Goal: Task Accomplishment & Management: Manage account settings

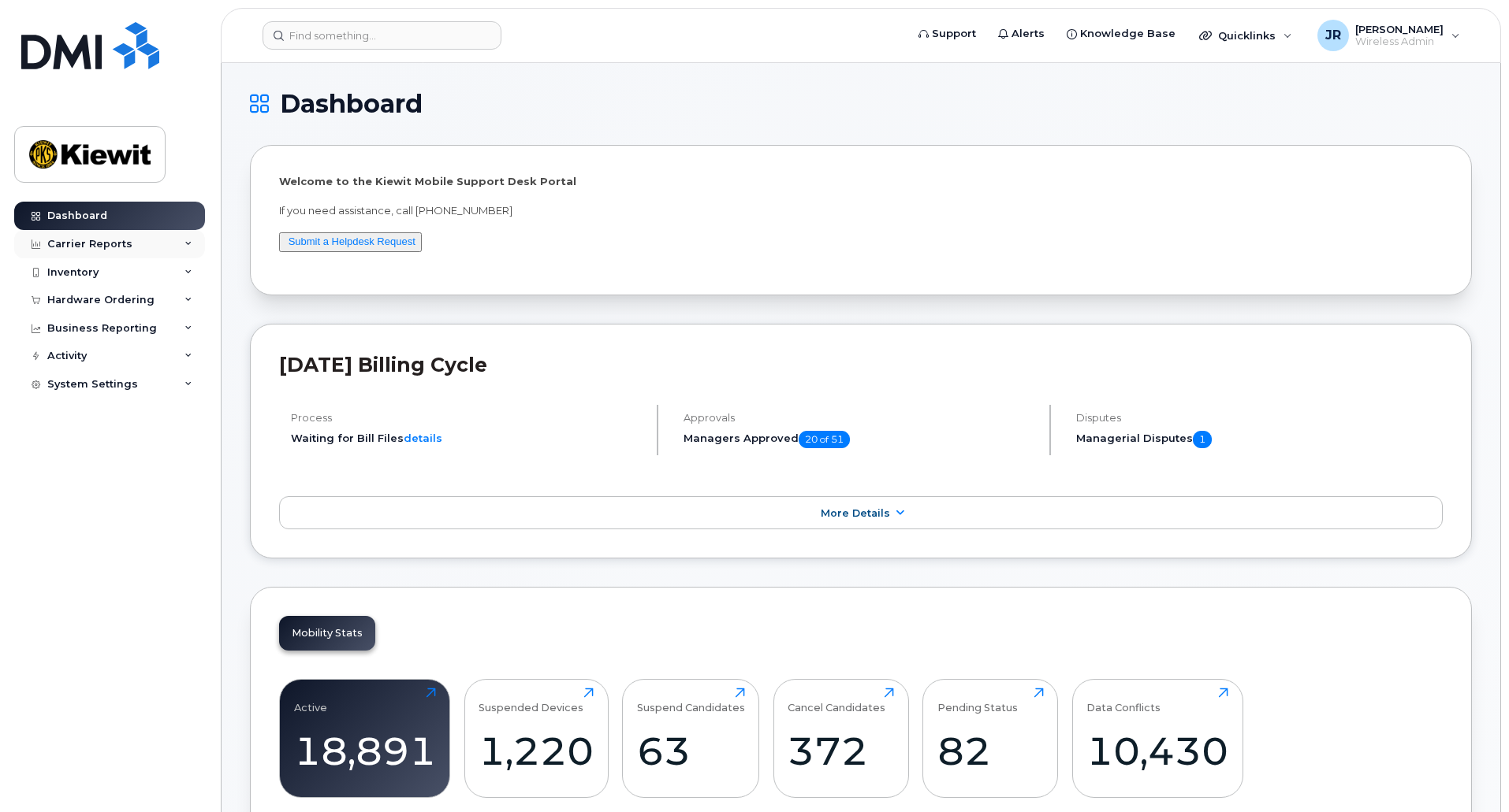
click at [95, 248] on div "Carrier Reports" at bounding box center [89, 244] width 85 height 13
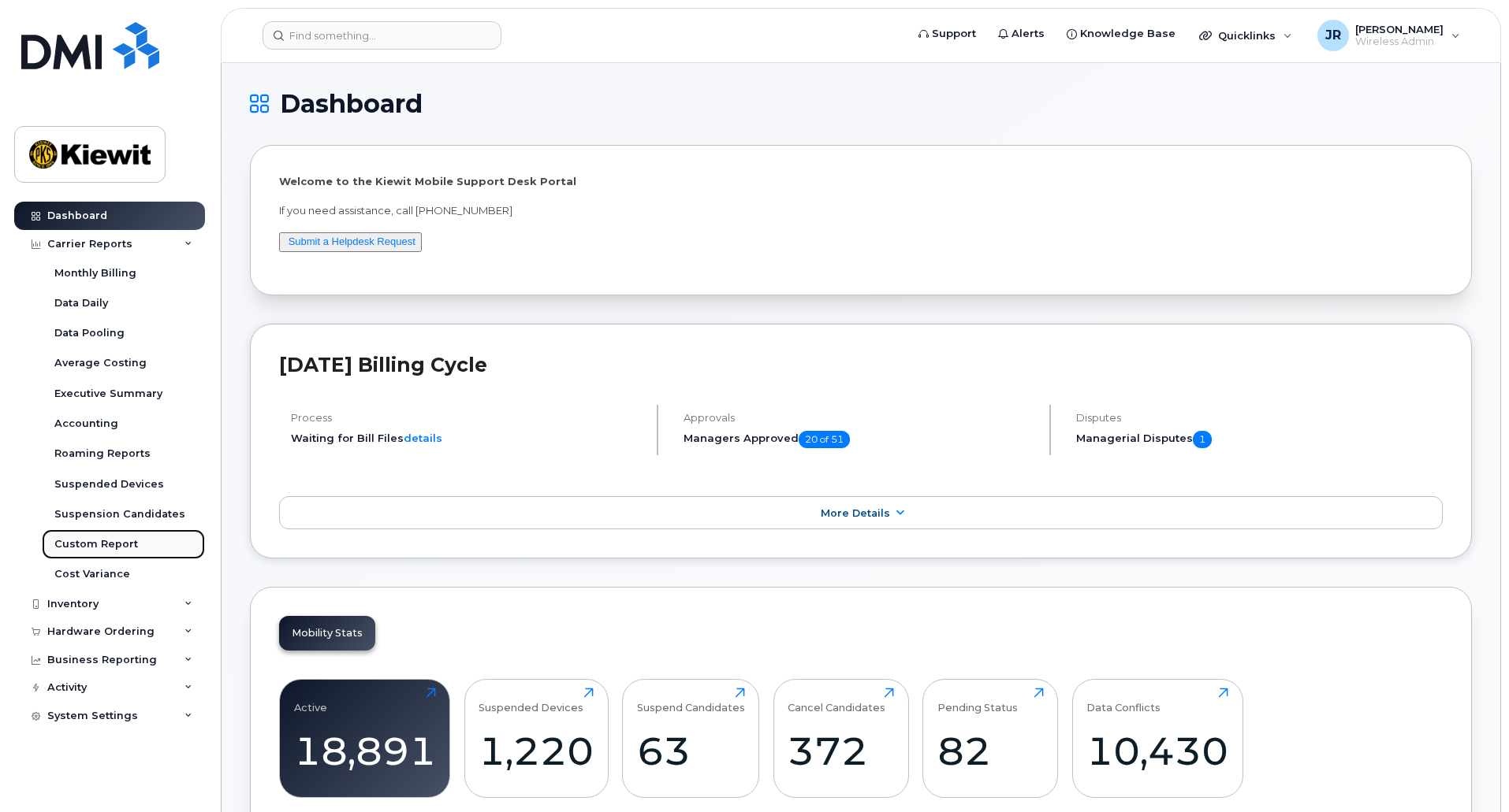
click at [117, 546] on div "Custom Report" at bounding box center [96, 545] width 83 height 15
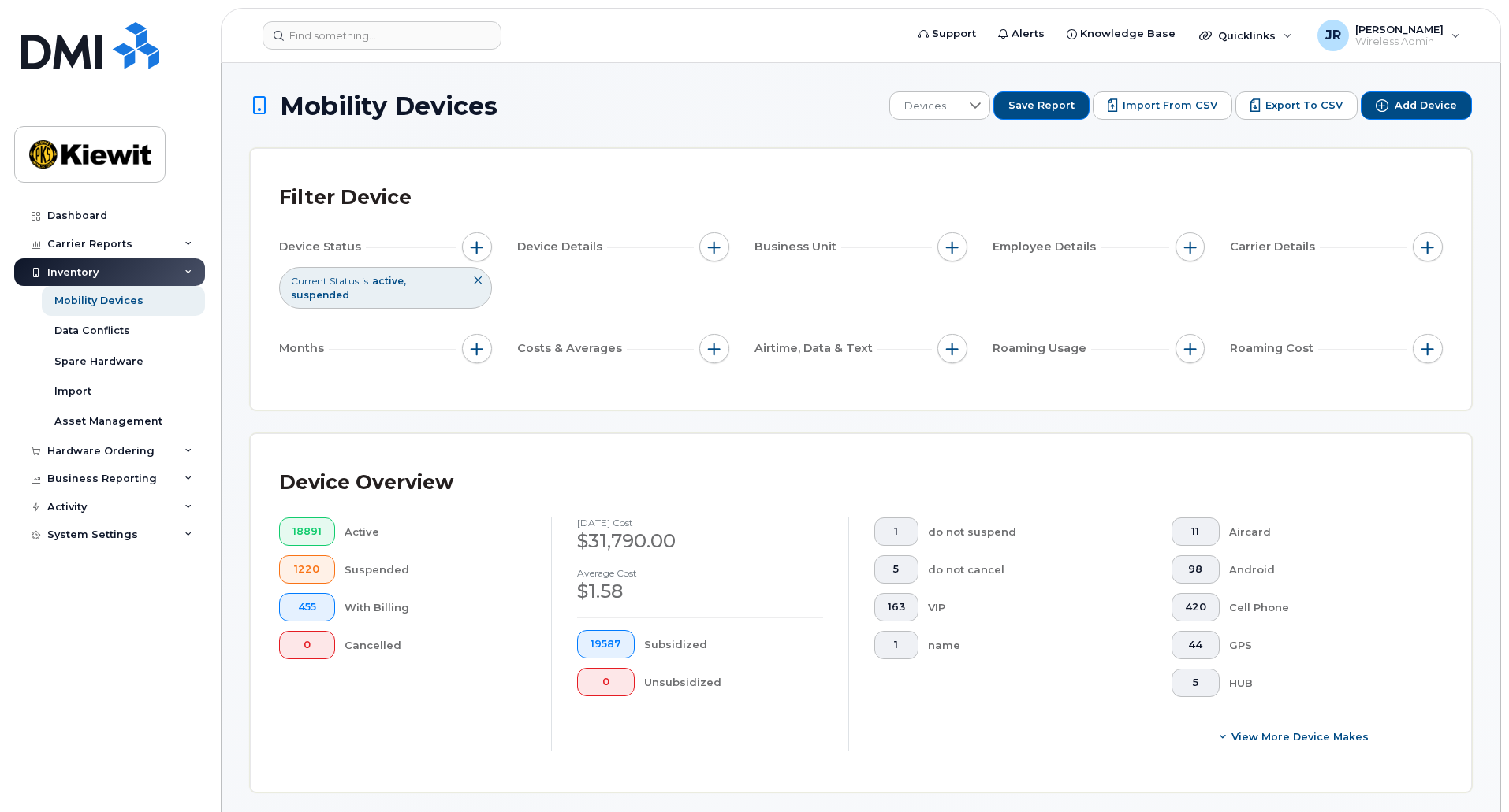
click at [586, 279] on div "Device Status Current Status is active suspended Device Details Business Unit E…" at bounding box center [861, 300] width 1163 height 137
click at [937, 251] on button "button" at bounding box center [952, 247] width 30 height 30
click at [951, 365] on input "WBS Element" at bounding box center [957, 370] width 13 height 13
checkbox input "true"
click at [1033, 397] on span "is" at bounding box center [1042, 399] width 136 height 28
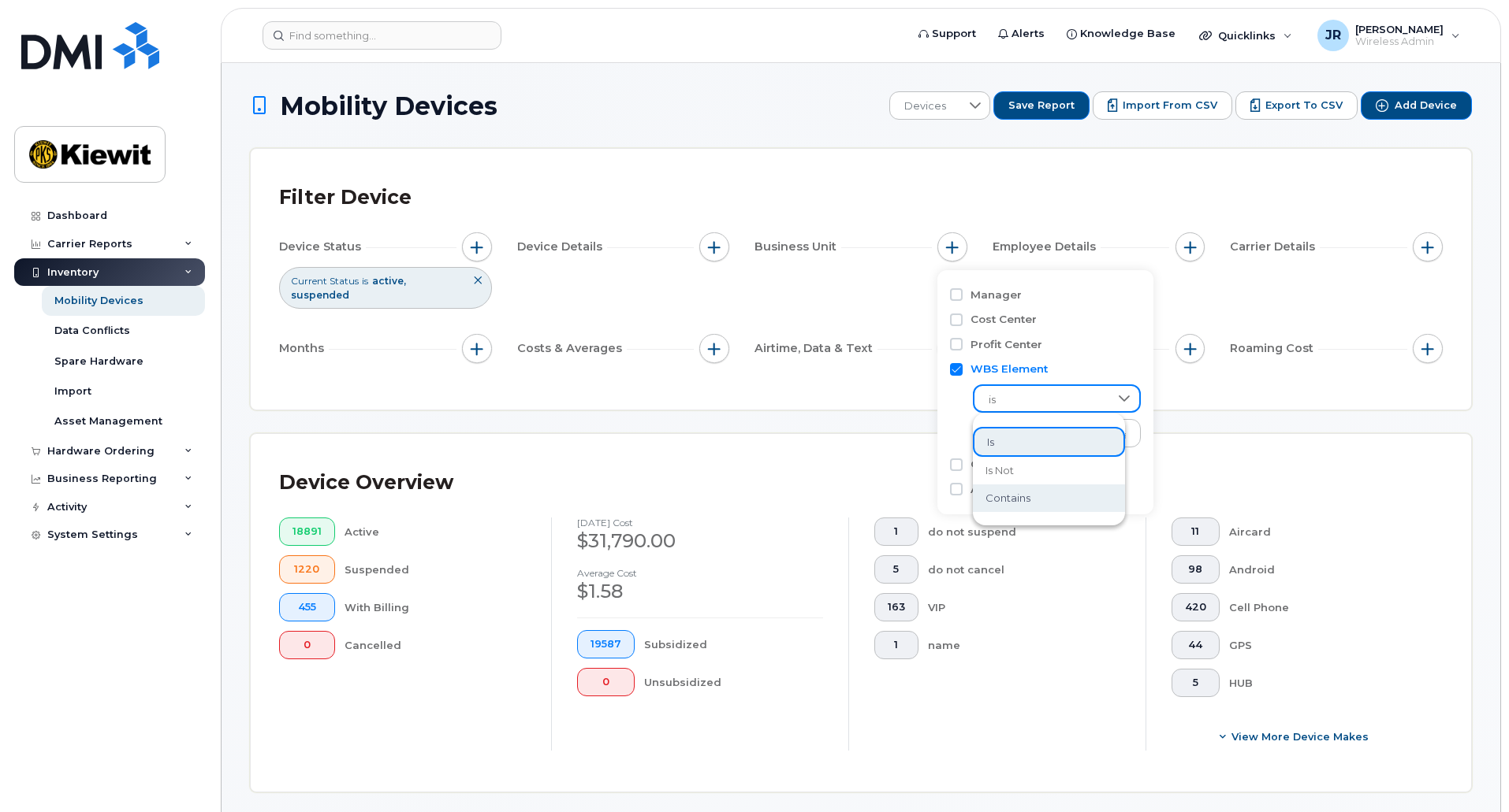
click at [1027, 507] on li "contains" at bounding box center [1049, 499] width 152 height 28
click at [1044, 432] on input "text" at bounding box center [1057, 433] width 169 height 28
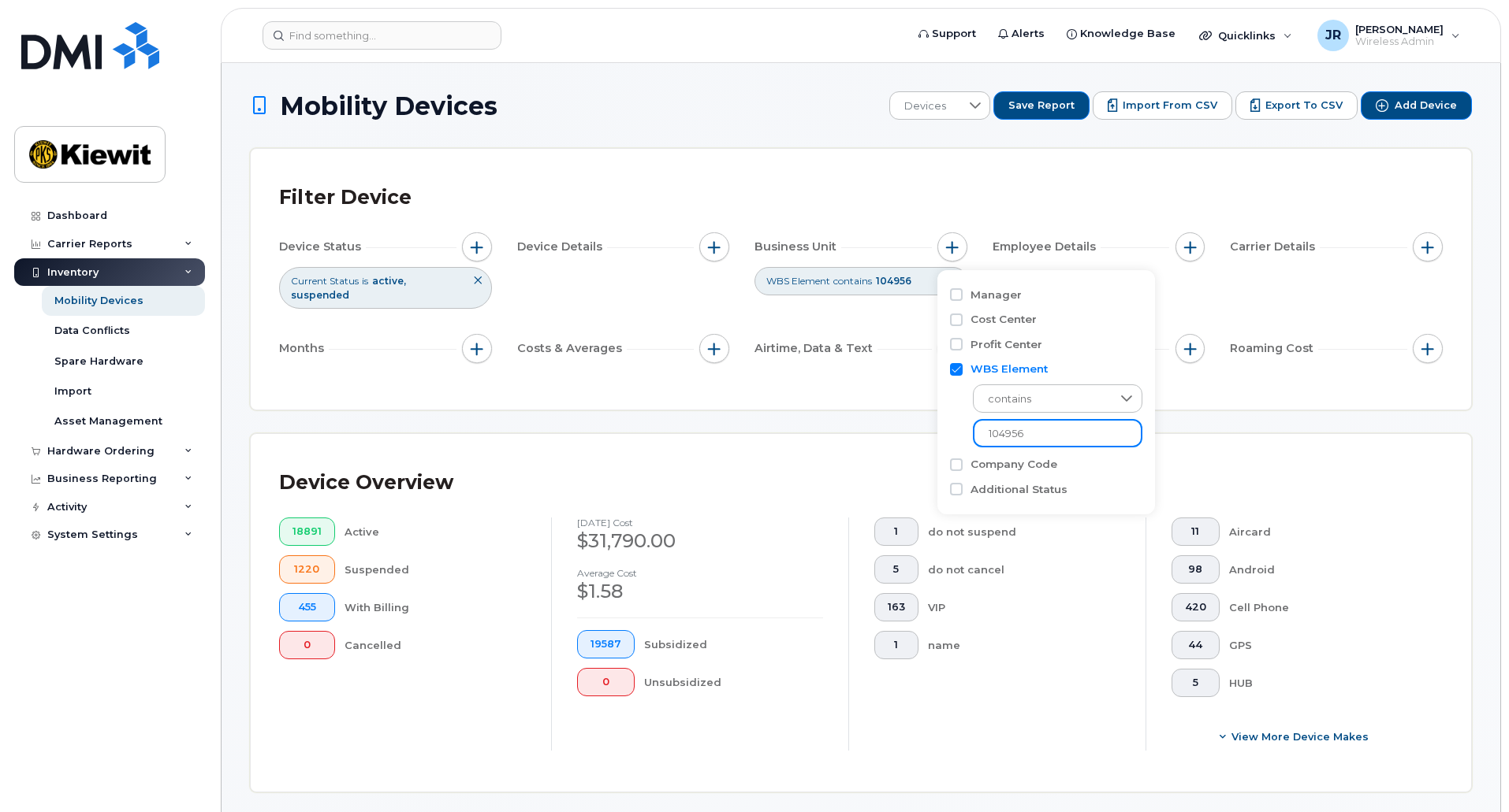
type input "104956"
click at [974, 215] on div "Filter Device" at bounding box center [861, 198] width 1163 height 41
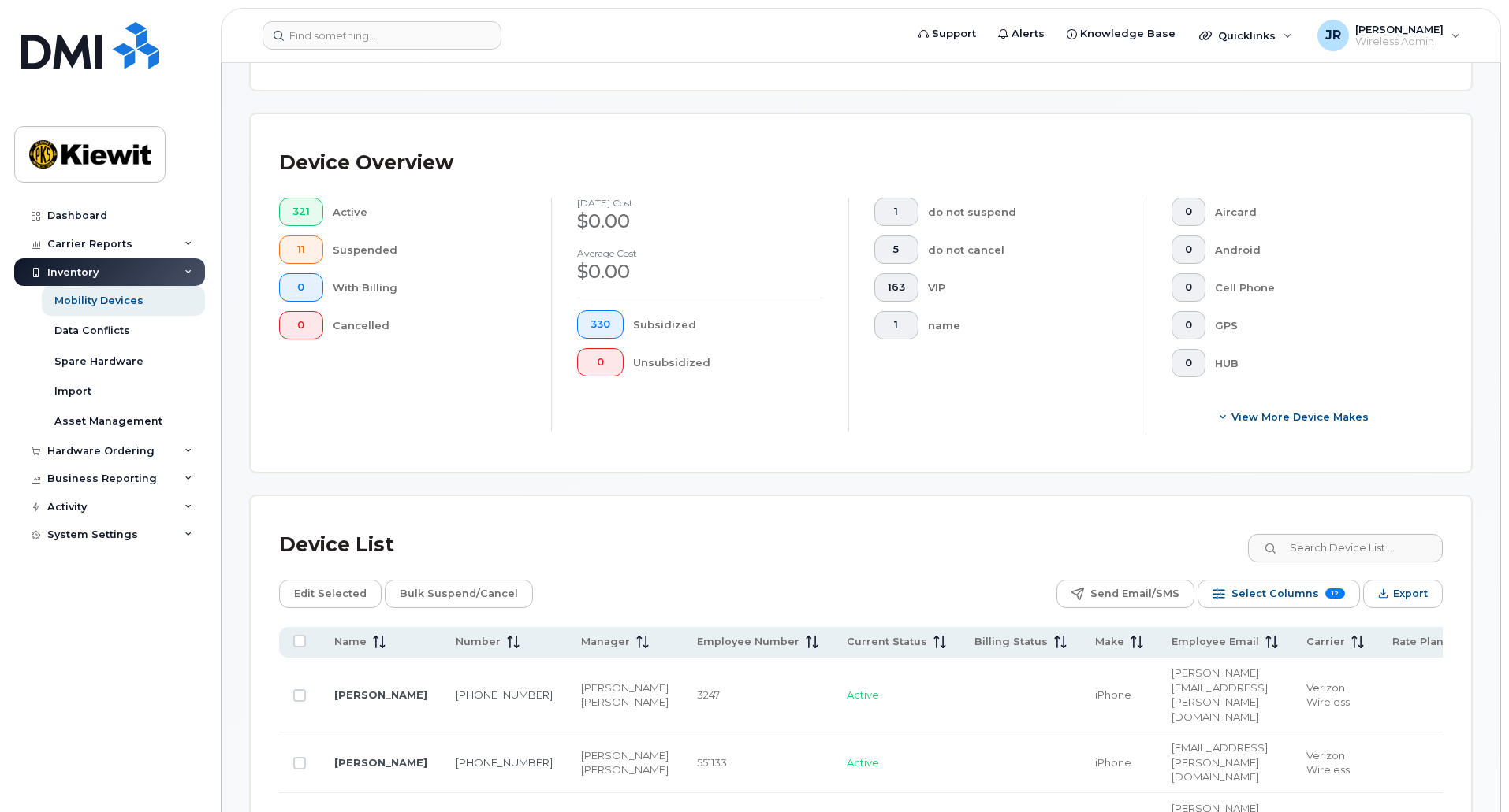
scroll to position [315, 0]
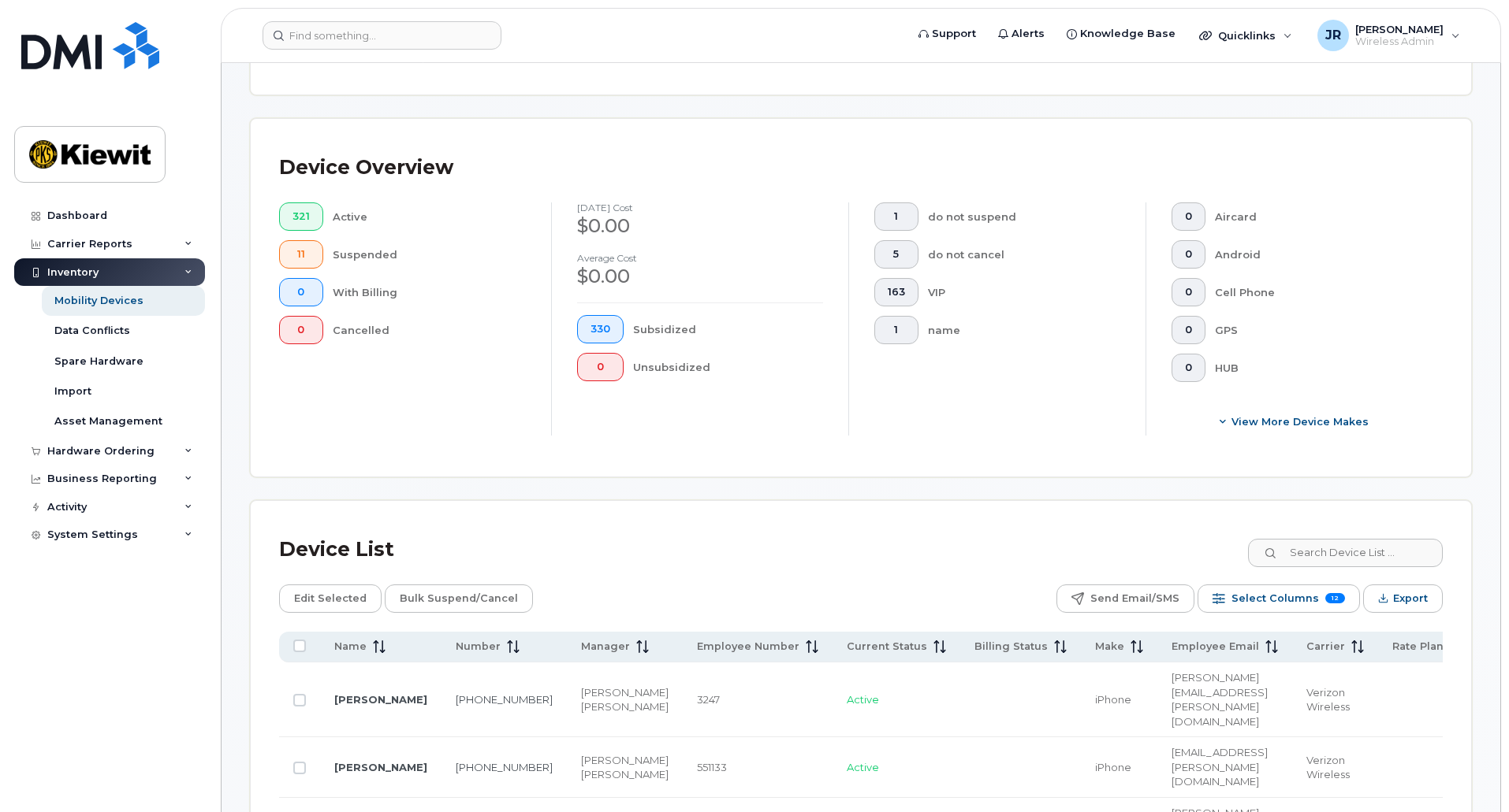
click at [188, 271] on icon at bounding box center [189, 273] width 8 height 8
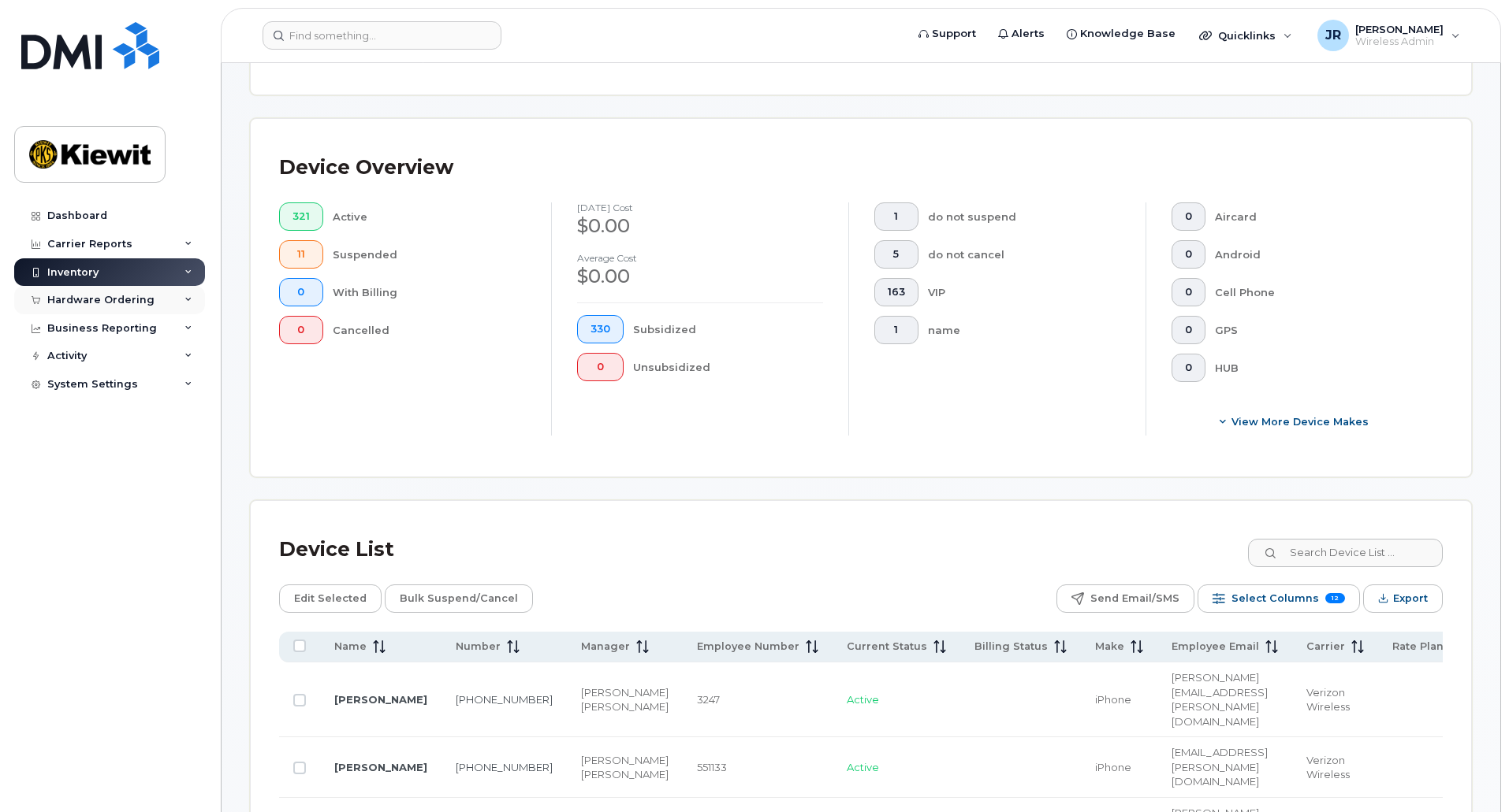
click at [186, 298] on icon at bounding box center [189, 300] width 8 height 8
click at [185, 390] on icon at bounding box center [189, 389] width 8 height 8
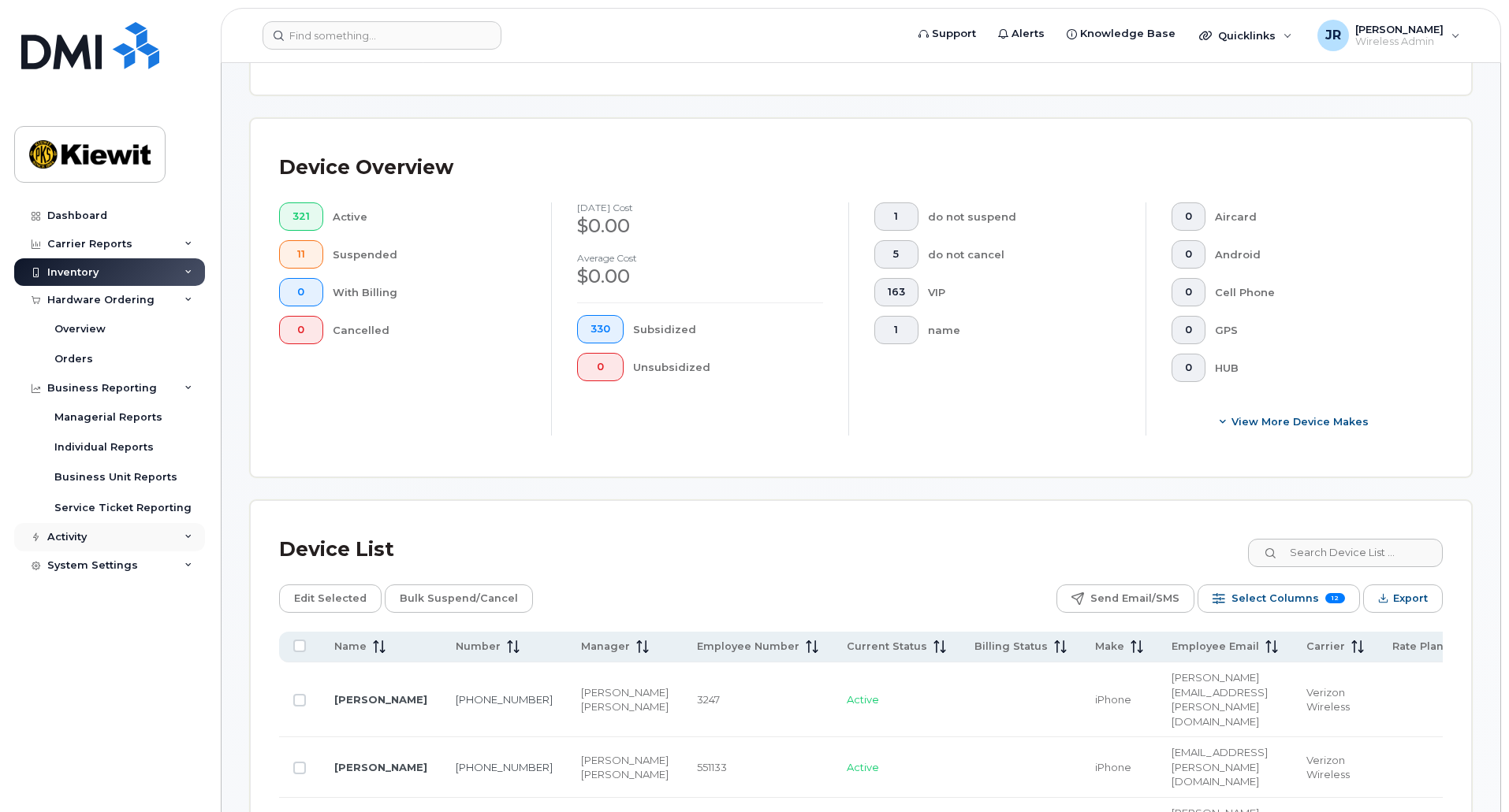
click at [190, 535] on icon at bounding box center [189, 538] width 8 height 8
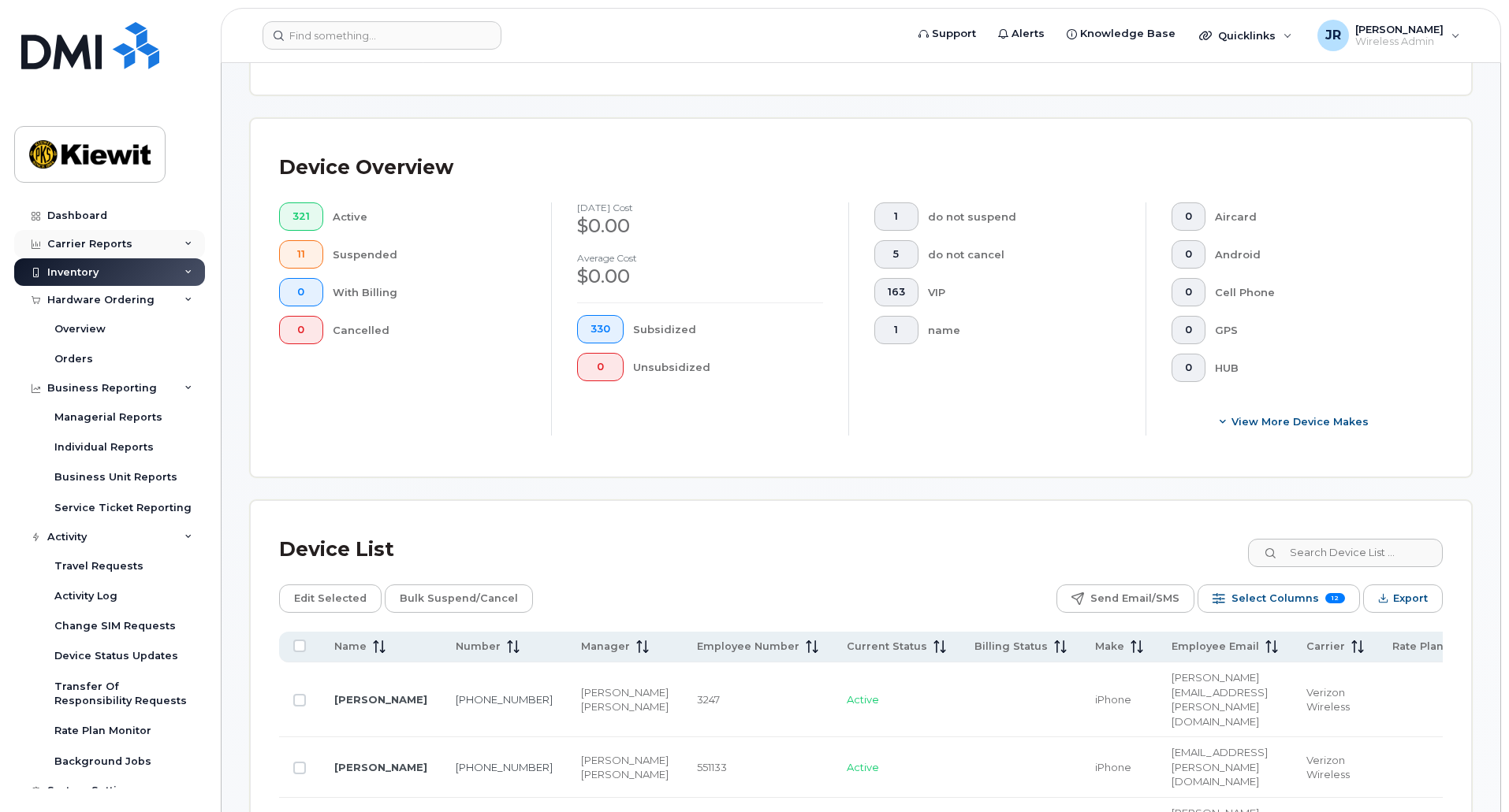
click at [151, 249] on div "Carrier Reports" at bounding box center [110, 244] width 191 height 28
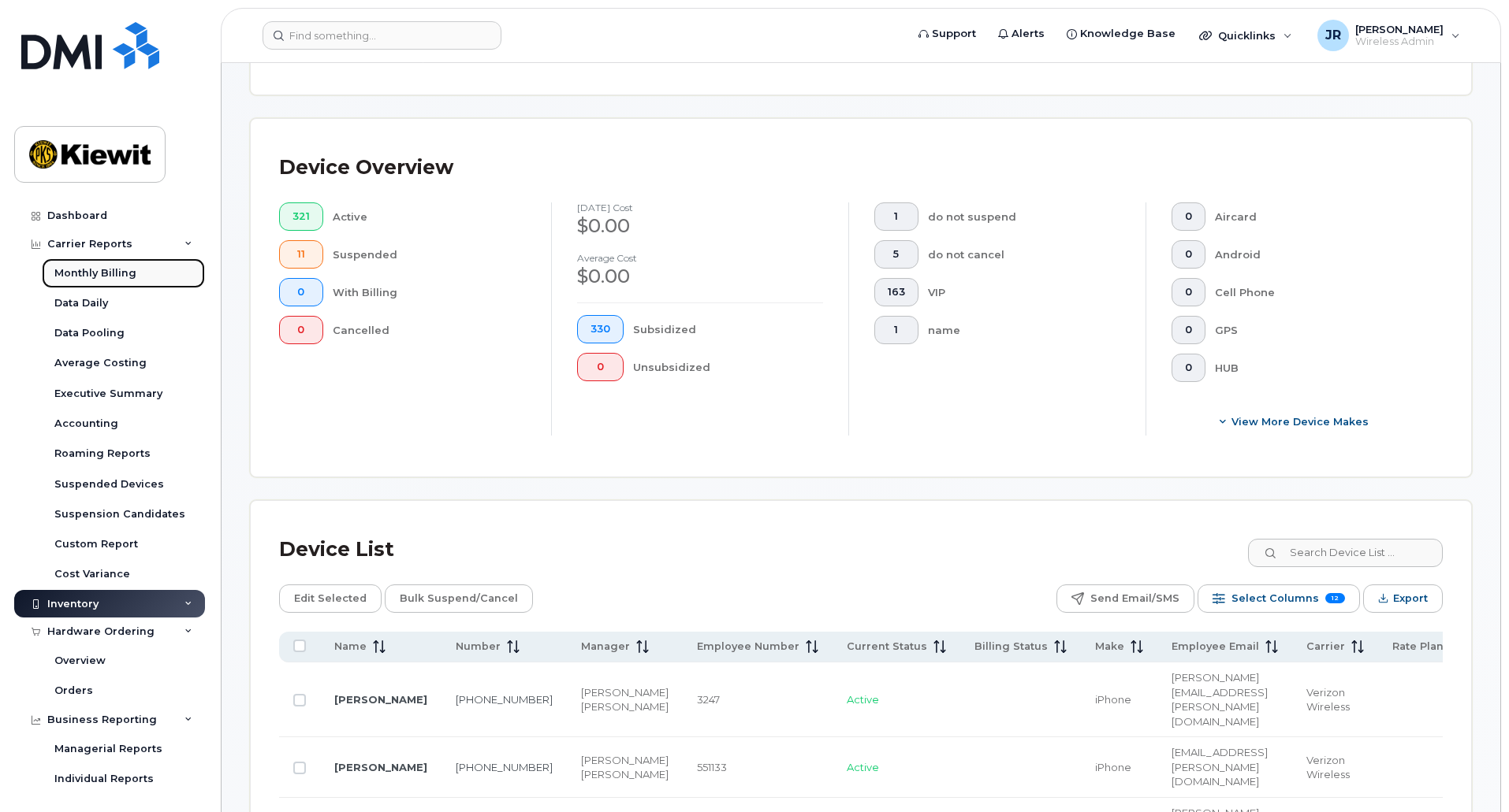
click at [109, 270] on div "Monthly Billing" at bounding box center [95, 274] width 82 height 15
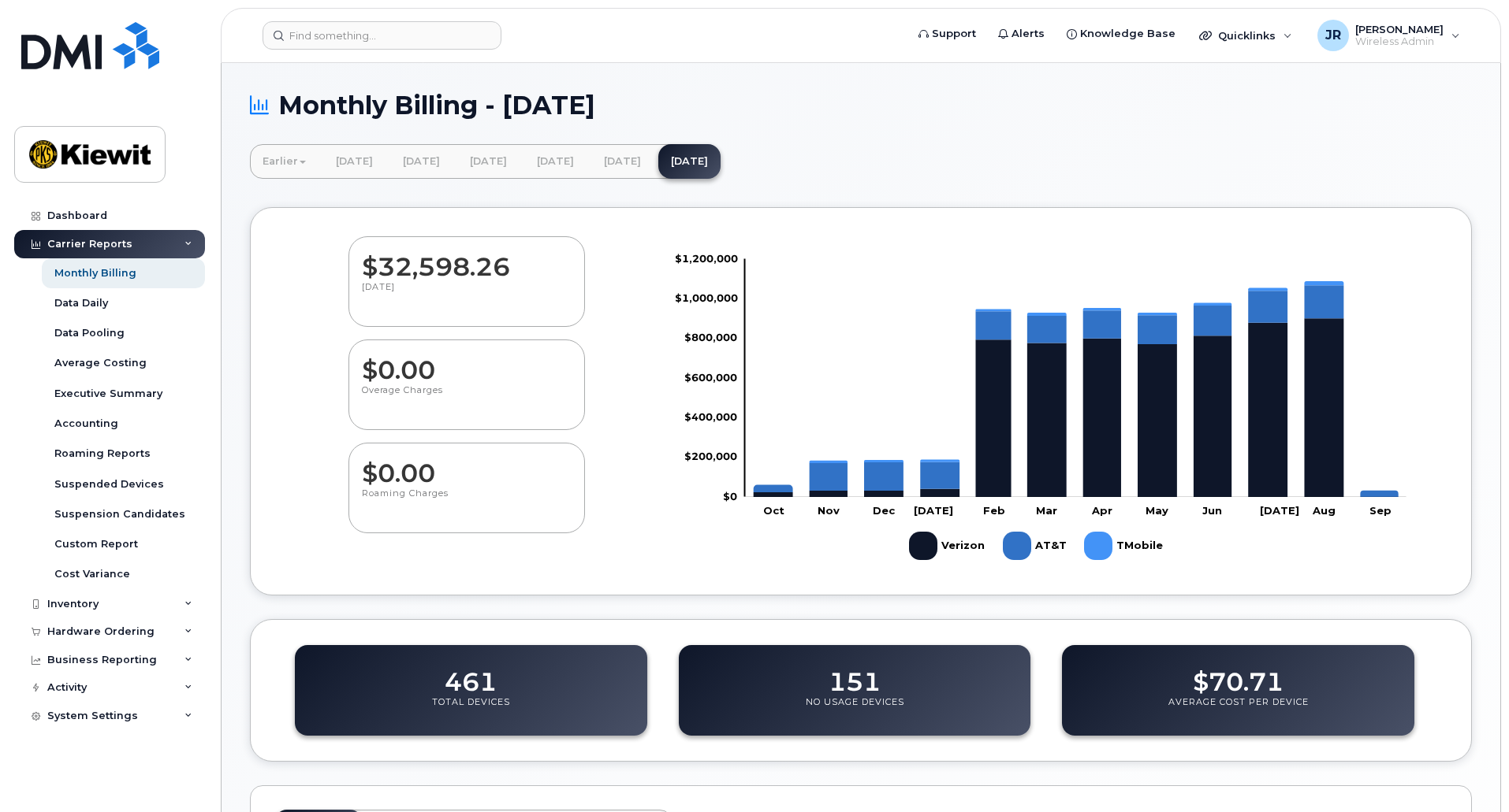
click at [191, 243] on icon at bounding box center [189, 244] width 8 height 8
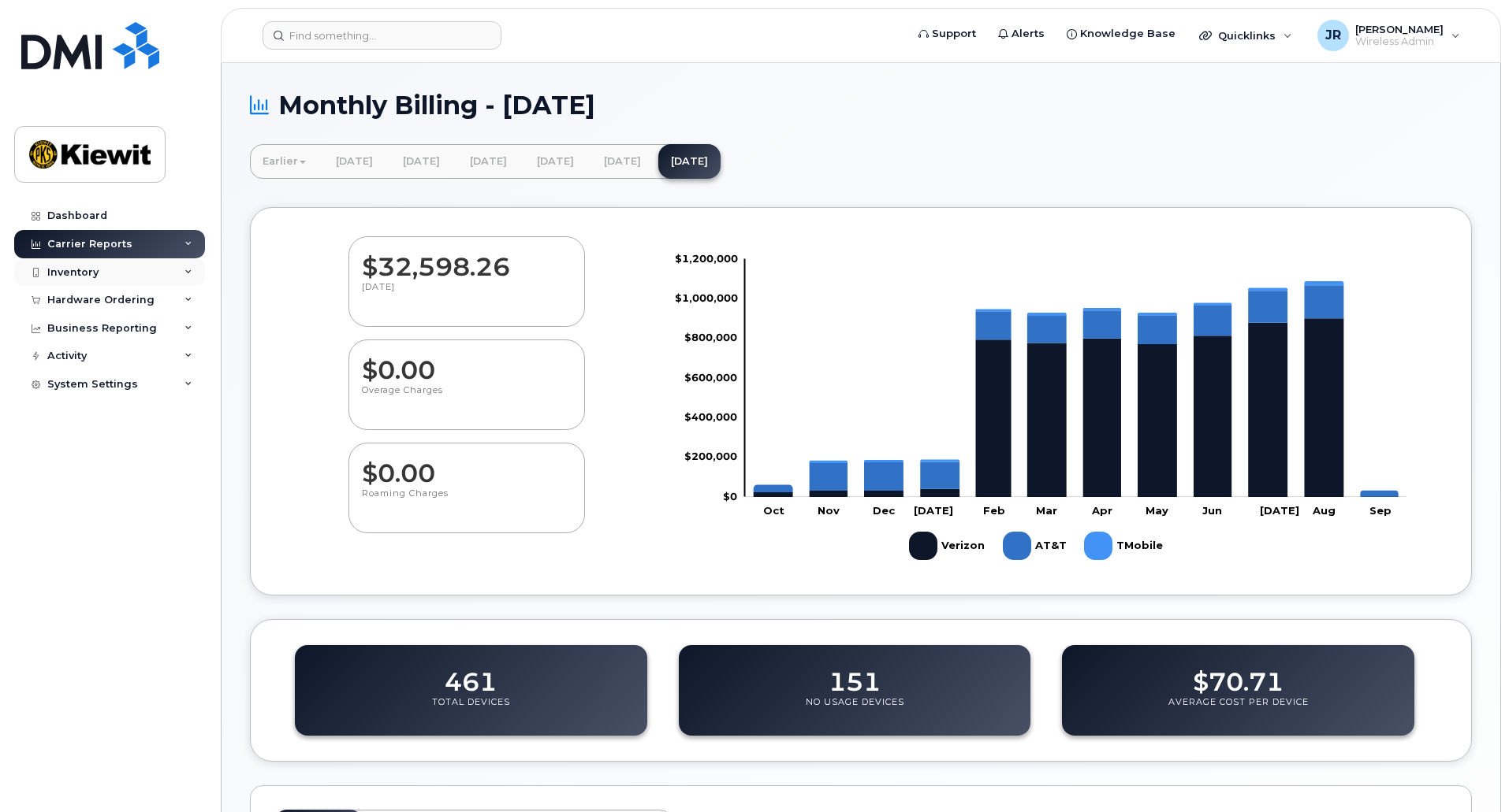
click at [190, 277] on div "Inventory" at bounding box center [110, 272] width 191 height 28
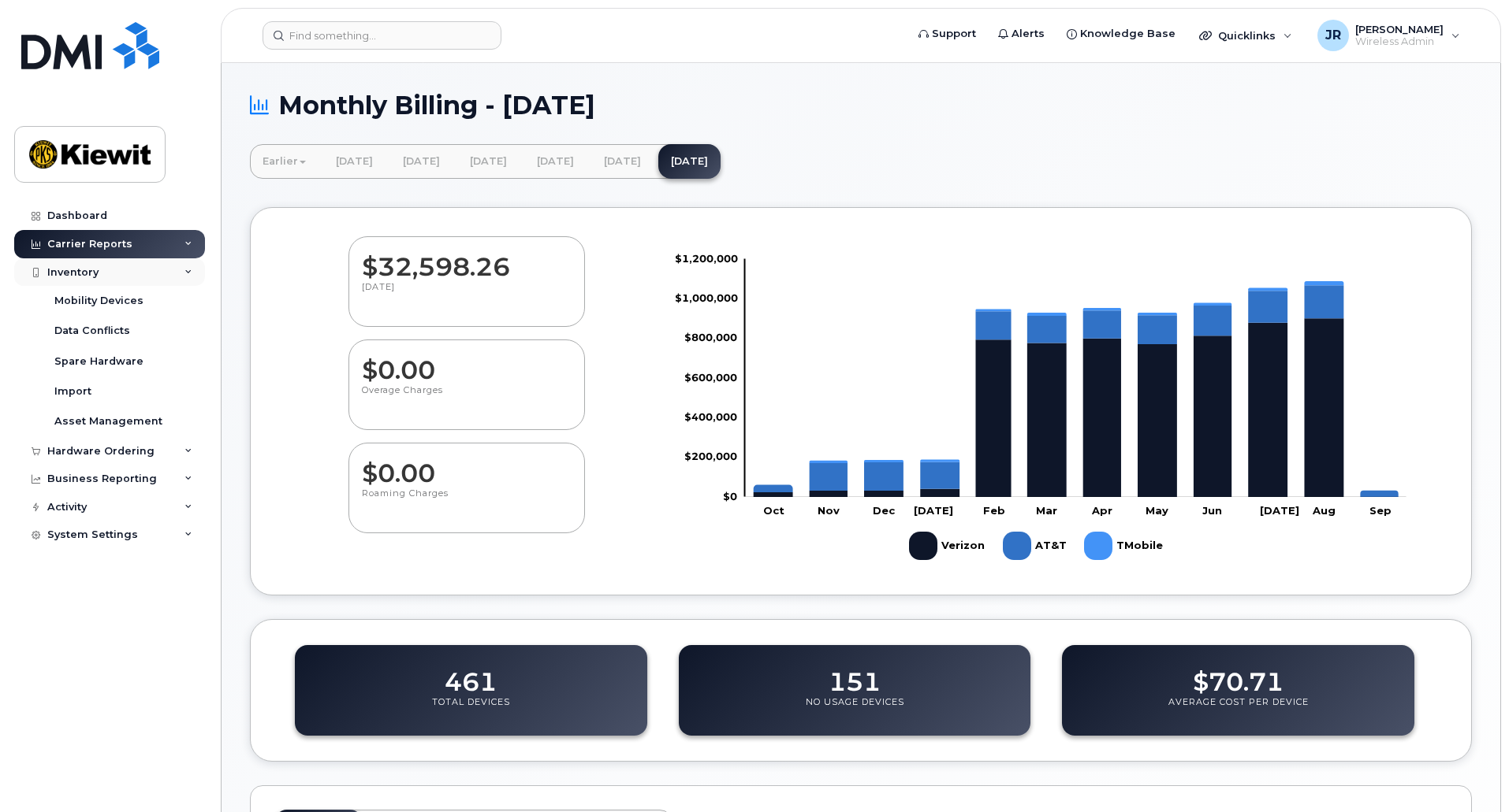
click at [190, 279] on div "Inventory" at bounding box center [110, 272] width 191 height 28
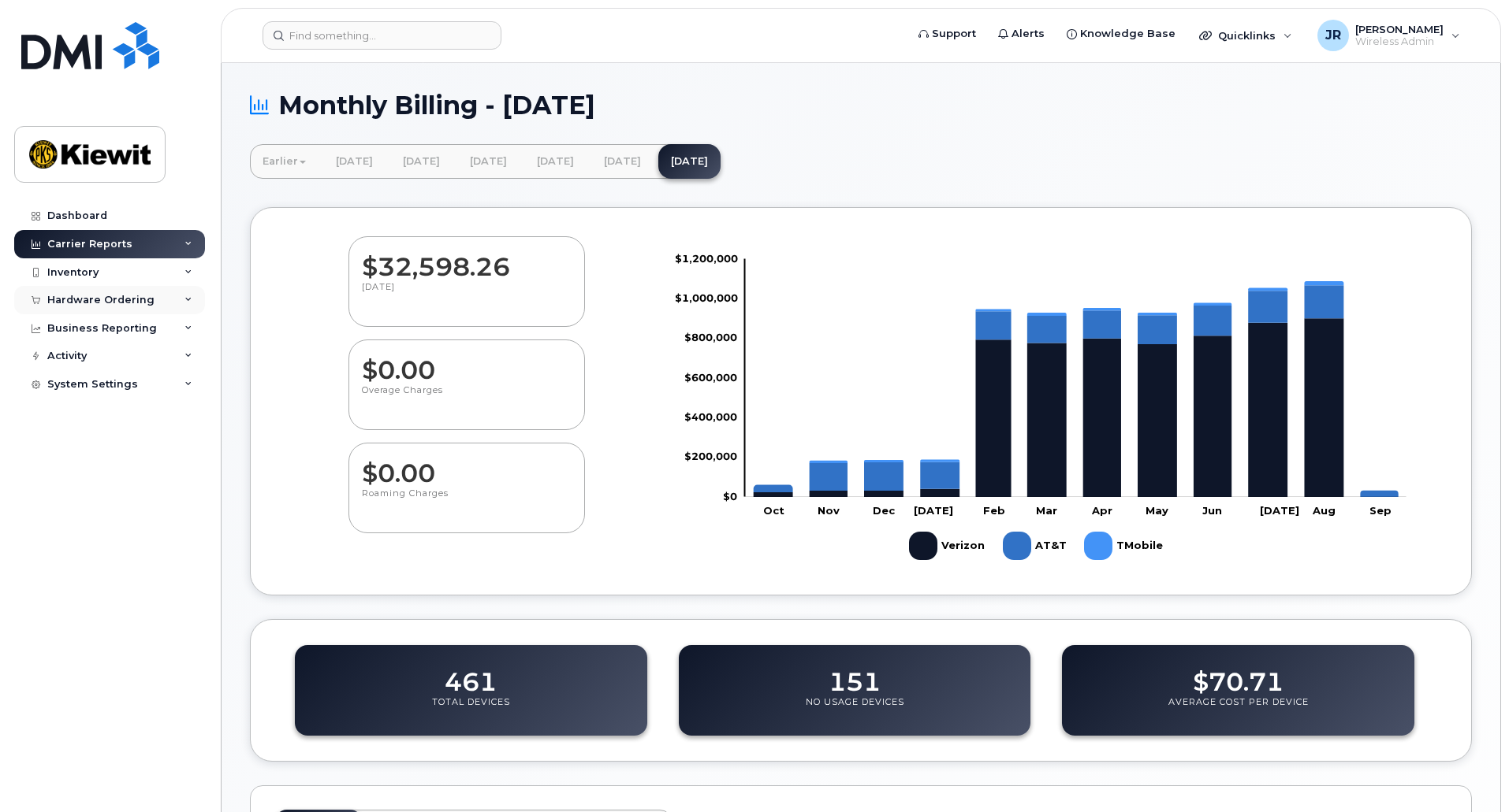
click at [188, 299] on icon at bounding box center [189, 300] width 8 height 8
click at [190, 279] on div "Inventory" at bounding box center [110, 272] width 191 height 28
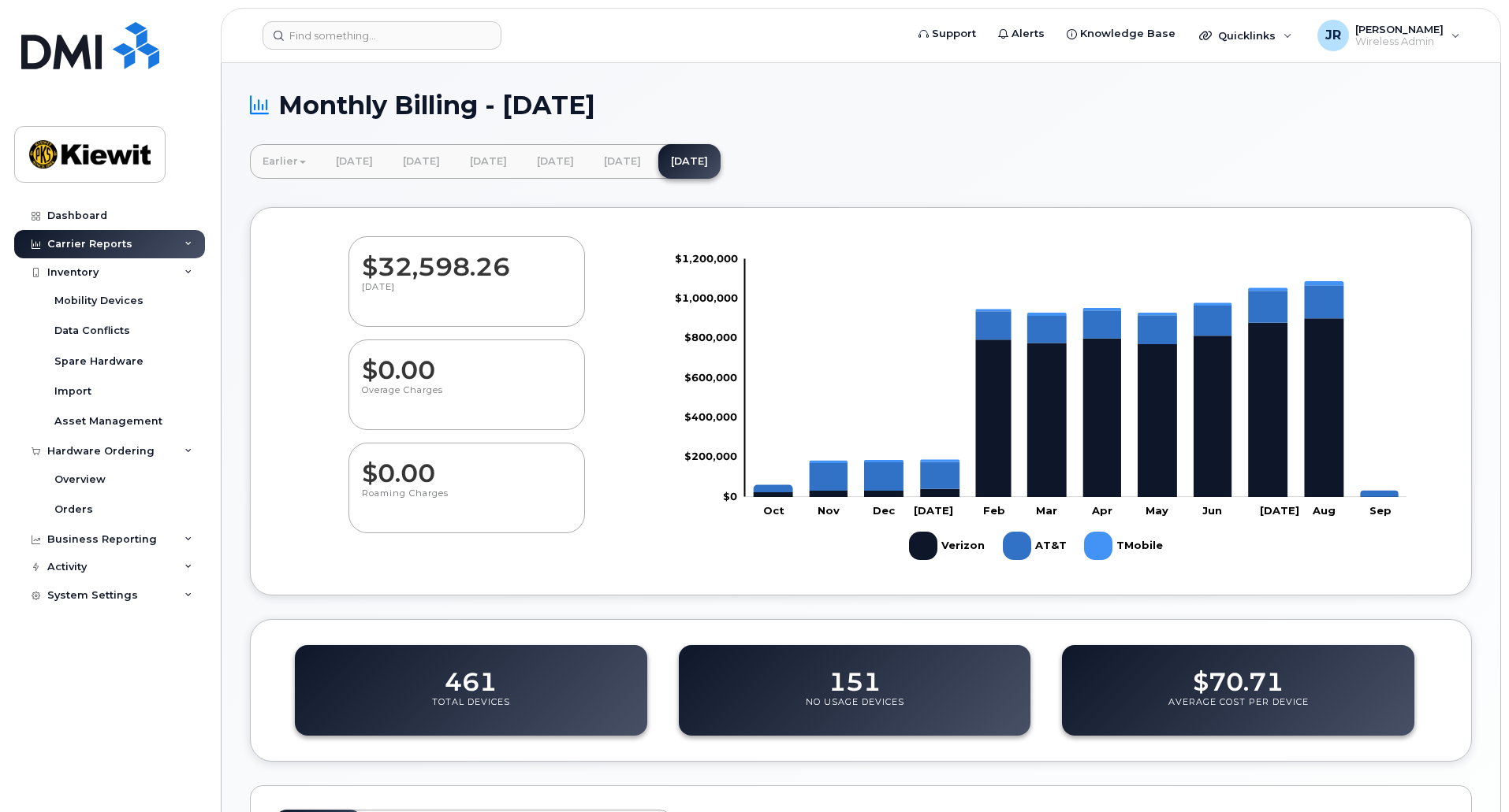
click at [186, 240] on icon at bounding box center [189, 244] width 8 height 8
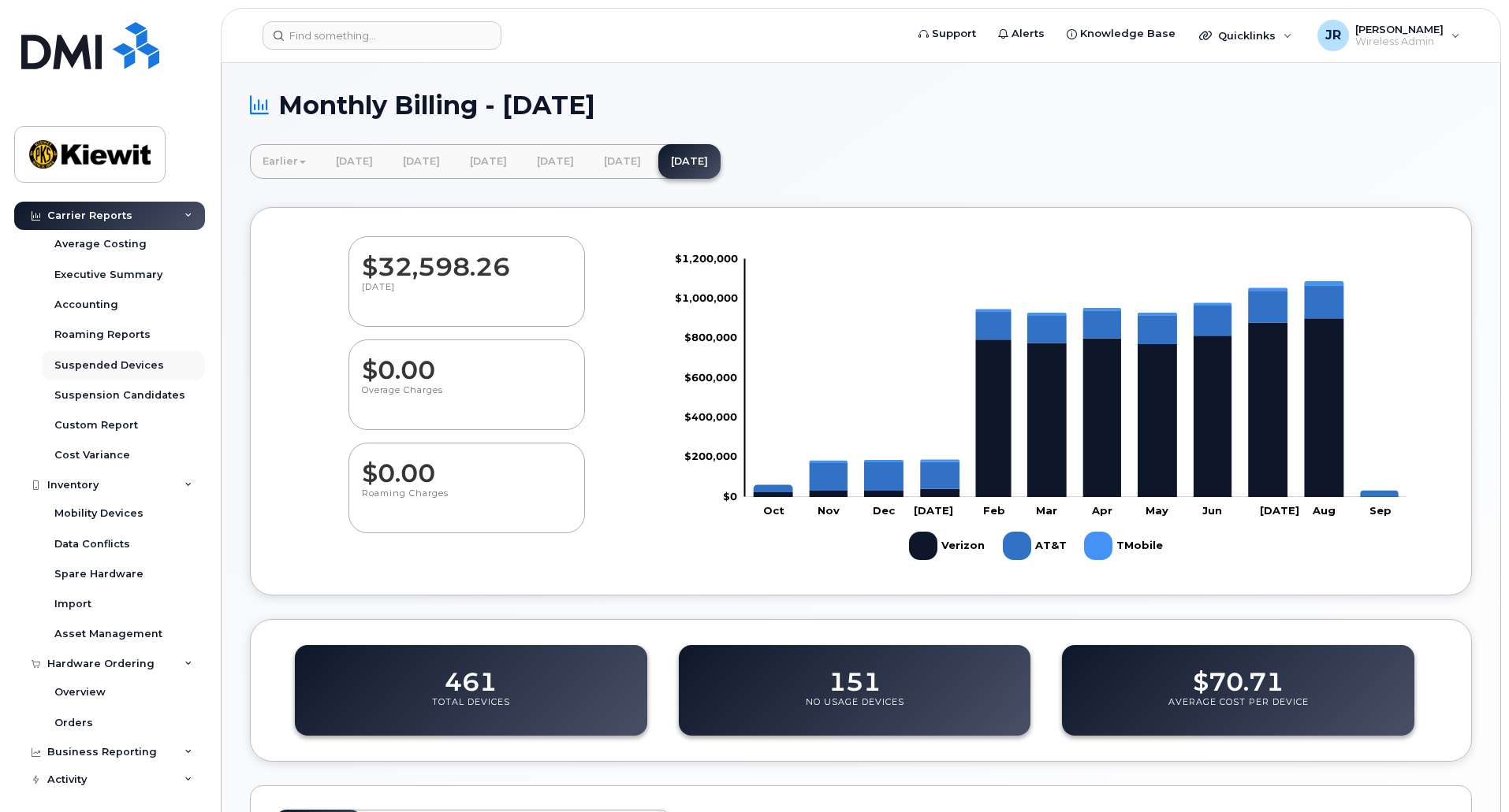
scroll to position [152, 0]
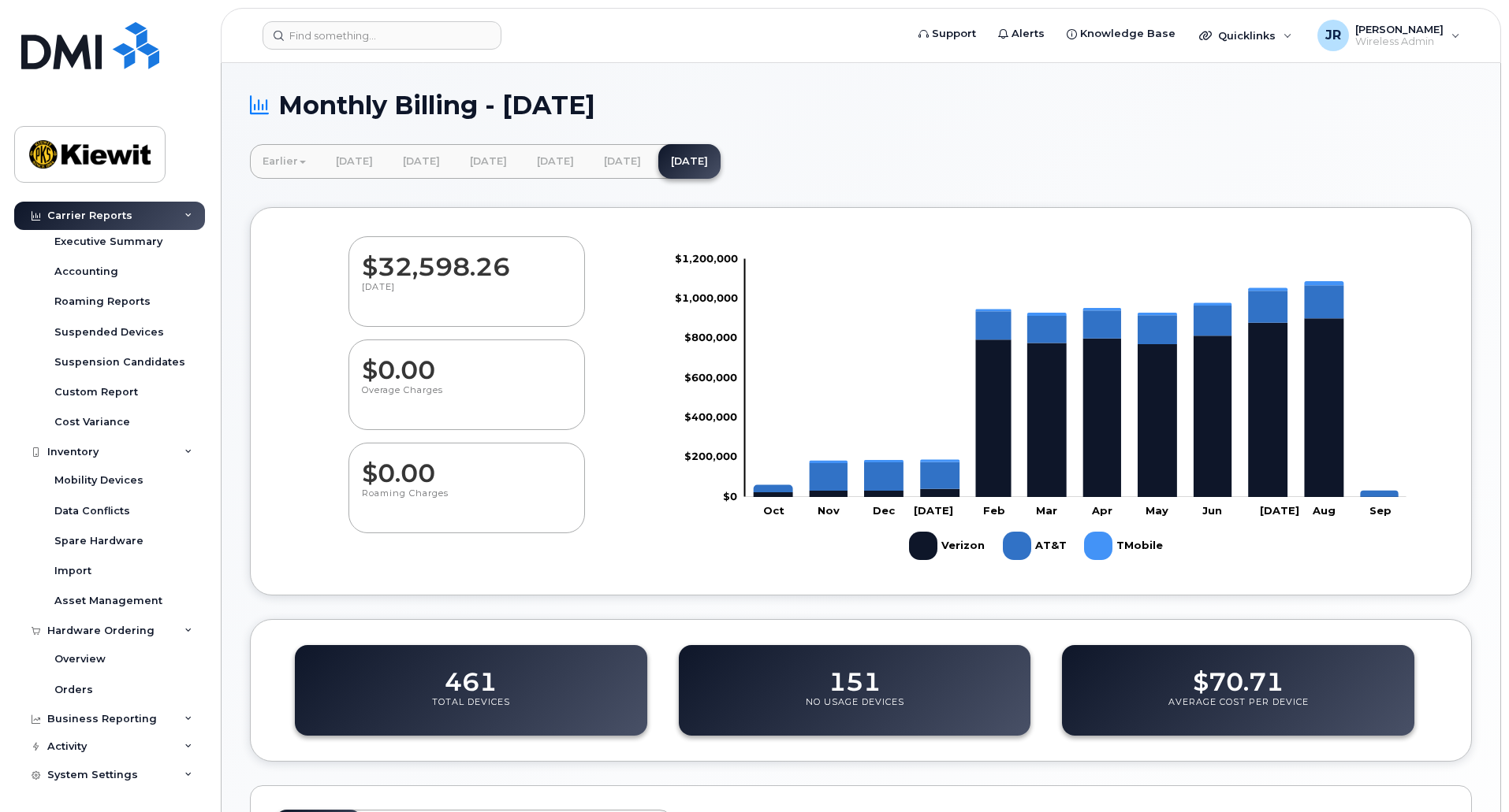
click at [185, 215] on icon at bounding box center [189, 216] width 8 height 8
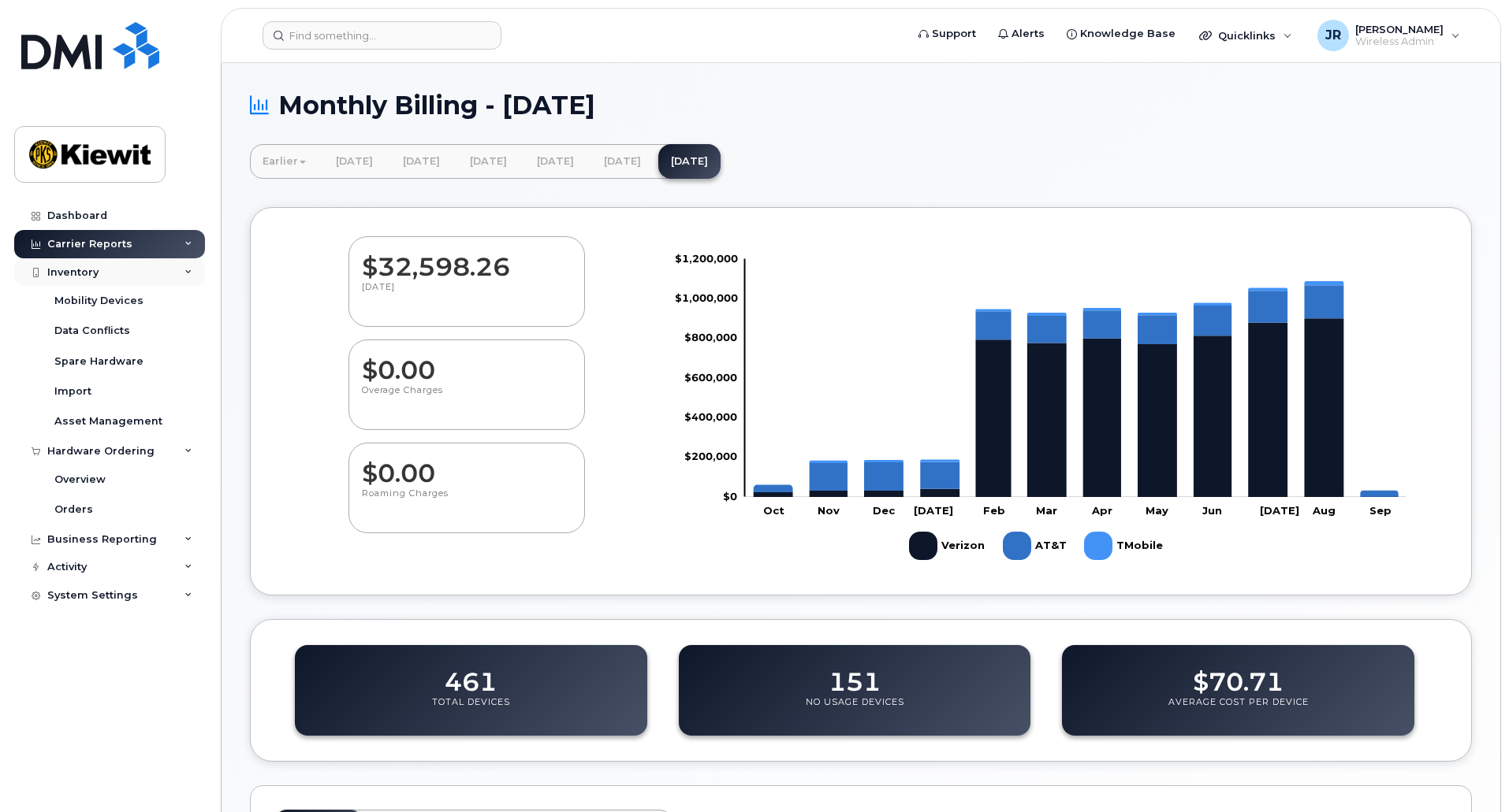
click at [187, 263] on div "Inventory" at bounding box center [110, 272] width 191 height 28
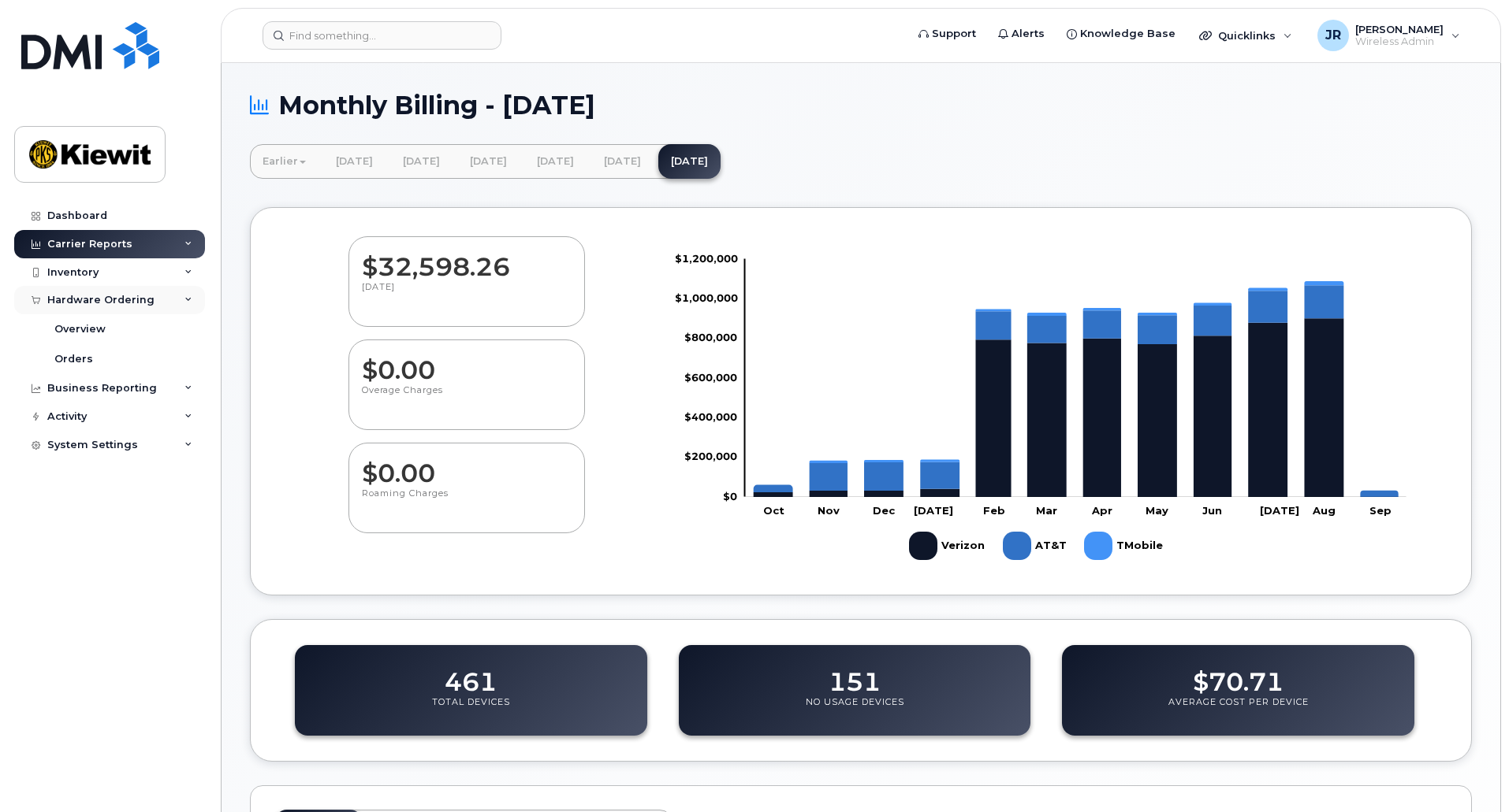
click at [182, 295] on div "Hardware Ordering" at bounding box center [110, 300] width 191 height 28
click at [177, 325] on div "Business Reporting" at bounding box center [110, 328] width 191 height 28
click at [130, 353] on div "Managerial Reports" at bounding box center [108, 357] width 108 height 15
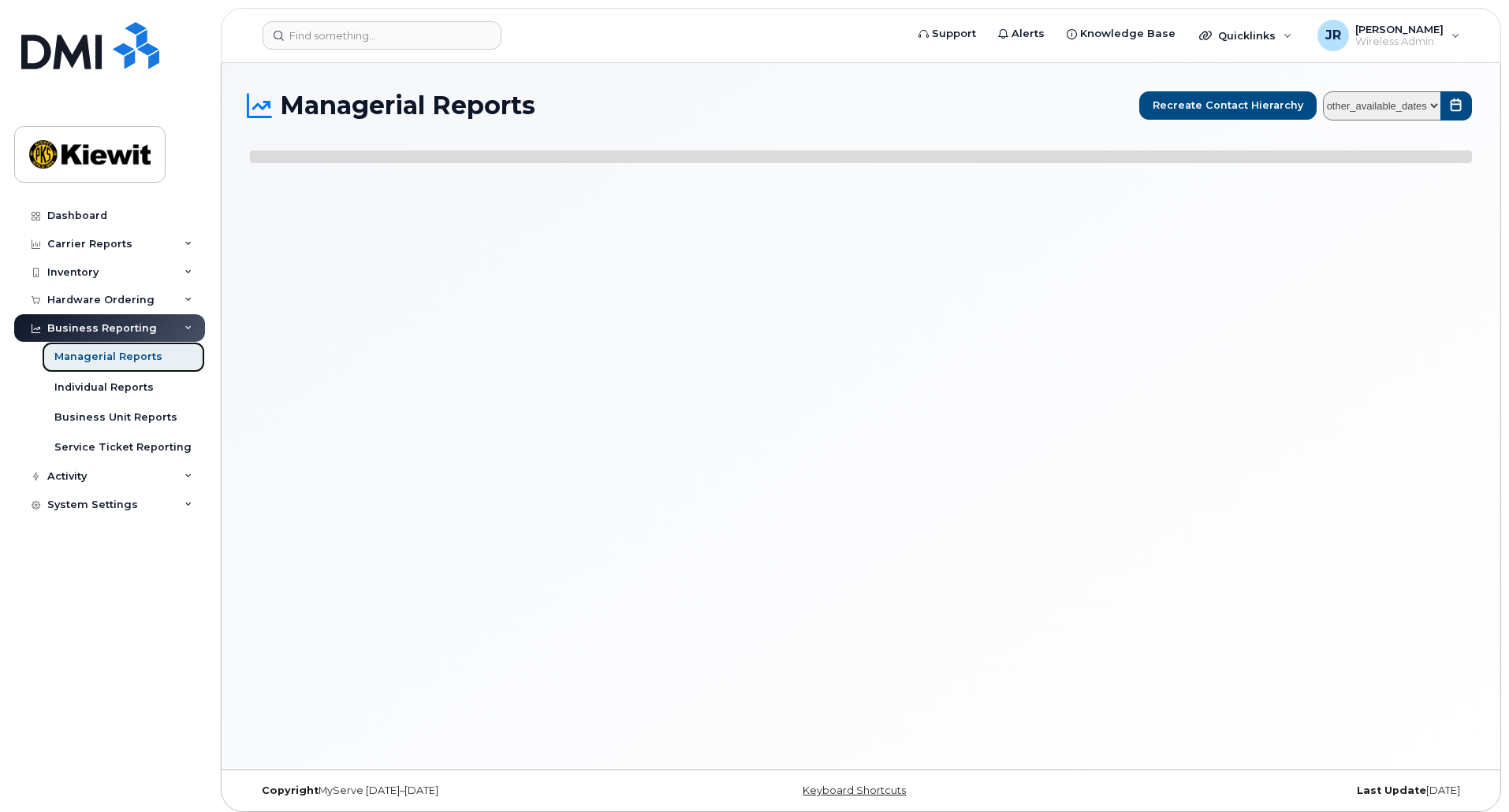
select select
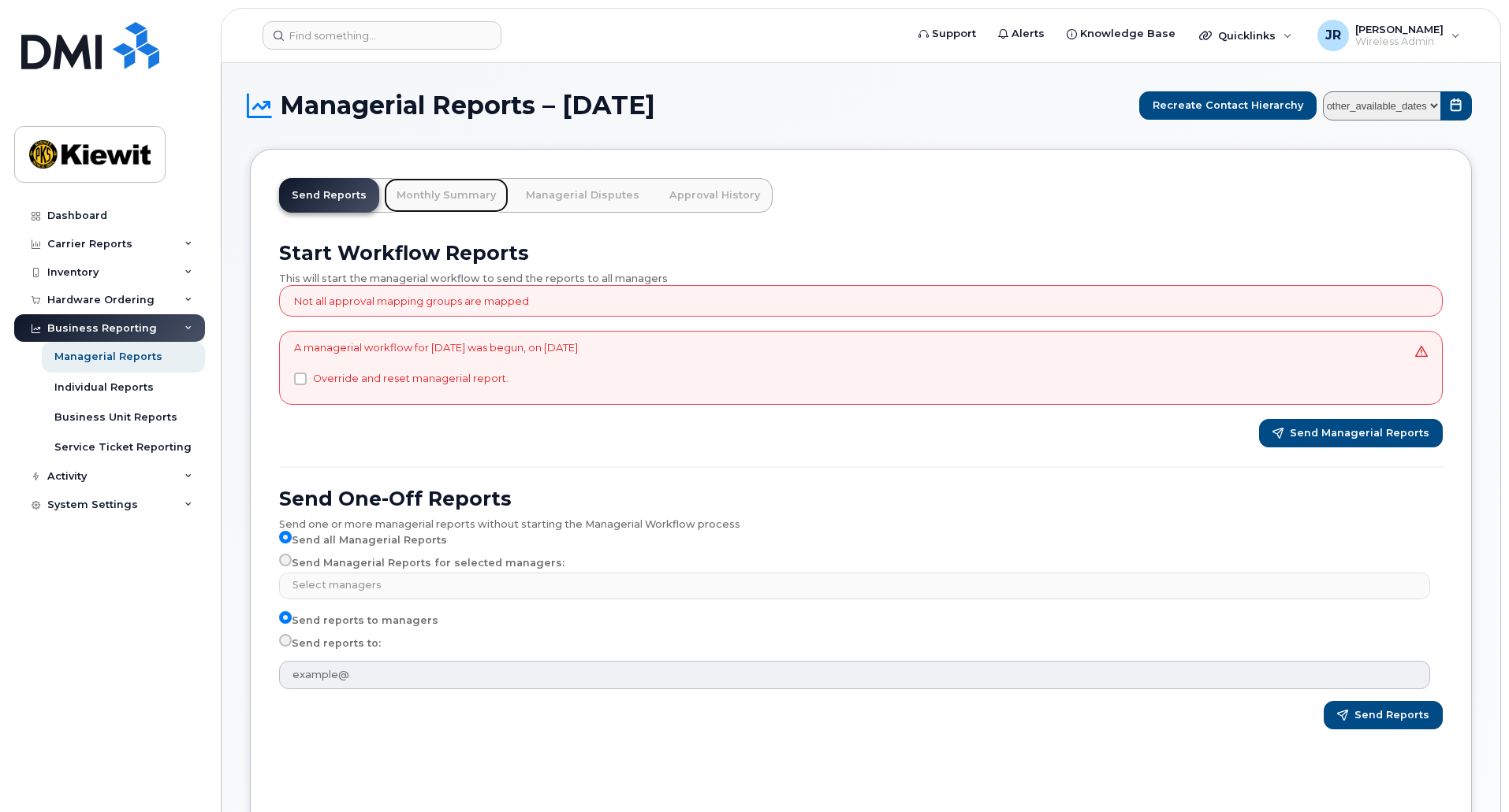
click at [431, 191] on link "Monthly Summary" at bounding box center [446, 195] width 125 height 35
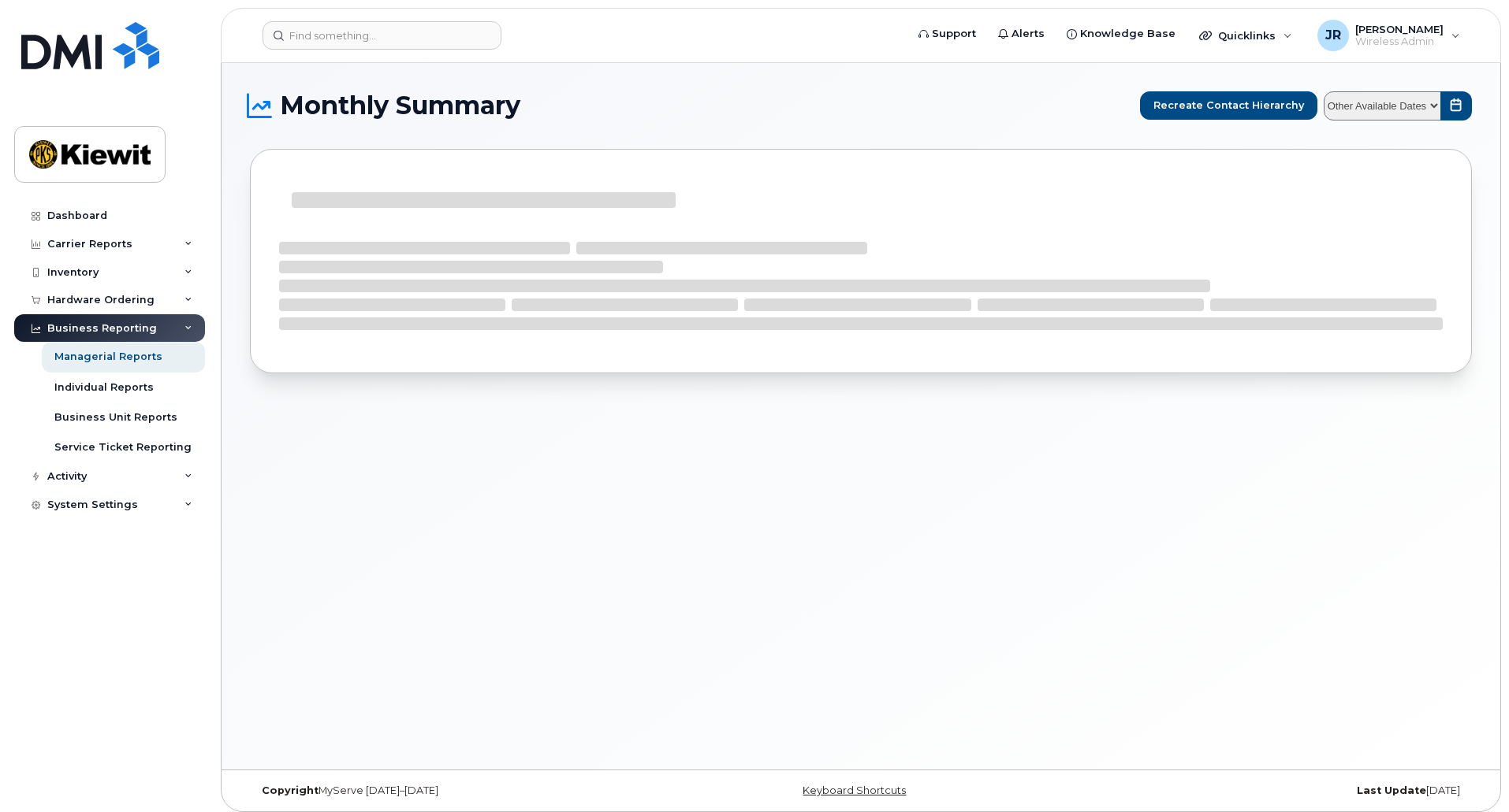
select select
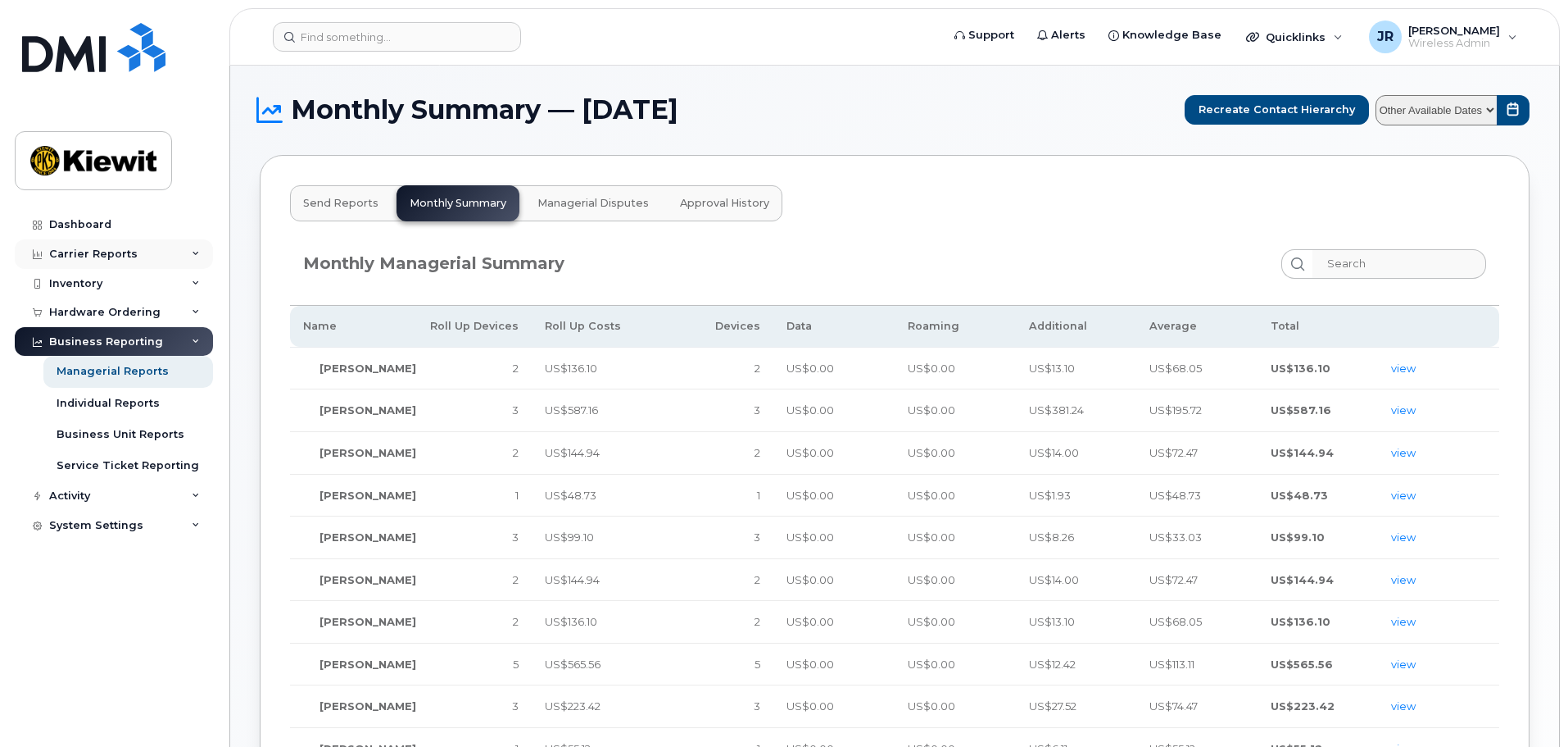
click at [129, 256] on div "Carrier Reports" at bounding box center [93, 254] width 88 height 13
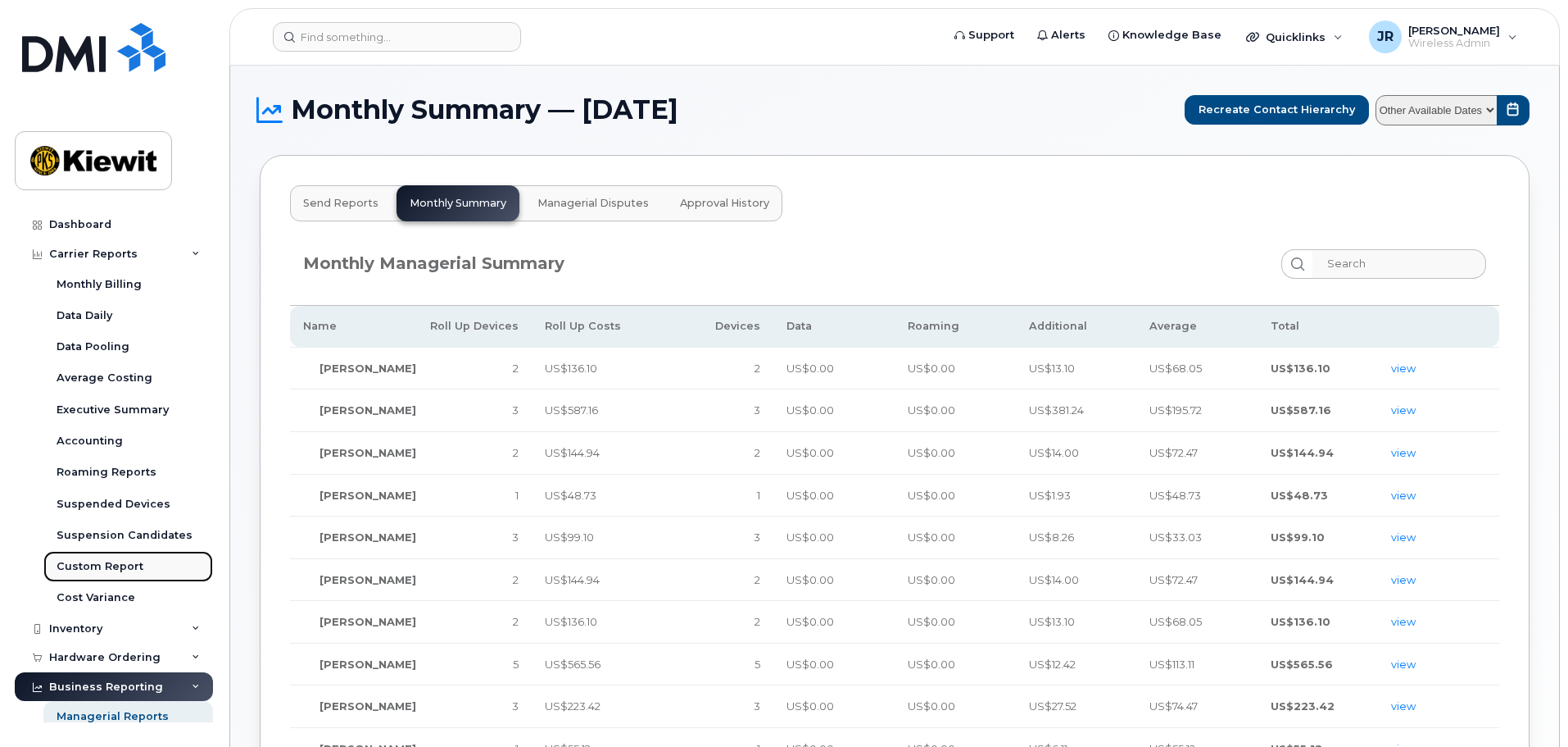
click at [120, 568] on div "Custom Report" at bounding box center [99, 567] width 87 height 15
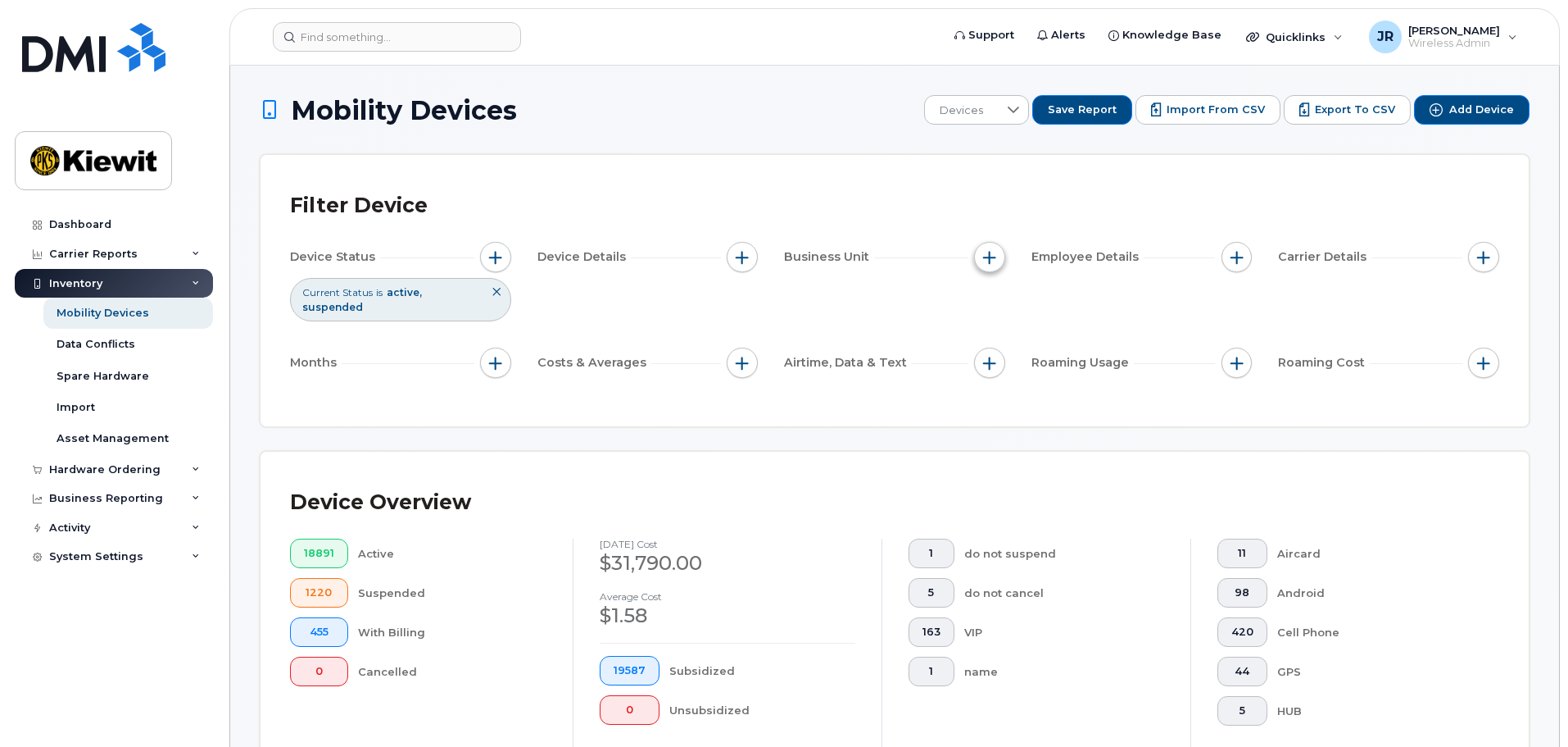
click at [994, 258] on span "button" at bounding box center [990, 258] width 13 height 13
click at [1021, 382] on label "WBS Element" at bounding box center [1048, 384] width 80 height 15
click at [1000, 382] on input "WBS Element" at bounding box center [994, 385] width 13 height 13
checkbox input "true"
click at [1077, 408] on span "is" at bounding box center [1082, 415] width 141 height 29
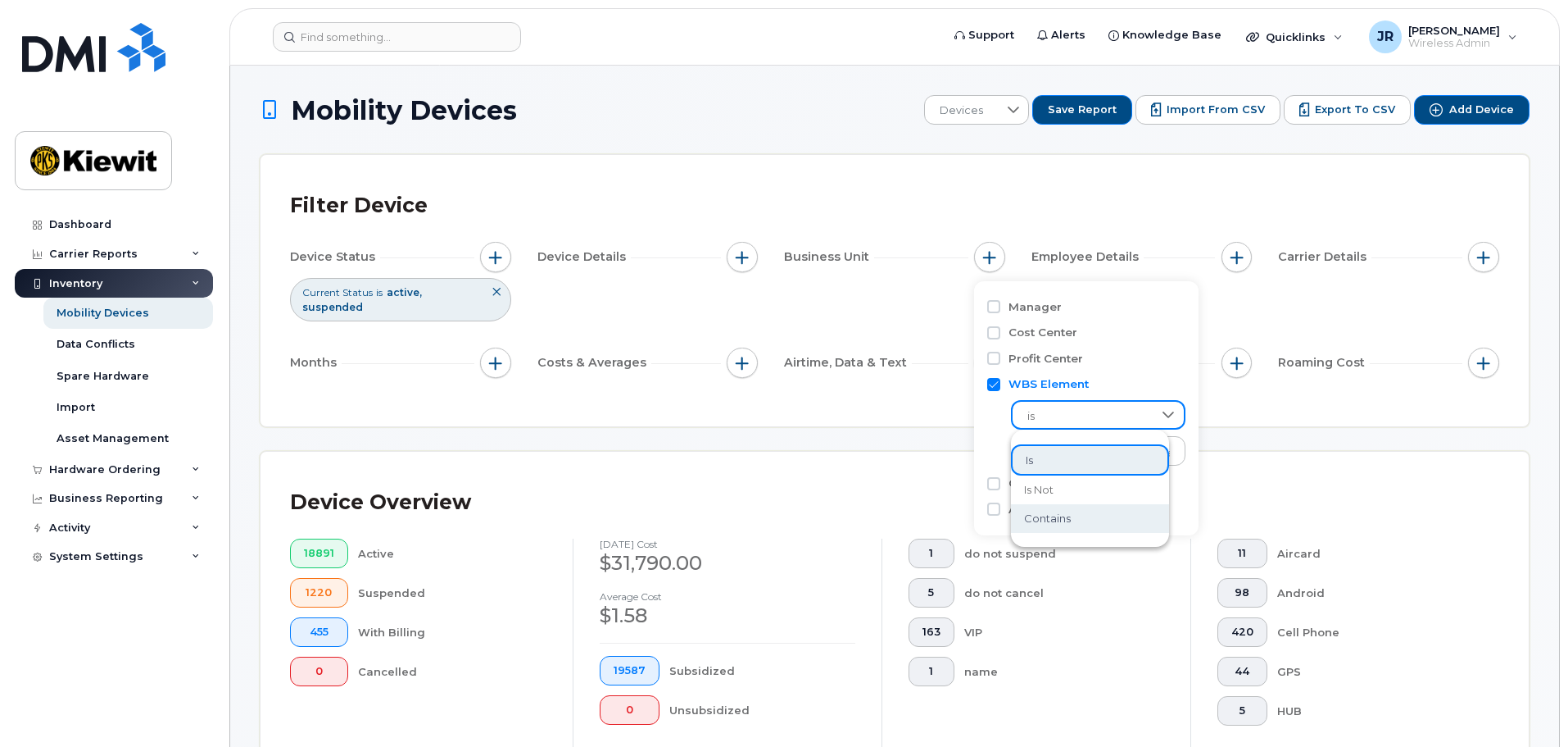
click at [1059, 521] on span "contains" at bounding box center [1047, 518] width 46 height 15
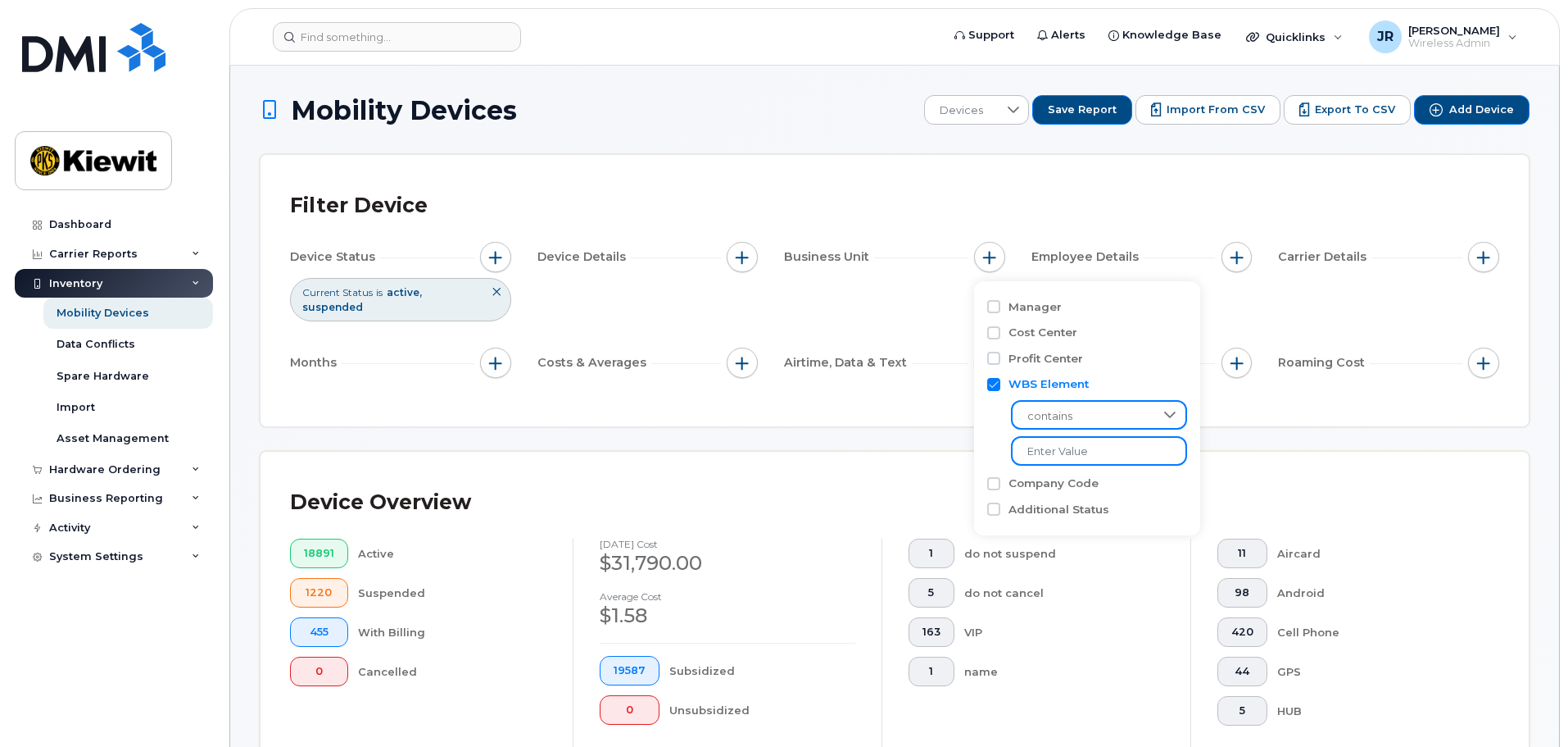
click at [1072, 456] on input "text" at bounding box center [1098, 451] width 176 height 29
type input "104978"
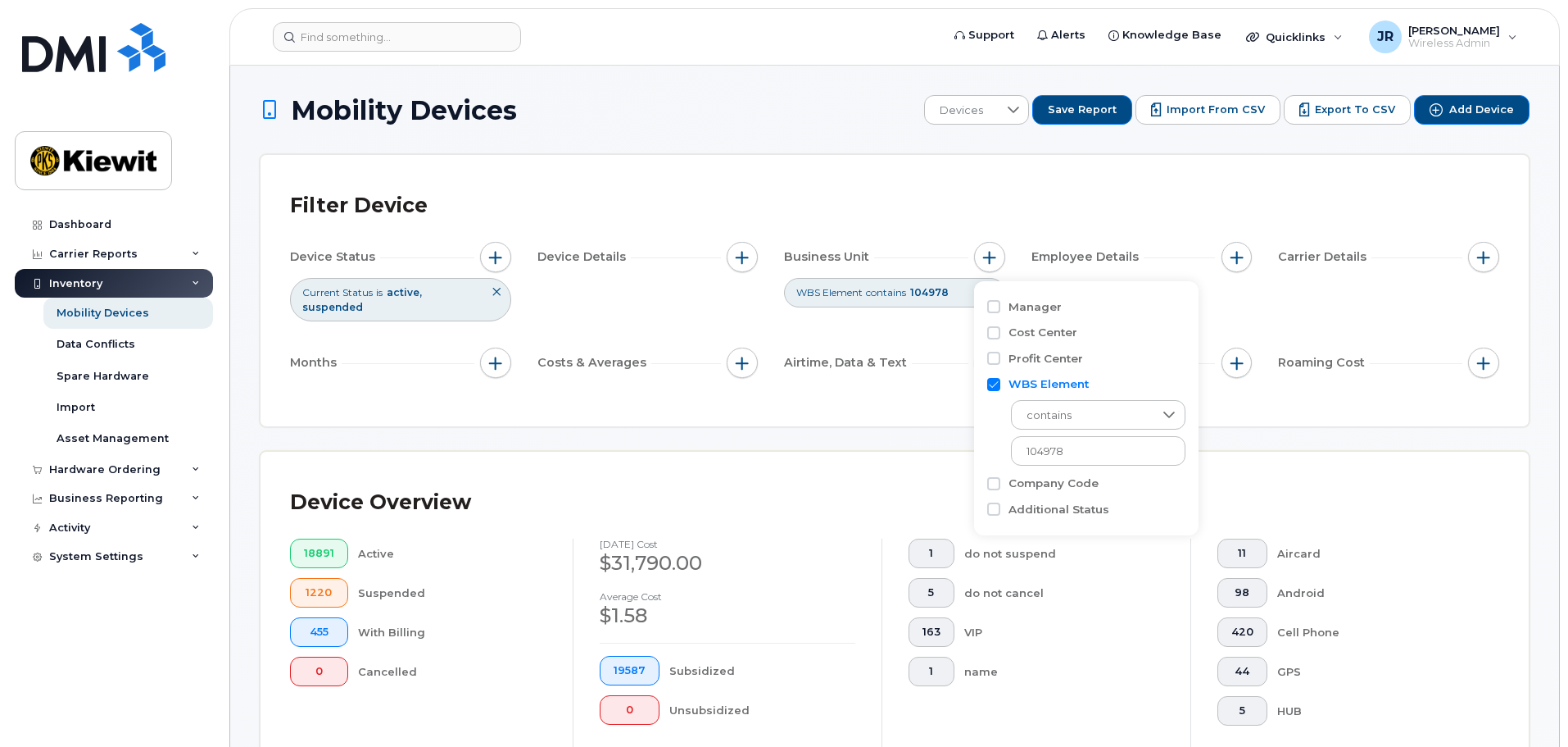
click at [911, 398] on div "Filter Device Device Status Current Status is active suspended Device Details B…" at bounding box center [894, 291] width 1268 height 271
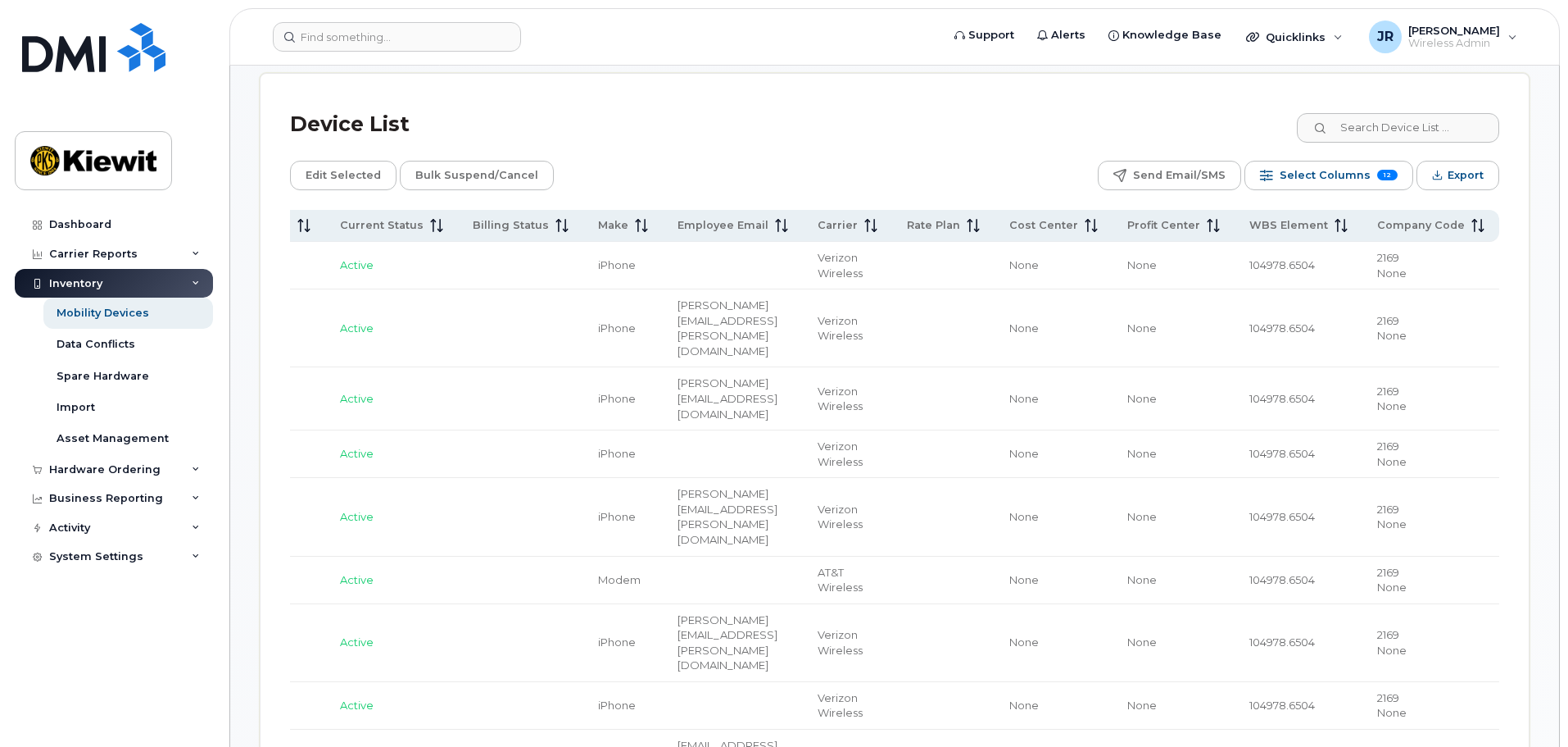
scroll to position [778, 0]
click at [598, 216] on span "Make" at bounding box center [613, 223] width 30 height 15
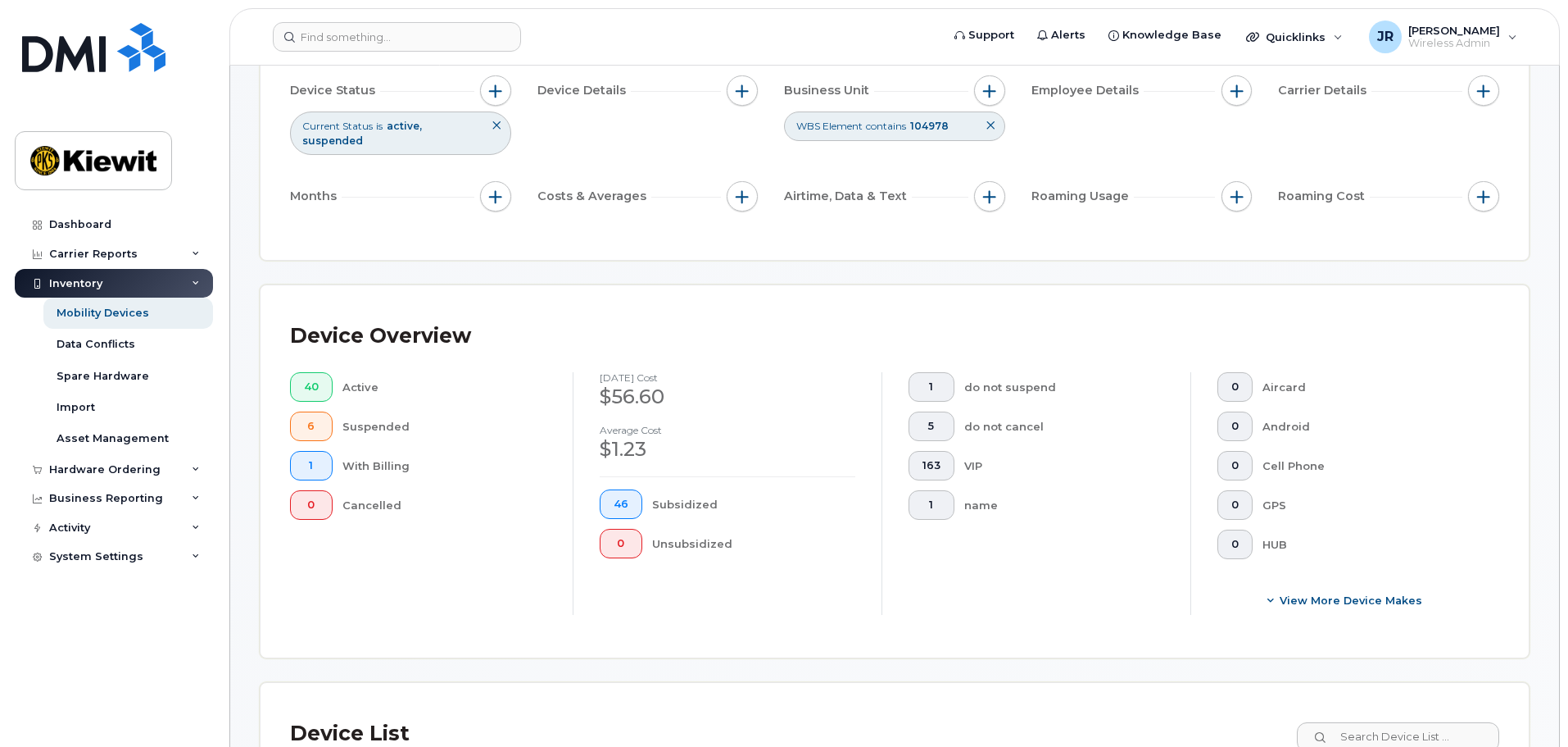
scroll to position [0, 0]
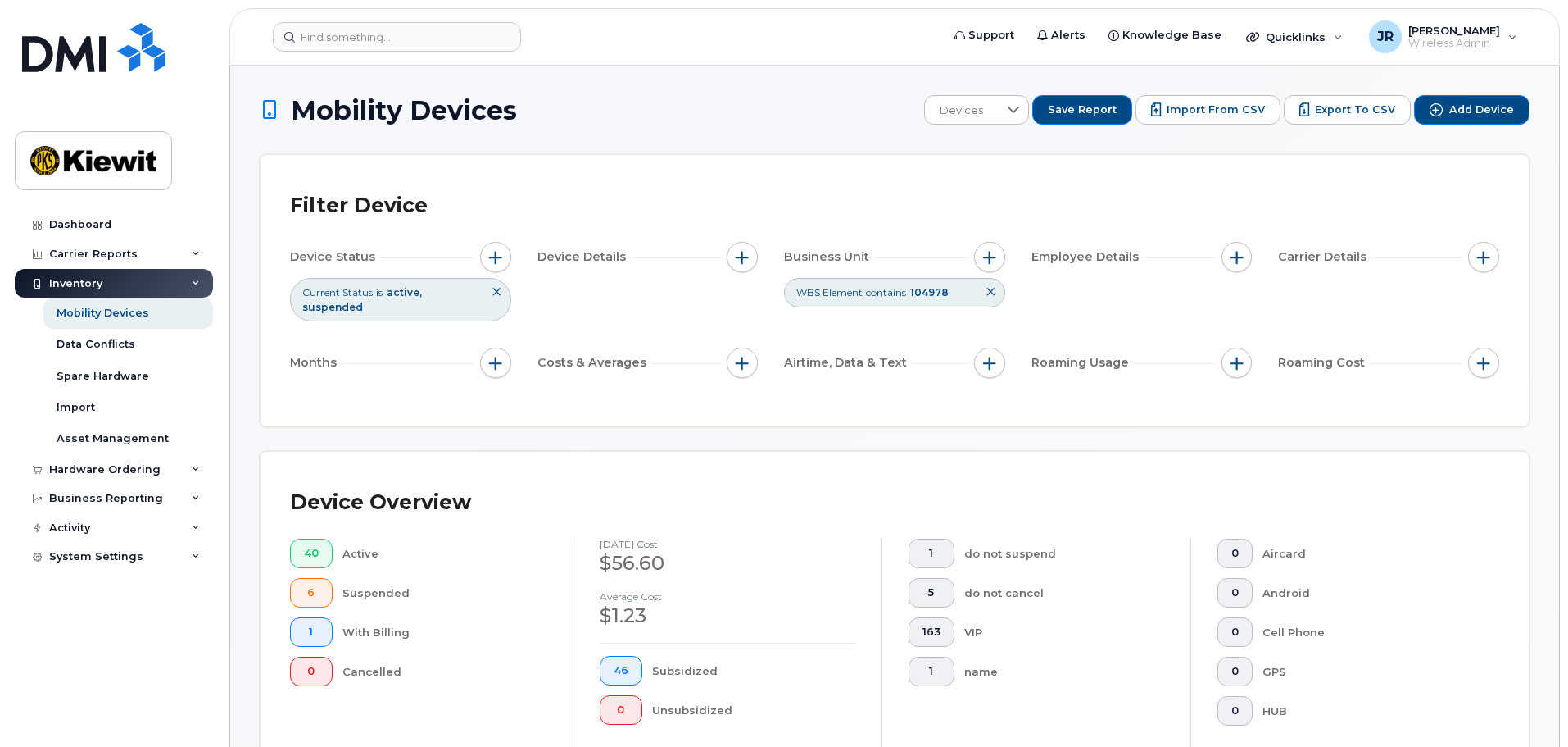
click at [991, 291] on icon at bounding box center [991, 292] width 10 height 10
click at [891, 168] on div "Filter Device Device Status Current Status is active suspended Device Details B…" at bounding box center [894, 291] width 1268 height 271
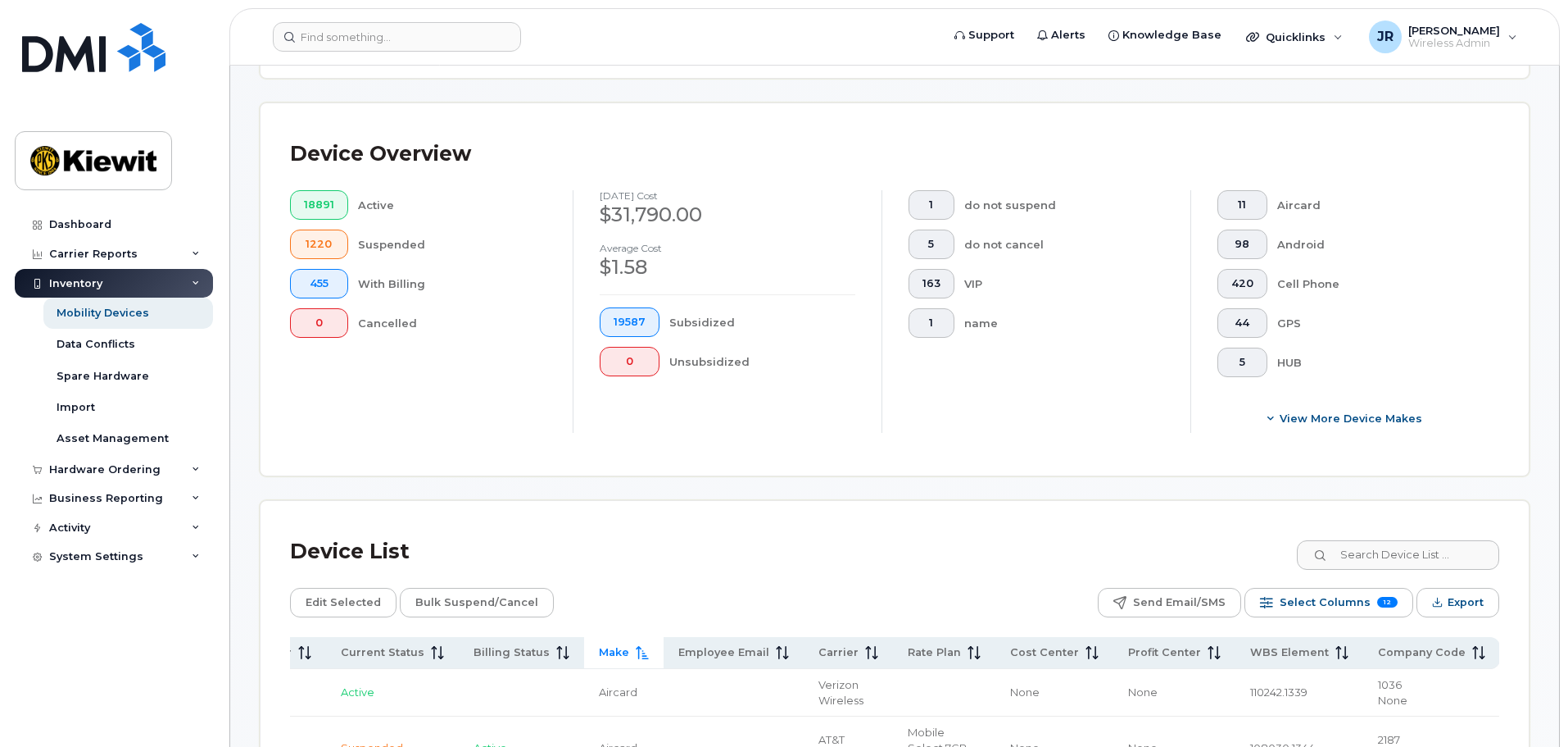
scroll to position [164, 0]
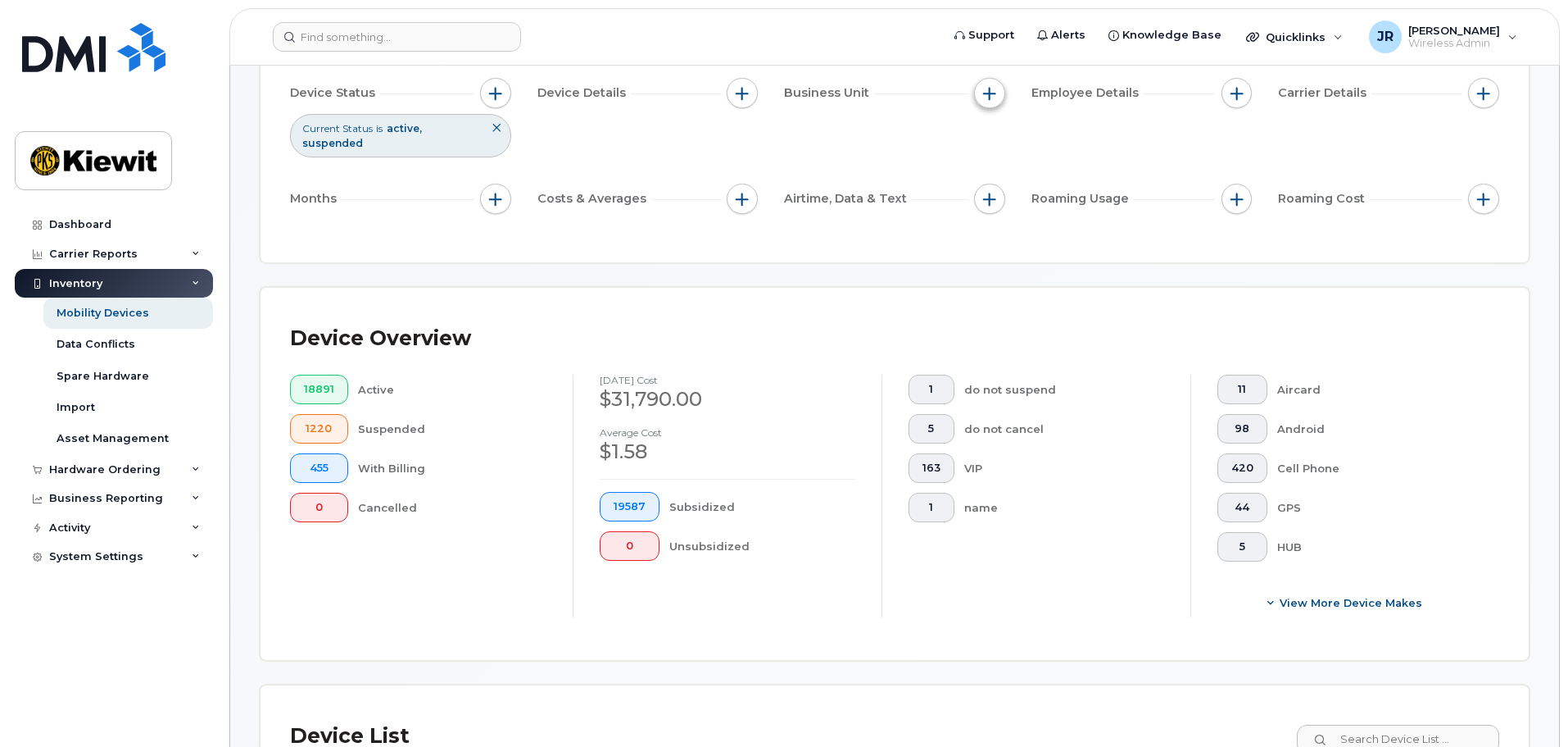
click at [992, 104] on button "button" at bounding box center [989, 93] width 31 height 31
click at [997, 214] on div at bounding box center [994, 221] width 13 height 13
click at [1004, 225] on div "WBS Element" at bounding box center [1048, 220] width 122 height 15
click at [993, 223] on input "WBS Element" at bounding box center [994, 221] width 13 height 13
checkbox input "true"
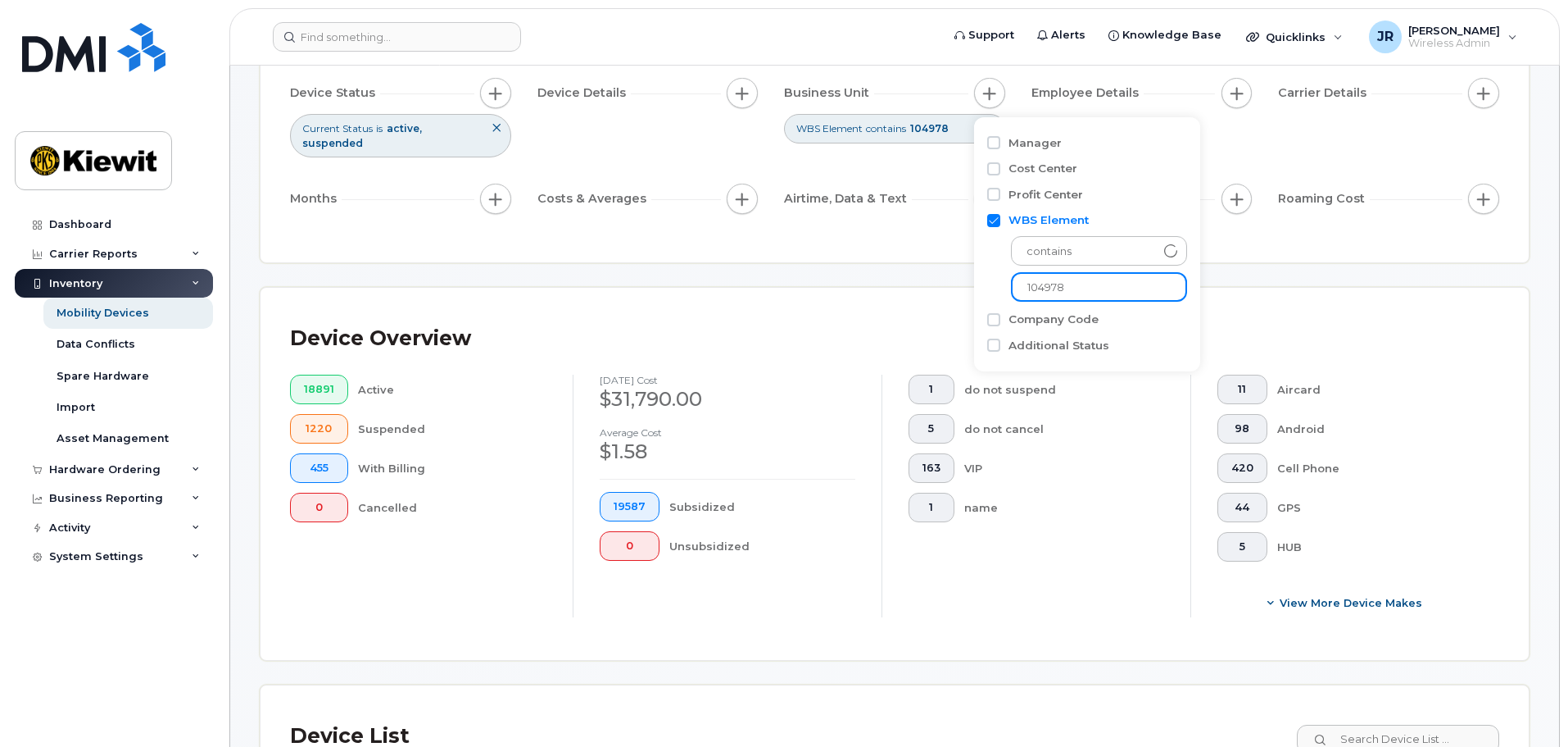
click at [1086, 285] on input "104978" at bounding box center [1098, 286] width 176 height 29
type input "104956"
click at [922, 216] on div "Filter Device Device Status Current Status is active suspended Device Details B…" at bounding box center [895, 126] width 1209 height 212
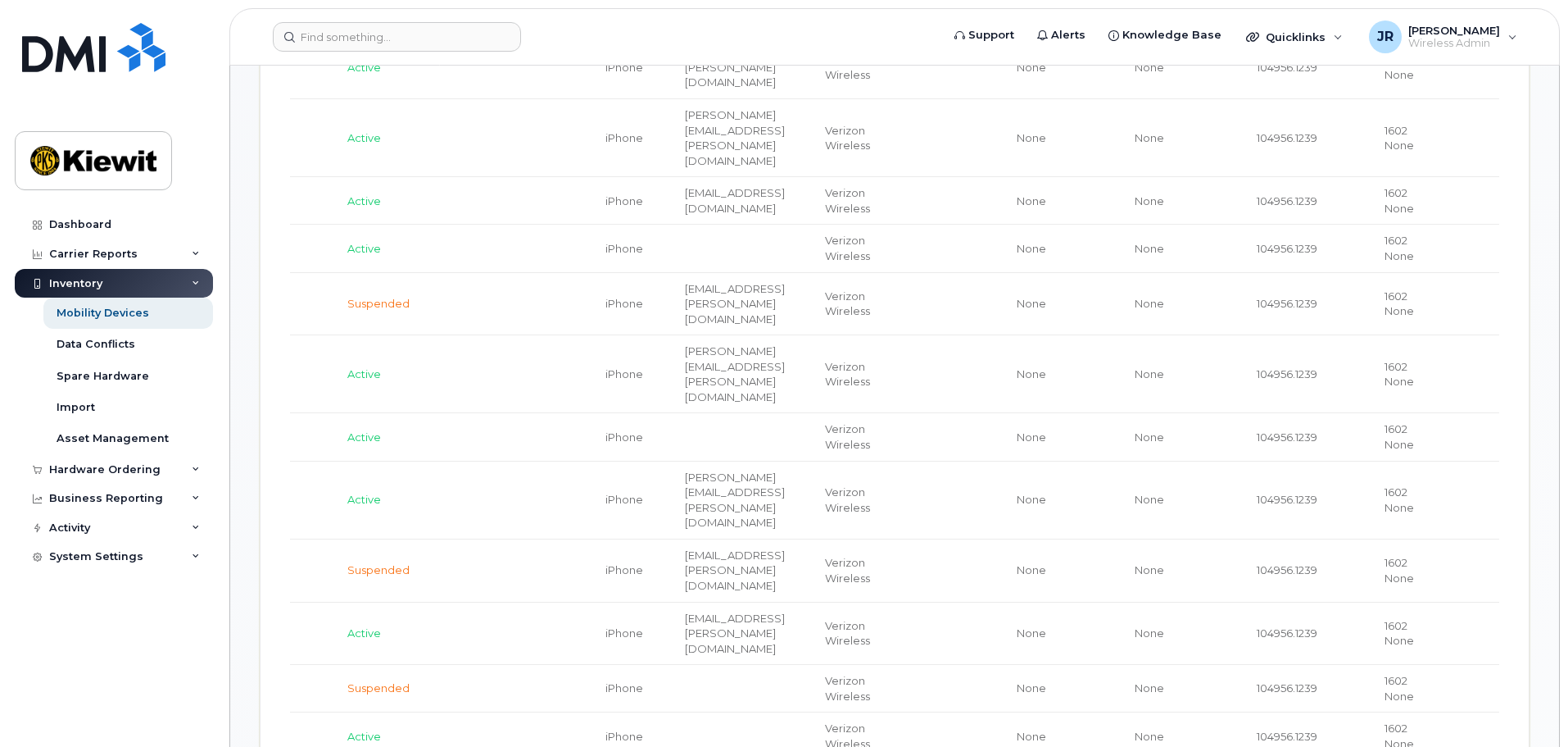
scroll to position [1065, 0]
click at [670, 299] on td "FINNBAHR.MALCOLM@381CONSTRUCTORS.COM" at bounding box center [740, 297] width 140 height 63
click at [465, 281] on td at bounding box center [528, 297] width 125 height 63
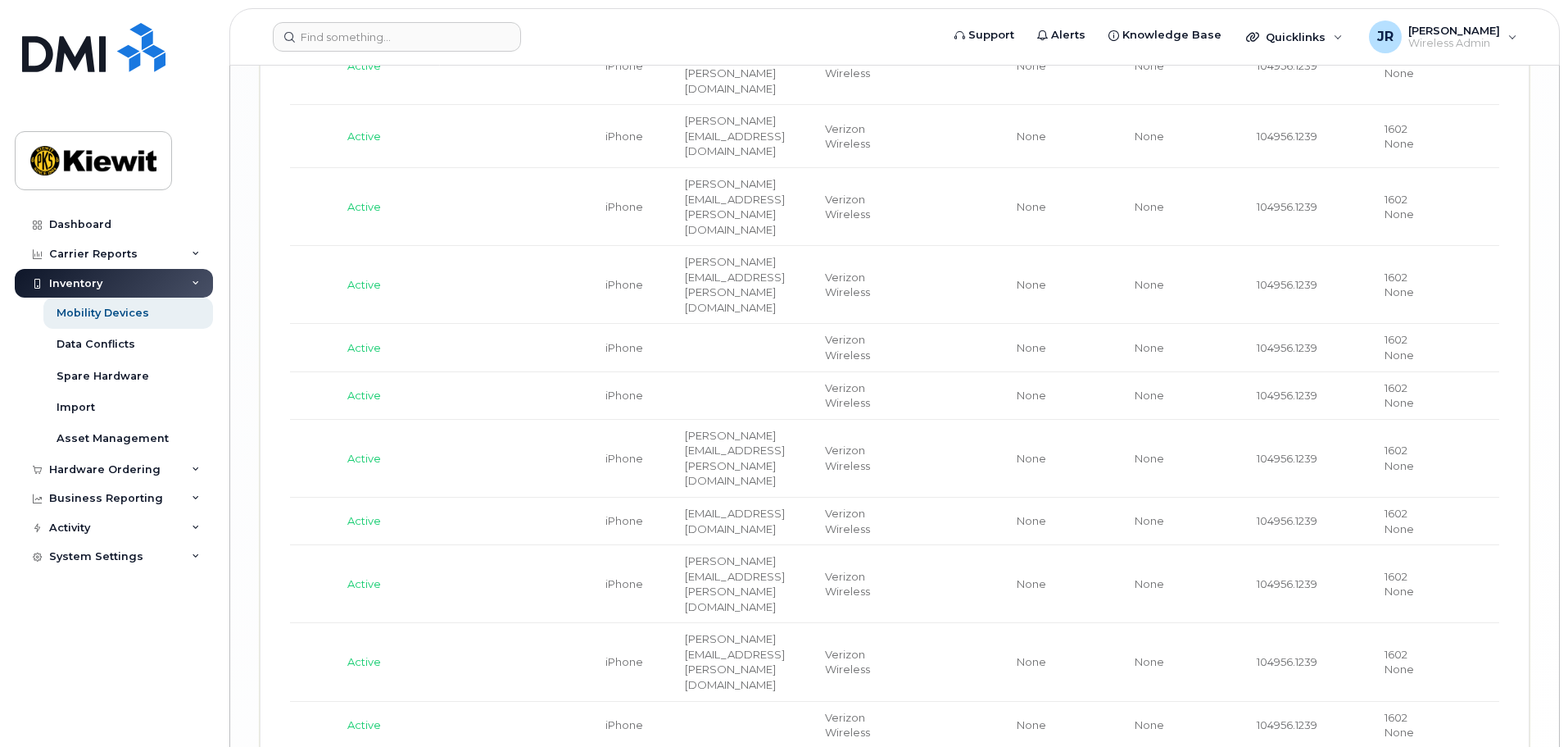
scroll to position [3555, 0]
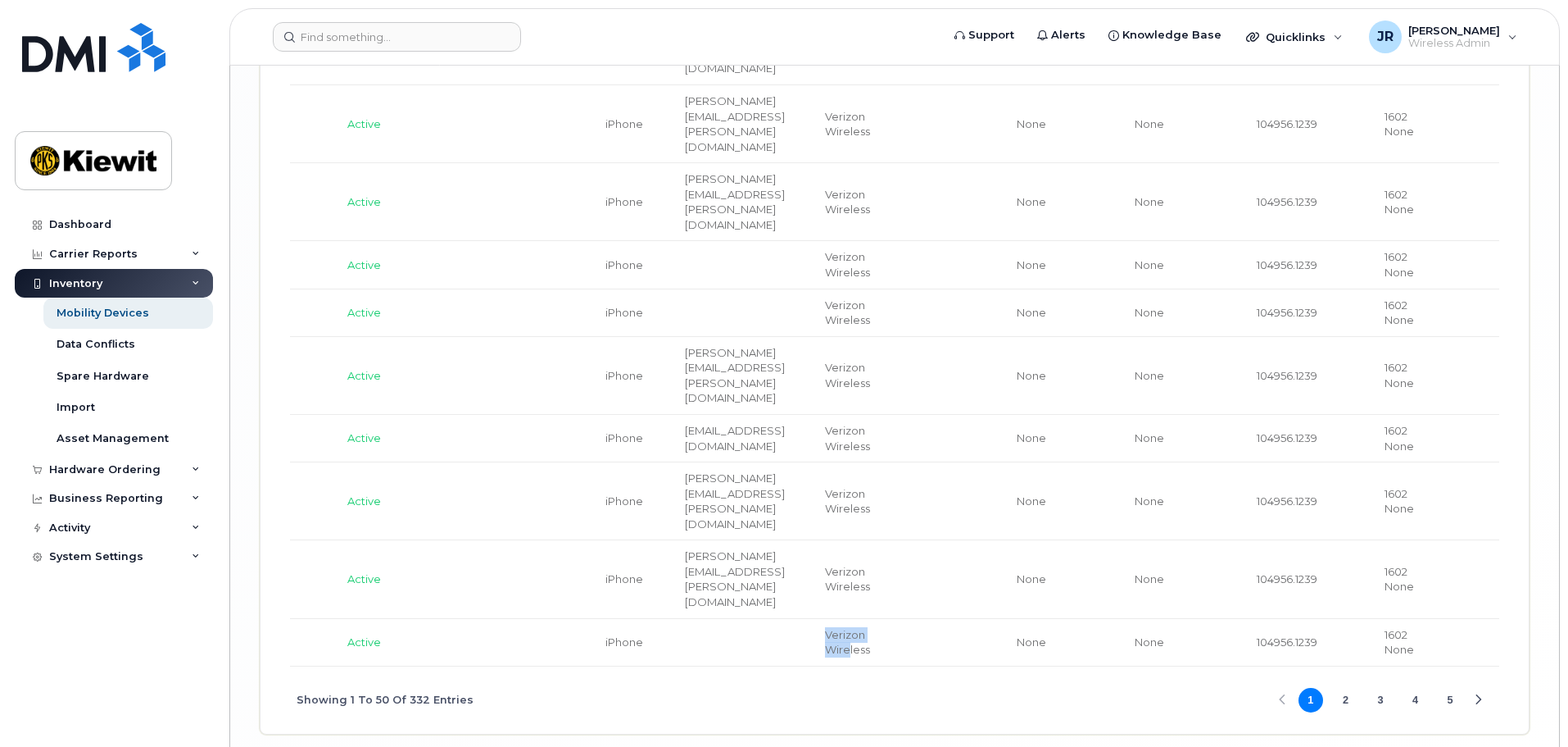
drag, startPoint x: 906, startPoint y: 591, endPoint x: 695, endPoint y: 590, distance: 211.0
click at [696, 619] on tr "JACOB ZEZATTI 402-699-0481 William Gadd Jake Regan 554011 Active iPhone Verizon…" at bounding box center [629, 643] width 1756 height 47
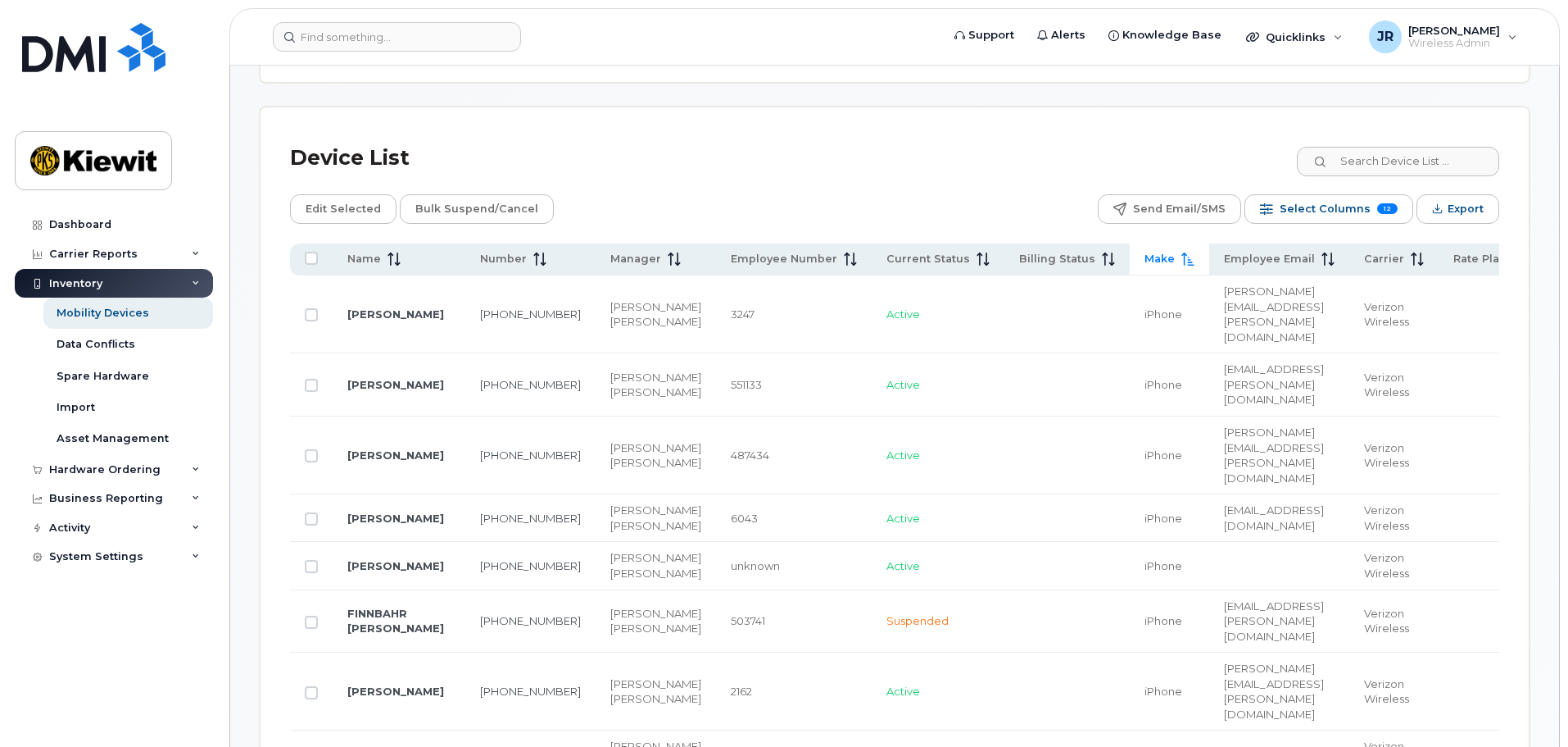
scroll to position [768, 0]
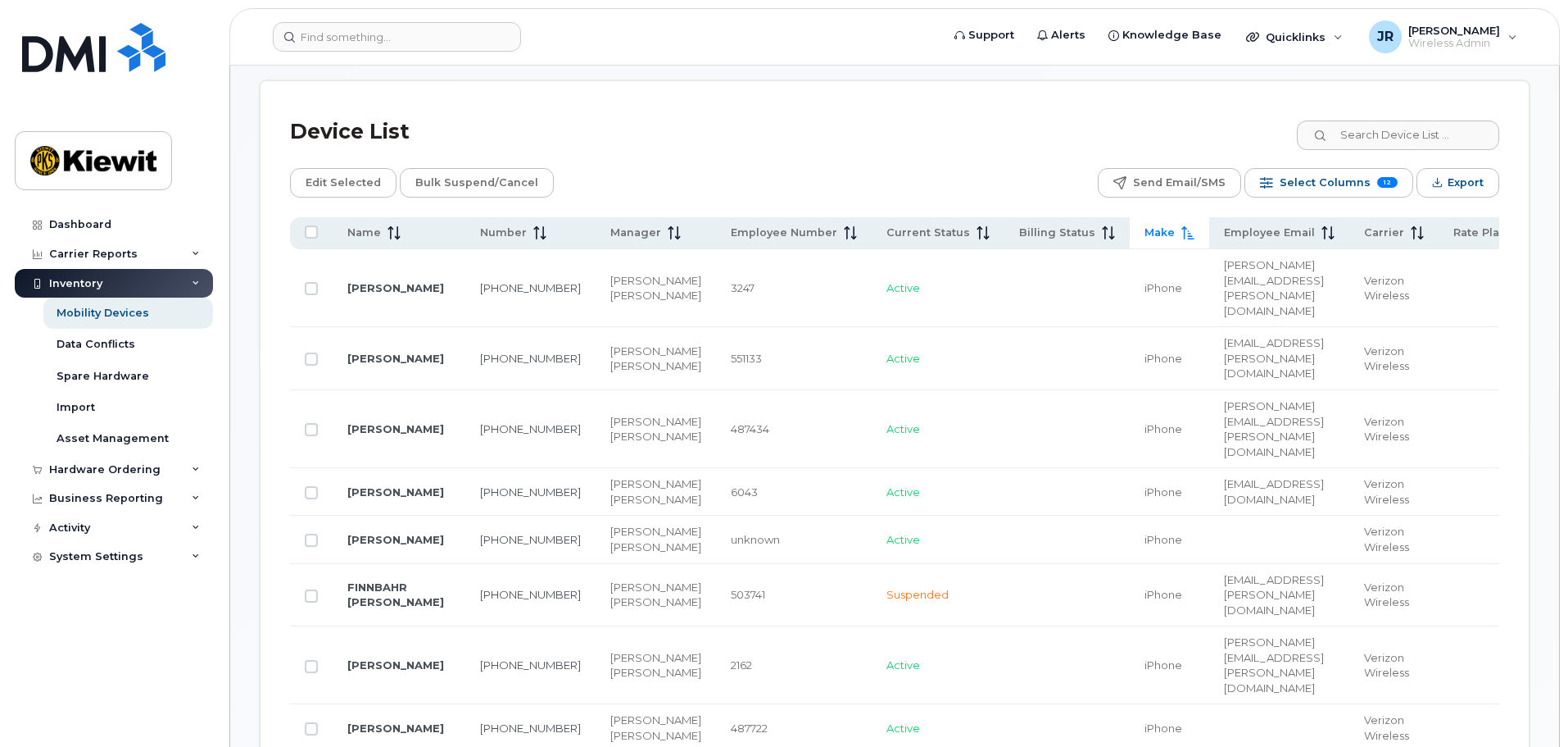
click at [1218, 399] on td "ROBERT.PEREIRA@381CONSTRUCTORS.COM" at bounding box center [1278, 429] width 140 height 77
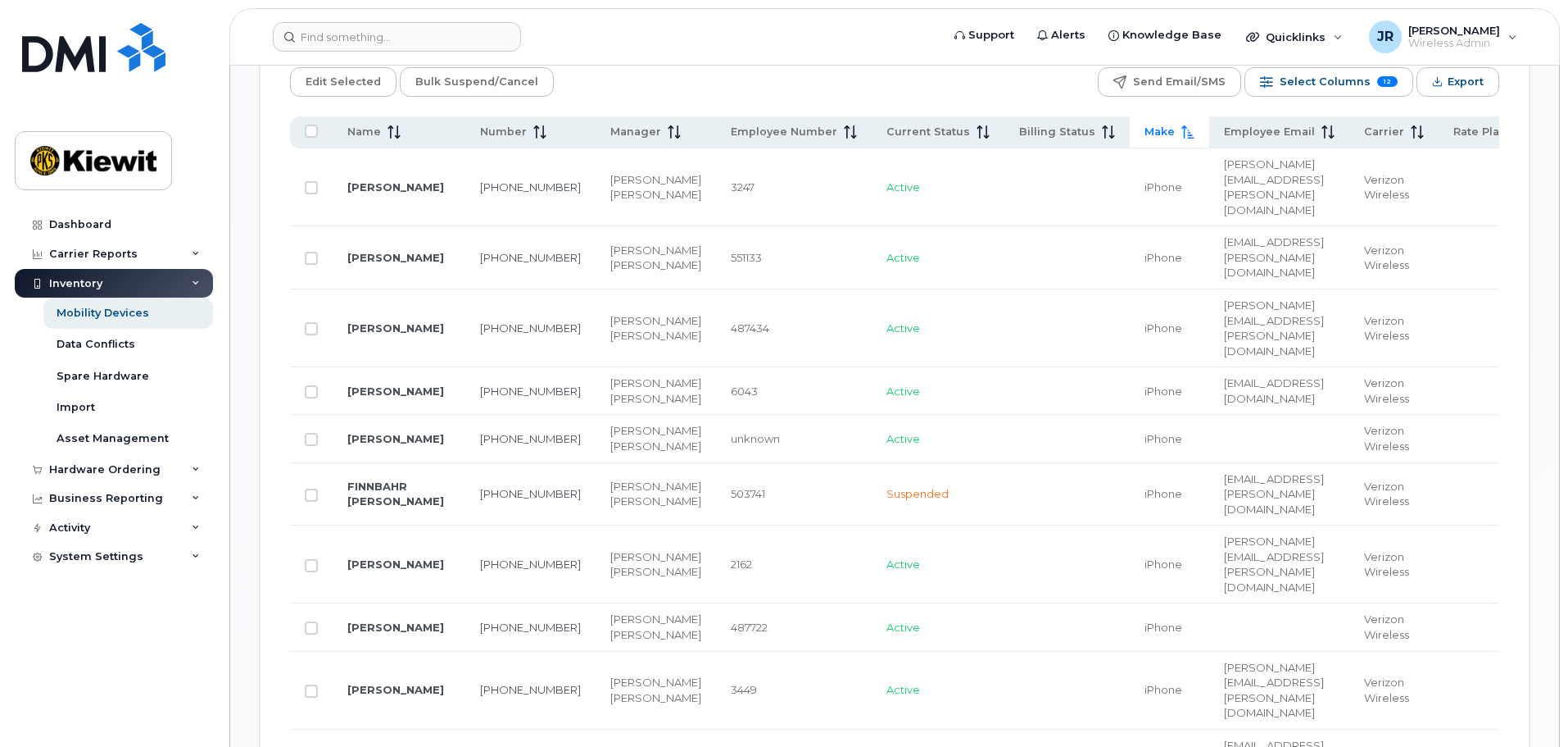
scroll to position [1014, 0]
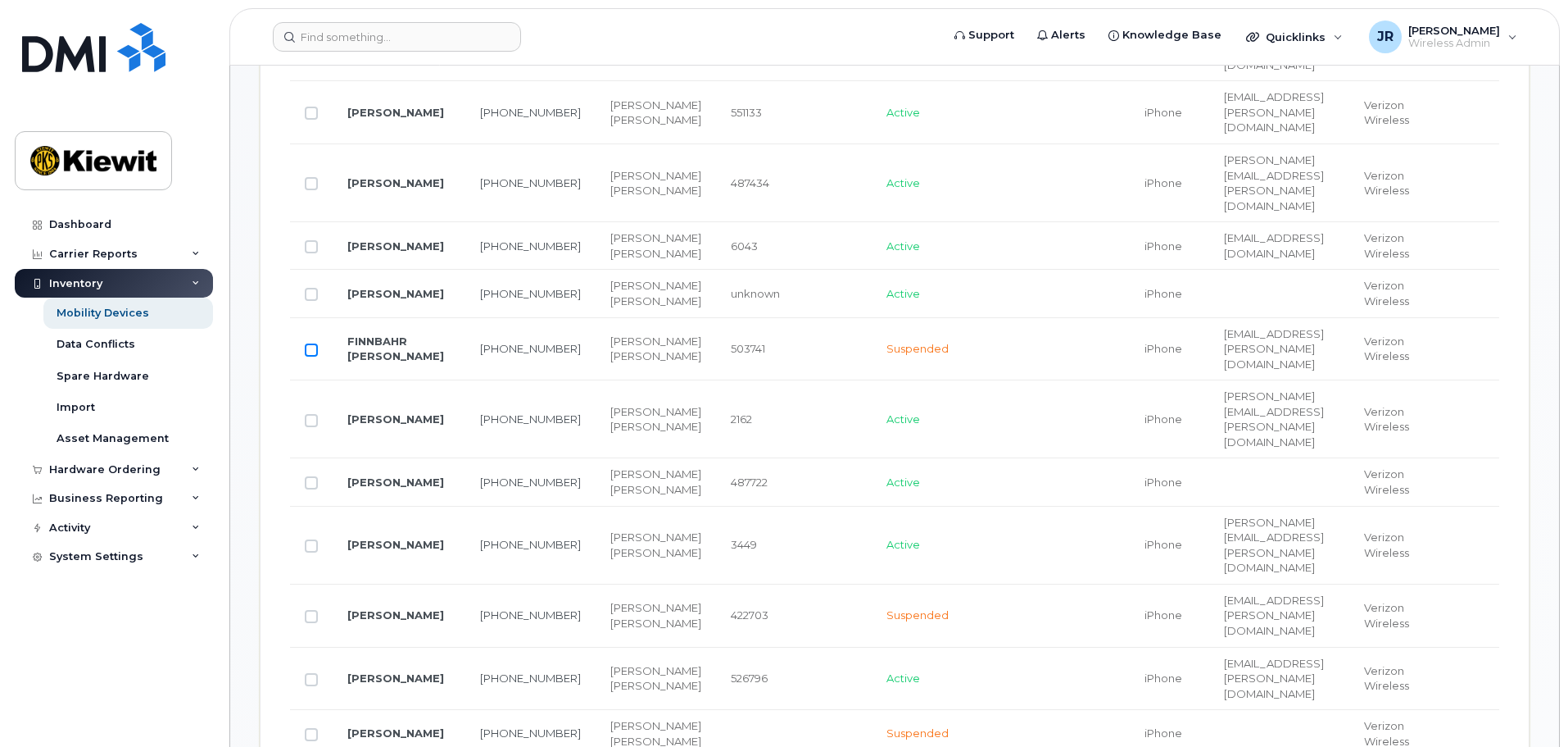
click at [307, 344] on input "Row Unselected" at bounding box center [311, 350] width 13 height 13
checkbox input "true"
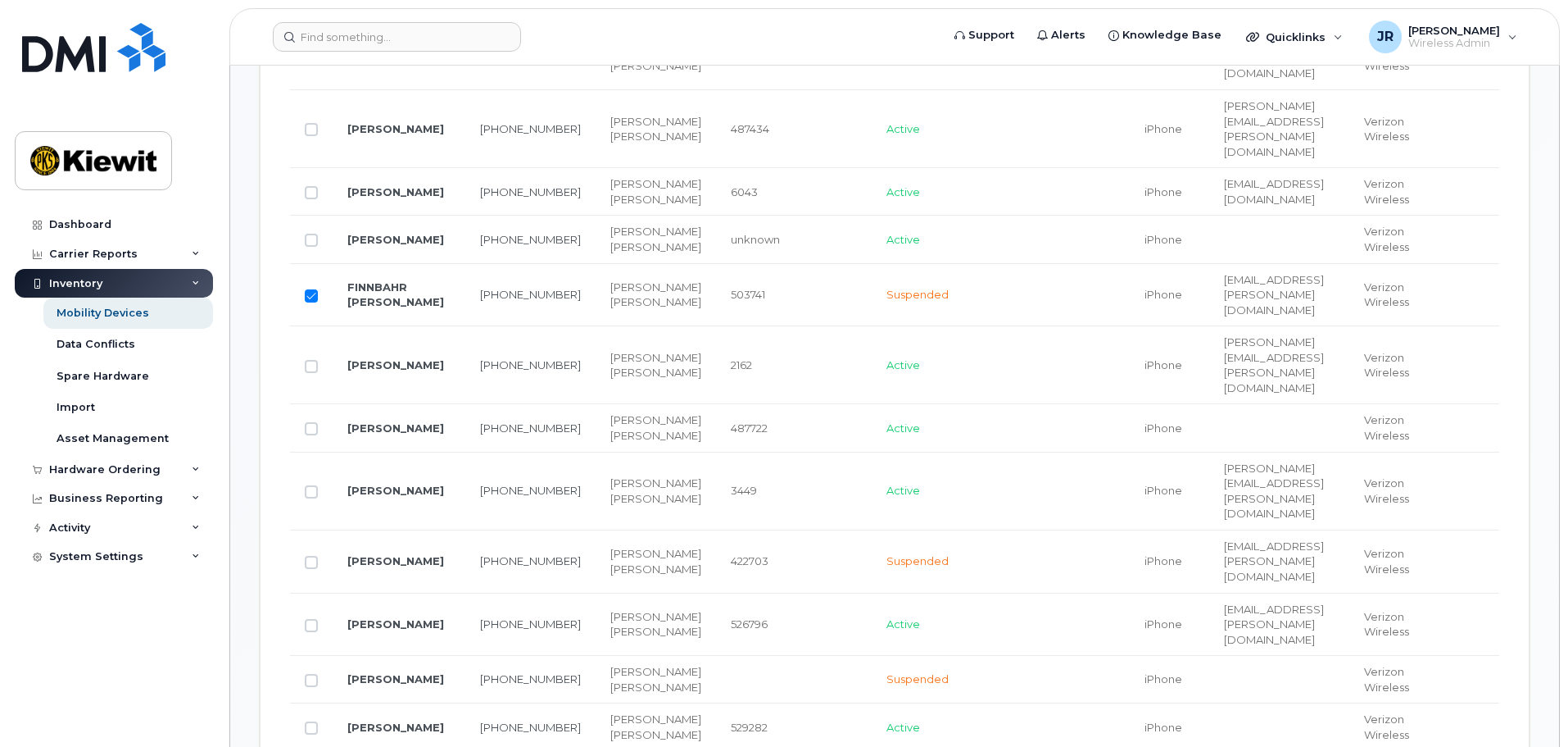
scroll to position [1178, 0]
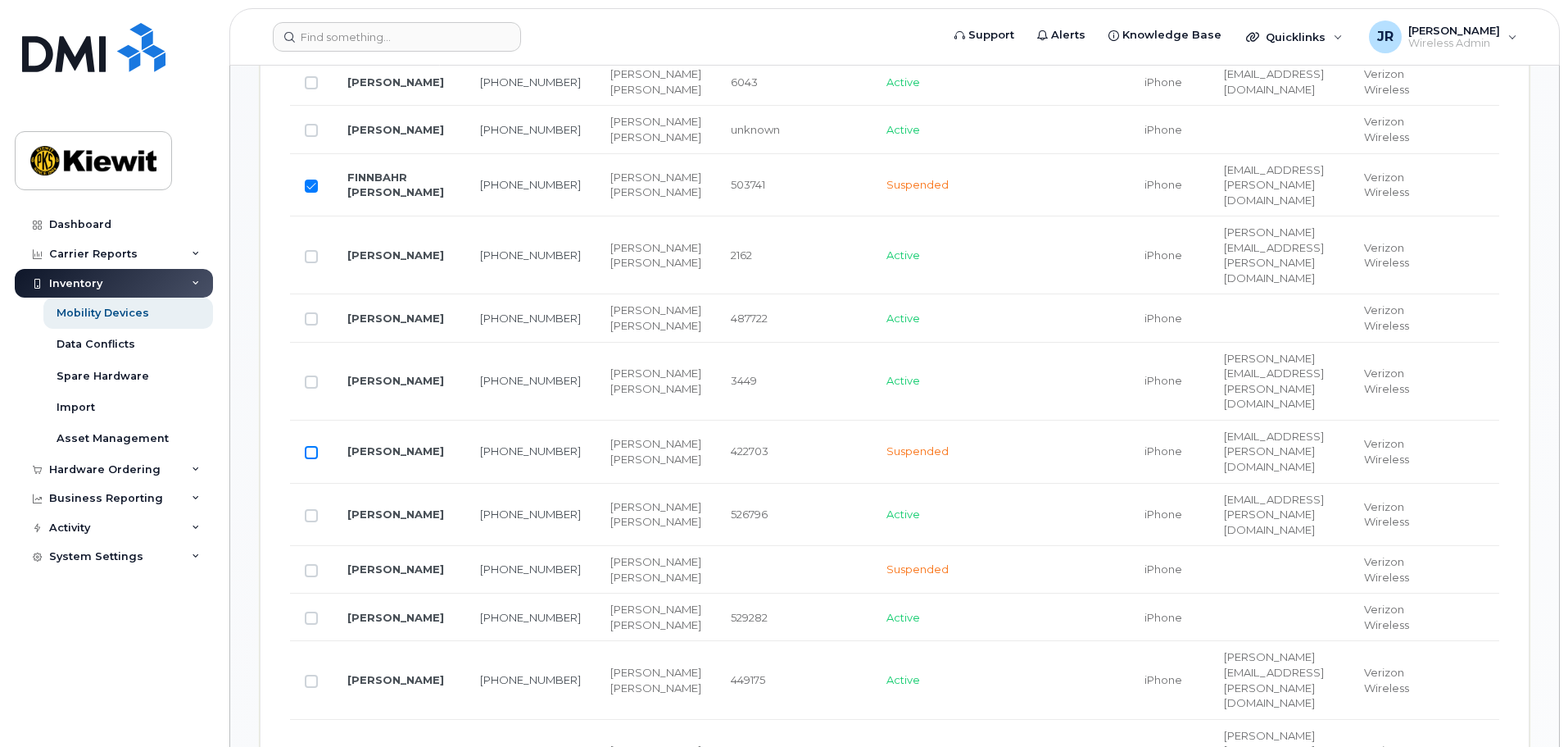
click at [311, 446] on input "Row Unselected" at bounding box center [311, 452] width 13 height 13
checkbox input "true"
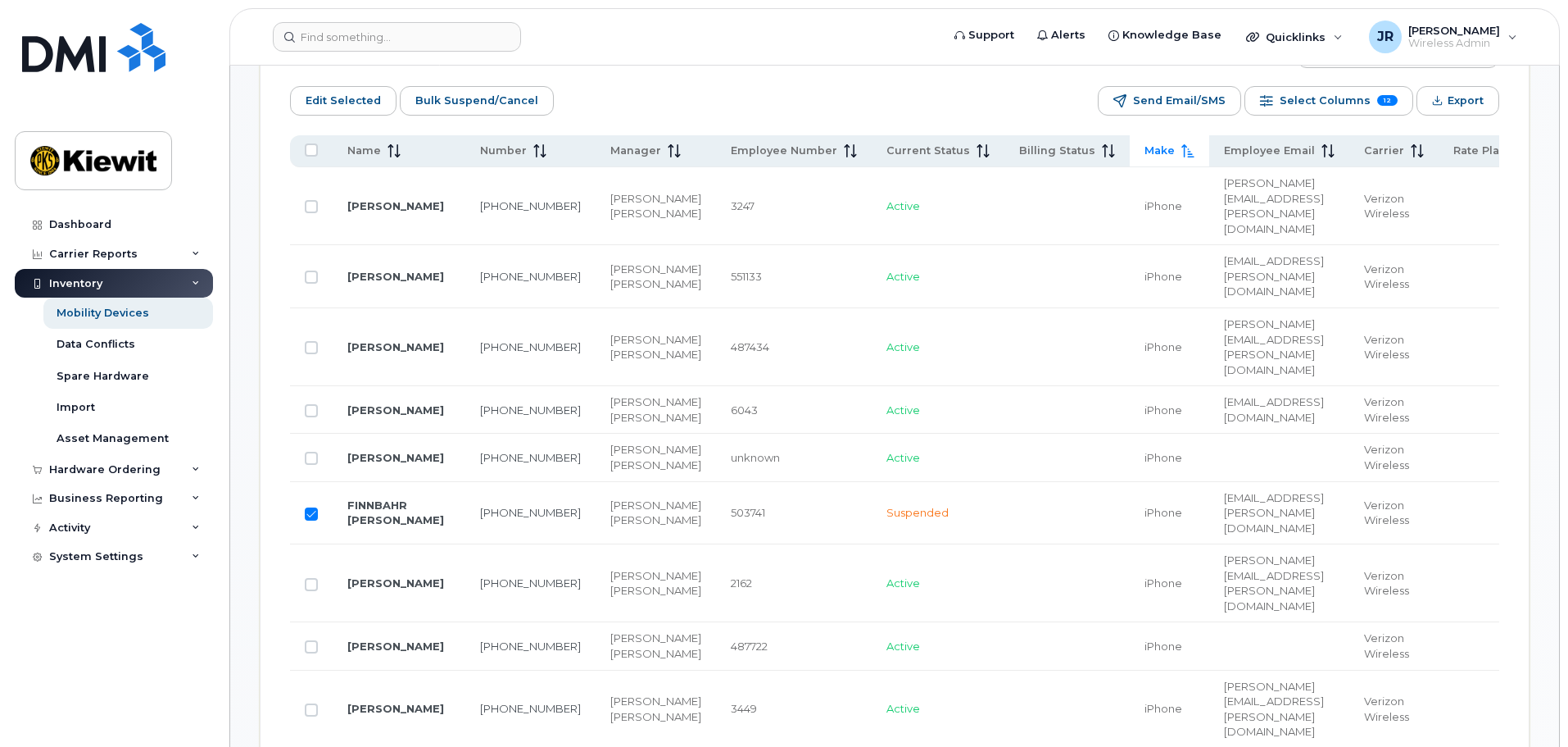
scroll to position [604, 0]
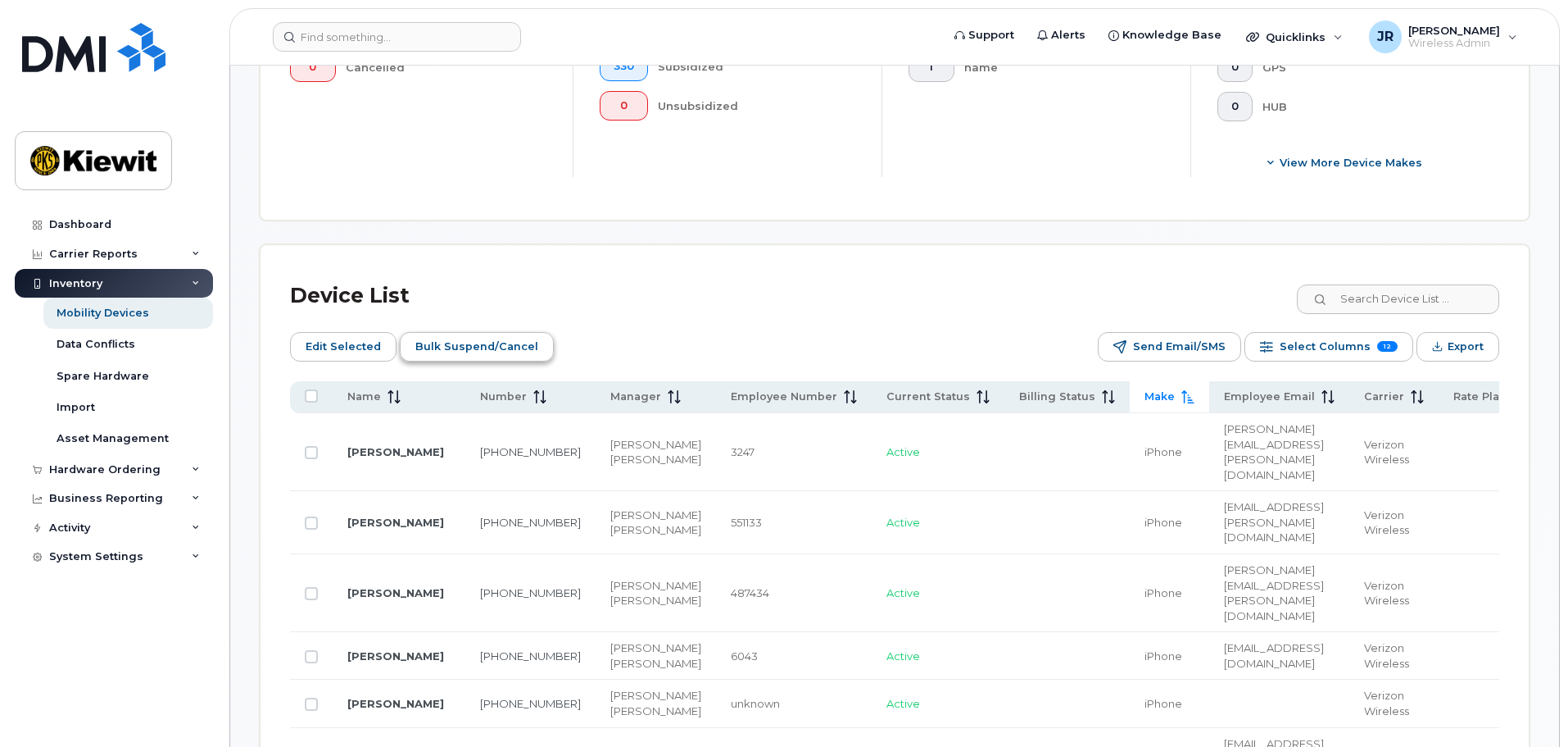
click at [455, 336] on span "Bulk Suspend/Cancel" at bounding box center [476, 346] width 123 height 24
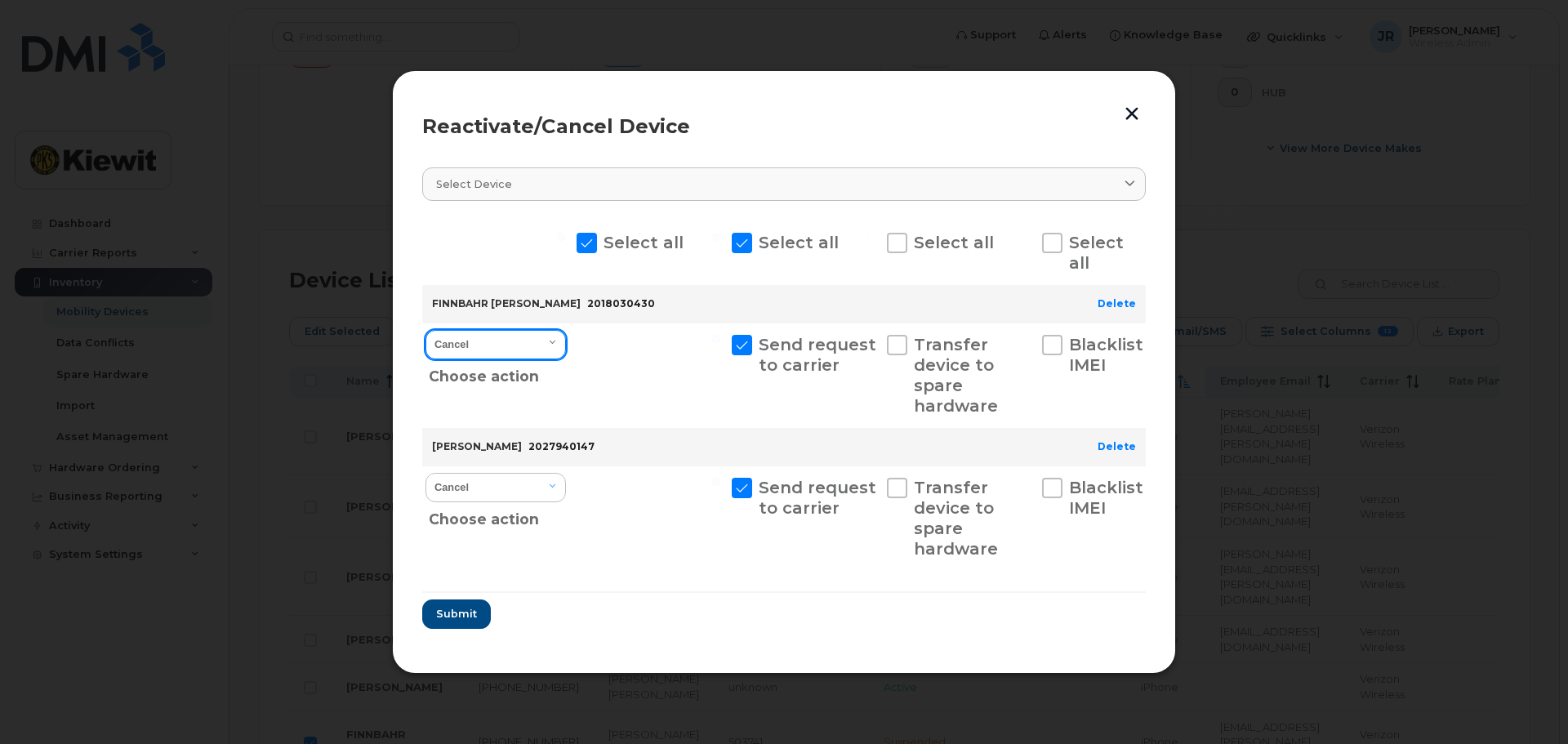
click at [529, 338] on select "Cancel Reactivate" at bounding box center [495, 344] width 140 height 29
click at [425, 330] on select "Cancel Reactivate" at bounding box center [495, 344] width 140 height 29
click at [548, 493] on select "Cancel Reactivate" at bounding box center [495, 486] width 140 height 29
click at [425, 472] on select "Cancel Reactivate" at bounding box center [495, 486] width 140 height 29
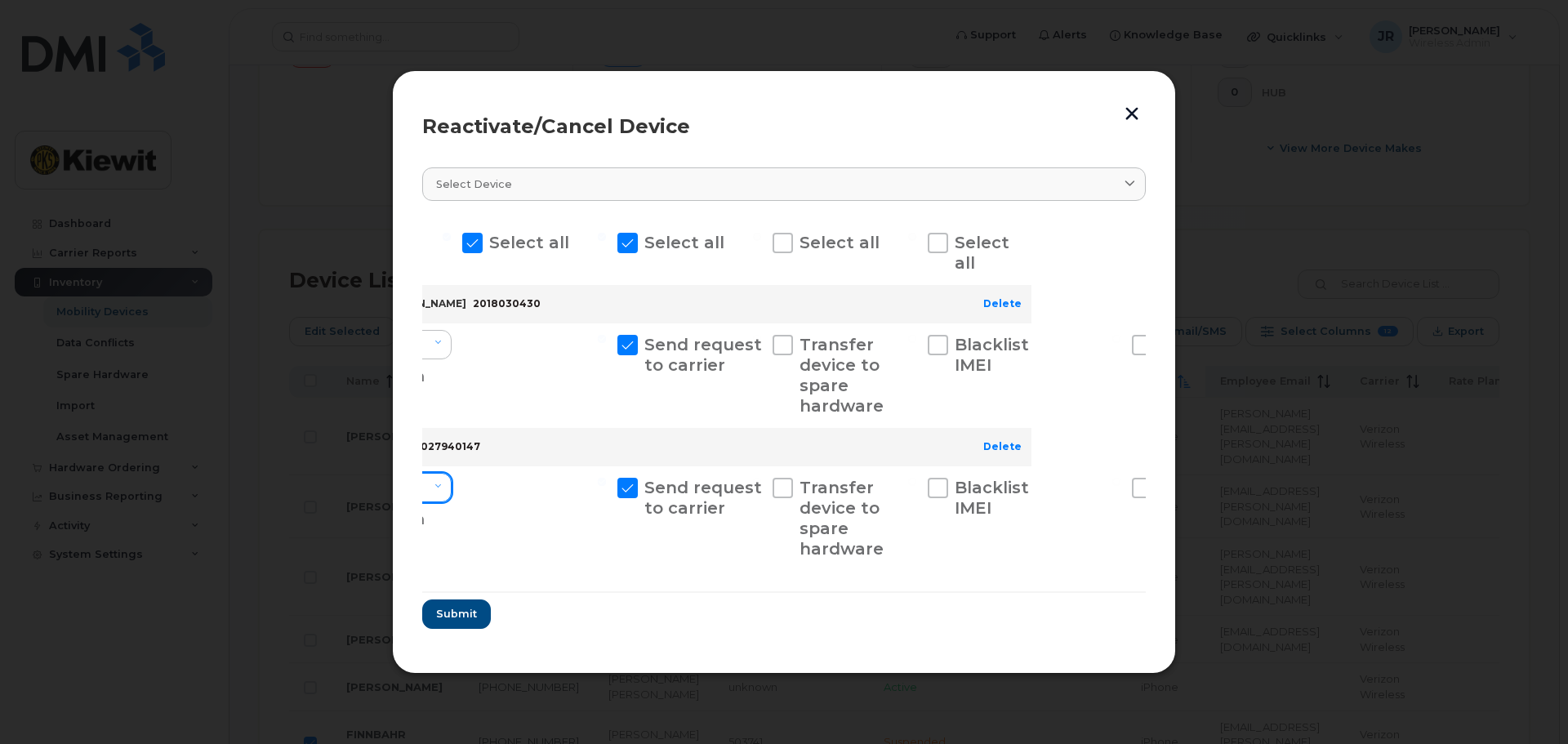
scroll to position [0, 0]
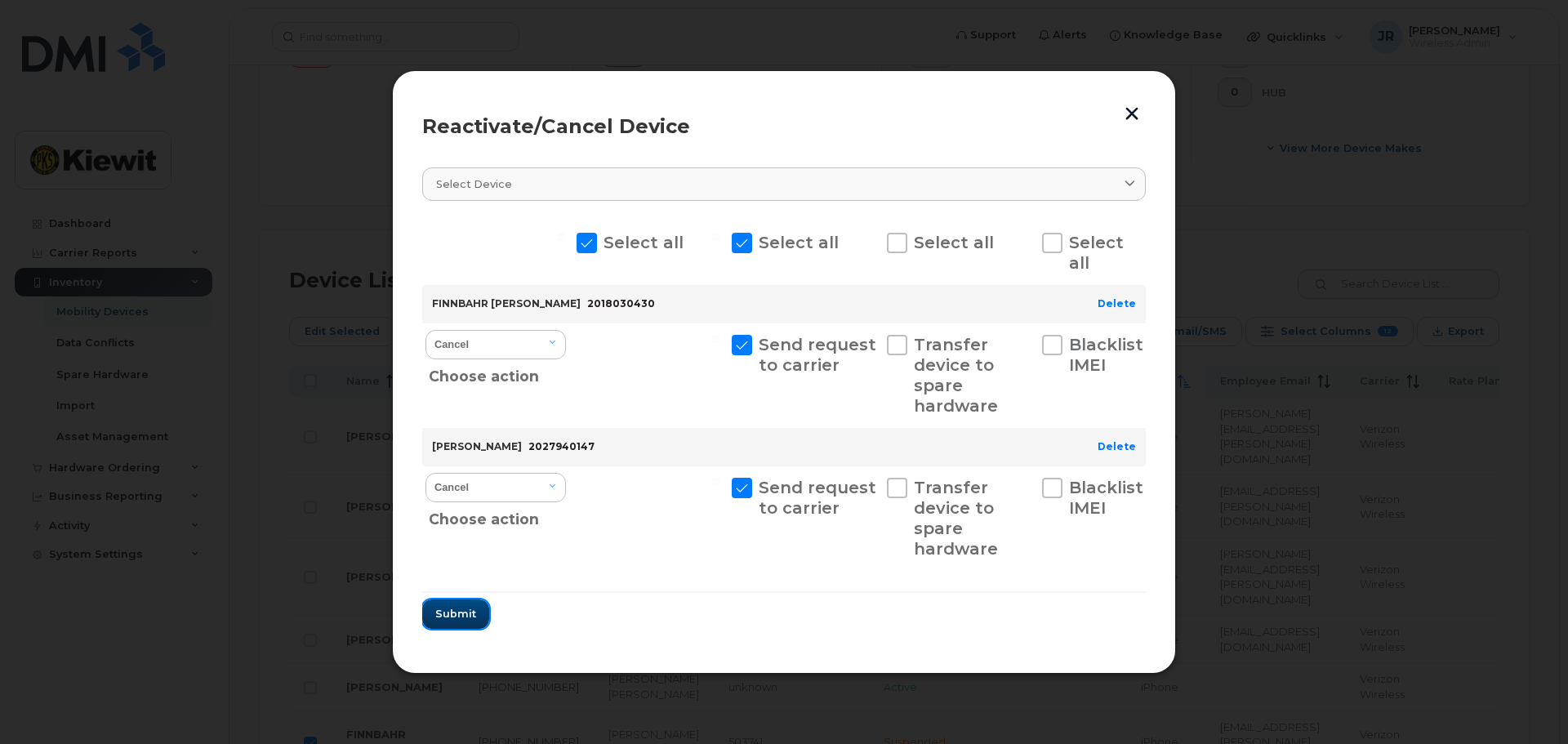
click at [466, 617] on span "Submit" at bounding box center [456, 613] width 41 height 15
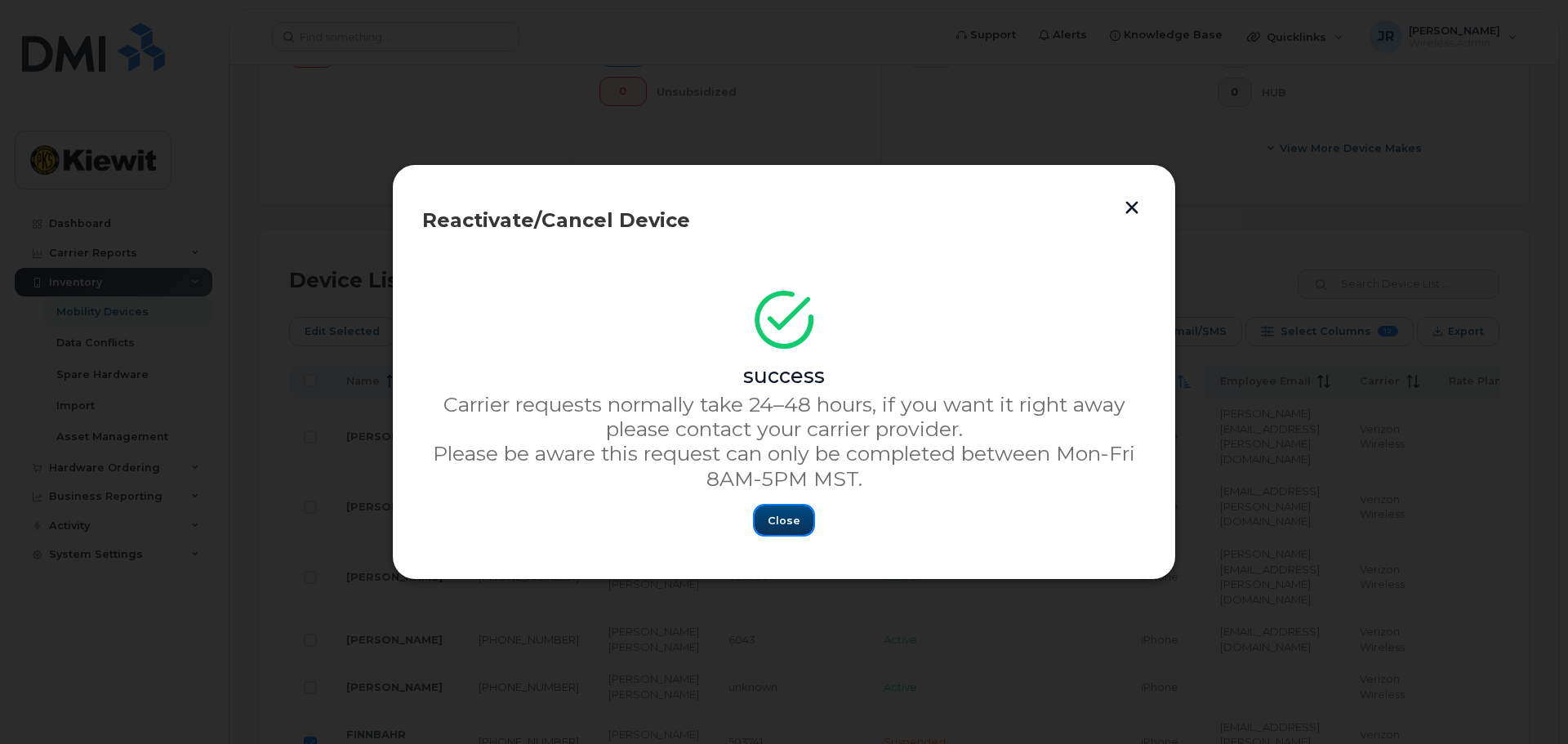
click at [787, 519] on span "Close" at bounding box center [784, 520] width 33 height 15
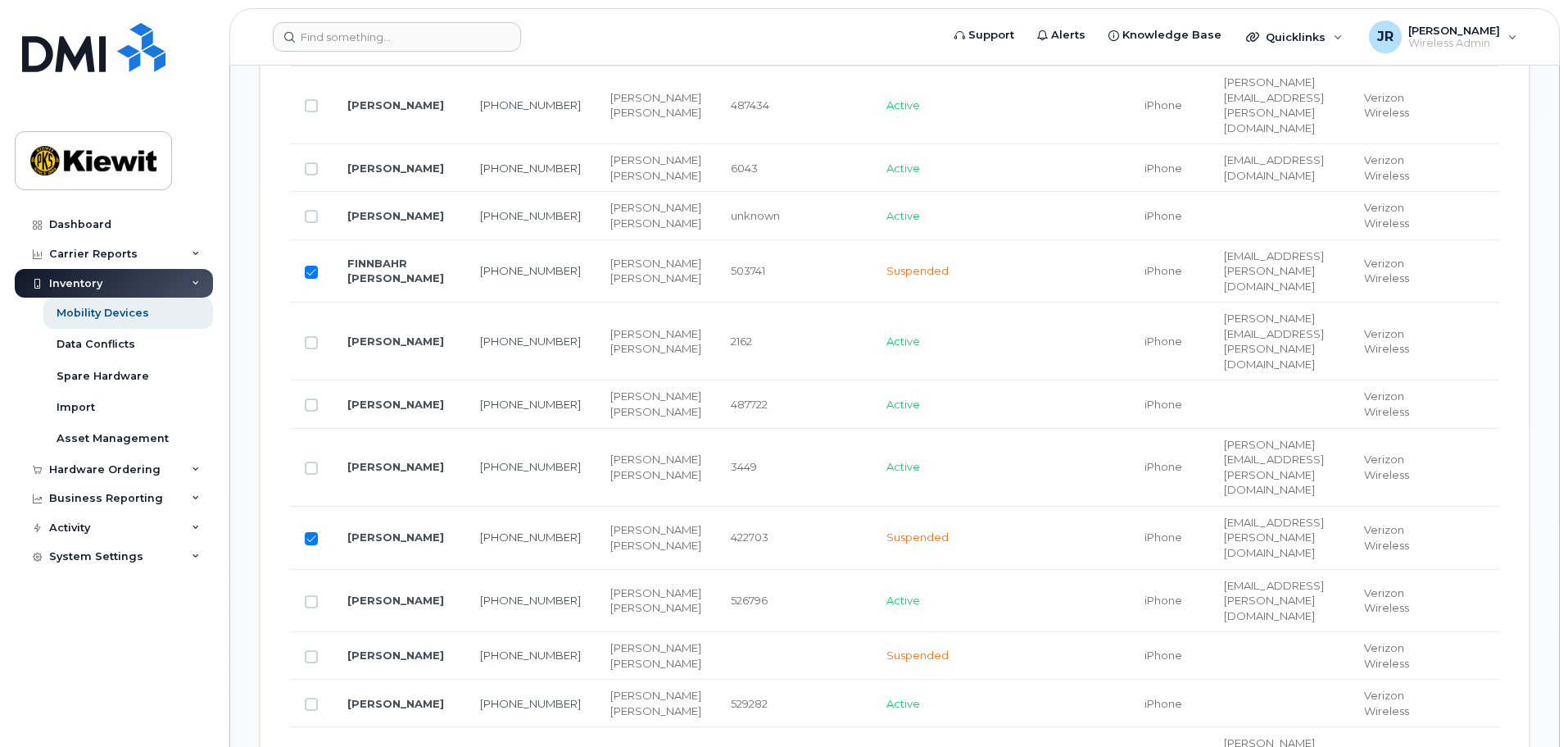
scroll to position [1096, 0]
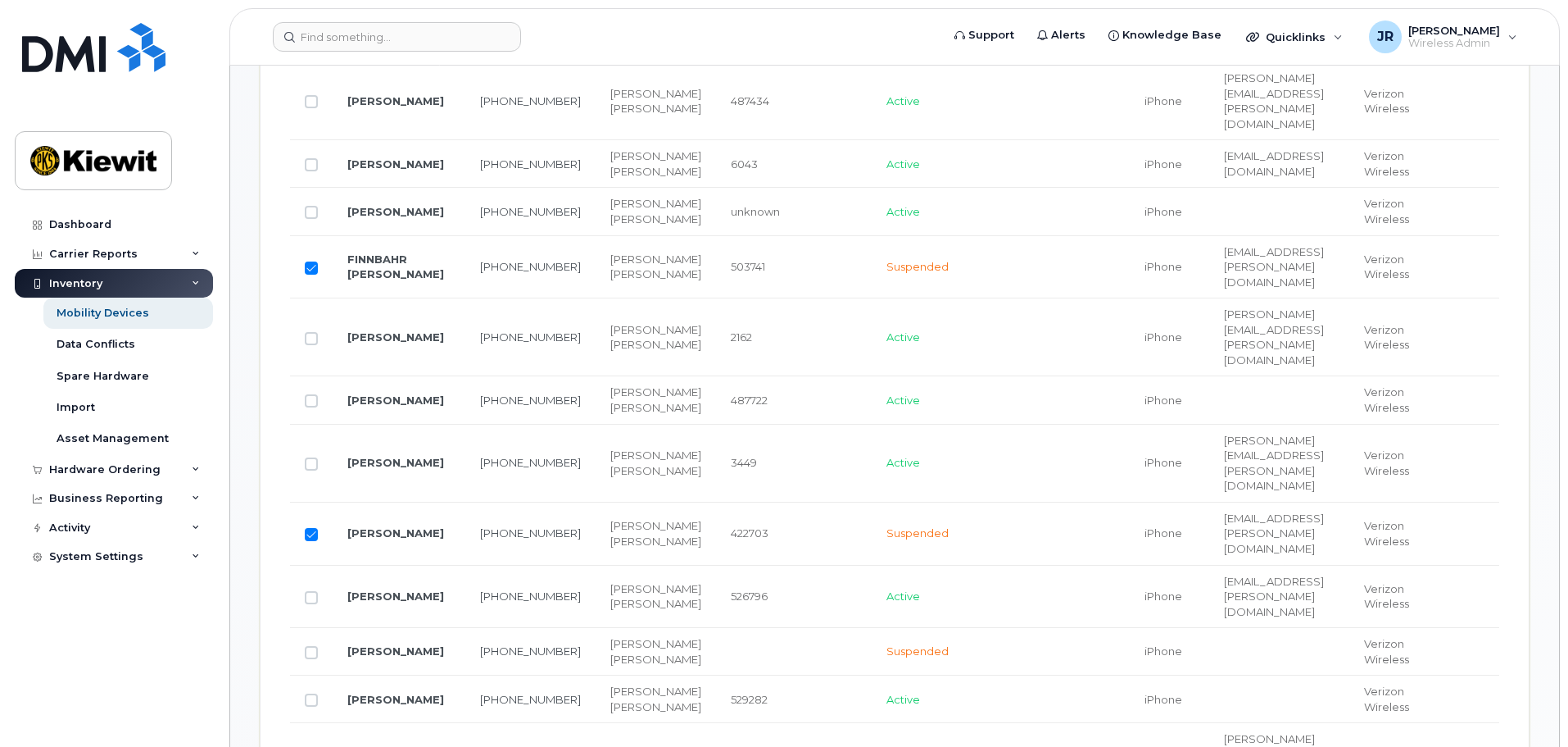
click at [304, 260] on td at bounding box center [311, 267] width 43 height 63
click at [307, 261] on input "Row Selected" at bounding box center [311, 268] width 13 height 13
checkbox input "false"
click at [310, 528] on input "Row Selected" at bounding box center [311, 535] width 13 height 13
checkbox input "false"
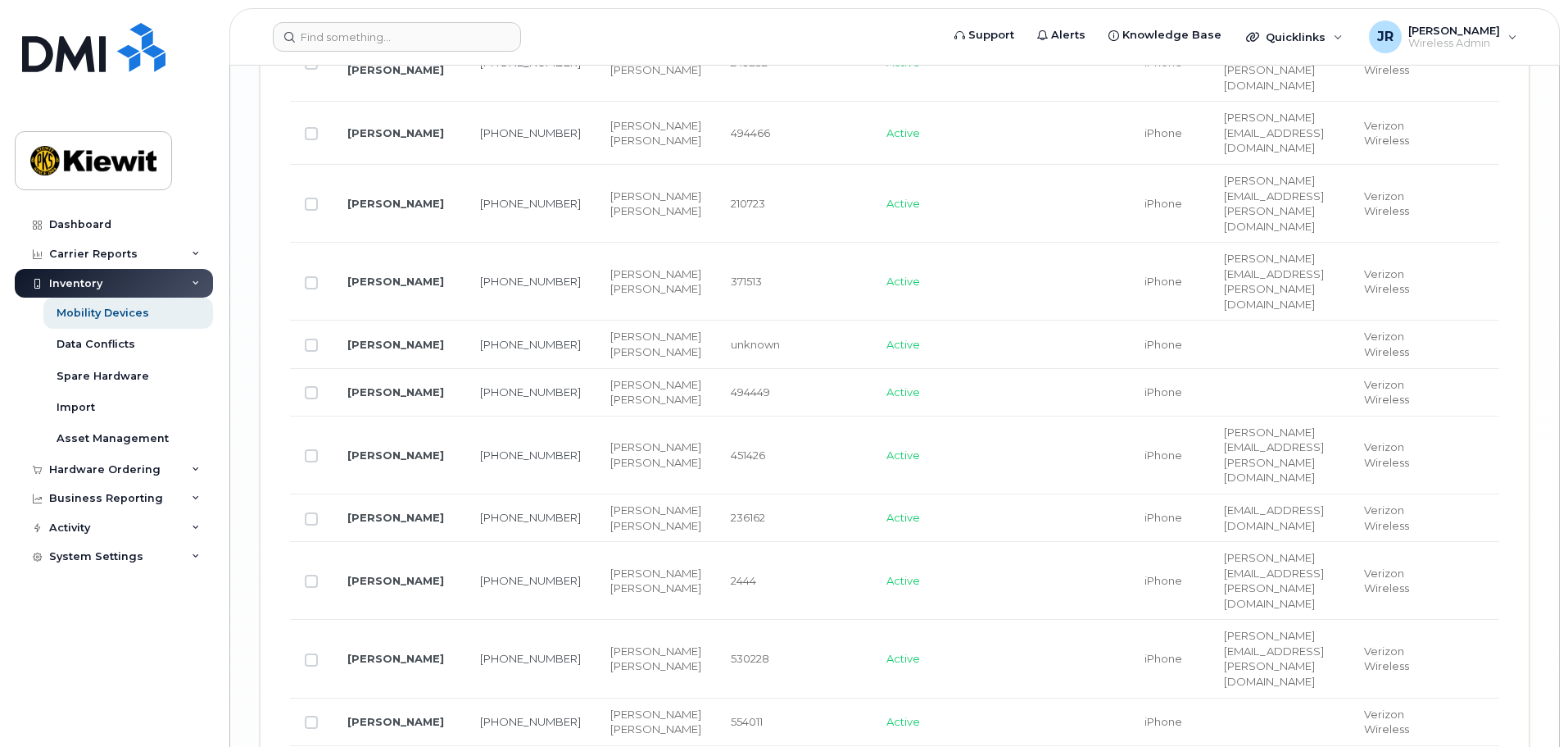
scroll to position [3555, 0]
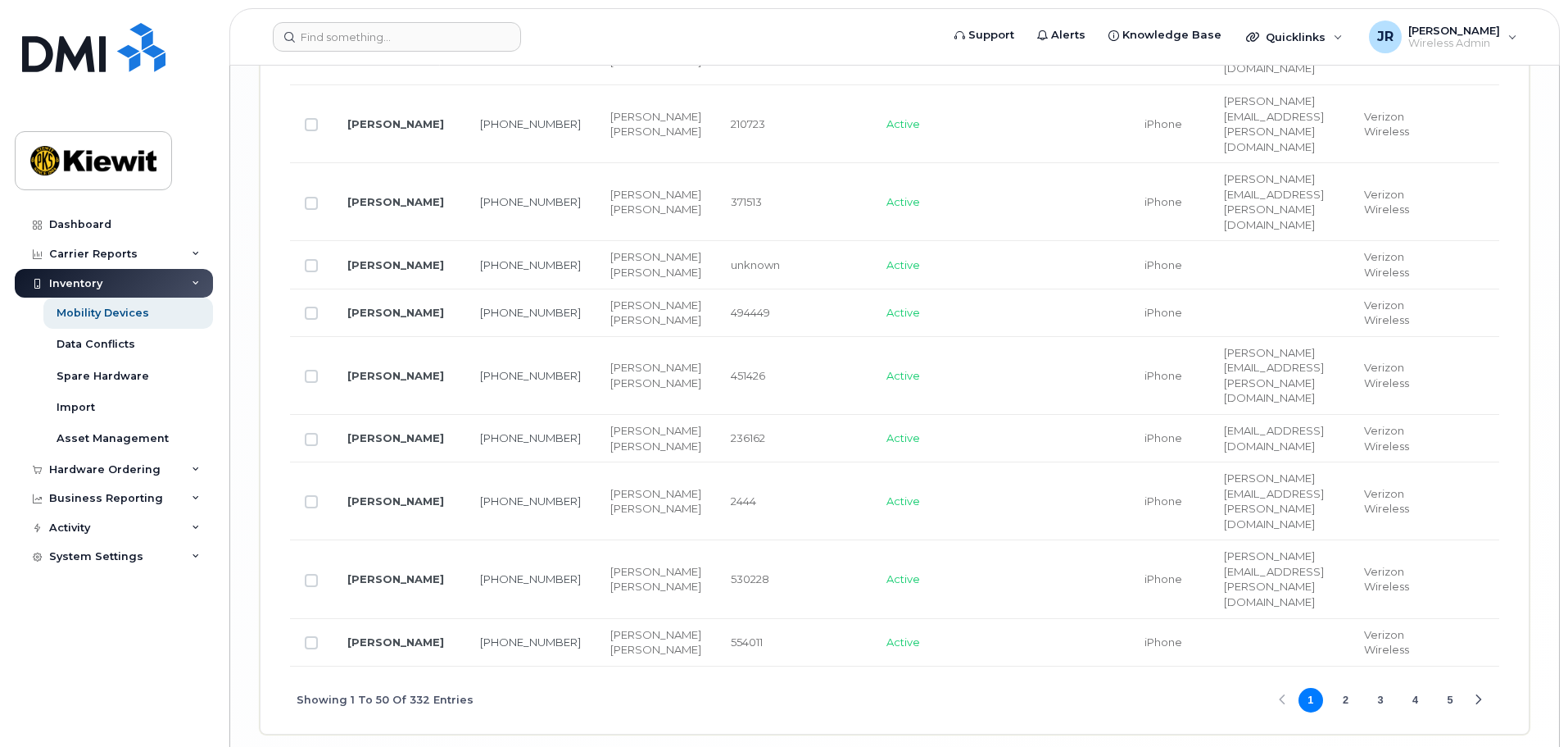
click at [926, 666] on div "Showing 1 To 50 Of 332 Entries 1 2 3 4 5" at bounding box center [895, 700] width 1209 height 68
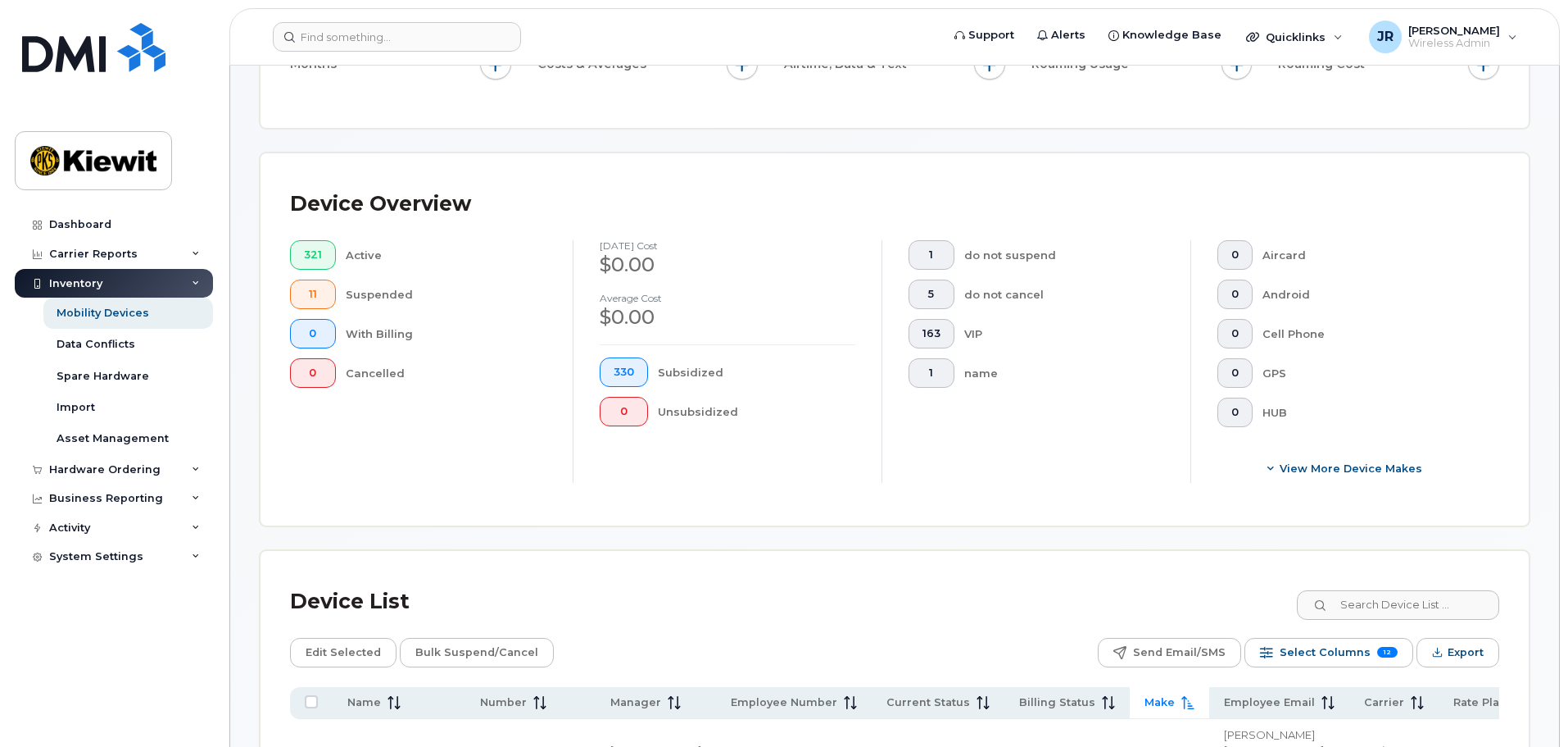
scroll to position [522, 0]
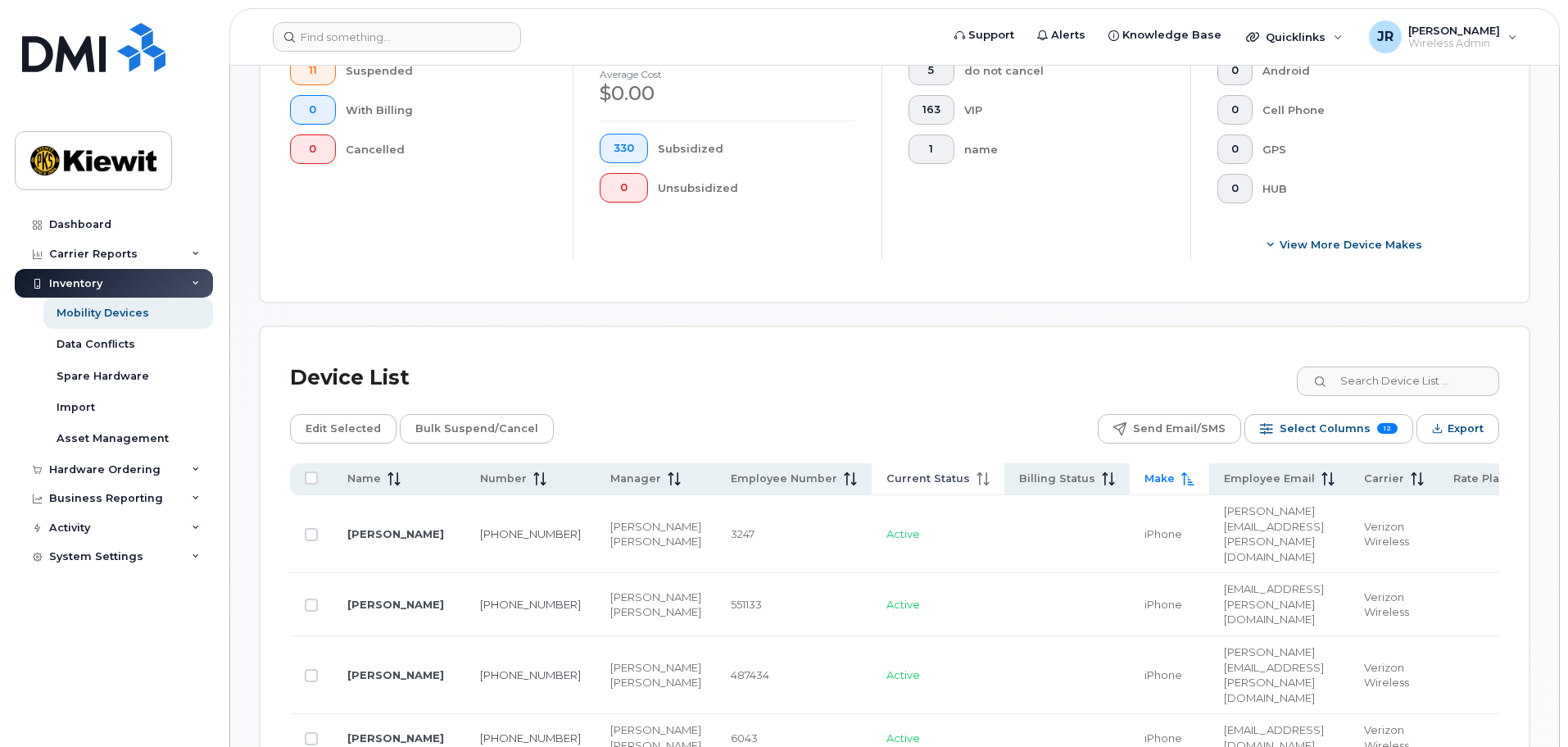
click at [886, 472] on span "Current Status" at bounding box center [928, 479] width 83 height 15
click at [880, 472] on span "Current Status" at bounding box center [921, 479] width 83 height 15
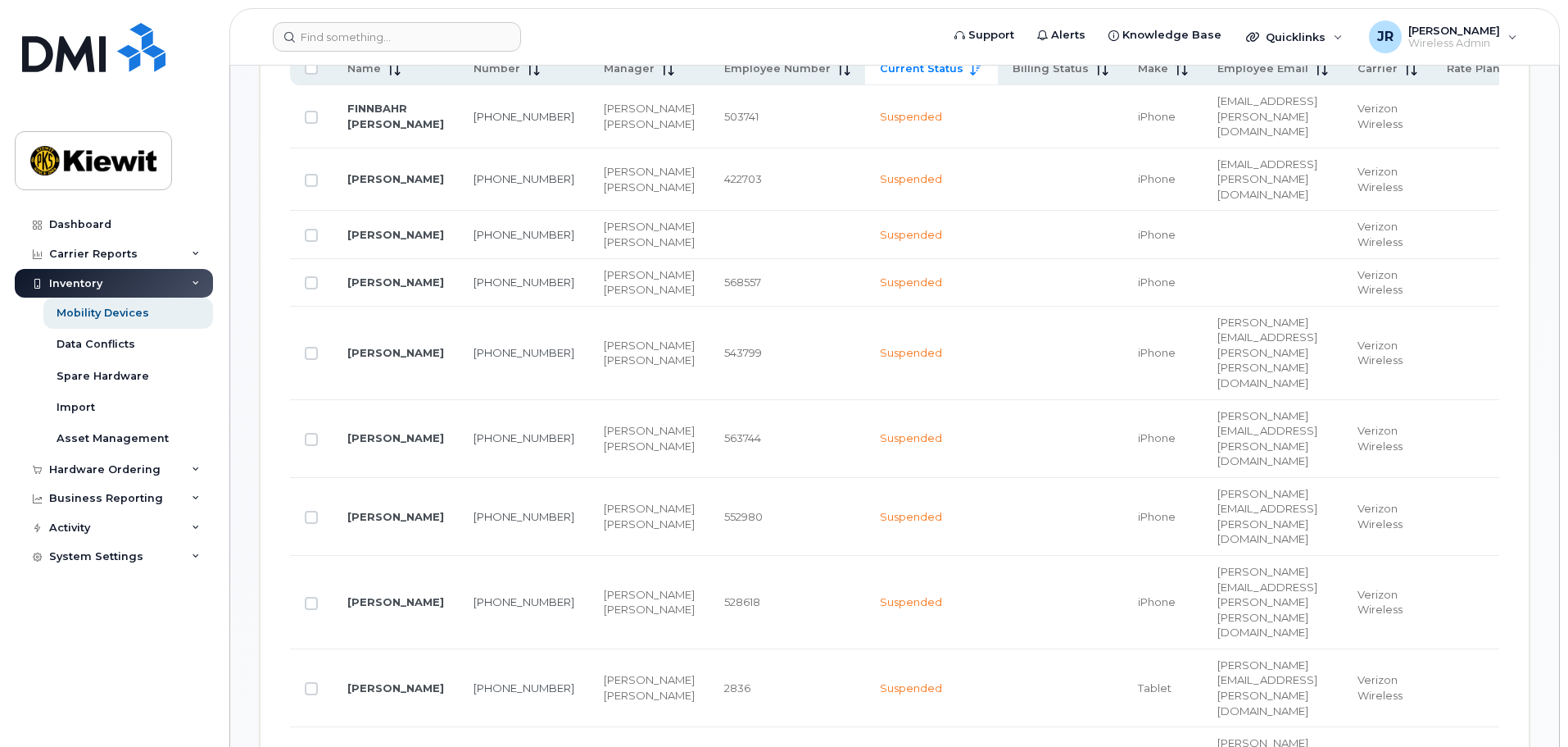
scroll to position [1014, 0]
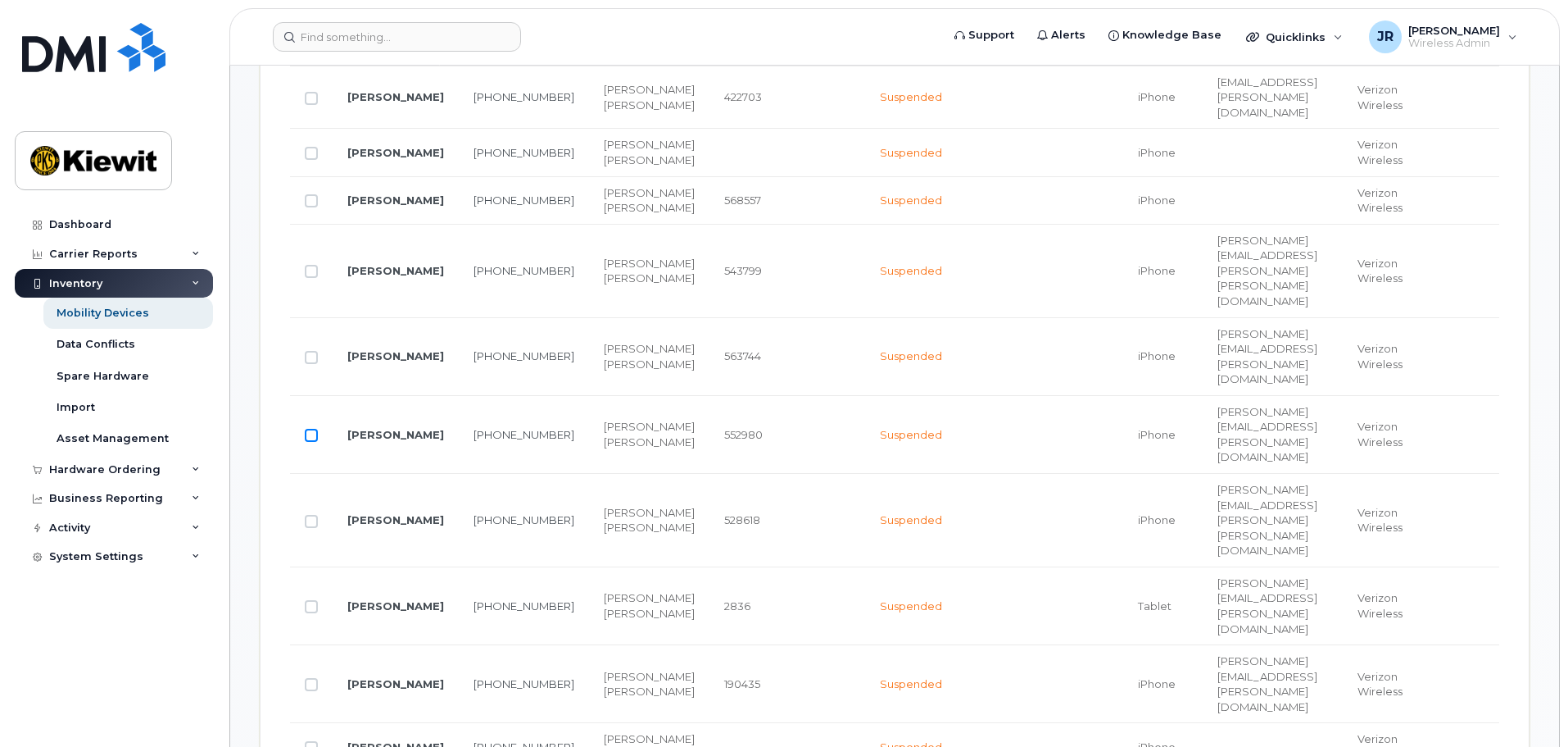
click at [308, 429] on input "Row Unselected" at bounding box center [311, 435] width 13 height 13
checkbox input "true"
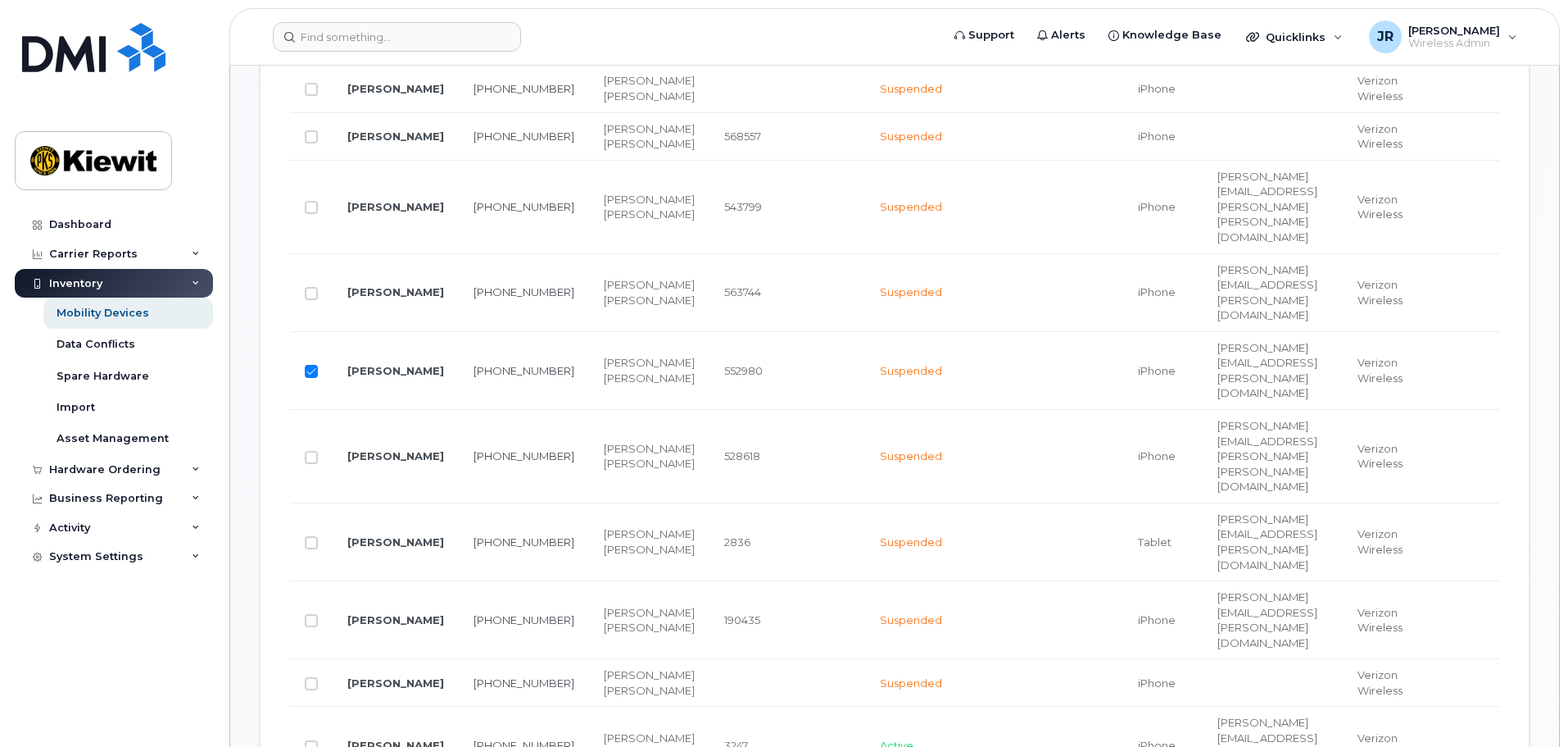
scroll to position [1096, 0]
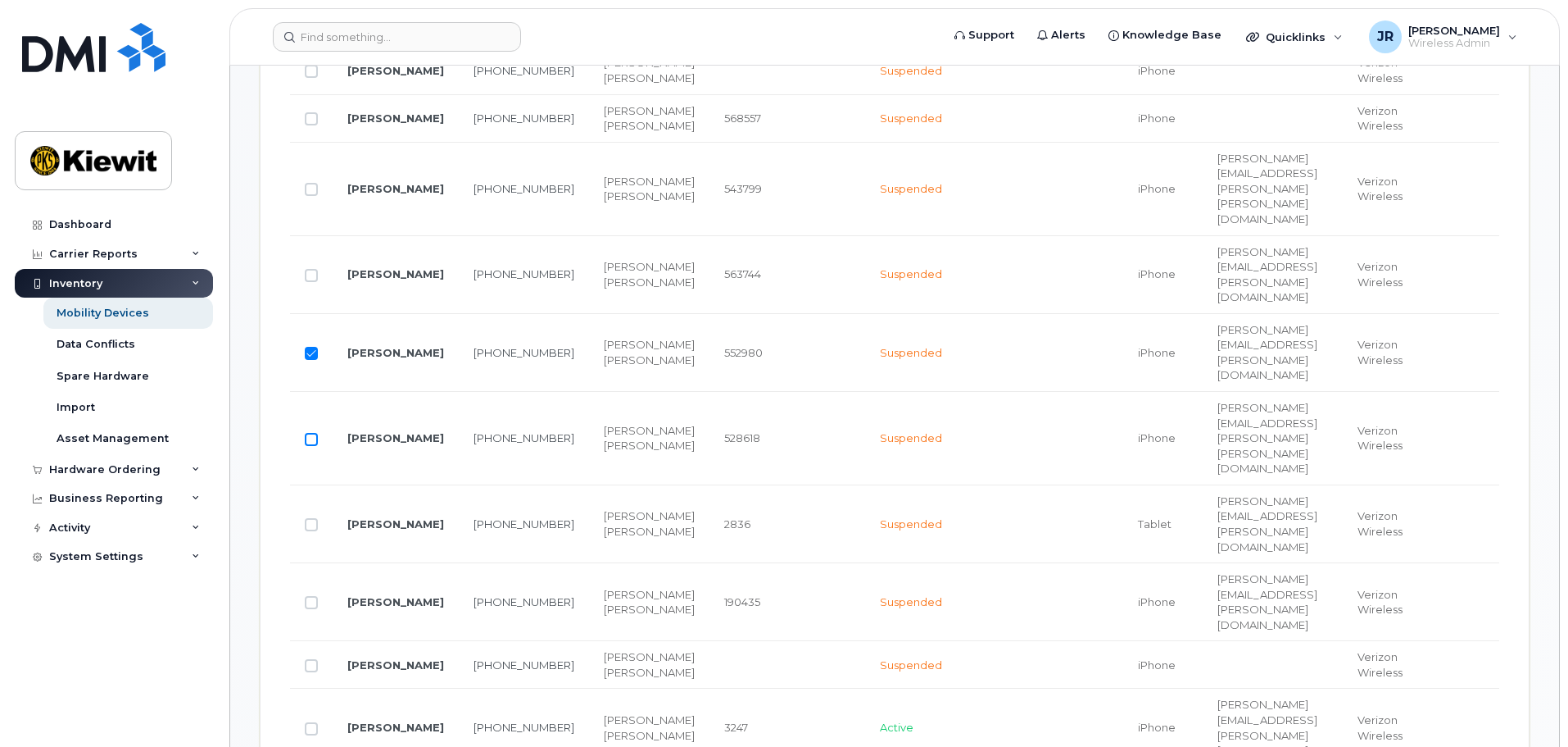
click at [314, 433] on input "Row Unselected" at bounding box center [311, 440] width 13 height 13
checkbox input "true"
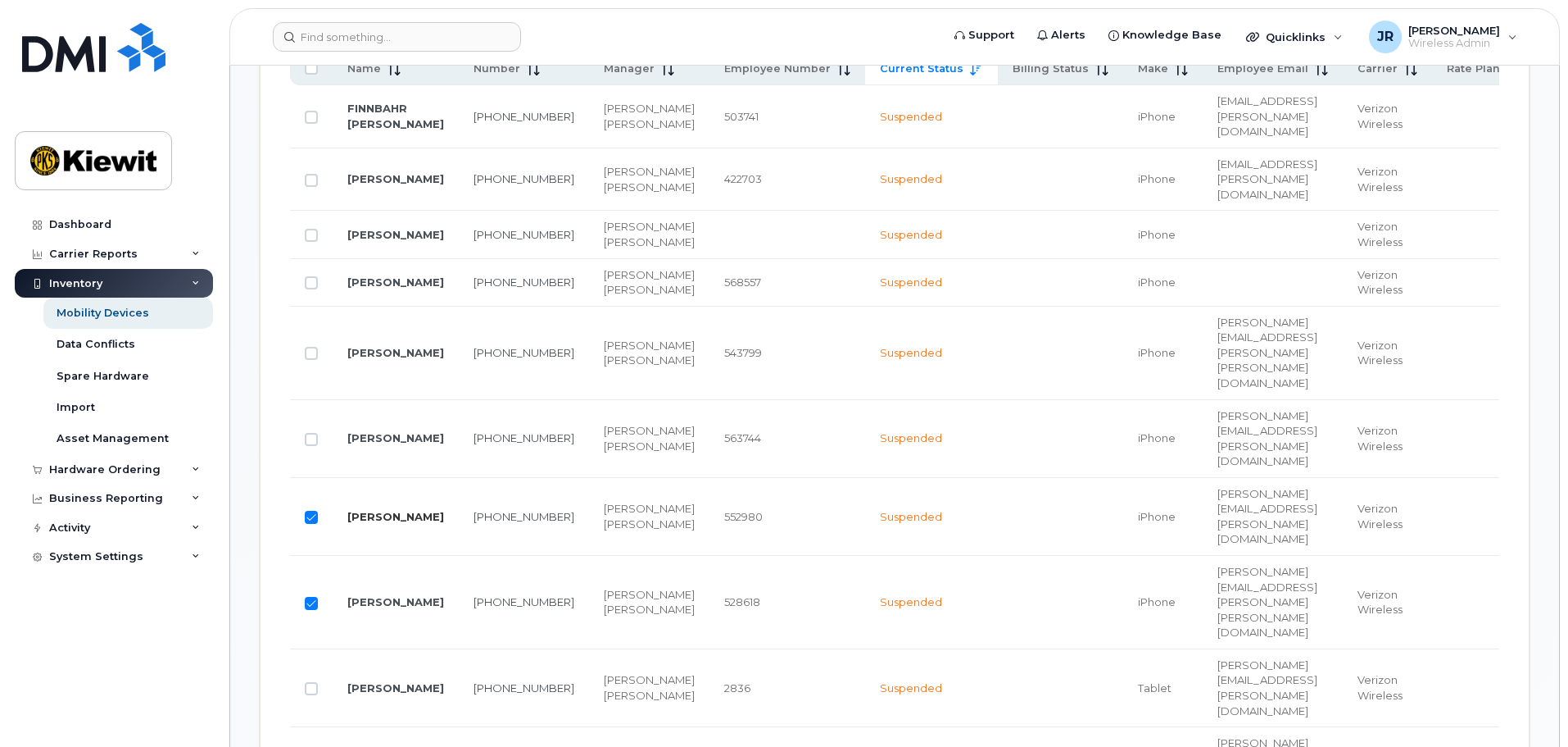
scroll to position [850, 0]
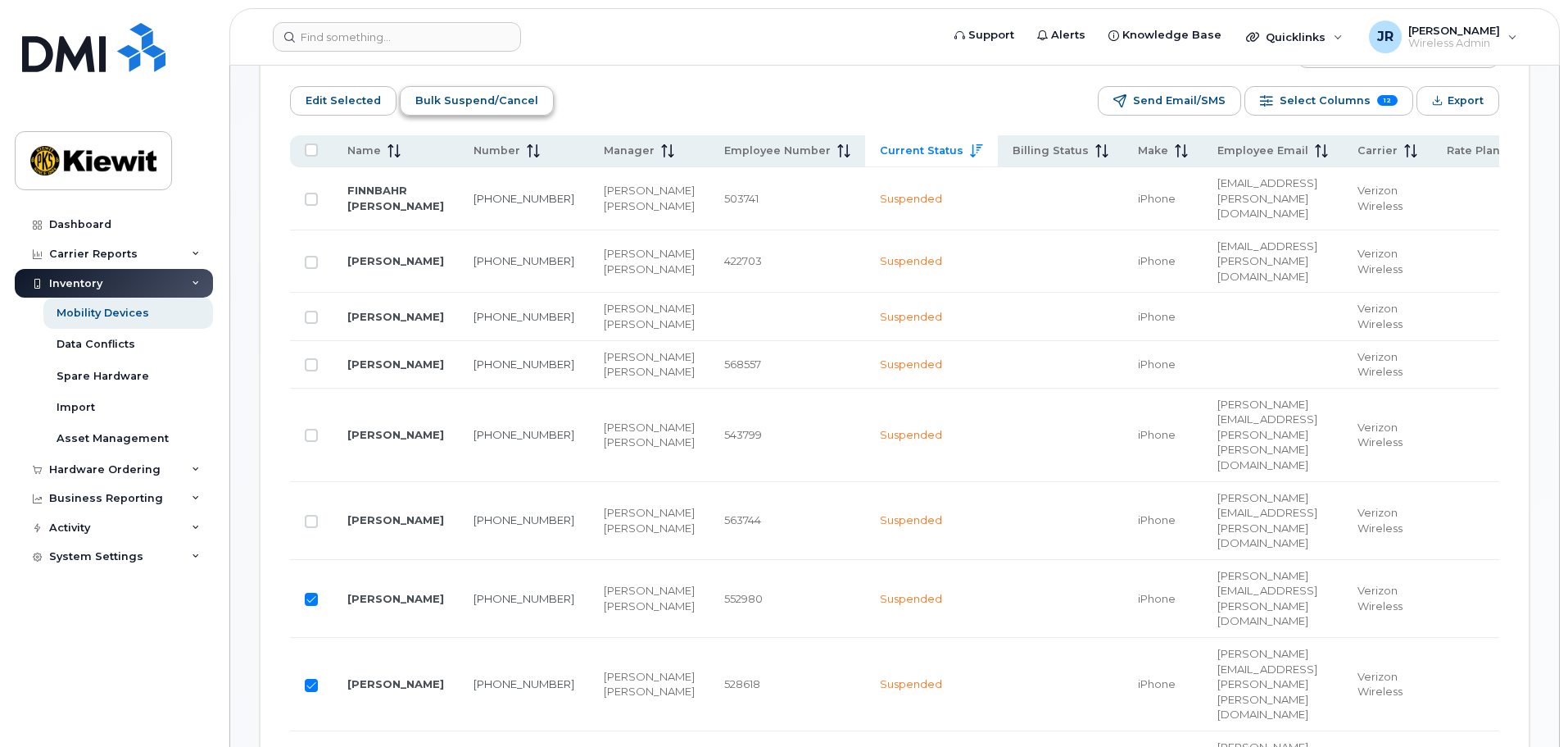
click at [467, 92] on span "Bulk Suspend/Cancel" at bounding box center [476, 100] width 123 height 24
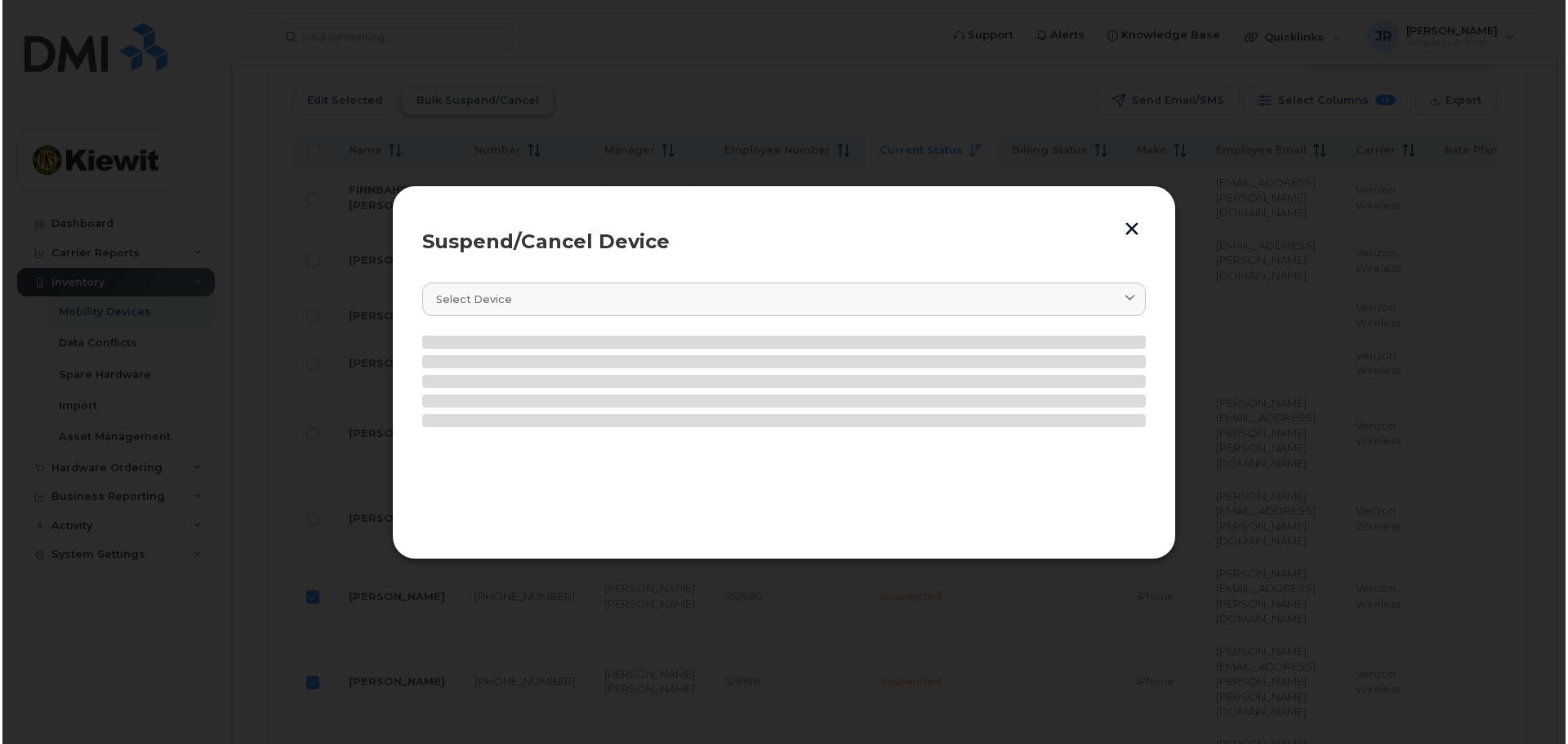
scroll to position [861, 0]
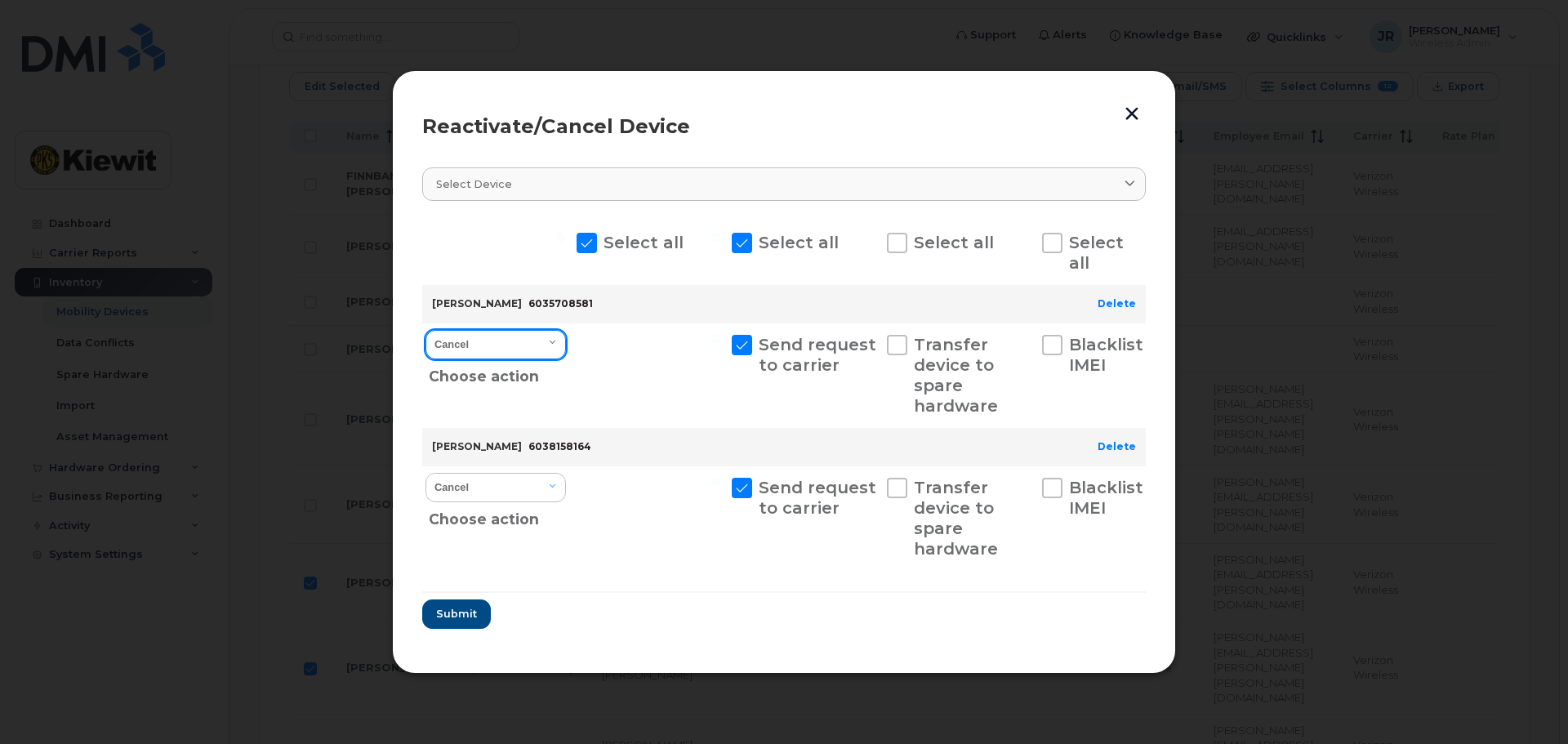
click at [509, 341] on select "Cancel Reactivate" at bounding box center [495, 344] width 140 height 29
click at [425, 330] on select "Cancel Reactivate" at bounding box center [495, 344] width 140 height 29
click at [521, 481] on select "Cancel Reactivate" at bounding box center [495, 486] width 140 height 29
click at [425, 472] on select "Cancel Reactivate" at bounding box center [495, 486] width 140 height 29
click at [466, 610] on span "Submit" at bounding box center [456, 613] width 41 height 15
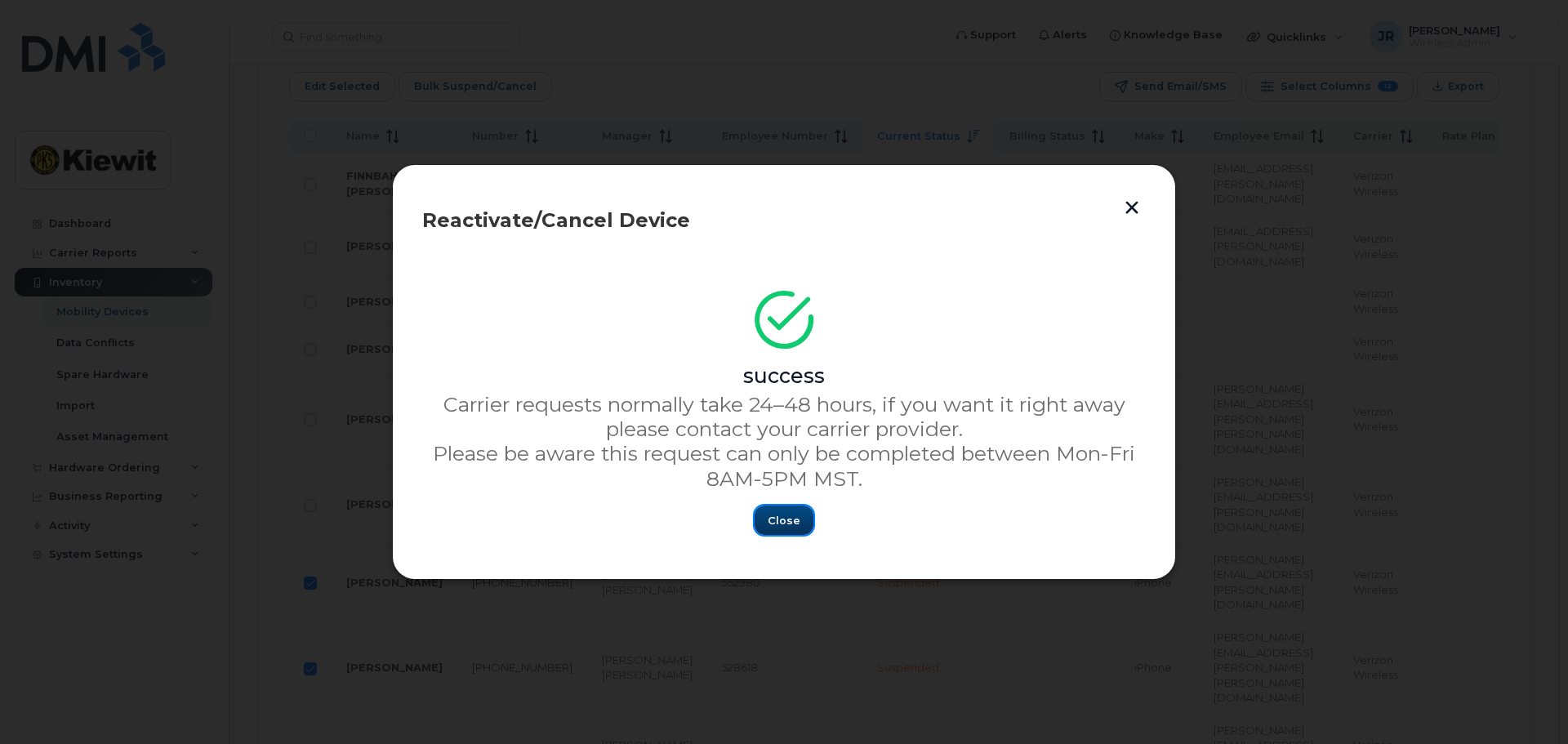
click at [779, 518] on span "Close" at bounding box center [784, 520] width 33 height 15
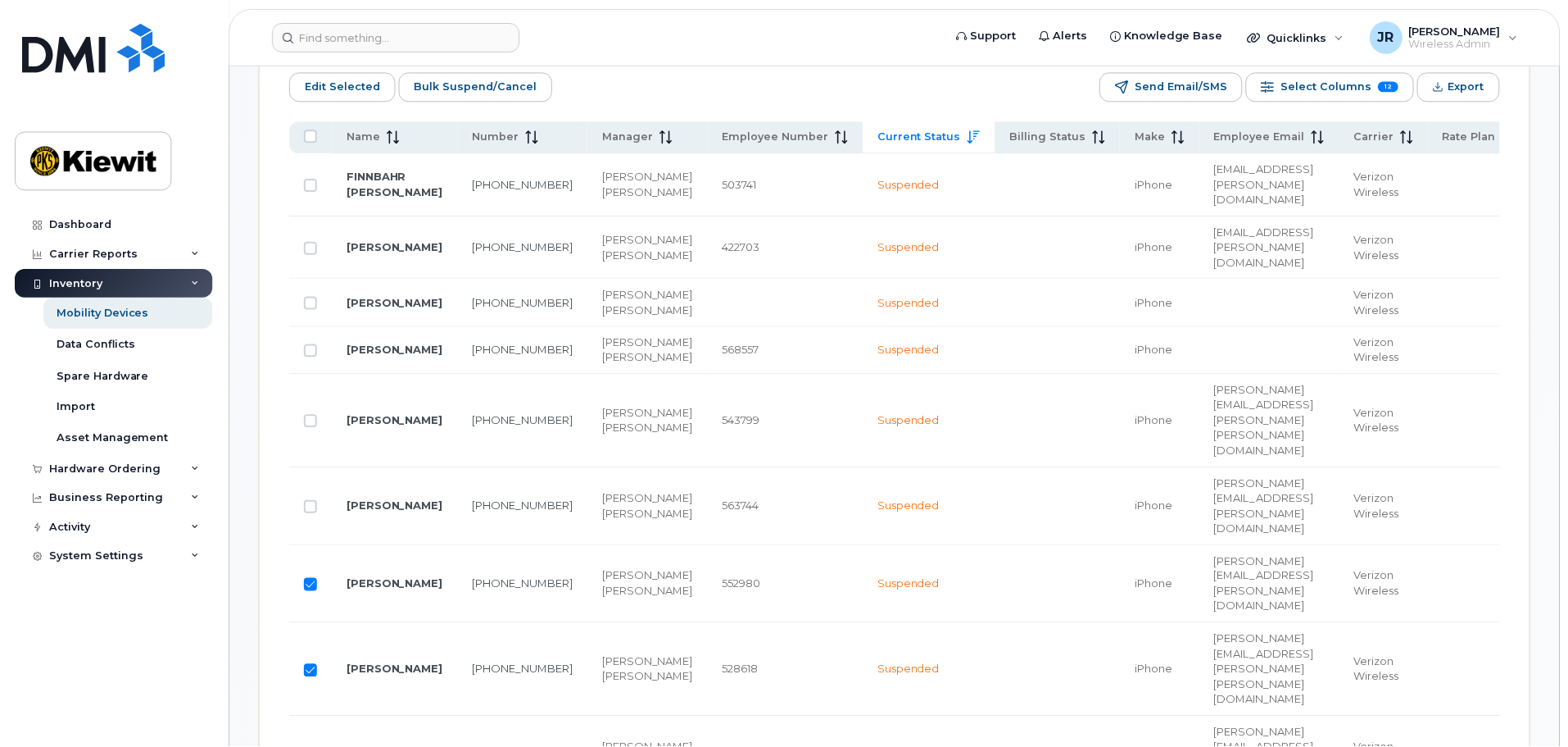
scroll to position [850, 0]
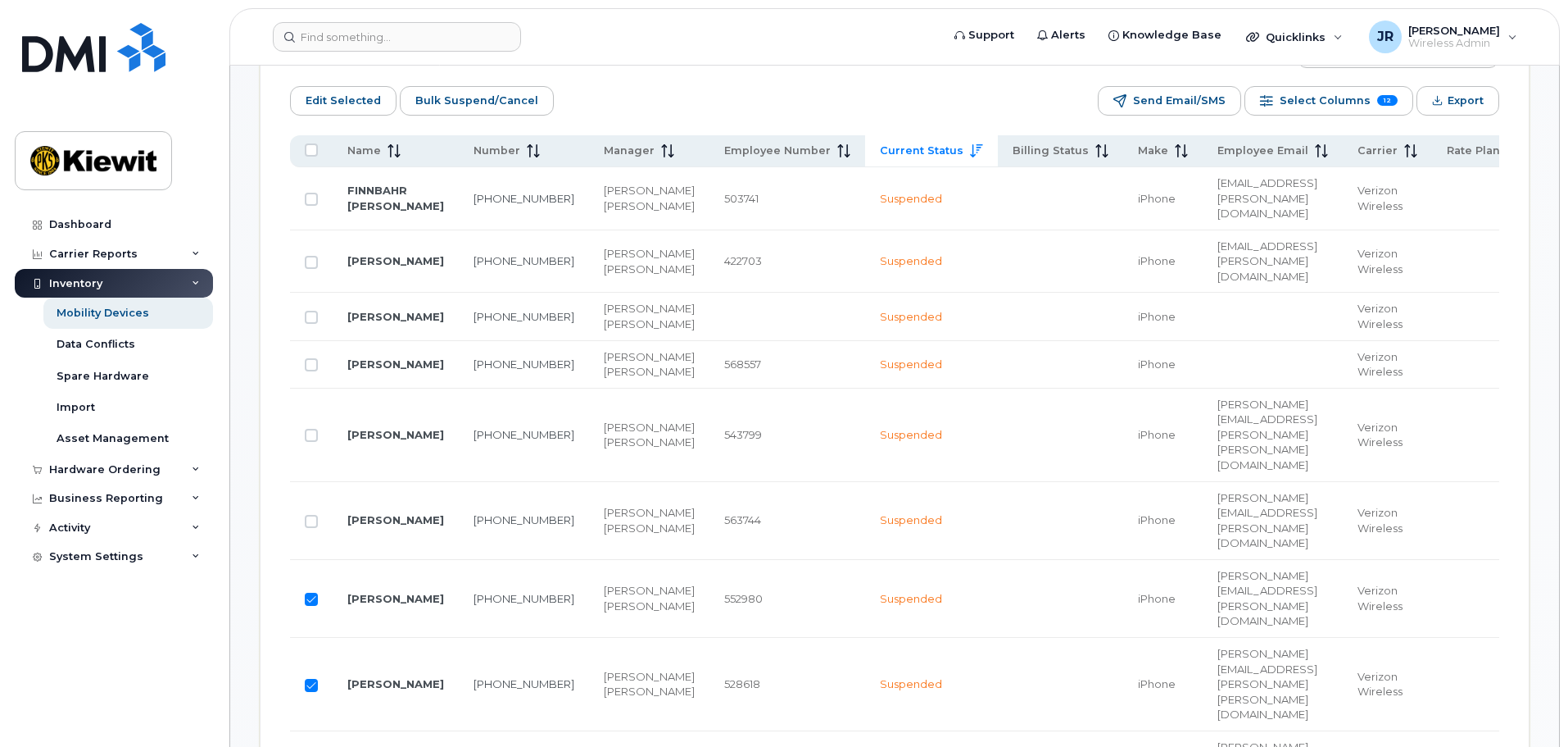
click at [314, 593] on input "Row Selected" at bounding box center [311, 600] width 13 height 13
checkbox input "false"
click at [311, 679] on input "Row Selected" at bounding box center [311, 686] width 13 height 13
checkbox input "false"
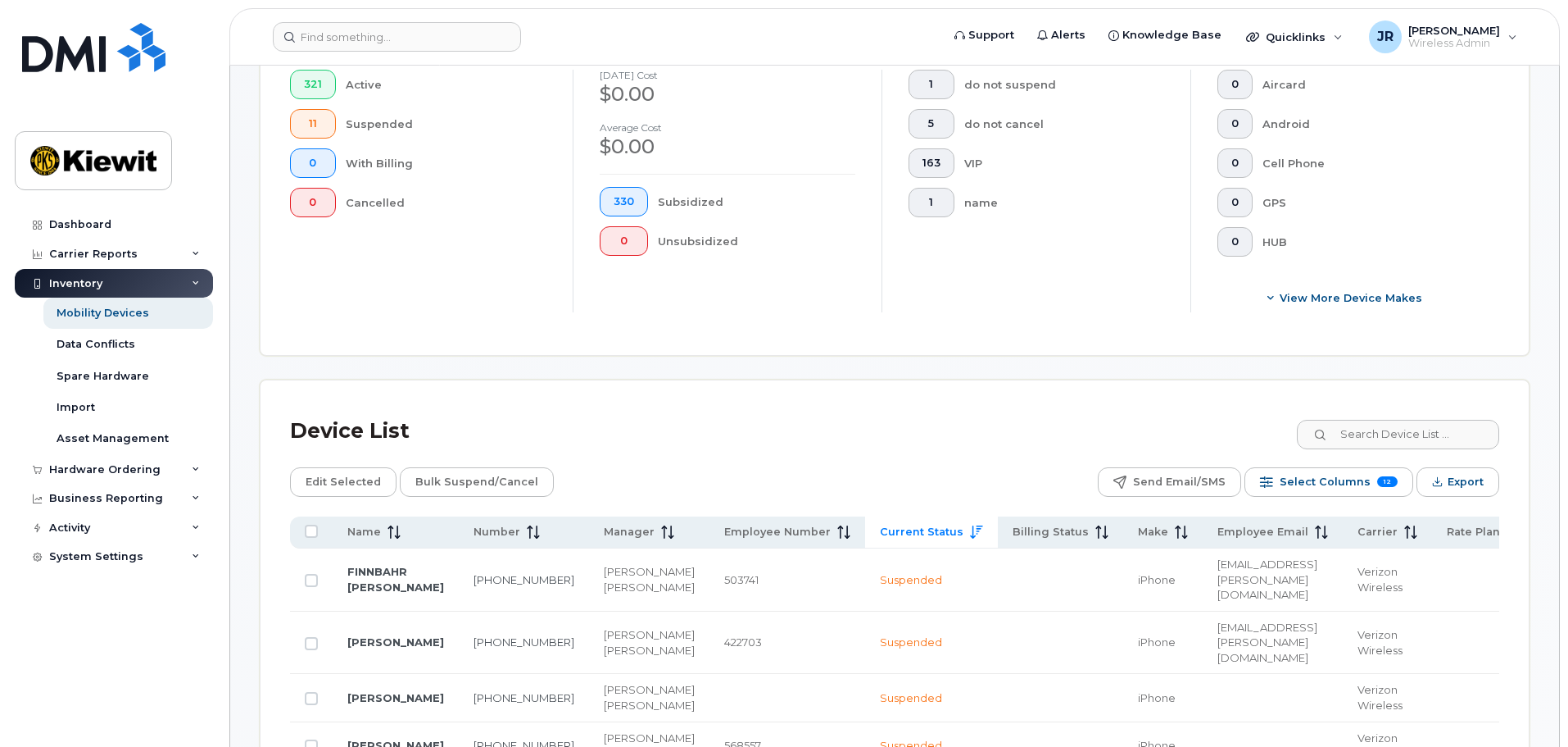
scroll to position [276, 0]
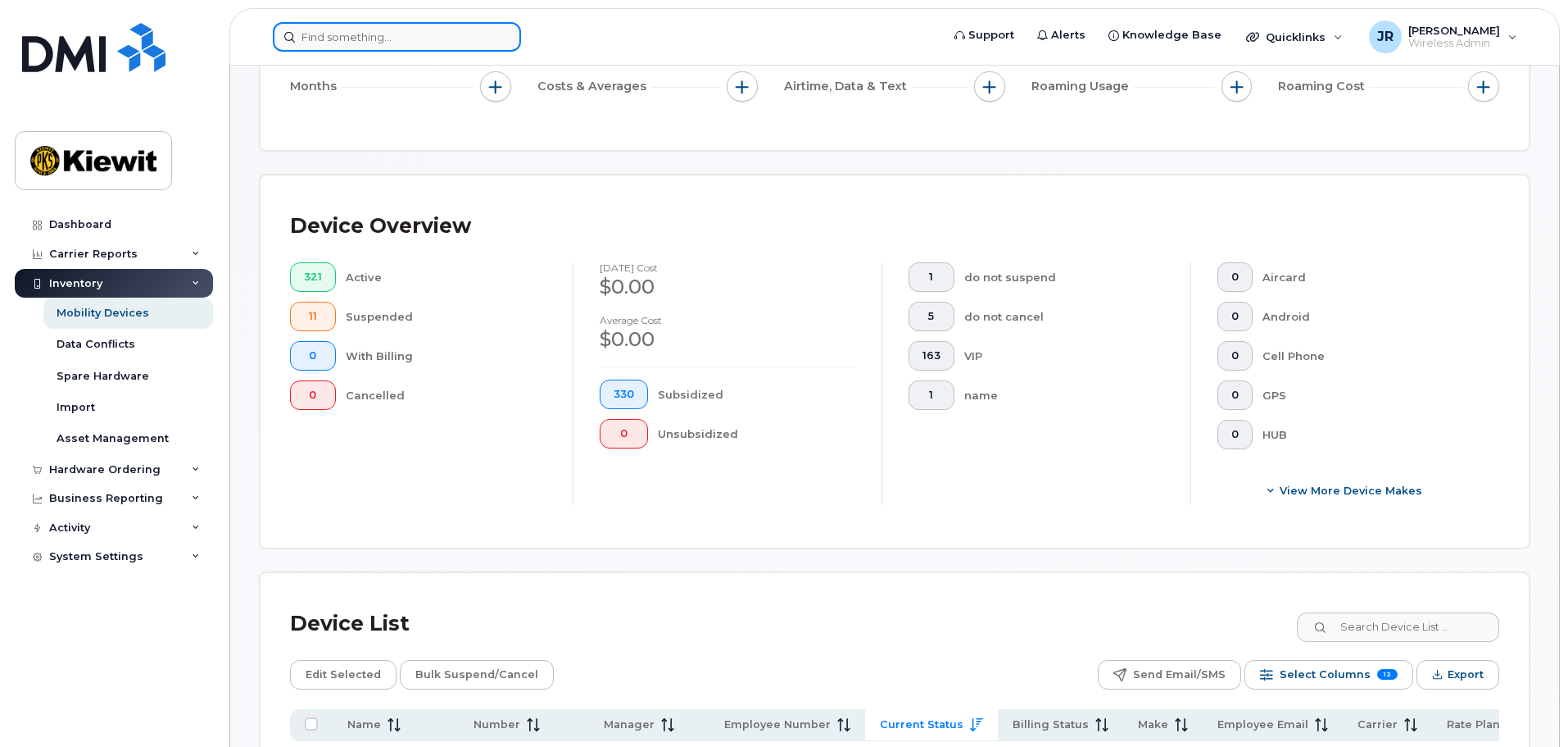
click at [337, 32] on input at bounding box center [396, 36] width 248 height 29
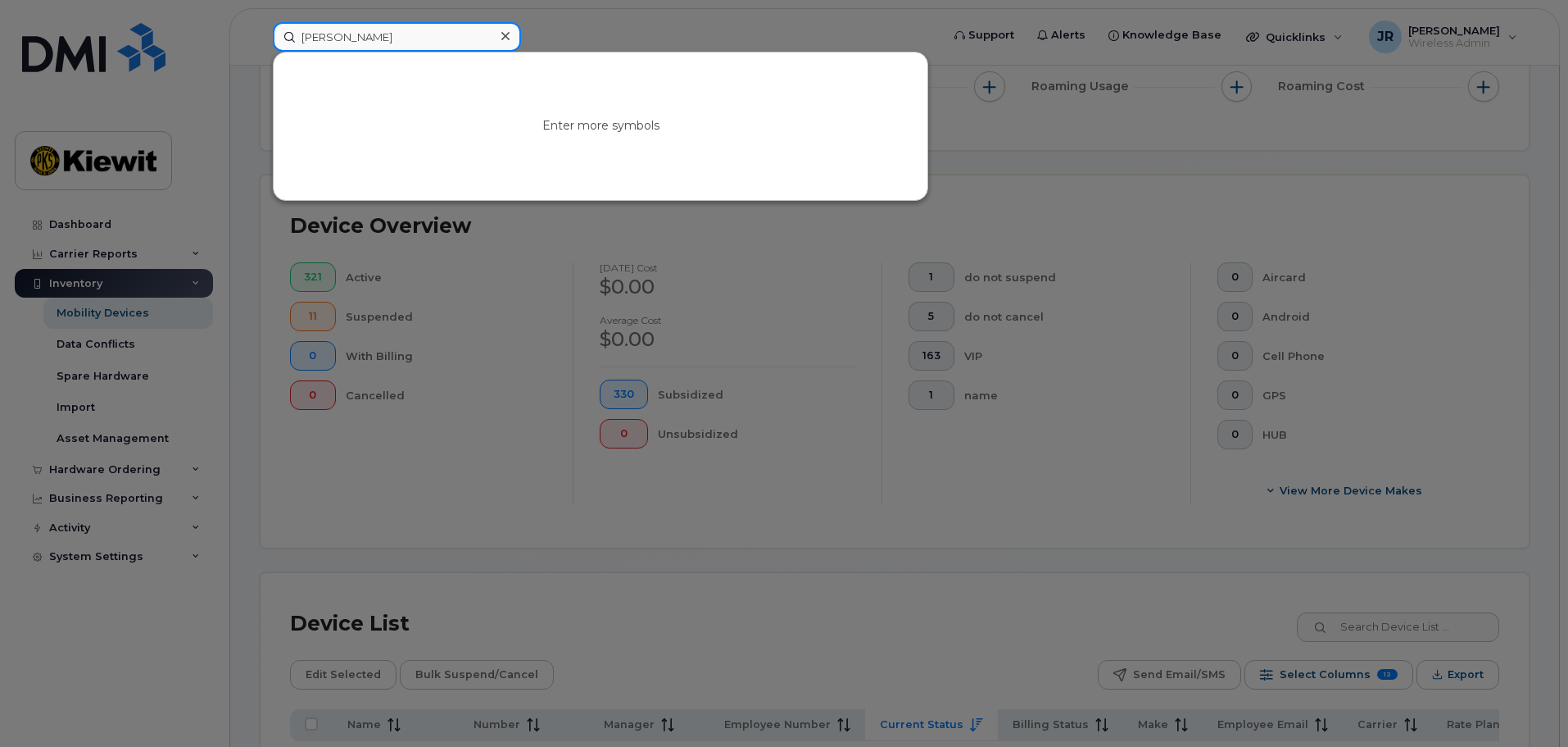
type input "Muggeo"
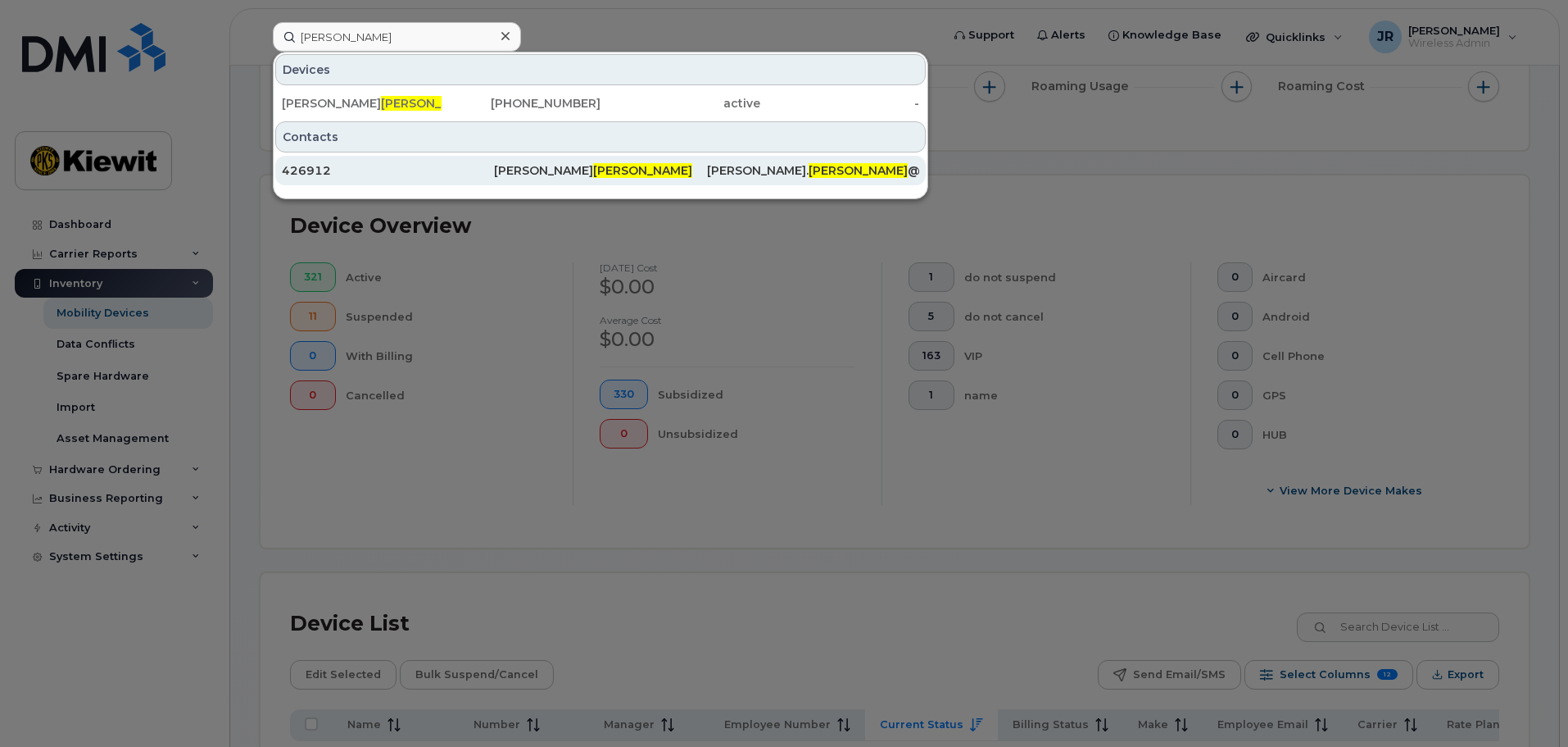
click at [348, 168] on div "426912" at bounding box center [388, 170] width 212 height 16
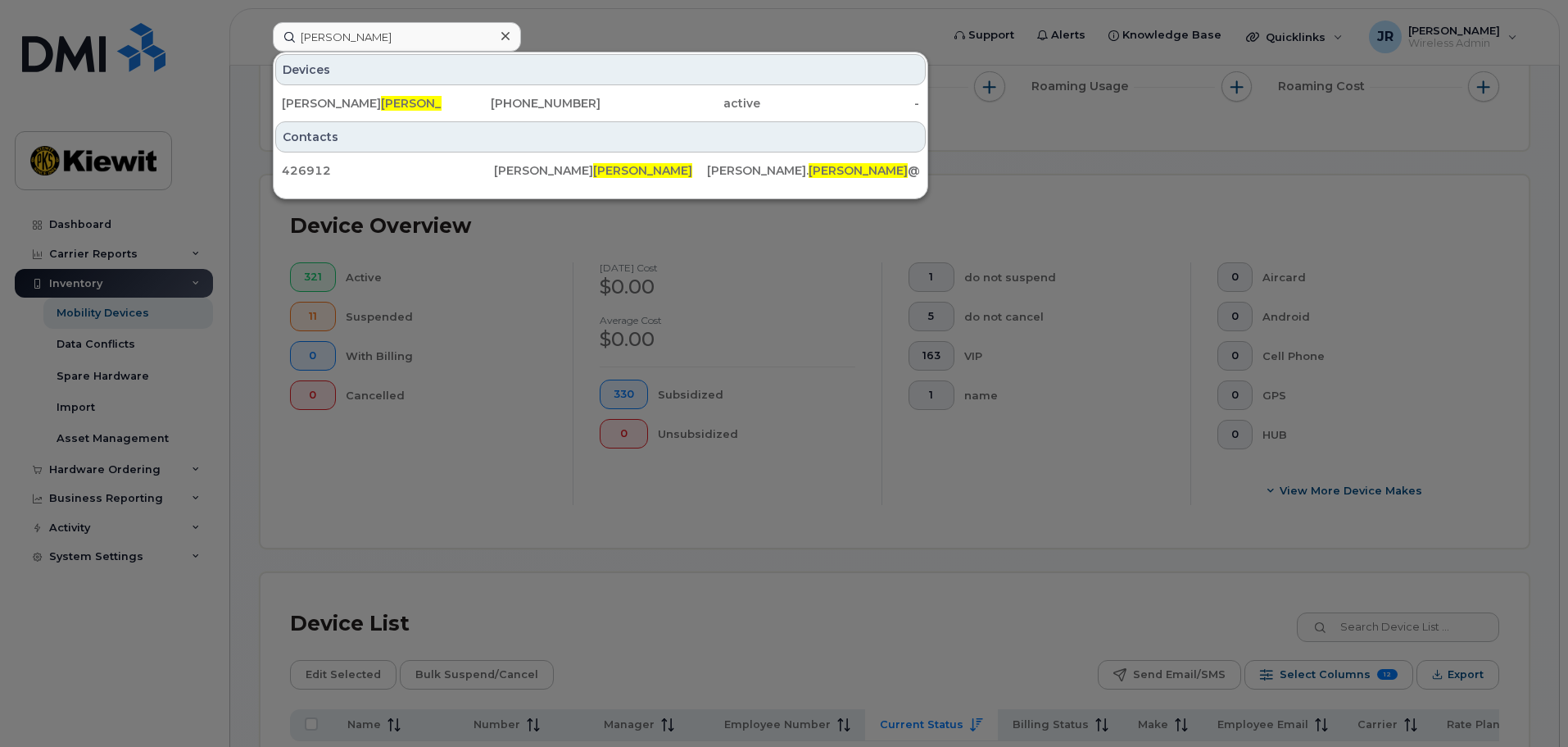
click at [695, 249] on div at bounding box center [784, 373] width 1568 height 747
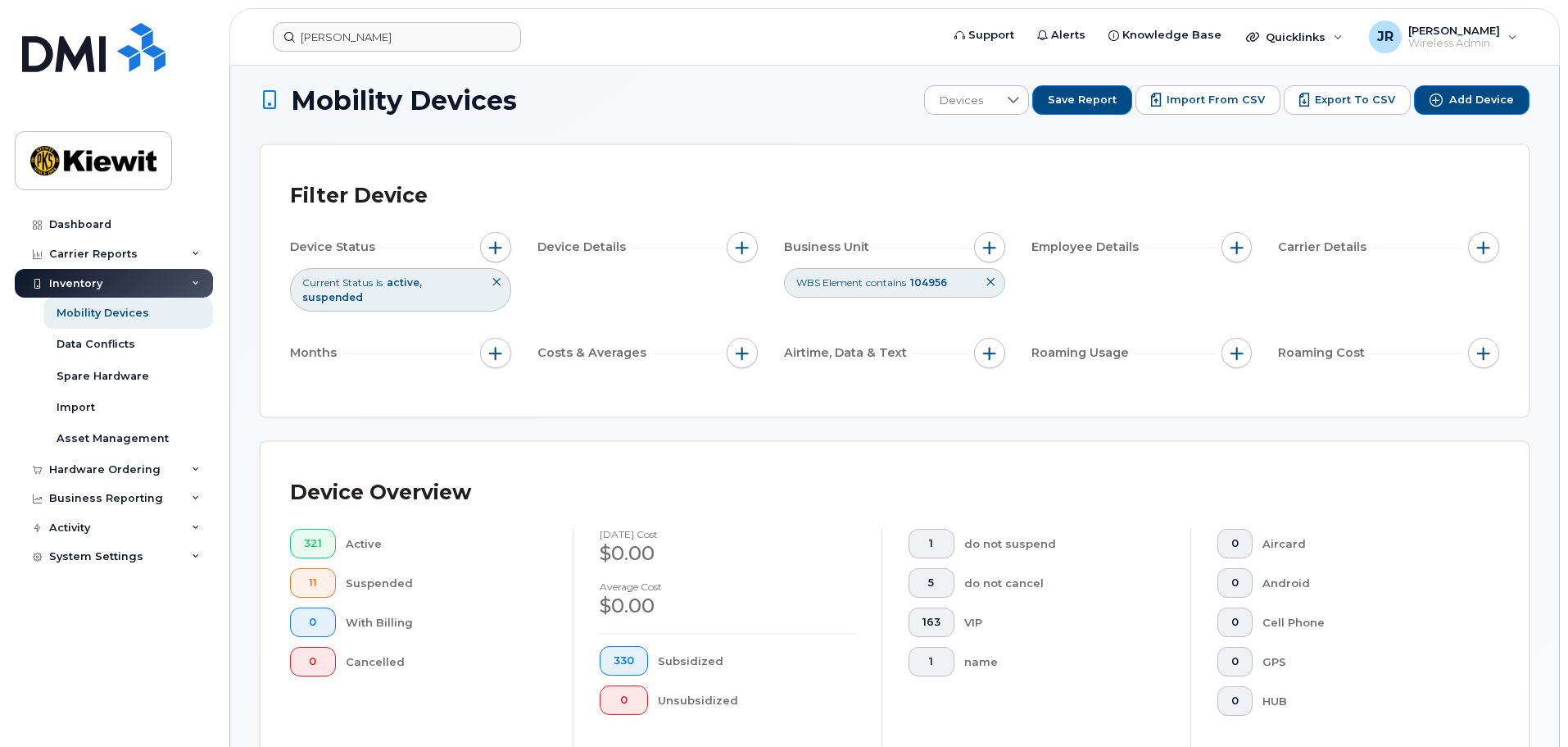
scroll to position [0, 0]
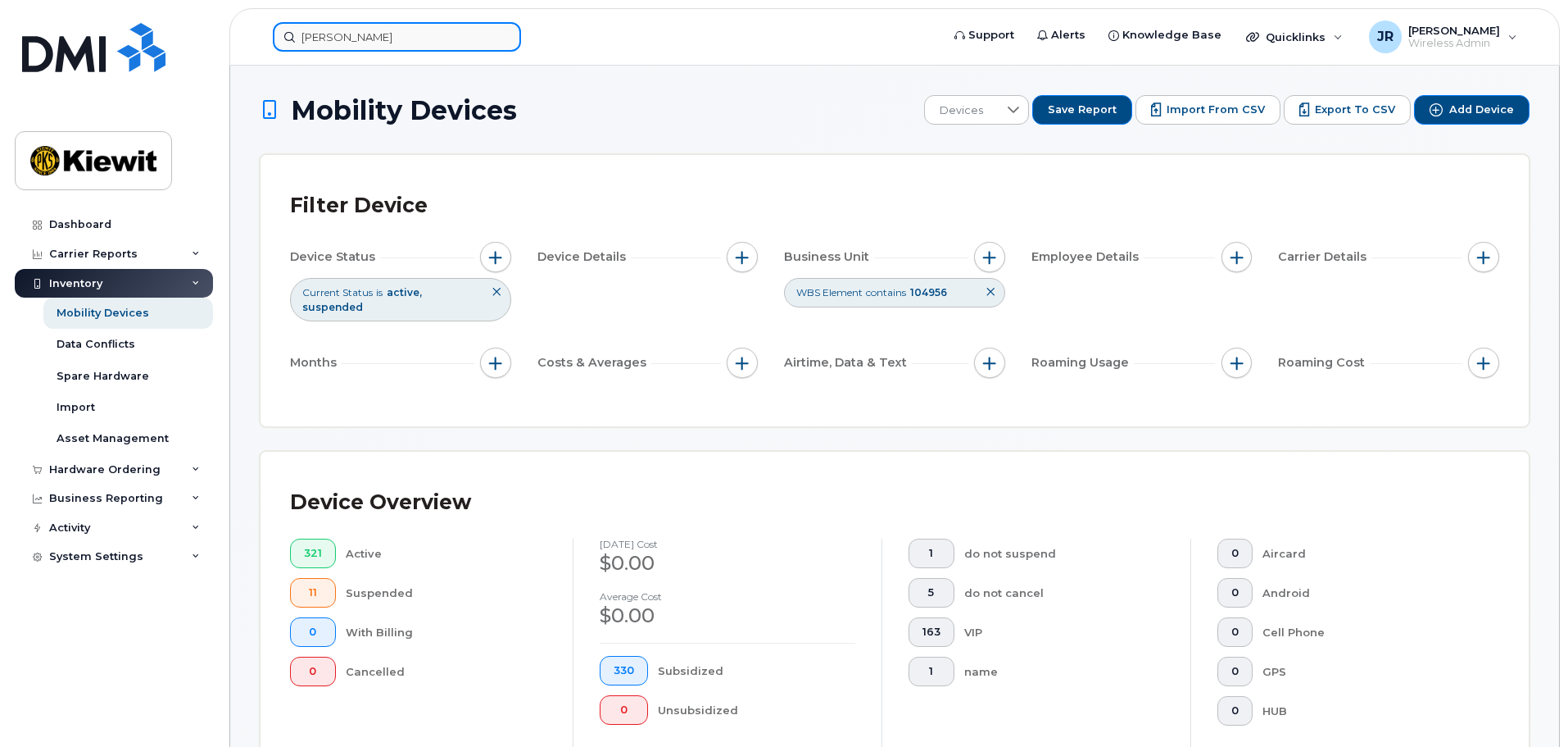
click at [260, 36] on div "Muggeo" at bounding box center [602, 36] width 683 height 29
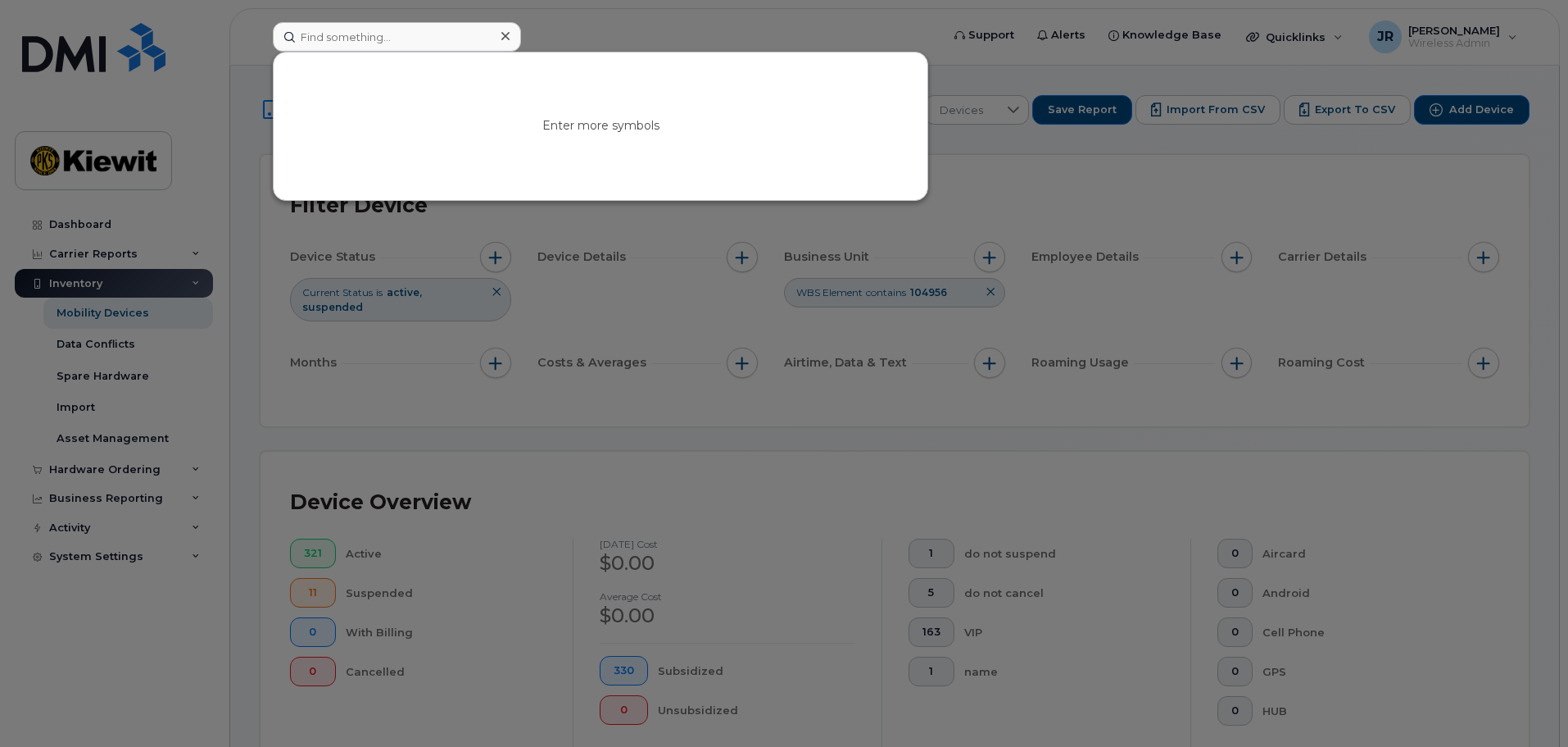
click at [237, 213] on div at bounding box center [784, 373] width 1568 height 747
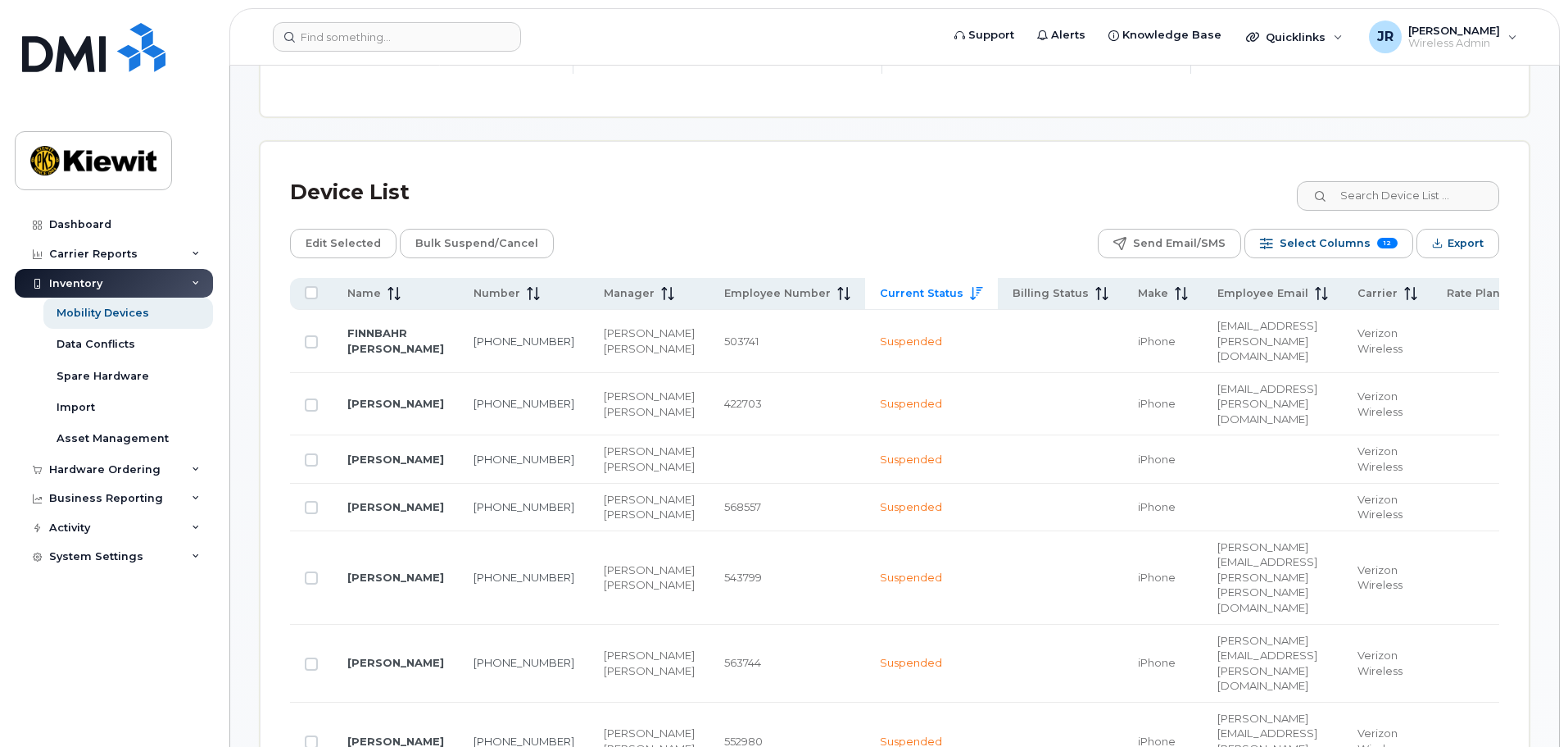
scroll to position [738, 0]
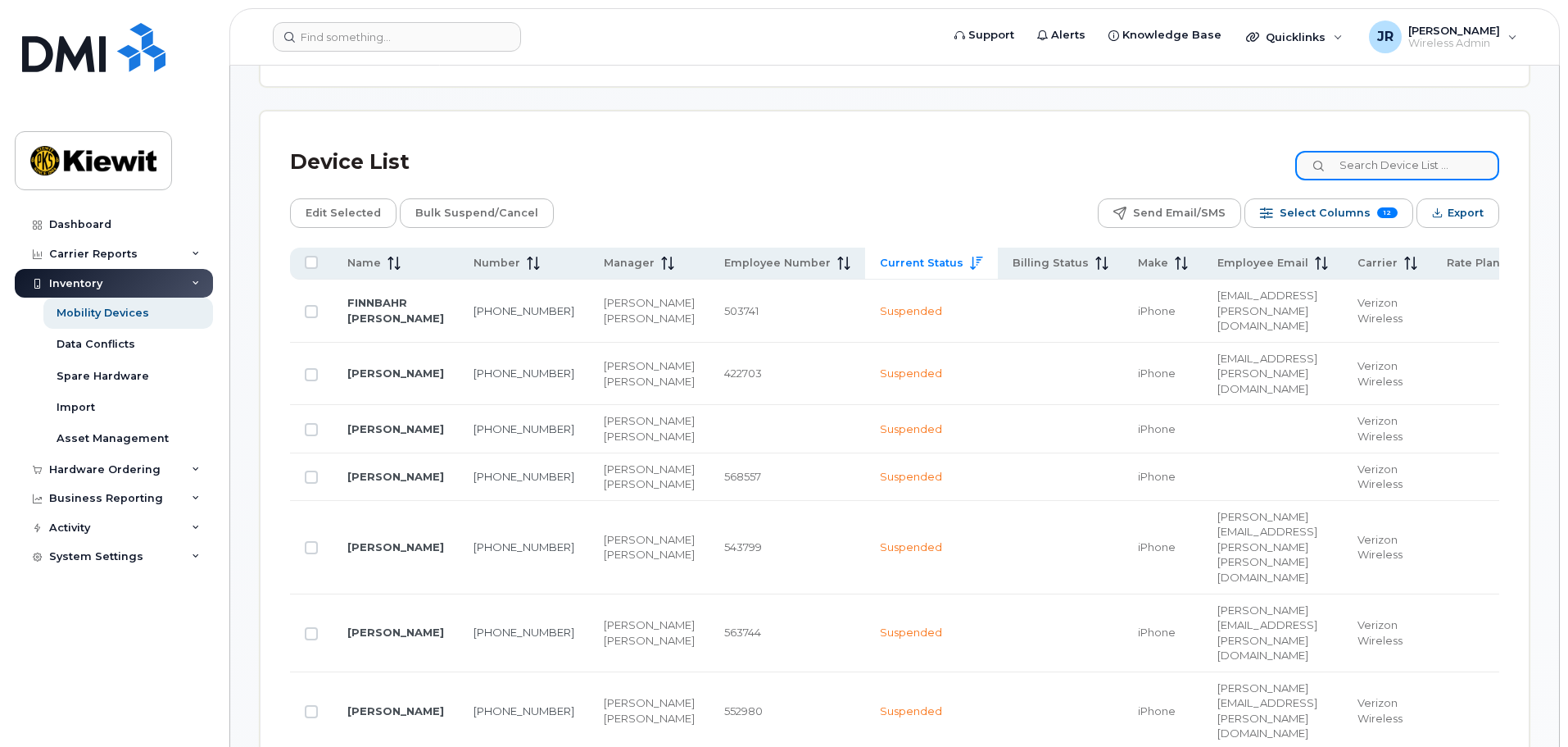
click at [1401, 157] on input at bounding box center [1397, 165] width 204 height 29
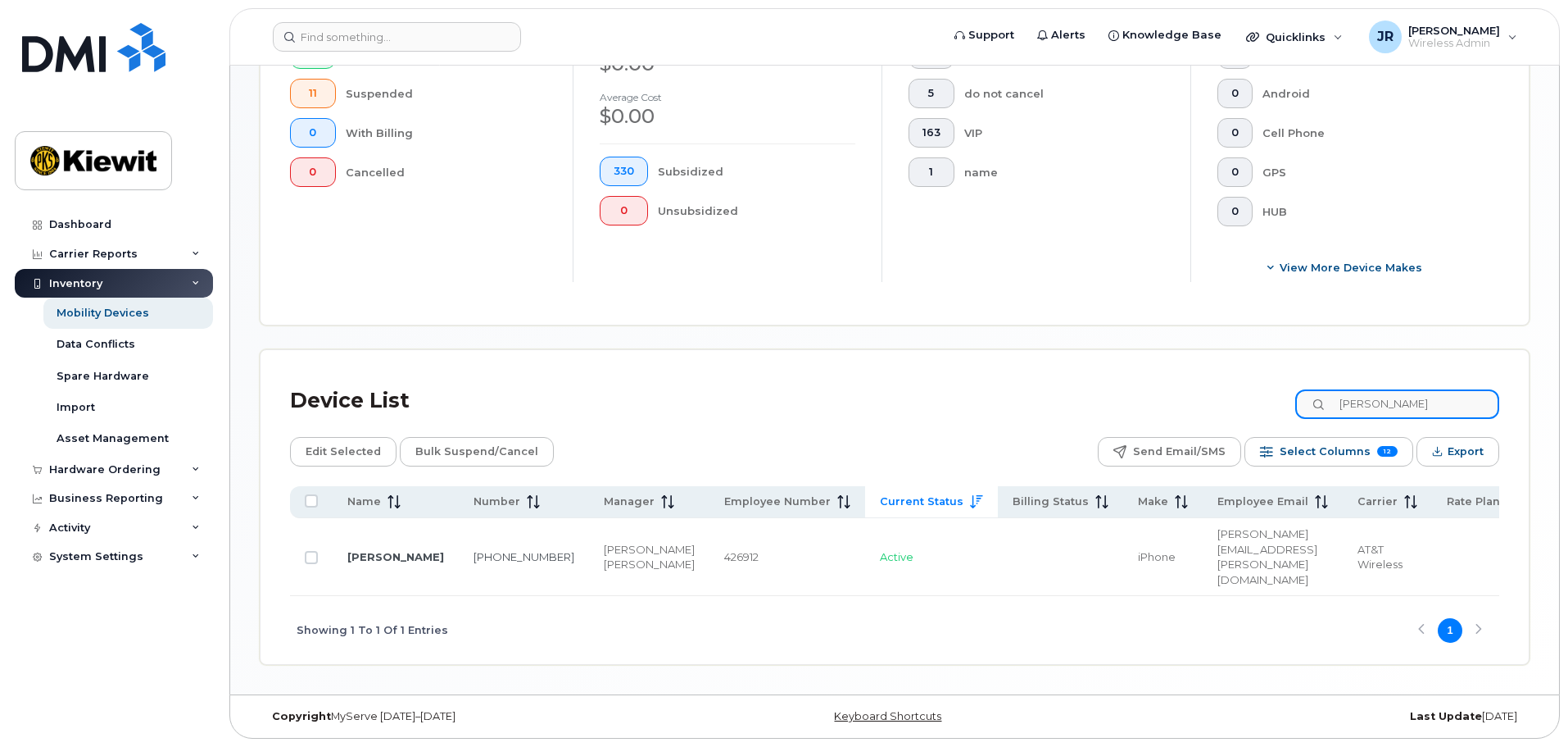
scroll to position [474, 0]
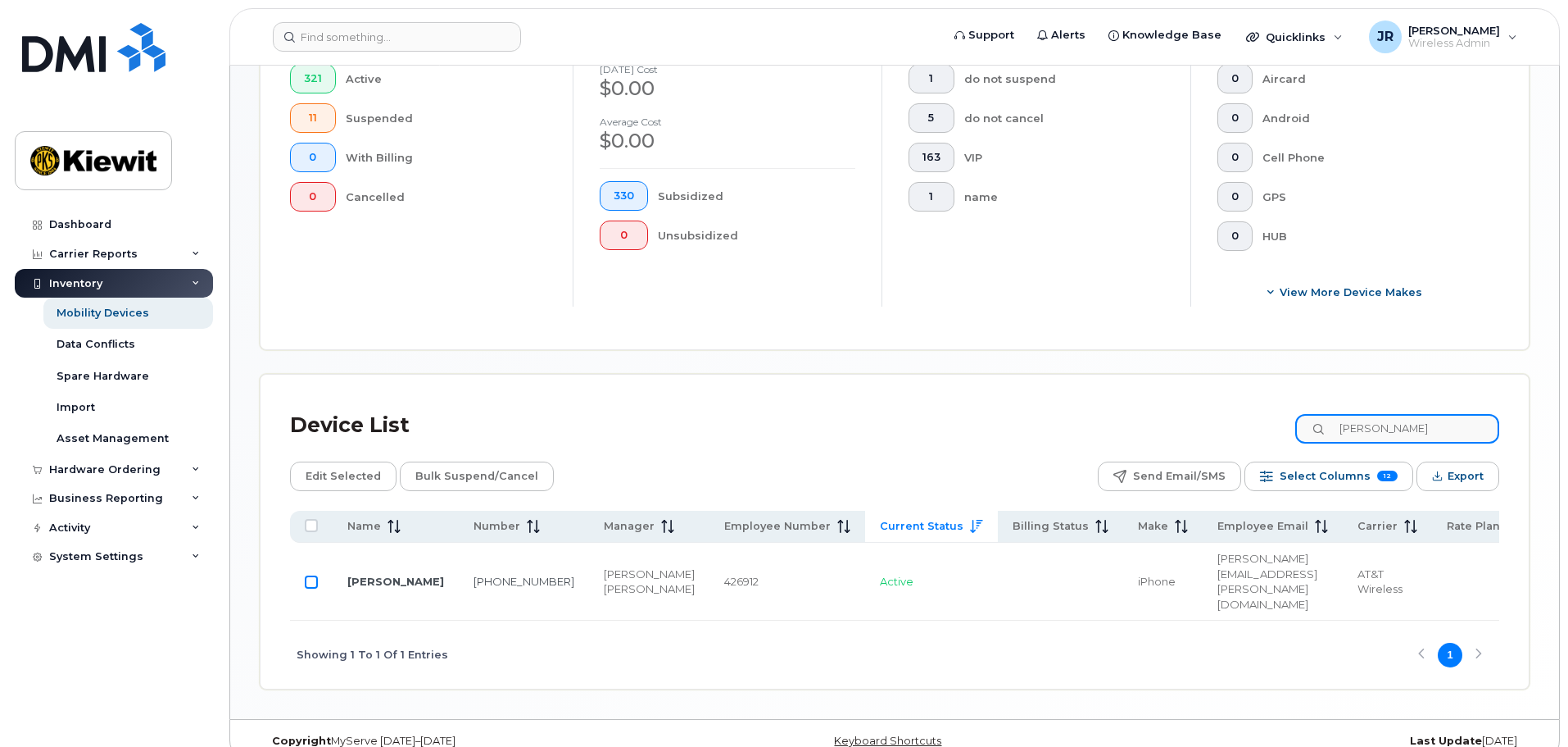
type input "Muggeo"
click at [306, 575] on input "Row Unselected" at bounding box center [311, 582] width 13 height 13
checkbox input "true"
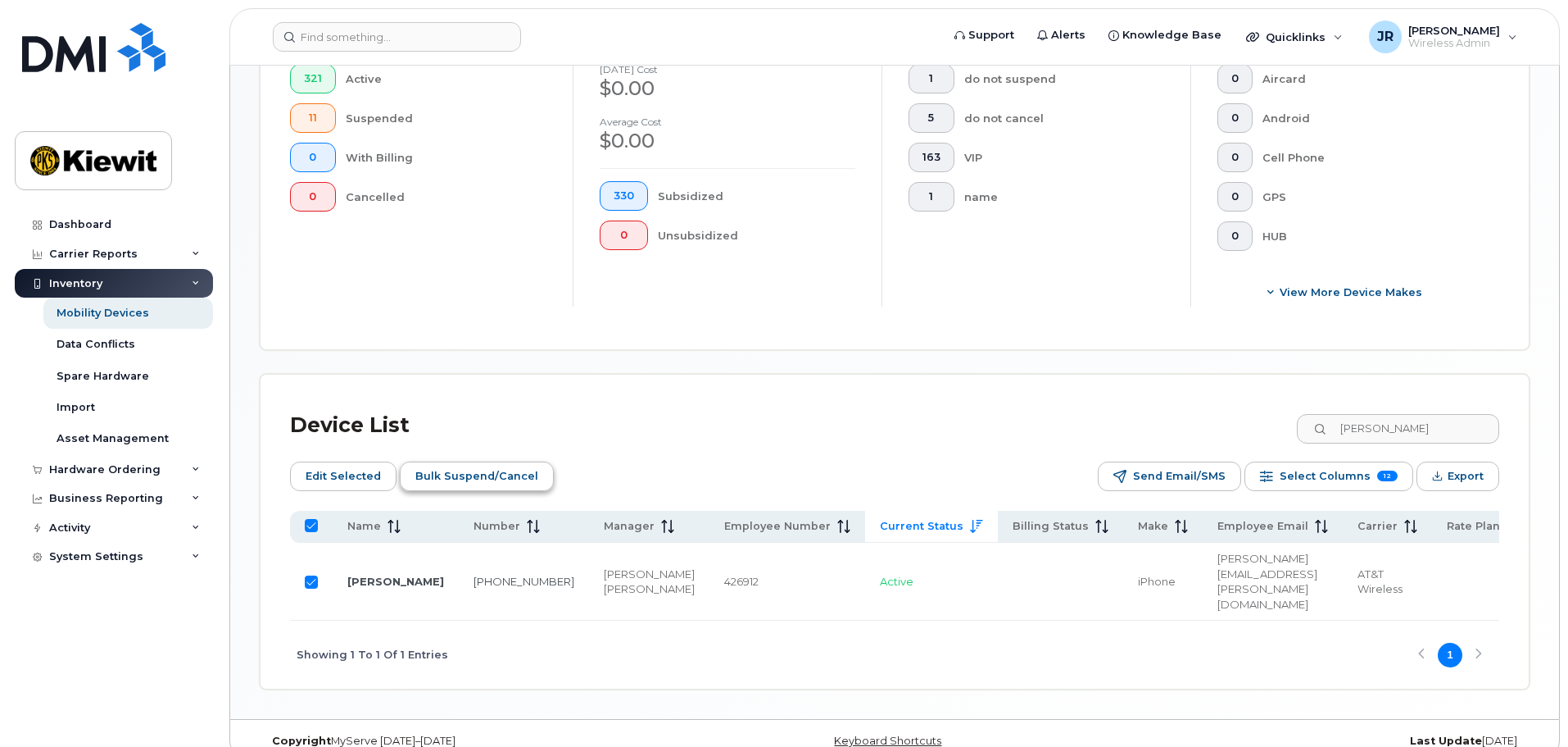
click at [461, 464] on span "Bulk Suspend/Cancel" at bounding box center [476, 476] width 123 height 24
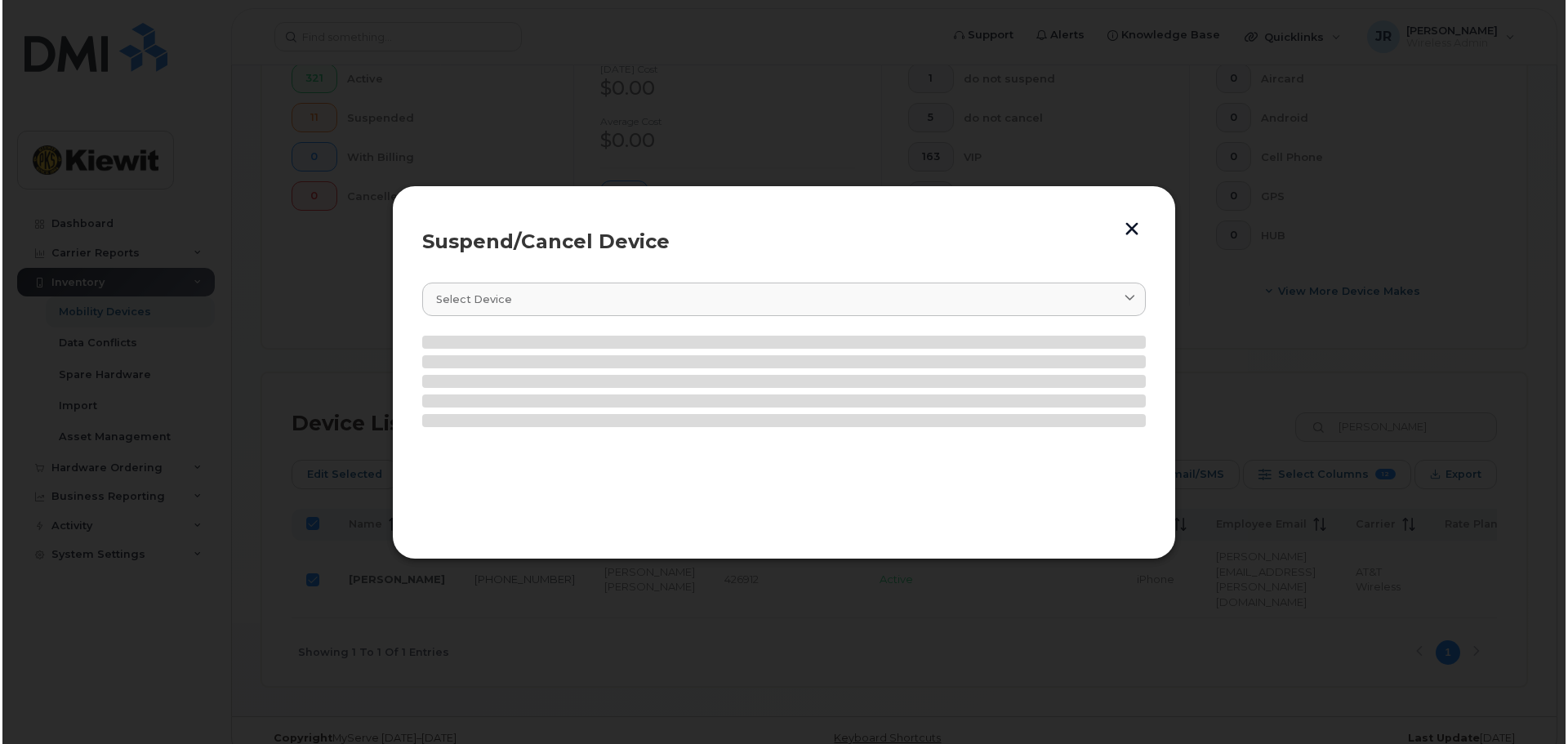
scroll to position [486, 0]
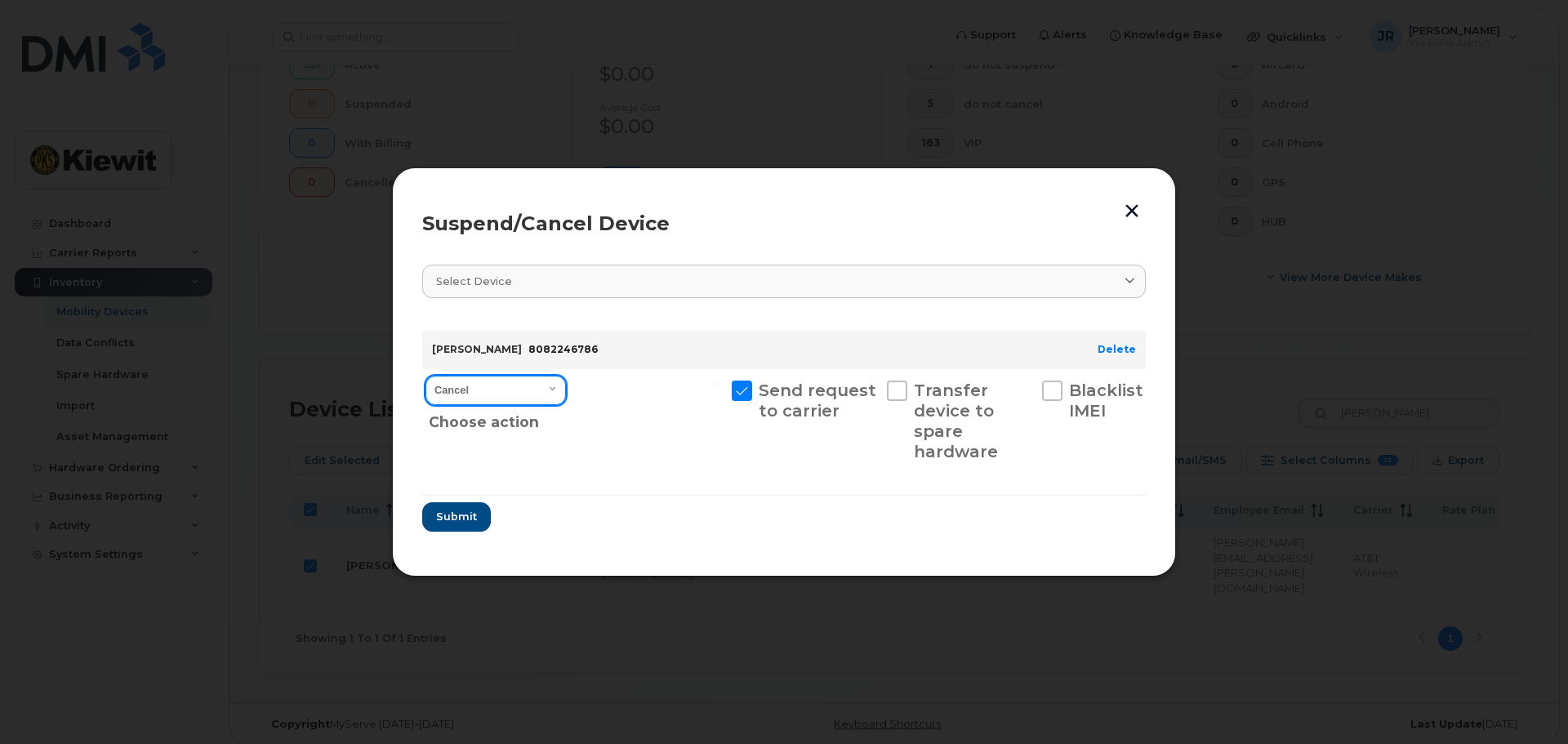
click at [544, 384] on select "Cancel Suspend - Reduced Rate Suspend - Full Rate Suspend - Lost Device/Stolen …" at bounding box center [495, 390] width 140 height 29
click at [425, 376] on select "Cancel Suspend - Reduced Rate Suspend - Full Rate Suspend - Lost Device/Stolen …" at bounding box center [495, 390] width 140 height 29
click at [1131, 210] on button "button" at bounding box center [1131, 211] width 24 height 27
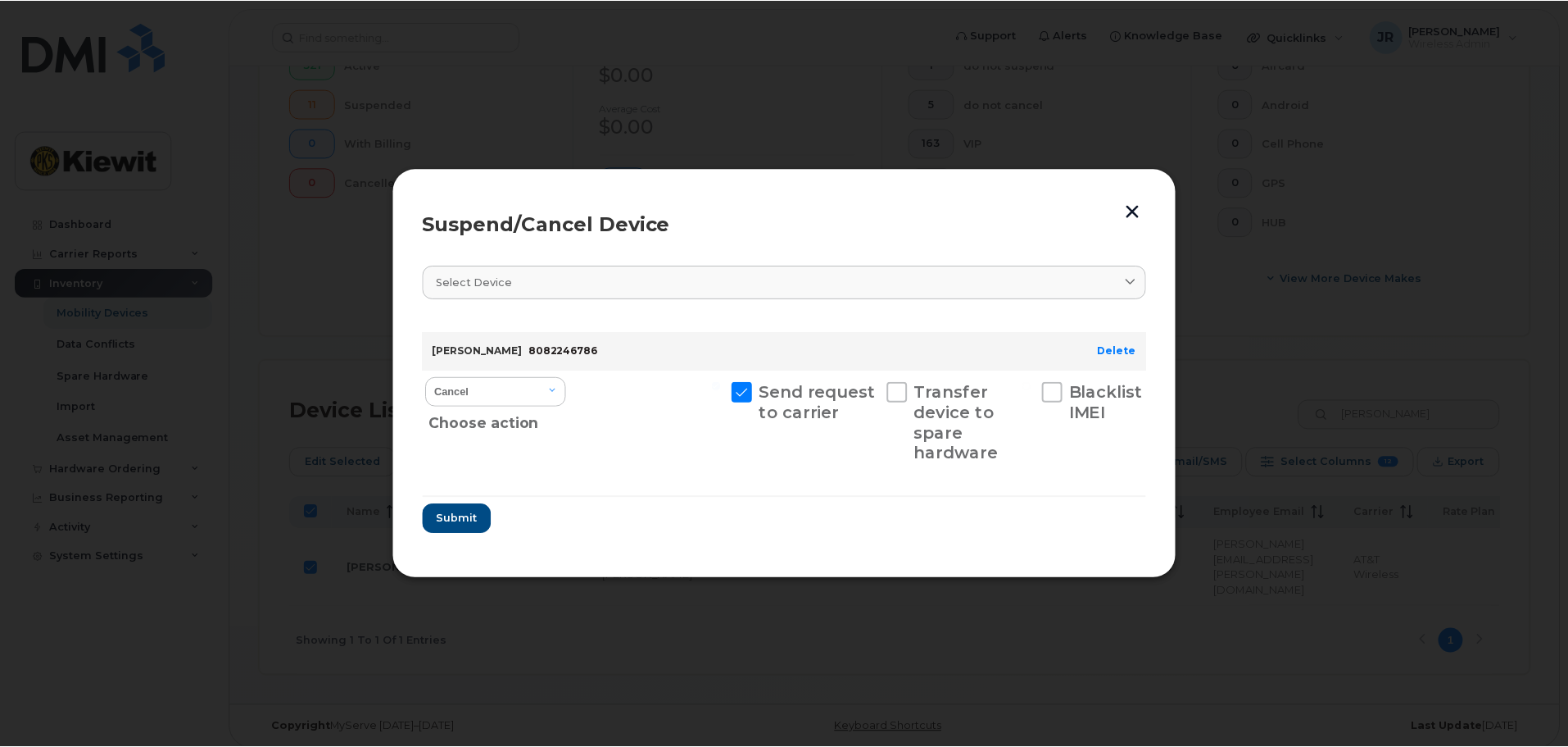
scroll to position [474, 0]
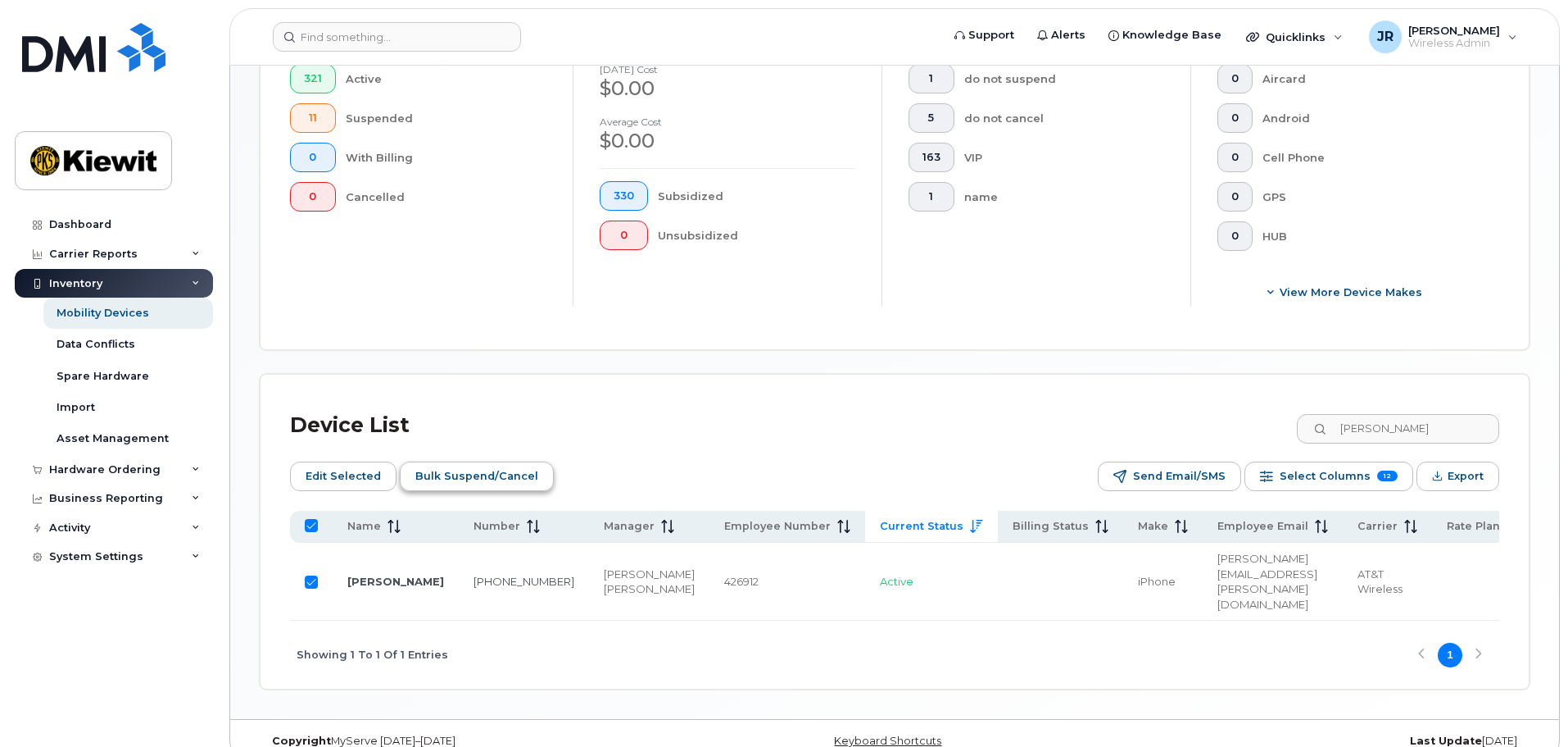
click at [497, 465] on span "Bulk Suspend/Cancel" at bounding box center [476, 476] width 123 height 24
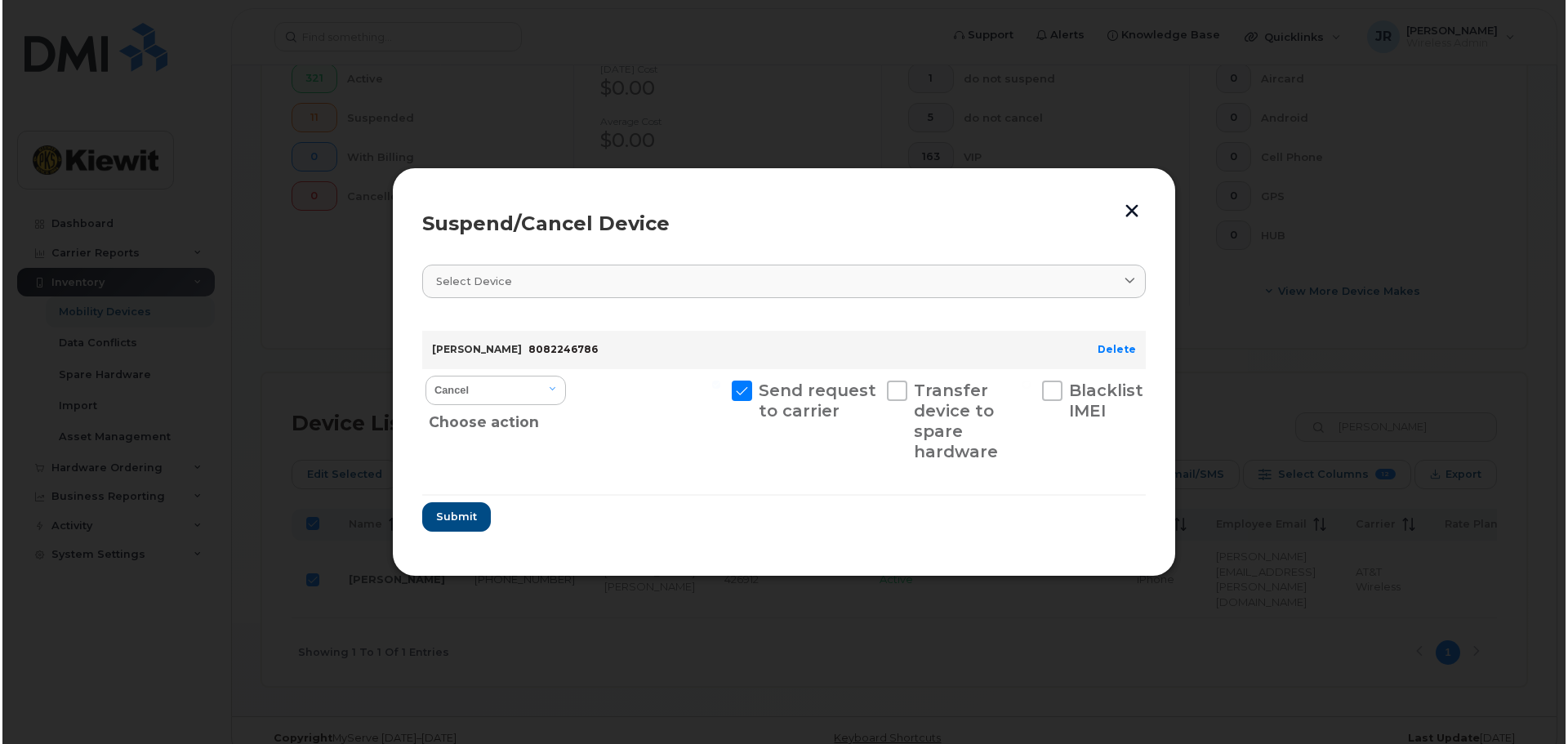
scroll to position [486, 0]
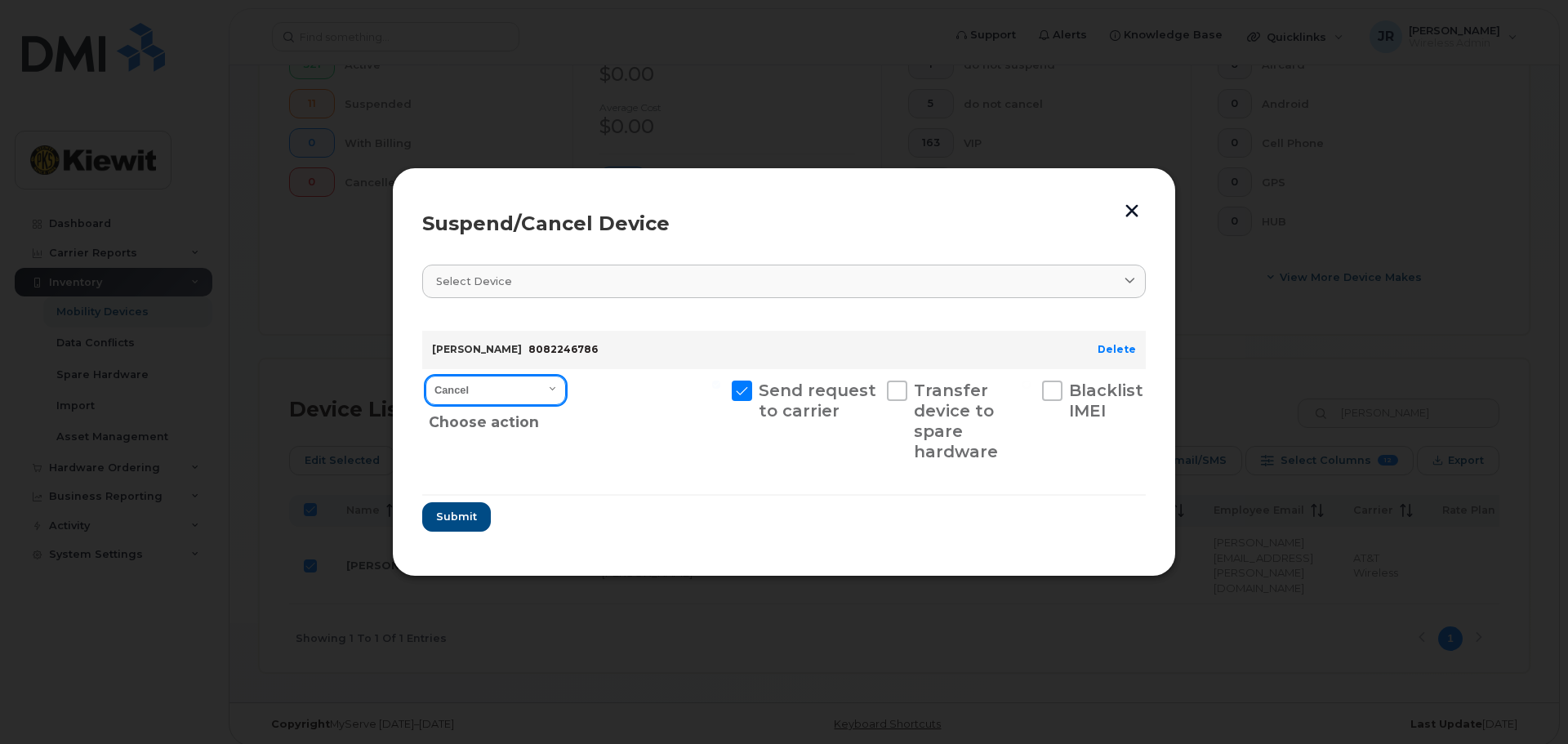
click at [554, 383] on select "Cancel Suspend - Reduced Rate Suspend - Full Rate Suspend - Lost Device/Stolen …" at bounding box center [495, 390] width 140 height 29
click at [425, 376] on select "Cancel Suspend - Reduced Rate Suspend - Full Rate Suspend - Lost Device/Stolen …" at bounding box center [495, 390] width 140 height 29
click at [470, 521] on span "Submit" at bounding box center [456, 516] width 41 height 15
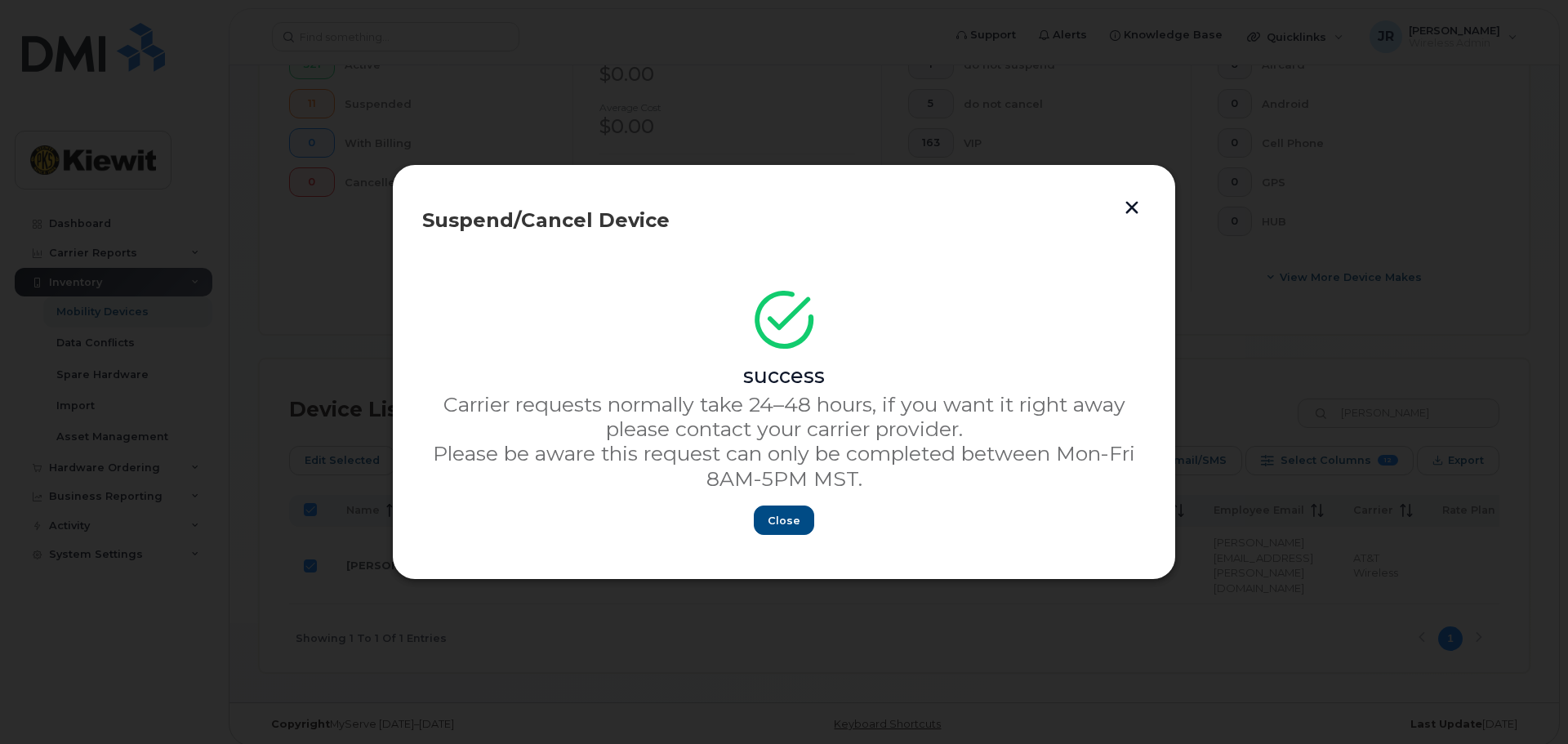
click at [1130, 214] on button "button" at bounding box center [1131, 207] width 24 height 27
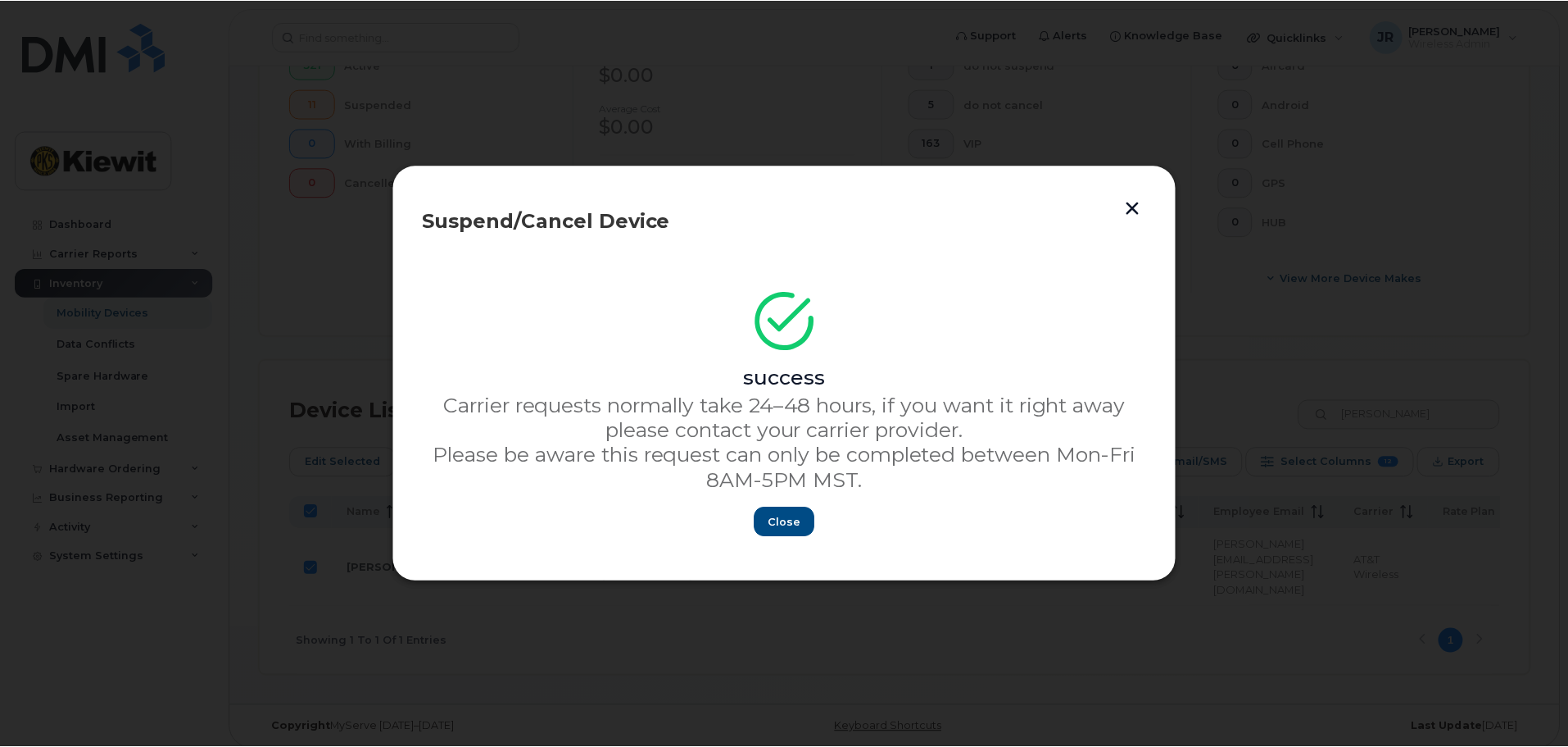
scroll to position [474, 0]
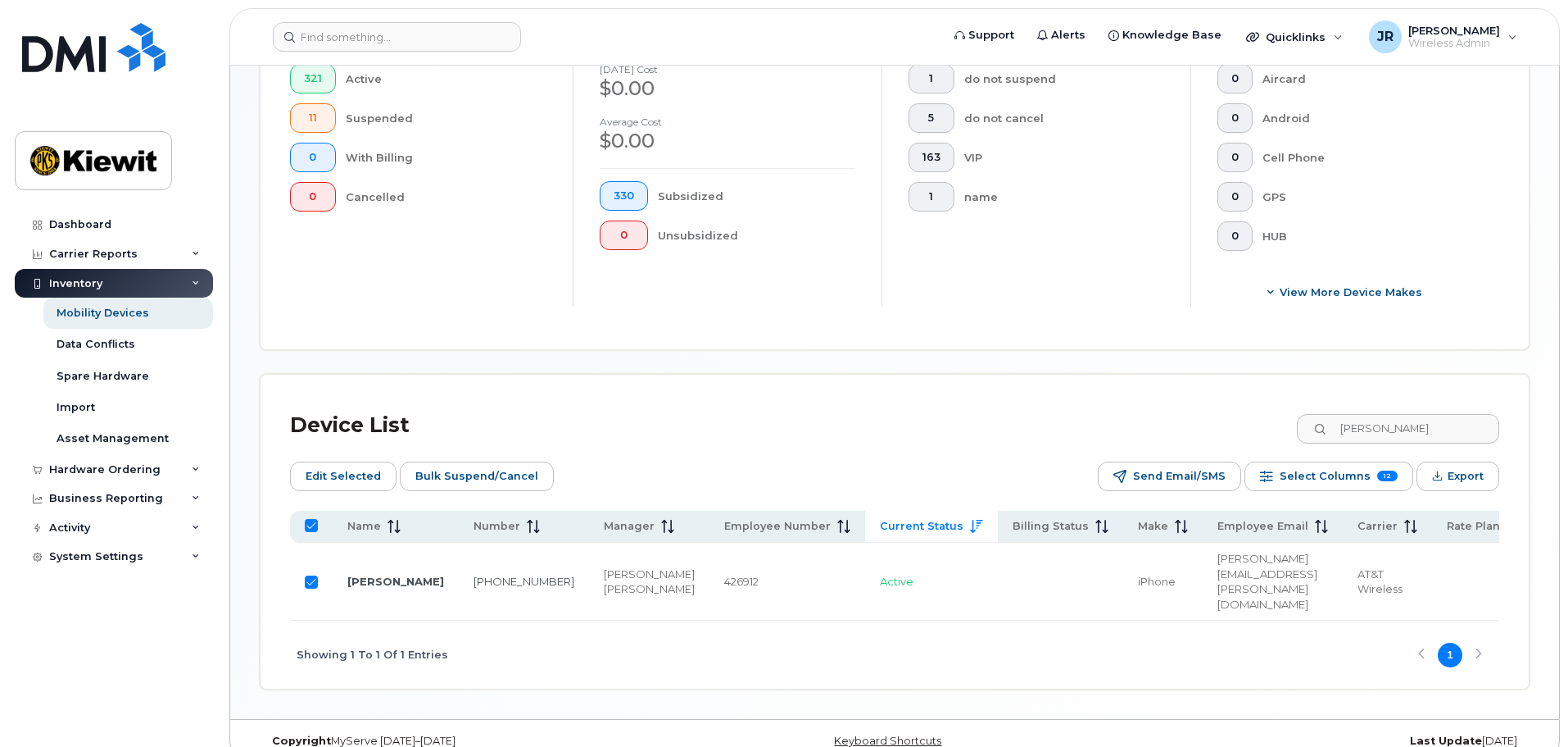
click at [314, 575] on input "Row Selected" at bounding box center [311, 582] width 13 height 13
checkbox input "false"
click at [1286, 424] on div "Device List Muggeo" at bounding box center [895, 425] width 1209 height 43
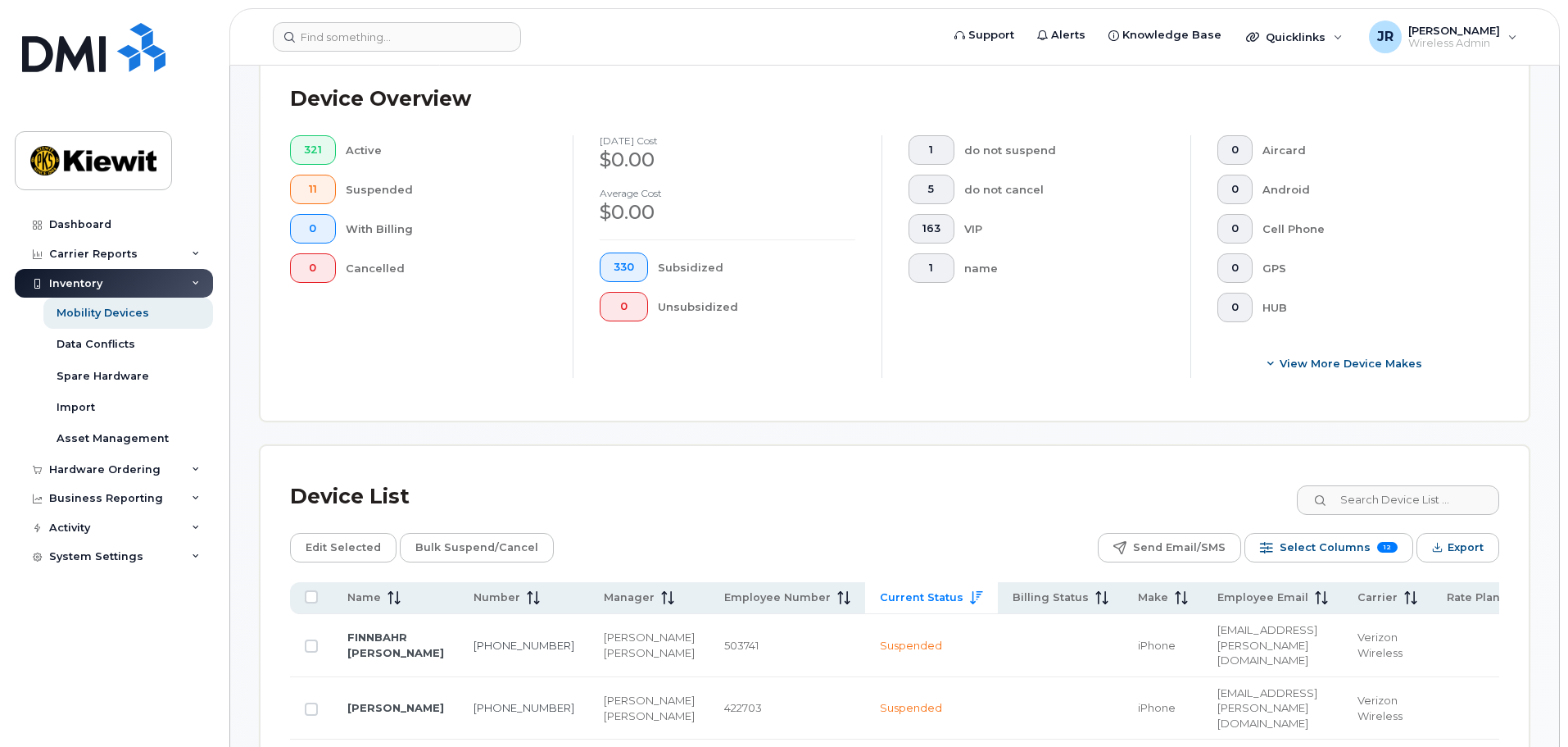
scroll to position [472, 0]
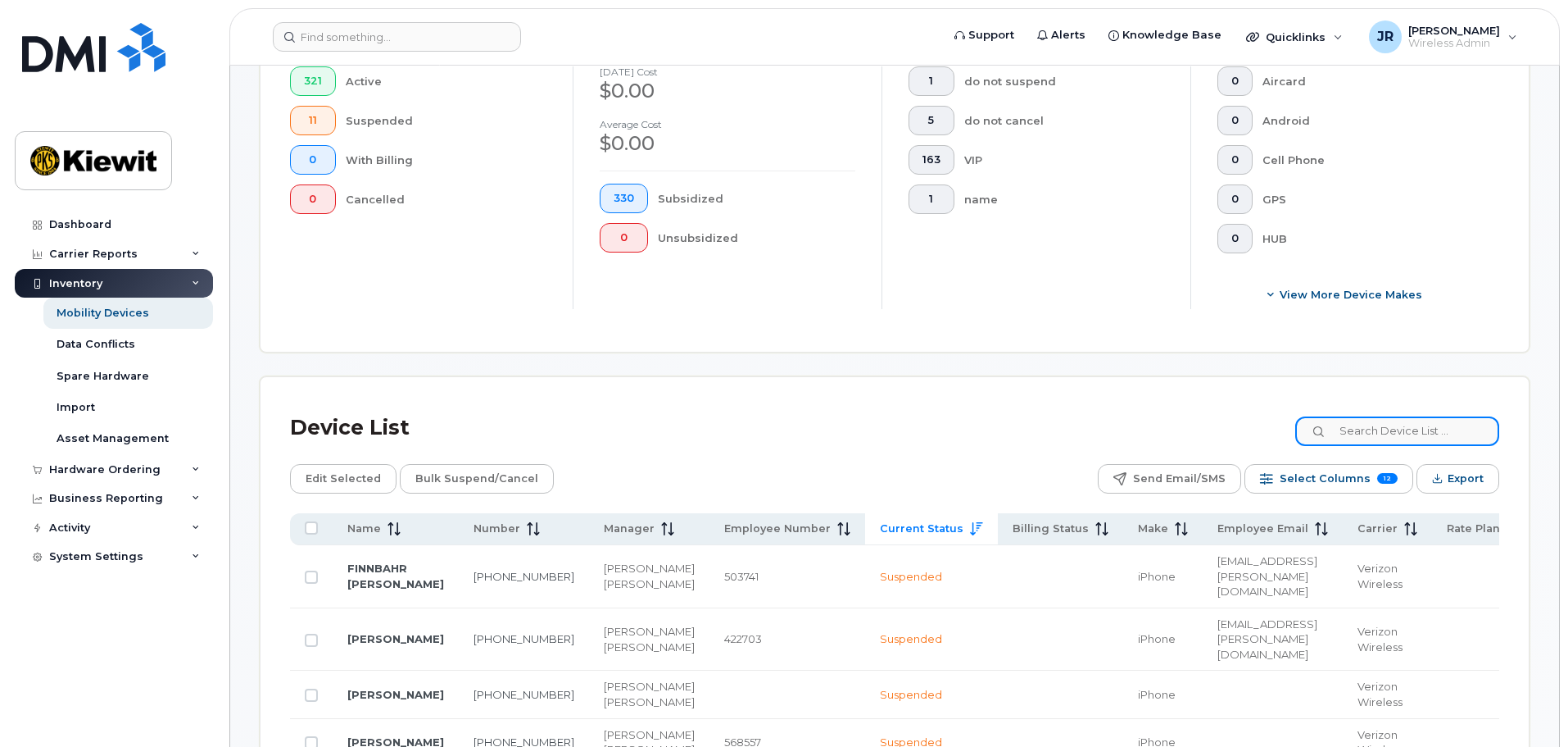
click at [1392, 420] on input at bounding box center [1397, 430] width 204 height 29
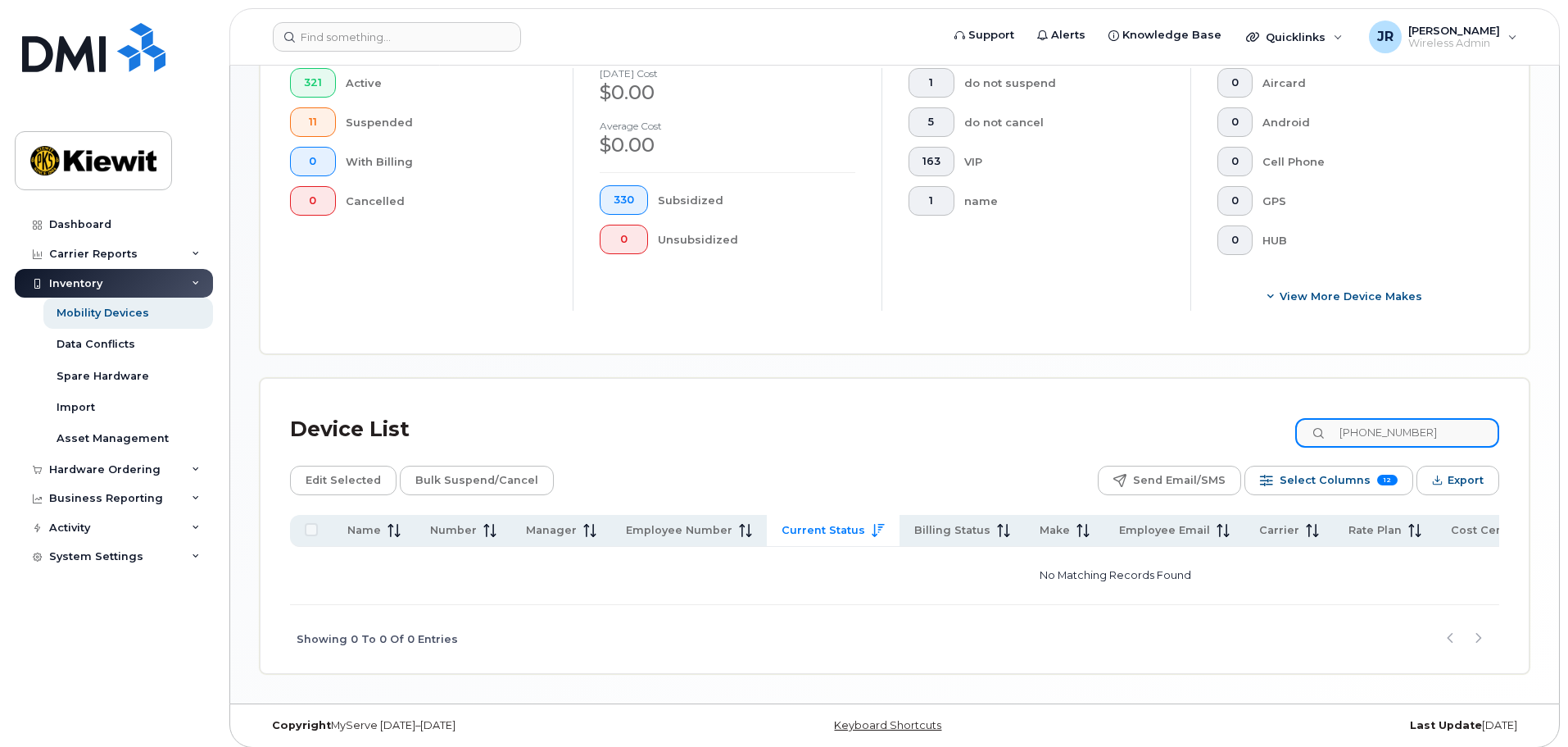
type input "602-363-5798"
drag, startPoint x: 1454, startPoint y: 414, endPoint x: 1259, endPoint y: 420, distance: 195.1
click at [1259, 420] on div "Device List 602-363-5798" at bounding box center [895, 430] width 1209 height 43
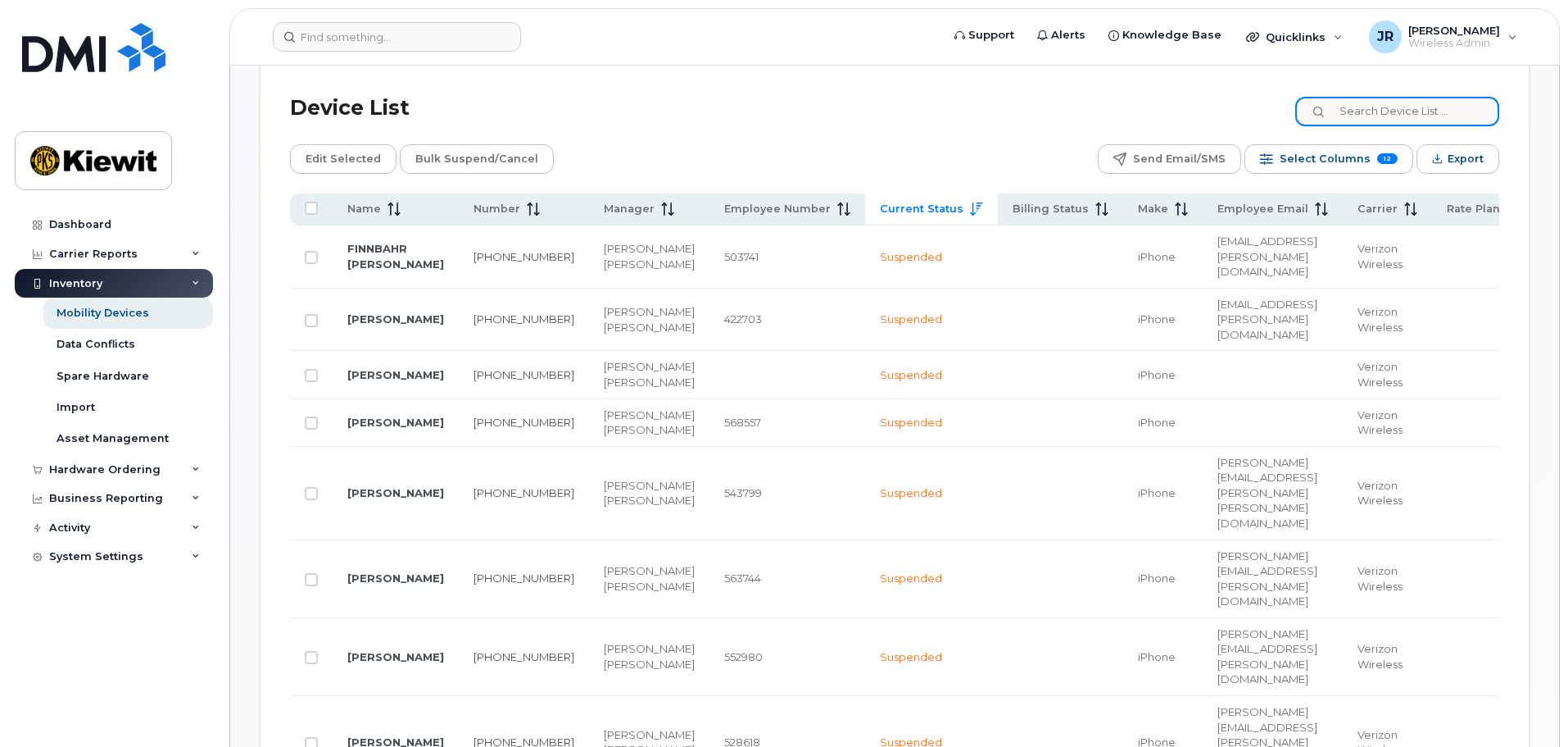
scroll to position [800, 0]
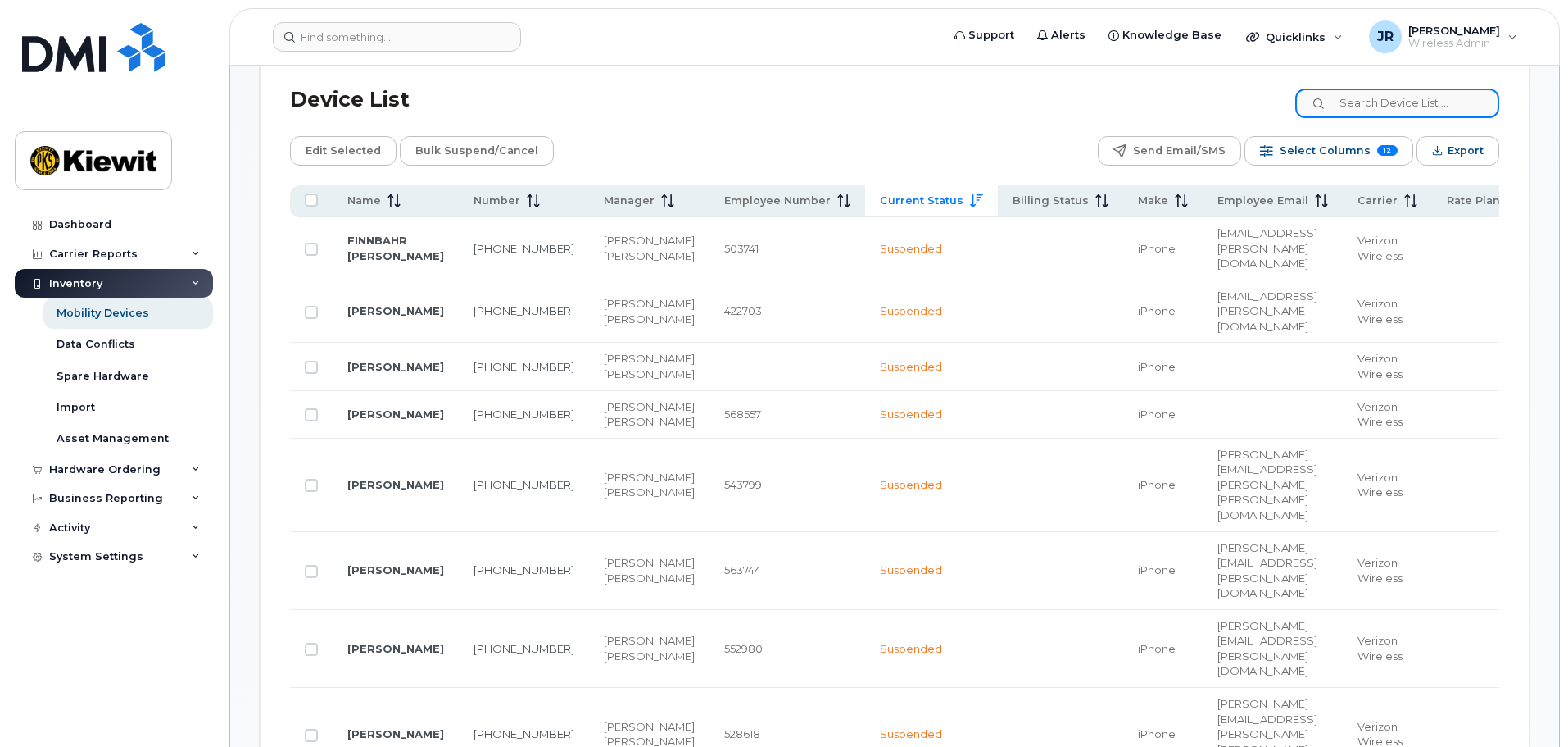
click at [1383, 91] on input at bounding box center [1397, 103] width 204 height 29
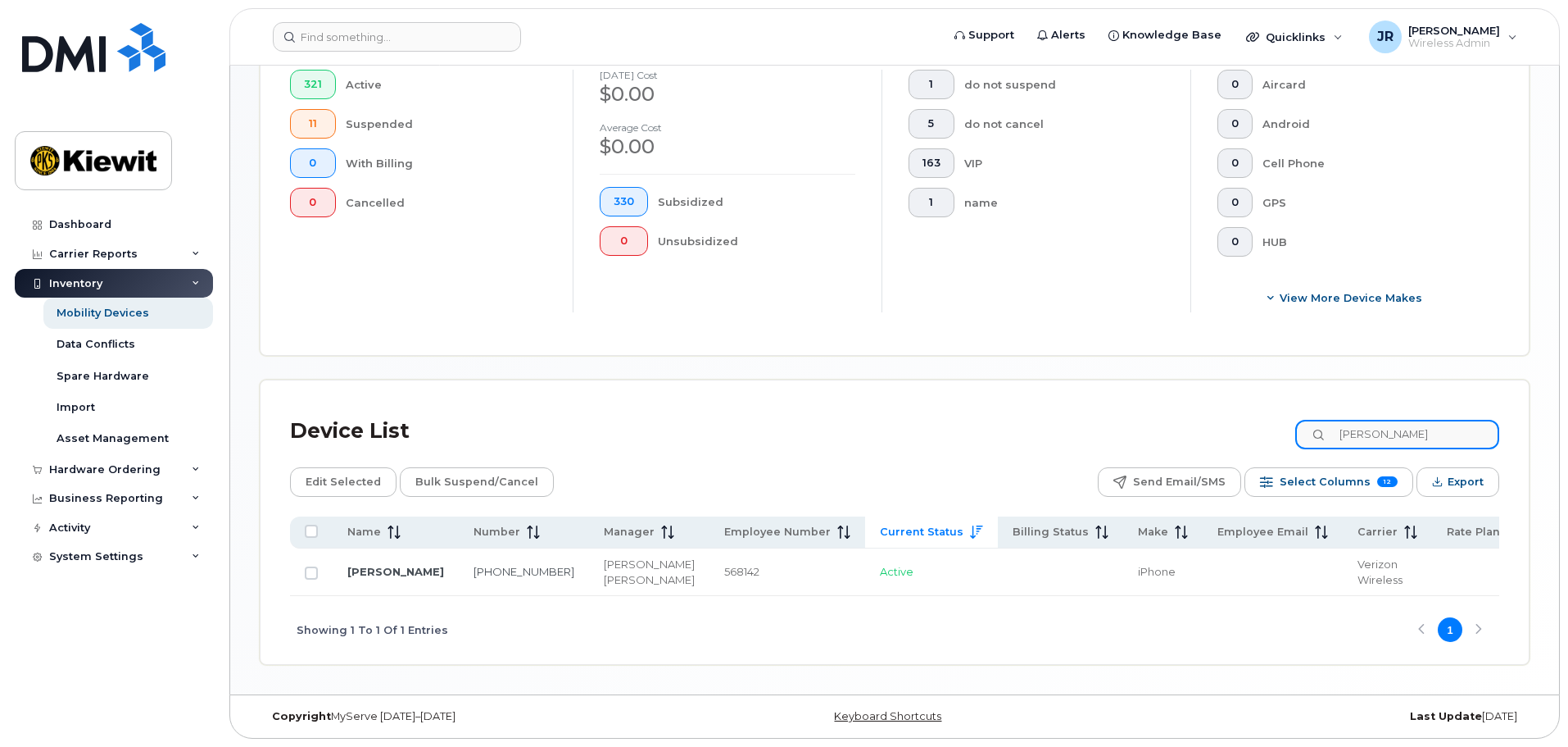
scroll to position [474, 0]
type input "Cole Stevens"
click at [880, 525] on span "Current Status" at bounding box center [921, 532] width 83 height 15
drag, startPoint x: 1423, startPoint y: 419, endPoint x: 1383, endPoint y: 416, distance: 40.1
click at [1383, 419] on input "Cole Stevens" at bounding box center [1397, 434] width 204 height 29
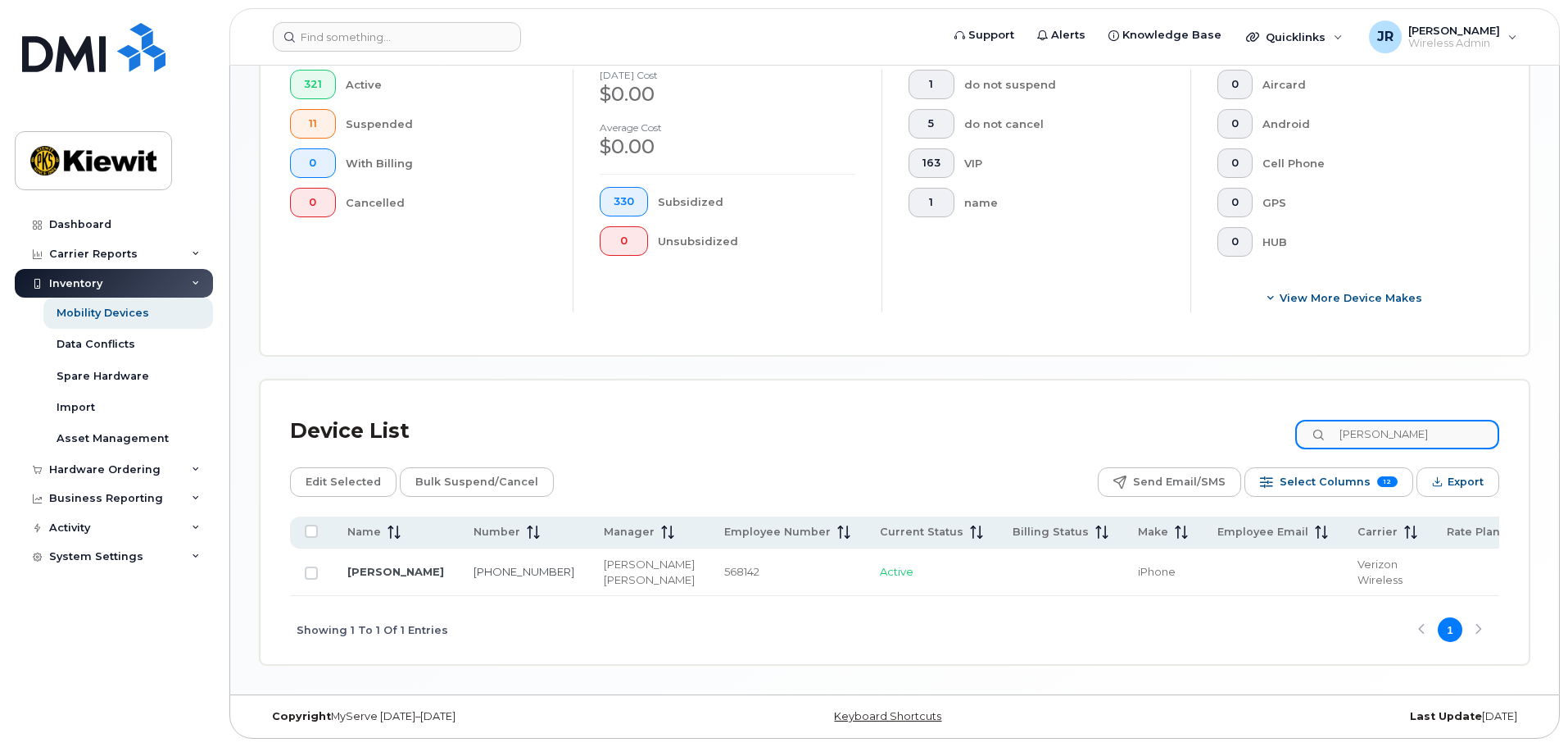
click at [1463, 419] on input "Cole Stevens" at bounding box center [1397, 434] width 204 height 29
click at [1456, 419] on input "Cole Stevens" at bounding box center [1397, 434] width 204 height 29
drag, startPoint x: 1447, startPoint y: 414, endPoint x: 1303, endPoint y: 408, distance: 144.1
click at [1303, 410] on div "Device List Cole Stevens" at bounding box center [895, 431] width 1209 height 43
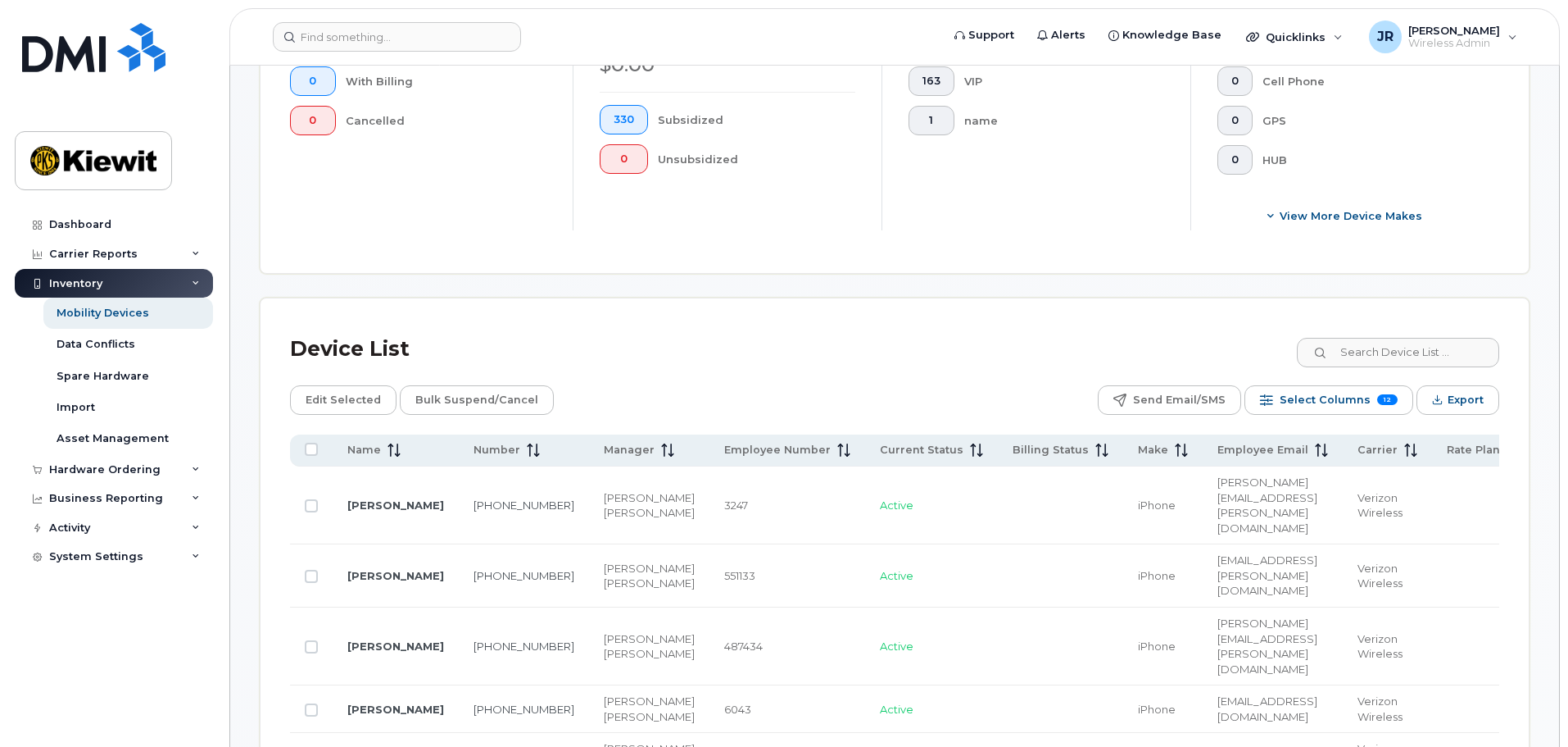
scroll to position [574, 0]
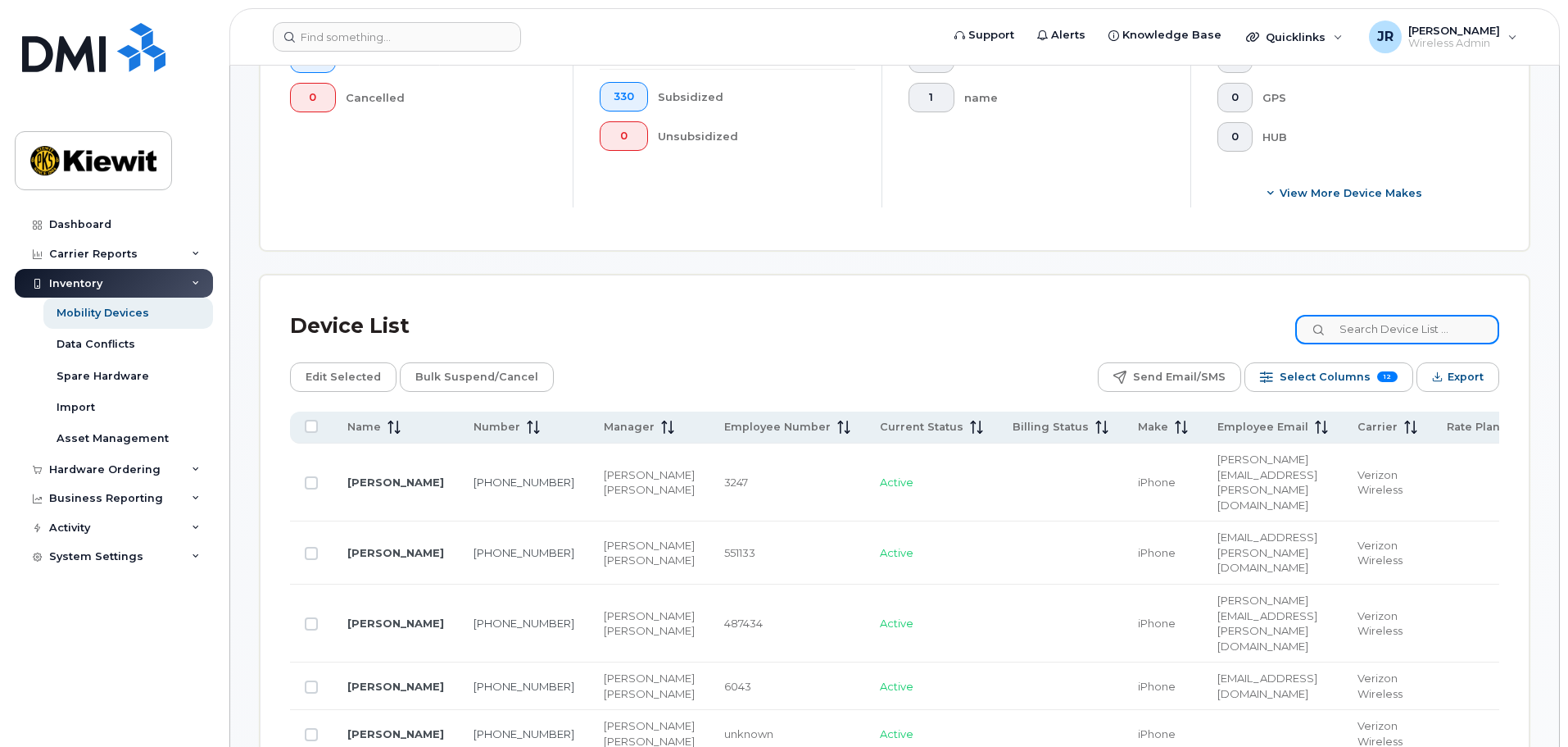
click at [1390, 315] on input at bounding box center [1397, 329] width 204 height 29
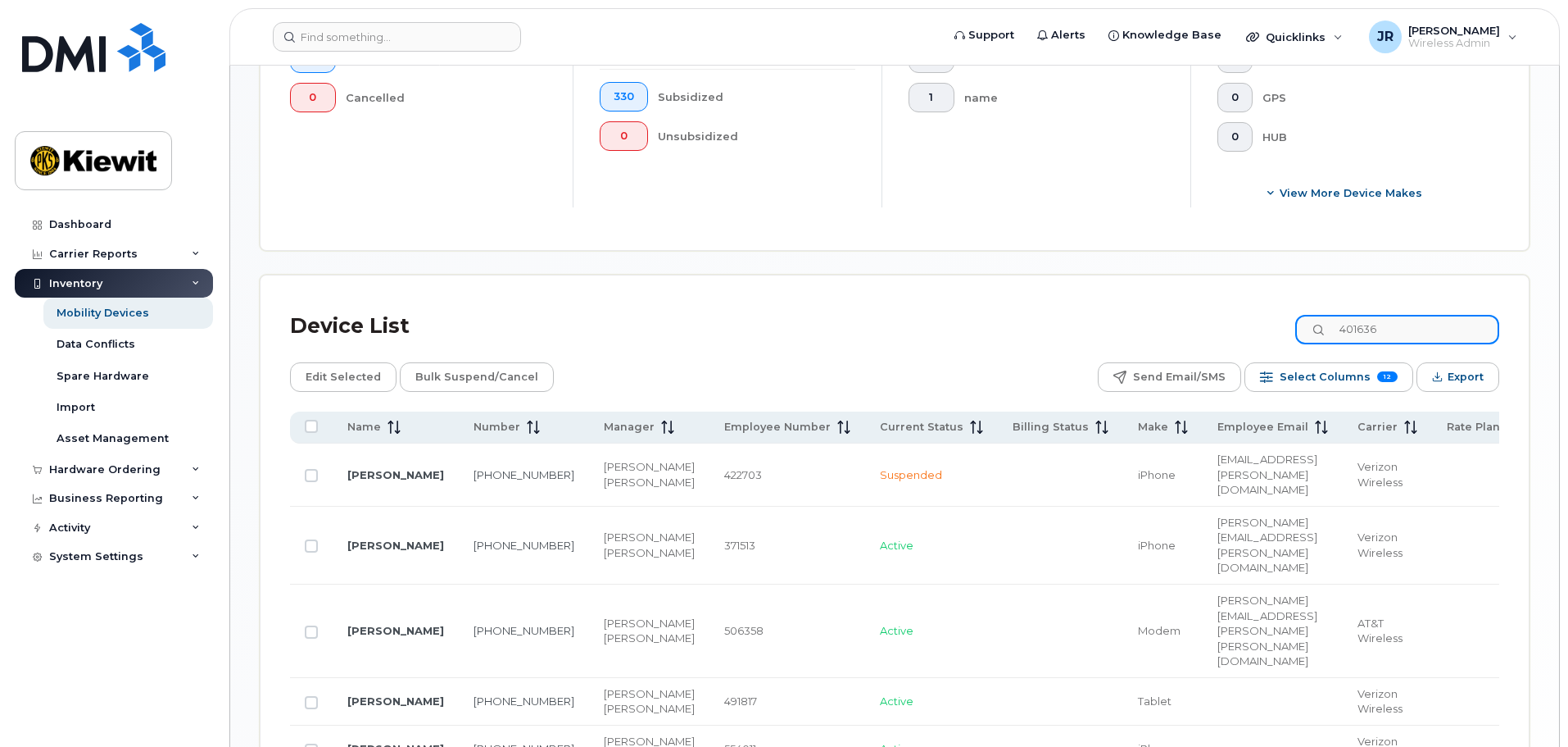
scroll to position [474, 0]
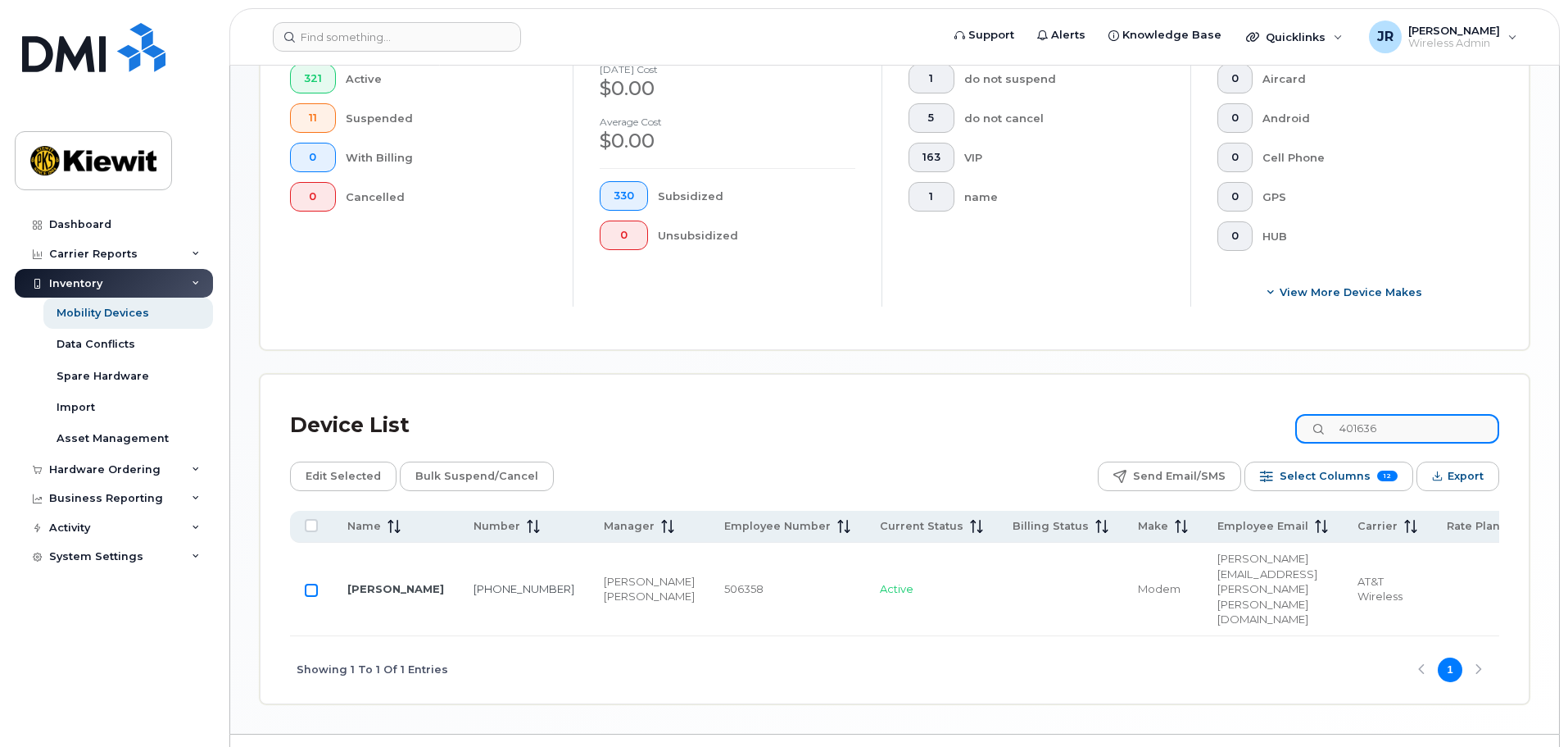
type input "401636"
click at [307, 584] on input "Row Unselected" at bounding box center [311, 590] width 13 height 13
checkbox input "true"
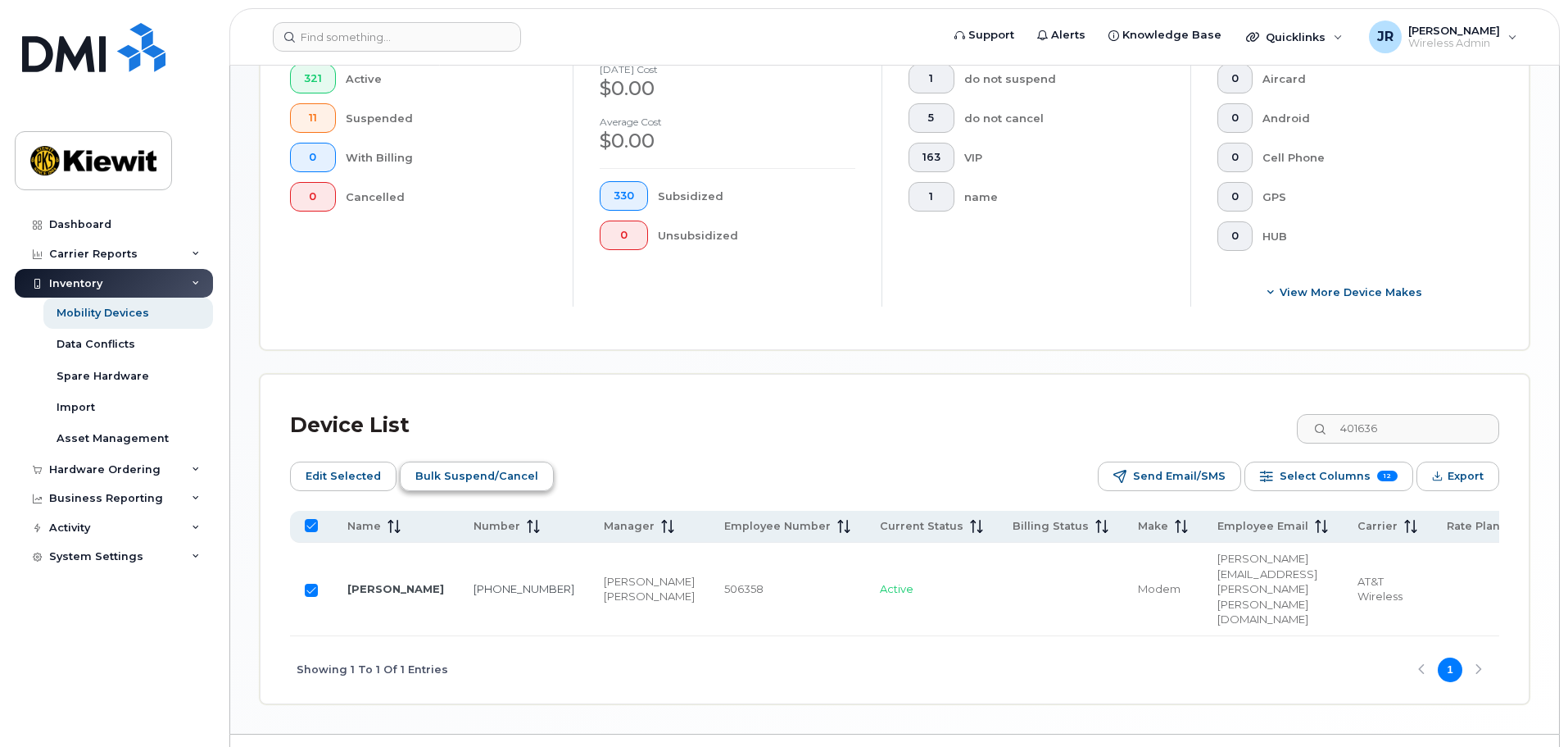
click at [522, 464] on span "Bulk Suspend/Cancel" at bounding box center [476, 476] width 123 height 24
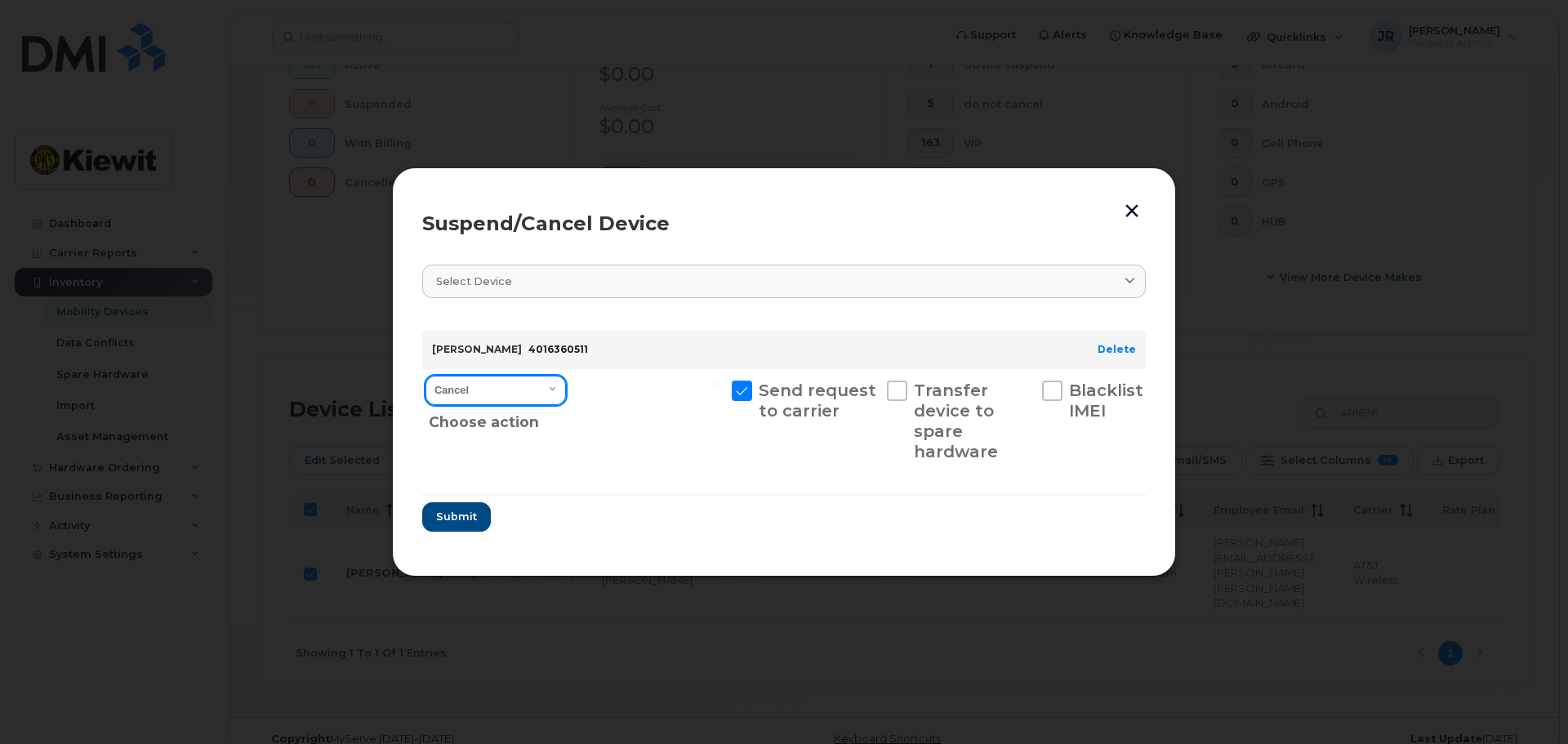
click at [544, 391] on select "Cancel Suspend - Reduced Rate Suspend - Full Rate Suspend - Lost Device/Stolen …" at bounding box center [495, 390] width 140 height 29
select select "[object Object]"
click at [425, 376] on select "Cancel Suspend - Reduced Rate Suspend - Full Rate Suspend - Lost Device/Stolen …" at bounding box center [495, 390] width 140 height 29
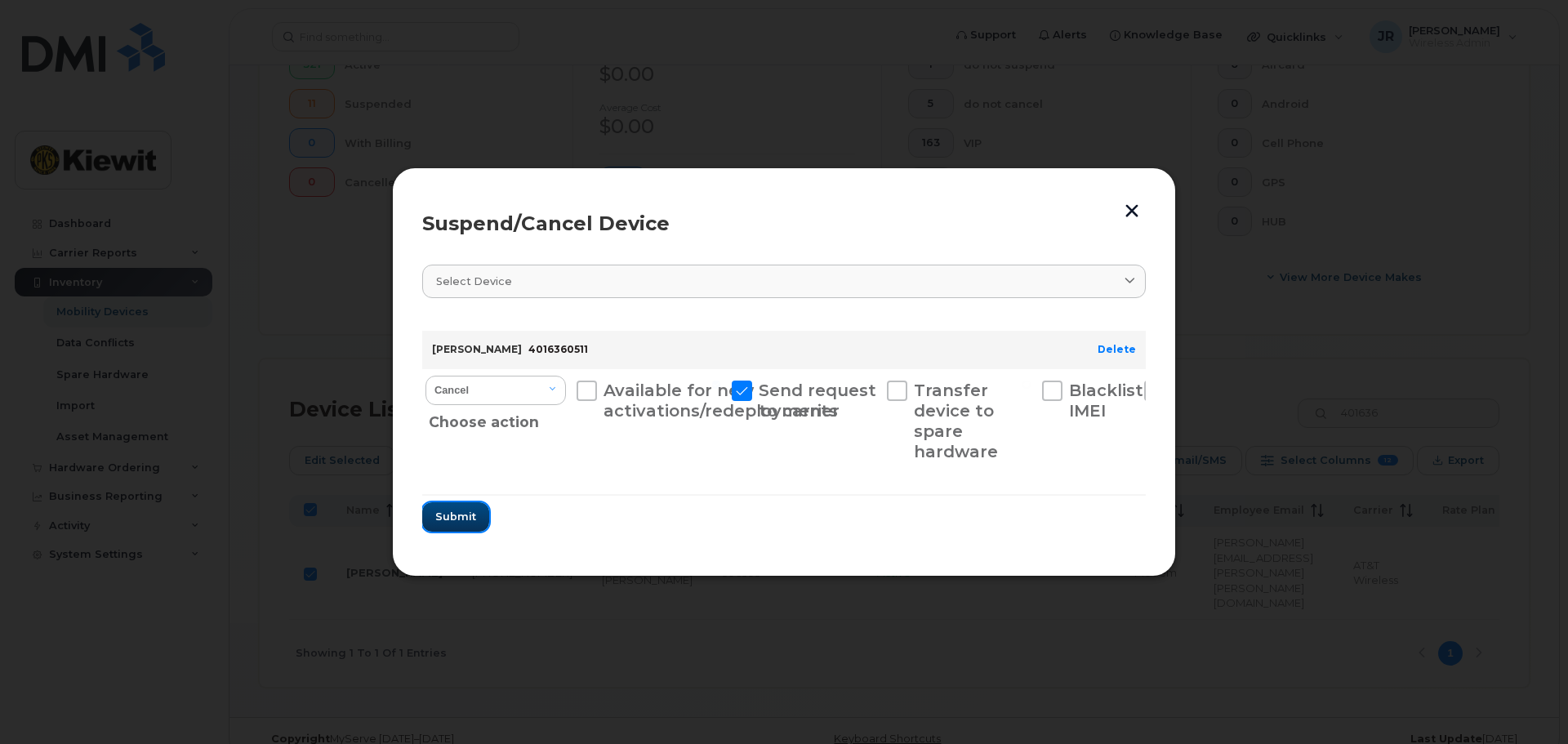
click at [474, 517] on span "Submit" at bounding box center [456, 516] width 41 height 15
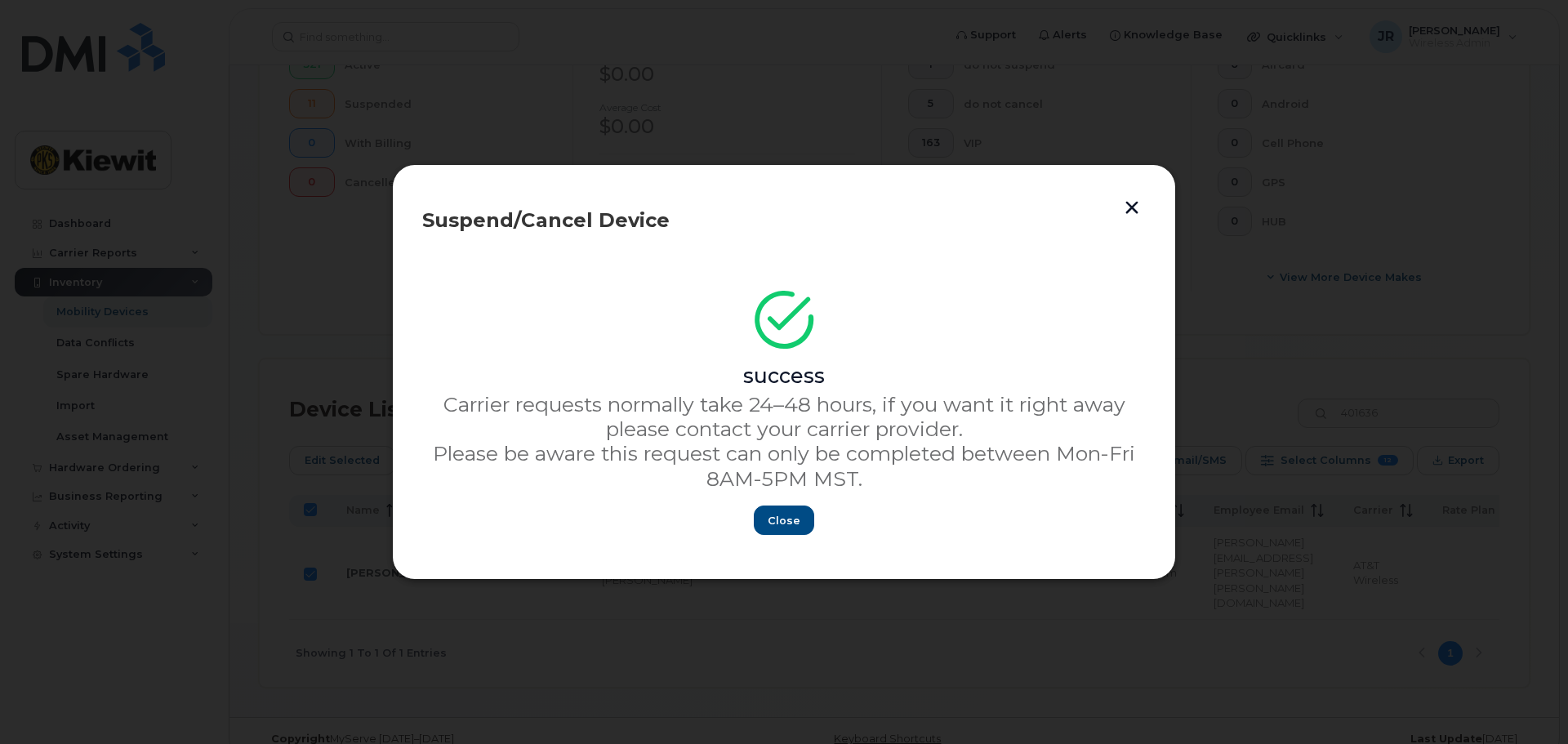
click at [1132, 209] on button "button" at bounding box center [1131, 207] width 24 height 27
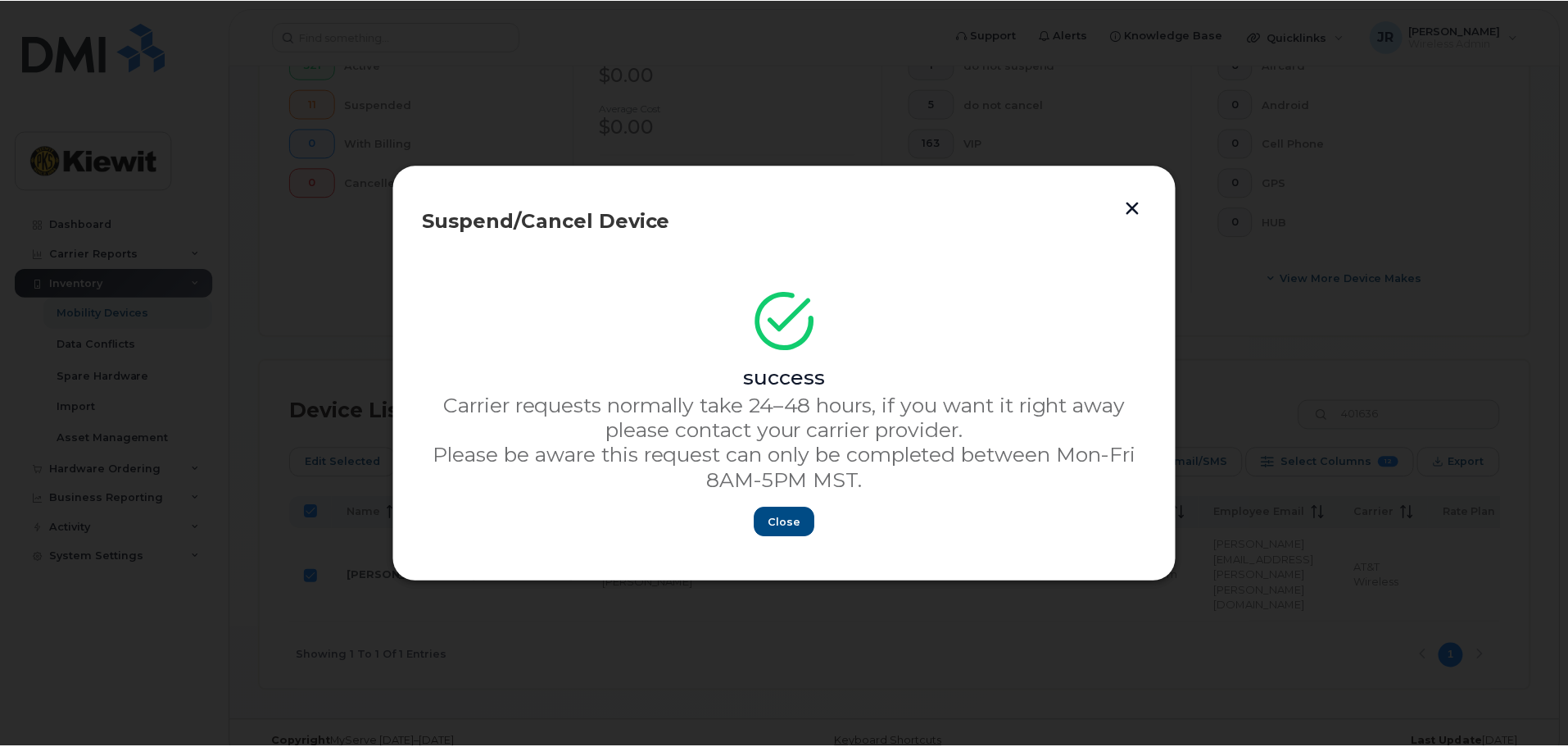
scroll to position [474, 0]
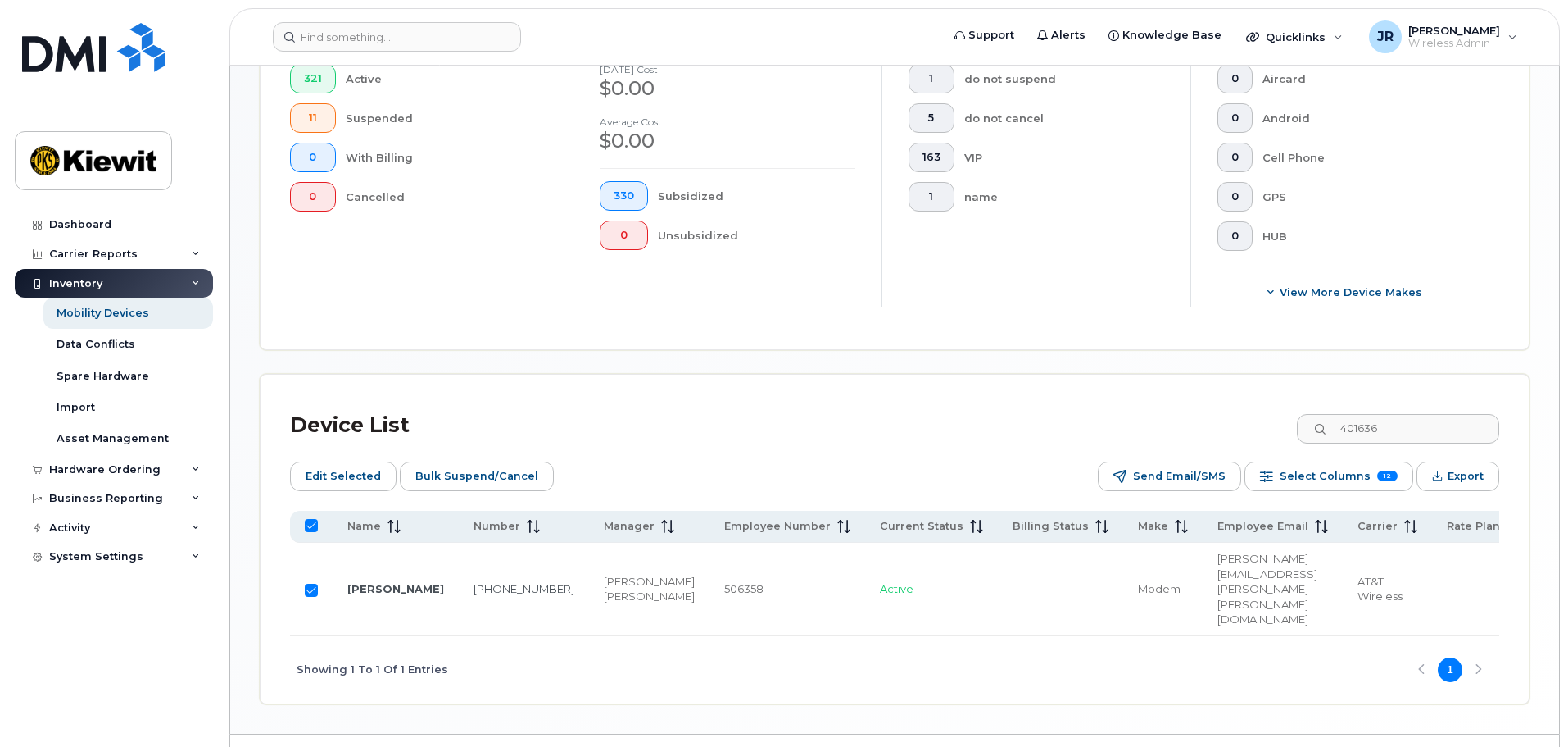
click at [307, 584] on input "Row Selected" at bounding box center [311, 590] width 13 height 13
checkbox input "false"
drag, startPoint x: 1442, startPoint y: 413, endPoint x: 1310, endPoint y: 419, distance: 132.1
click at [1310, 419] on div "Device List 401636" at bounding box center [895, 425] width 1209 height 43
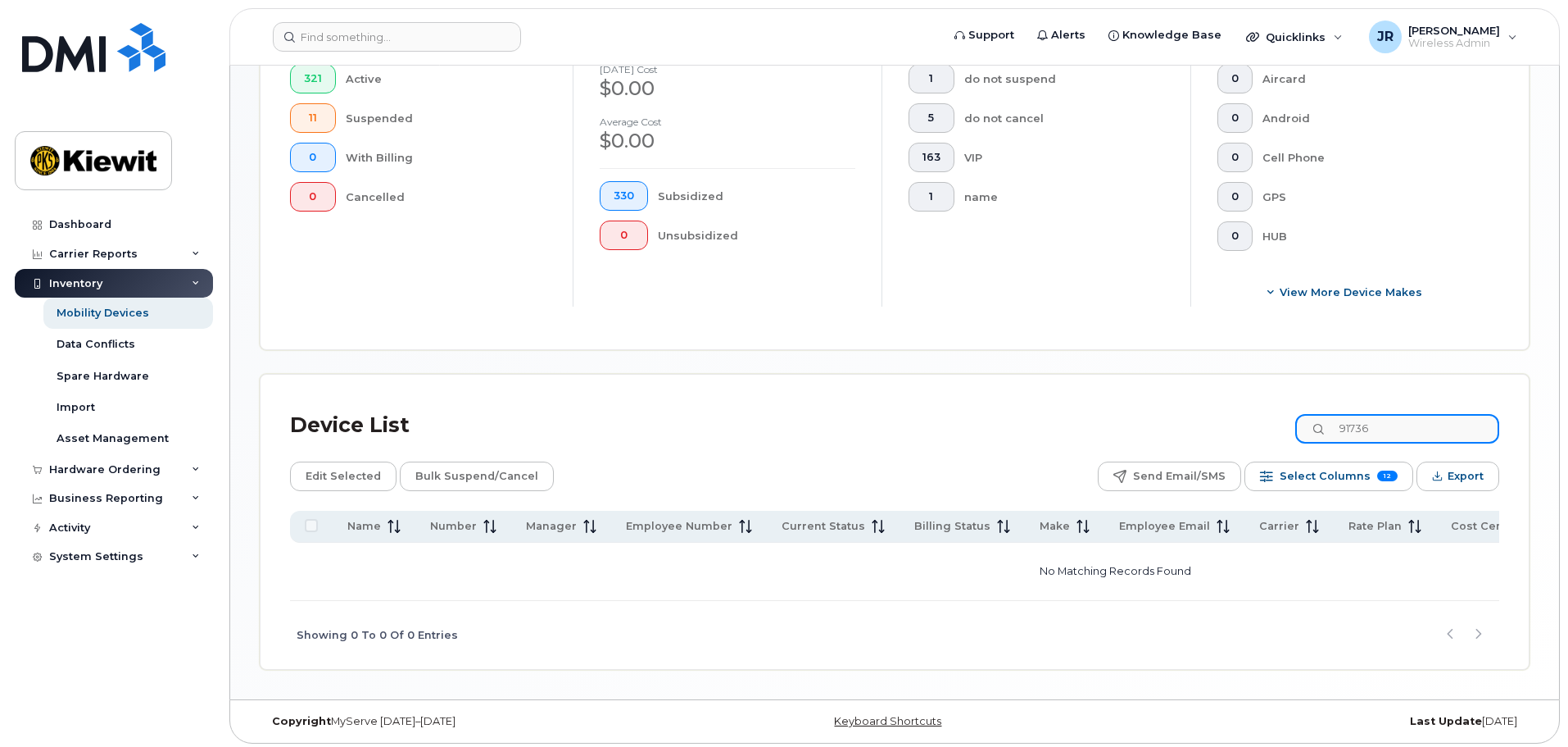
scroll to position [471, 0]
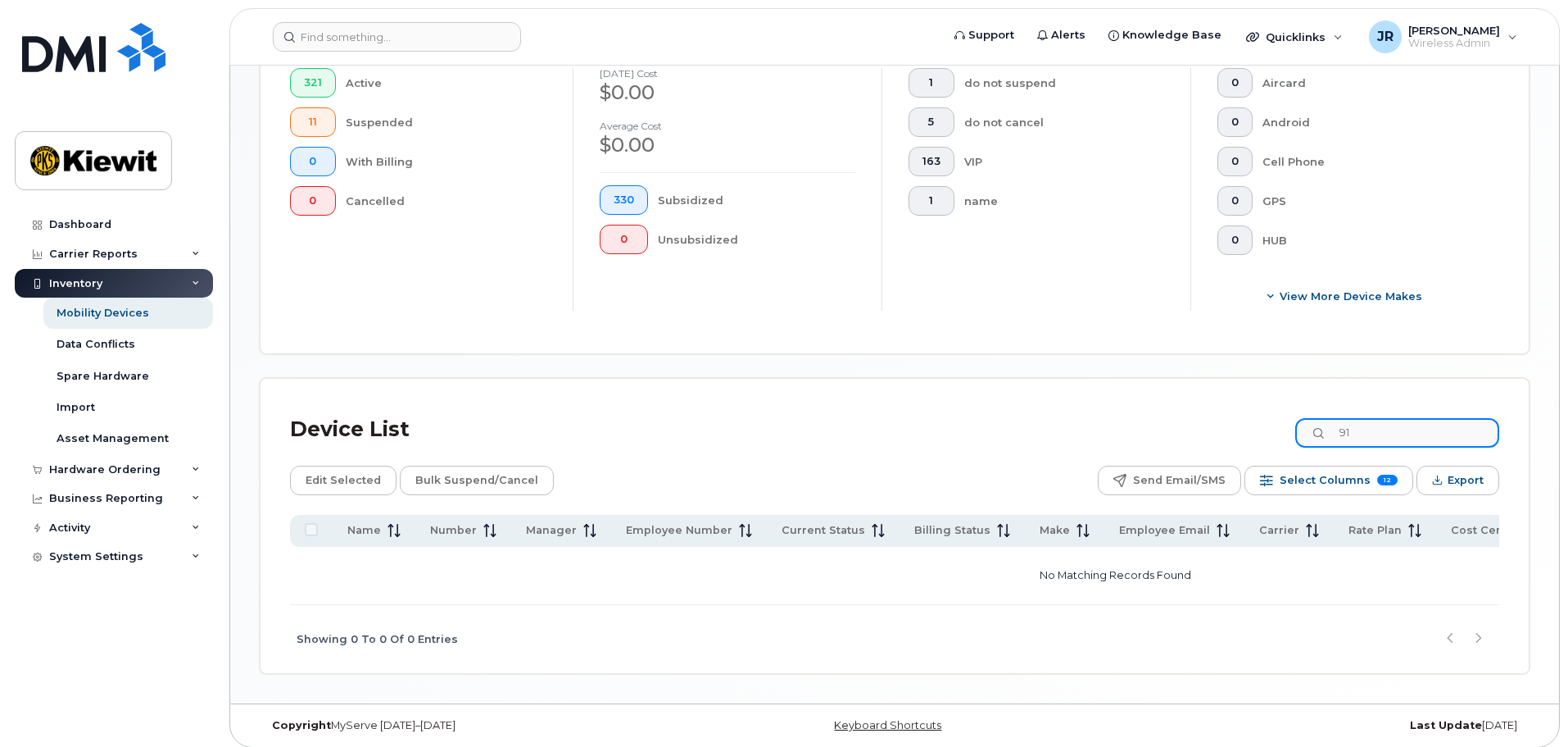
type input "9"
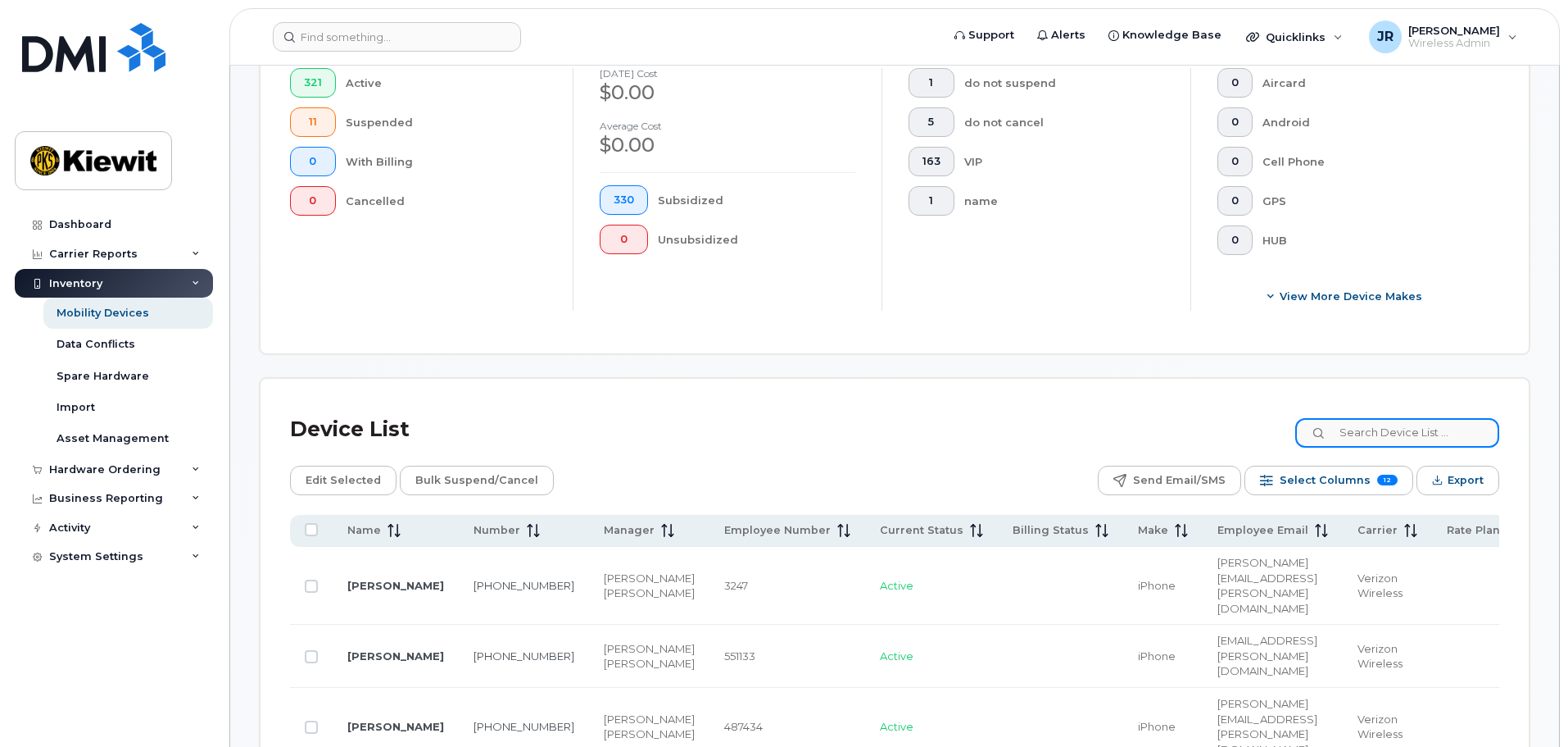
scroll to position [474, 0]
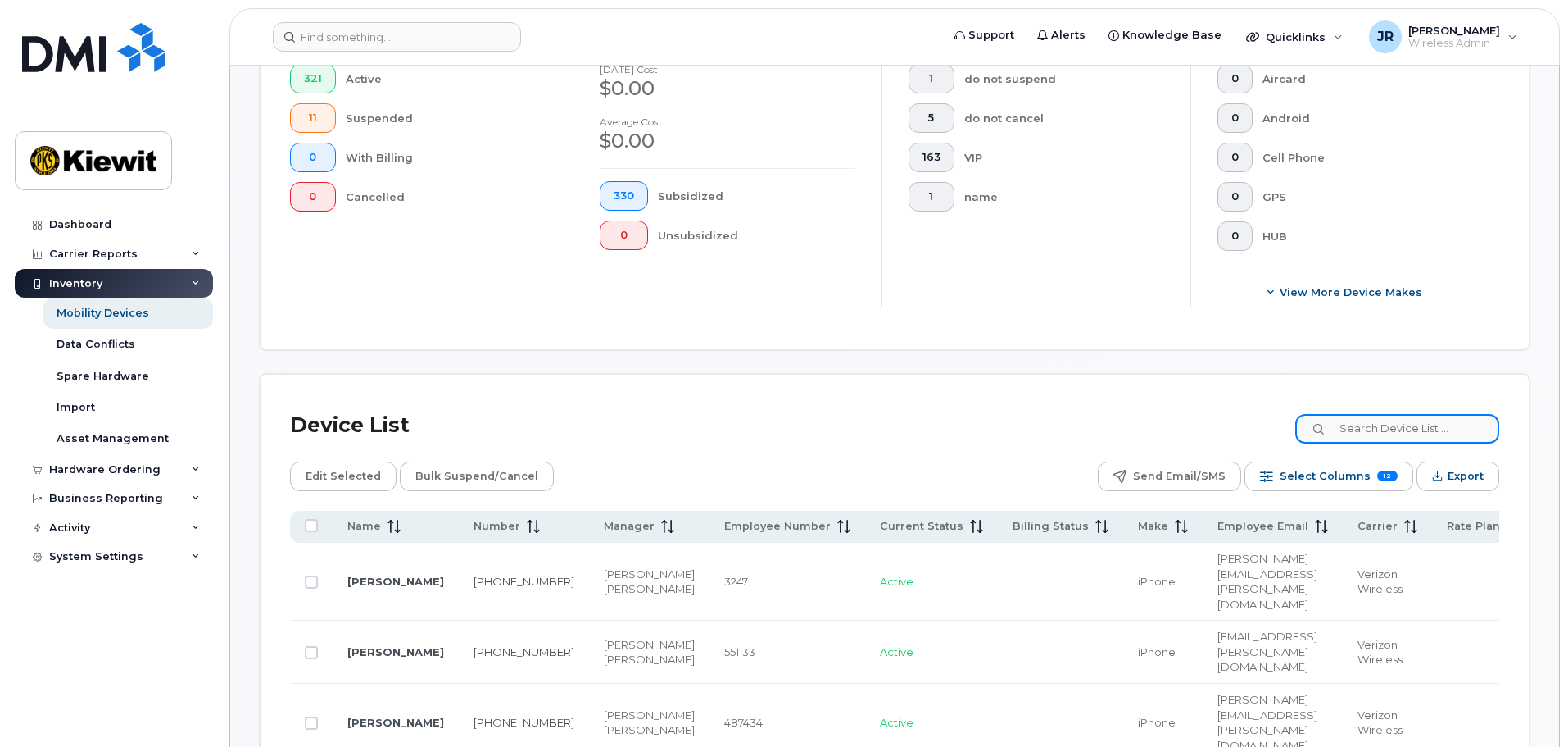
click at [1410, 414] on input at bounding box center [1397, 428] width 204 height 29
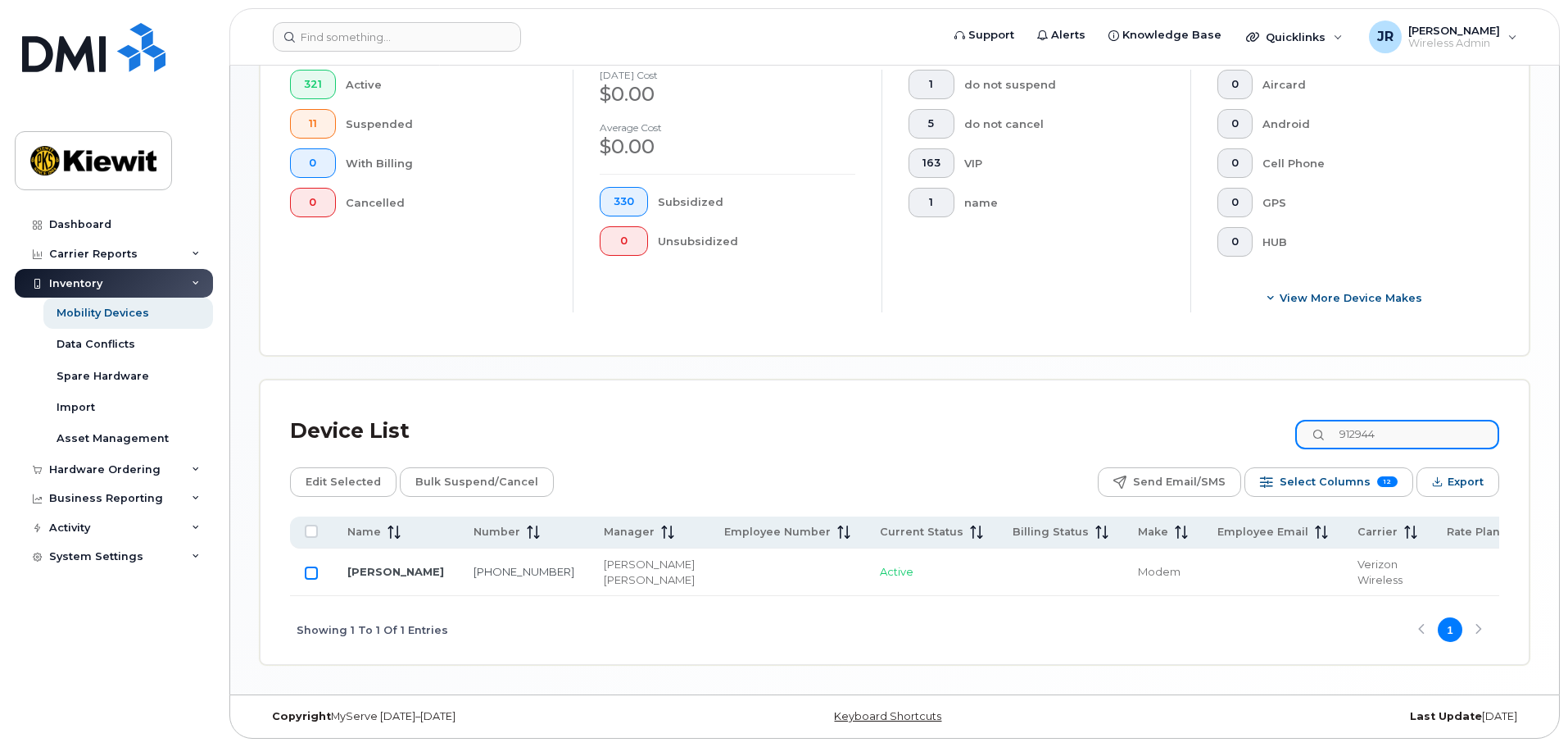
type input "912944"
click at [313, 566] on input "Row Unselected" at bounding box center [311, 573] width 13 height 13
checkbox input "true"
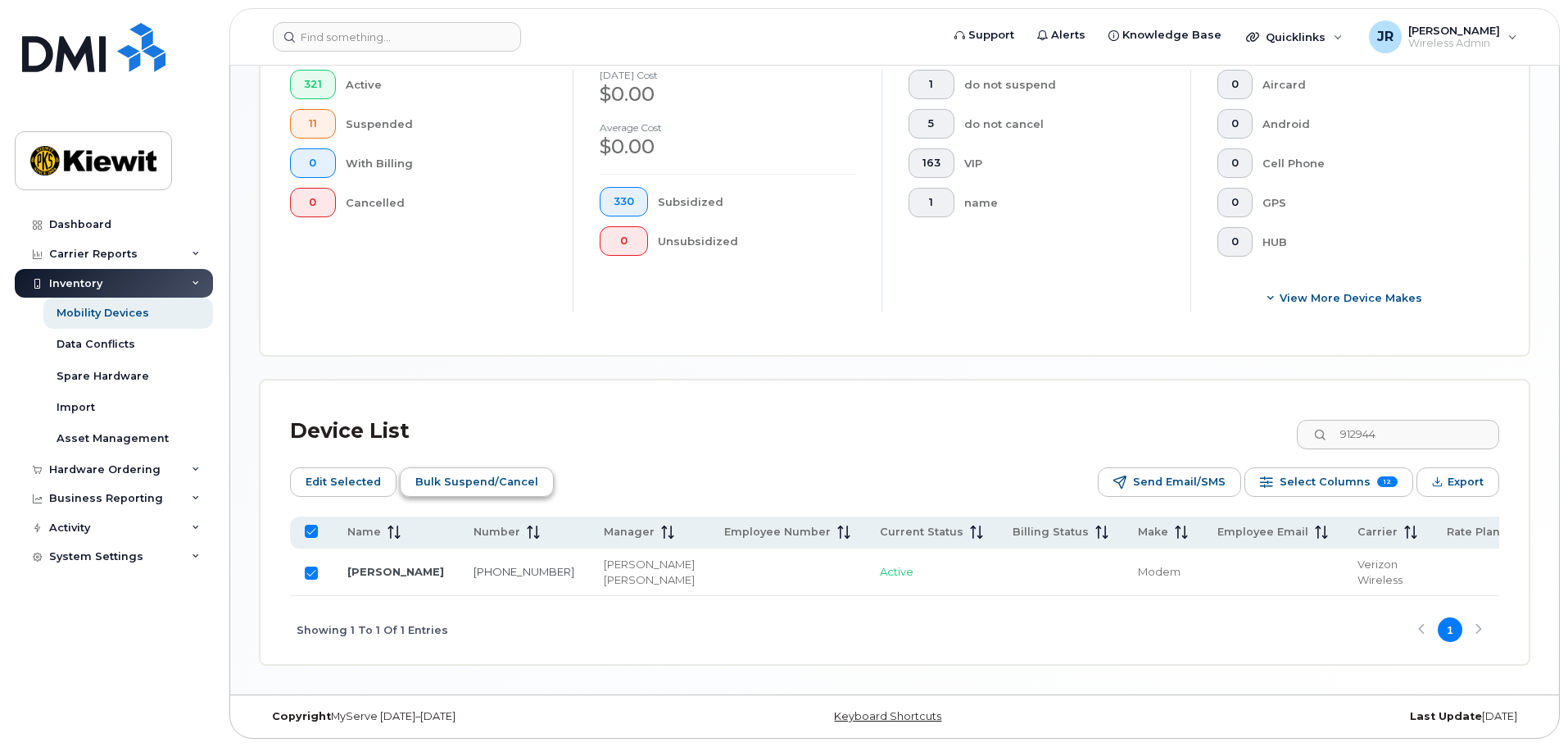
click at [462, 470] on span "Bulk Suspend/Cancel" at bounding box center [476, 482] width 123 height 24
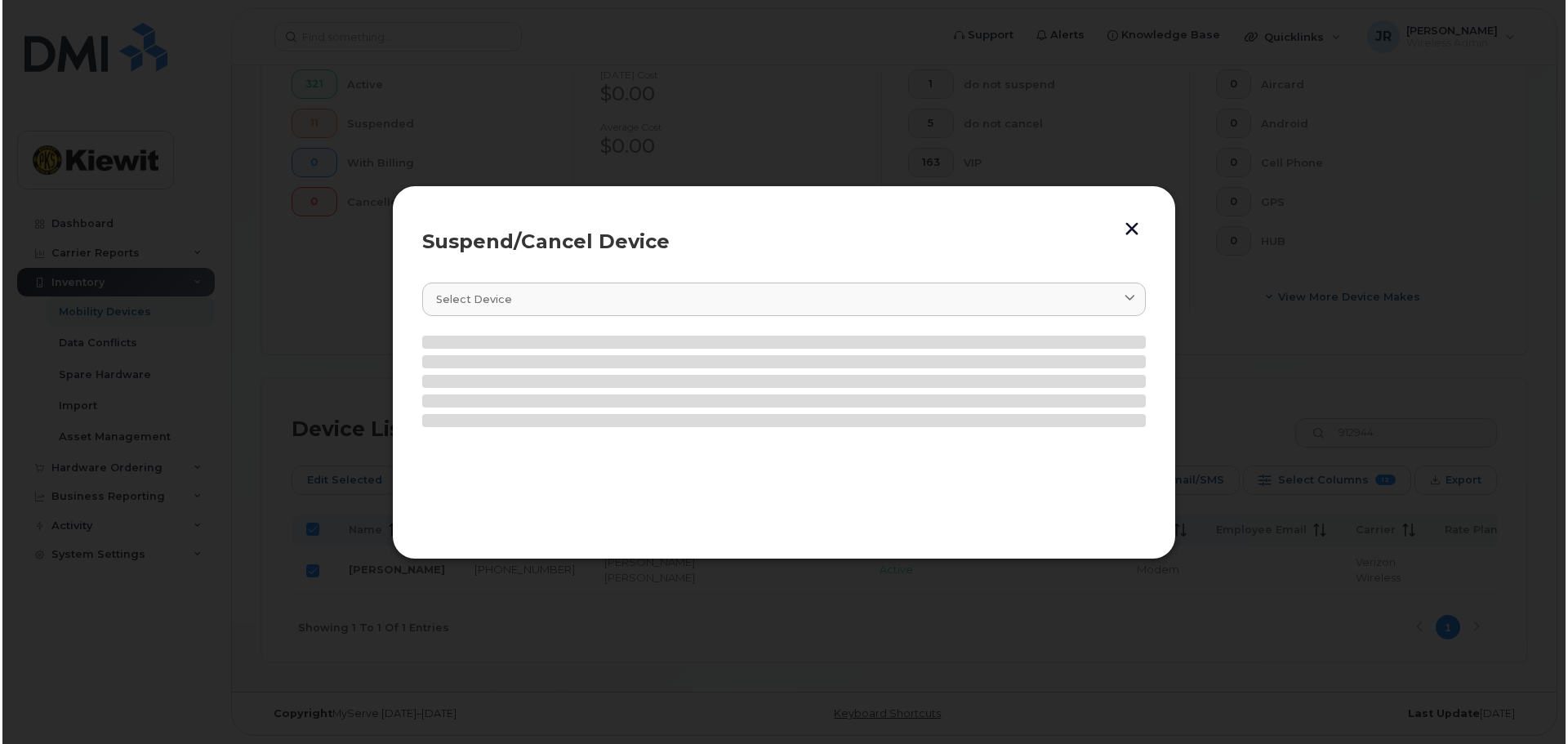
scroll to position [486, 0]
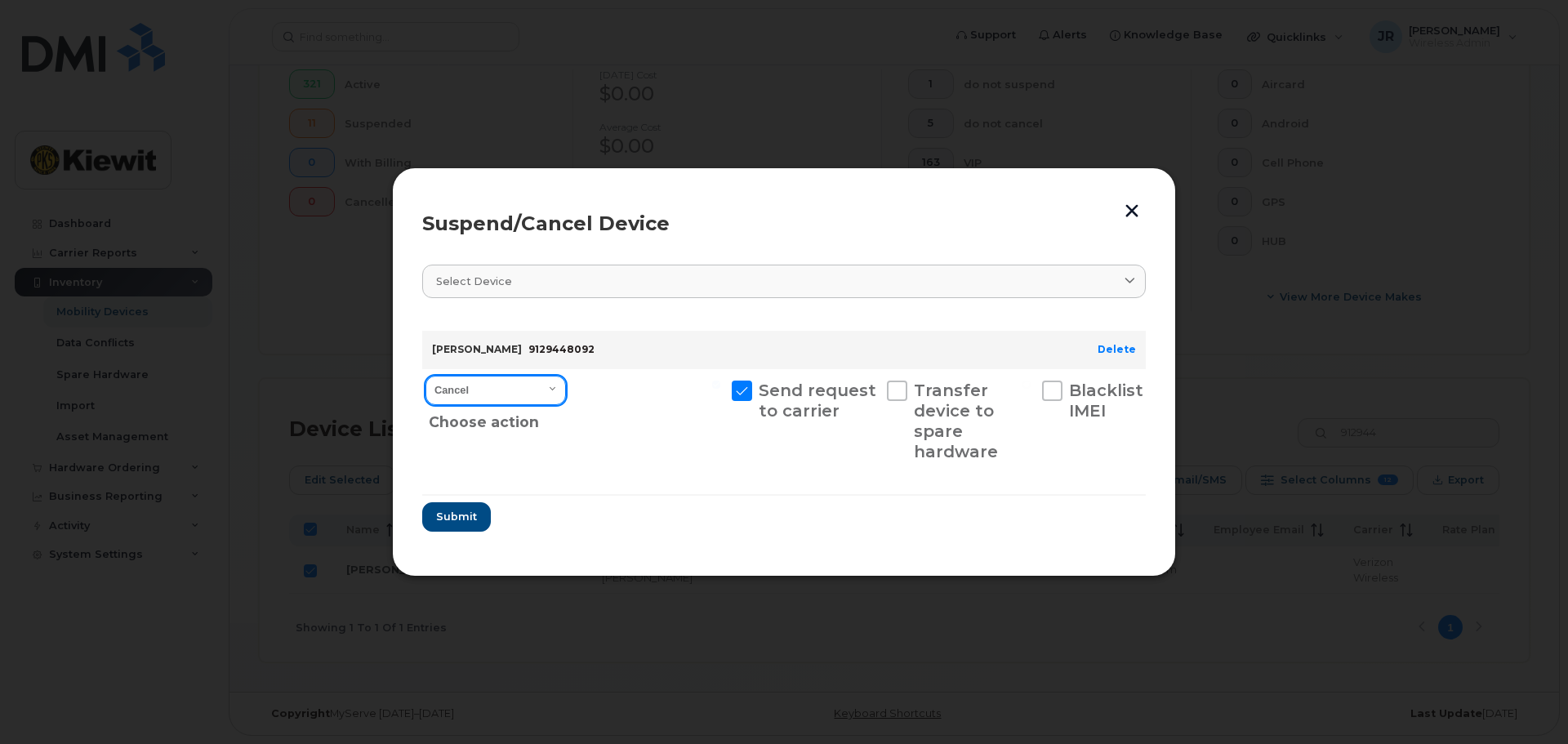
click at [495, 398] on select "Cancel Suspend - Reduced Rate Suspend - Full Rate Suspend - Lost Device/Stolen …" at bounding box center [495, 390] width 140 height 29
select select "[object Object]"
click at [425, 376] on select "Cancel Suspend - Reduced Rate Suspend - Full Rate Suspend - Lost Device/Stolen …" at bounding box center [495, 390] width 140 height 29
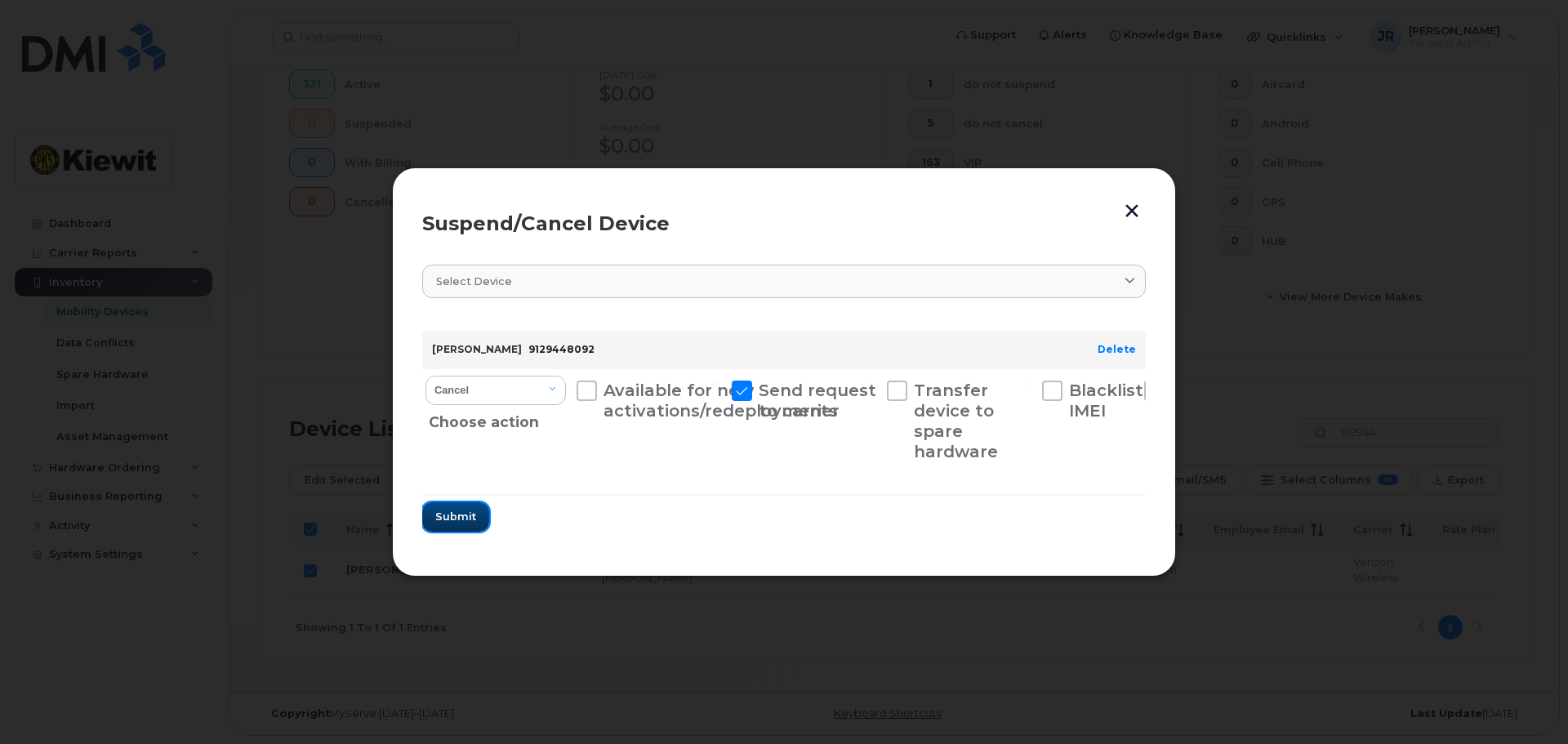
click at [461, 518] on span "Submit" at bounding box center [456, 516] width 41 height 15
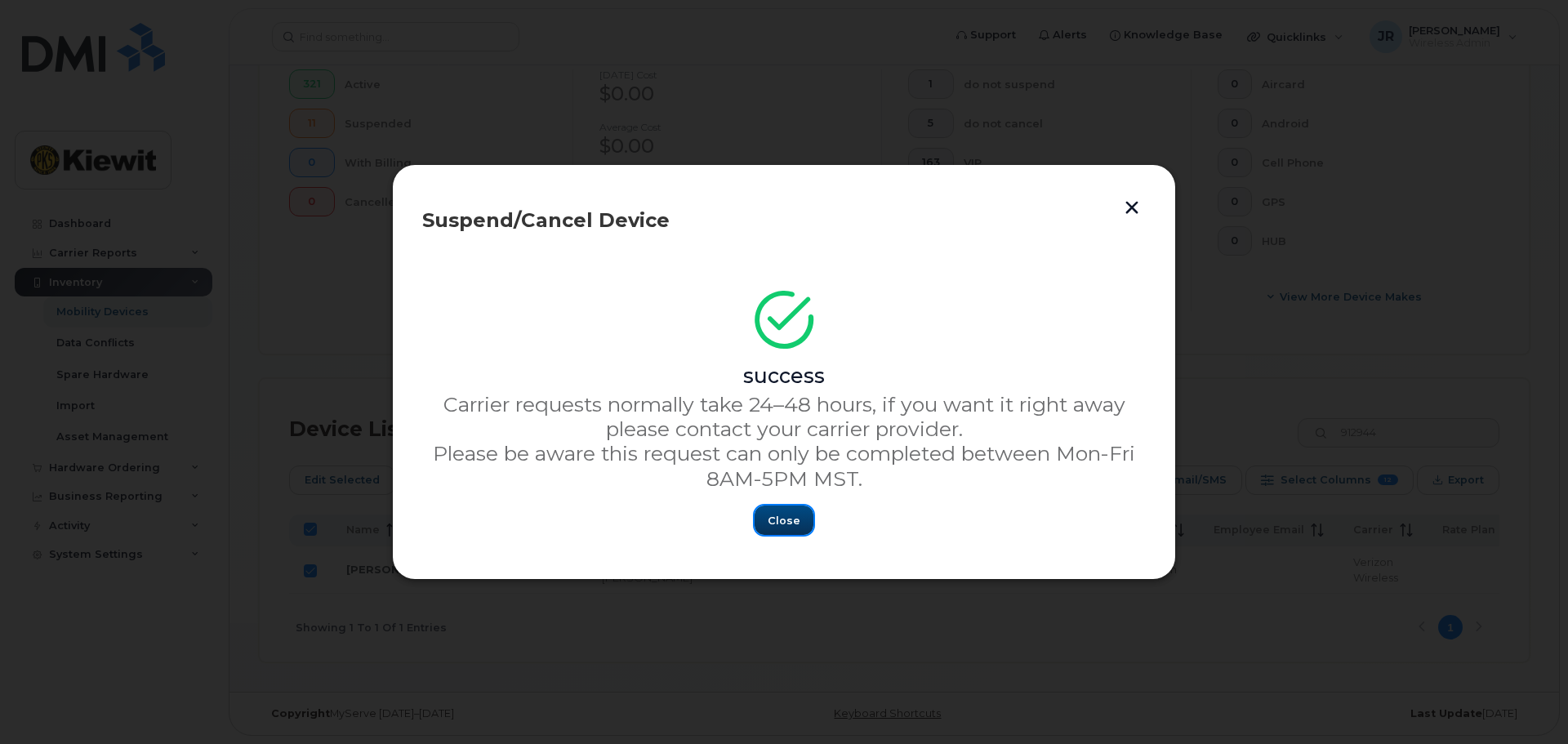
click at [780, 527] on span "Close" at bounding box center [784, 520] width 33 height 15
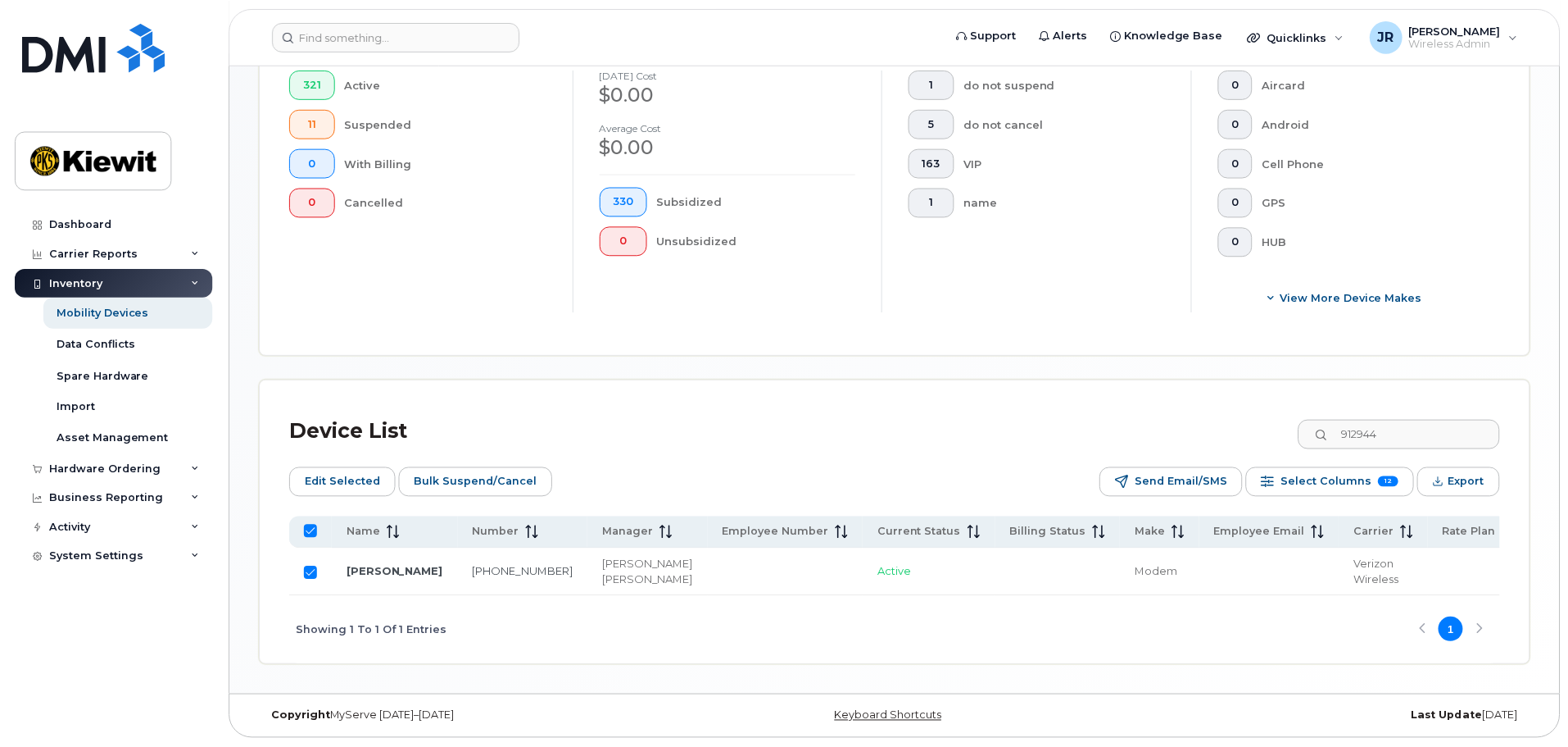
scroll to position [474, 0]
drag, startPoint x: 315, startPoint y: 564, endPoint x: 323, endPoint y: 564, distance: 8.0
click at [315, 566] on input "Row Selected" at bounding box center [311, 573] width 13 height 13
checkbox input "false"
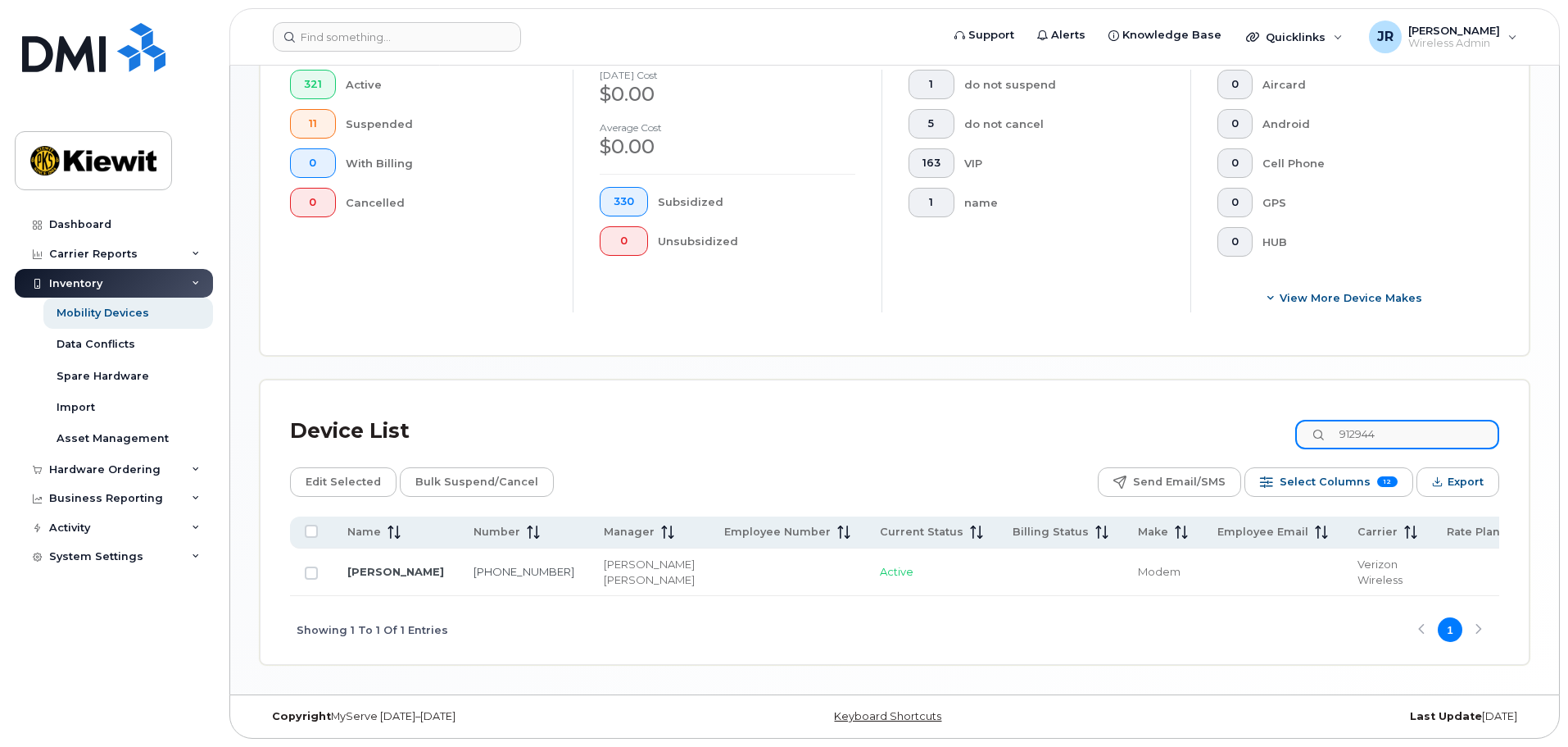
drag, startPoint x: 1453, startPoint y: 410, endPoint x: 1230, endPoint y: 424, distance: 223.4
click at [1236, 424] on div "Device List 912944" at bounding box center [895, 431] width 1209 height 43
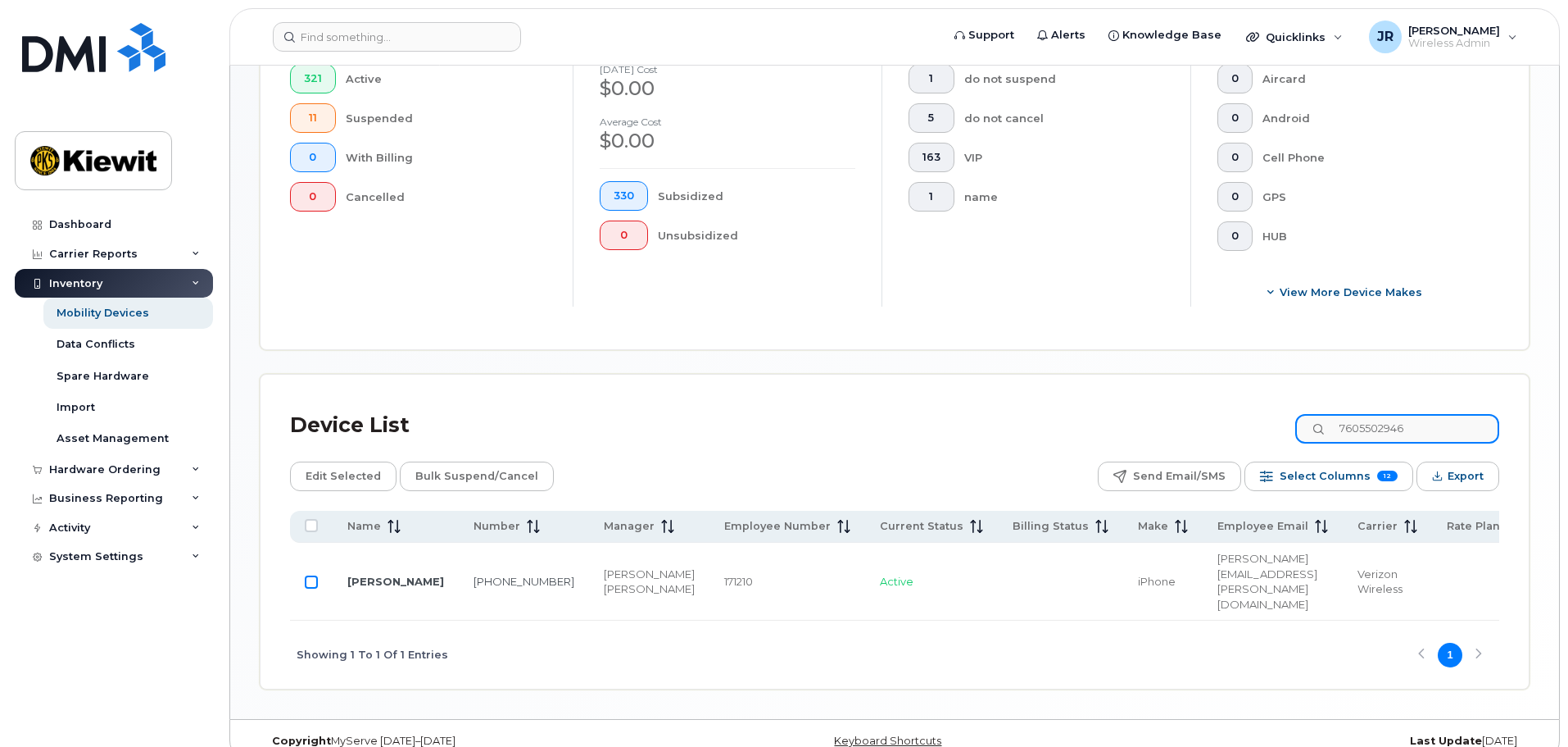
type input "7605502946"
click at [314, 575] on input "Row Unselected" at bounding box center [311, 582] width 13 height 13
checkbox input "true"
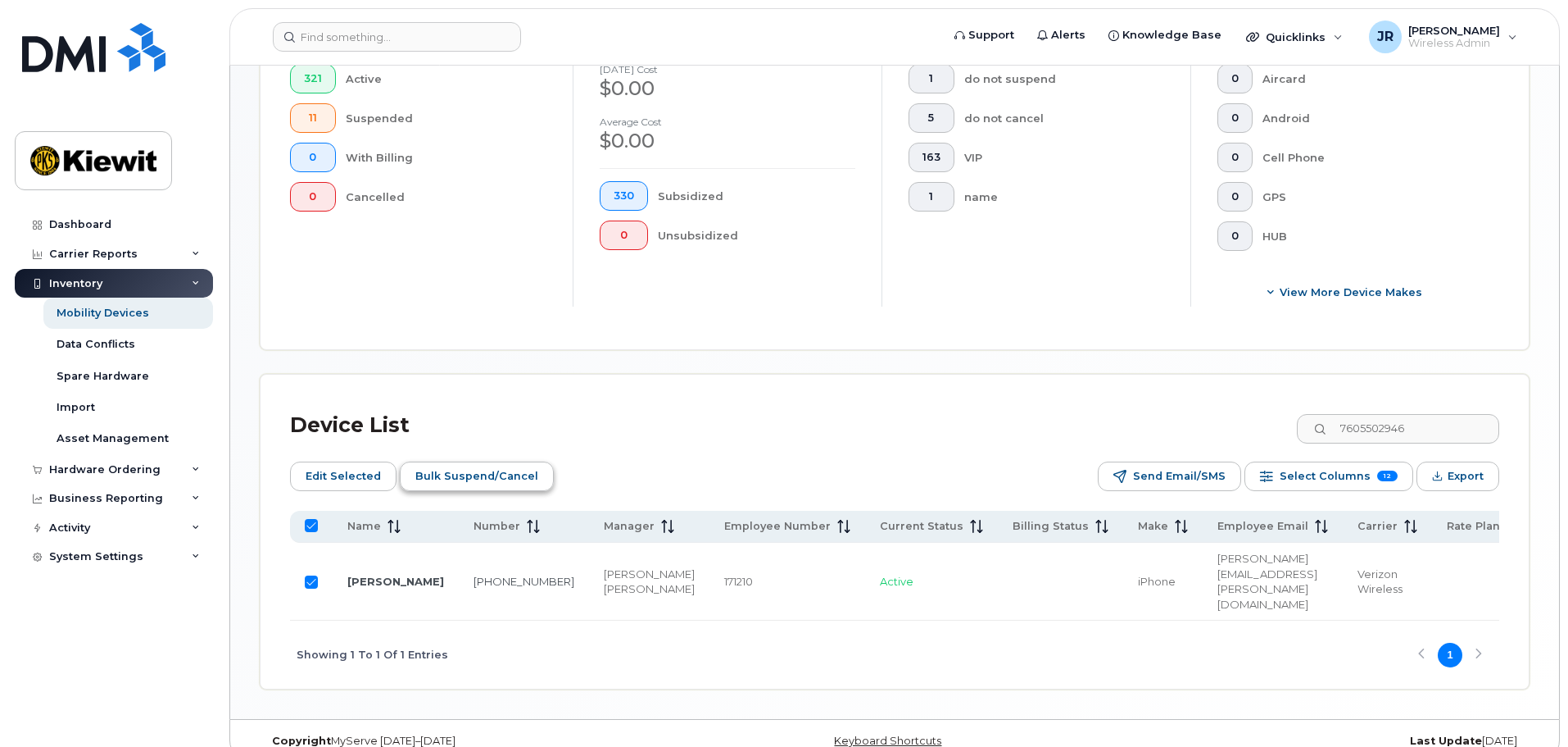
click at [439, 464] on span "Bulk Suspend/Cancel" at bounding box center [476, 476] width 123 height 24
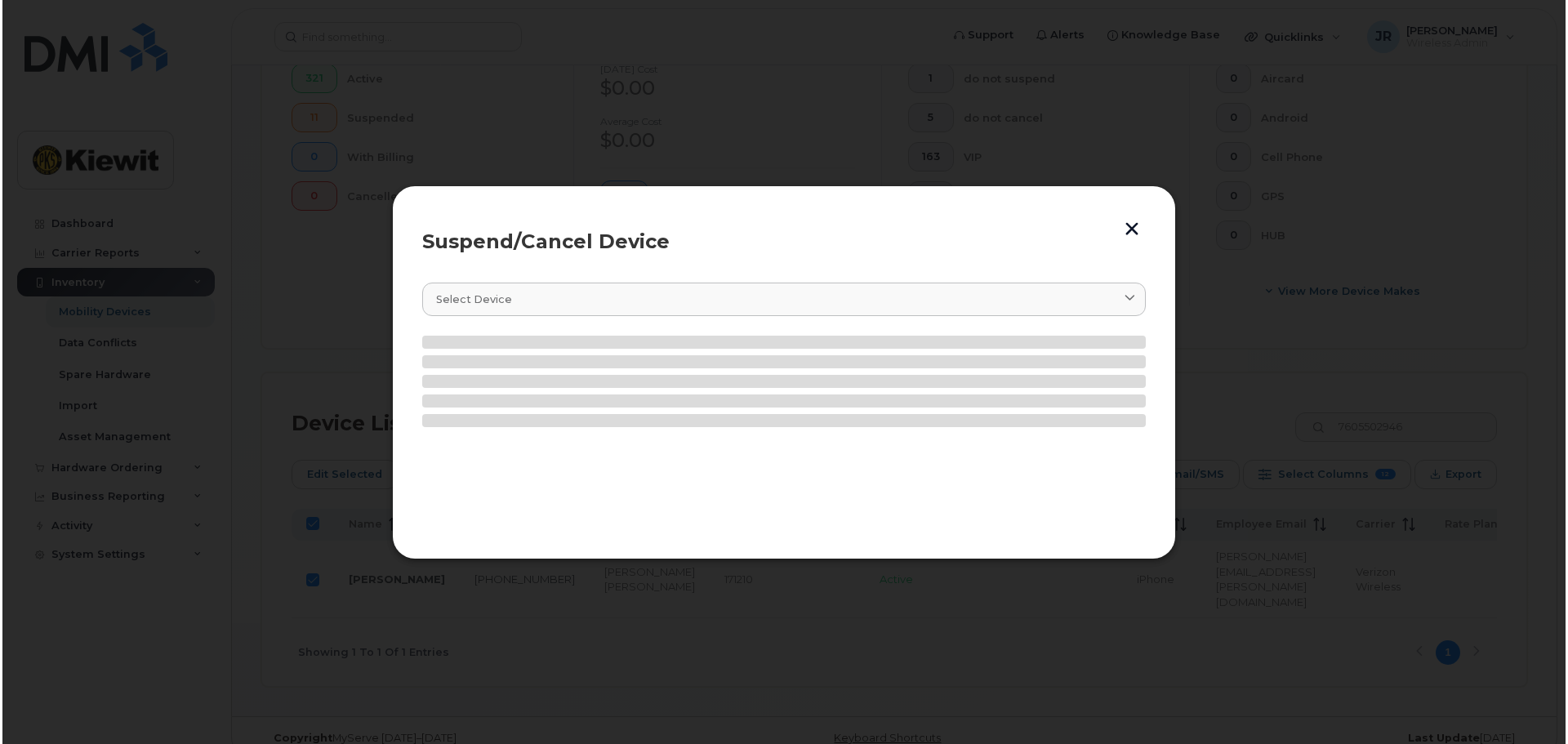
scroll to position [486, 0]
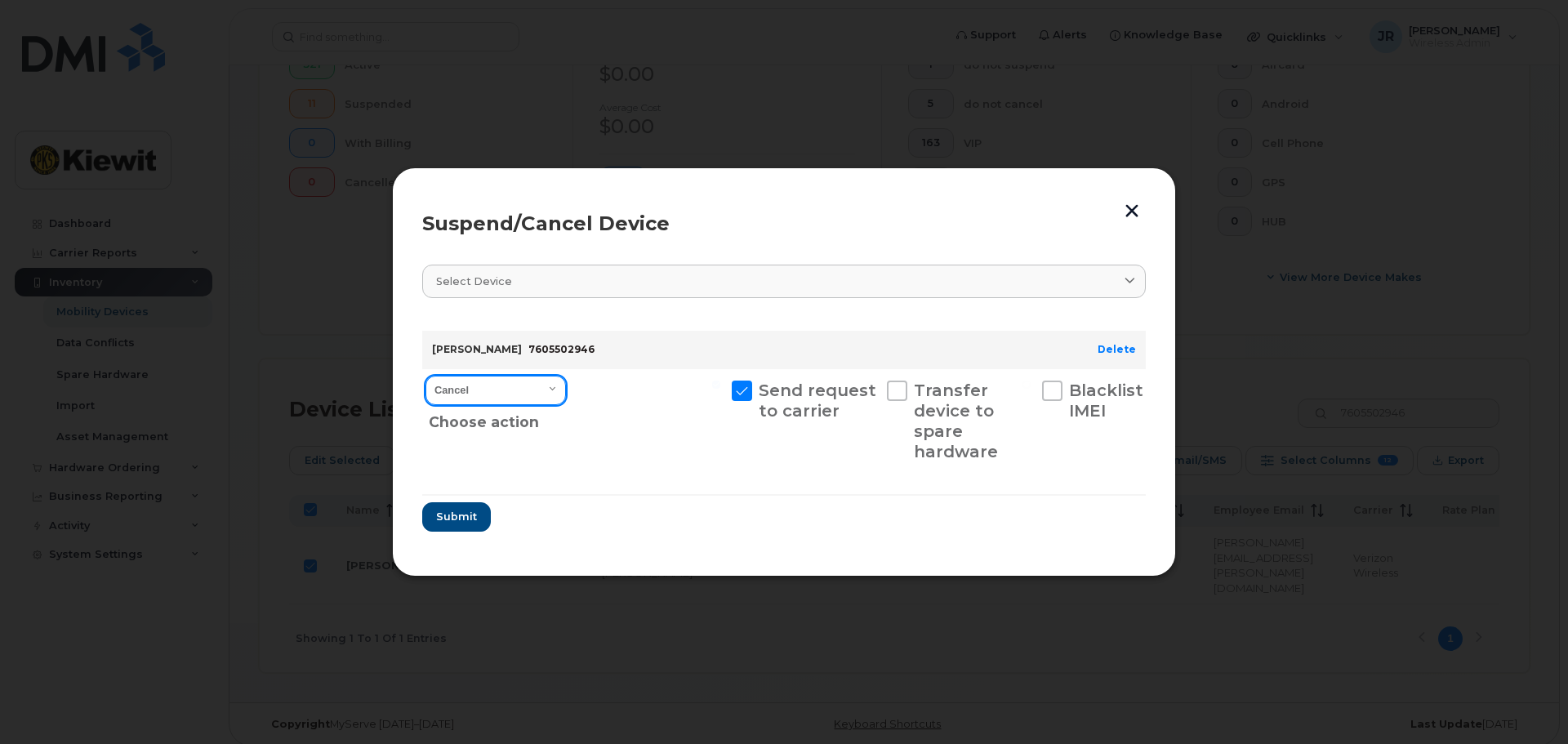
click at [521, 394] on select "Cancel Suspend - Reduced Rate Suspend - Full Rate Suspend - Lost Device/Stolen …" at bounding box center [495, 390] width 140 height 29
select select "[object Object]"
click at [425, 376] on select "Cancel Suspend - Reduced Rate Suspend - Full Rate Suspend - Lost Device/Stolen …" at bounding box center [495, 390] width 140 height 29
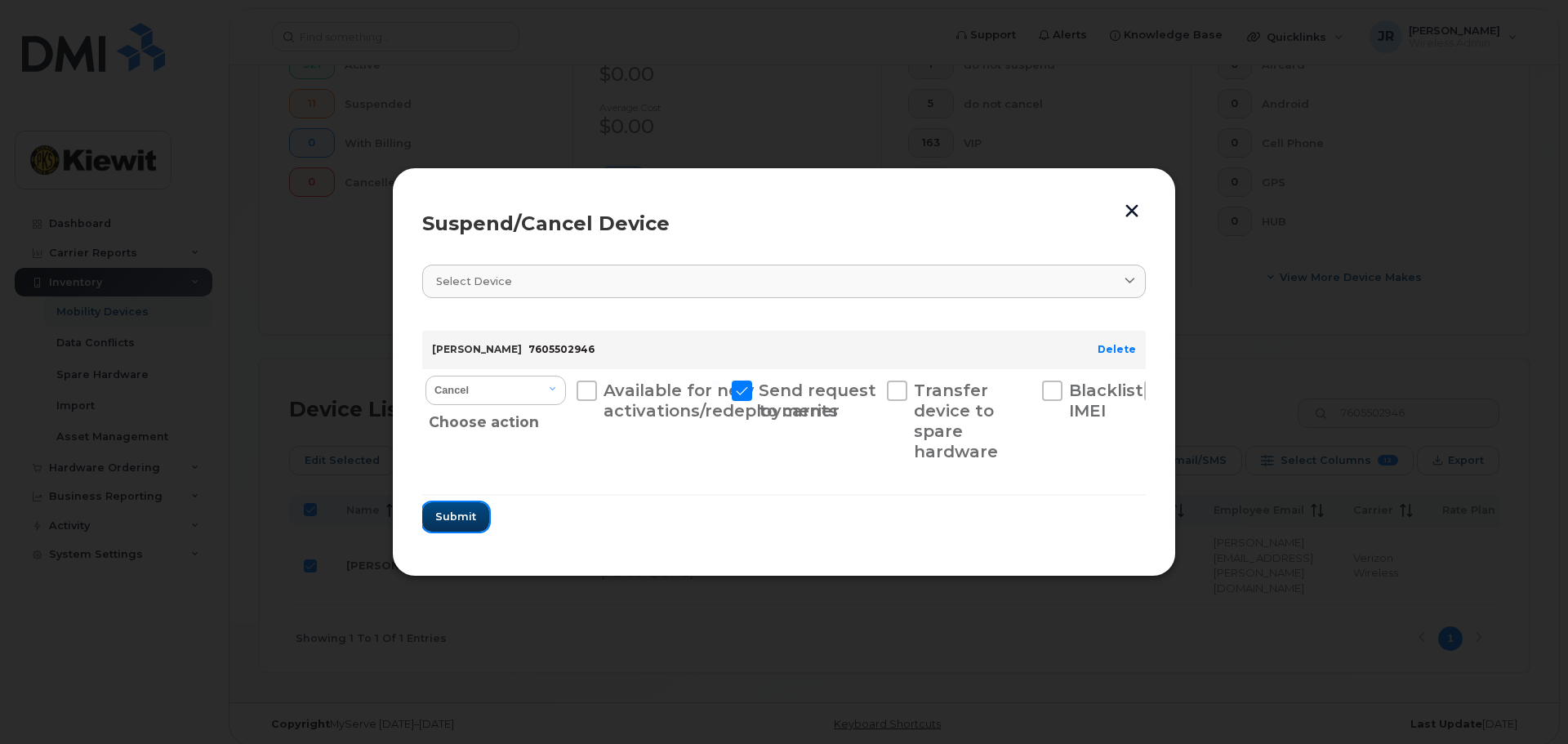
click at [466, 518] on span "Submit" at bounding box center [456, 516] width 41 height 15
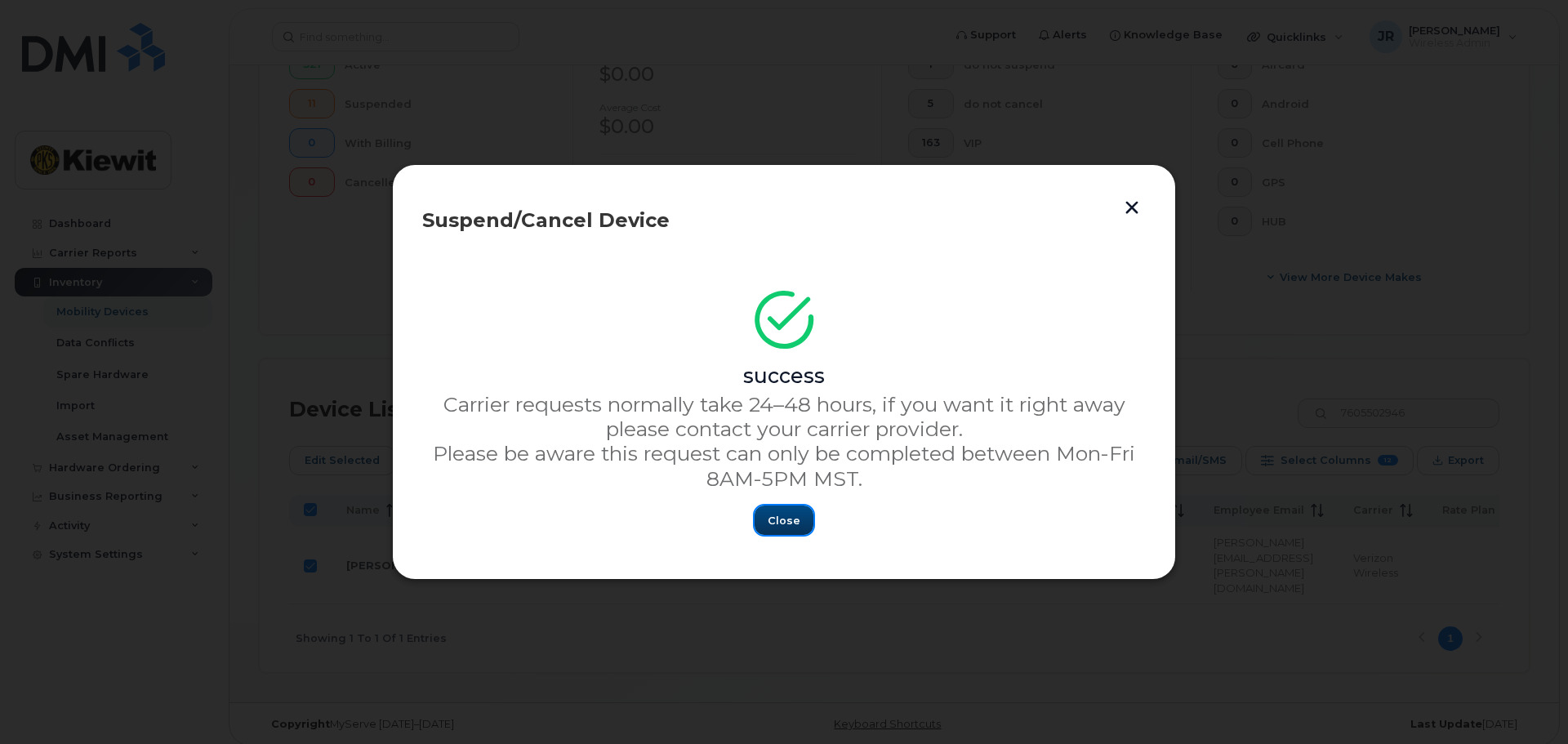
click at [788, 516] on span "Close" at bounding box center [784, 520] width 33 height 15
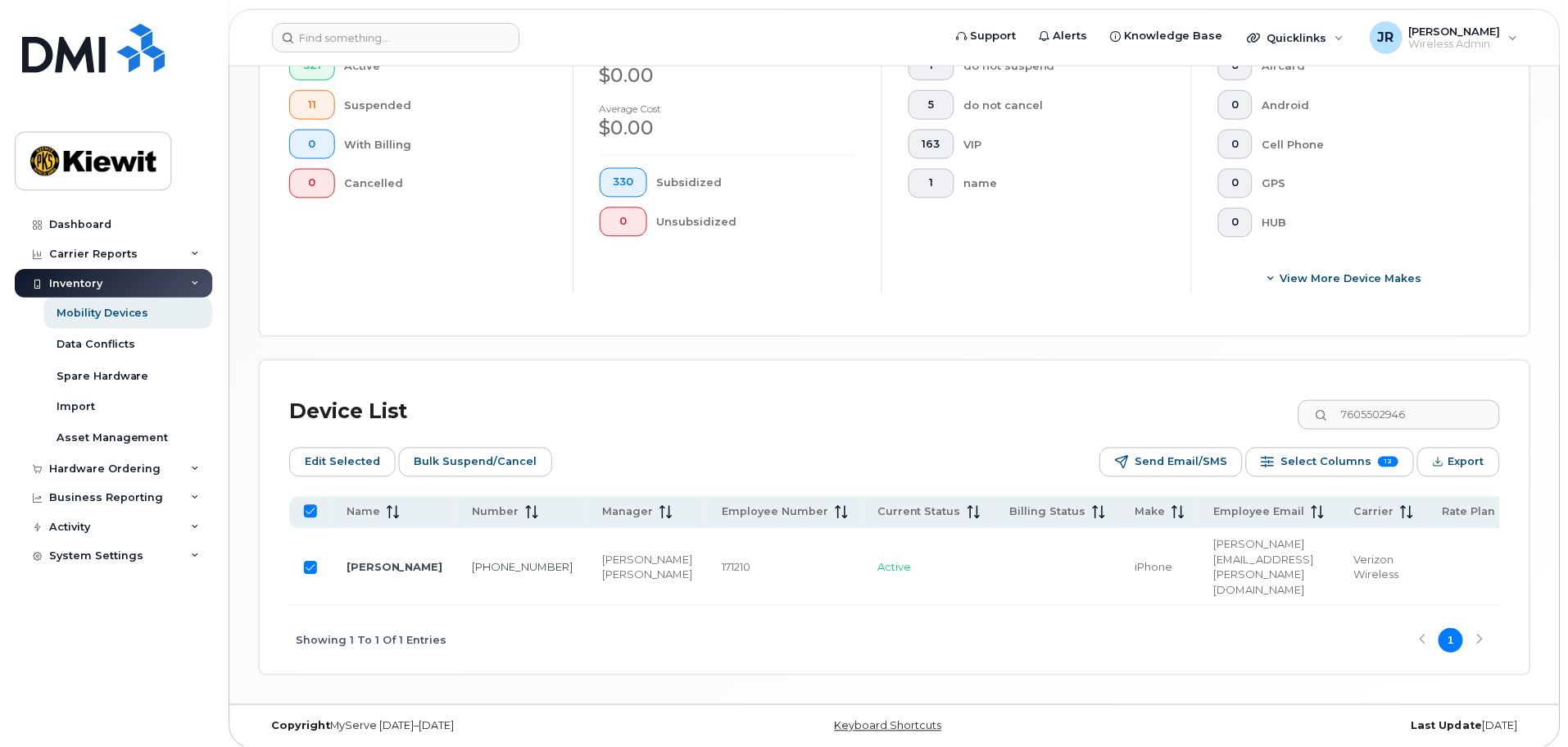
scroll to position [474, 0]
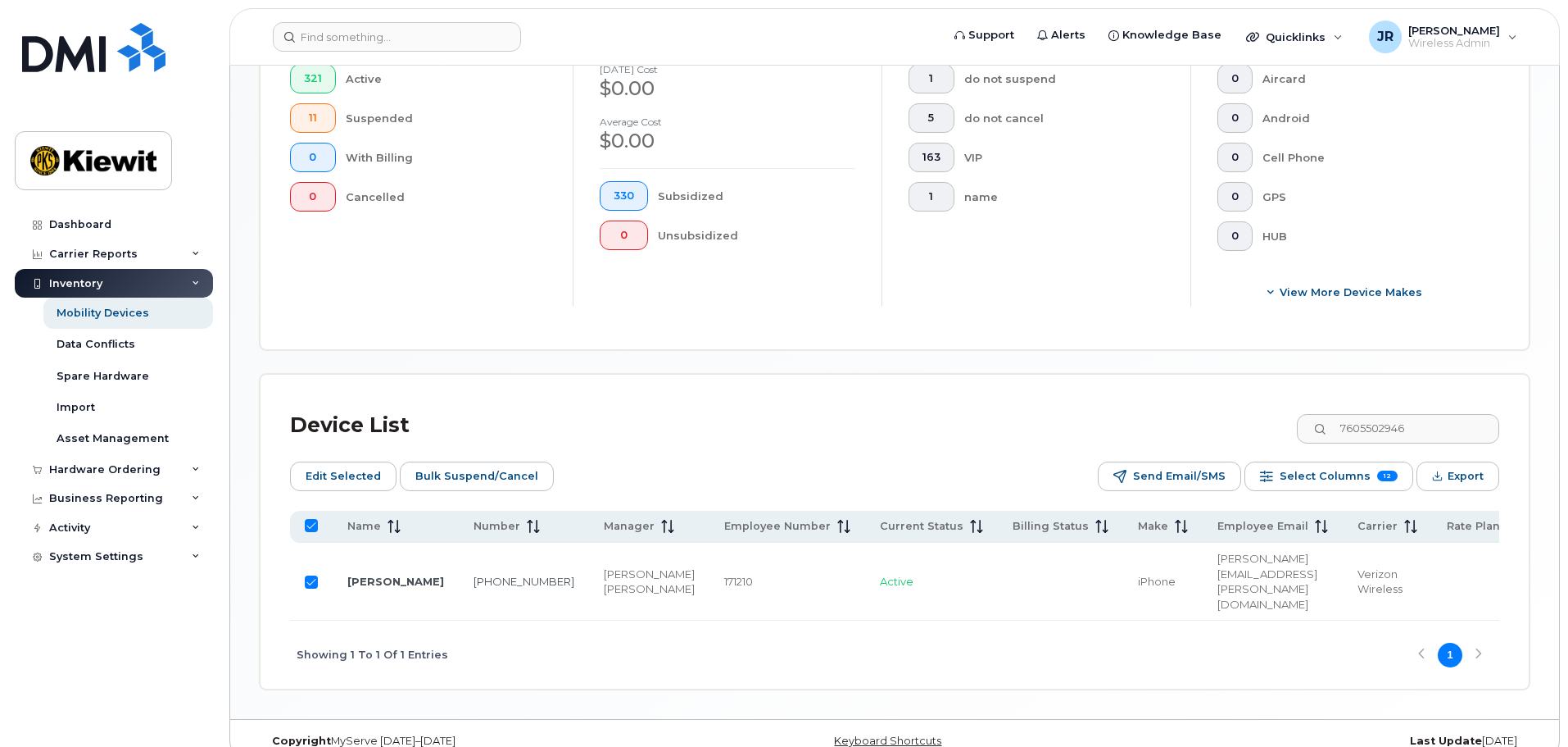
click at [311, 575] on input "Row Selected" at bounding box center [311, 582] width 13 height 13
checkbox input "false"
drag, startPoint x: 1454, startPoint y: 408, endPoint x: 1310, endPoint y: 423, distance: 144.8
click at [1310, 423] on div "Device List 7605502946" at bounding box center [895, 425] width 1209 height 43
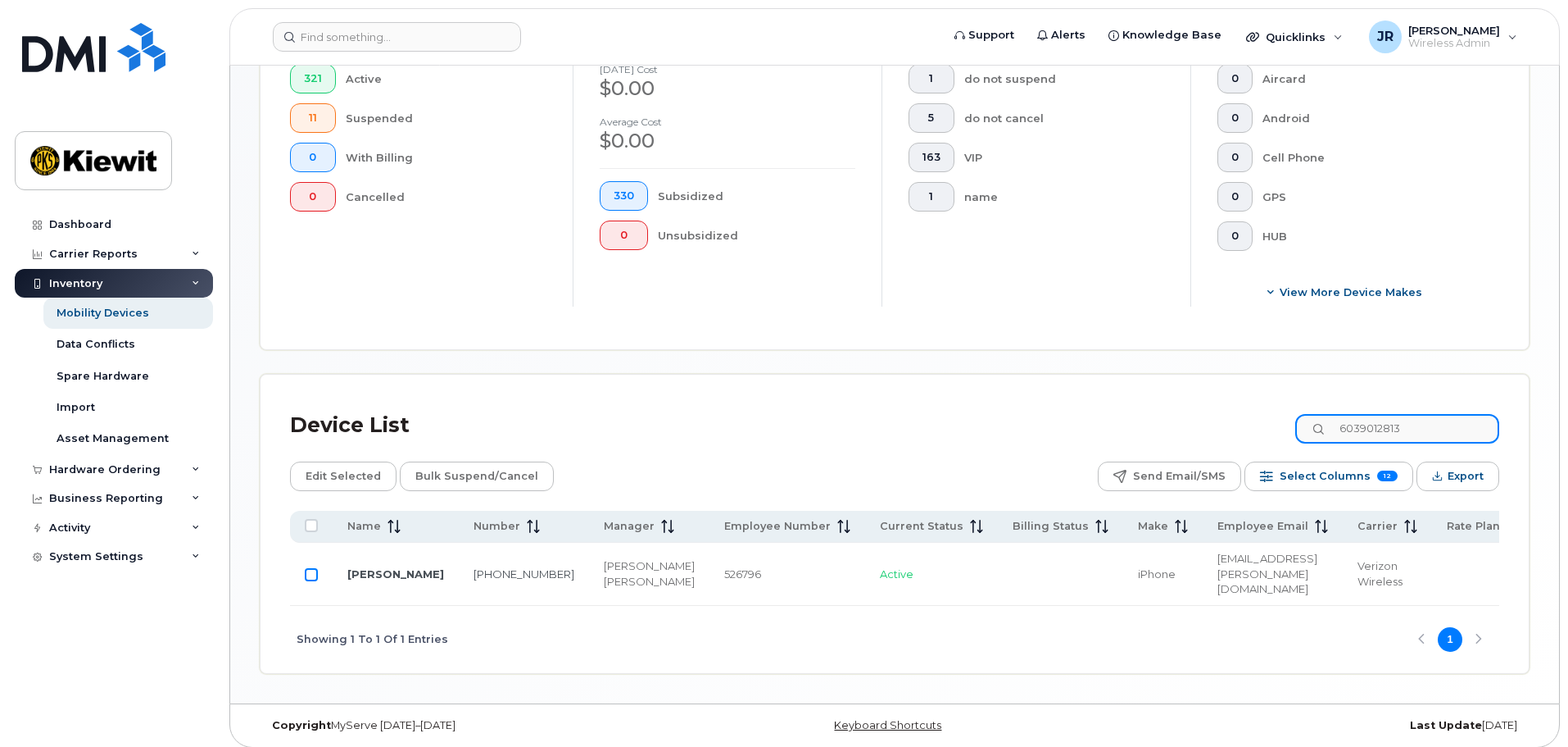
type input "6039012813"
click at [308, 568] on input "Row Unselected" at bounding box center [311, 574] width 13 height 13
checkbox input "true"
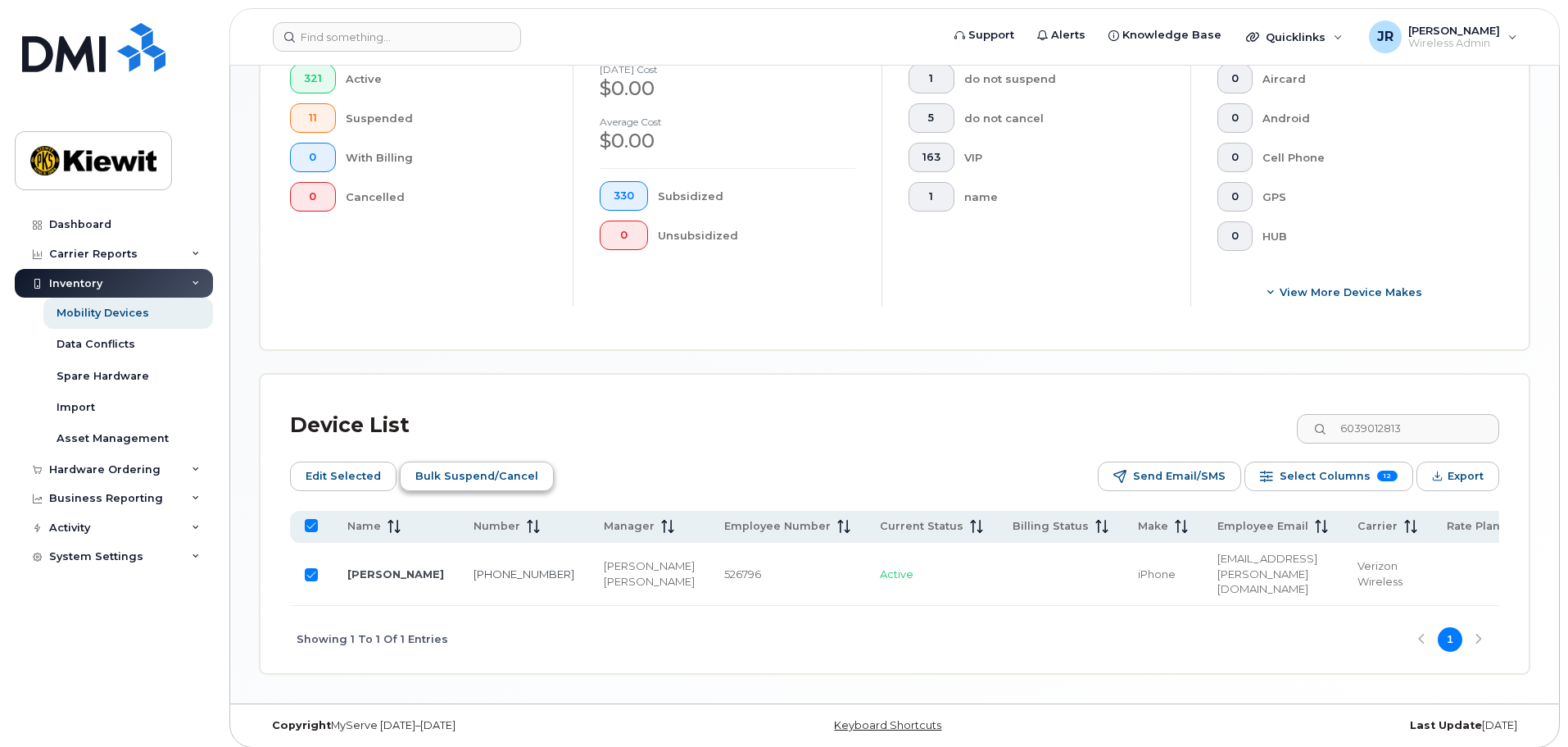
click at [496, 464] on span "Bulk Suspend/Cancel" at bounding box center [476, 476] width 123 height 24
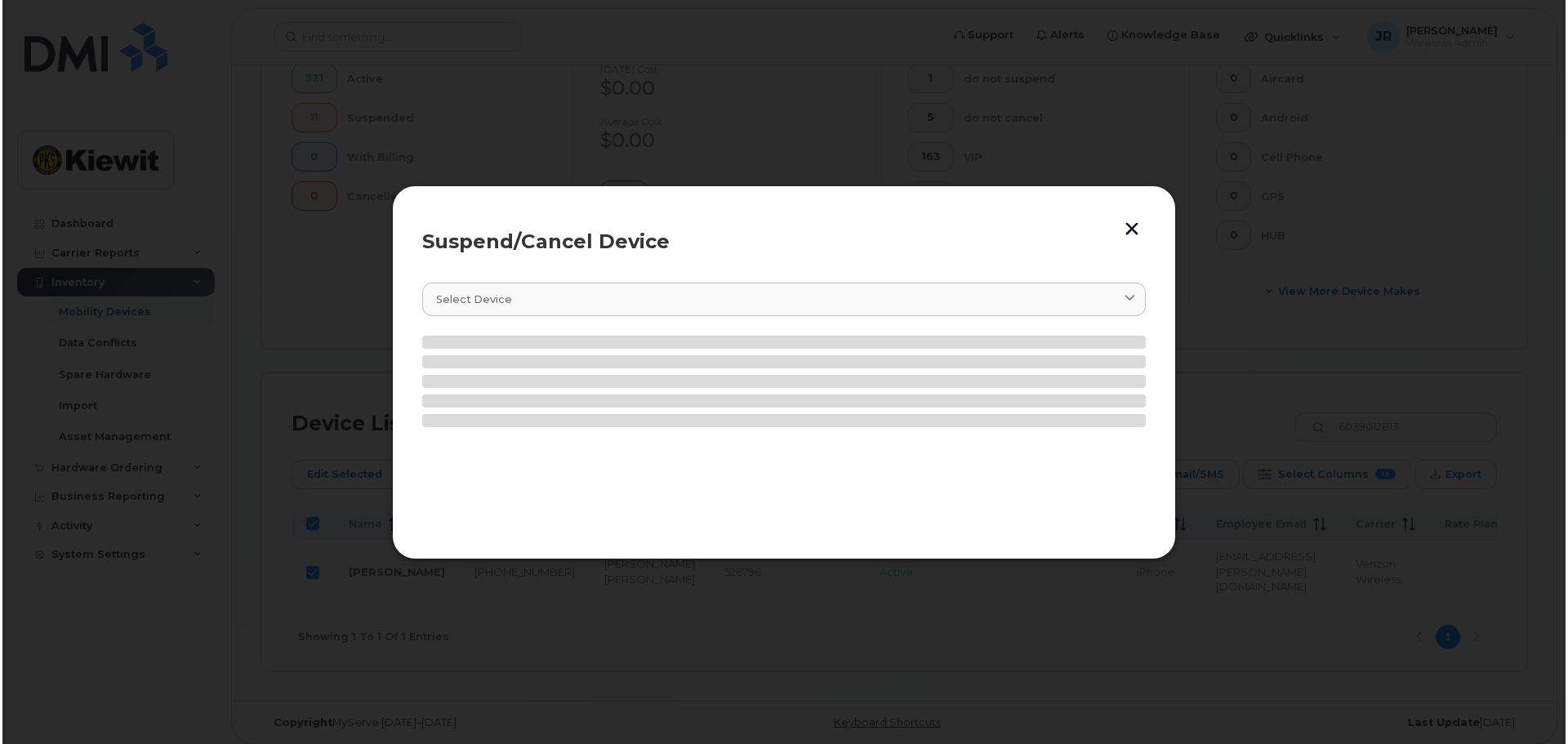
scroll to position [486, 0]
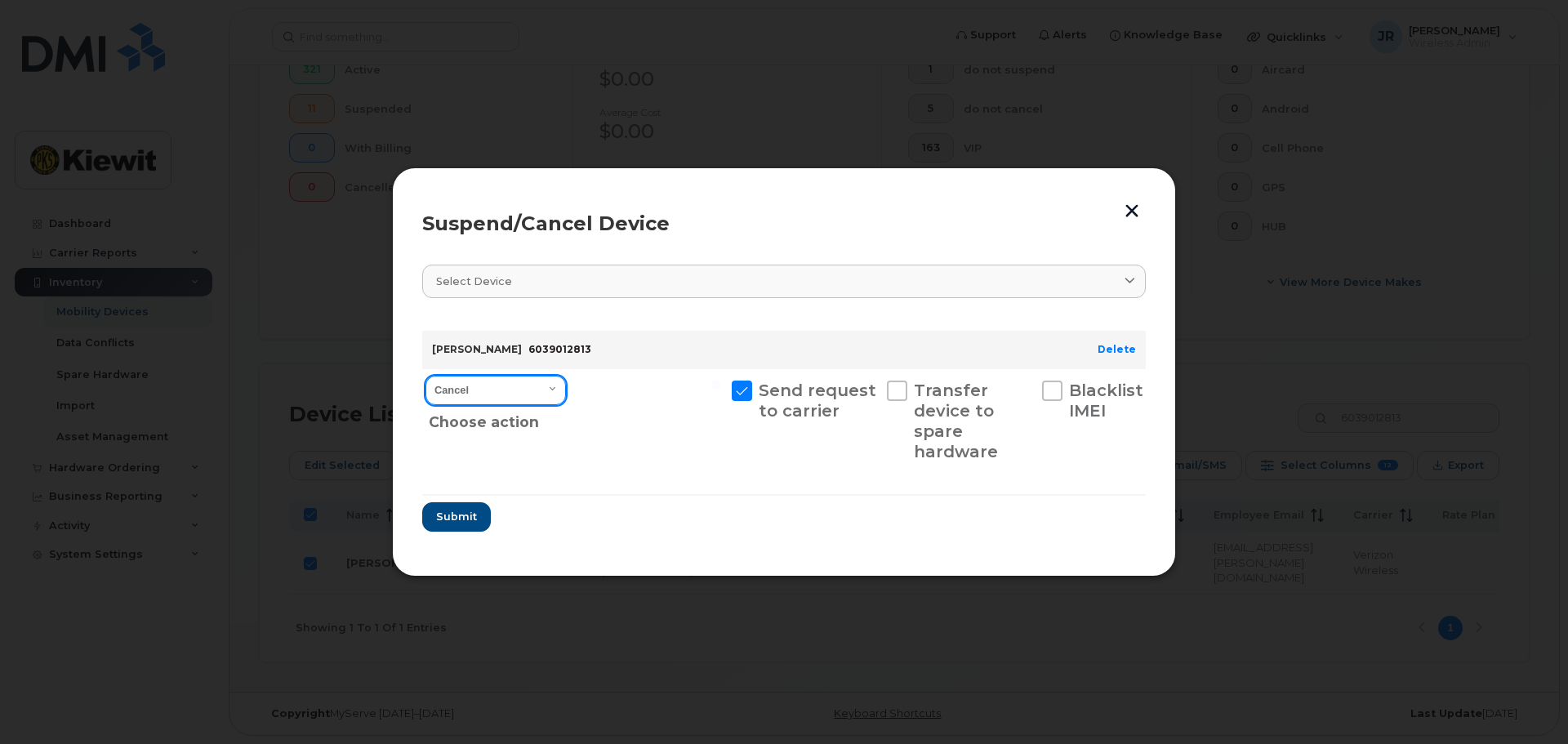
click at [518, 395] on select "Cancel Suspend - Reduced Rate Suspend - Full Rate Suspend - Lost Device/Stolen …" at bounding box center [495, 390] width 140 height 29
click at [1125, 205] on button "button" at bounding box center [1131, 211] width 24 height 27
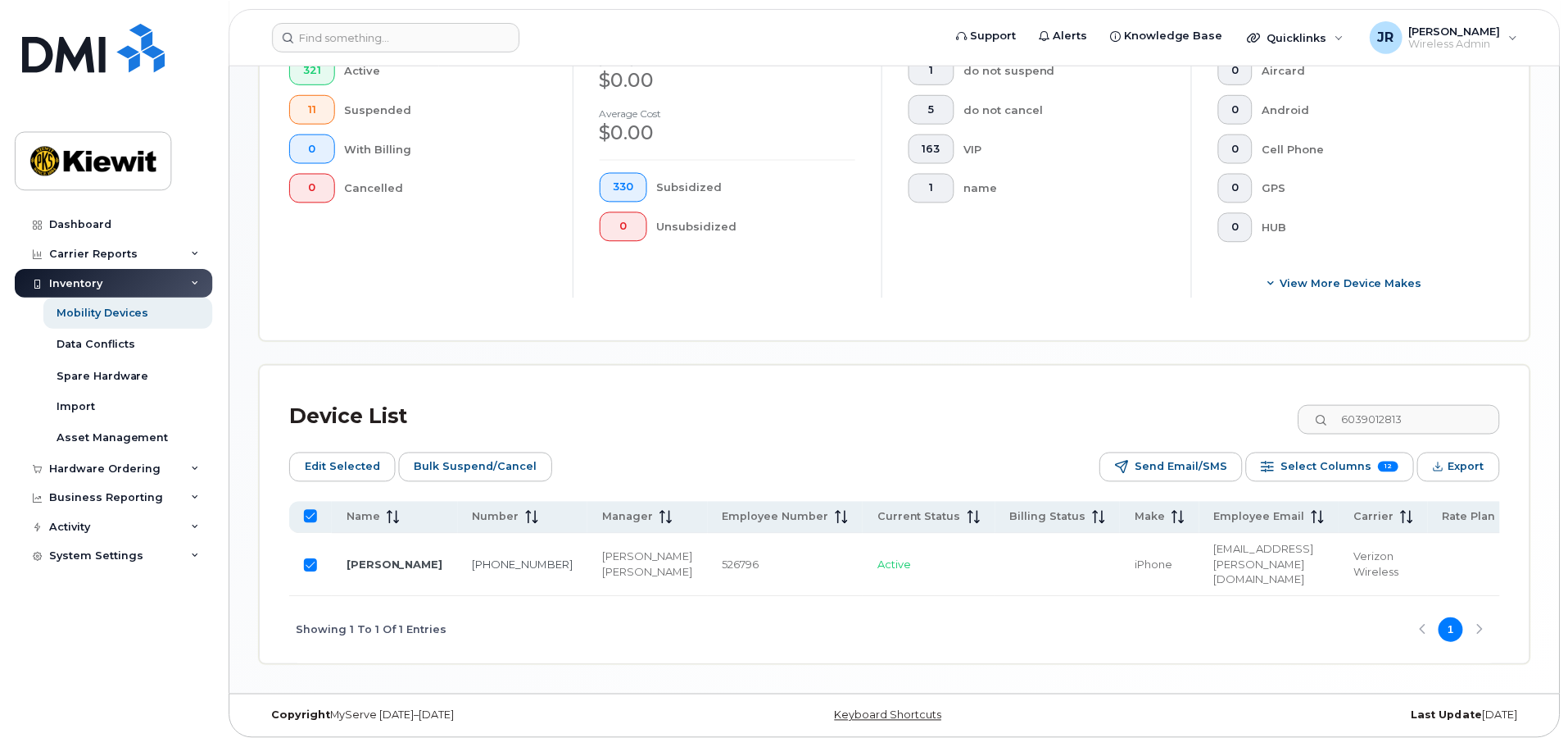
scroll to position [474, 0]
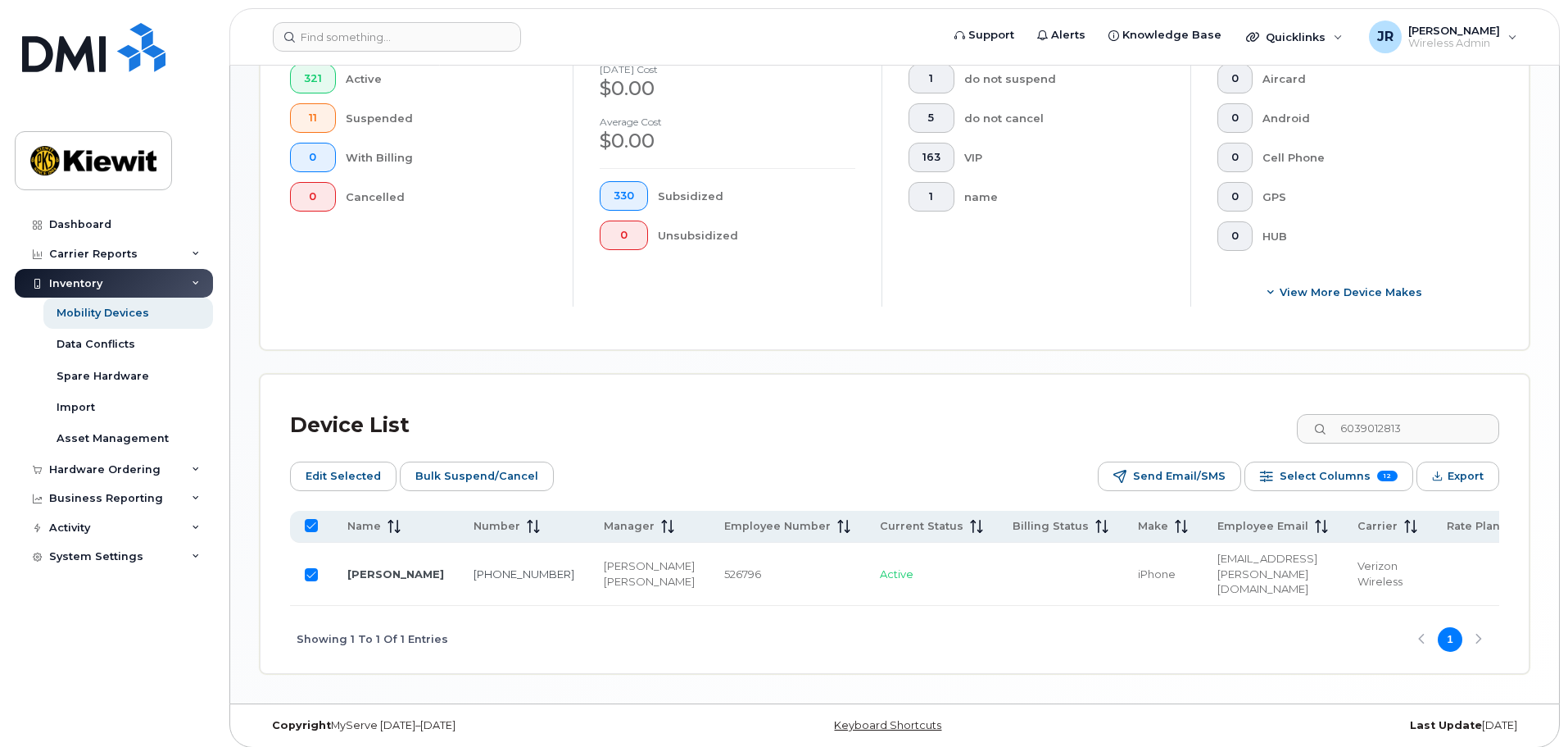
click at [317, 568] on input "Row Selected" at bounding box center [311, 574] width 13 height 13
checkbox input "false"
click at [1262, 423] on div "Device List 6039012813" at bounding box center [895, 425] width 1209 height 43
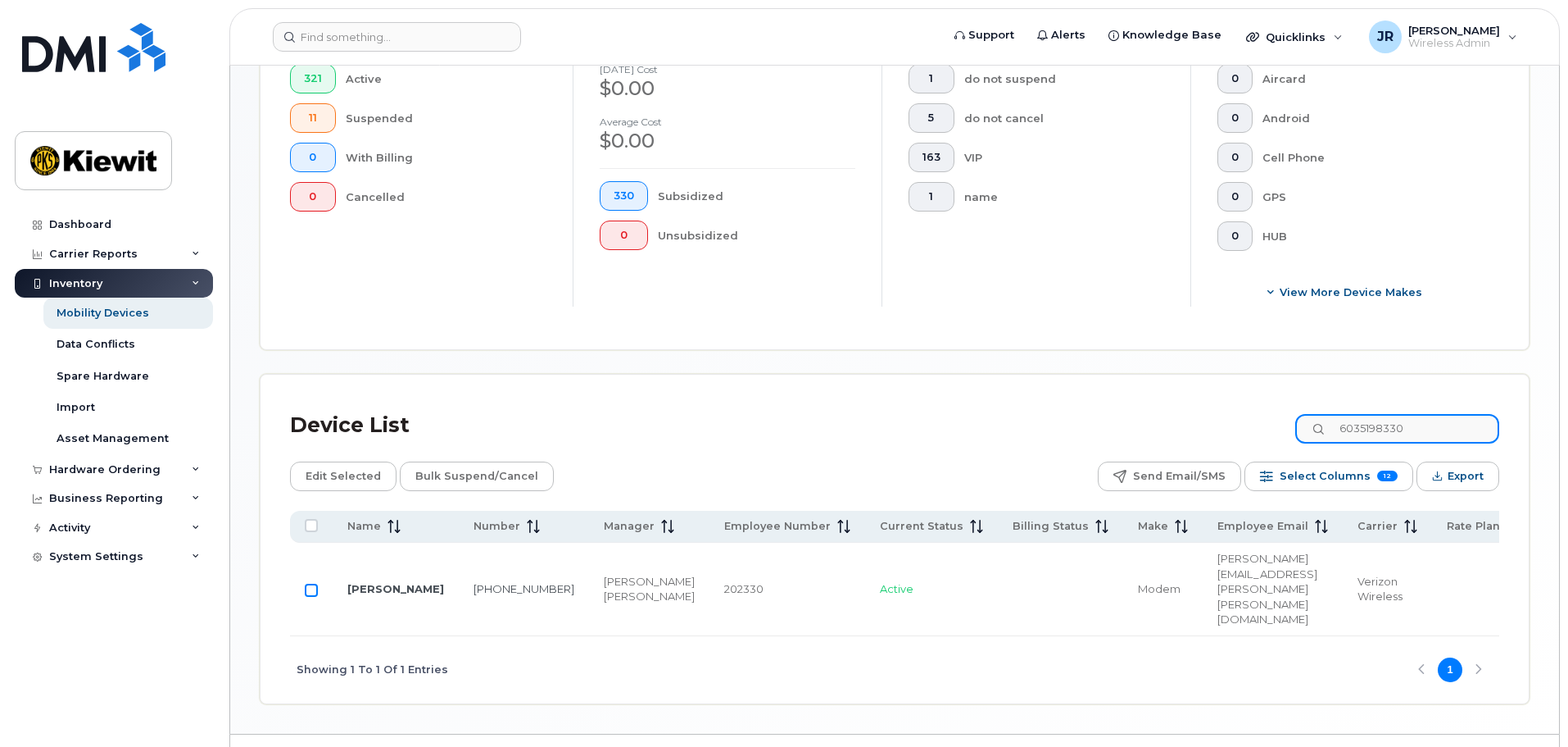
type input "6035198330"
click at [311, 584] on input "Row Unselected" at bounding box center [311, 590] width 13 height 13
checkbox input "true"
click at [319, 566] on td at bounding box center [311, 589] width 43 height 93
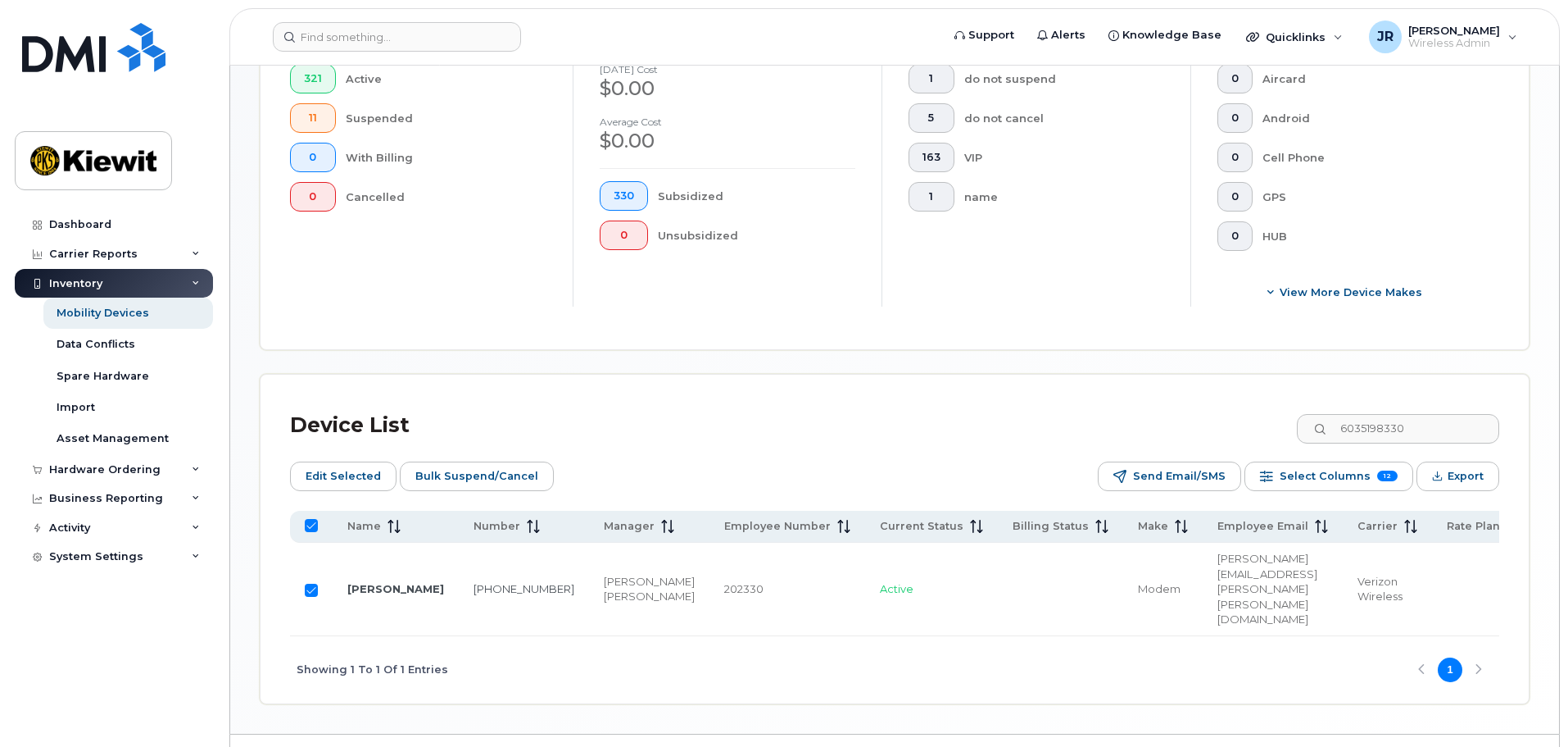
click at [313, 584] on input "Row Selected" at bounding box center [311, 590] width 13 height 13
checkbox input "false"
drag, startPoint x: 1448, startPoint y: 417, endPoint x: 1285, endPoint y: 419, distance: 163.0
click at [1285, 419] on div "Device List 6035198330" at bounding box center [895, 425] width 1209 height 43
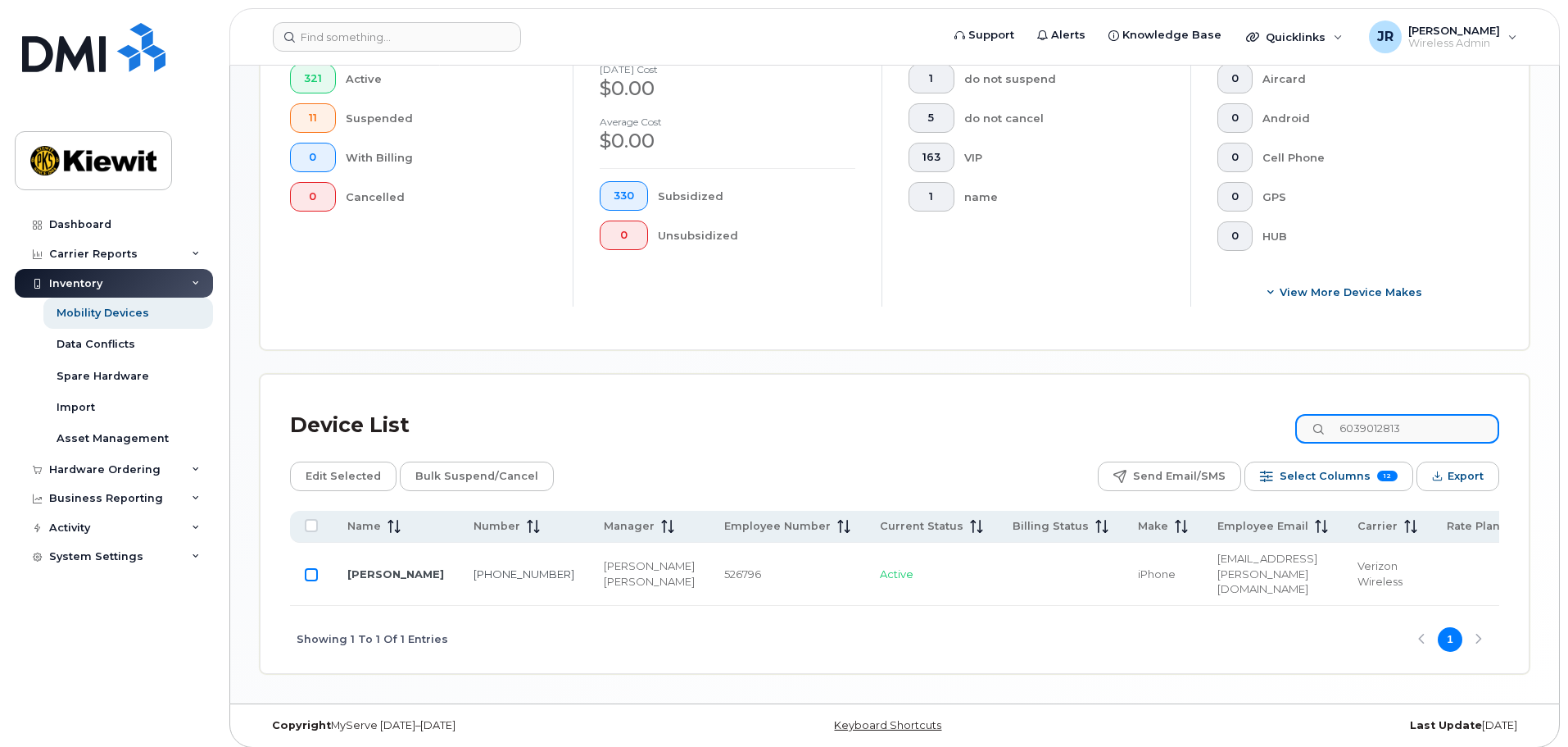
type input "6039012813"
click at [310, 568] on input "Row Unselected" at bounding box center [311, 574] width 13 height 13
checkbox input "true"
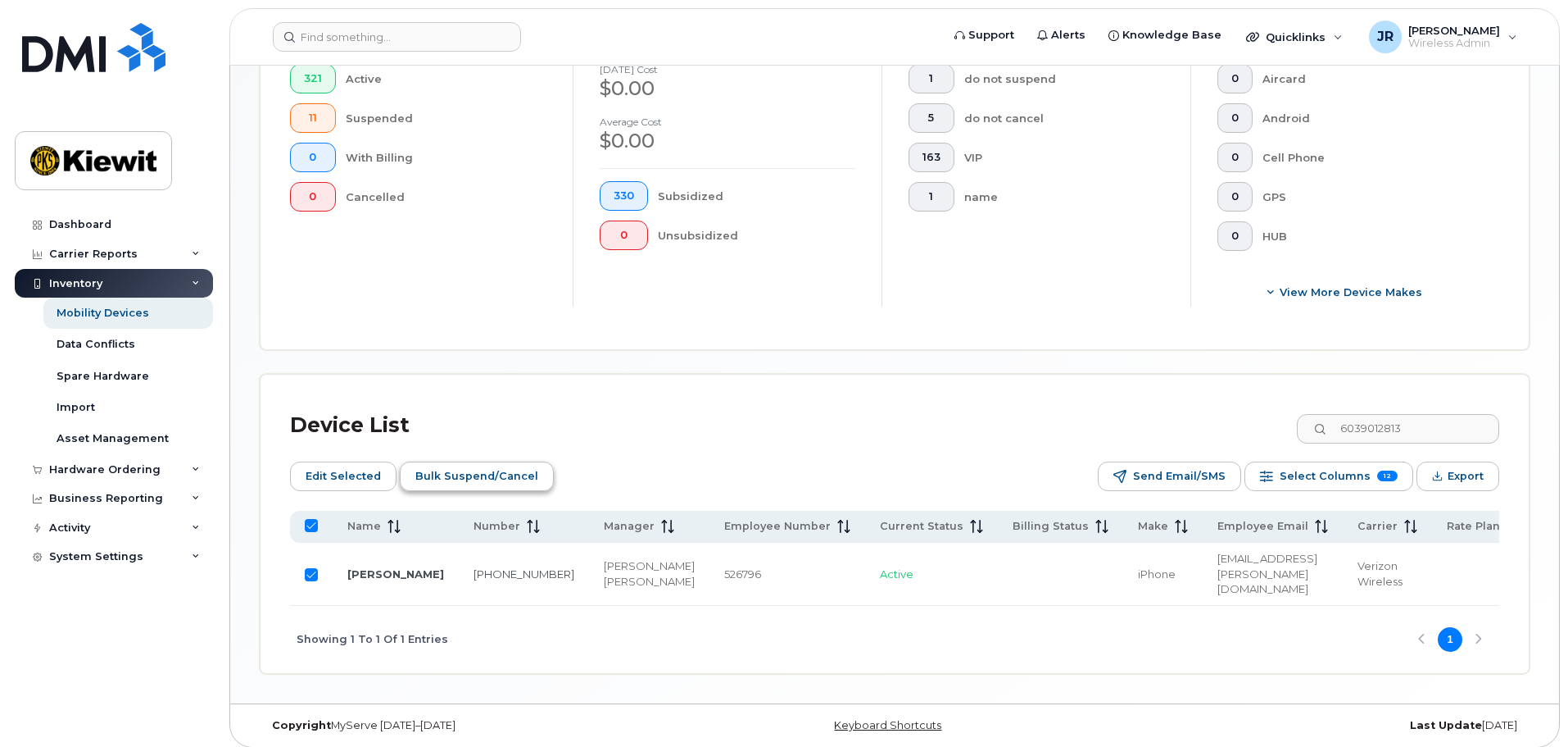
click at [480, 464] on span "Bulk Suspend/Cancel" at bounding box center [476, 476] width 123 height 24
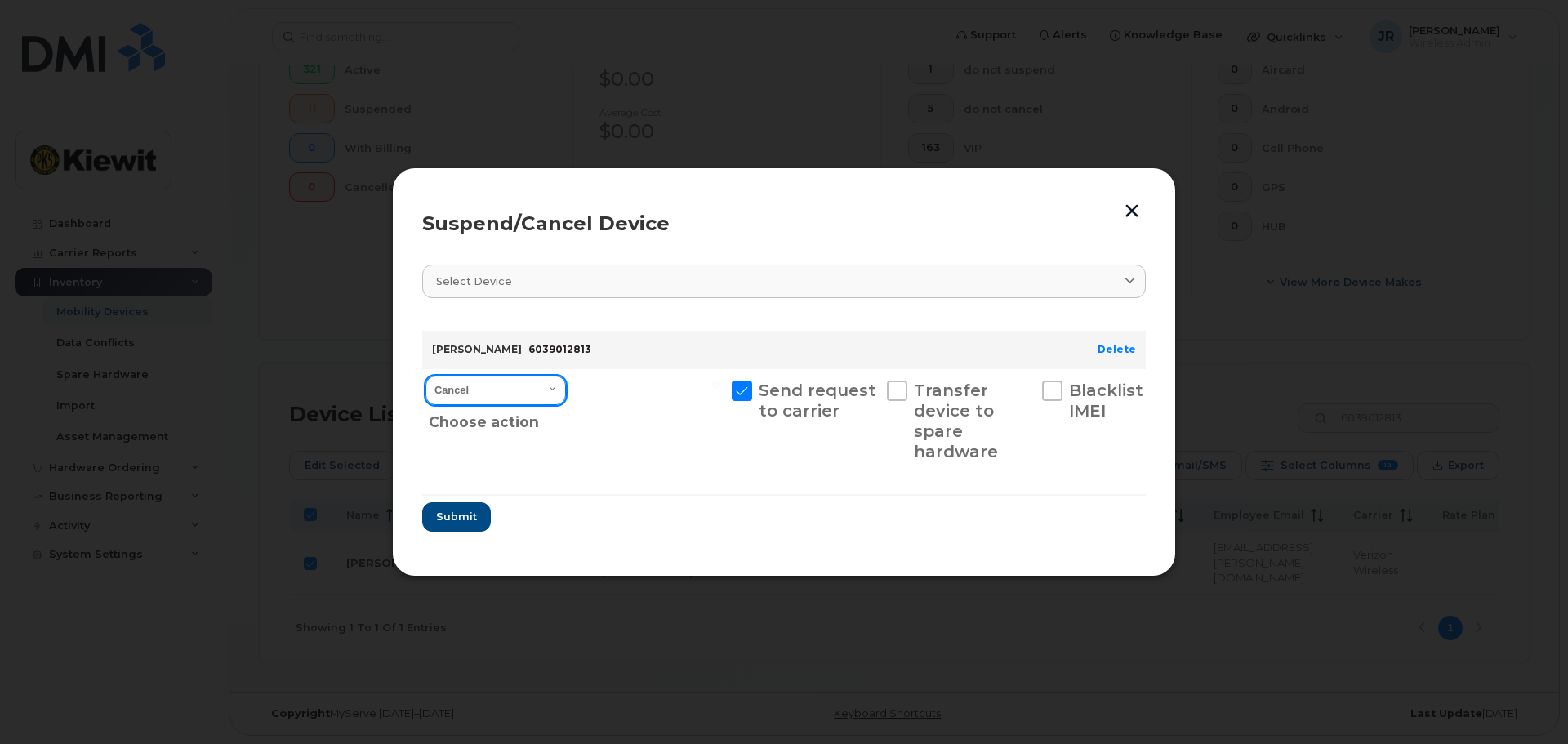
click at [524, 393] on select "Cancel Suspend - Reduced Rate Suspend - Full Rate Suspend - Lost Device/Stolen …" at bounding box center [495, 390] width 140 height 29
select select "[object Object]"
click at [425, 376] on select "Cancel Suspend - Reduced Rate Suspend - Full Rate Suspend - Lost Device/Stolen …" at bounding box center [495, 390] width 140 height 29
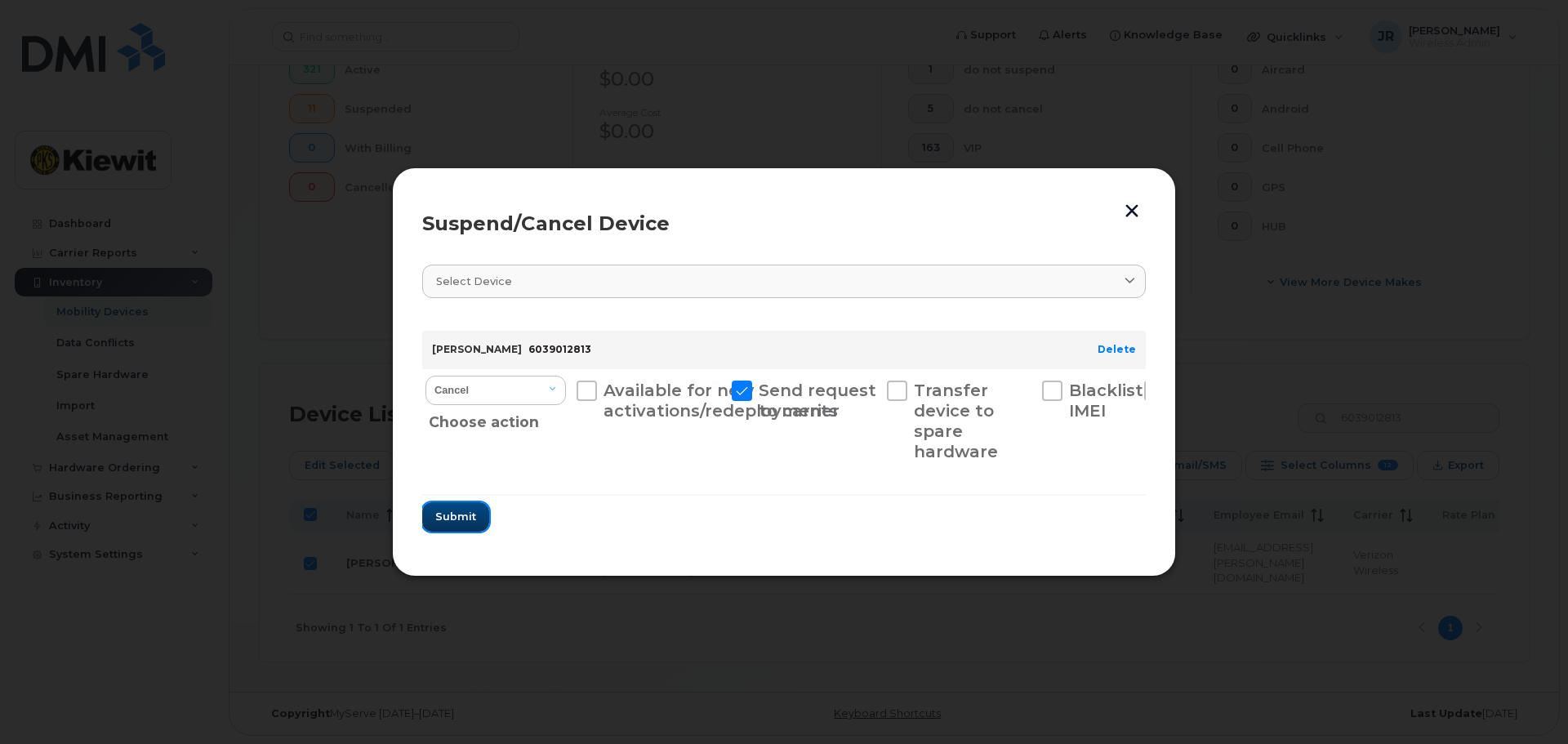
click at [474, 515] on span "Submit" at bounding box center [456, 516] width 41 height 15
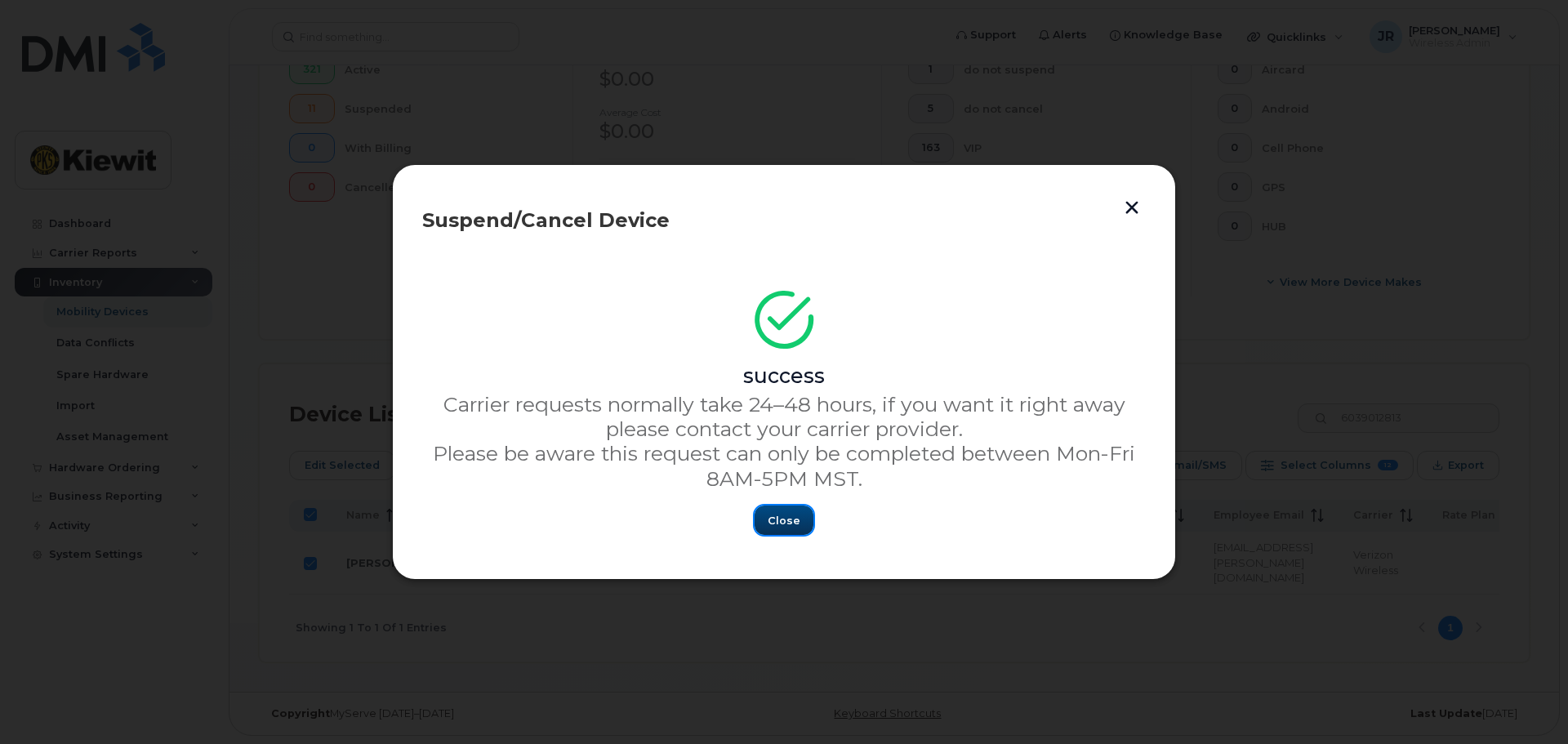
click at [800, 525] on button "Close" at bounding box center [784, 519] width 59 height 29
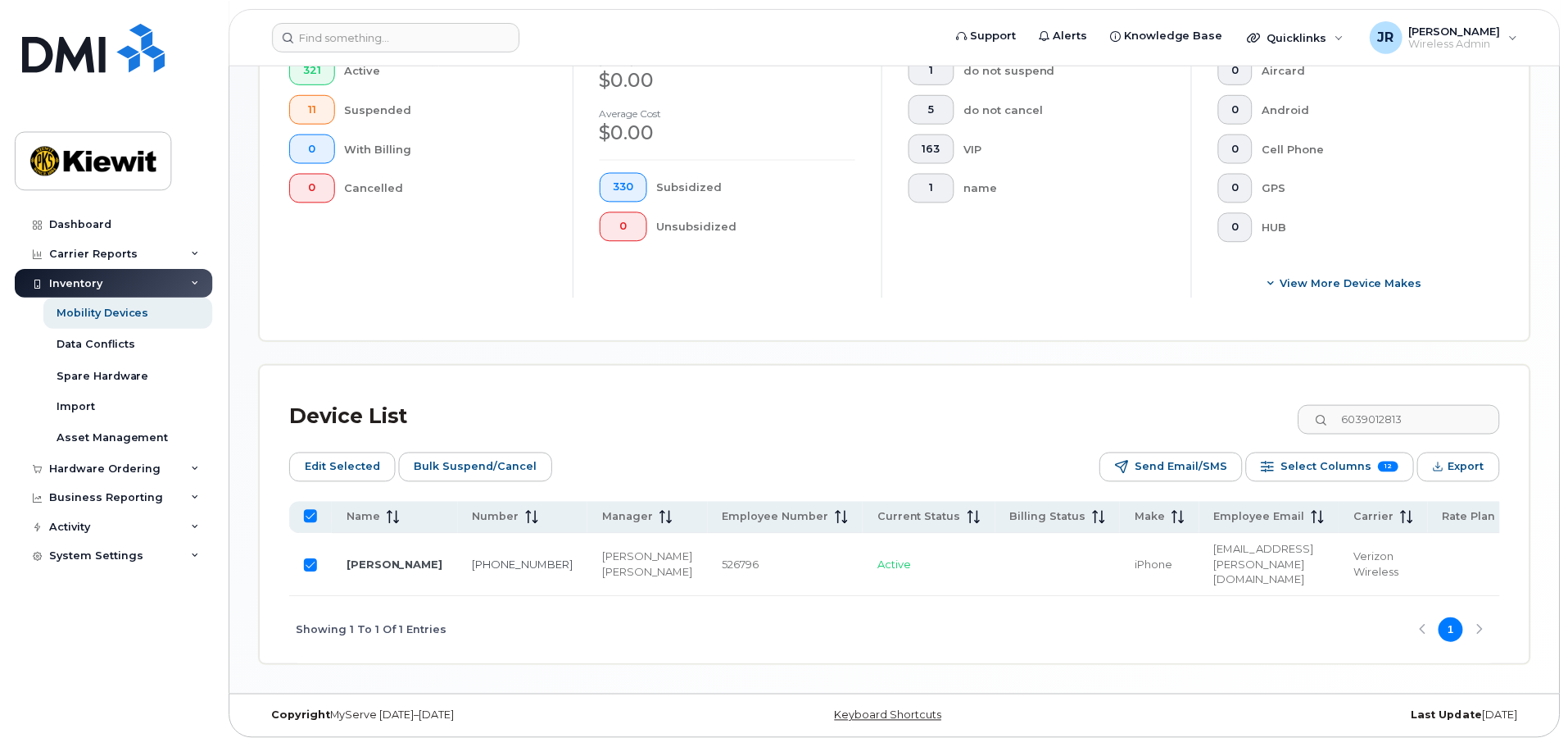
scroll to position [474, 0]
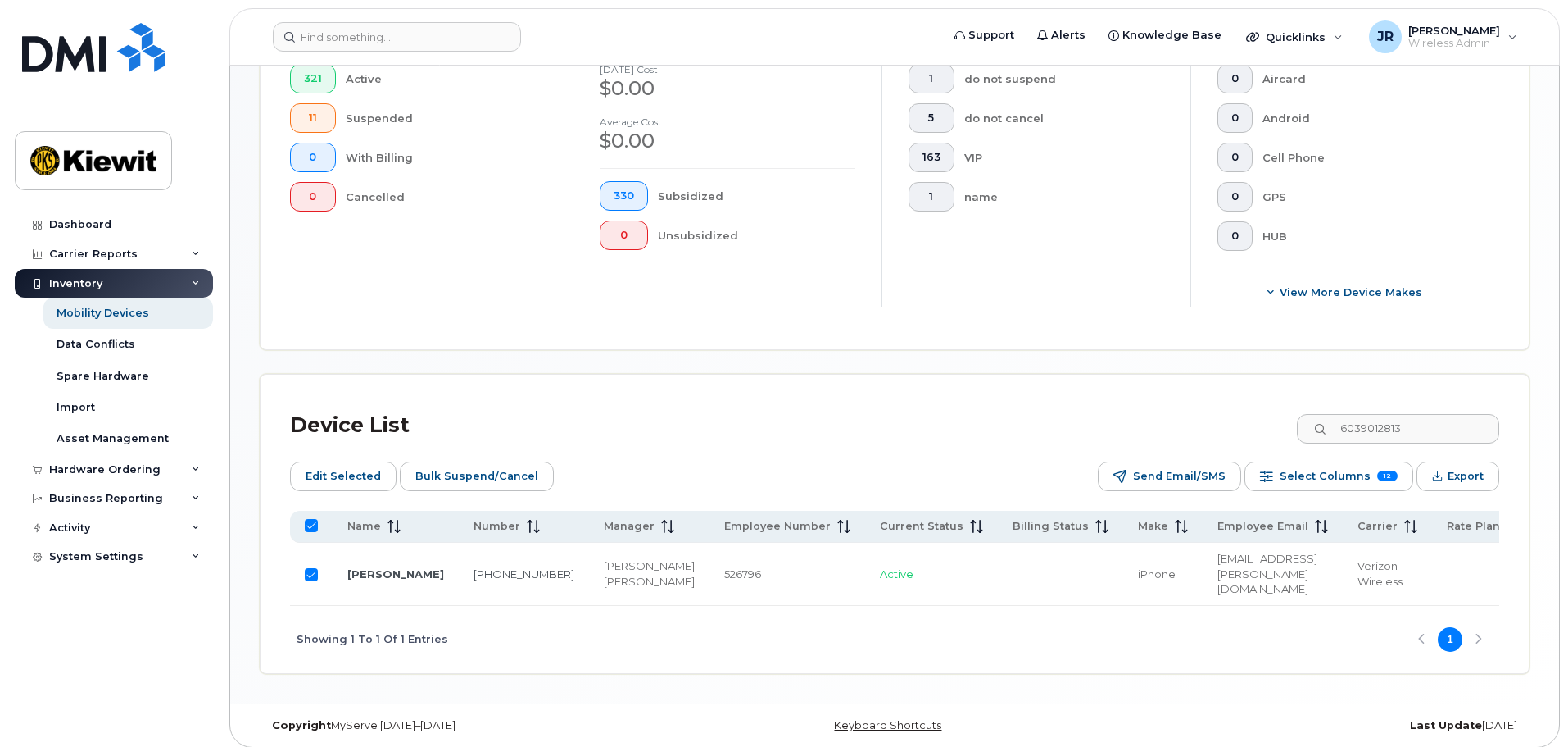
click at [317, 568] on input "Row Selected" at bounding box center [311, 574] width 13 height 13
checkbox input "false"
drag, startPoint x: 1471, startPoint y: 411, endPoint x: 1269, endPoint y: 416, distance: 202.1
click at [1269, 416] on div "Device List 6039012813" at bounding box center [895, 425] width 1209 height 43
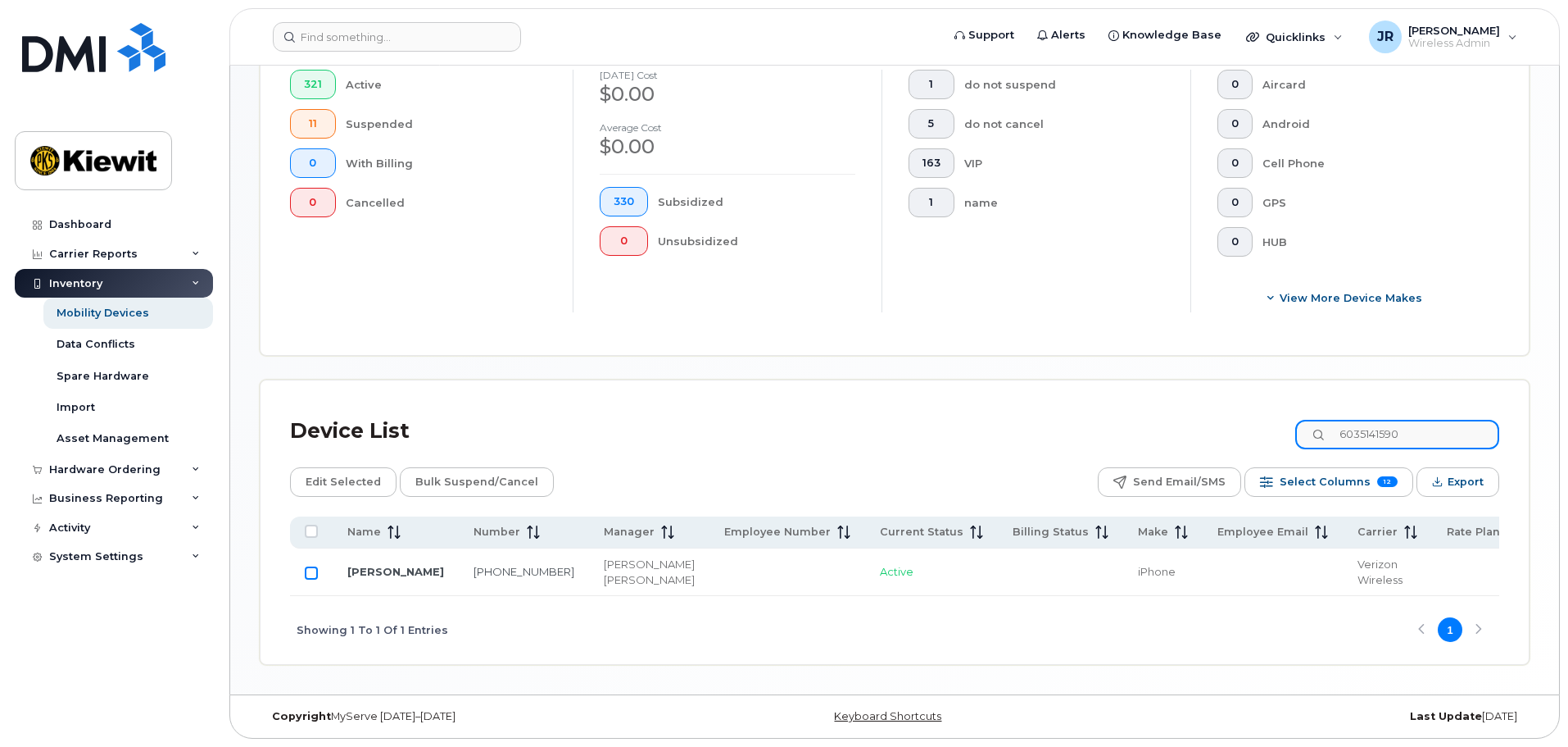
type input "6035141590"
click at [311, 566] on input "Row Unselected" at bounding box center [311, 573] width 13 height 13
checkbox input "true"
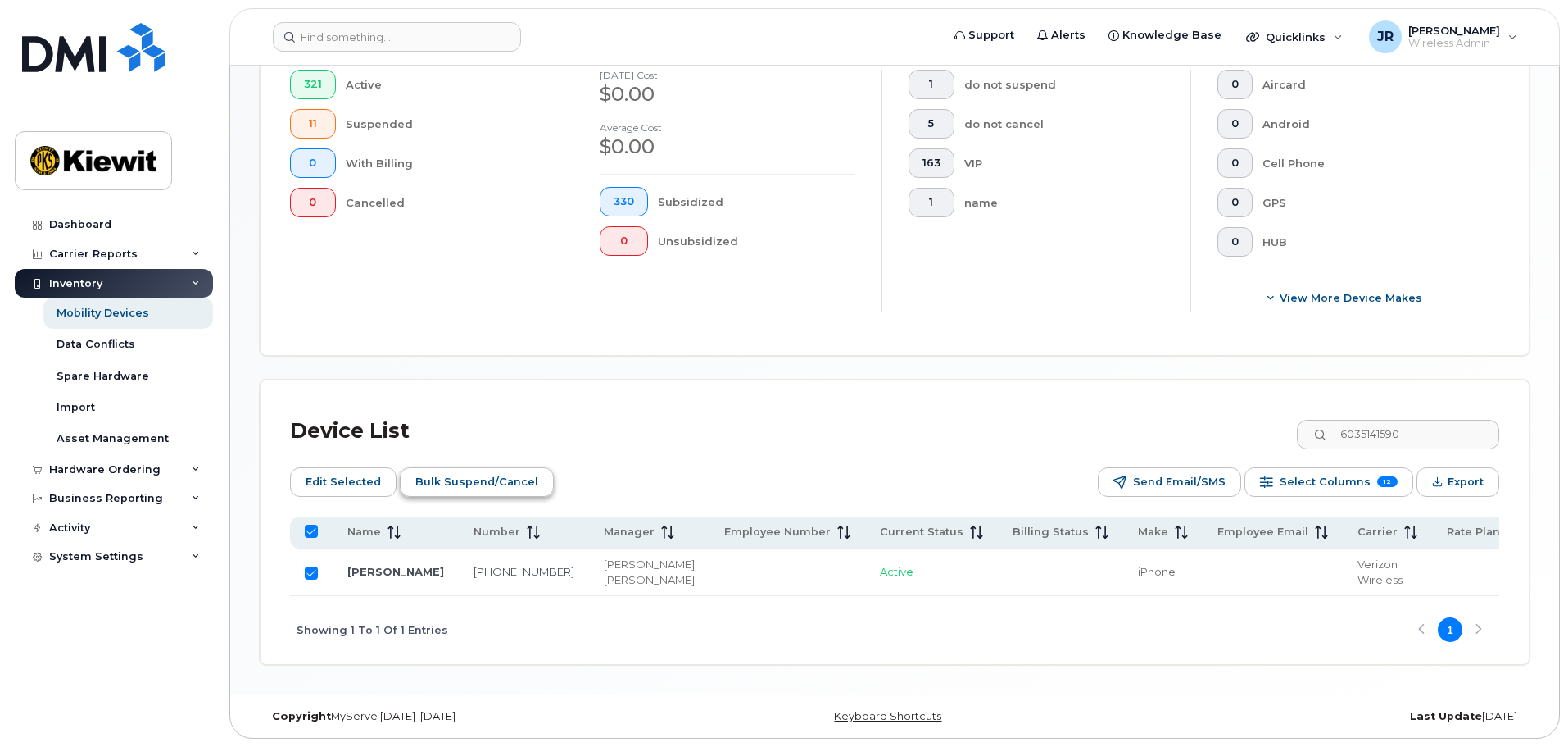
click at [514, 470] on span "Bulk Suspend/Cancel" at bounding box center [476, 482] width 123 height 24
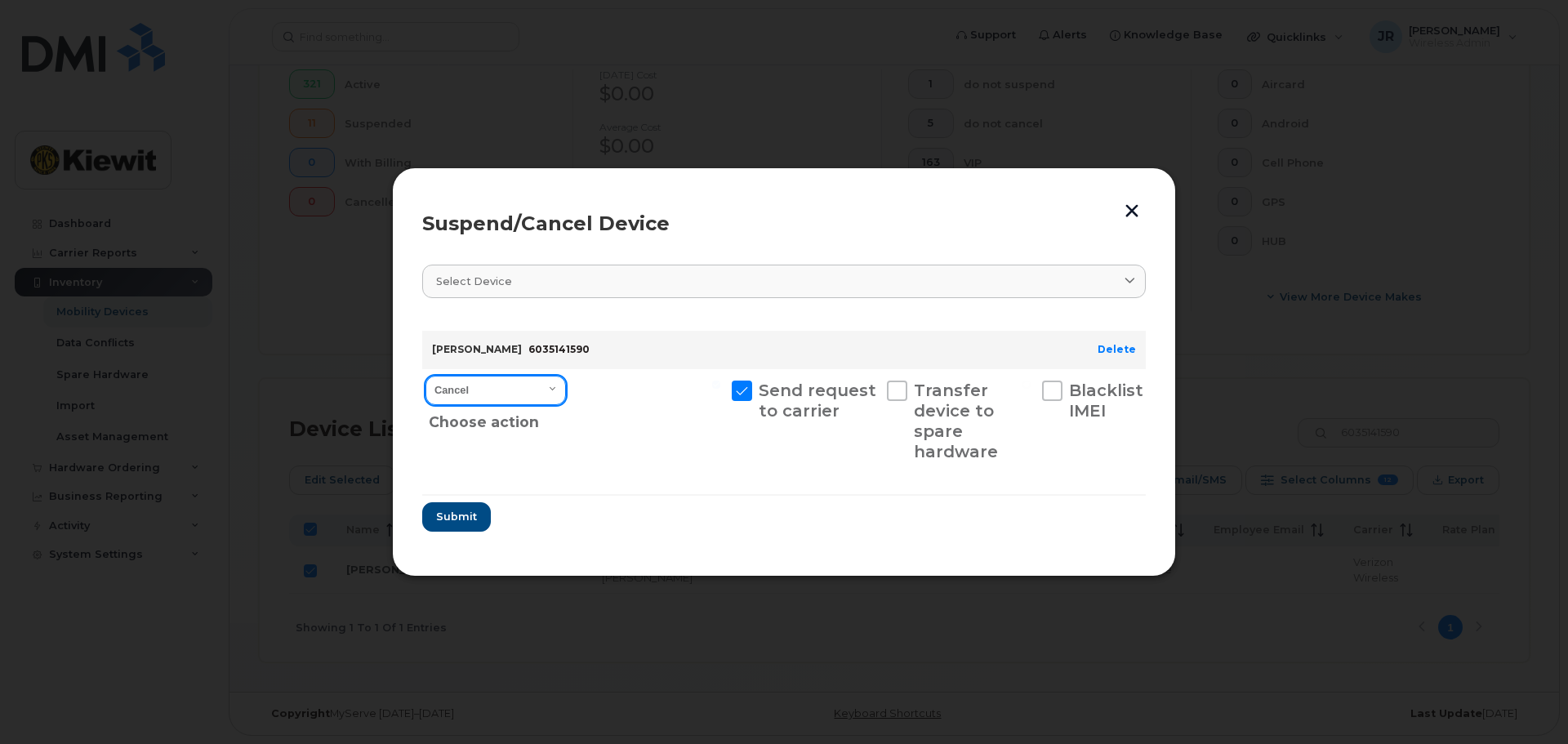
click at [522, 383] on select "Cancel Suspend - Reduced Rate Suspend - Full Rate Suspend - Lost Device/Stolen …" at bounding box center [495, 390] width 140 height 29
select select "[object Object]"
click at [425, 376] on select "Cancel Suspend - Reduced Rate Suspend - Full Rate Suspend - Lost Device/Stolen …" at bounding box center [495, 390] width 140 height 29
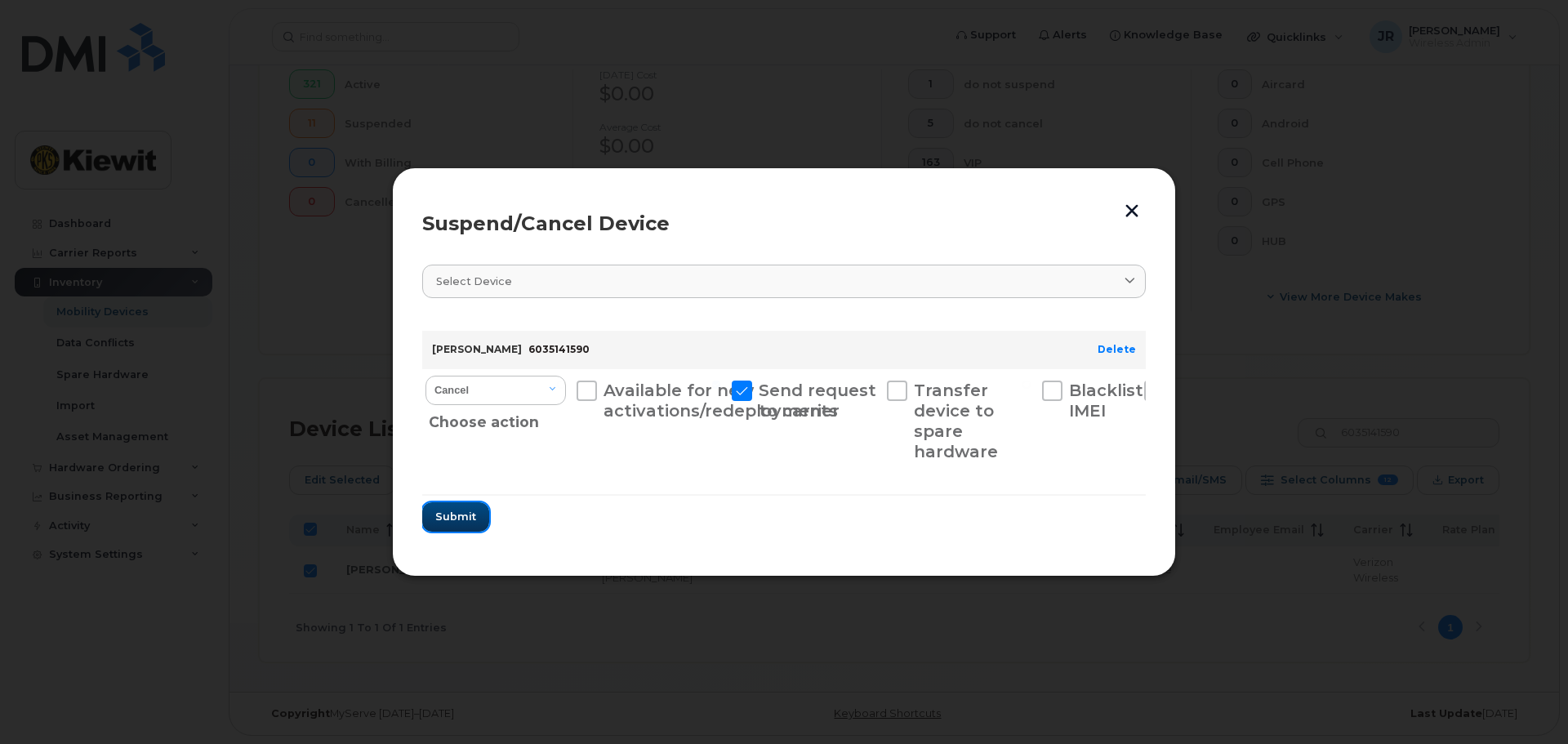
click at [467, 512] on span "Submit" at bounding box center [456, 516] width 41 height 15
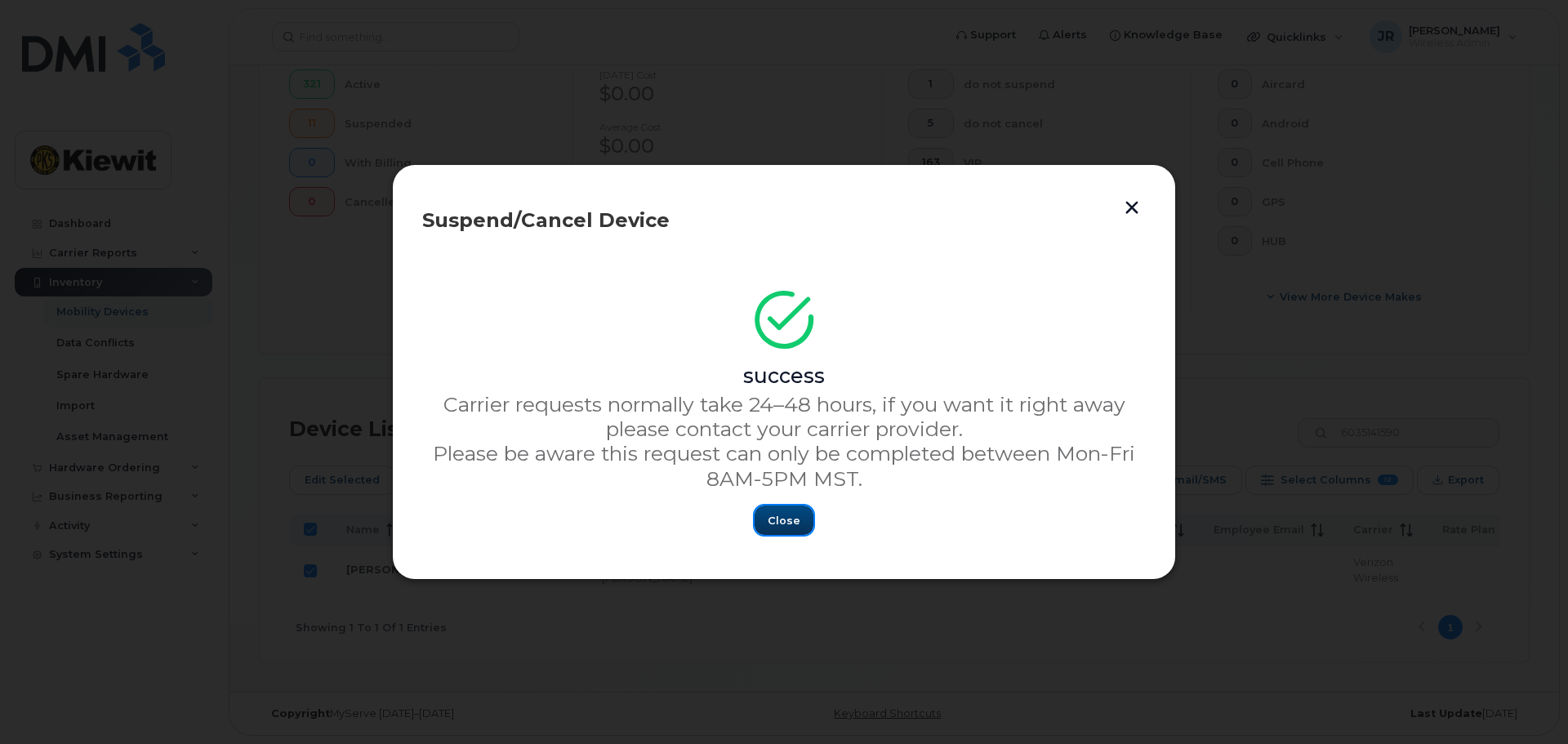
click at [782, 527] on span "Close" at bounding box center [784, 520] width 33 height 15
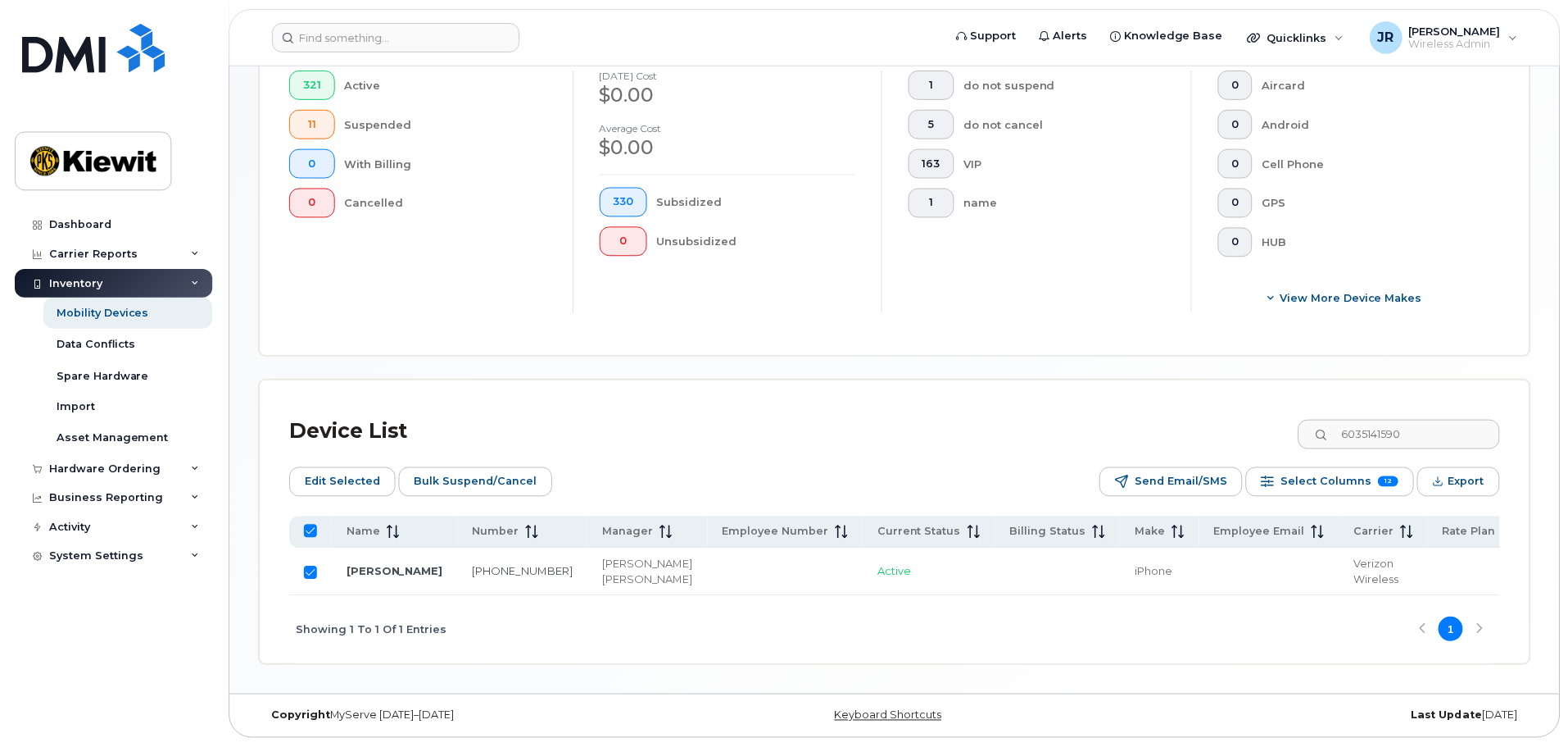
scroll to position [474, 0]
click at [310, 566] on input "Row Selected" at bounding box center [311, 573] width 13 height 13
checkbox input "false"
drag, startPoint x: 1438, startPoint y: 409, endPoint x: 1204, endPoint y: 413, distance: 234.0
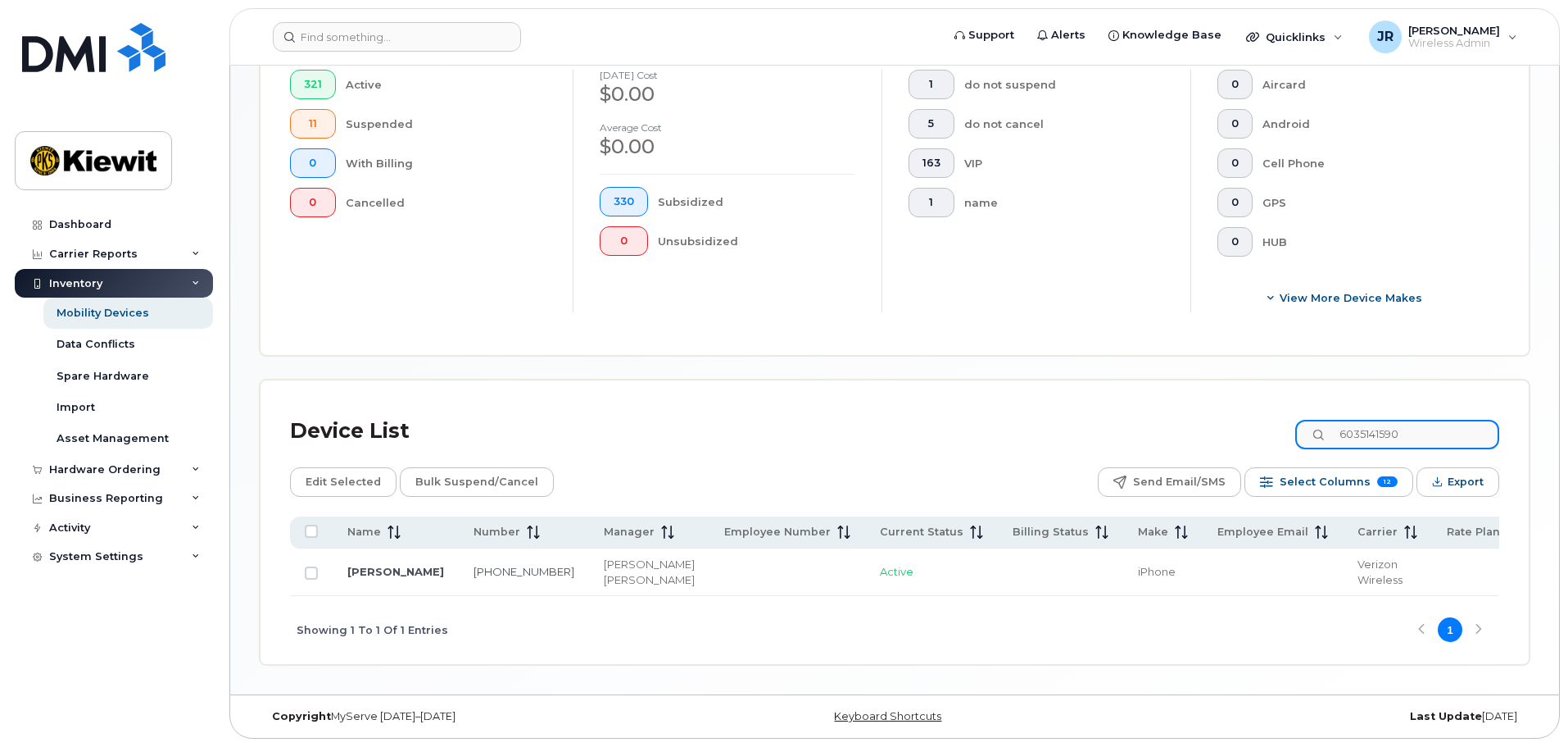
click at [1204, 413] on div "Device List 6035141590" at bounding box center [895, 431] width 1209 height 43
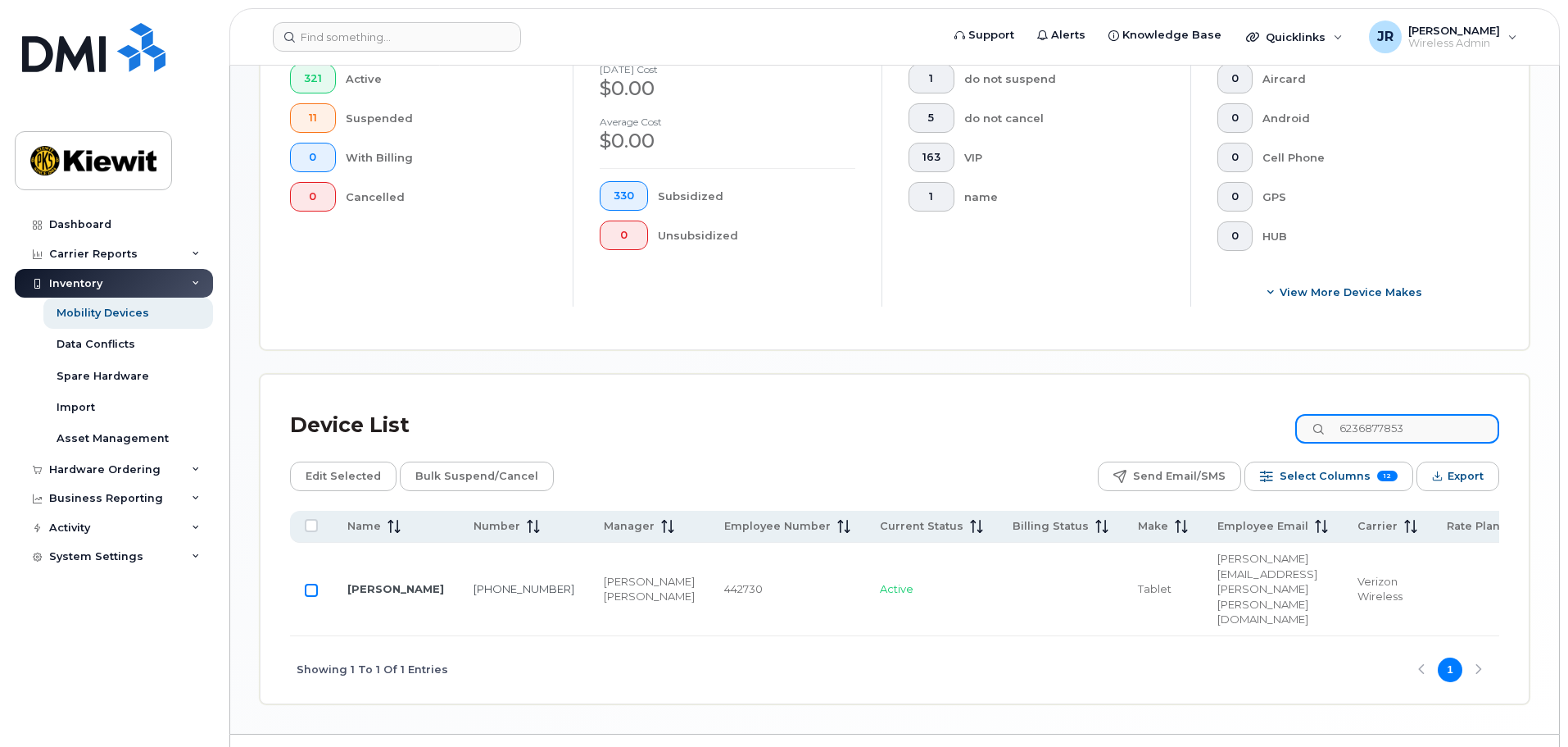
type input "6236877853"
click at [315, 584] on input "Row Unselected" at bounding box center [311, 590] width 13 height 13
checkbox input "true"
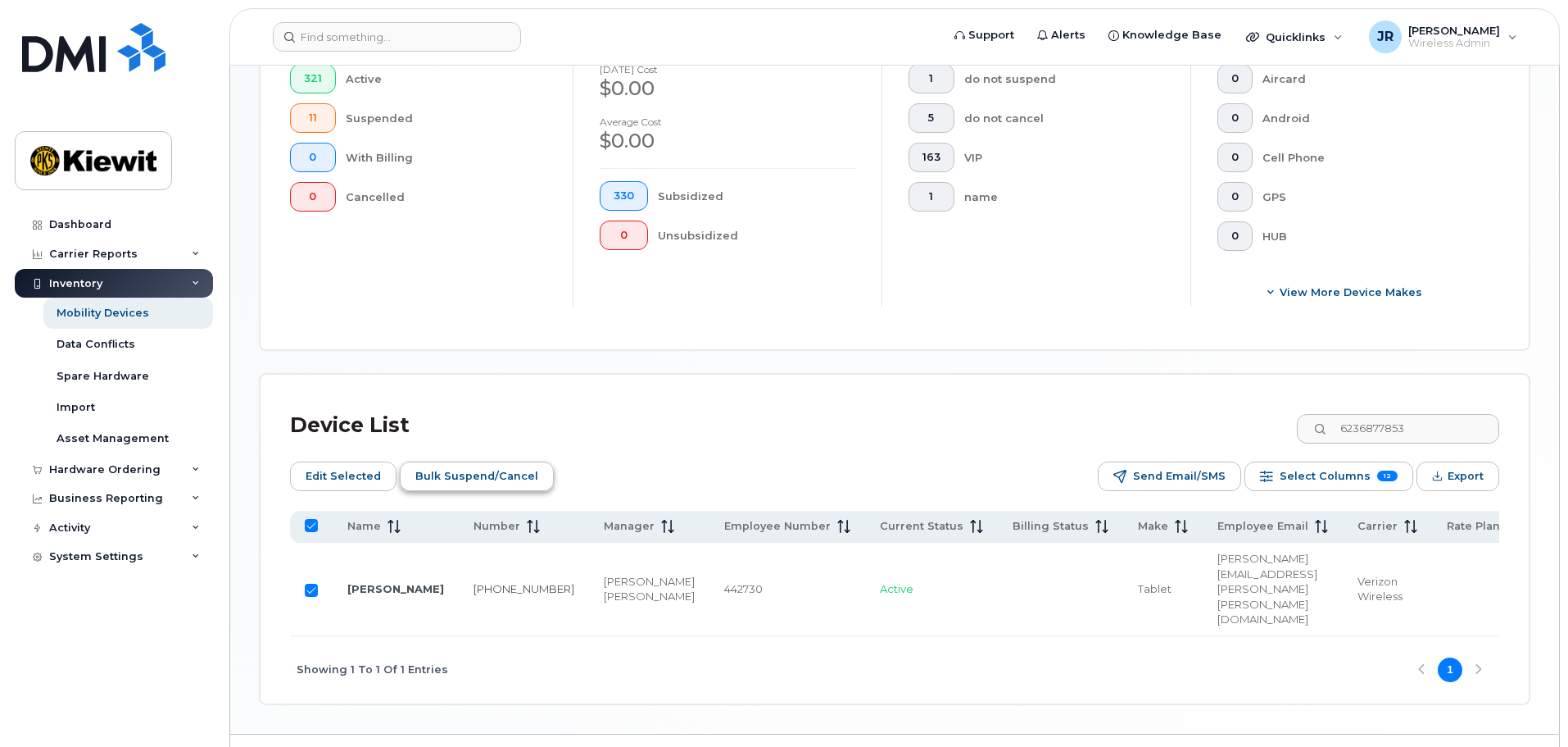
click at [466, 465] on span "Bulk Suspend/Cancel" at bounding box center [476, 476] width 123 height 24
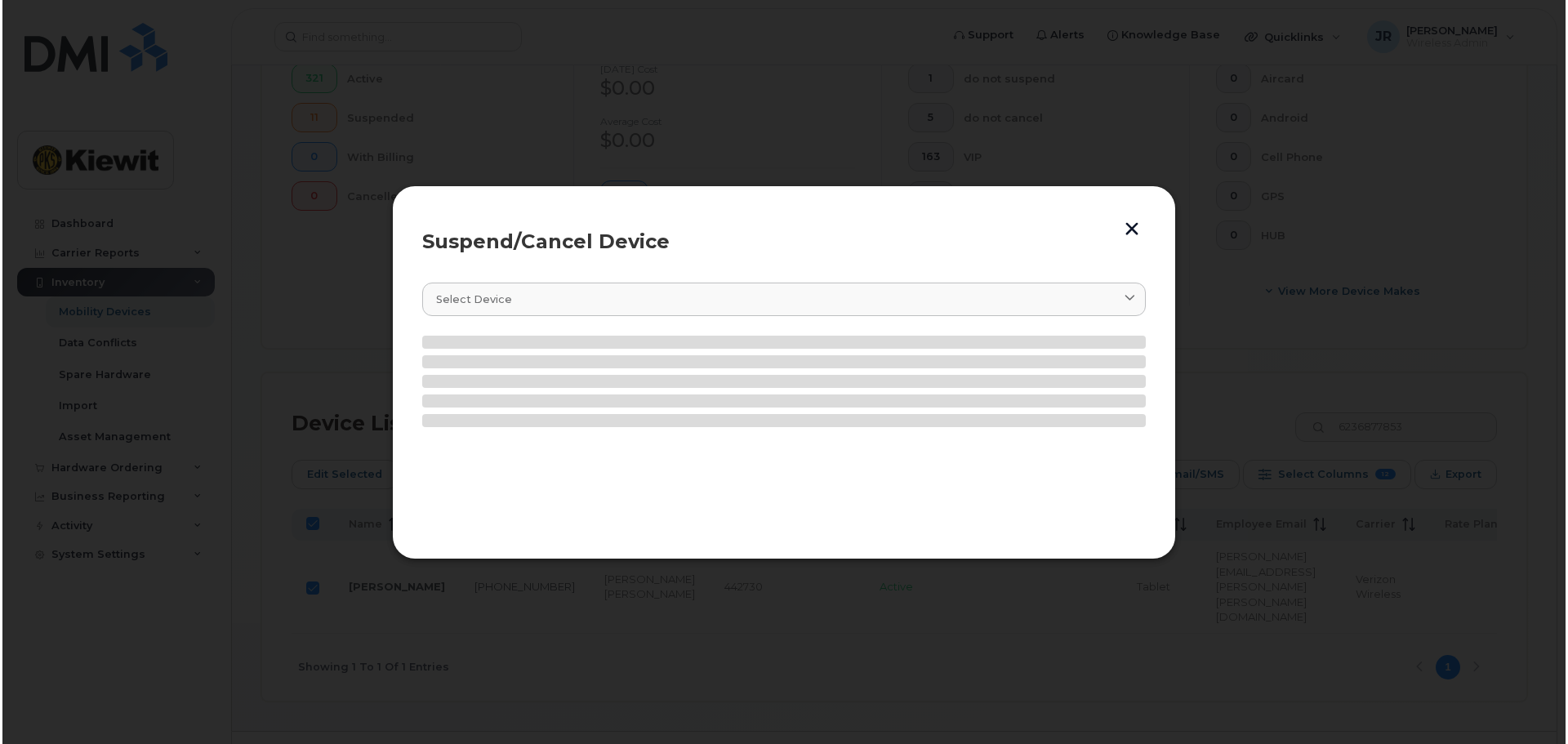
scroll to position [486, 0]
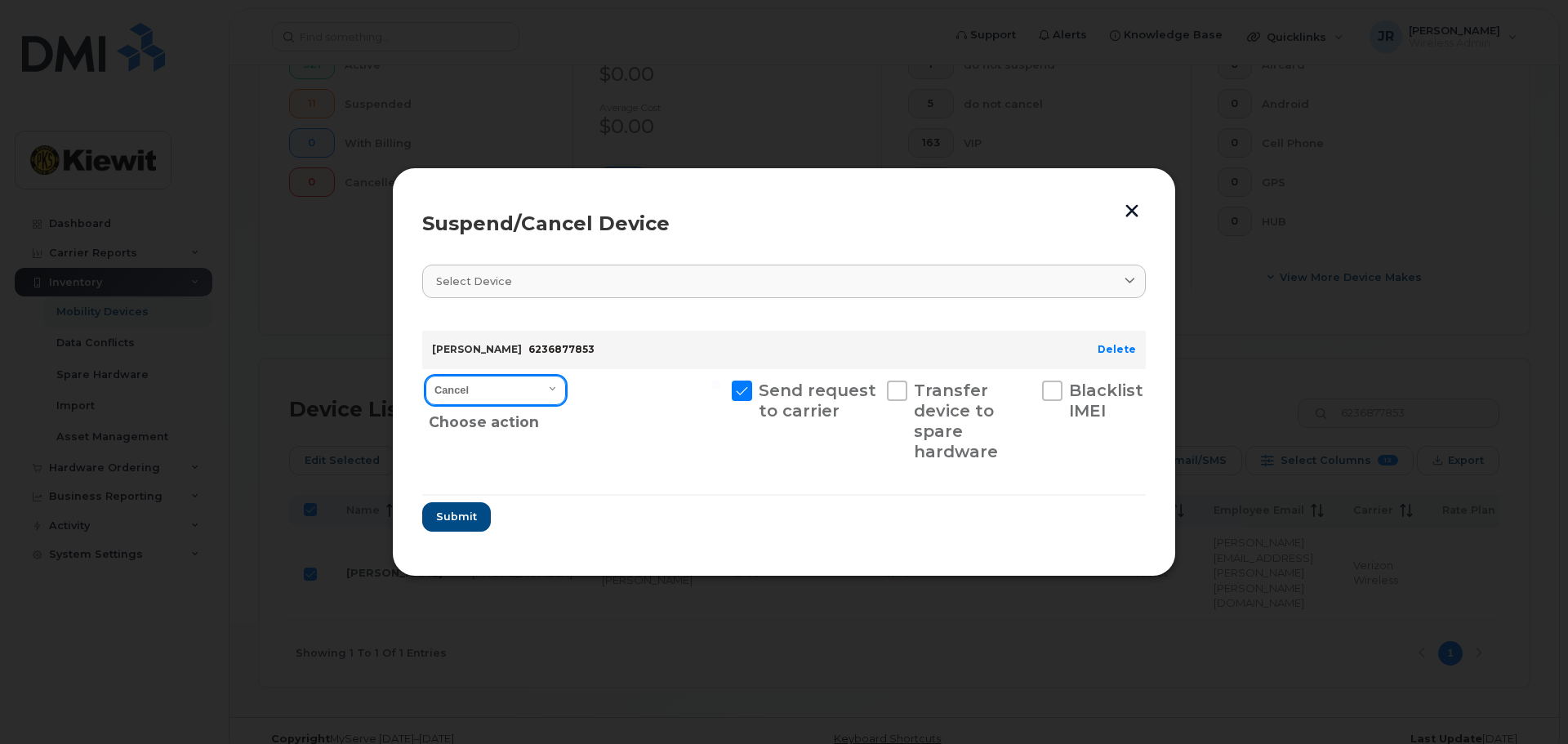
click at [555, 390] on select "Cancel Suspend - Reduced Rate Suspend - Full Rate Suspend - Lost Device/Stolen …" at bounding box center [495, 390] width 140 height 29
select select "[object Object]"
click at [425, 376] on select "Cancel Suspend - Reduced Rate Suspend - Full Rate Suspend - Lost Device/Stolen …" at bounding box center [495, 390] width 140 height 29
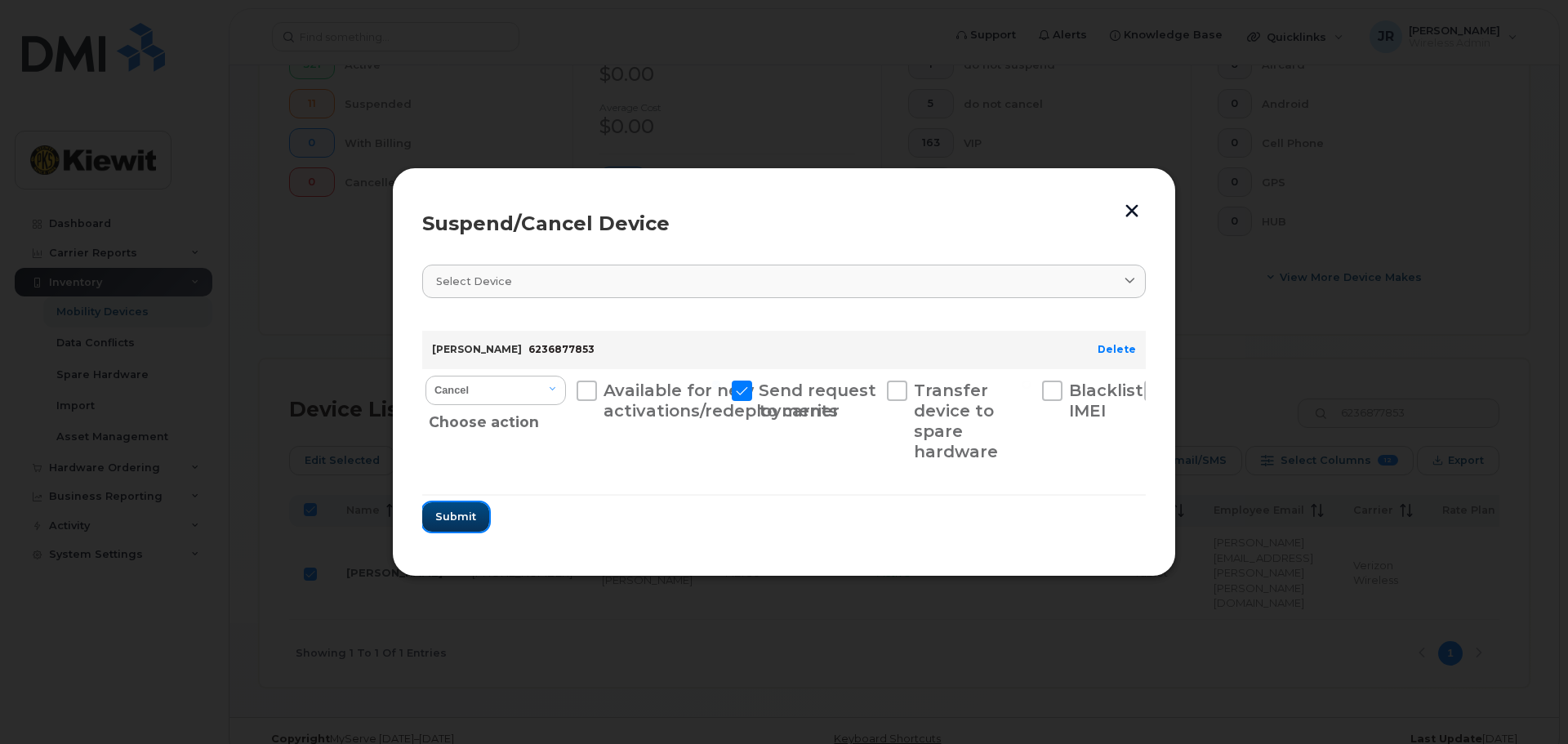
click at [477, 517] on button "Submit" at bounding box center [456, 517] width 67 height 29
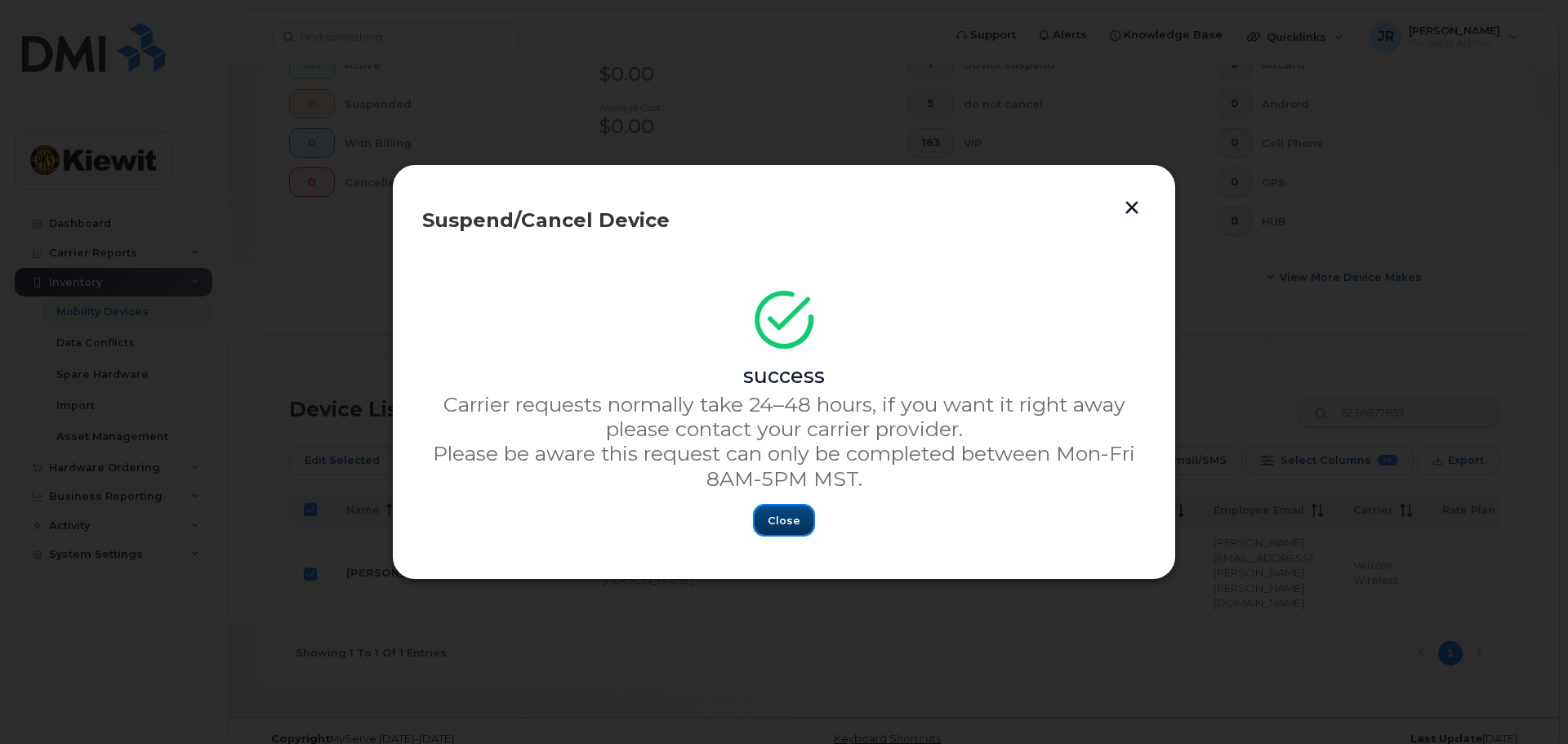
click at [798, 524] on span "Close" at bounding box center [784, 520] width 33 height 15
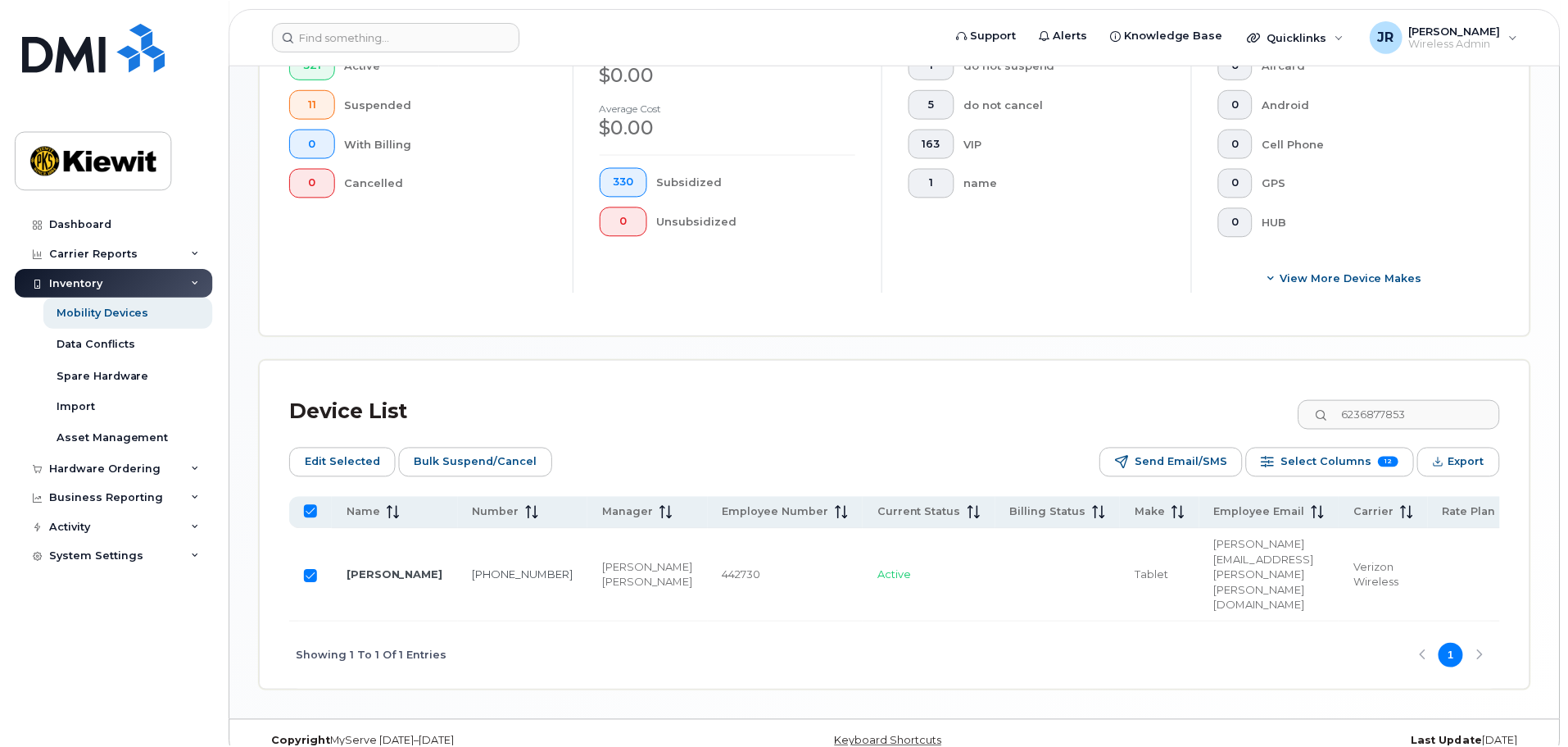
scroll to position [474, 0]
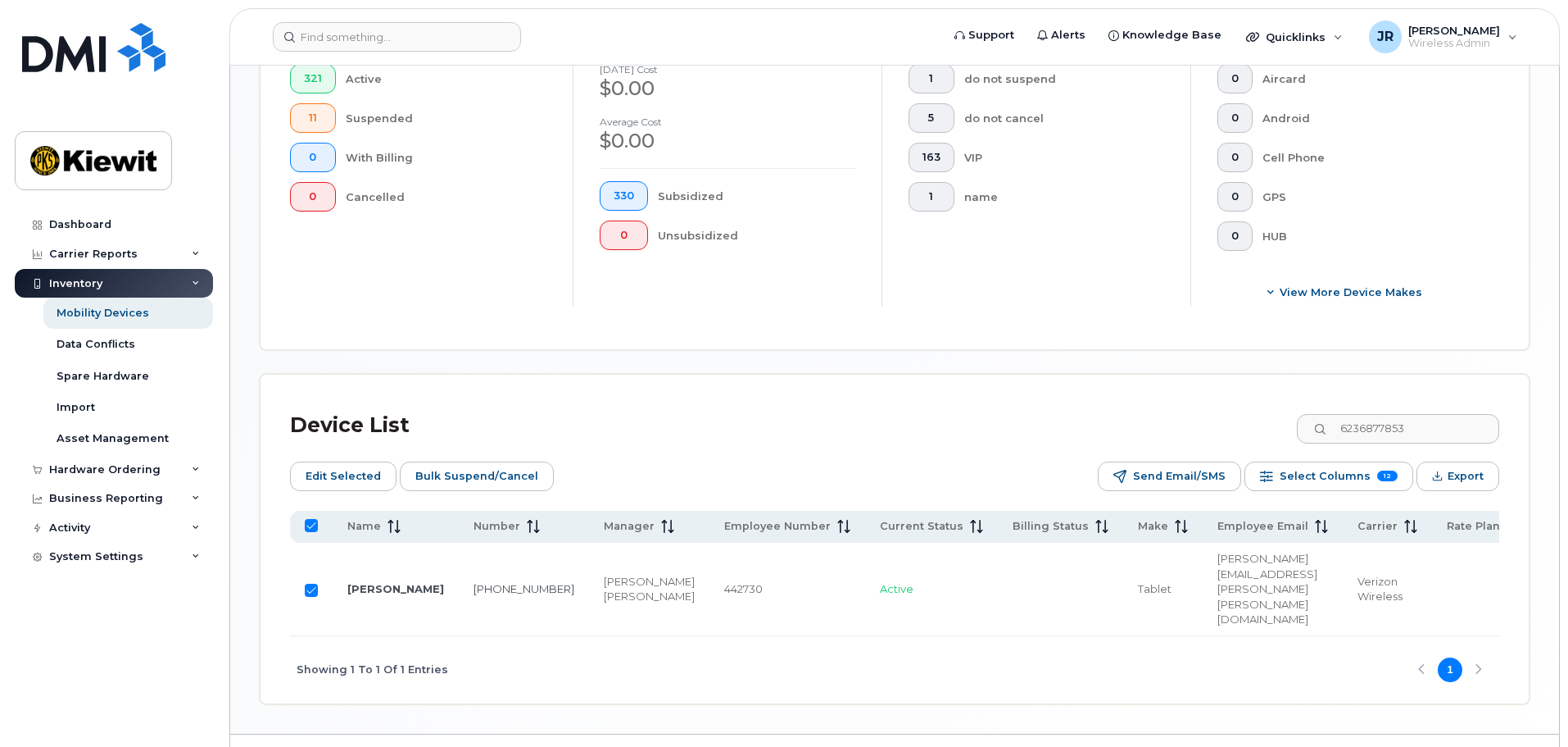
click at [313, 584] on input "Row Selected" at bounding box center [311, 590] width 13 height 13
checkbox input "false"
drag, startPoint x: 1401, startPoint y: 417, endPoint x: 1254, endPoint y: 419, distance: 147.0
click at [1256, 419] on div "Device List 6236877853" at bounding box center [895, 425] width 1209 height 43
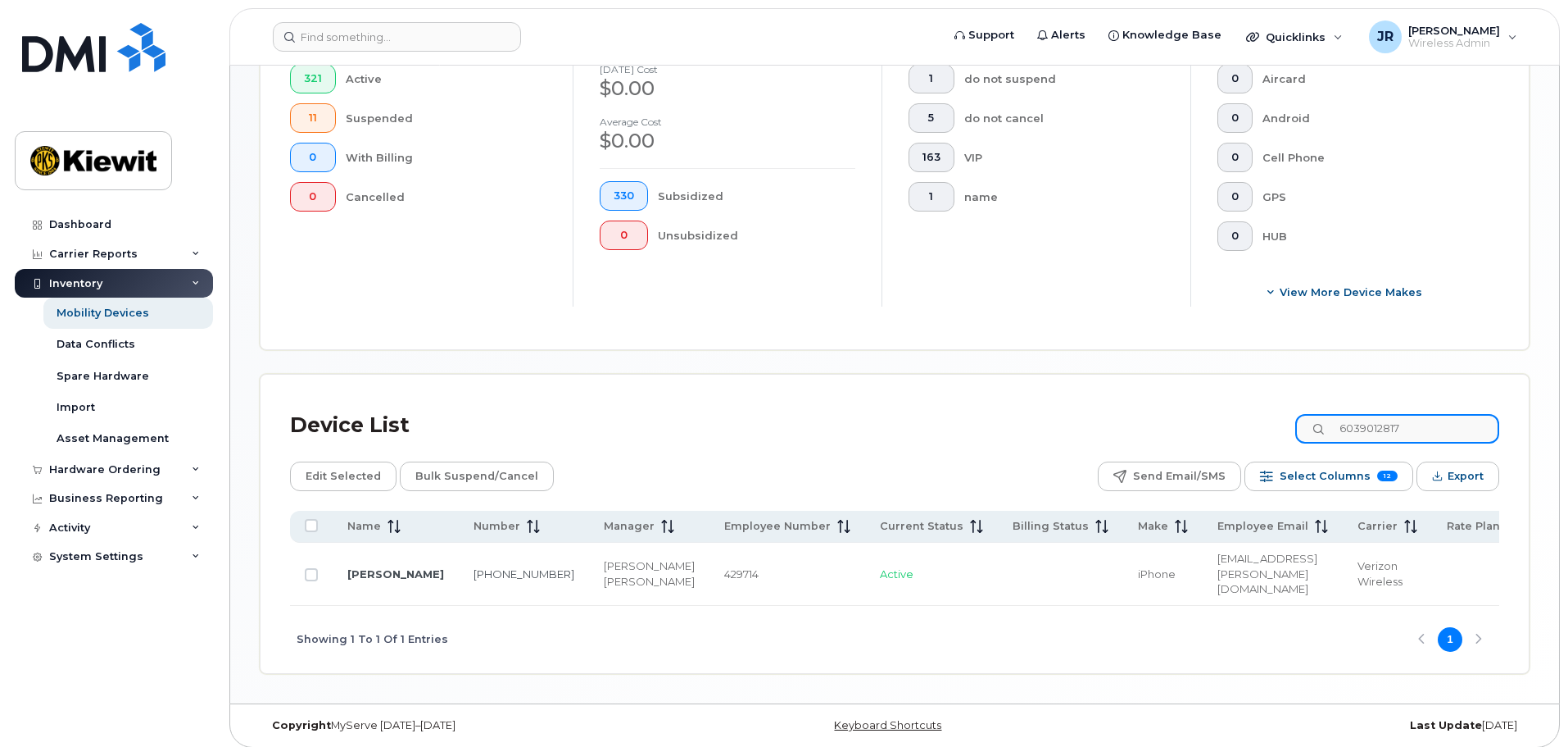
type input "6039012817"
click at [308, 568] on input "Row Unselected" at bounding box center [311, 574] width 13 height 13
checkbox input "true"
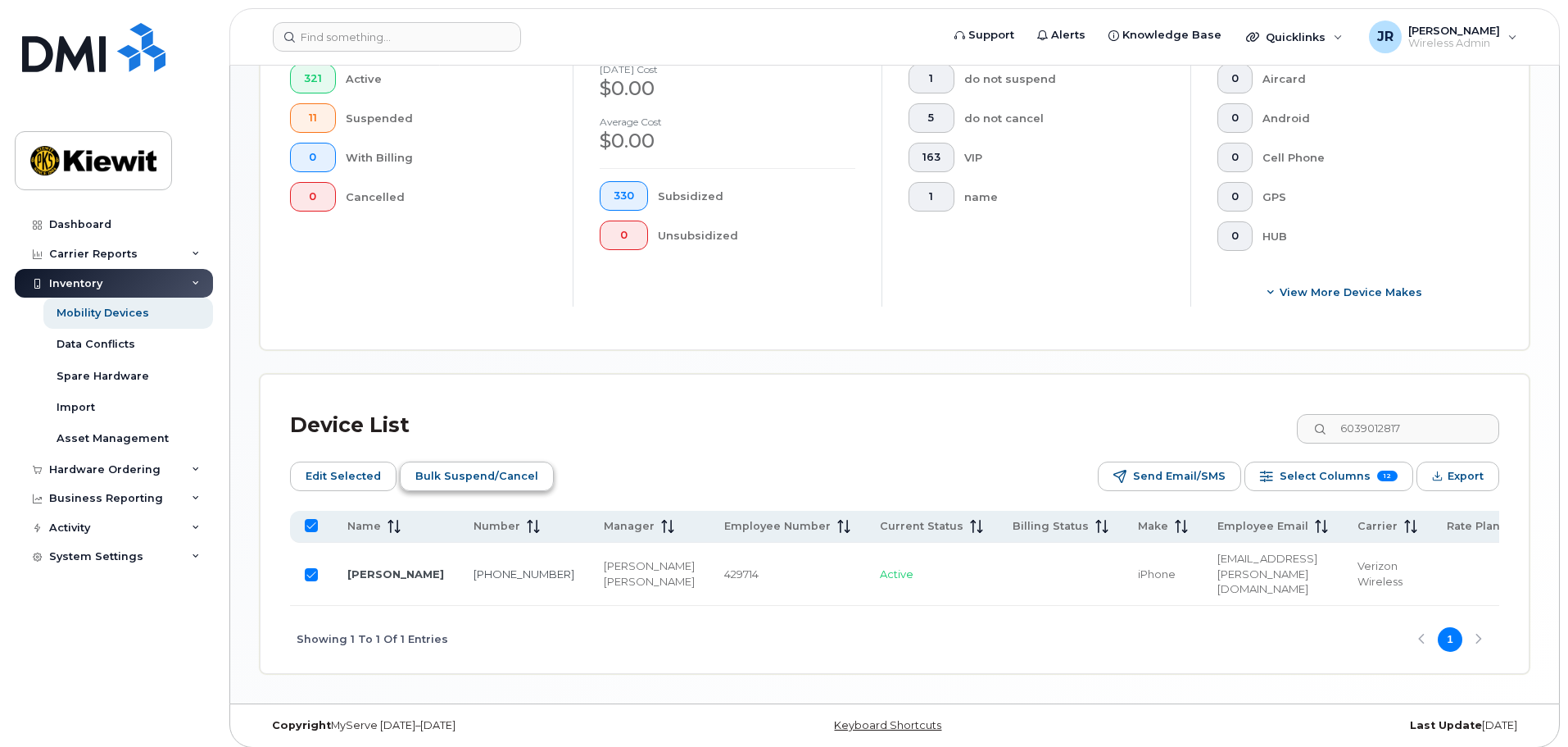
click at [479, 464] on span "Bulk Suspend/Cancel" at bounding box center [476, 476] width 123 height 24
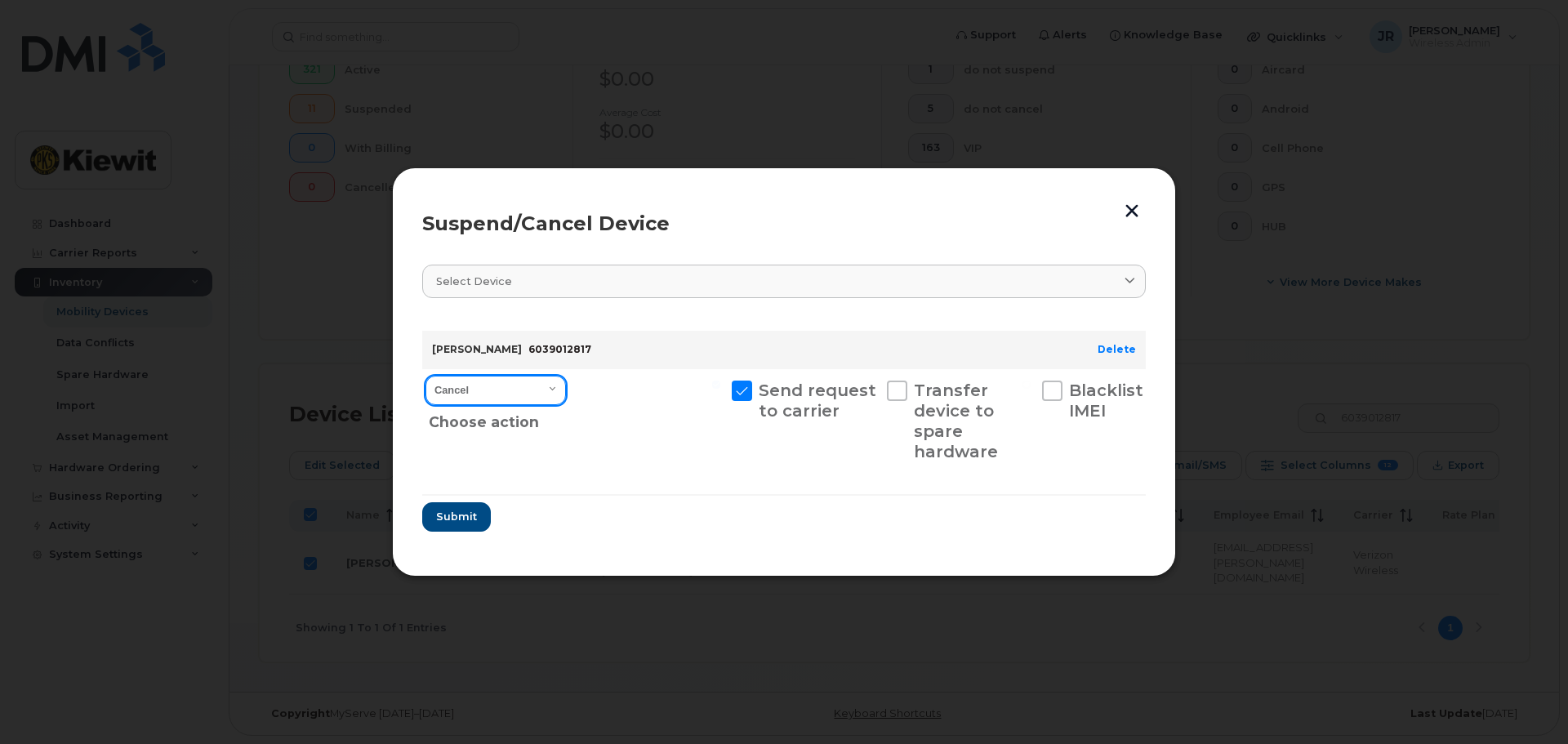
click at [528, 387] on select "Cancel Suspend - Reduced Rate Suspend - Full Rate Suspend - Lost Device/Stolen …" at bounding box center [495, 390] width 140 height 29
select select "[object Object]"
click at [425, 376] on select "Cancel Suspend - Reduced Rate Suspend - Full Rate Suspend - Lost Device/Stolen …" at bounding box center [495, 390] width 140 height 29
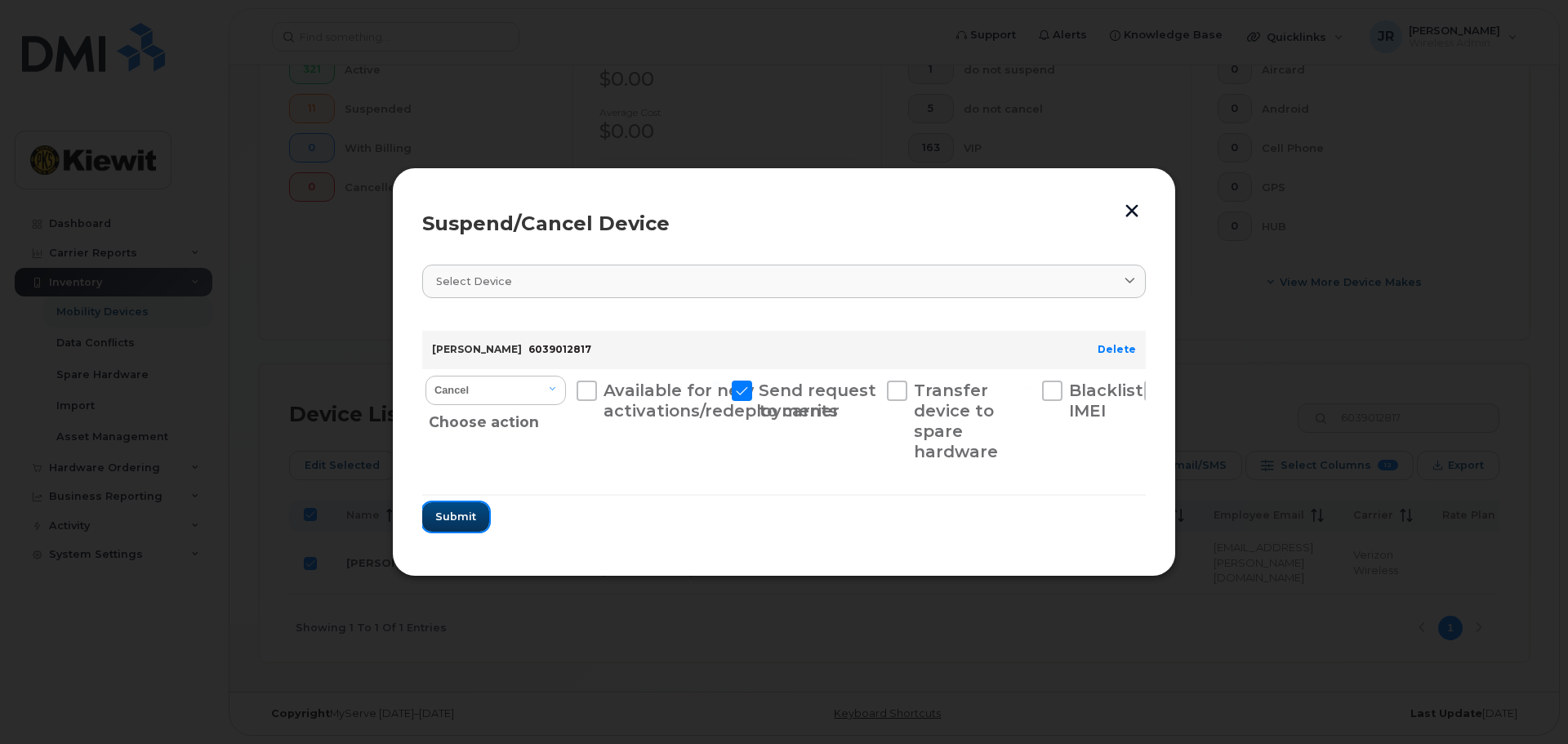
click at [468, 517] on span "Submit" at bounding box center [456, 516] width 41 height 15
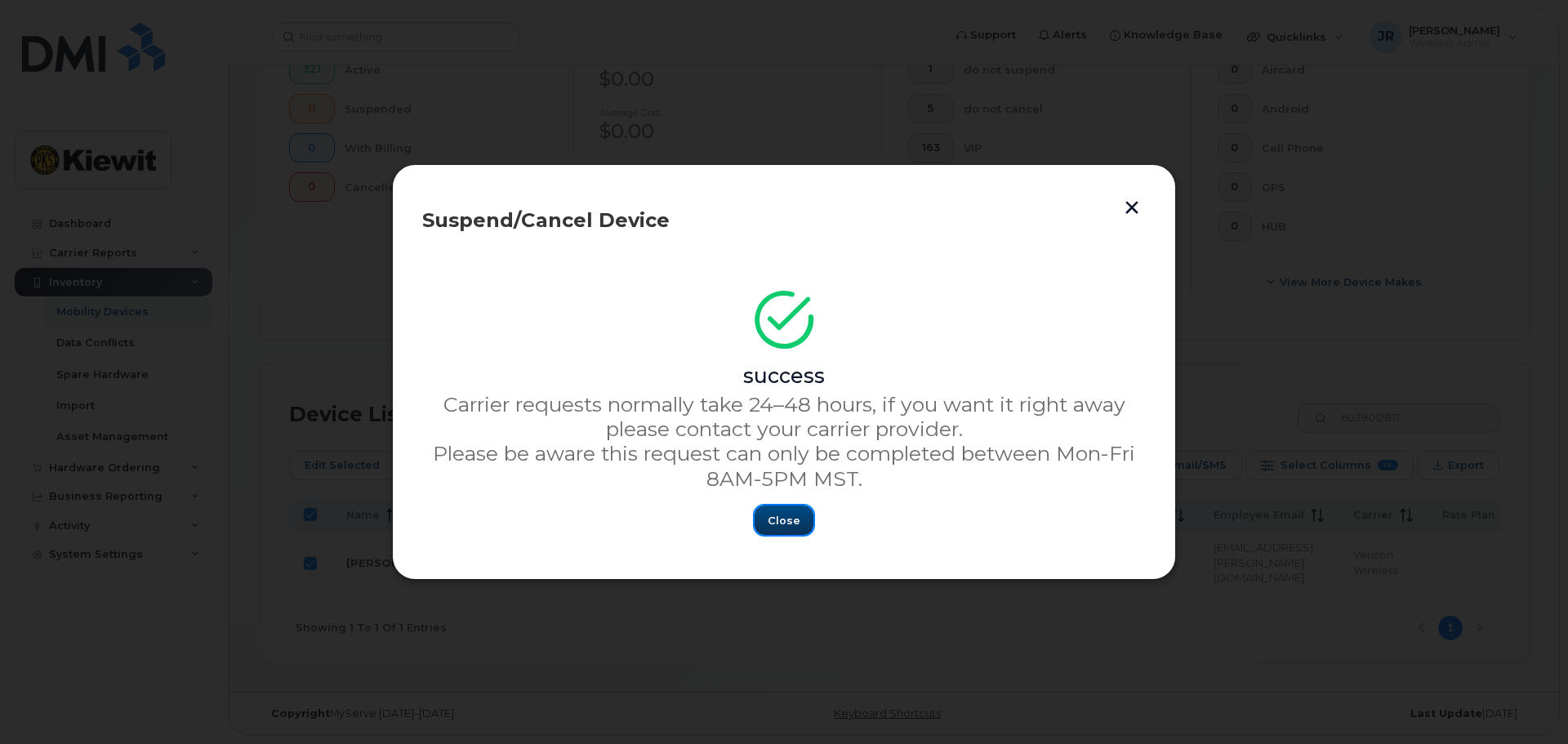
click at [774, 518] on span "Close" at bounding box center [784, 520] width 33 height 15
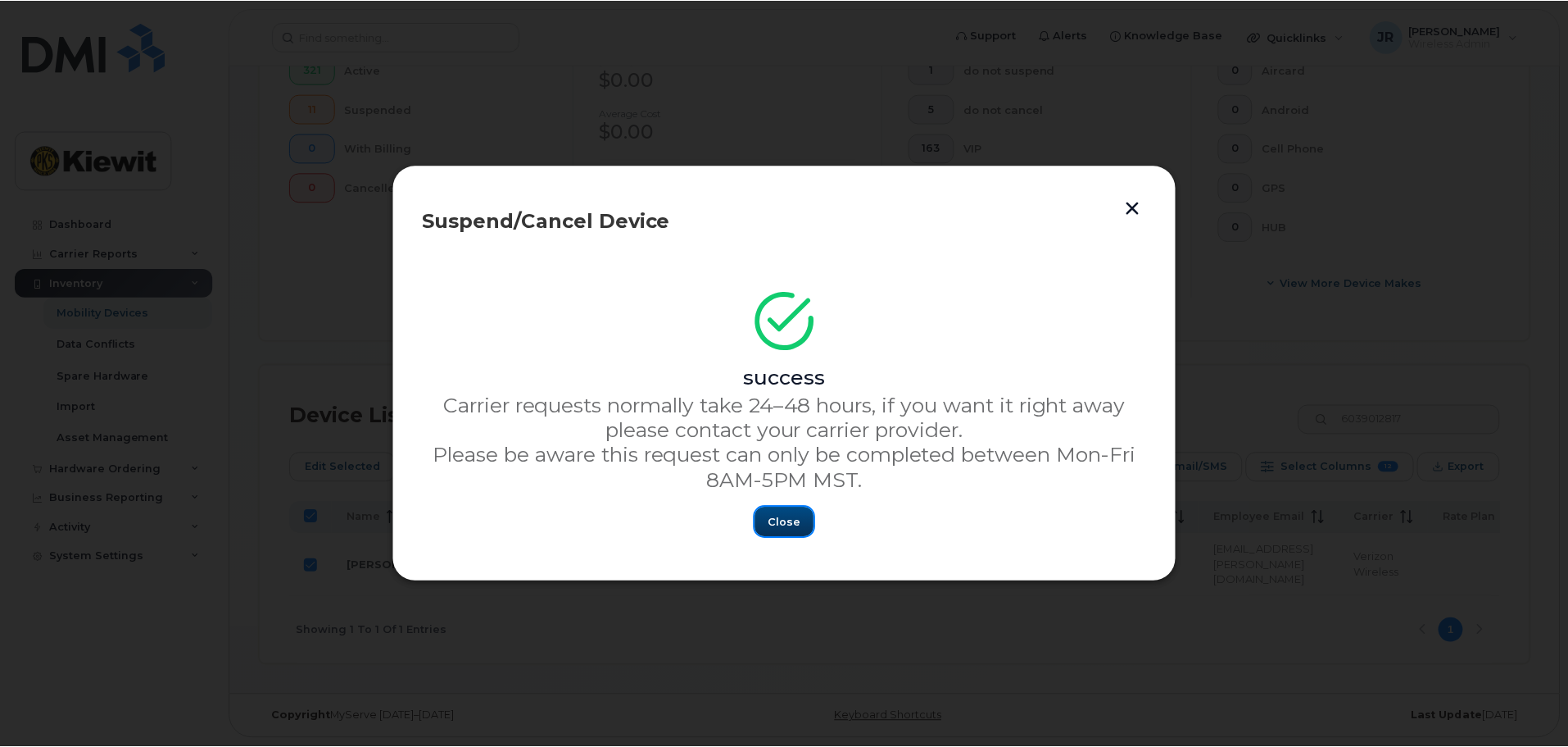
scroll to position [474, 0]
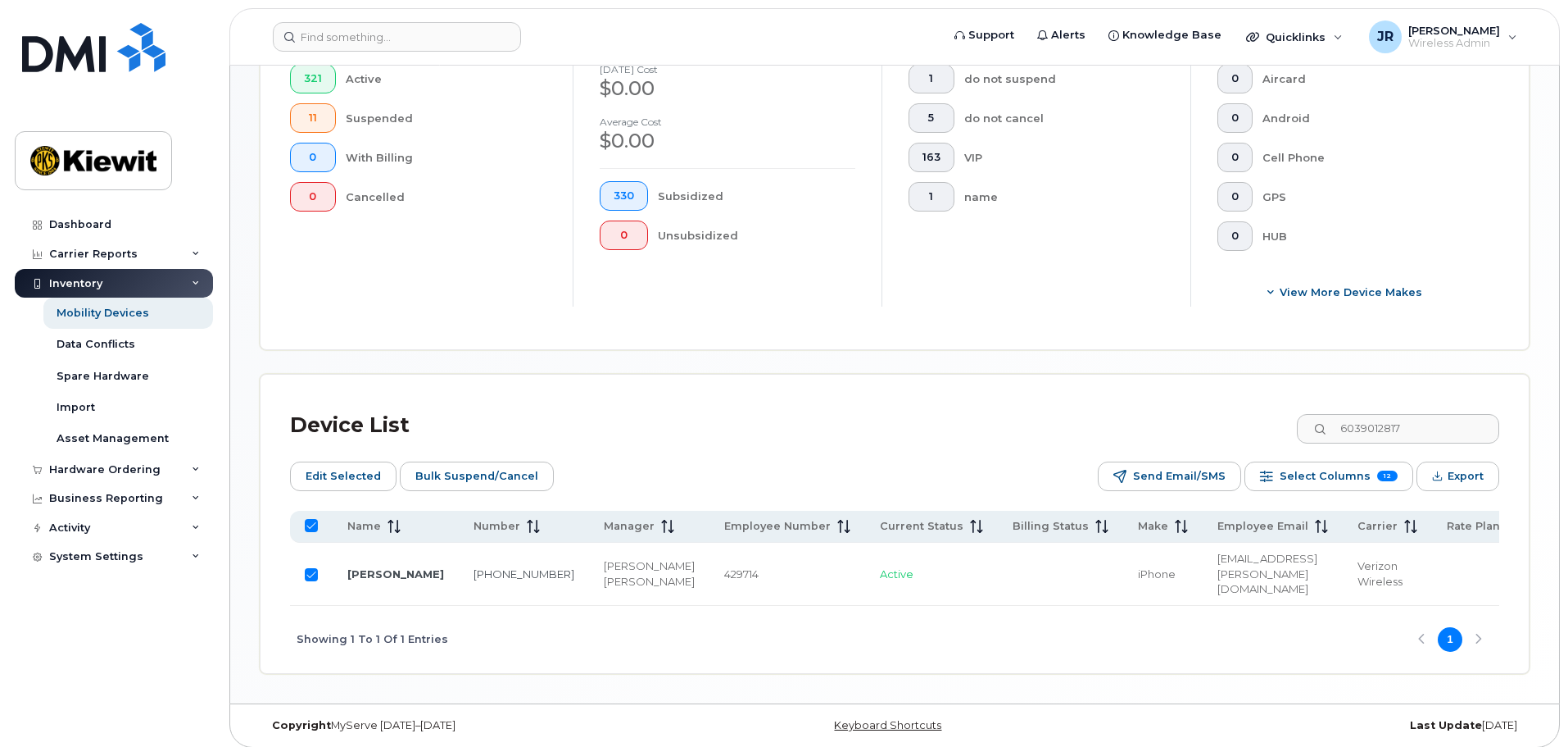
click at [309, 568] on input "Row Selected" at bounding box center [311, 574] width 13 height 13
checkbox input "false"
drag, startPoint x: 1310, startPoint y: 415, endPoint x: 1280, endPoint y: 418, distance: 30.1
click at [1280, 418] on div "Device List 6039012817" at bounding box center [895, 425] width 1209 height 43
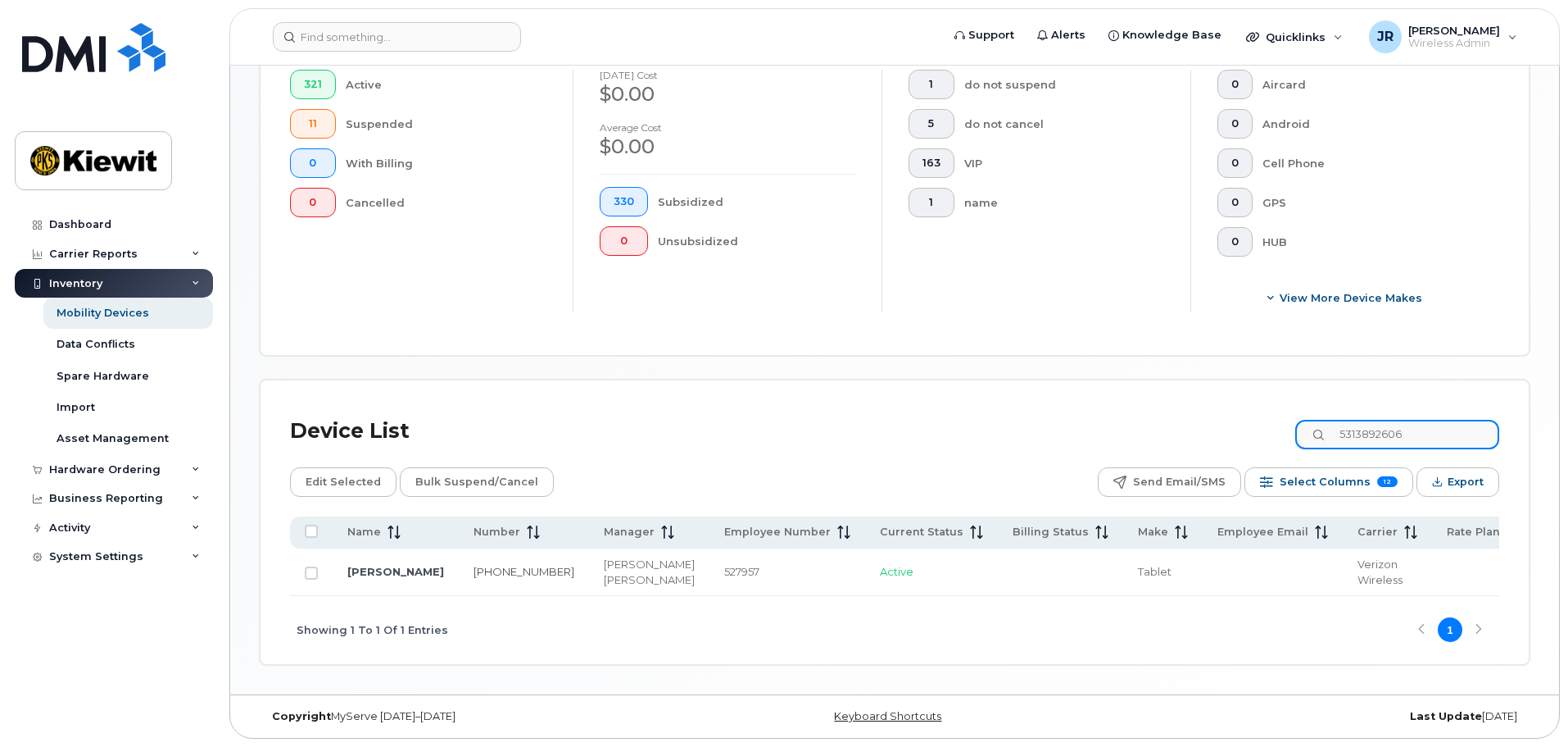
type input "5313892606"
click at [311, 566] on input "Row Unselected" at bounding box center [311, 573] width 13 height 13
checkbox input "true"
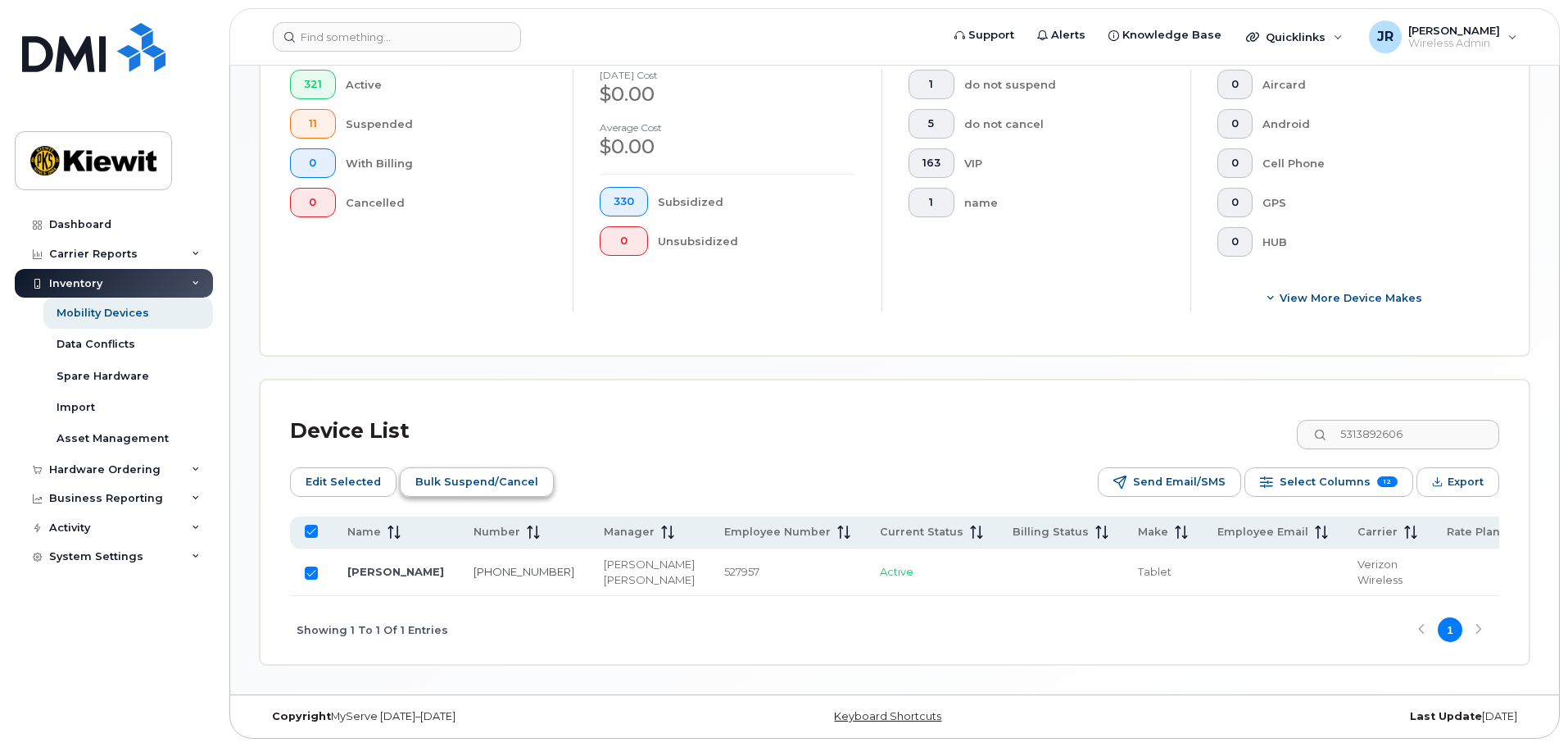
click at [464, 470] on span "Bulk Suspend/Cancel" at bounding box center [476, 482] width 123 height 24
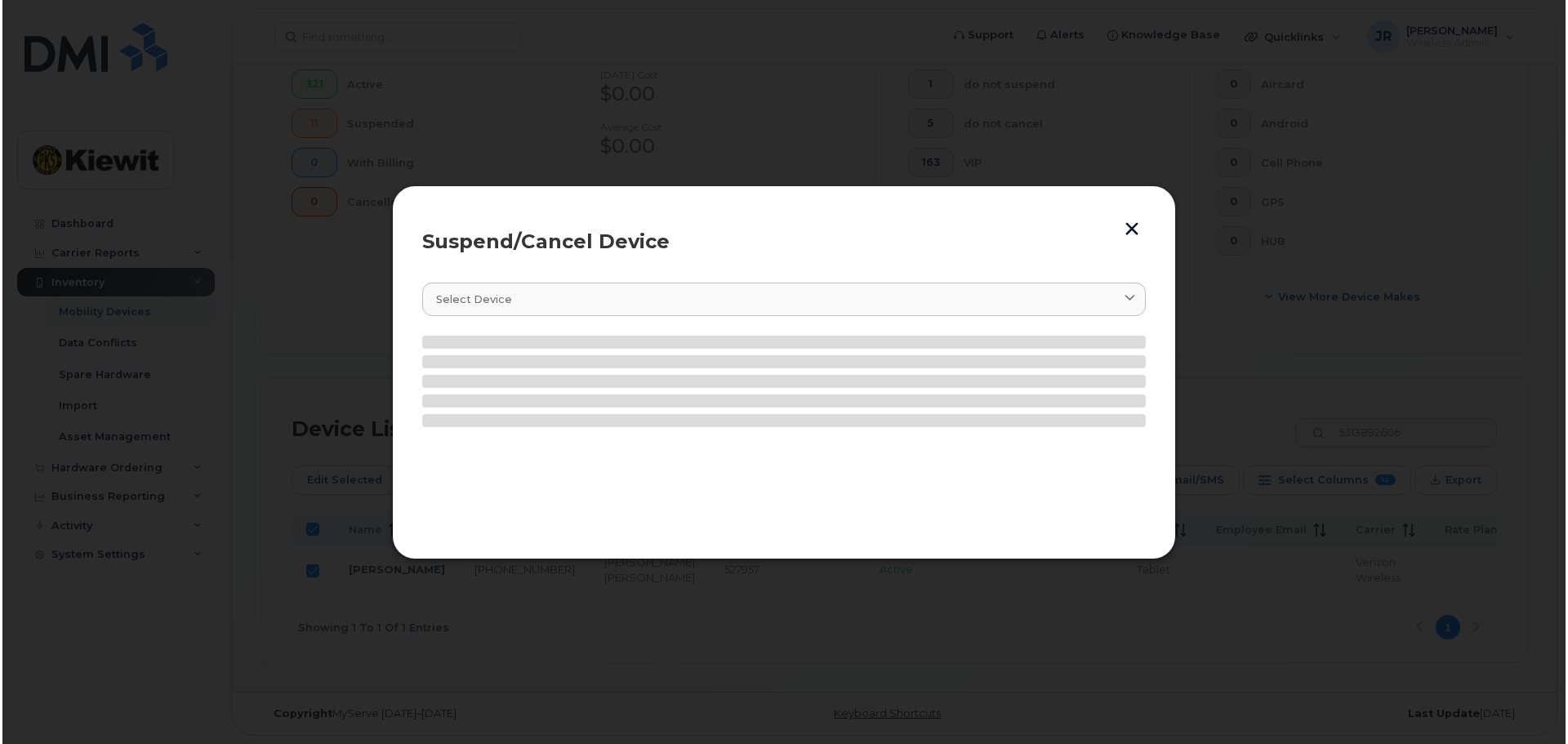
scroll to position [486, 0]
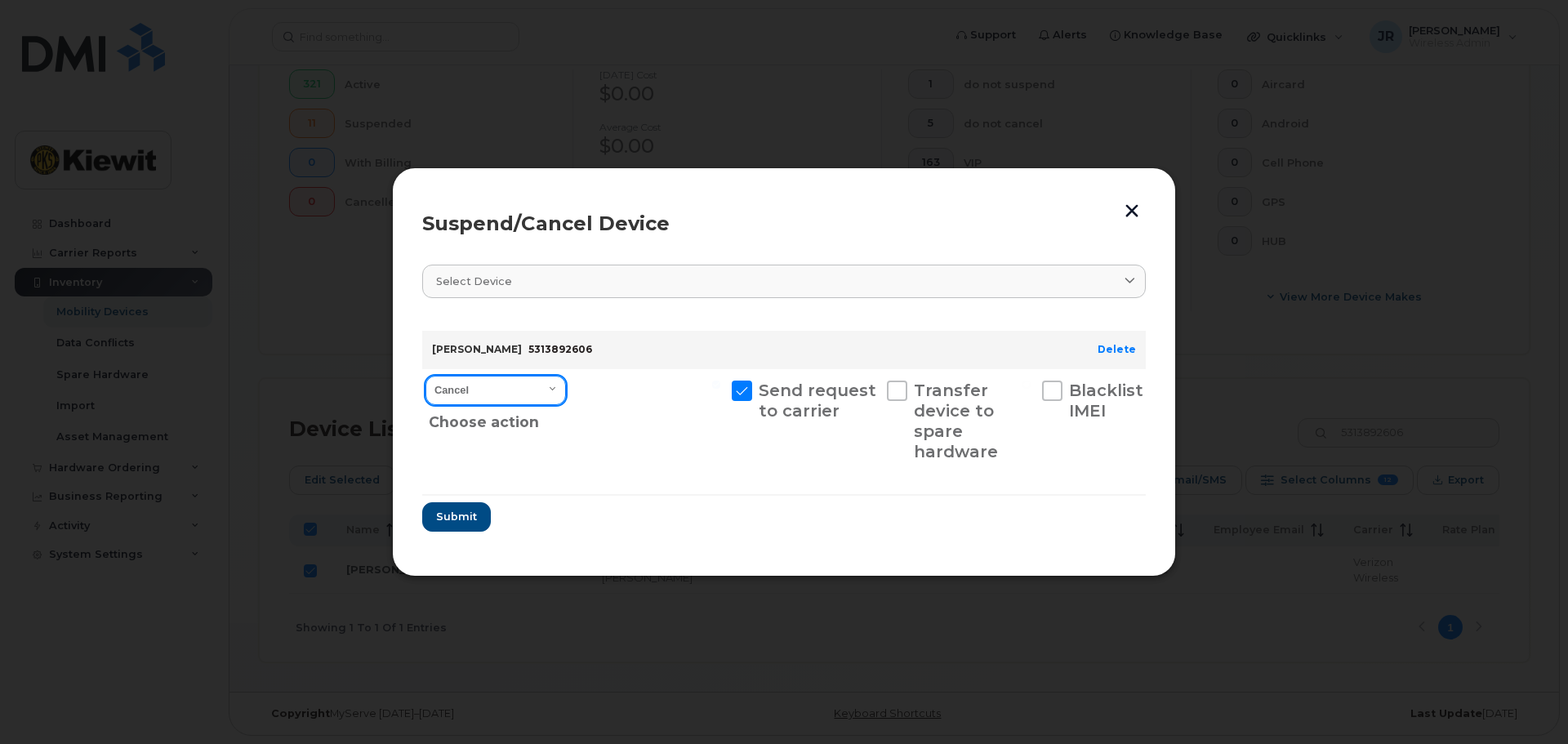
click at [533, 398] on select "Cancel Suspend - Reduced Rate Suspend - Full Rate Suspend - Lost Device/Stolen …" at bounding box center [495, 390] width 140 height 29
select select "[object Object]"
click at [425, 376] on select "Cancel Suspend - Reduced Rate Suspend - Full Rate Suspend - Lost Device/Stolen …" at bounding box center [495, 390] width 140 height 29
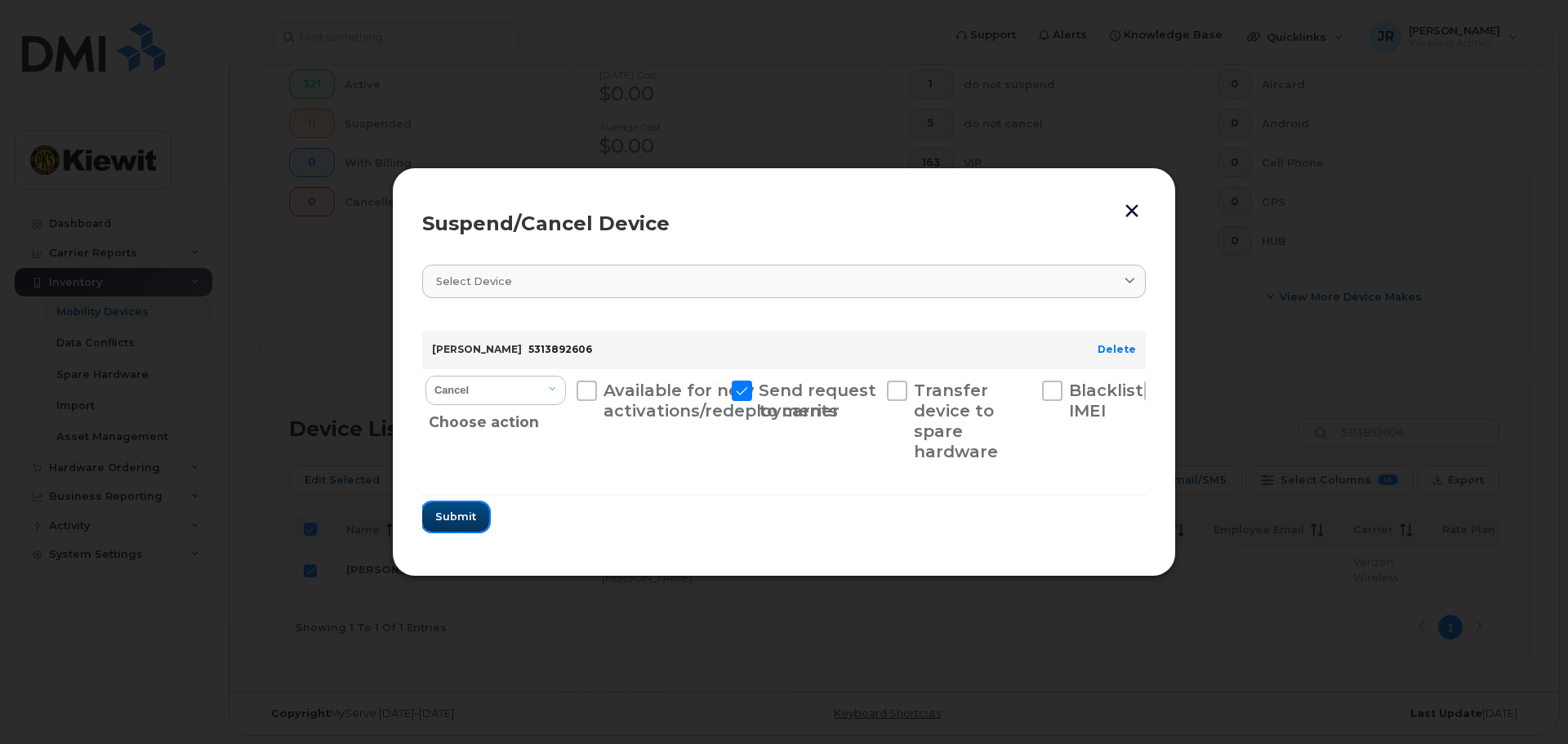
click at [458, 510] on button "Submit" at bounding box center [456, 517] width 67 height 29
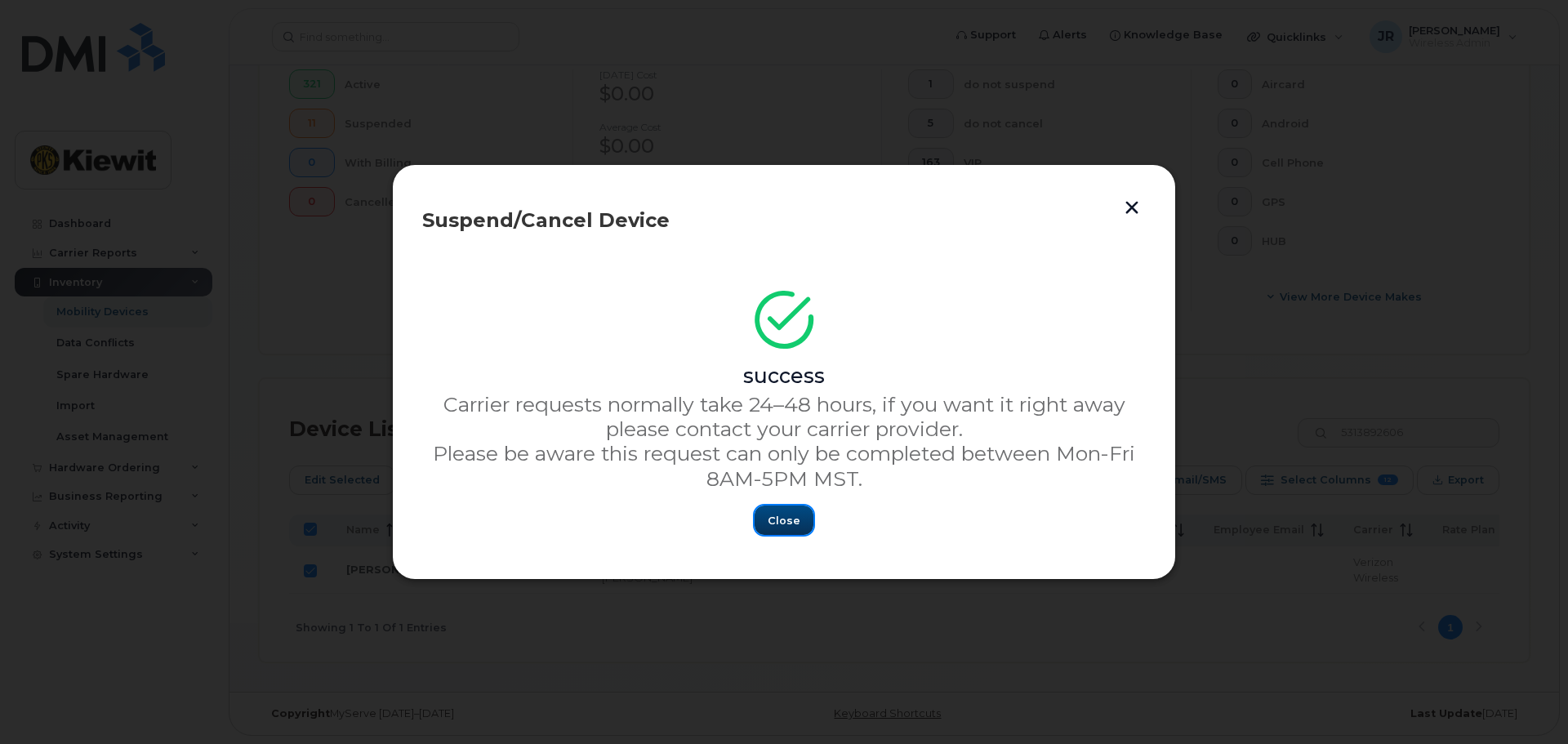
click at [778, 528] on span "Close" at bounding box center [784, 520] width 33 height 15
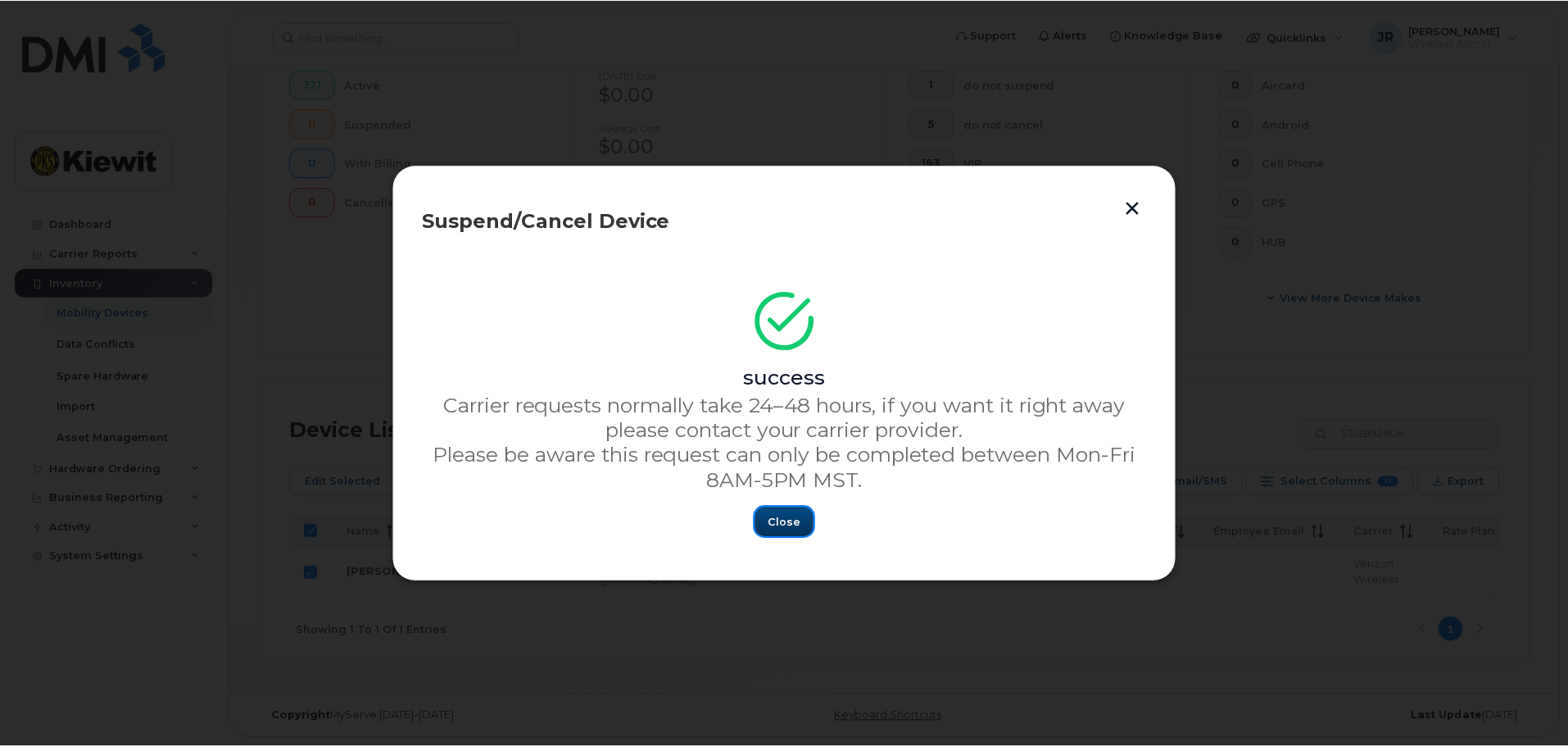
scroll to position [474, 0]
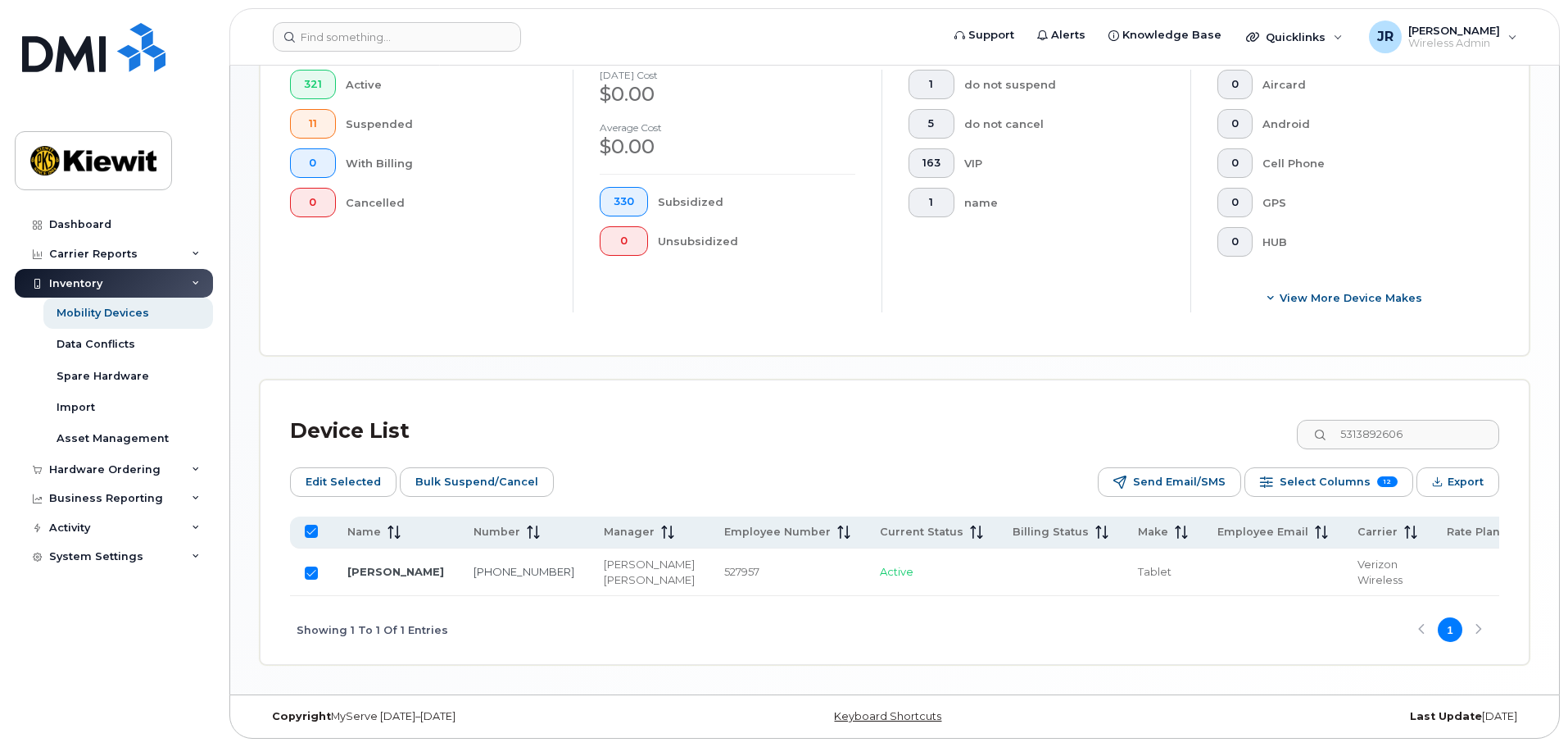
click at [315, 566] on input "Row Selected" at bounding box center [311, 573] width 13 height 13
checkbox input "false"
drag, startPoint x: 1422, startPoint y: 416, endPoint x: 1195, endPoint y: 416, distance: 227.0
click at [1195, 416] on div "Device List 5313892606" at bounding box center [895, 431] width 1209 height 43
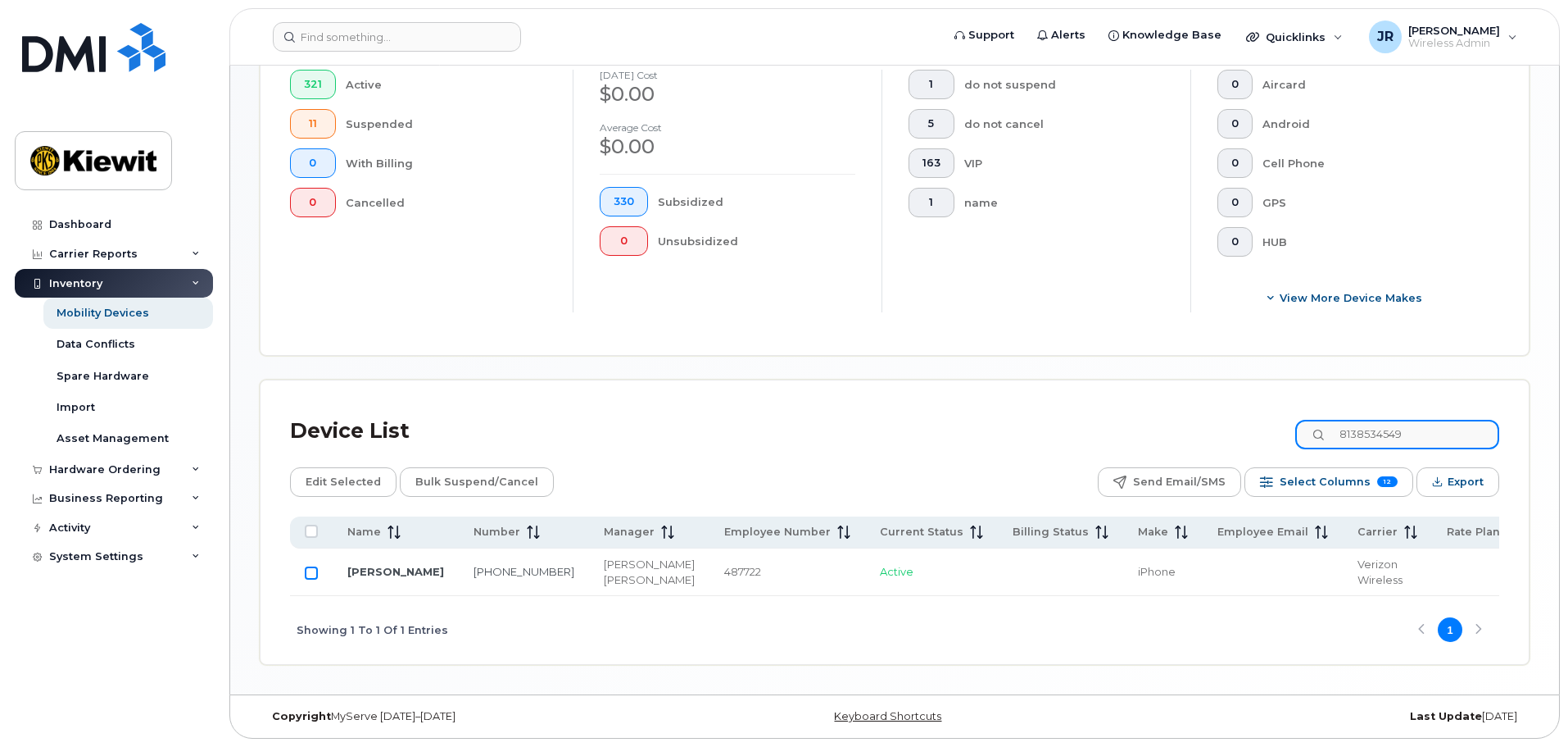
type input "8138534549"
click at [308, 566] on input "Row Unselected" at bounding box center [311, 573] width 13 height 13
checkbox input "true"
click at [483, 440] on div "Device List 8138534549 Edit Selected Bulk Suspend/Cancel Send Email/SMS Select …" at bounding box center [895, 537] width 1209 height 254
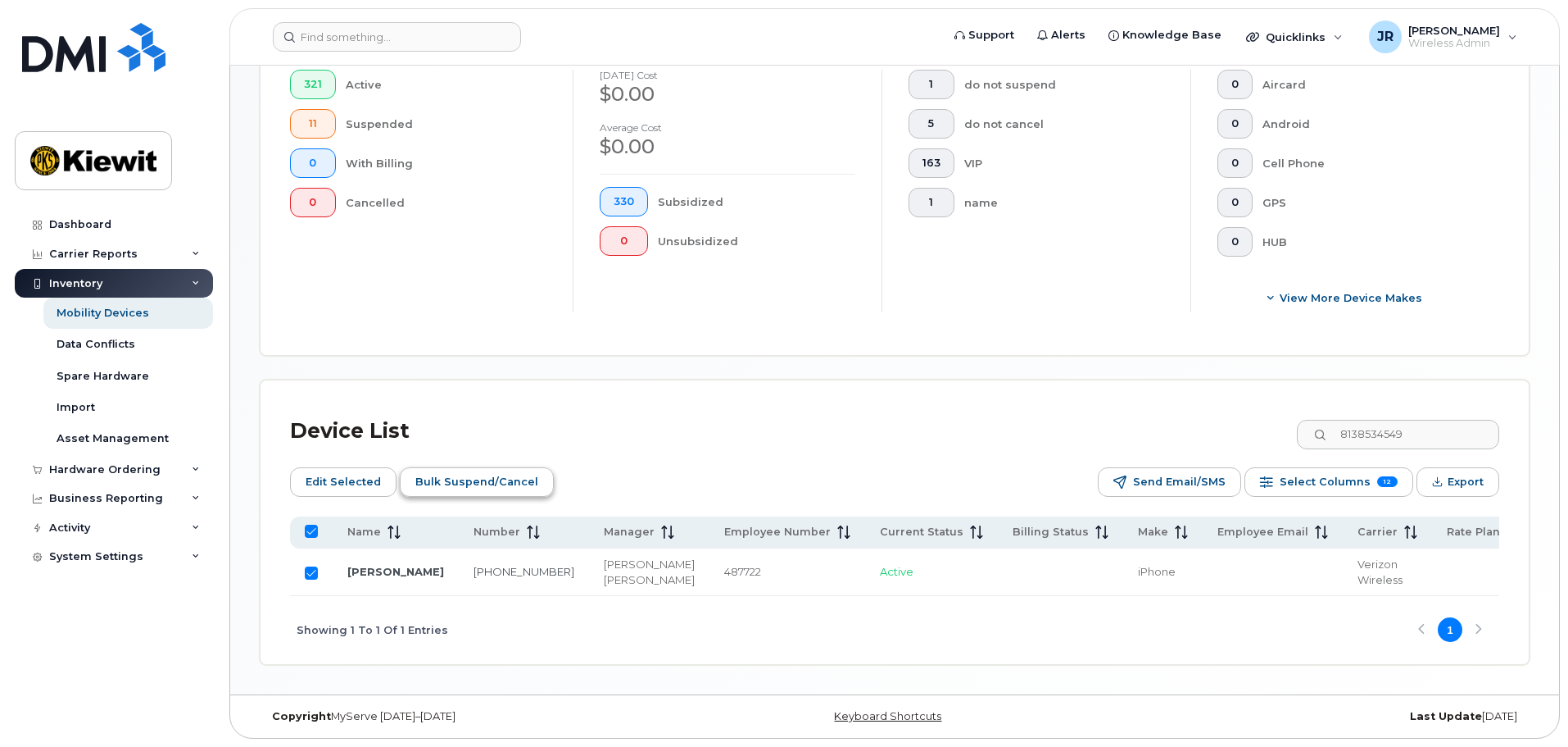
click at [476, 470] on span "Bulk Suspend/Cancel" at bounding box center [476, 482] width 123 height 24
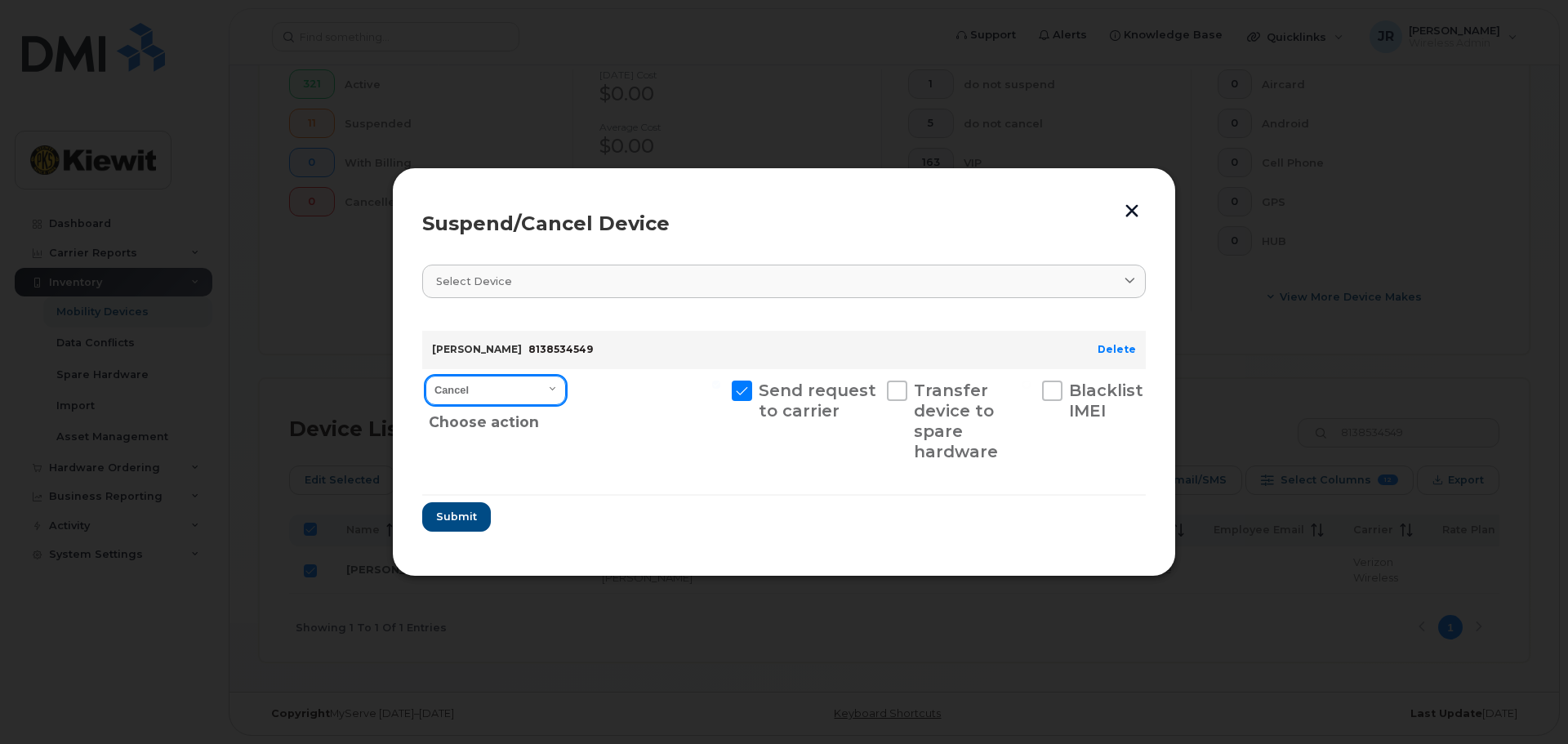
click at [543, 382] on select "Cancel Suspend - Reduced Rate Suspend - Full Rate Suspend - Lost Device/Stolen …" at bounding box center [495, 390] width 140 height 29
select select "[object Object]"
click at [425, 376] on select "Cancel Suspend - Reduced Rate Suspend - Full Rate Suspend - Lost Device/Stolen …" at bounding box center [495, 390] width 140 height 29
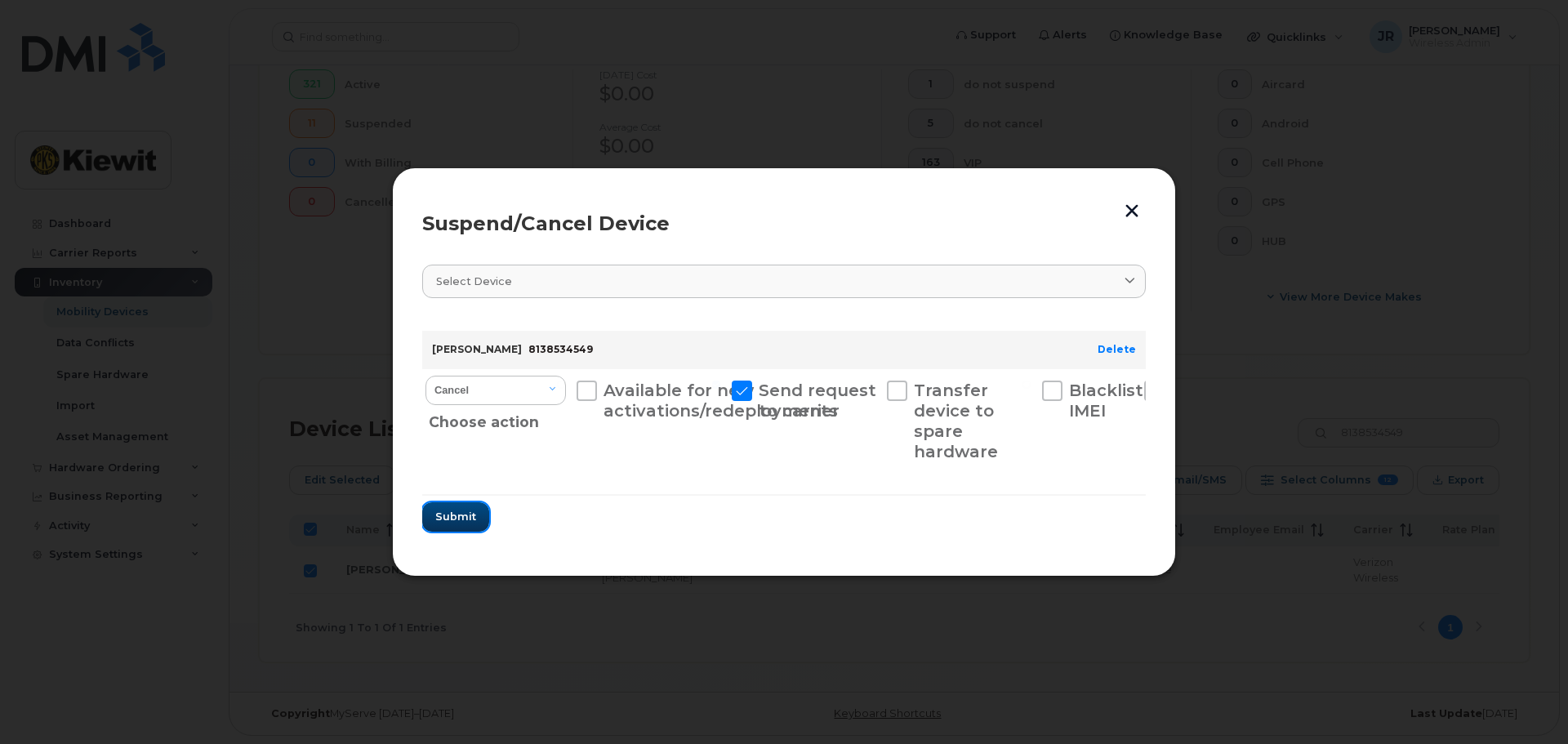
click at [448, 524] on span "Submit" at bounding box center [456, 516] width 41 height 15
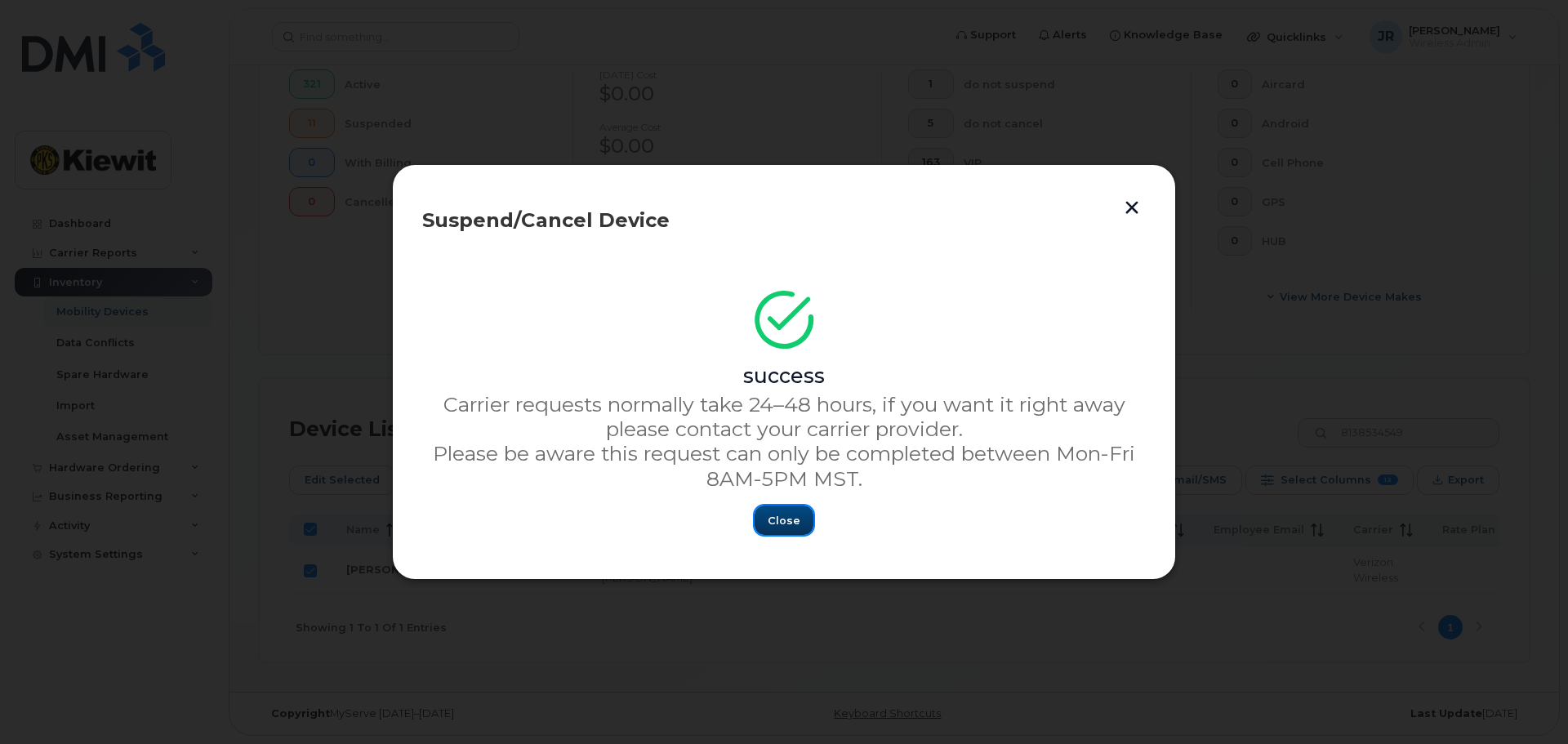
drag, startPoint x: 784, startPoint y: 517, endPoint x: 669, endPoint y: 534, distance: 116.2
click at [784, 517] on span "Close" at bounding box center [784, 520] width 33 height 15
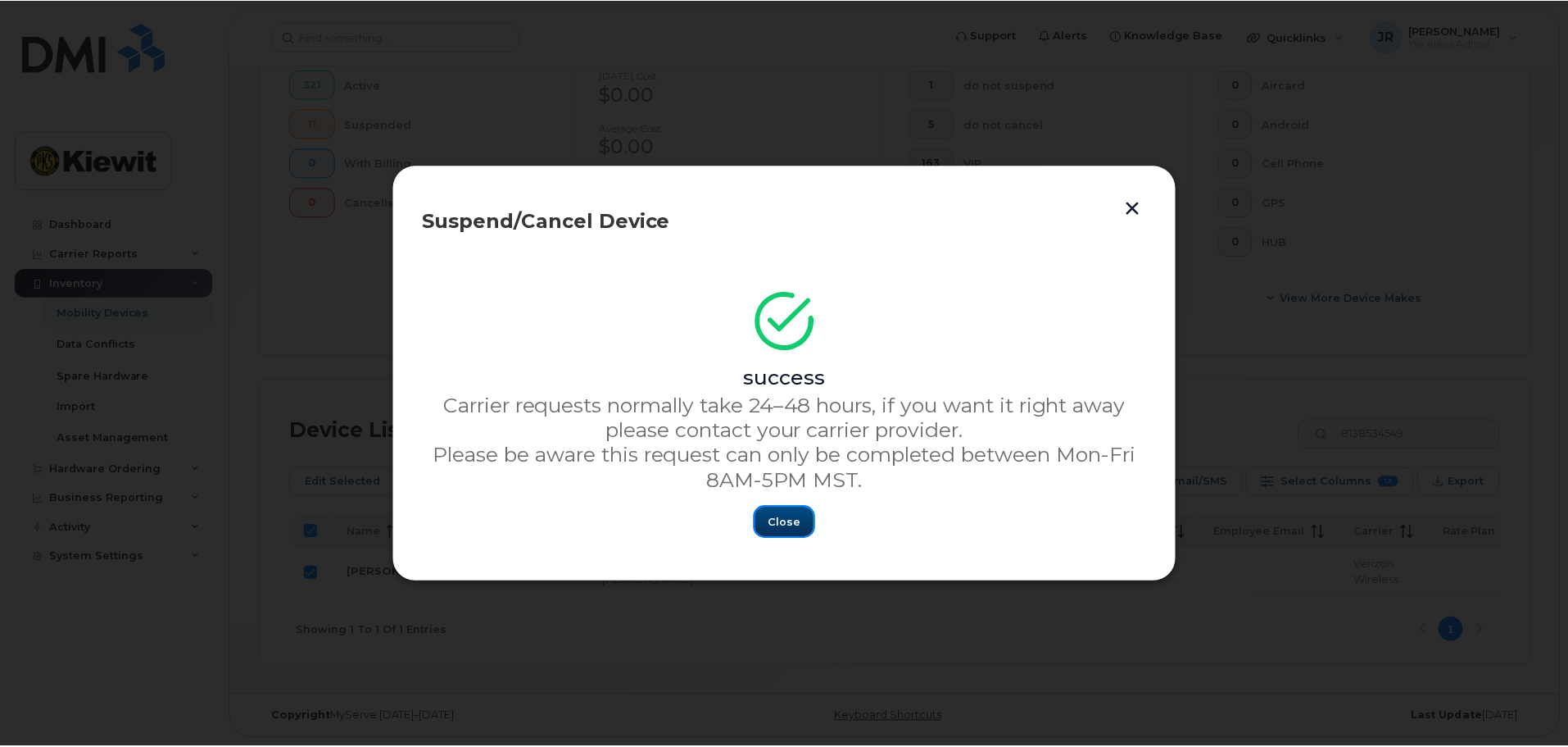
scroll to position [474, 0]
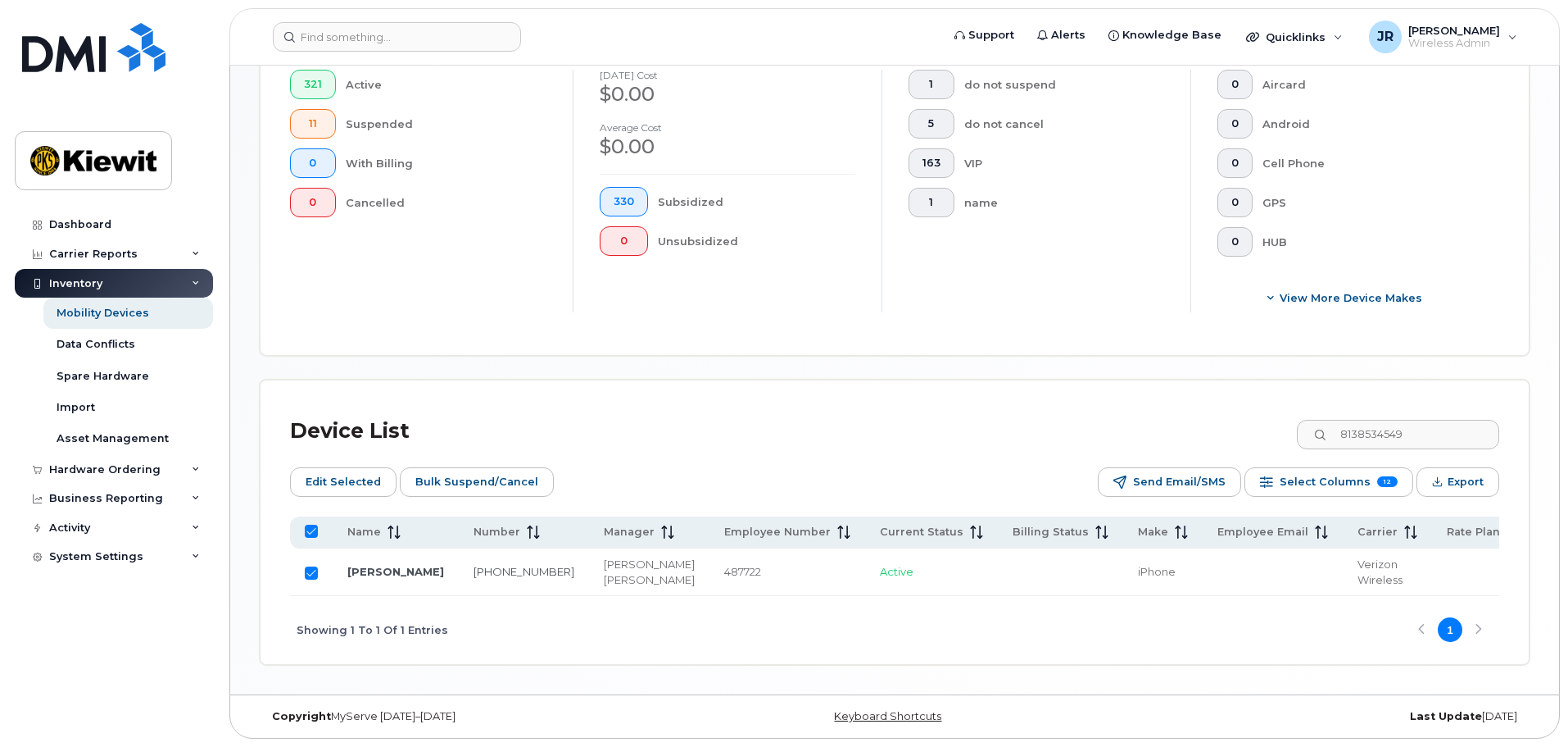
click at [305, 566] on input "Row Selected" at bounding box center [311, 573] width 13 height 13
checkbox input "false"
click at [1456, 419] on input "8138534549" at bounding box center [1397, 434] width 204 height 29
drag, startPoint x: 1363, startPoint y: 410, endPoint x: 1297, endPoint y: 412, distance: 66.0
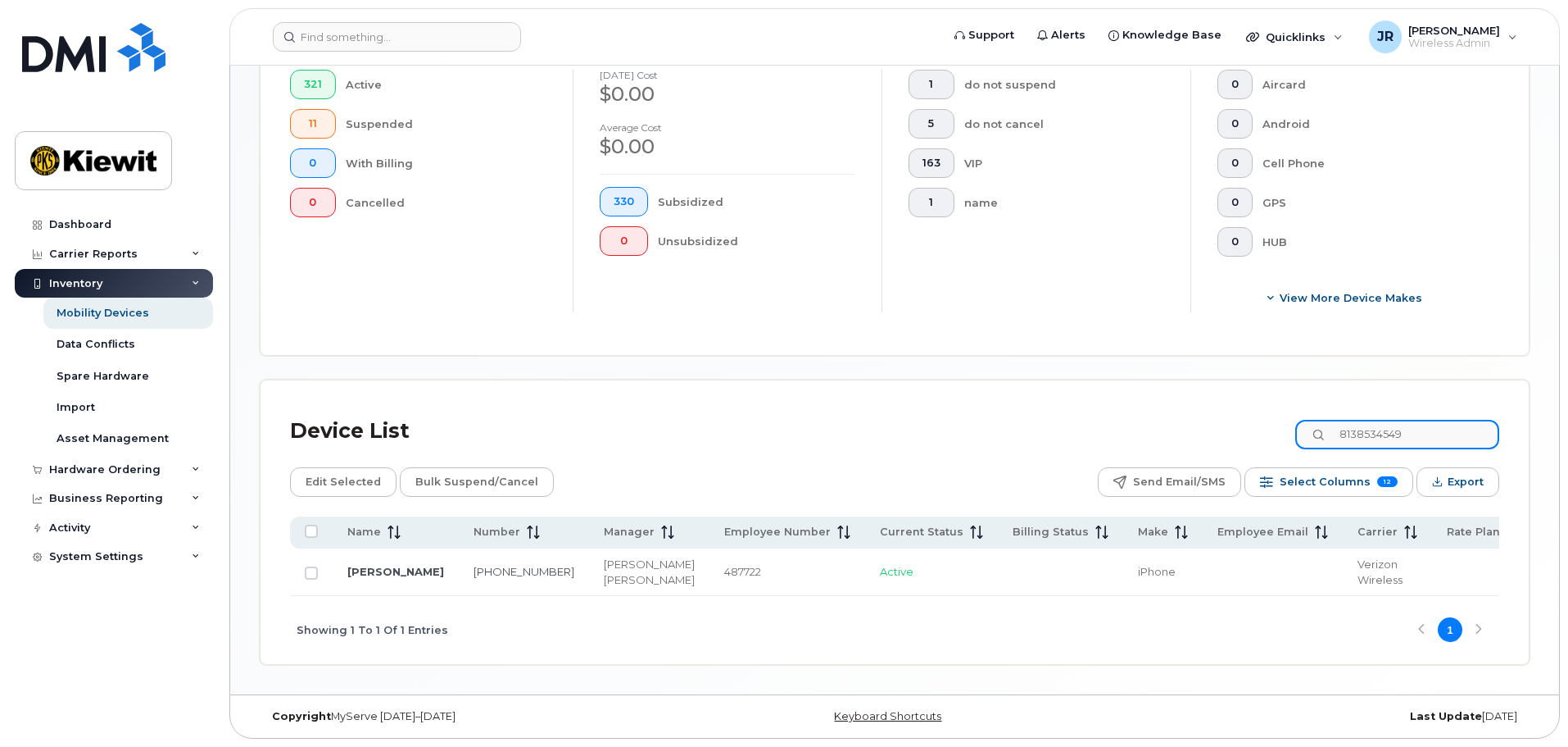
click at [1297, 412] on div "Device List 8138534549" at bounding box center [895, 431] width 1209 height 43
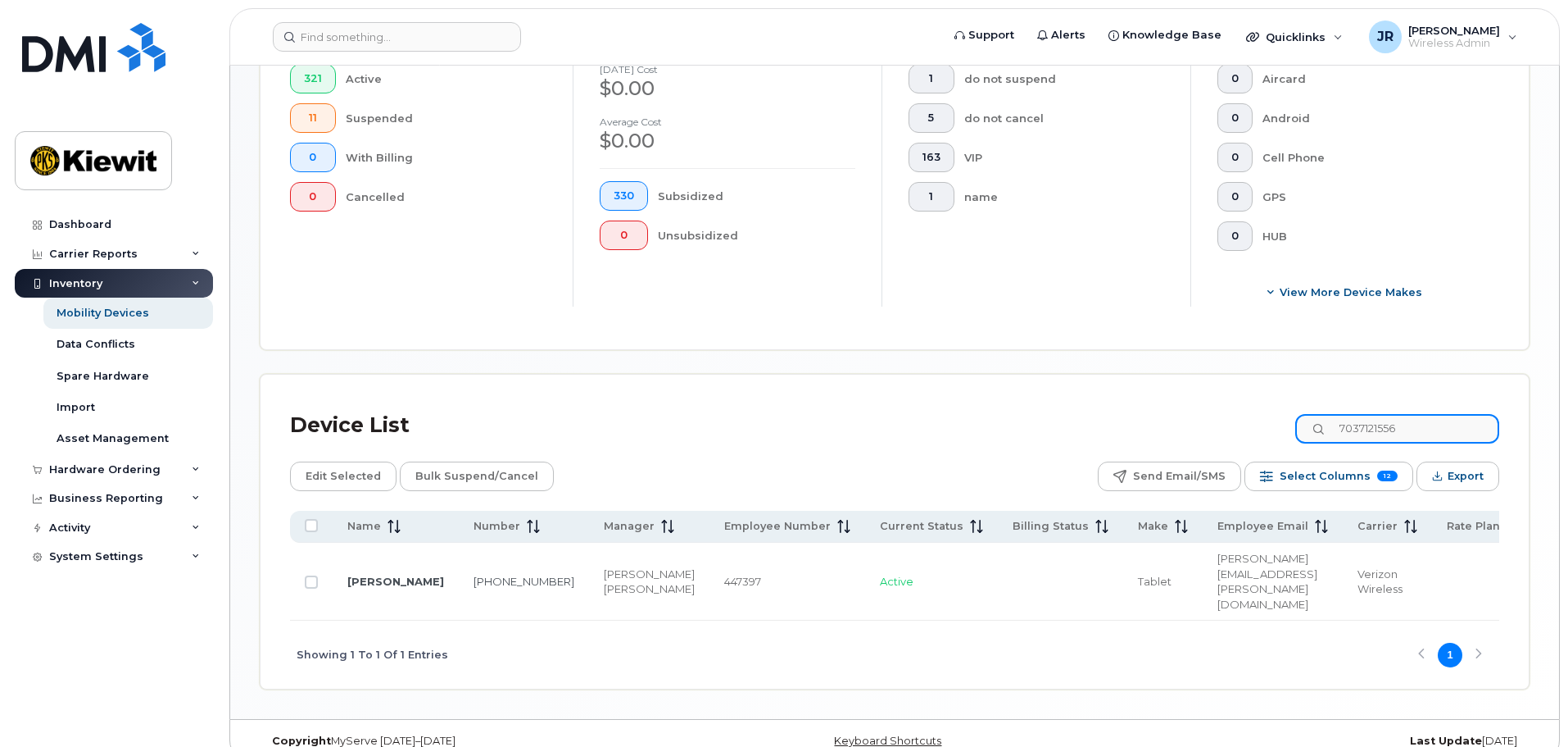
type input "7037121556"
click at [312, 575] on input "Row Unselected" at bounding box center [311, 582] width 13 height 13
checkbox input "true"
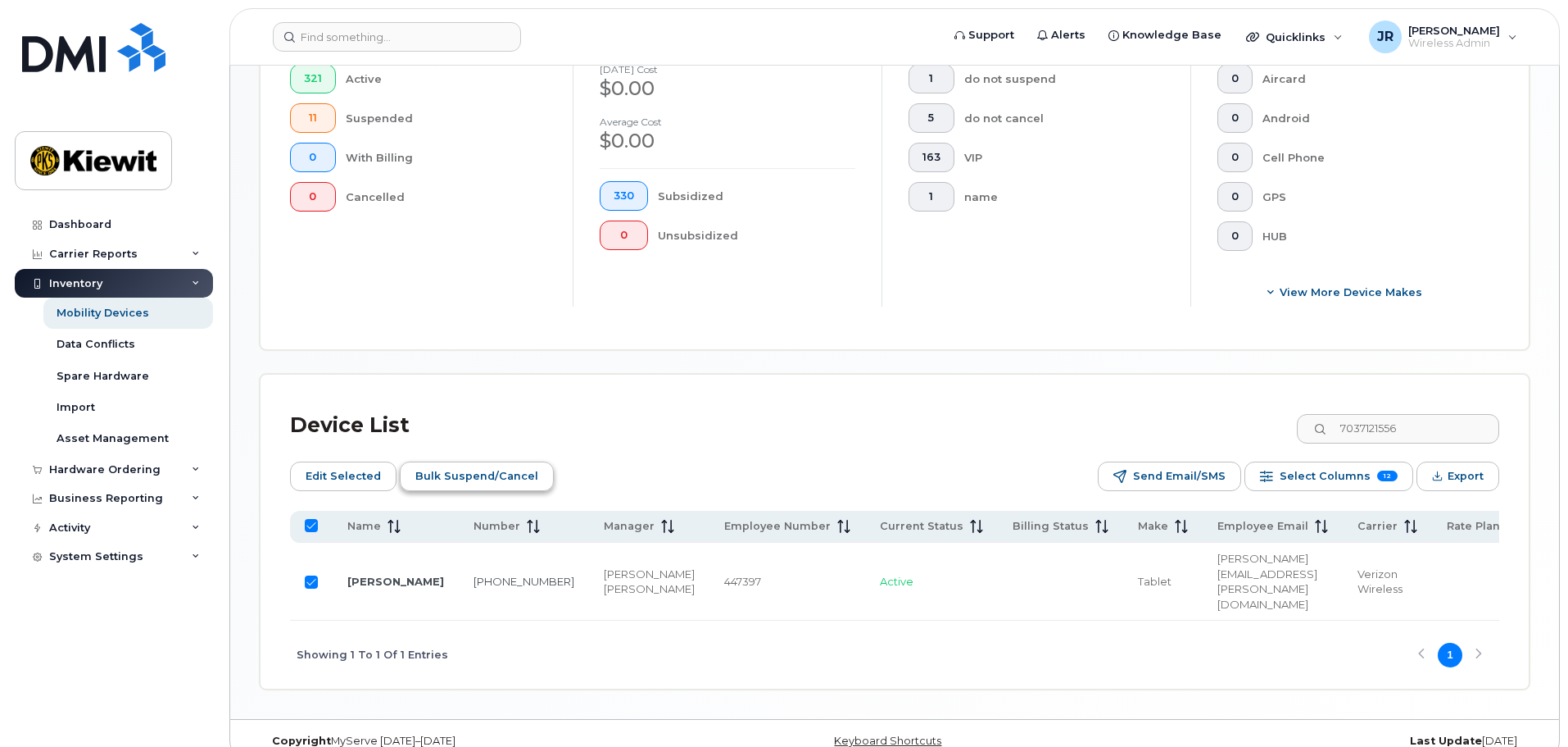
click at [502, 464] on span "Bulk Suspend/Cancel" at bounding box center [476, 476] width 123 height 24
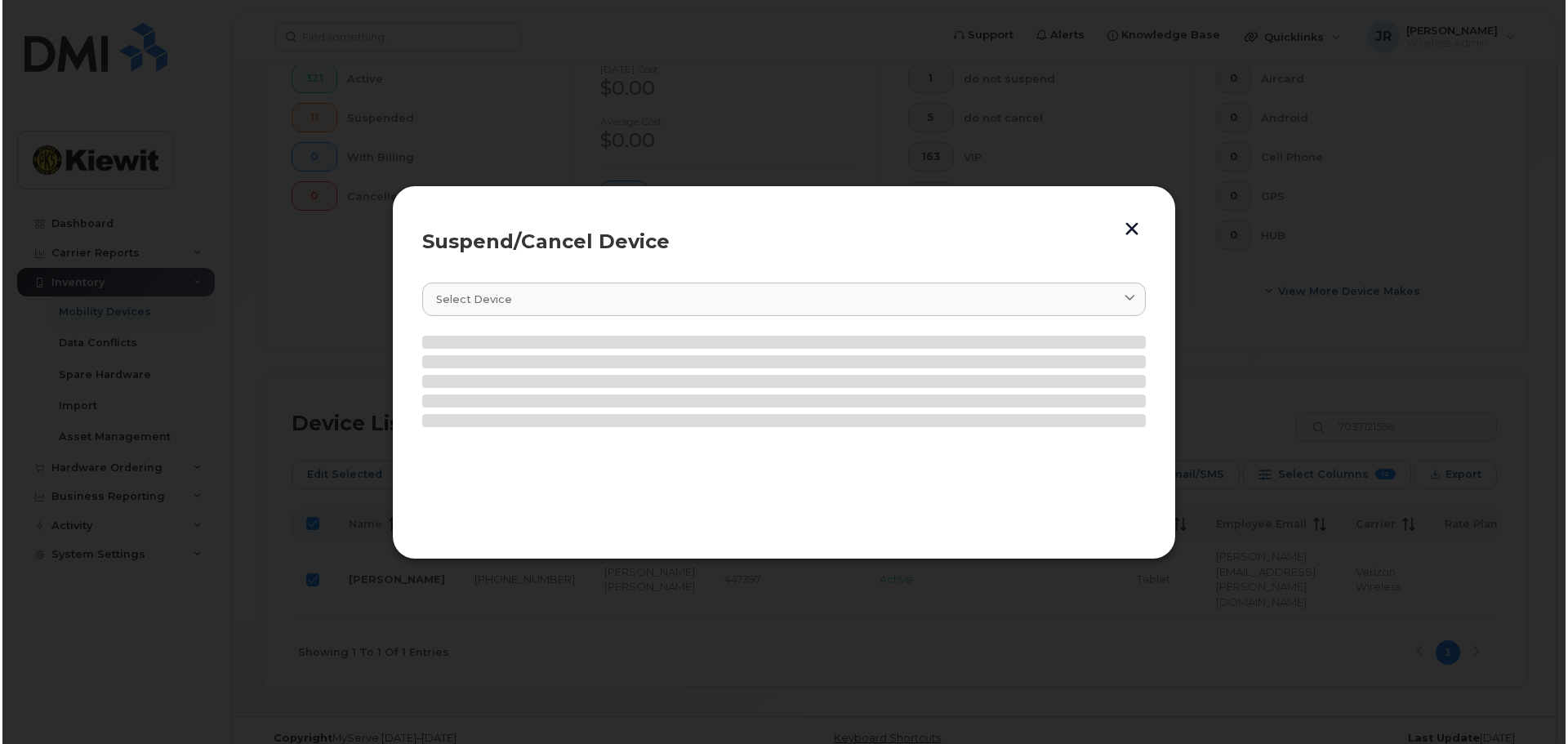
scroll to position [486, 0]
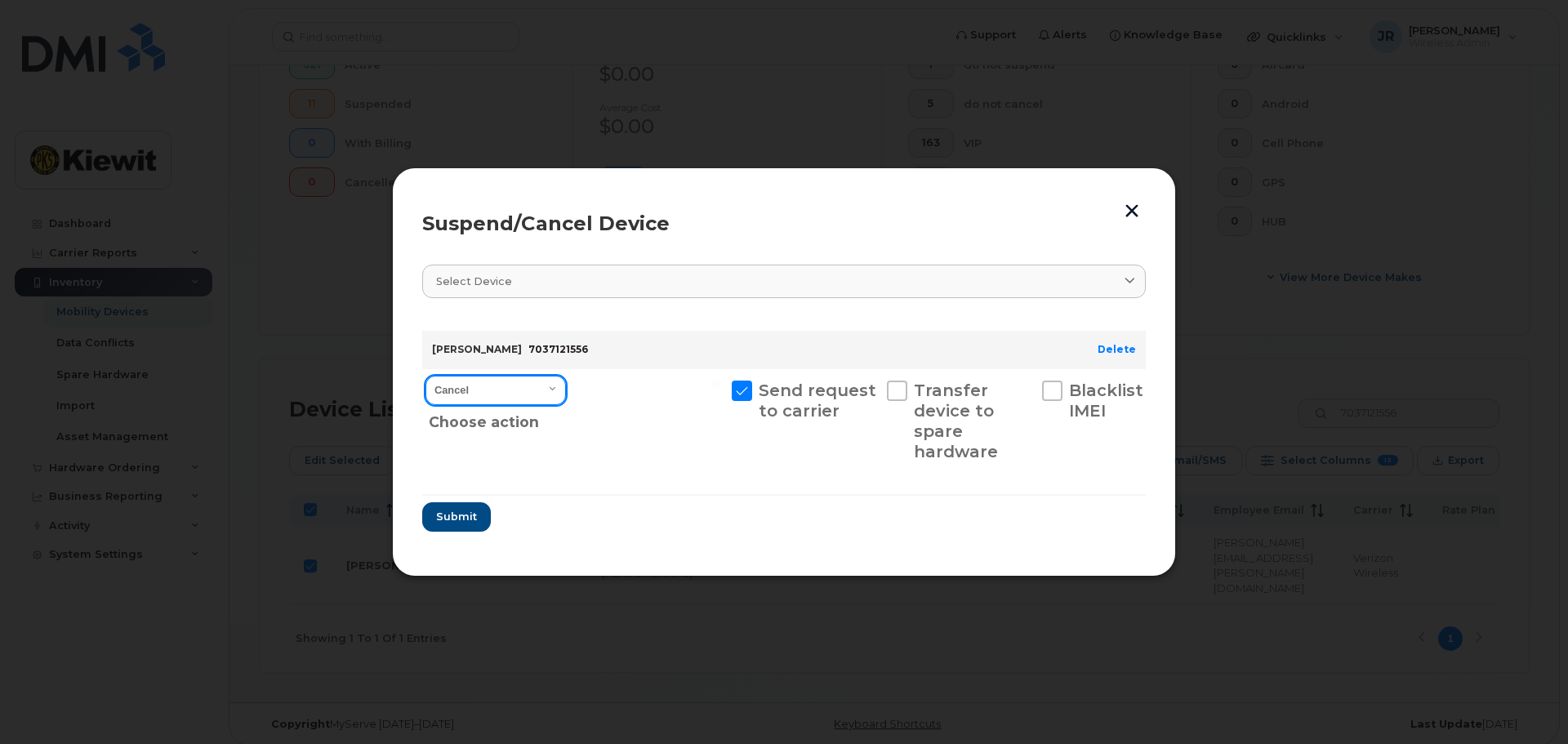
click at [514, 389] on select "Cancel Suspend - Reduced Rate Suspend - Full Rate Suspend - Lost Device/Stolen …" at bounding box center [495, 390] width 140 height 29
select select "[object Object]"
click at [425, 376] on select "Cancel Suspend - Reduced Rate Suspend - Full Rate Suspend - Lost Device/Stolen …" at bounding box center [495, 390] width 140 height 29
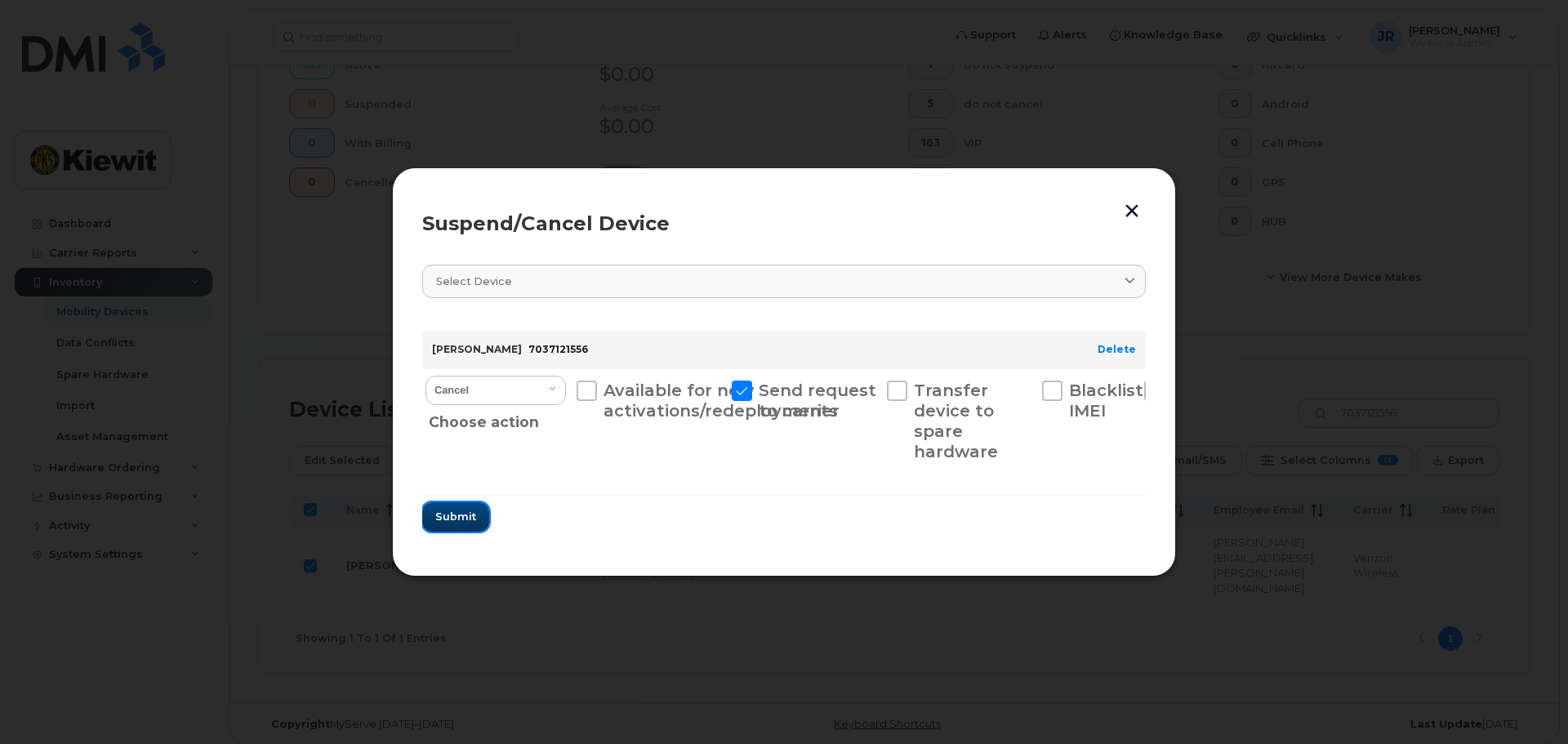
click at [442, 532] on button "Submit" at bounding box center [456, 517] width 67 height 29
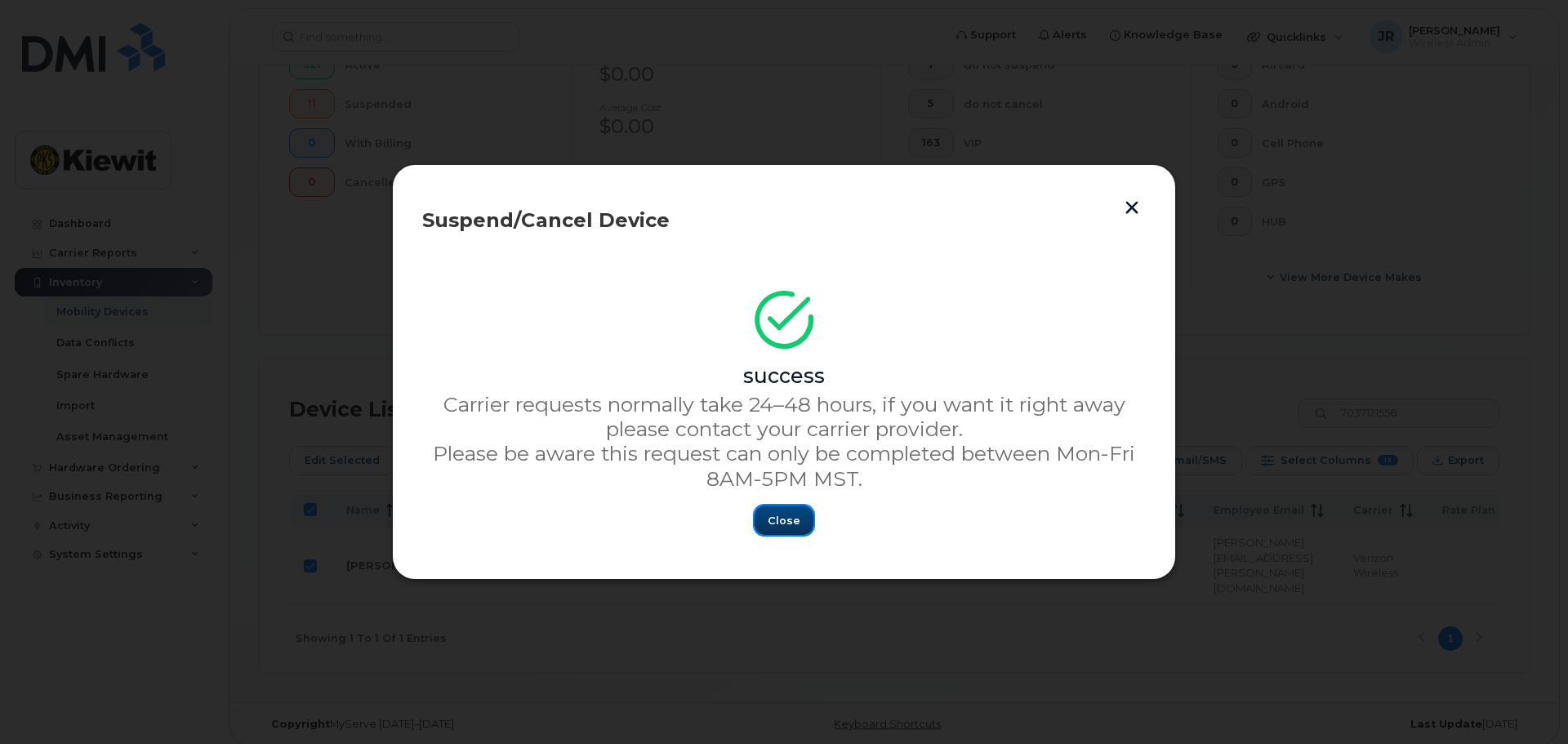
click at [793, 521] on span "Close" at bounding box center [784, 520] width 33 height 15
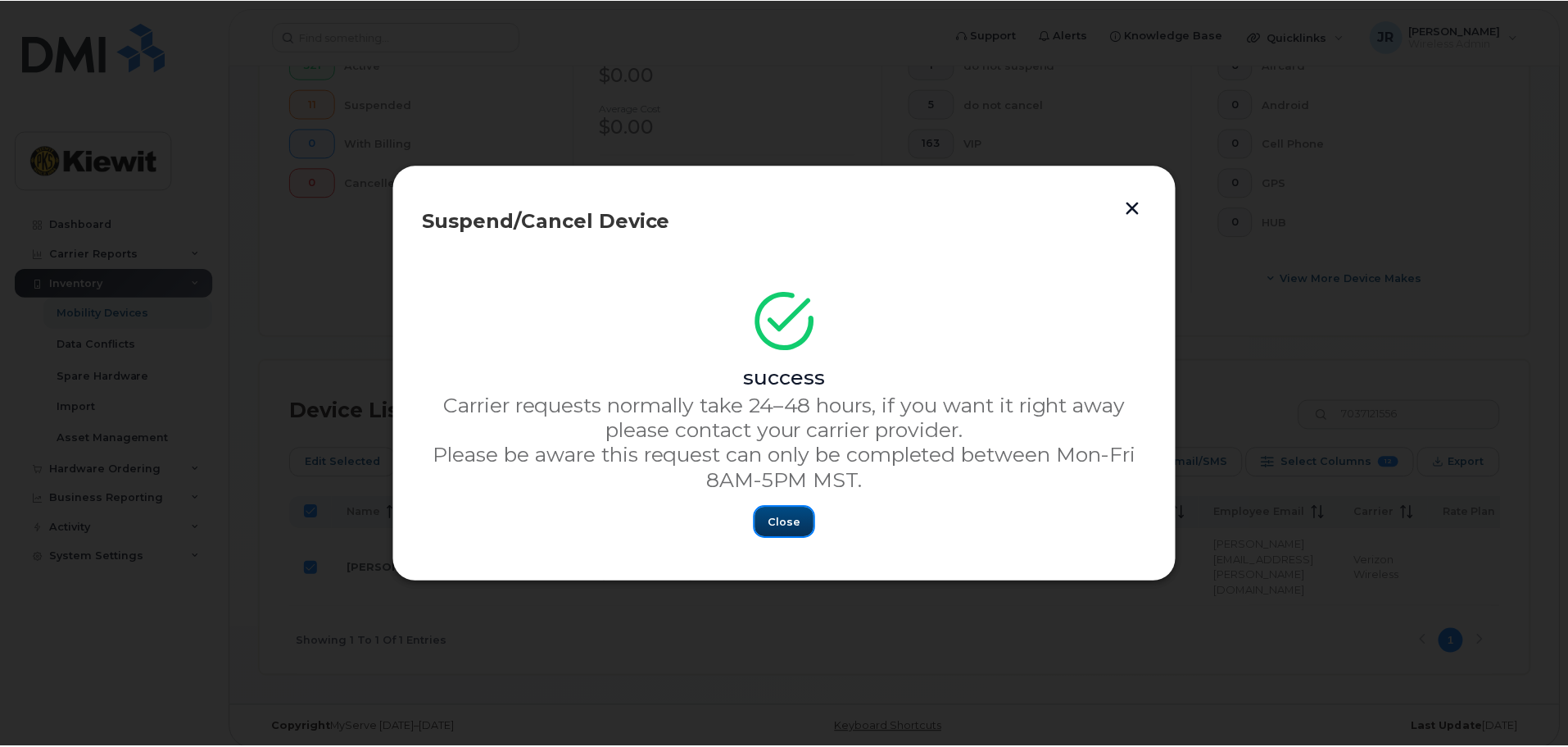
scroll to position [474, 0]
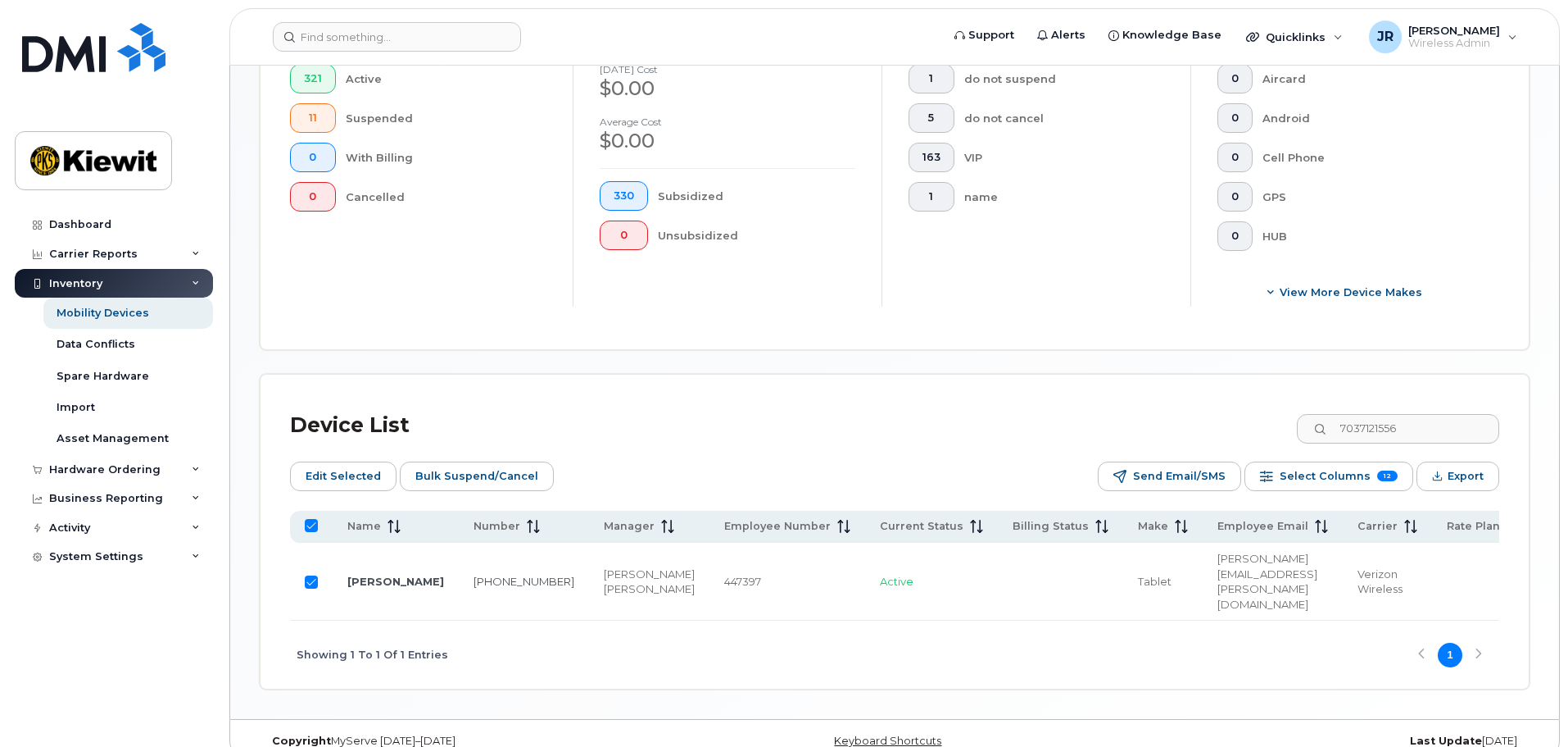
click at [307, 575] on input "Row Selected" at bounding box center [311, 582] width 13 height 13
checkbox input "false"
drag, startPoint x: 1481, startPoint y: 411, endPoint x: 1247, endPoint y: 423, distance: 234.3
click at [1247, 423] on div "Device List 7037121556" at bounding box center [895, 425] width 1209 height 43
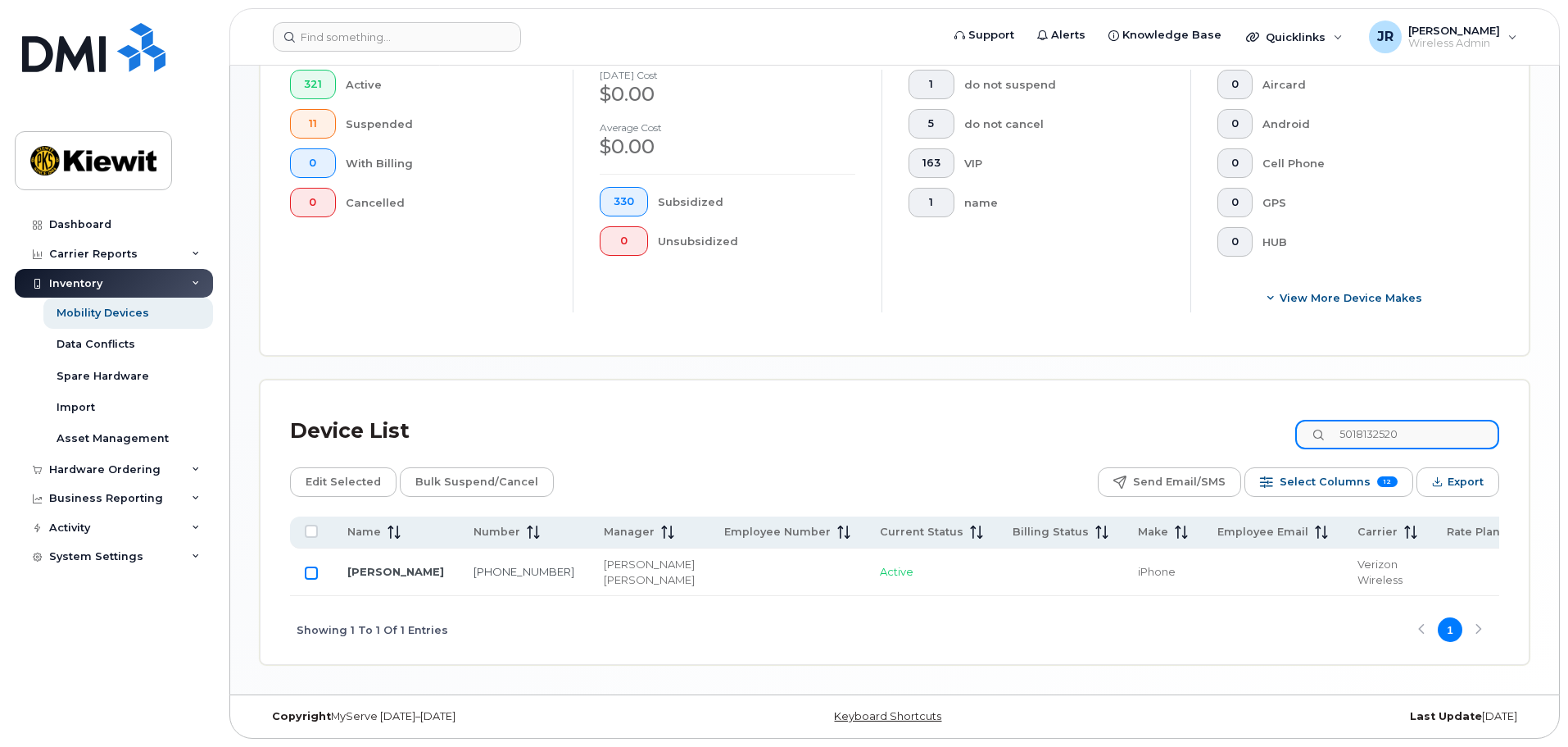
type input "5018132520"
click at [311, 566] on input "Row Unselected" at bounding box center [311, 573] width 13 height 13
checkbox input "true"
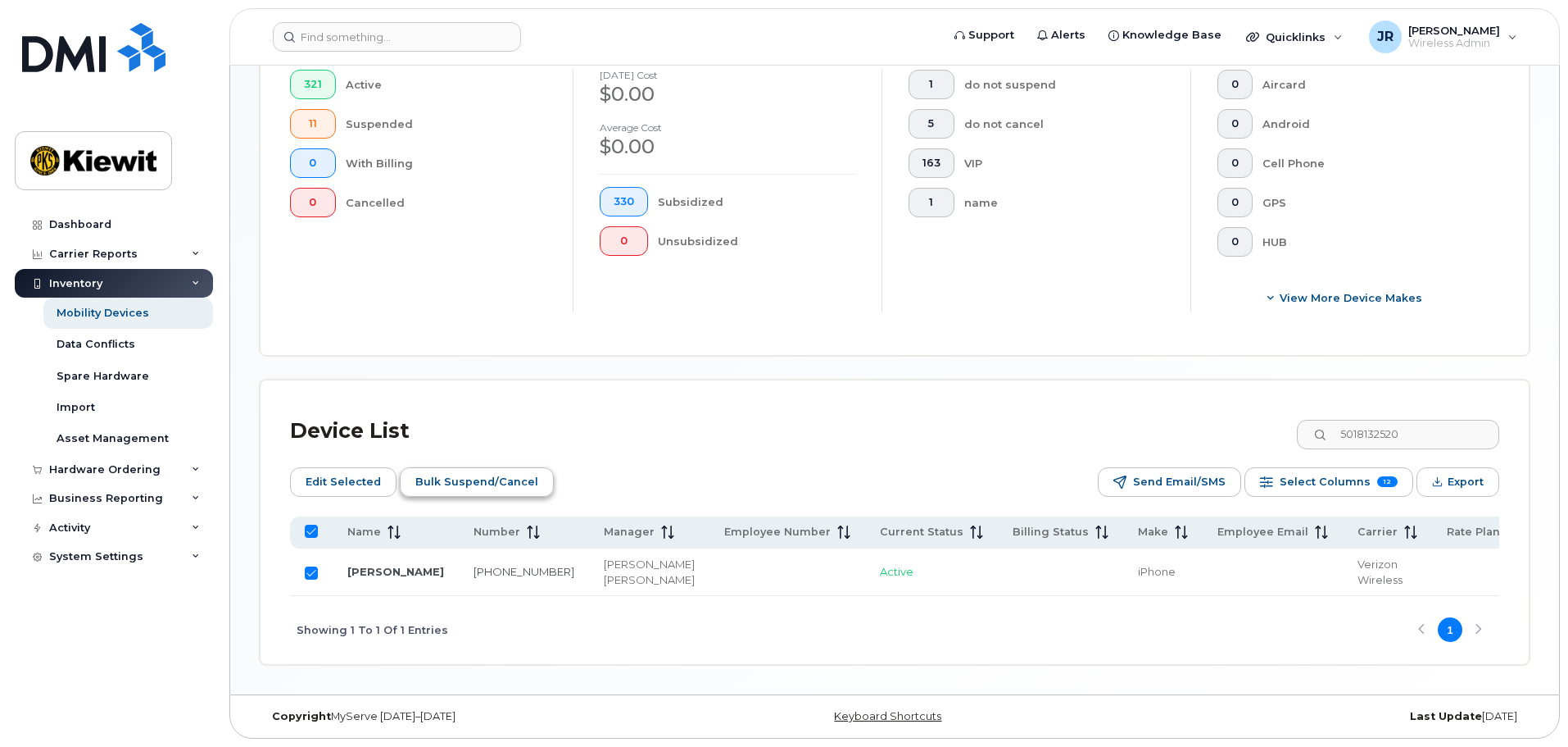
click at [506, 470] on span "Bulk Suspend/Cancel" at bounding box center [476, 482] width 123 height 24
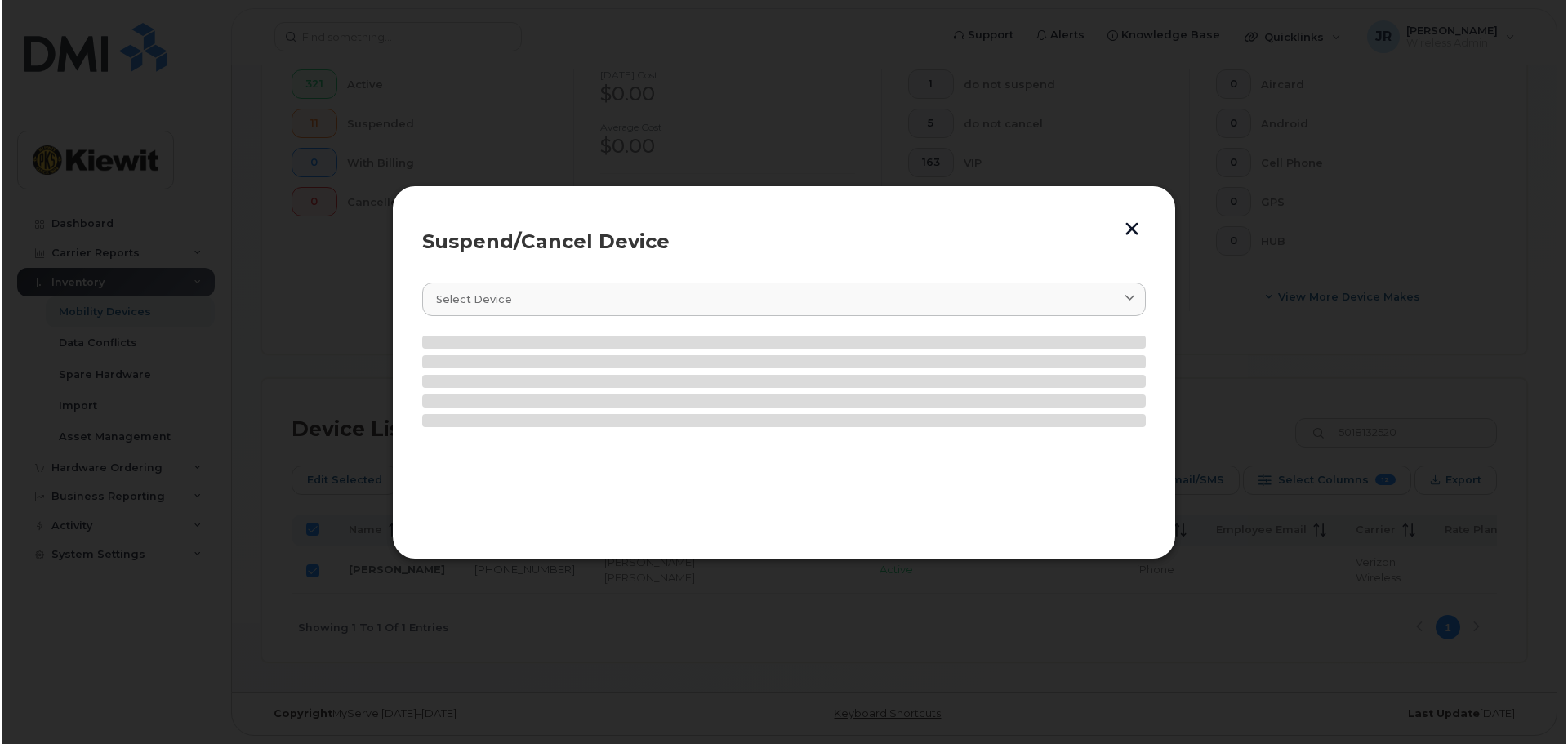
scroll to position [486, 0]
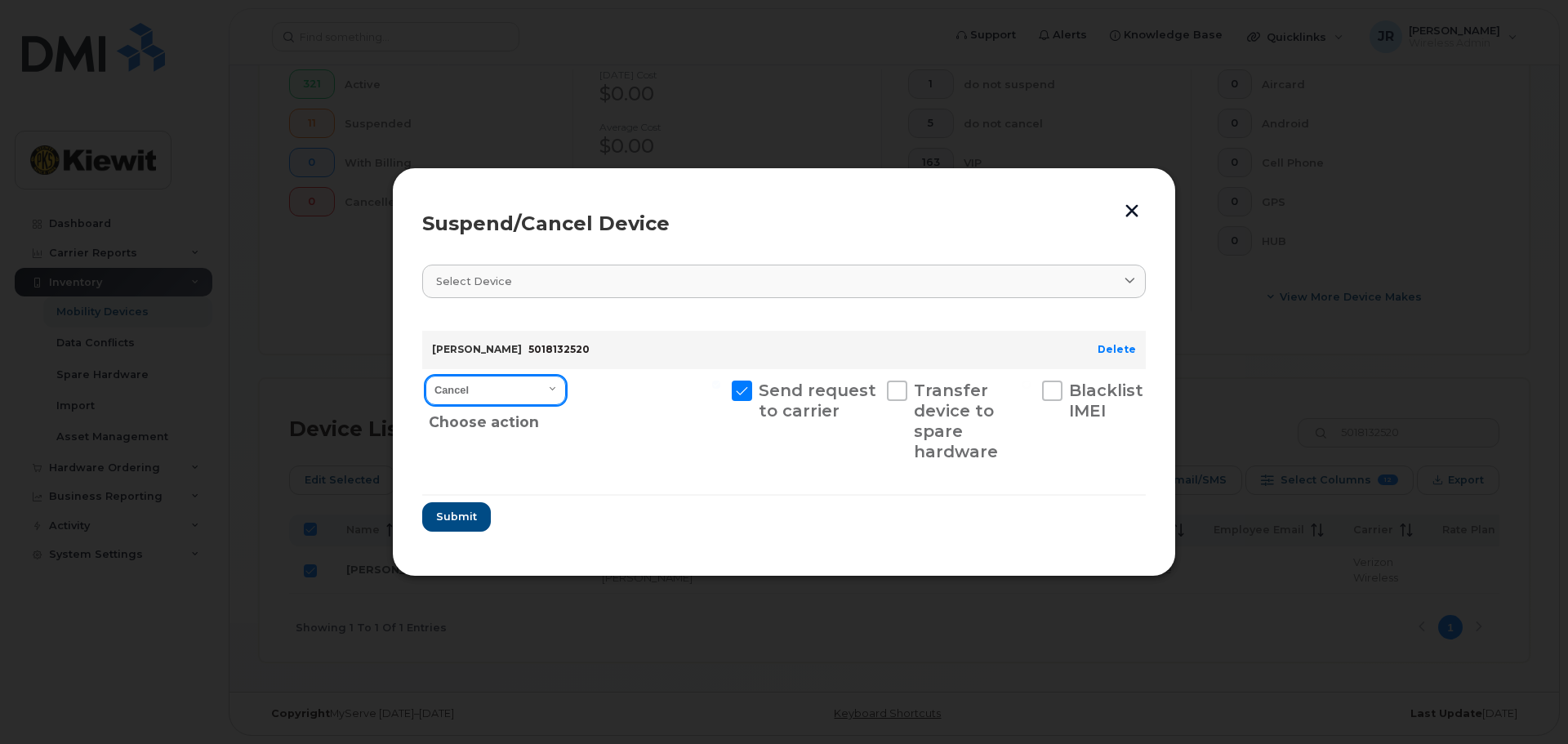
click at [502, 379] on select "Cancel Suspend - Reduced Rate Suspend - Full Rate Suspend - Lost Device/Stolen …" at bounding box center [495, 390] width 140 height 29
select select "[object Object]"
click at [425, 376] on select "Cancel Suspend - Reduced Rate Suspend - Full Rate Suspend - Lost Device/Stolen …" at bounding box center [495, 390] width 140 height 29
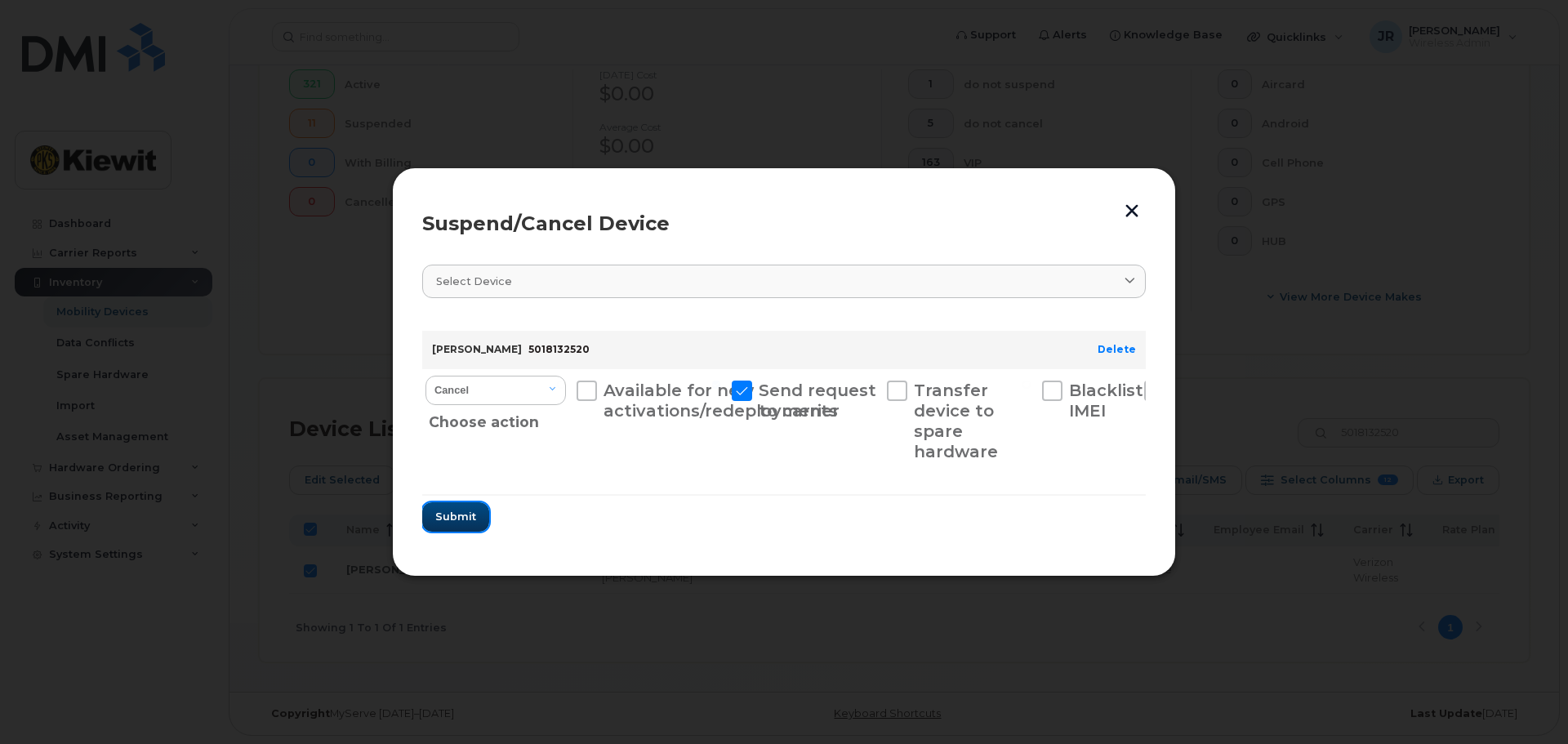
click at [464, 524] on span "Submit" at bounding box center [456, 516] width 41 height 15
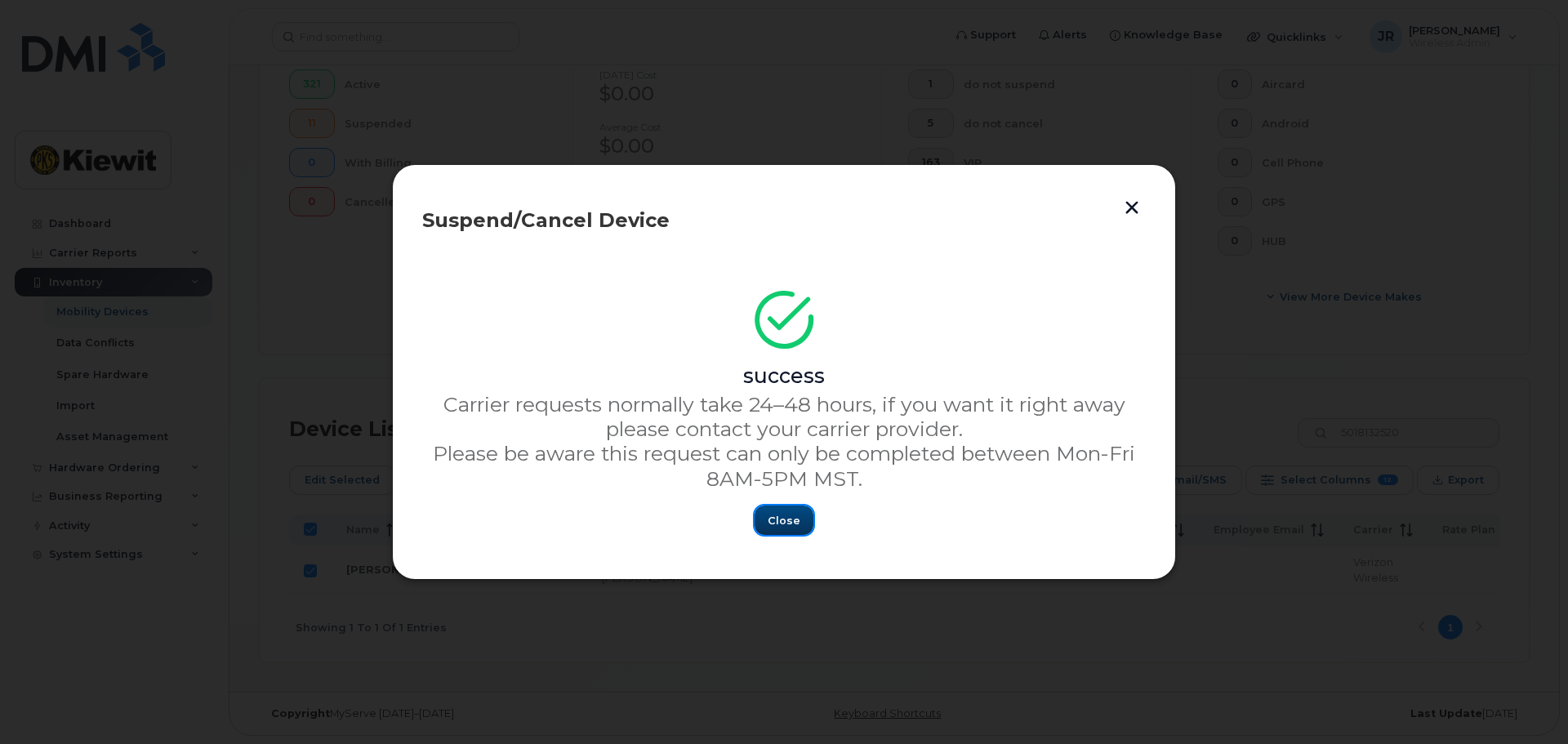
click at [774, 522] on span "Close" at bounding box center [784, 520] width 33 height 15
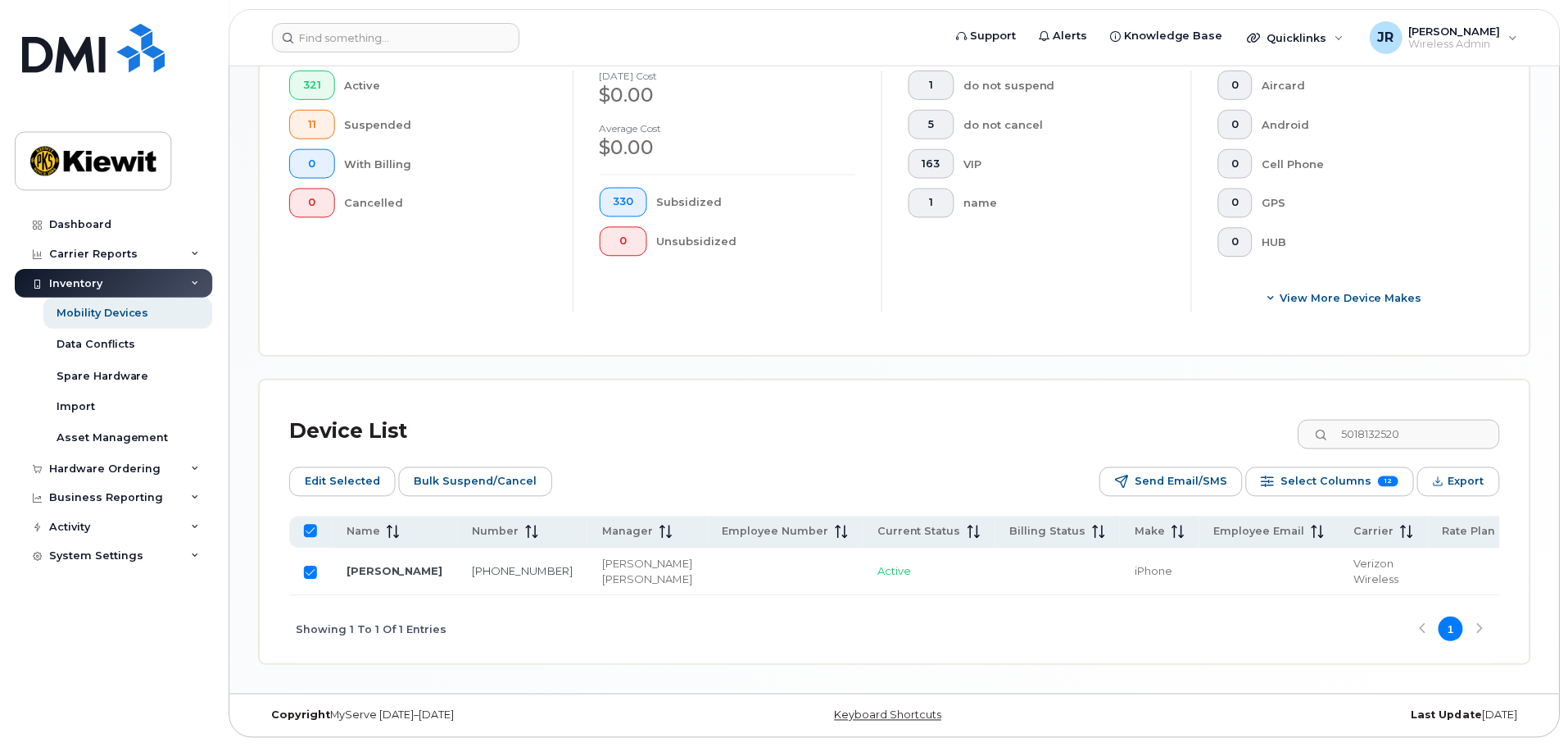
scroll to position [474, 0]
click at [311, 566] on input "Row Selected" at bounding box center [311, 573] width 13 height 13
checkbox input "false"
drag, startPoint x: 1467, startPoint y: 414, endPoint x: 1241, endPoint y: 419, distance: 226.1
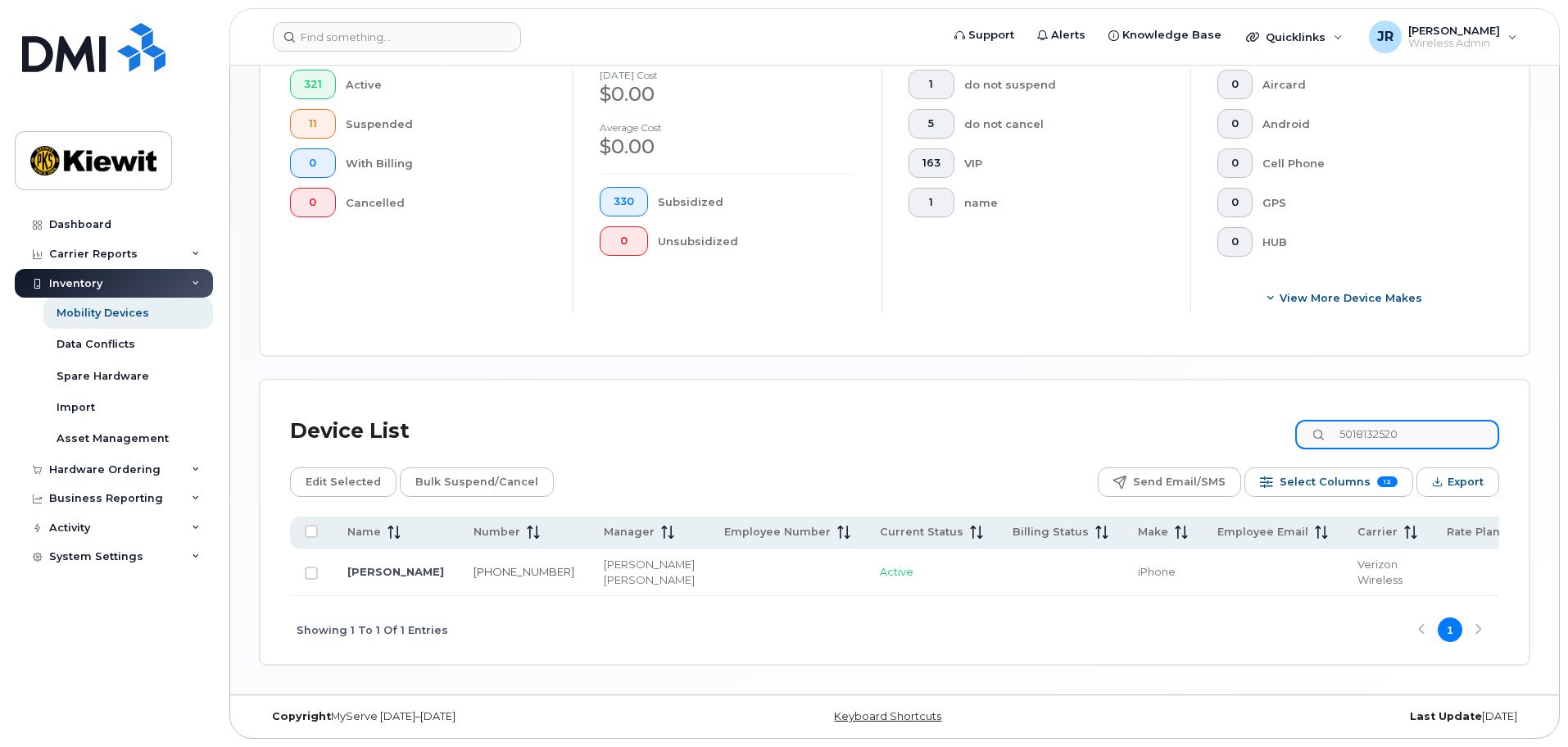
click at [1241, 419] on div "Device List 5018132520" at bounding box center [895, 431] width 1209 height 43
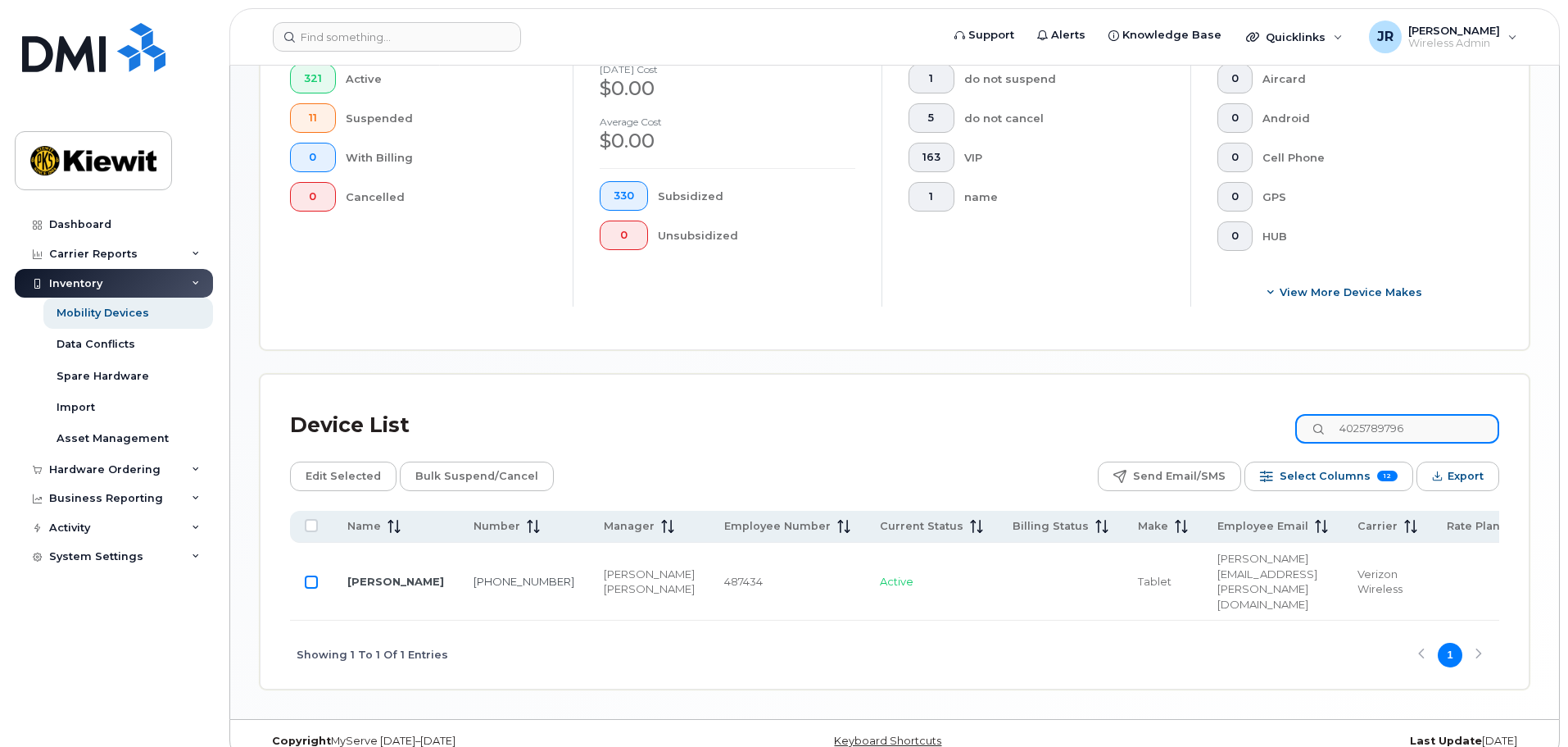
type input "4025789796"
click at [314, 575] on input "Row Unselected" at bounding box center [311, 582] width 13 height 13
checkbox input "true"
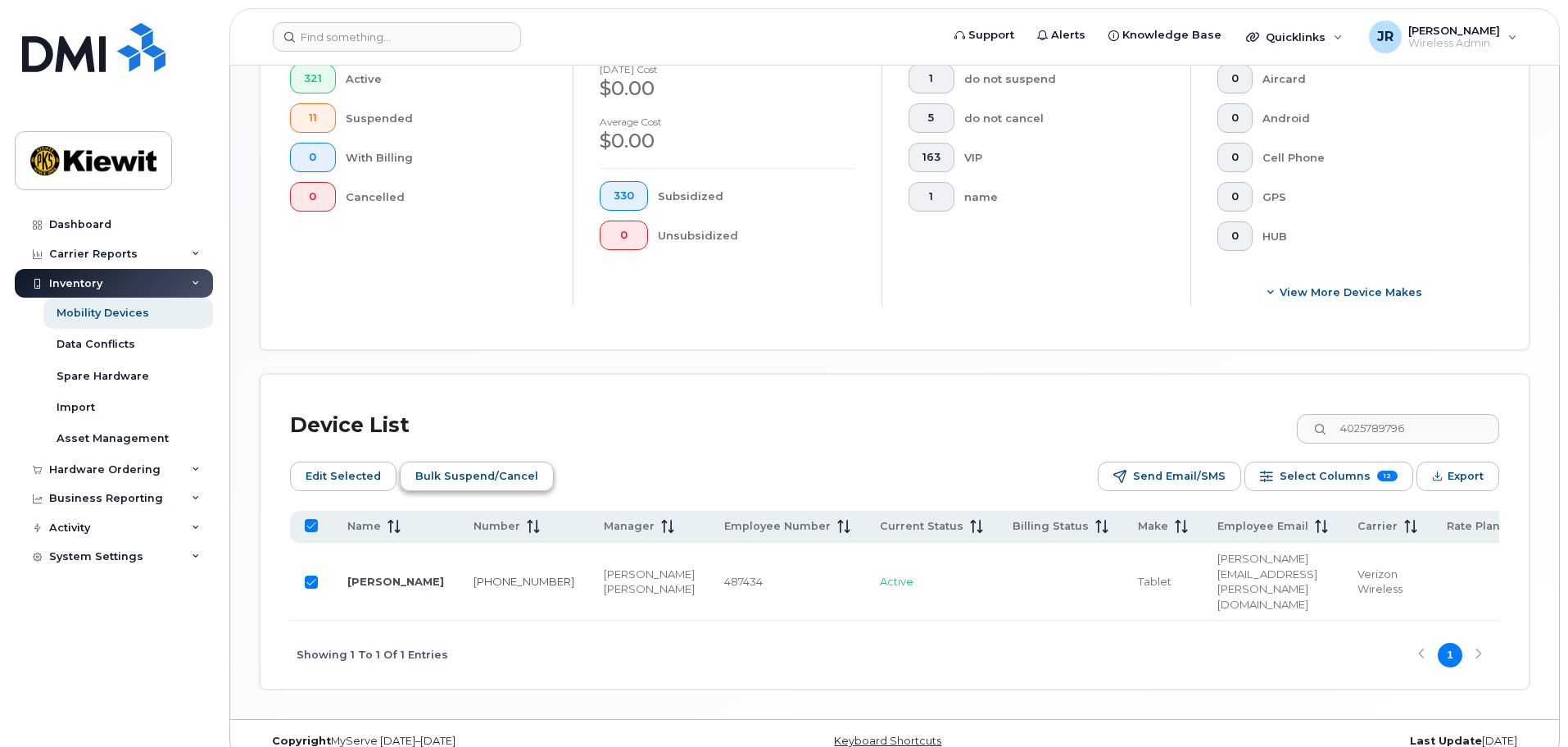
click at [453, 464] on span "Bulk Suspend/Cancel" at bounding box center [476, 476] width 123 height 24
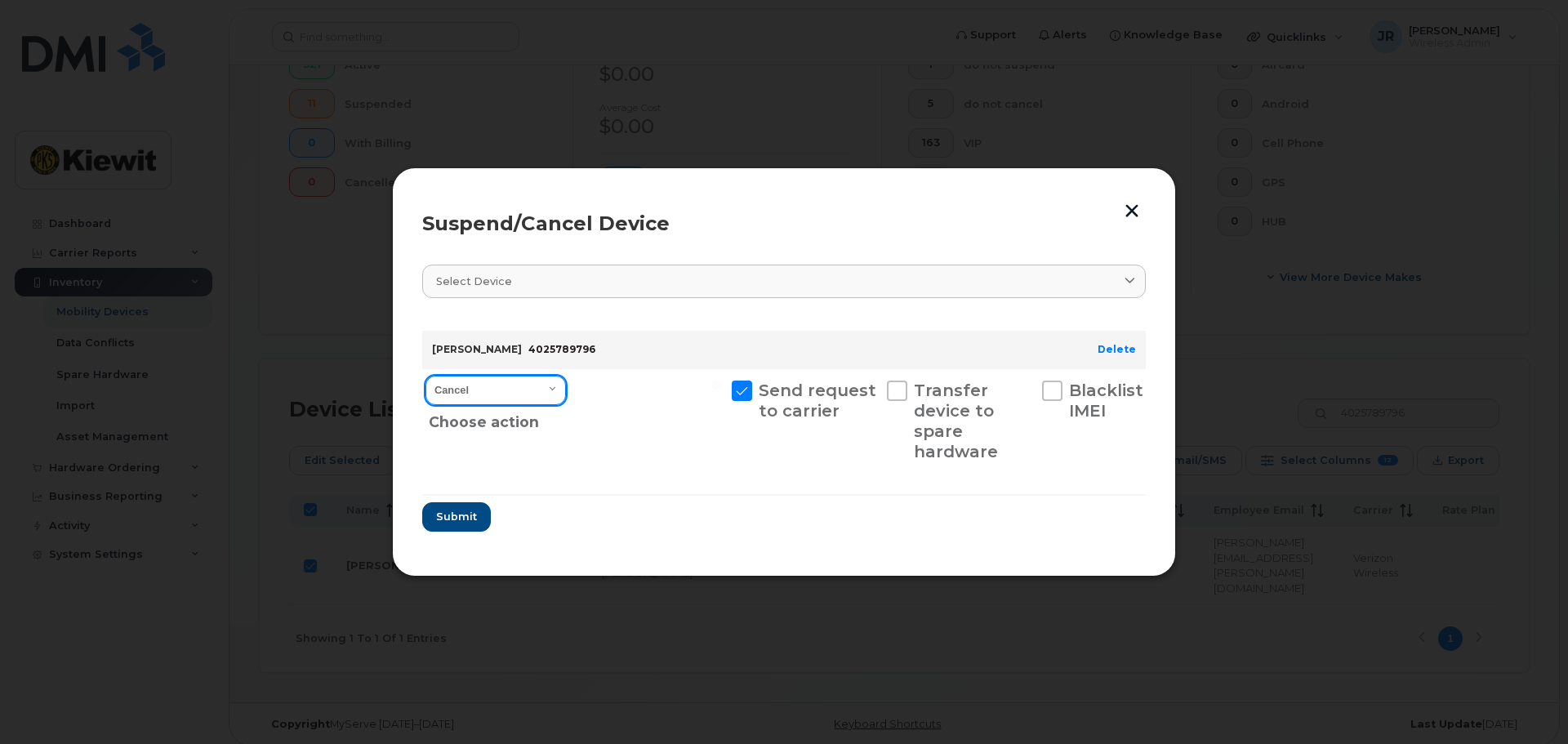
click at [499, 401] on select "Cancel Suspend - Reduced Rate Suspend - Full Rate Suspend - Lost Device/Stolen …" at bounding box center [495, 390] width 140 height 29
select select "[object Object]"
click at [425, 376] on select "Cancel Suspend - Reduced Rate Suspend - Full Rate Suspend - Lost Device/Stolen …" at bounding box center [495, 390] width 140 height 29
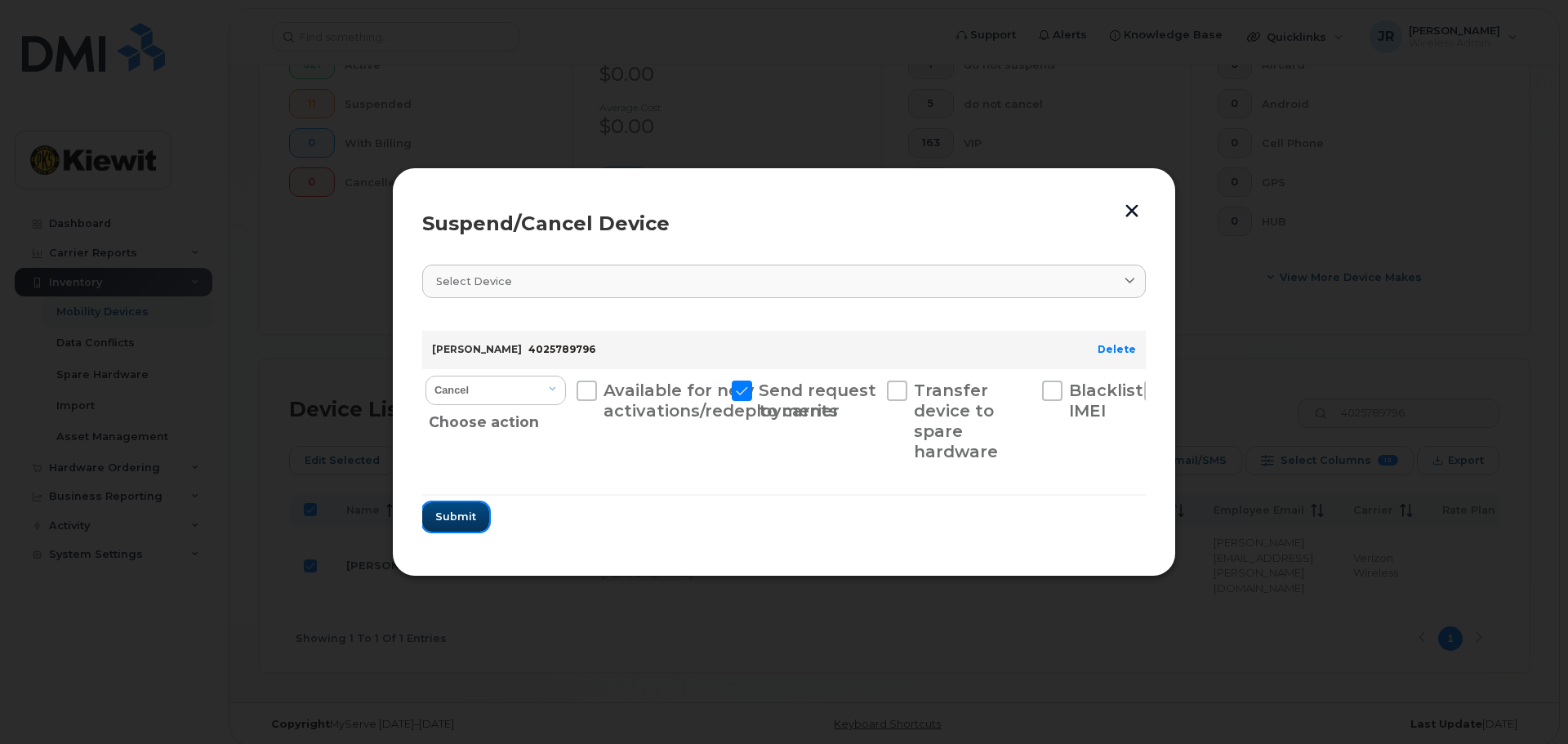
click at [472, 512] on span "Submit" at bounding box center [456, 516] width 41 height 15
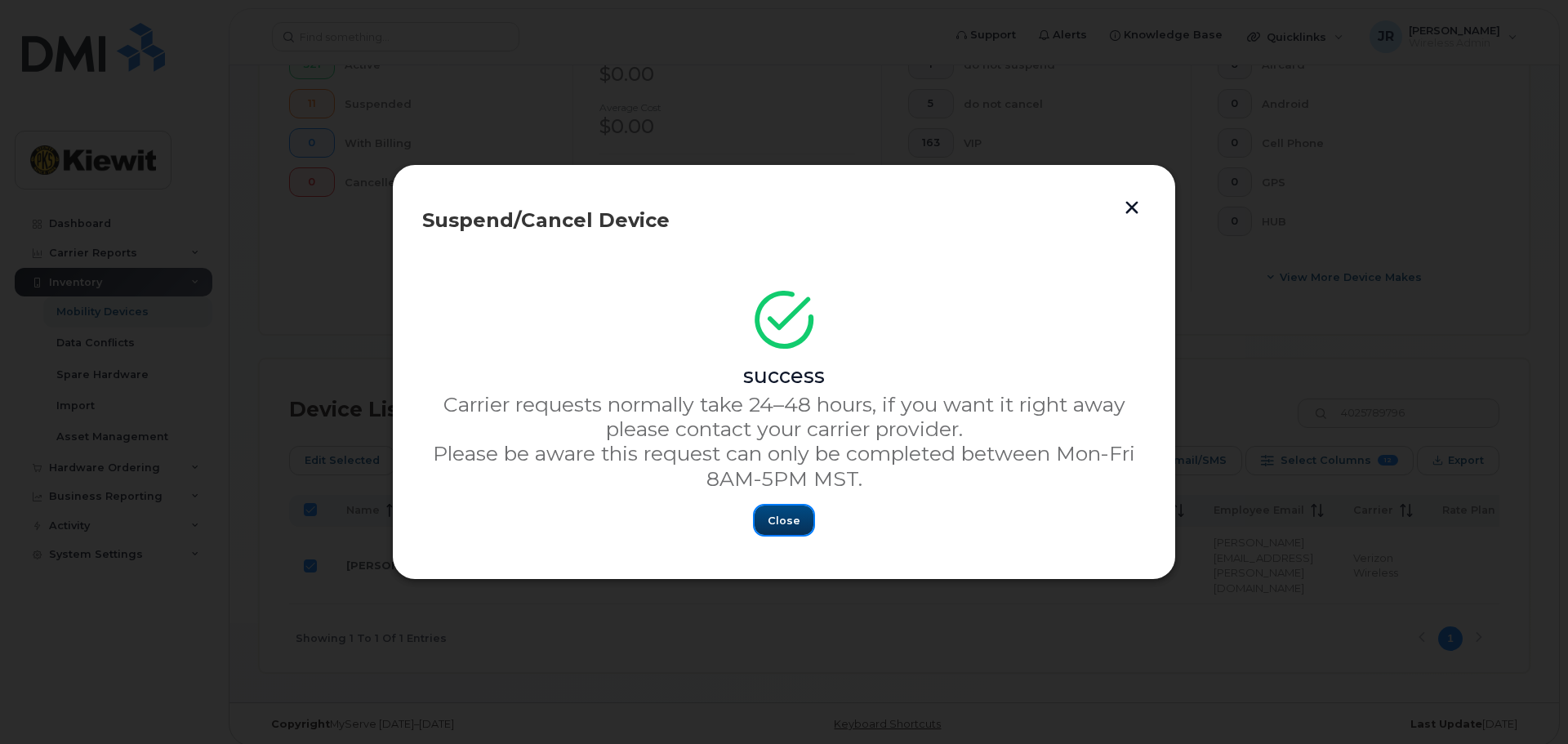
drag, startPoint x: 778, startPoint y: 519, endPoint x: 689, endPoint y: 526, distance: 89.3
click at [779, 519] on span "Close" at bounding box center [784, 520] width 33 height 15
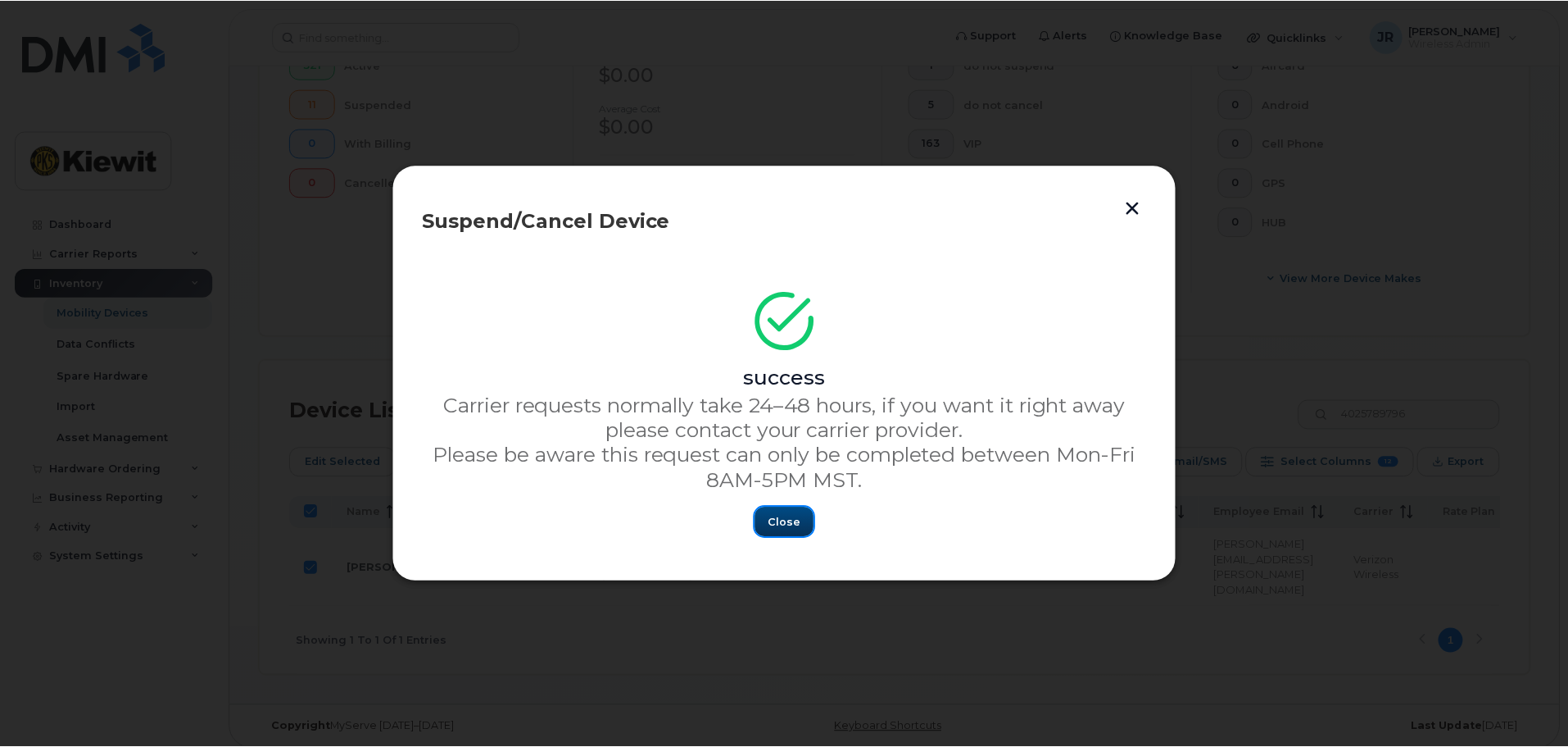
scroll to position [474, 0]
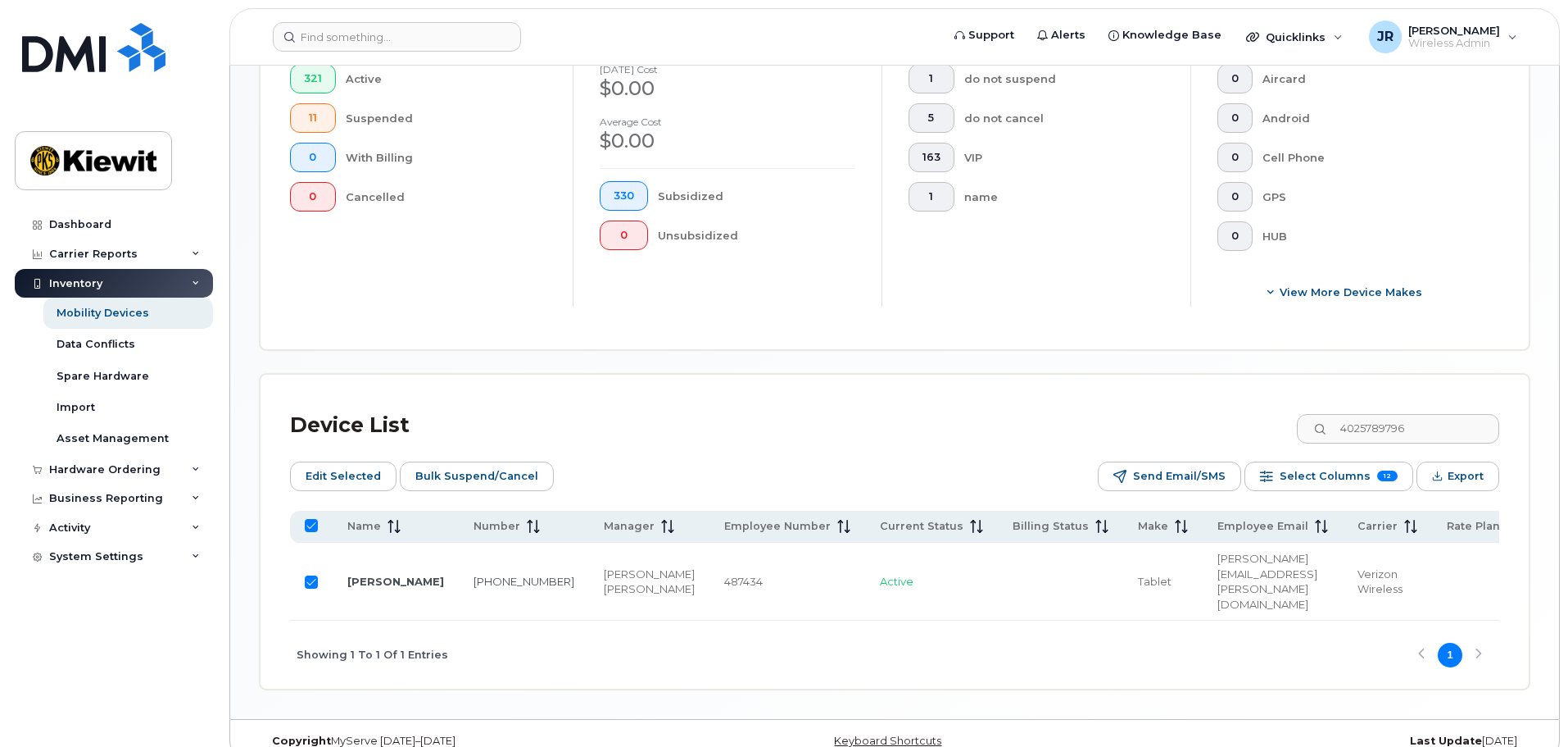
click at [319, 561] on td at bounding box center [311, 581] width 43 height 77
click at [313, 575] on input "Row Selected" at bounding box center [311, 582] width 13 height 13
checkbox input "false"
drag, startPoint x: 1454, startPoint y: 411, endPoint x: 1239, endPoint y: 413, distance: 215.0
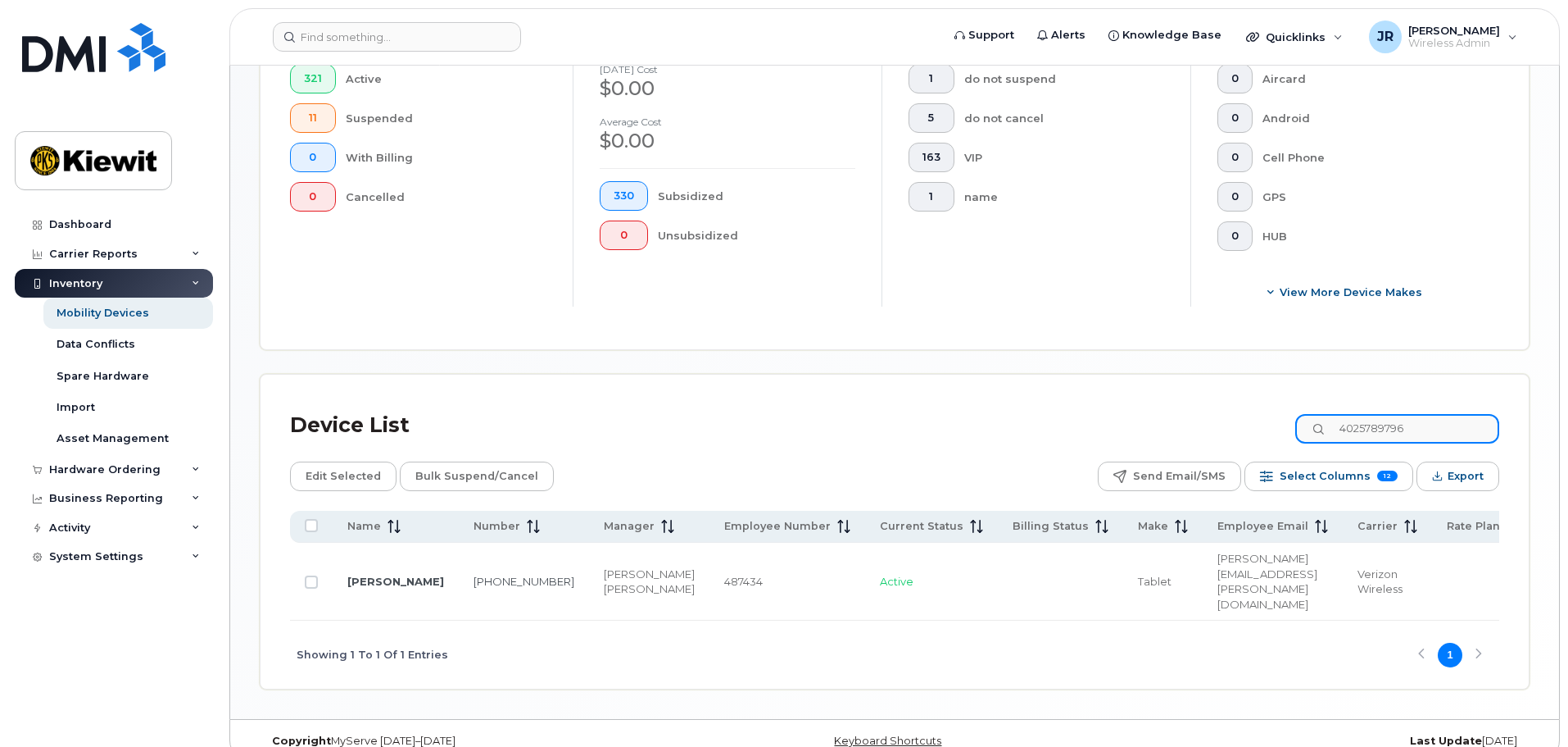
click at [1239, 413] on div "Device List 4025789796" at bounding box center [895, 425] width 1209 height 43
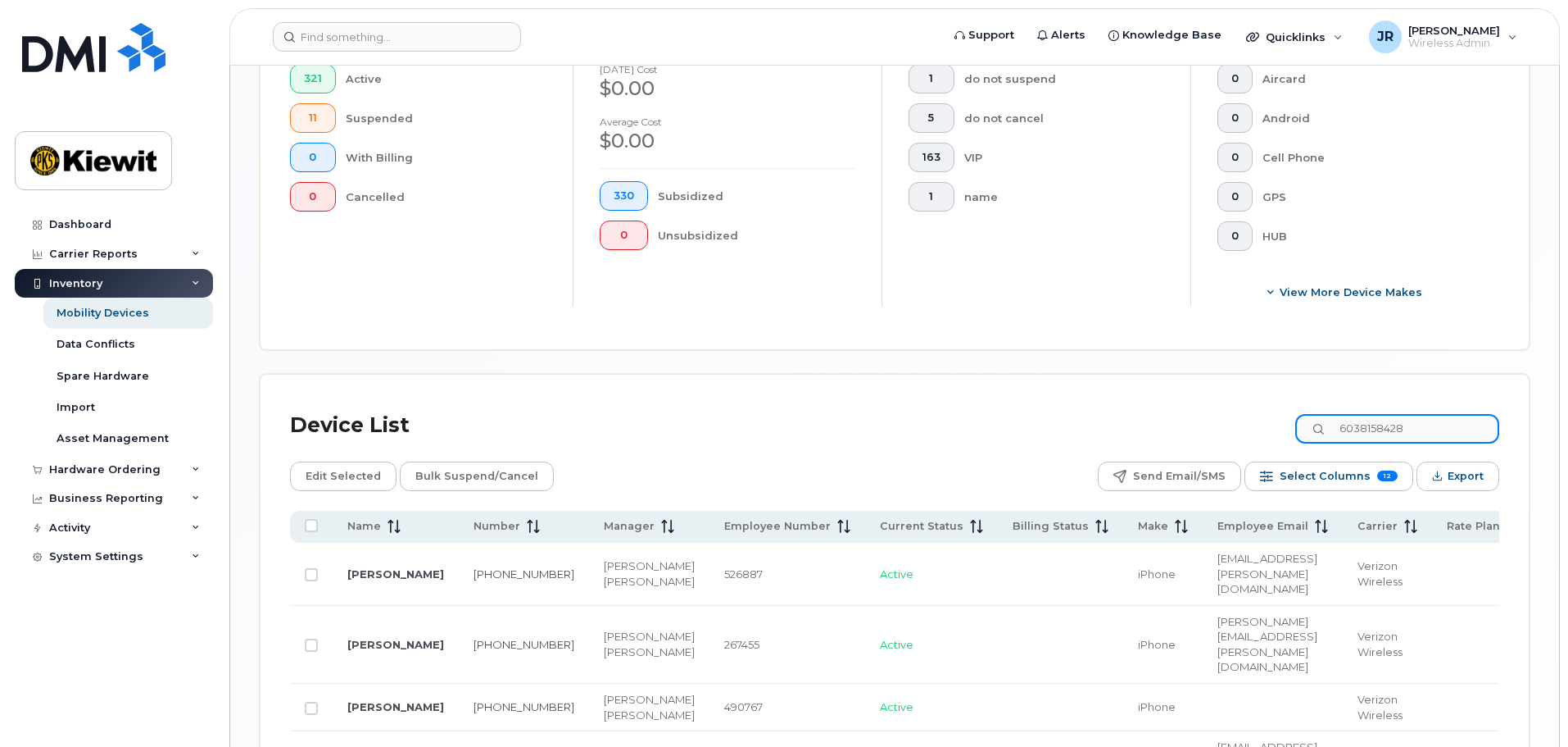
type input "6038158428"
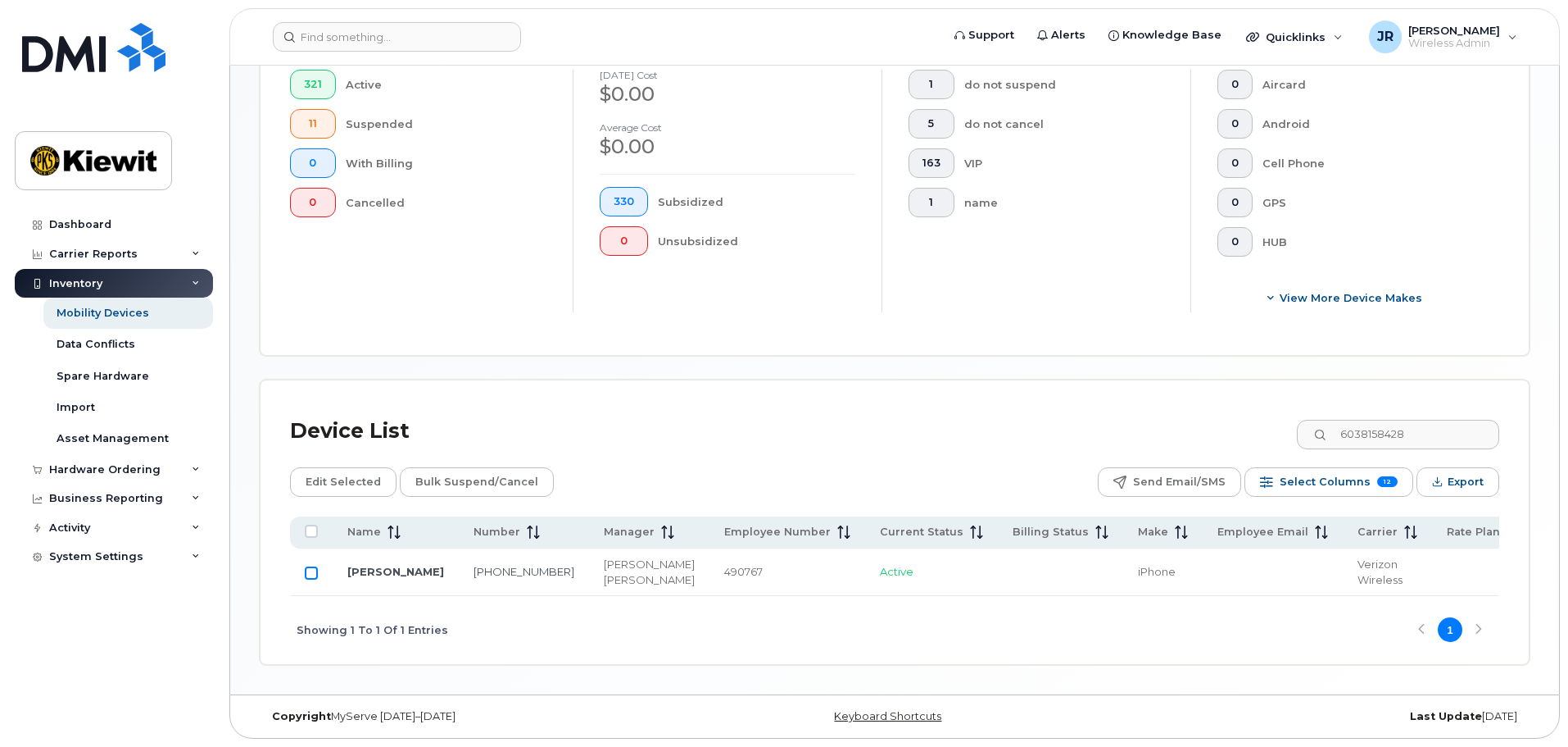
click at [313, 566] on input "Row Unselected" at bounding box center [311, 573] width 13 height 13
checkbox input "true"
click at [514, 470] on span "Bulk Suspend/Cancel" at bounding box center [476, 482] width 123 height 24
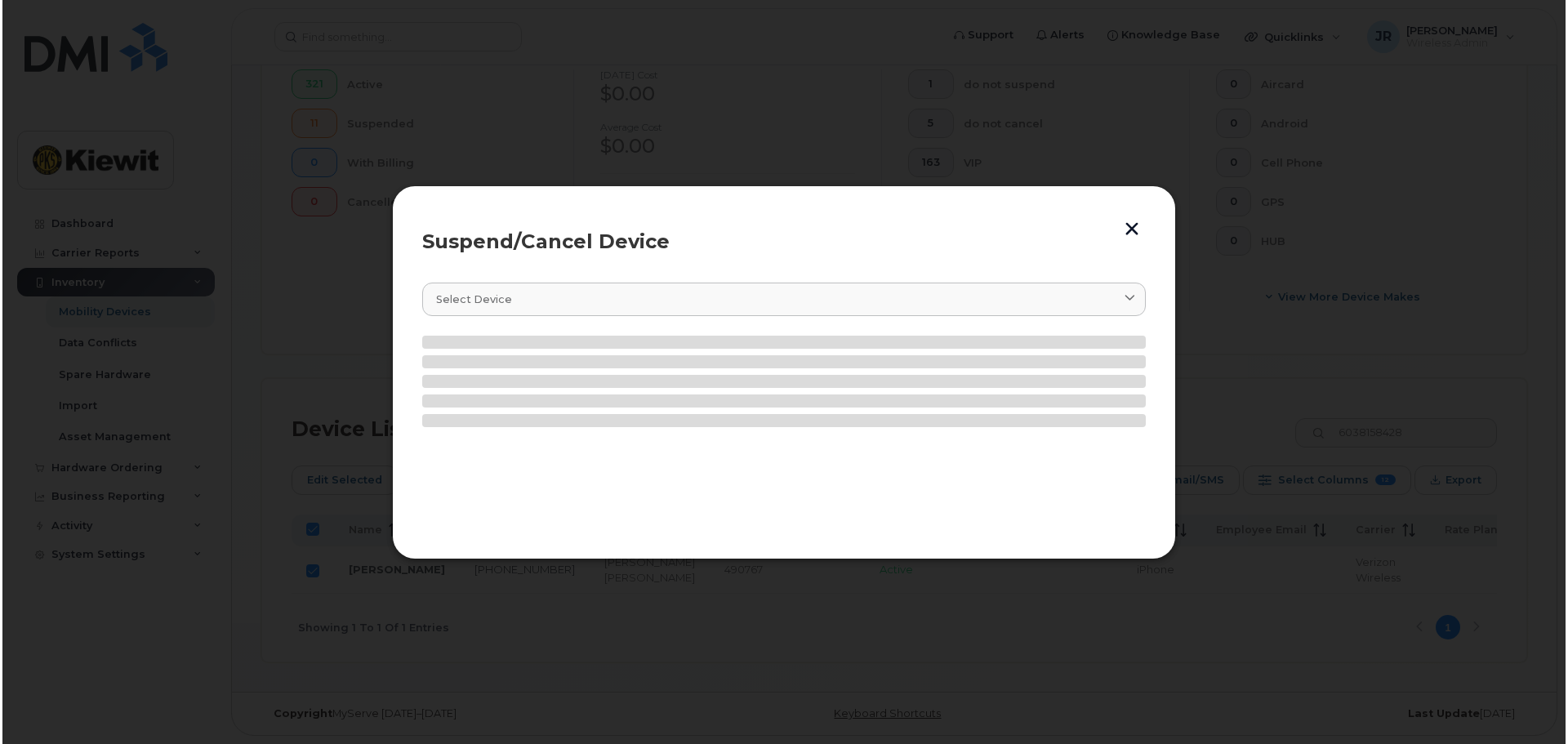
scroll to position [486, 0]
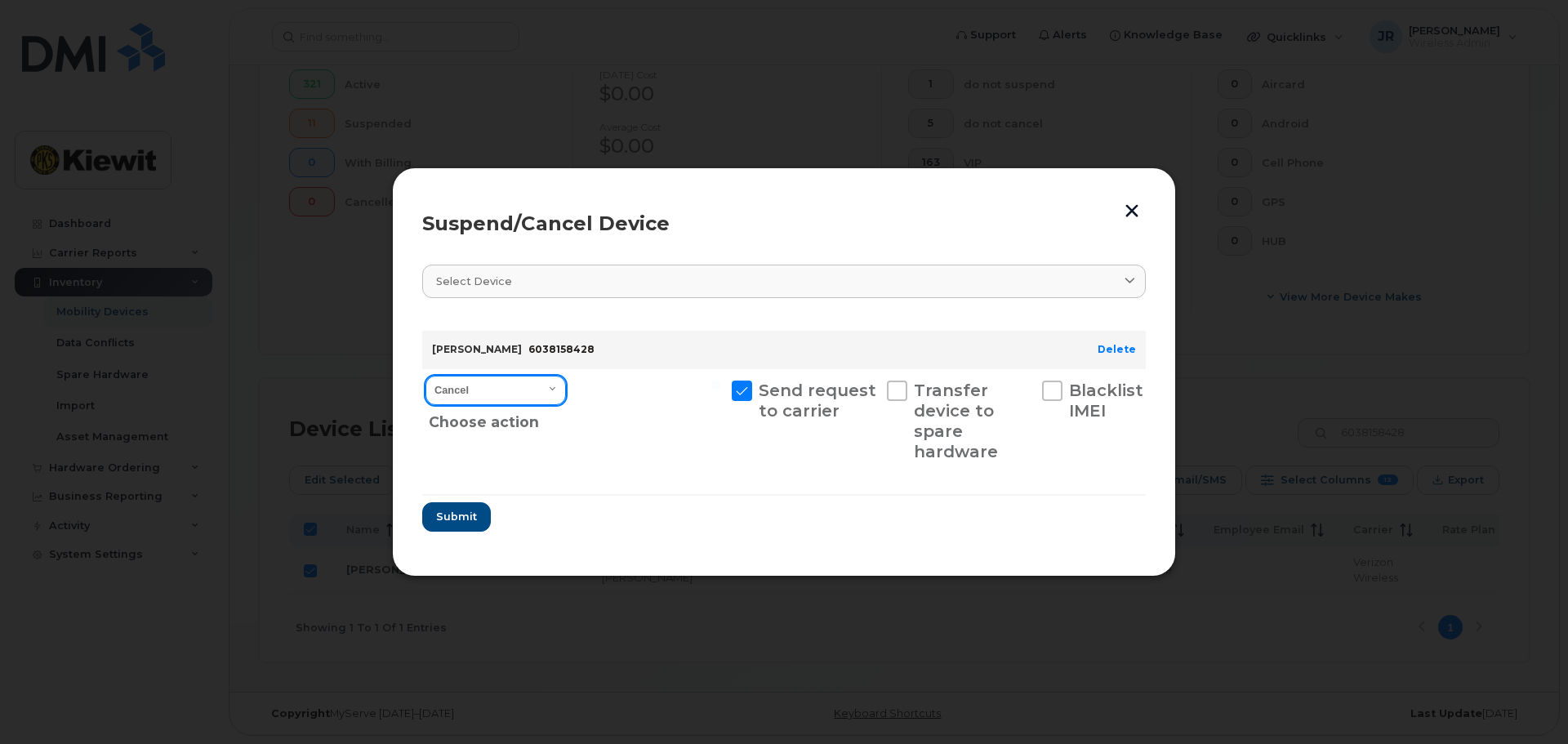
click at [517, 398] on select "Cancel Suspend - Reduced Rate Suspend - Full Rate Suspend - Lost Device/Stolen …" at bounding box center [495, 390] width 140 height 29
select select "[object Object]"
click at [425, 376] on select "Cancel Suspend - Reduced Rate Suspend - Full Rate Suspend - Lost Device/Stolen …" at bounding box center [495, 390] width 140 height 29
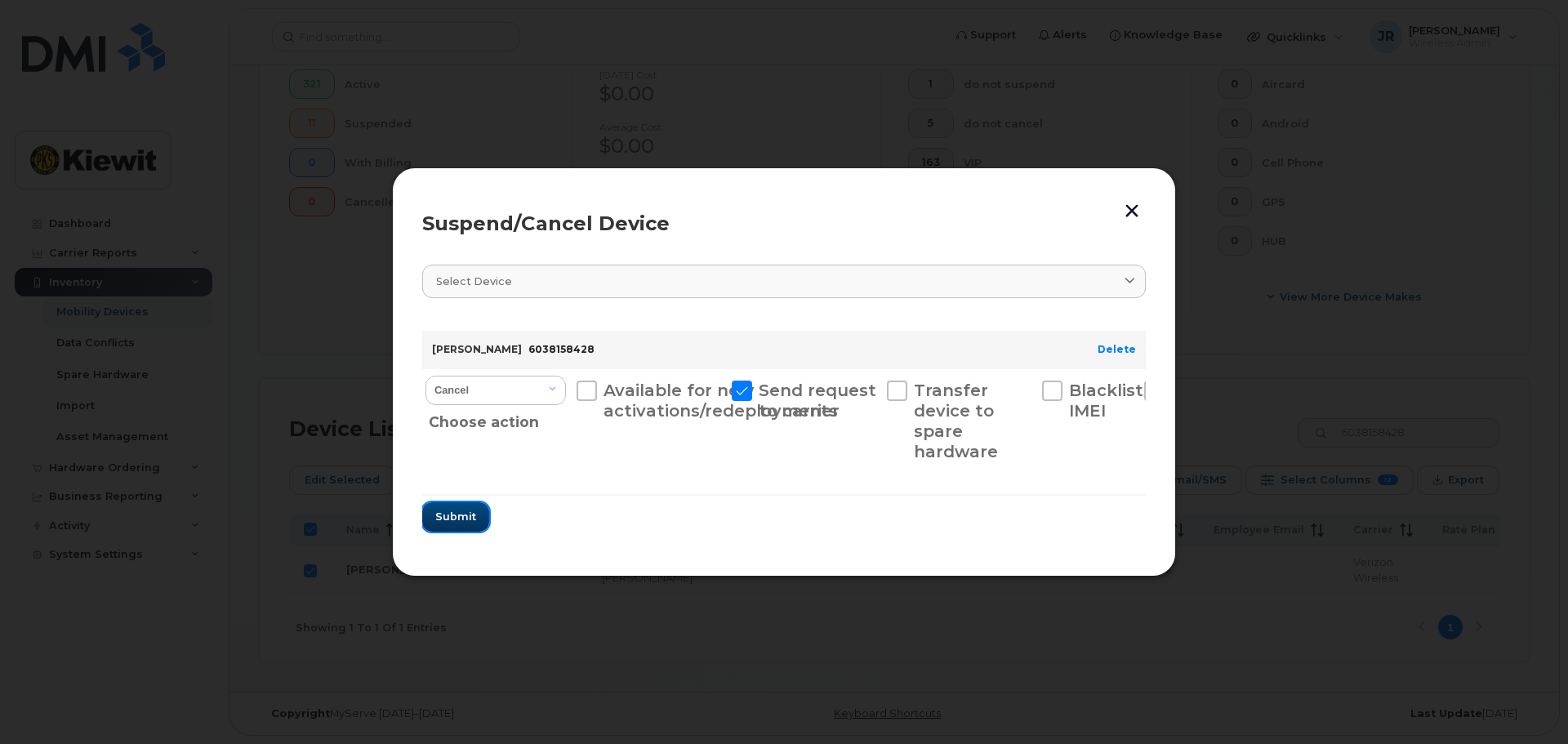
click at [469, 514] on span "Submit" at bounding box center [456, 516] width 41 height 15
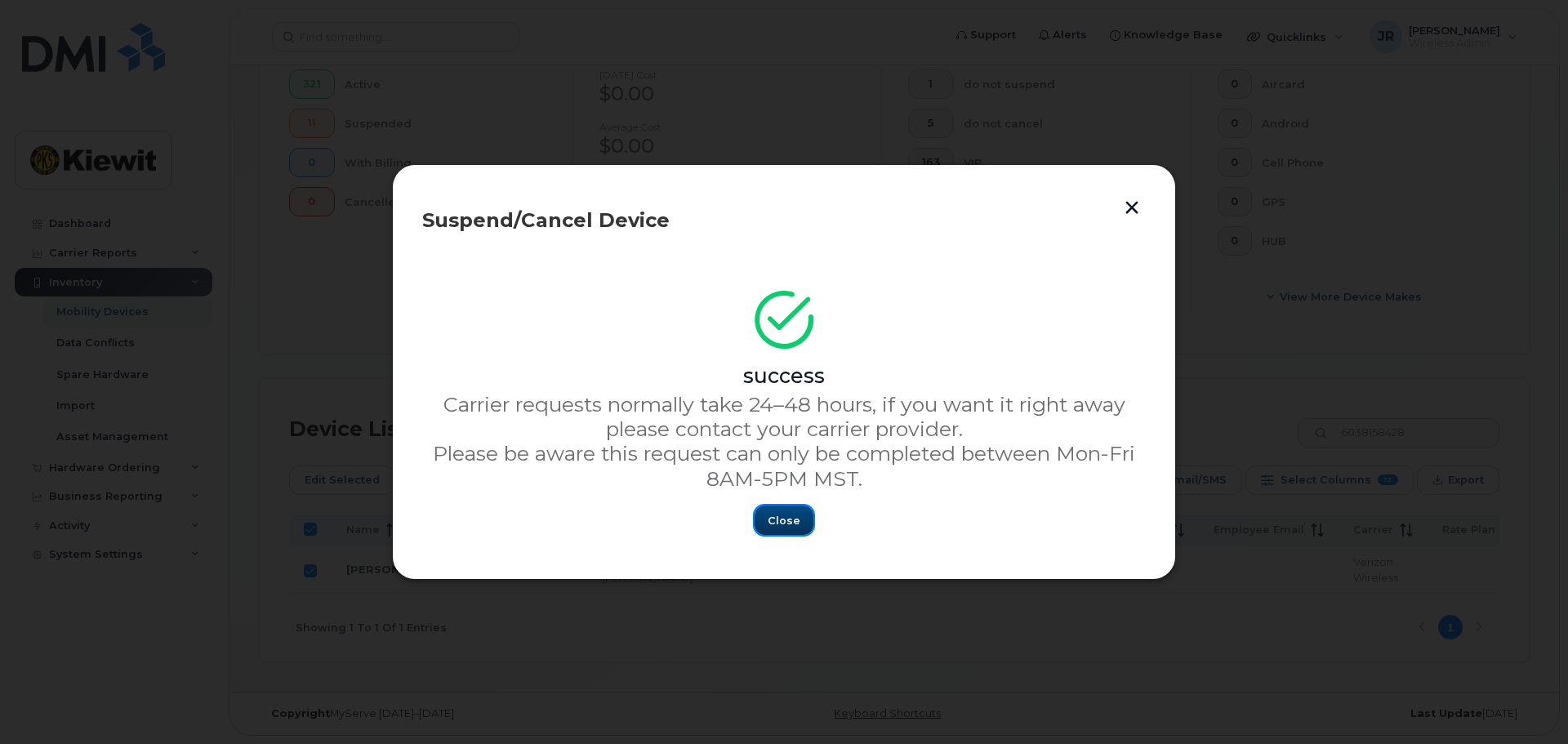
click at [793, 526] on span "Close" at bounding box center [784, 520] width 33 height 15
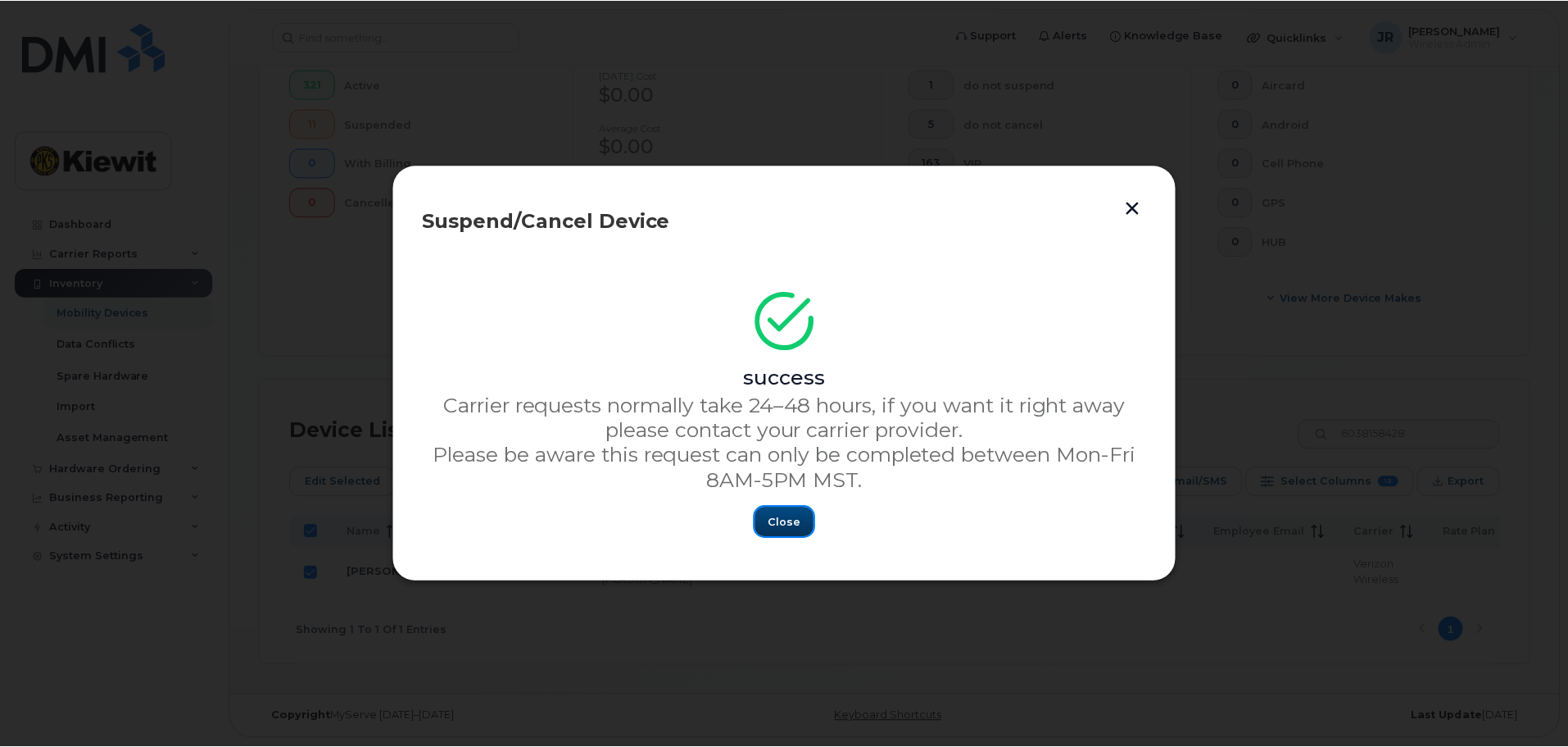
scroll to position [474, 0]
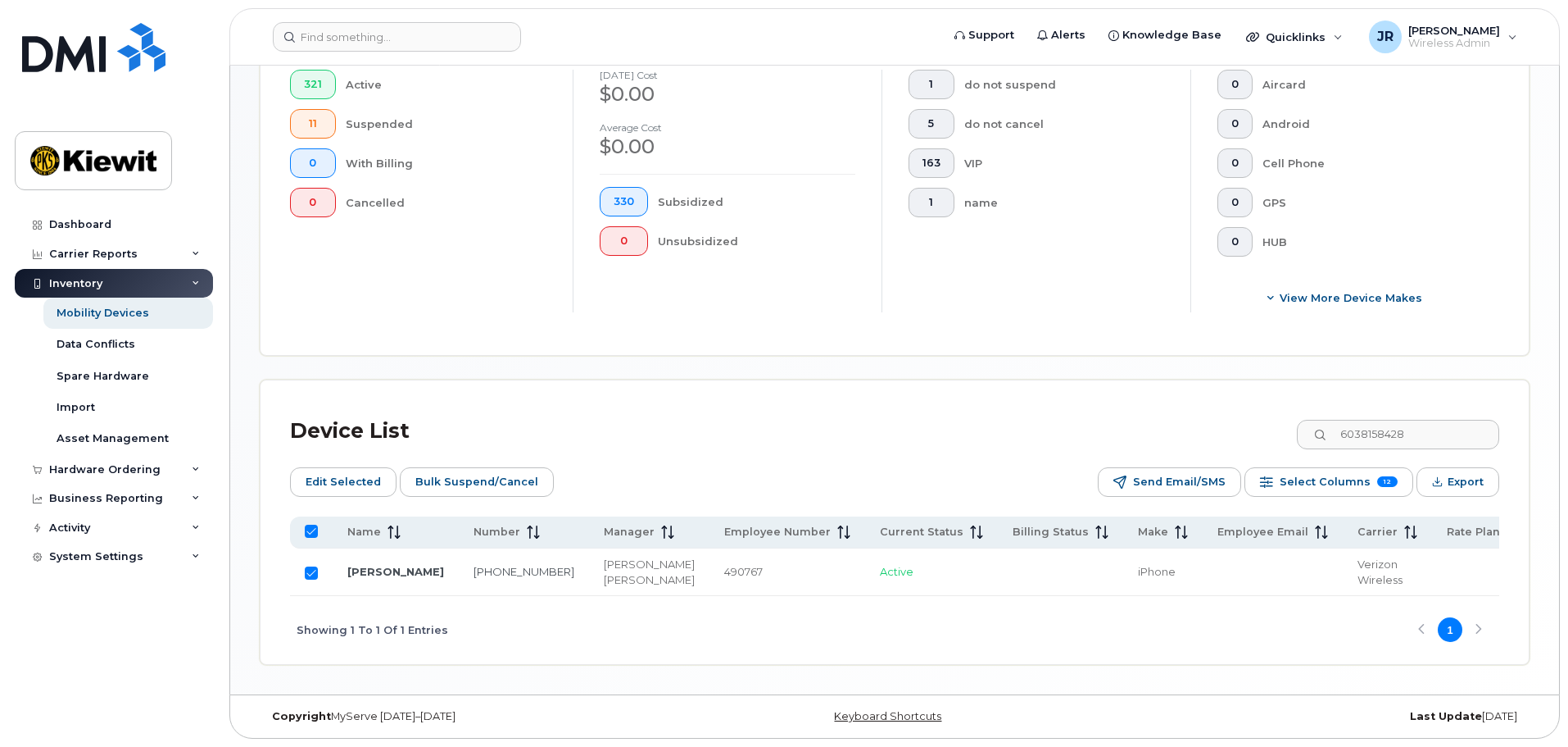
click at [311, 566] on input "Row Selected" at bounding box center [311, 573] width 13 height 13
checkbox input "false"
drag, startPoint x: 1233, startPoint y: 413, endPoint x: 1220, endPoint y: 414, distance: 13.0
click at [1220, 414] on div "Device List 6038158428" at bounding box center [895, 431] width 1209 height 43
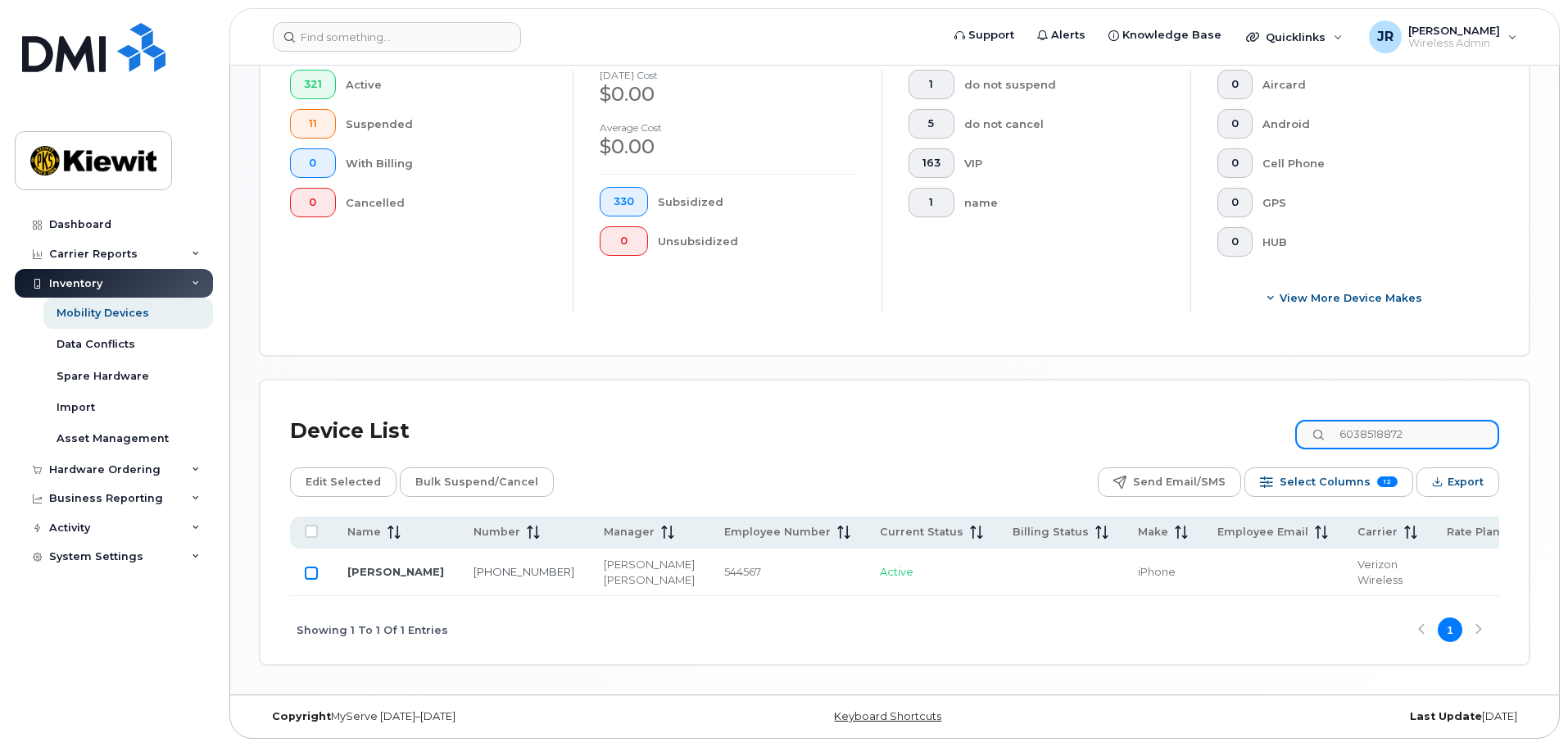
type input "6038518872"
click at [309, 566] on input "Row Unselected" at bounding box center [311, 573] width 13 height 13
checkbox input "true"
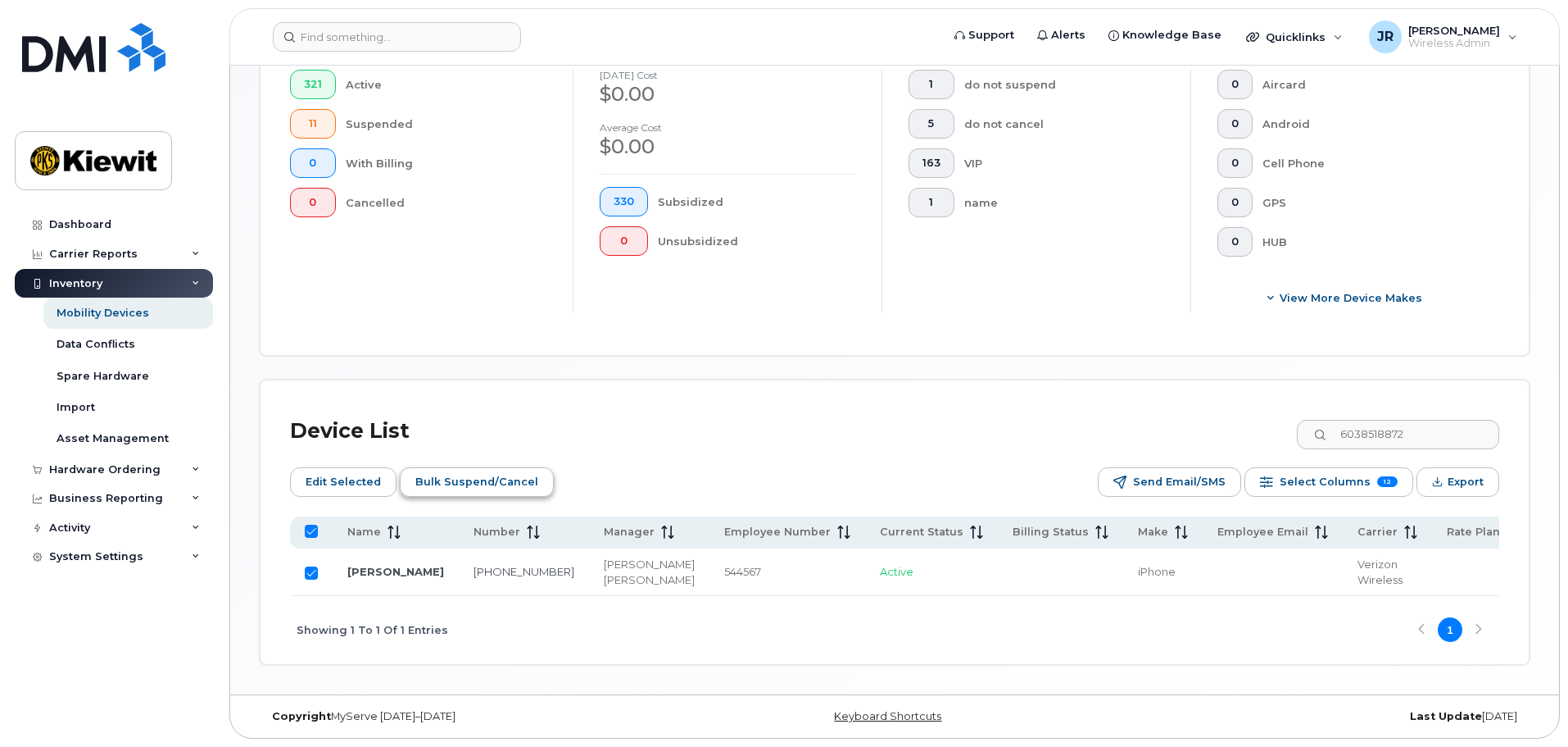
click at [535, 467] on button "Bulk Suspend/Cancel" at bounding box center [476, 482] width 154 height 29
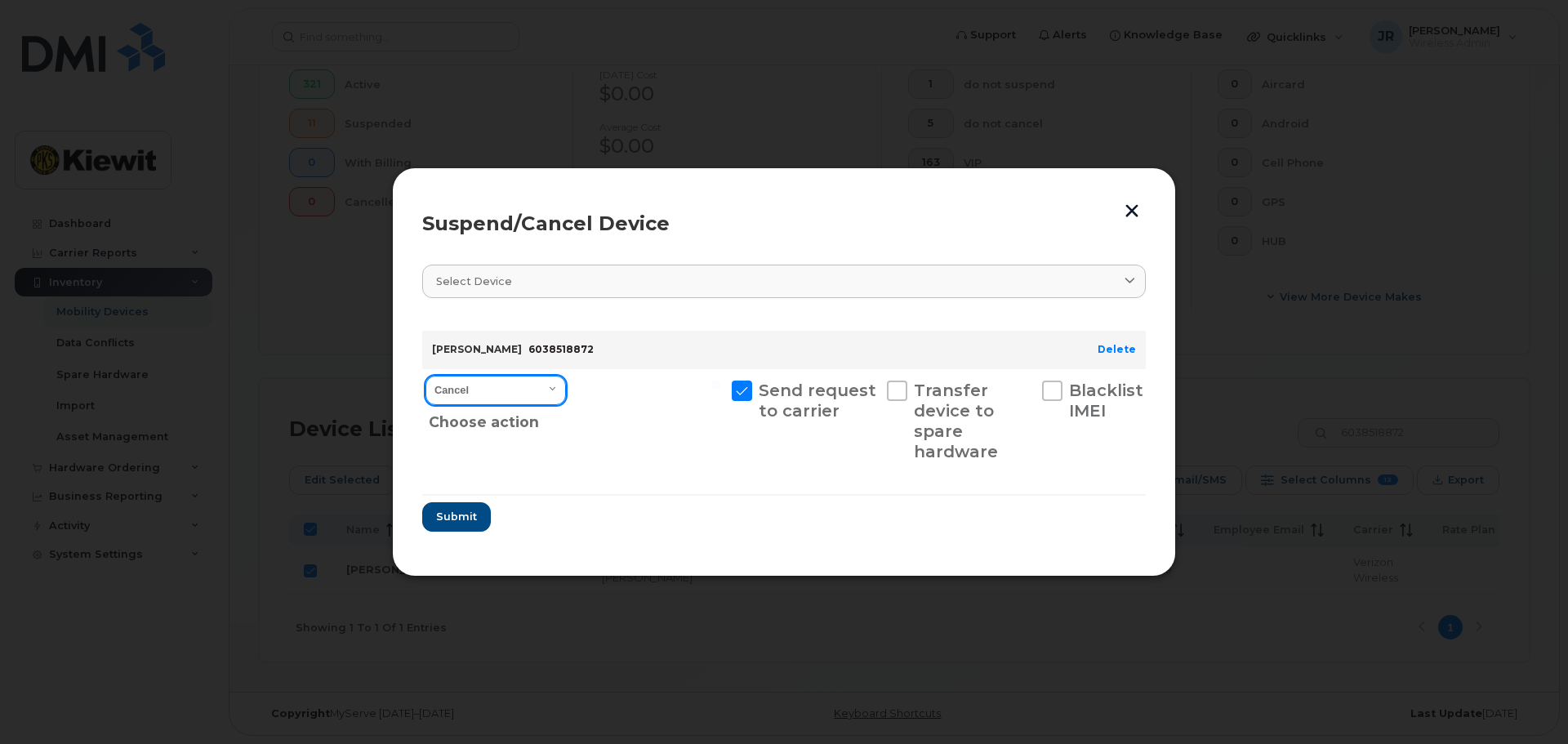
click at [477, 390] on select "Cancel Suspend - Reduced Rate Suspend - Full Rate Suspend - Lost Device/Stolen …" at bounding box center [495, 390] width 140 height 29
select select "[object Object]"
click at [425, 376] on select "Cancel Suspend - Reduced Rate Suspend - Full Rate Suspend - Lost Device/Stolen …" at bounding box center [495, 390] width 140 height 29
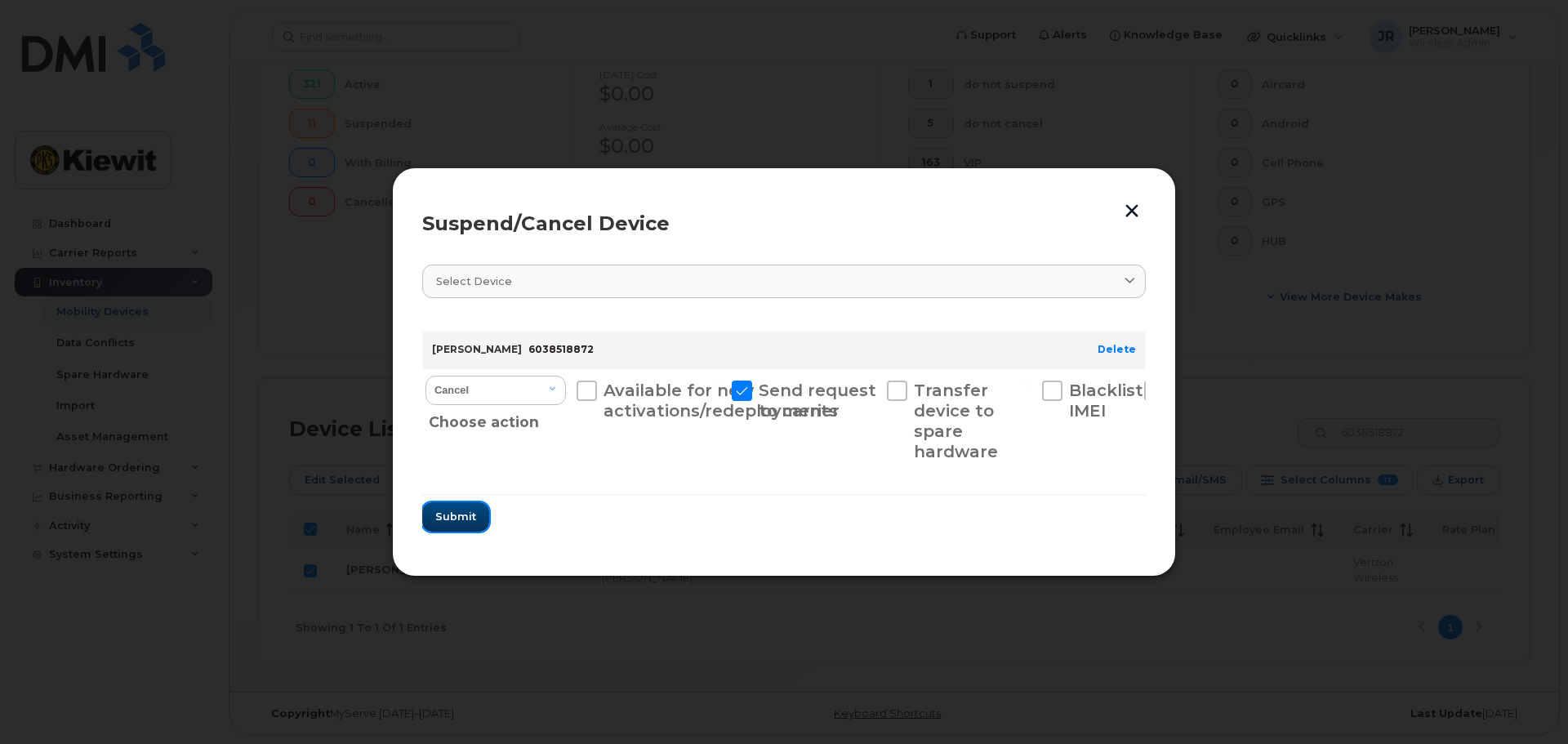
click at [461, 515] on span "Submit" at bounding box center [456, 516] width 41 height 15
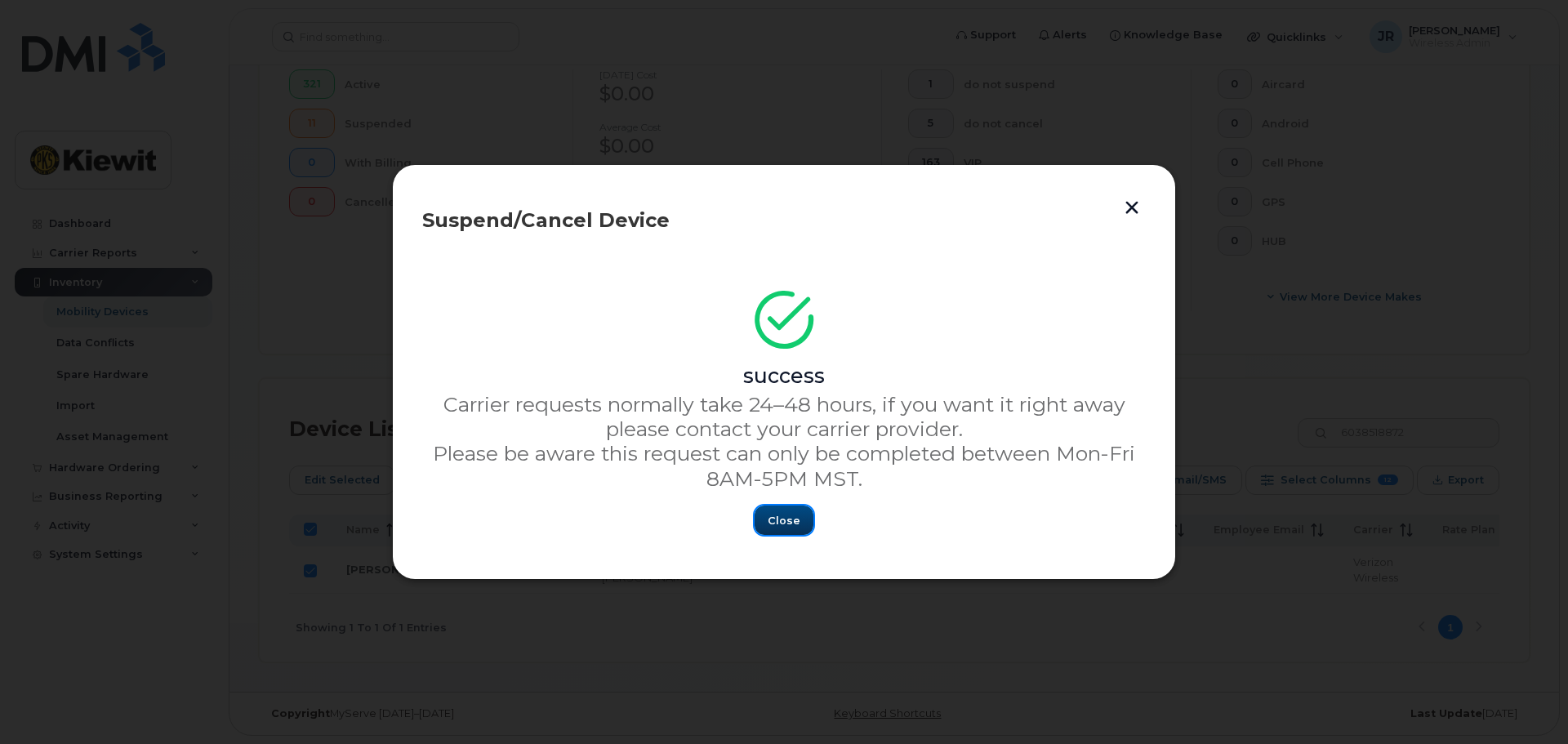
click at [782, 519] on span "Close" at bounding box center [784, 520] width 33 height 15
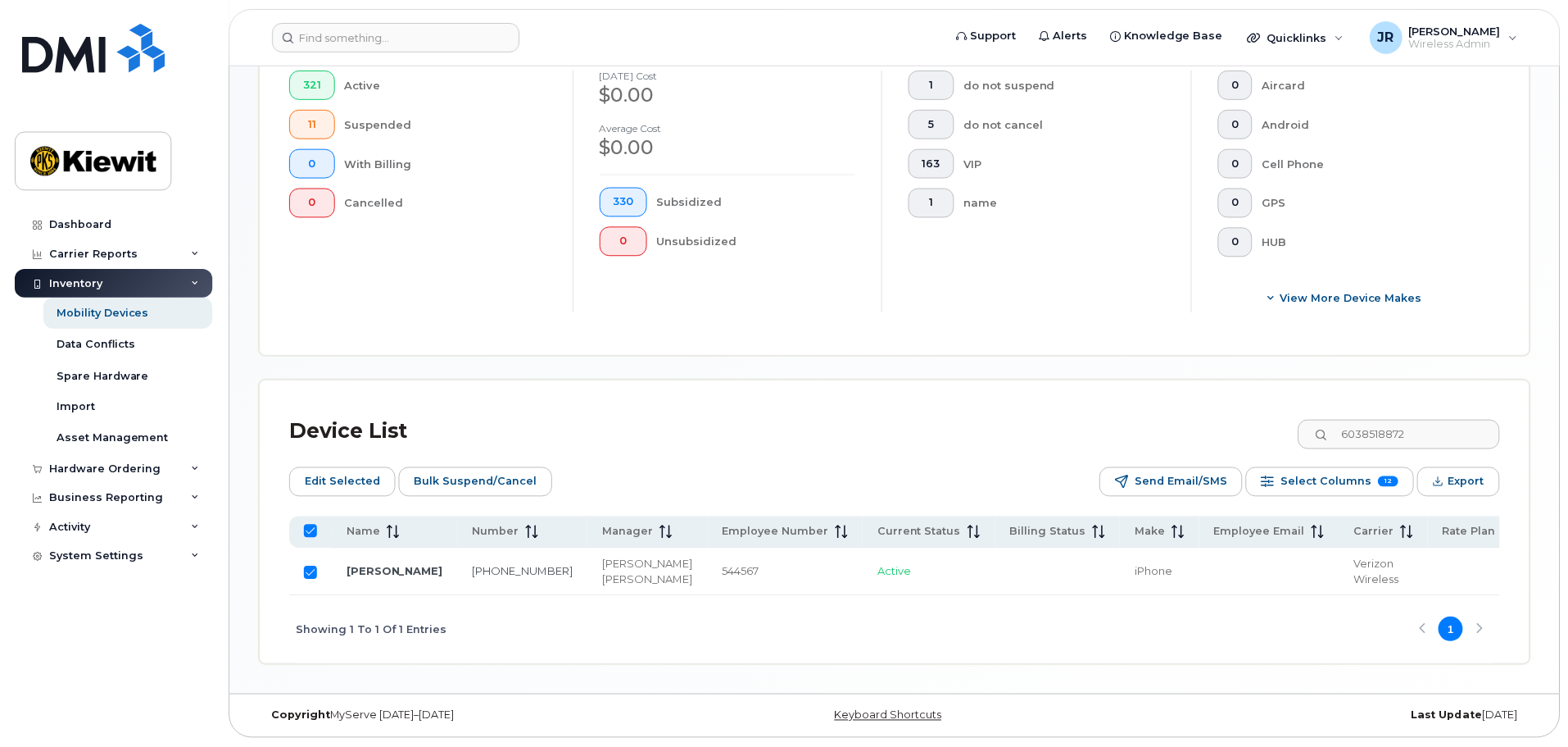
scroll to position [474, 0]
click at [311, 566] on input "Row Selected" at bounding box center [311, 573] width 13 height 13
checkbox input "false"
drag, startPoint x: 1477, startPoint y: 404, endPoint x: 1242, endPoint y: 414, distance: 235.2
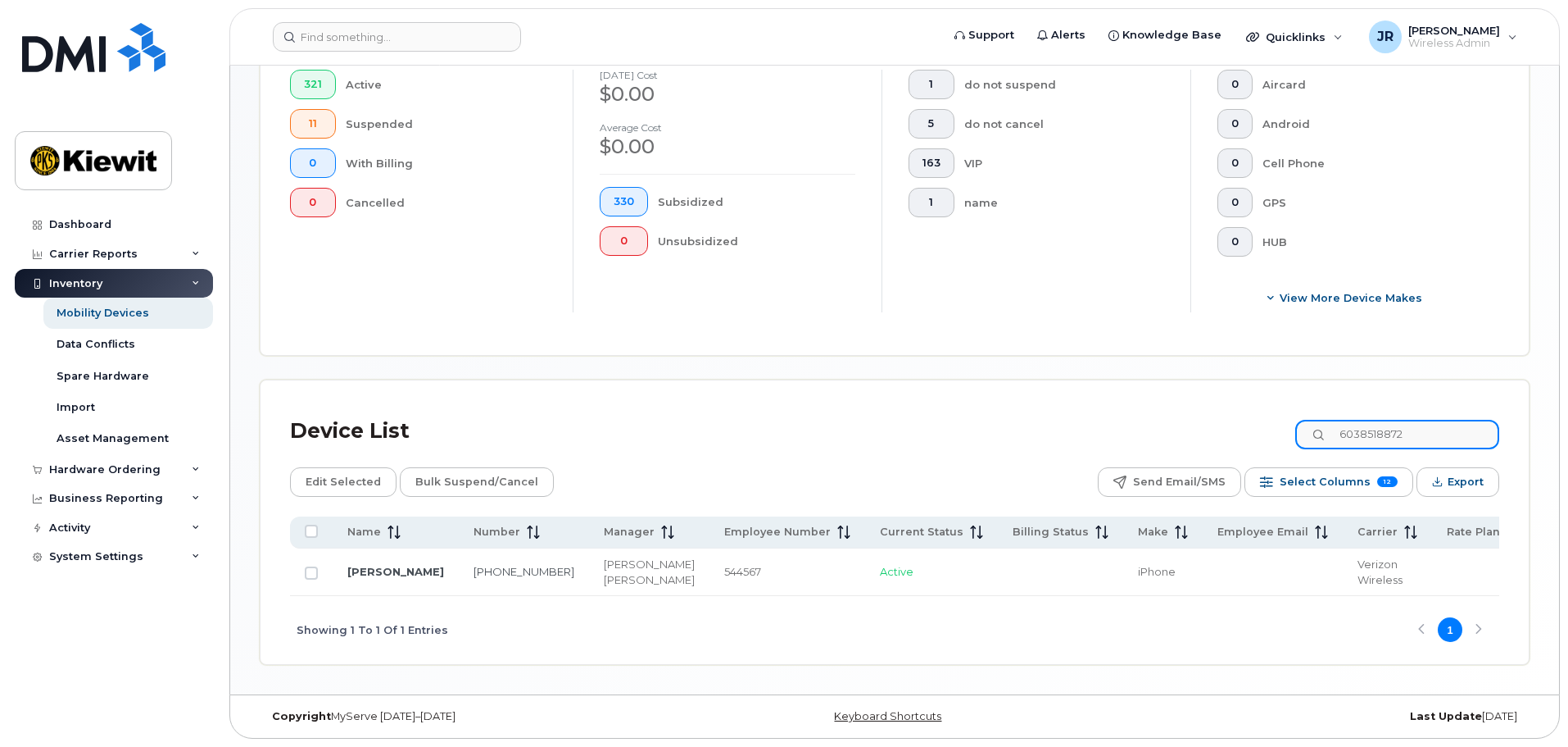
click at [1243, 414] on div "Device List 6038518872" at bounding box center [895, 431] width 1209 height 43
type input "6035140066"
click at [317, 566] on input "Row Unselected" at bounding box center [311, 573] width 13 height 13
checkbox input "true"
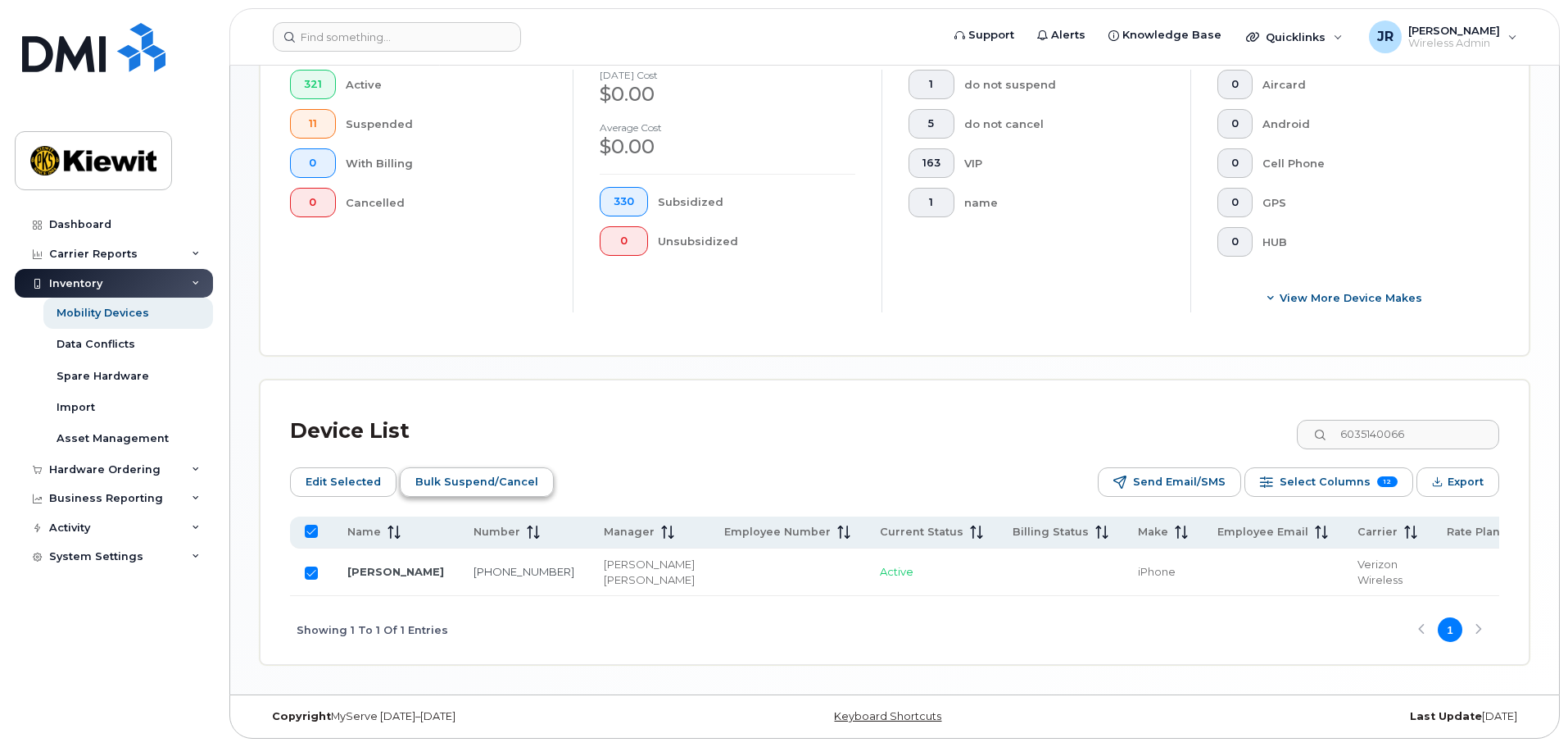
click at [472, 470] on span "Bulk Suspend/Cancel" at bounding box center [476, 482] width 123 height 24
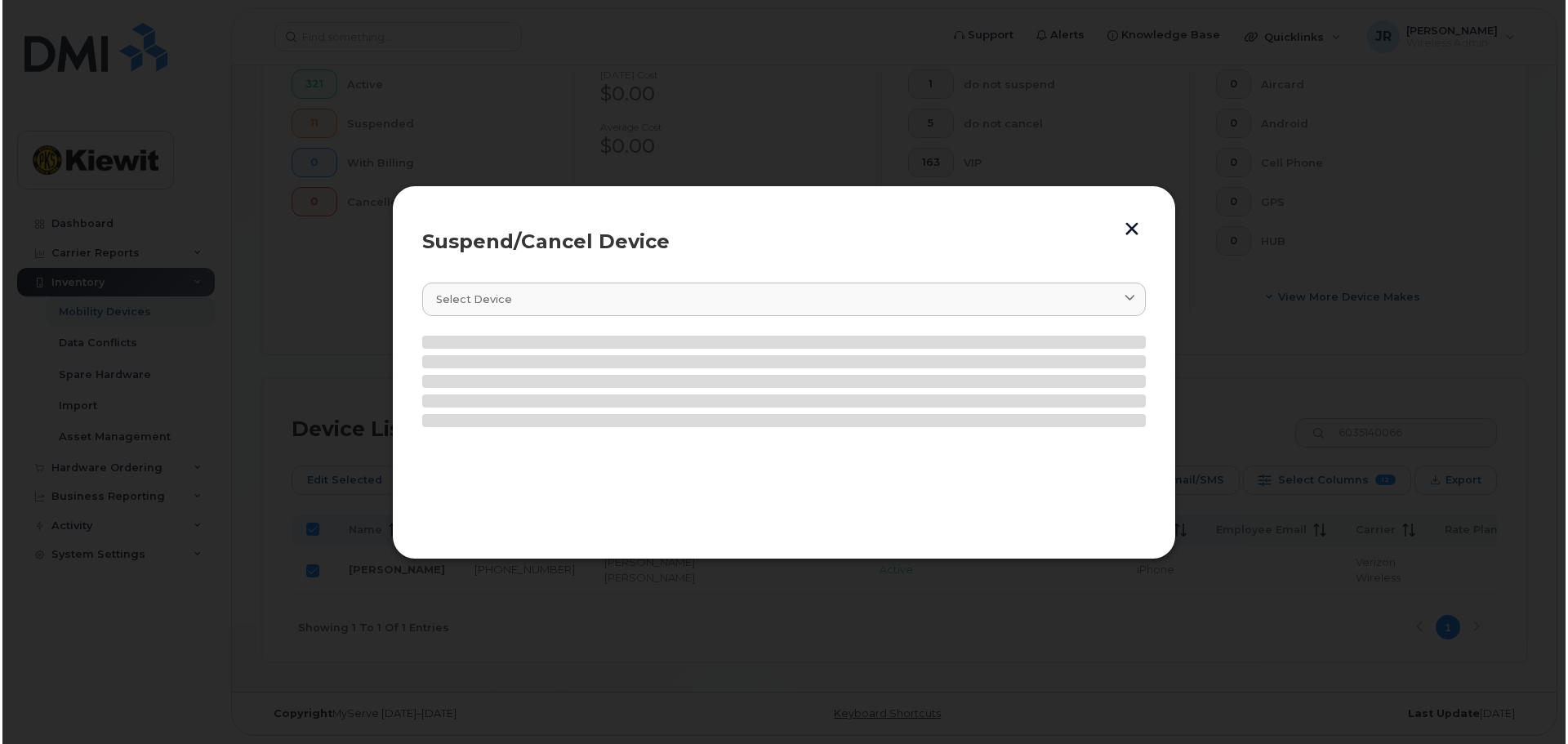
scroll to position [486, 0]
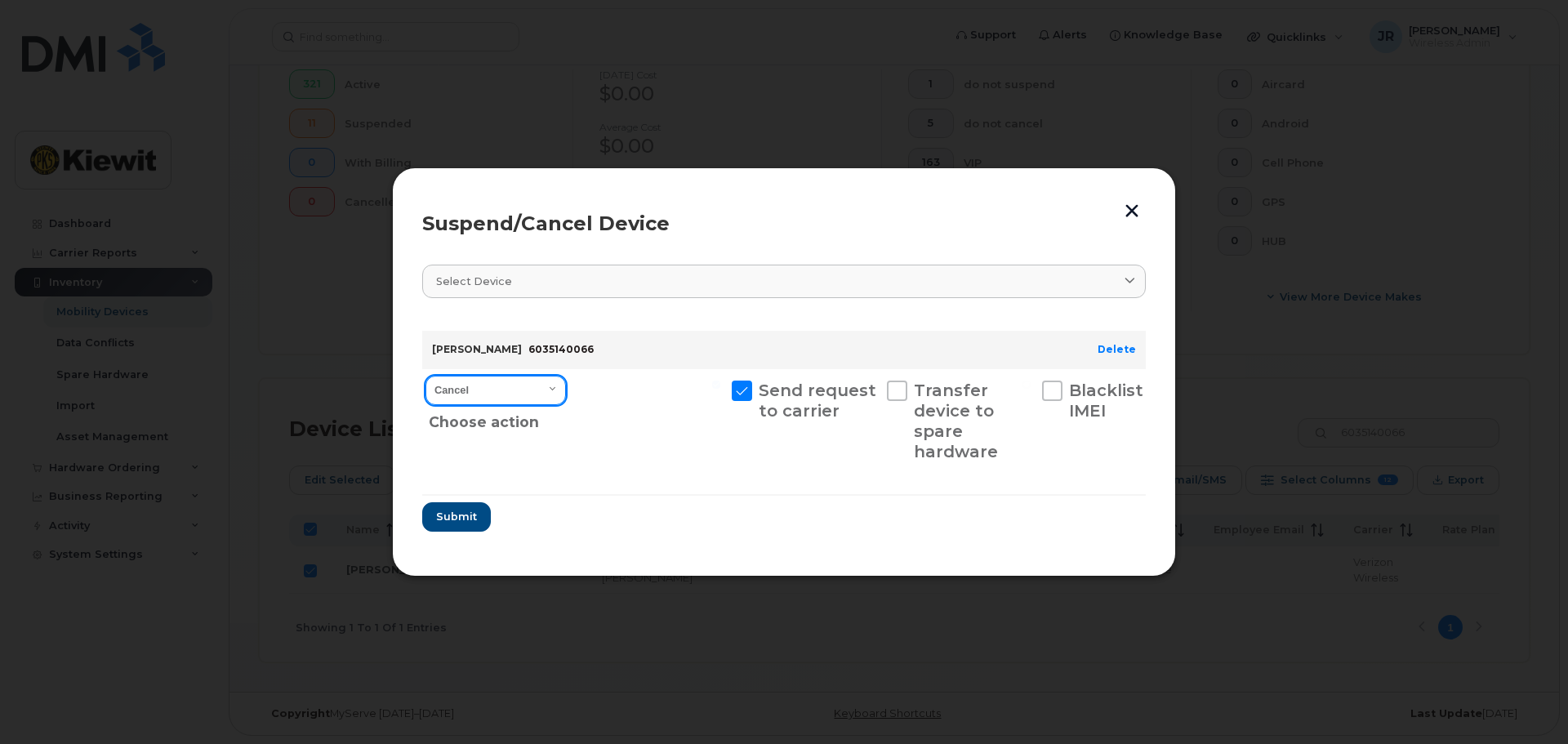
click at [487, 393] on select "Cancel Suspend - Reduced Rate Suspend - Full Rate Suspend - Lost Device/Stolen …" at bounding box center [495, 390] width 140 height 29
select select "[object Object]"
click at [425, 376] on select "Cancel Suspend - Reduced Rate Suspend - Full Rate Suspend - Lost Device/Stolen …" at bounding box center [495, 390] width 140 height 29
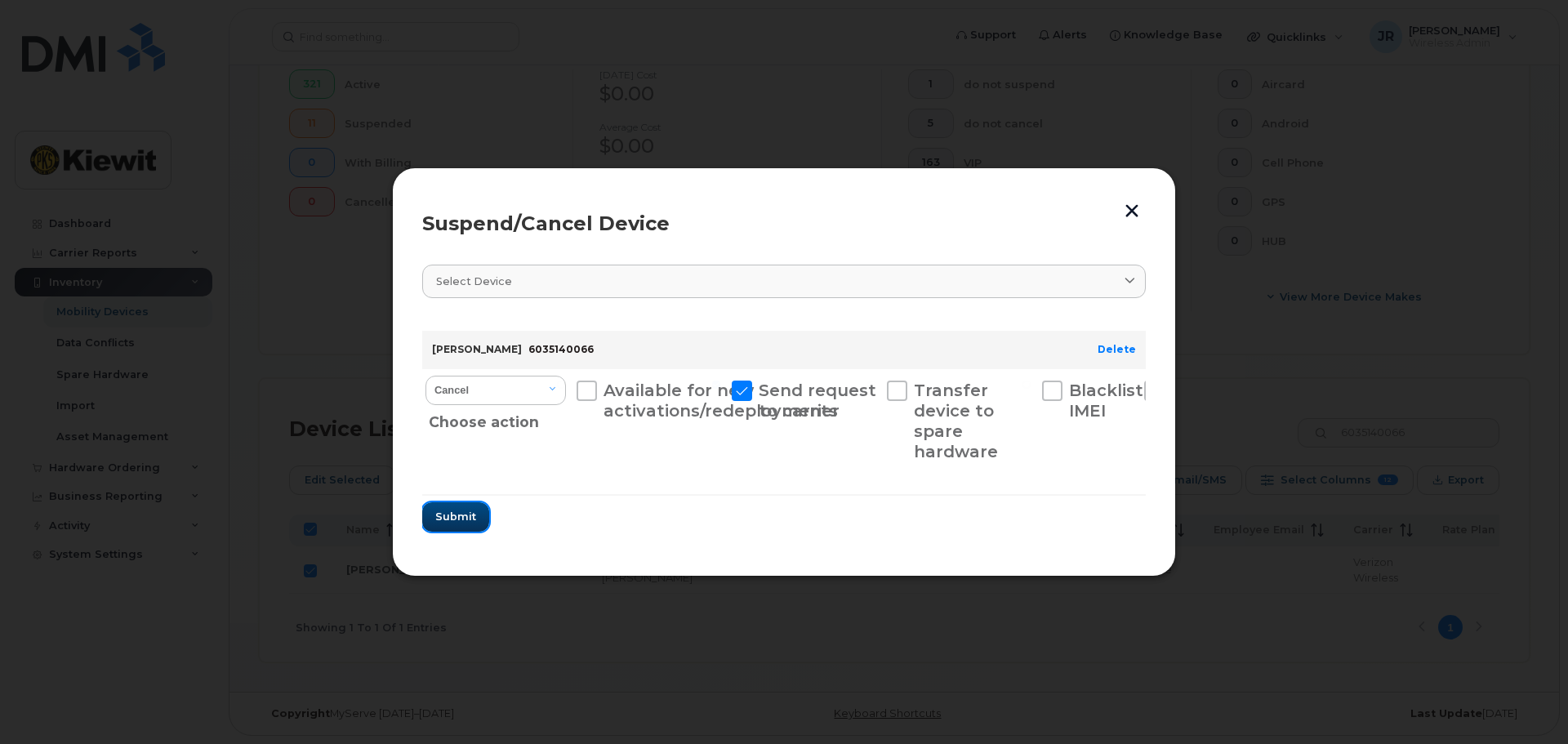
click at [467, 514] on span "Submit" at bounding box center [456, 516] width 41 height 15
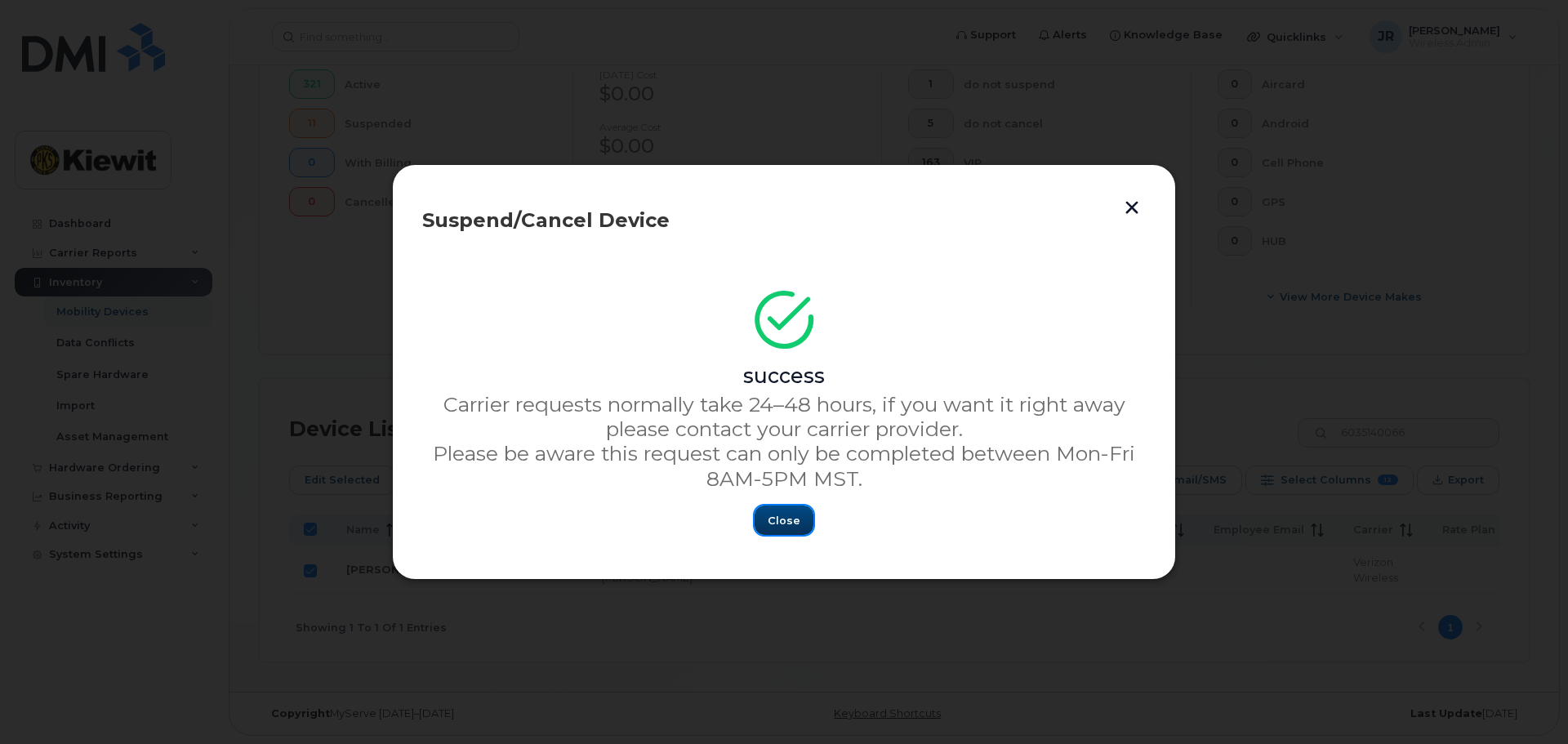
click at [794, 523] on span "Close" at bounding box center [784, 520] width 33 height 15
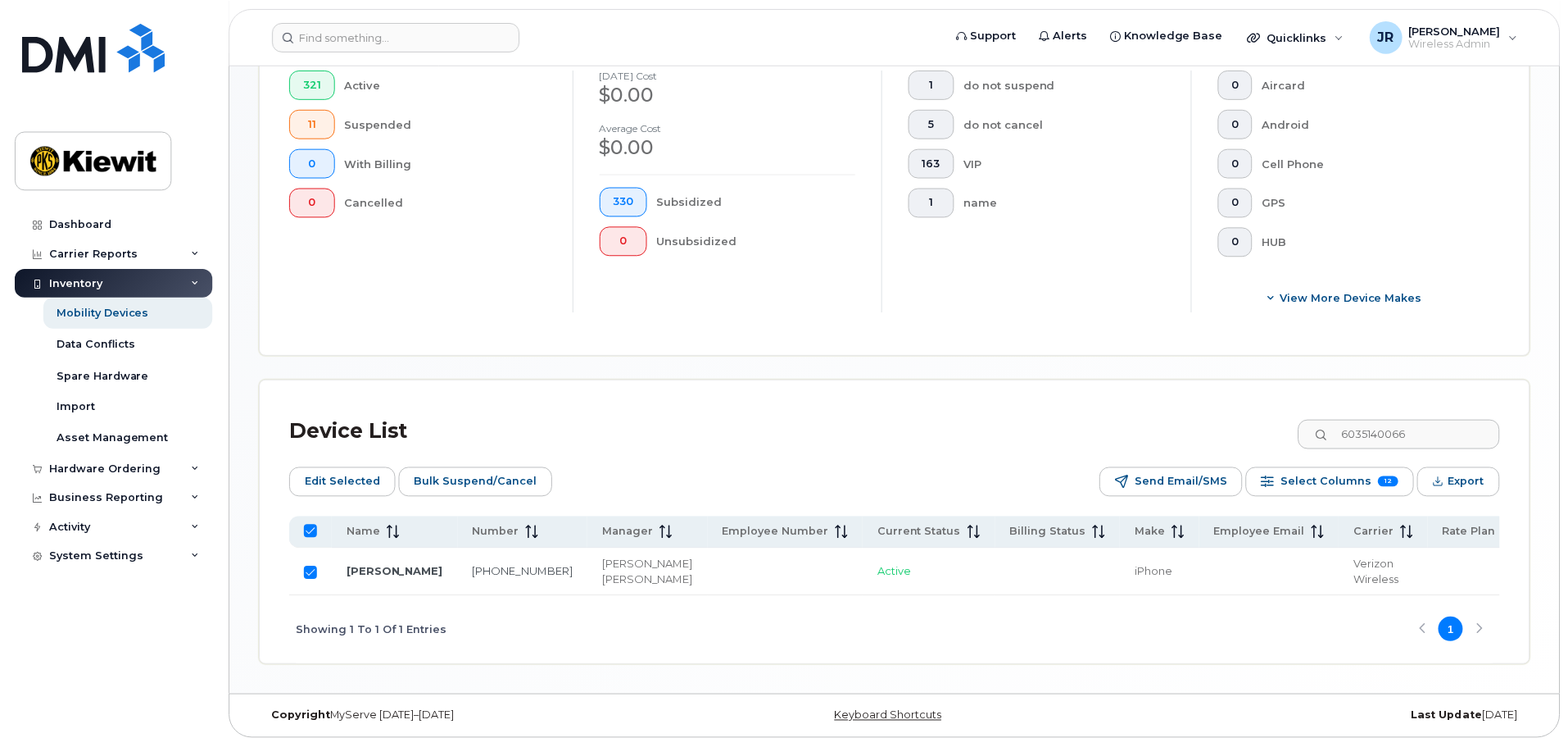
scroll to position [474, 0]
click at [308, 566] on input "Row Selected" at bounding box center [311, 573] width 13 height 13
checkbox input "false"
drag, startPoint x: 1466, startPoint y: 418, endPoint x: 1264, endPoint y: 425, distance: 202.1
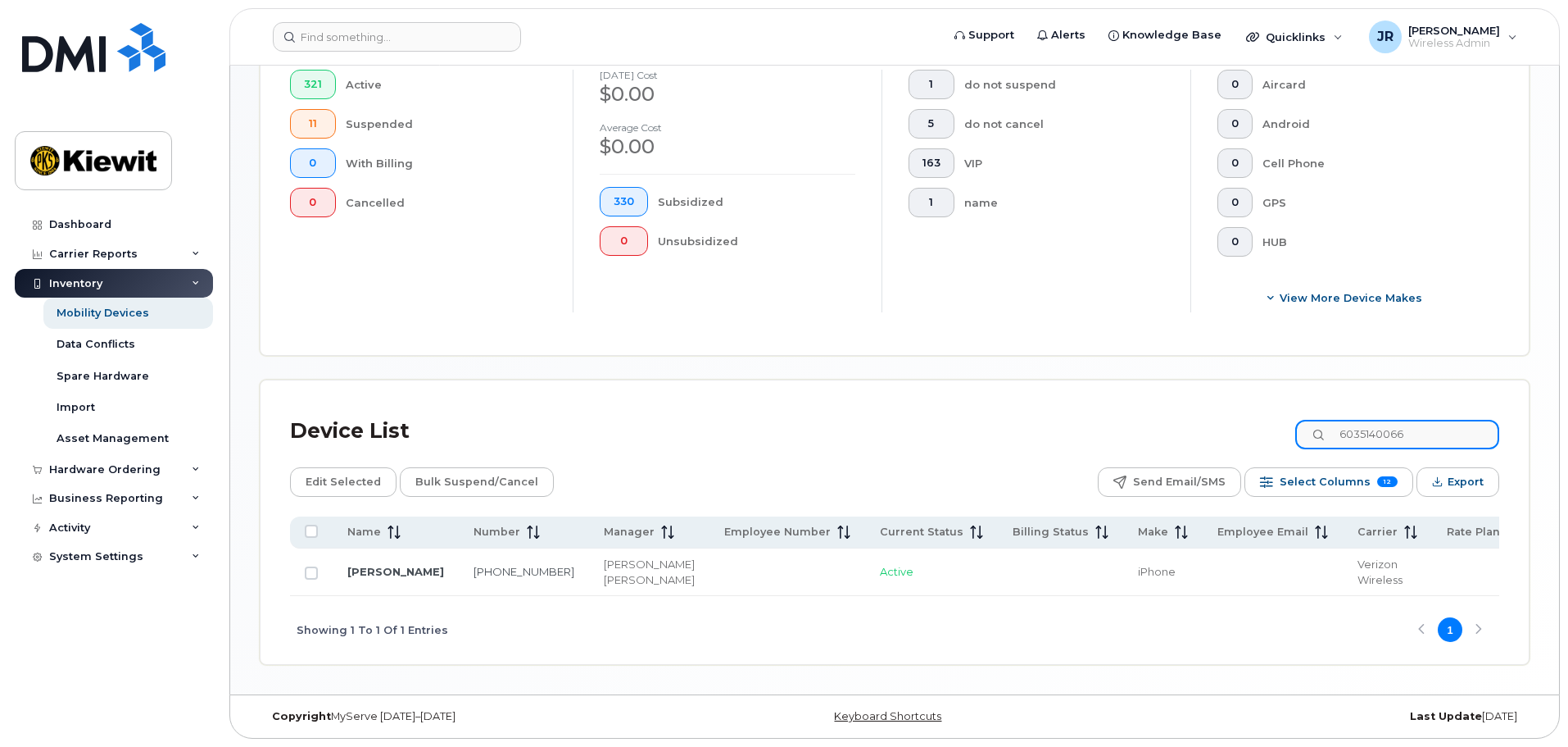
click at [1264, 425] on div "Device List 6035140066" at bounding box center [895, 431] width 1209 height 43
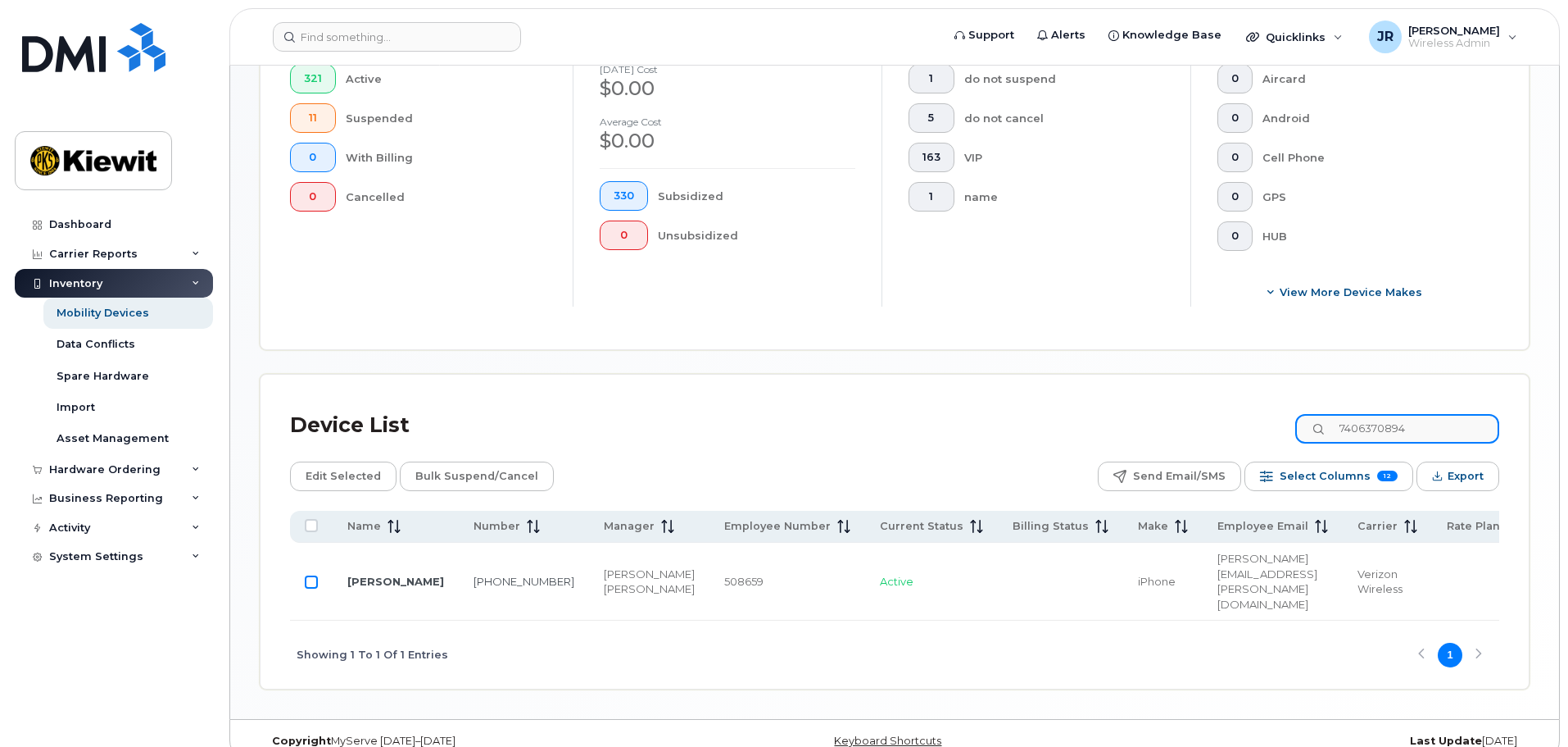
type input "7406370894"
click at [311, 575] on input "Row Unselected" at bounding box center [311, 582] width 13 height 13
checkbox input "true"
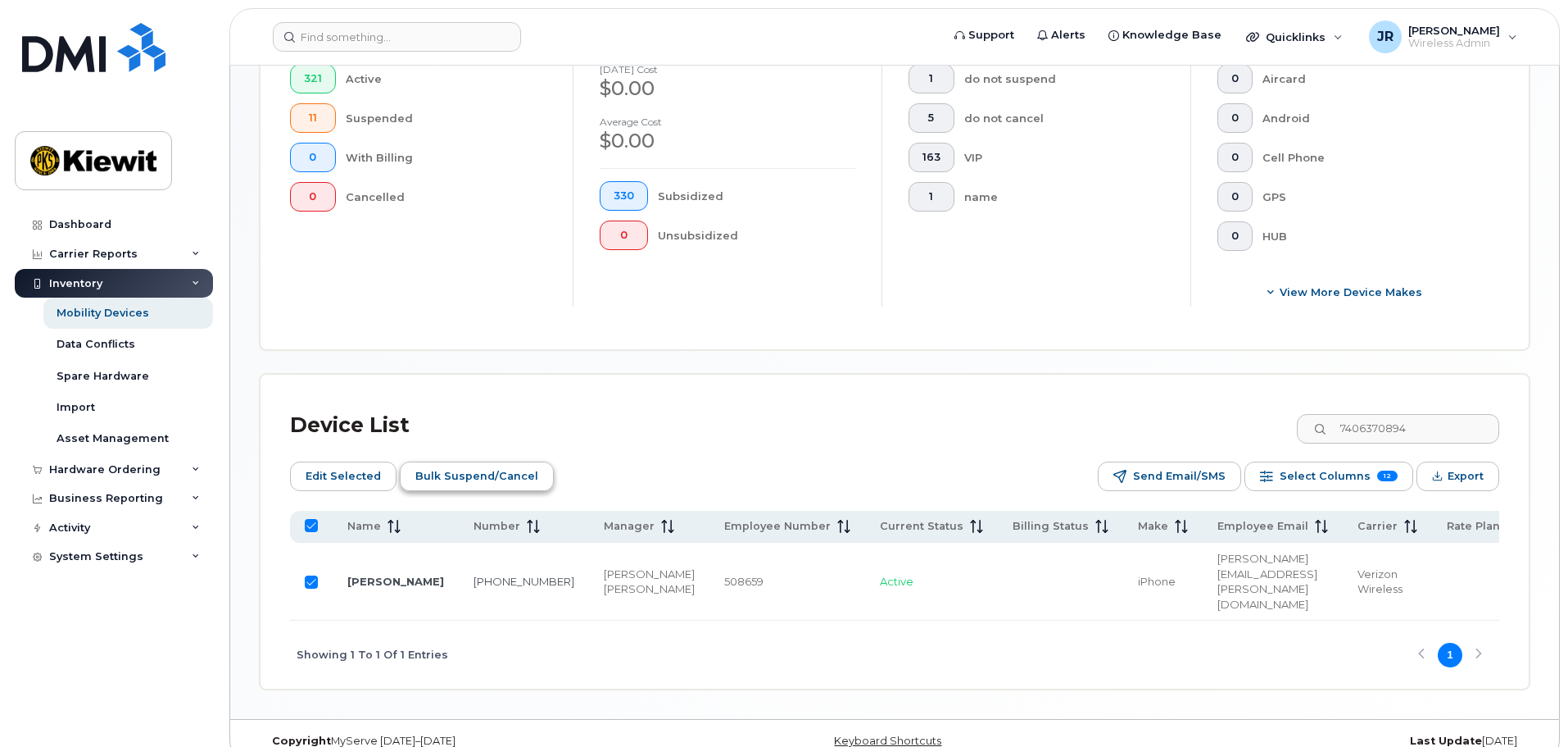
click at [526, 471] on span "Bulk Suspend/Cancel" at bounding box center [476, 476] width 123 height 24
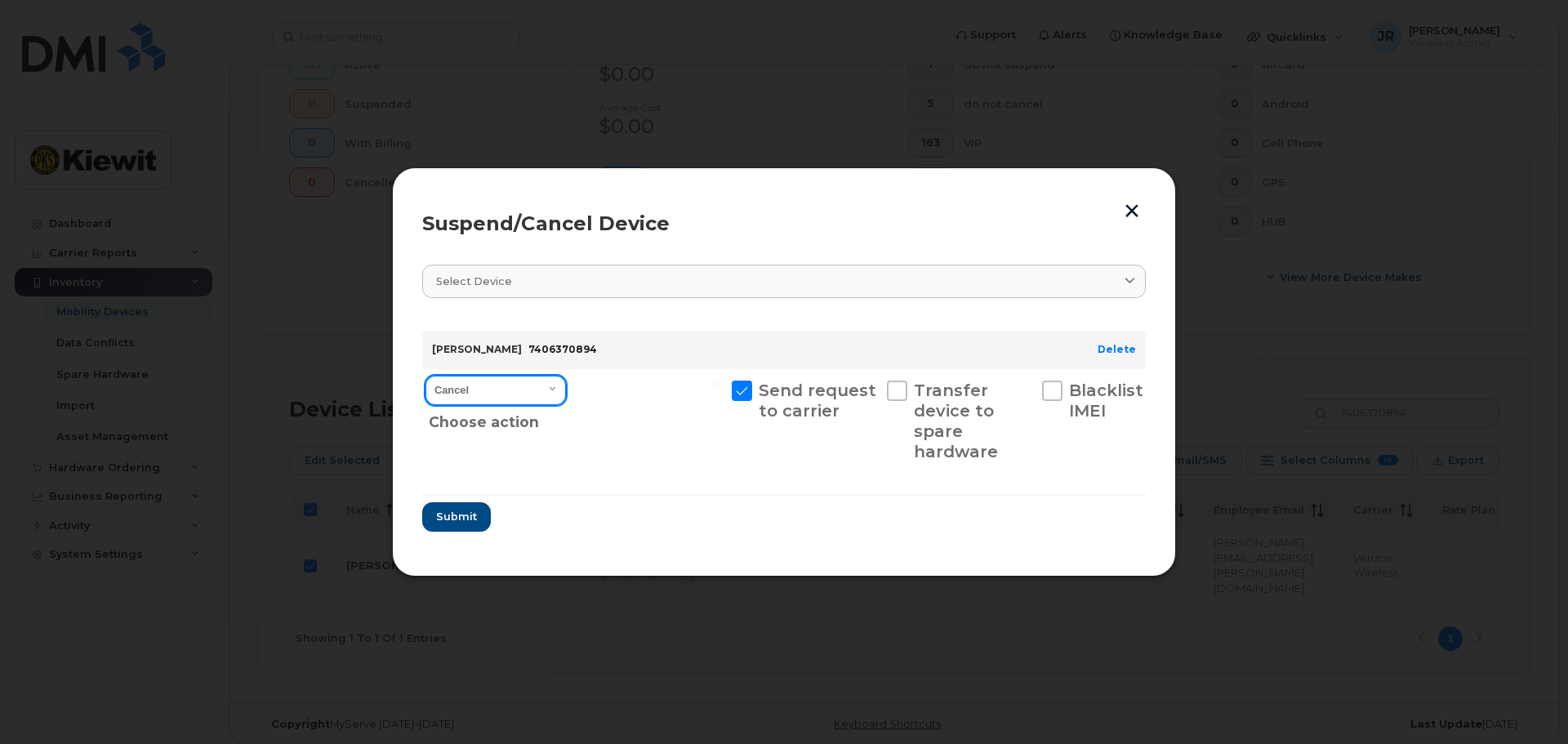
click at [528, 377] on select "Cancel Suspend - Reduced Rate Suspend - Full Rate Suspend - Lost Device/Stolen …" at bounding box center [495, 390] width 140 height 29
select select "[object Object]"
click at [425, 376] on select "Cancel Suspend - Reduced Rate Suspend - Full Rate Suspend - Lost Device/Stolen …" at bounding box center [495, 390] width 140 height 29
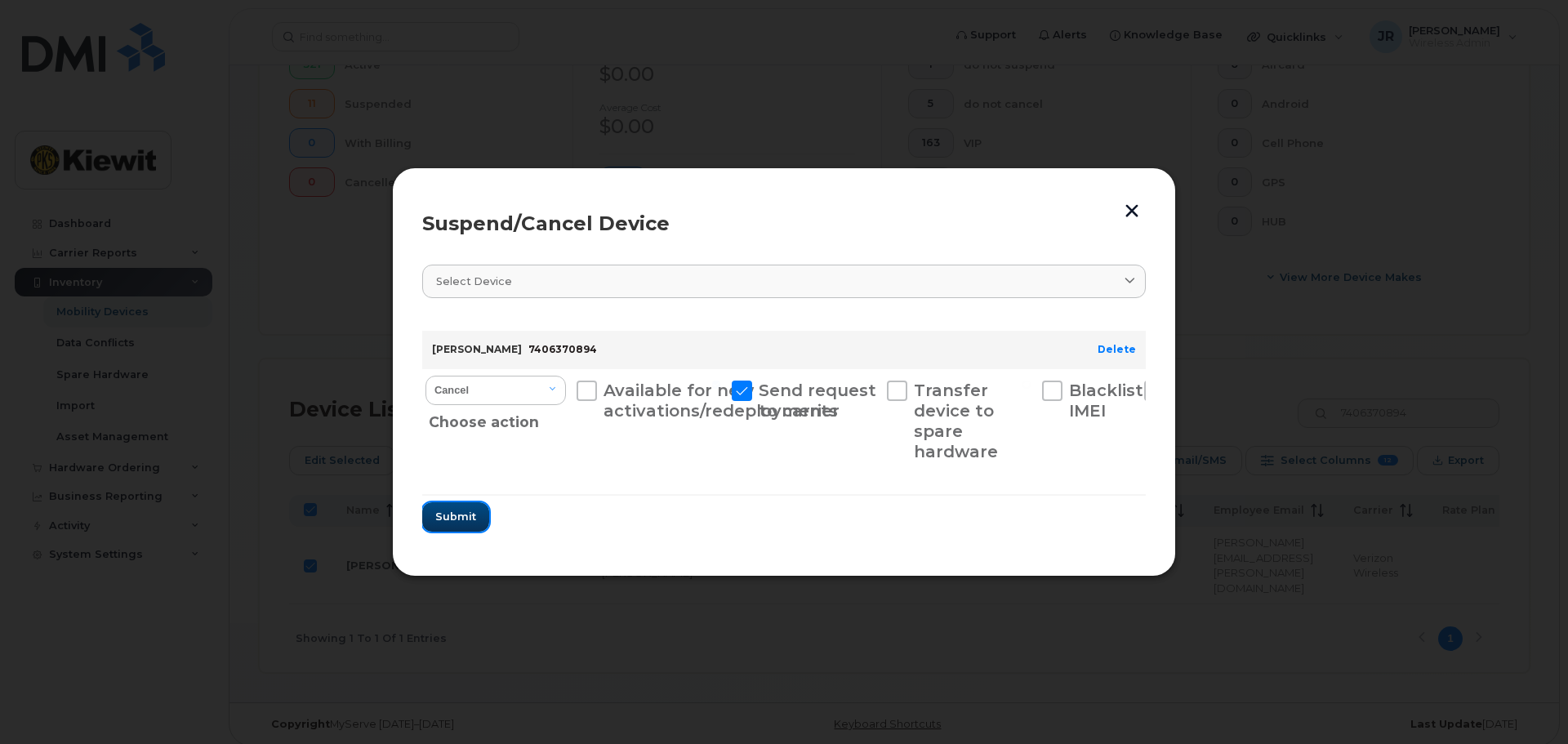
click at [474, 516] on span "Submit" at bounding box center [456, 516] width 41 height 15
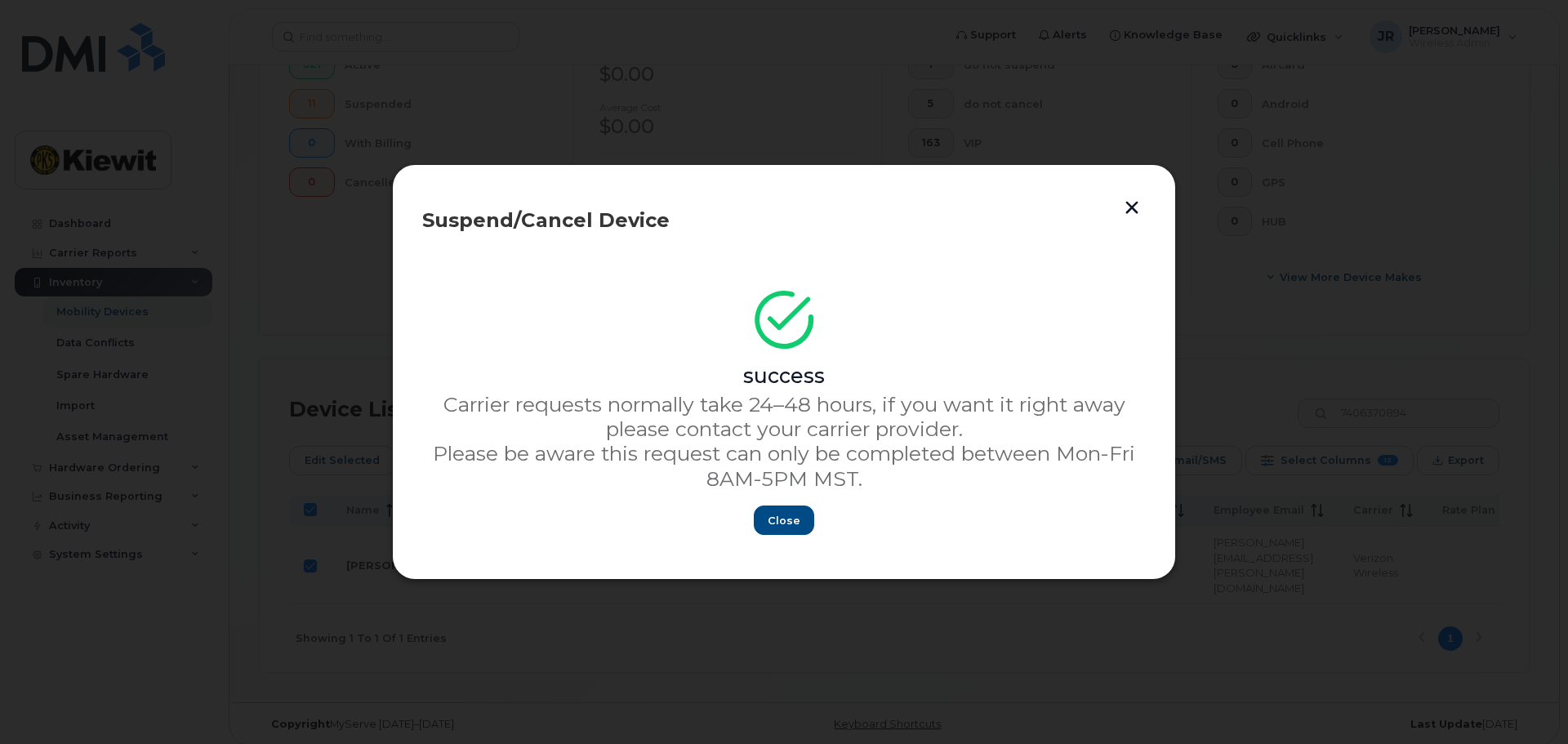
click at [1136, 202] on button "button" at bounding box center [1131, 207] width 24 height 27
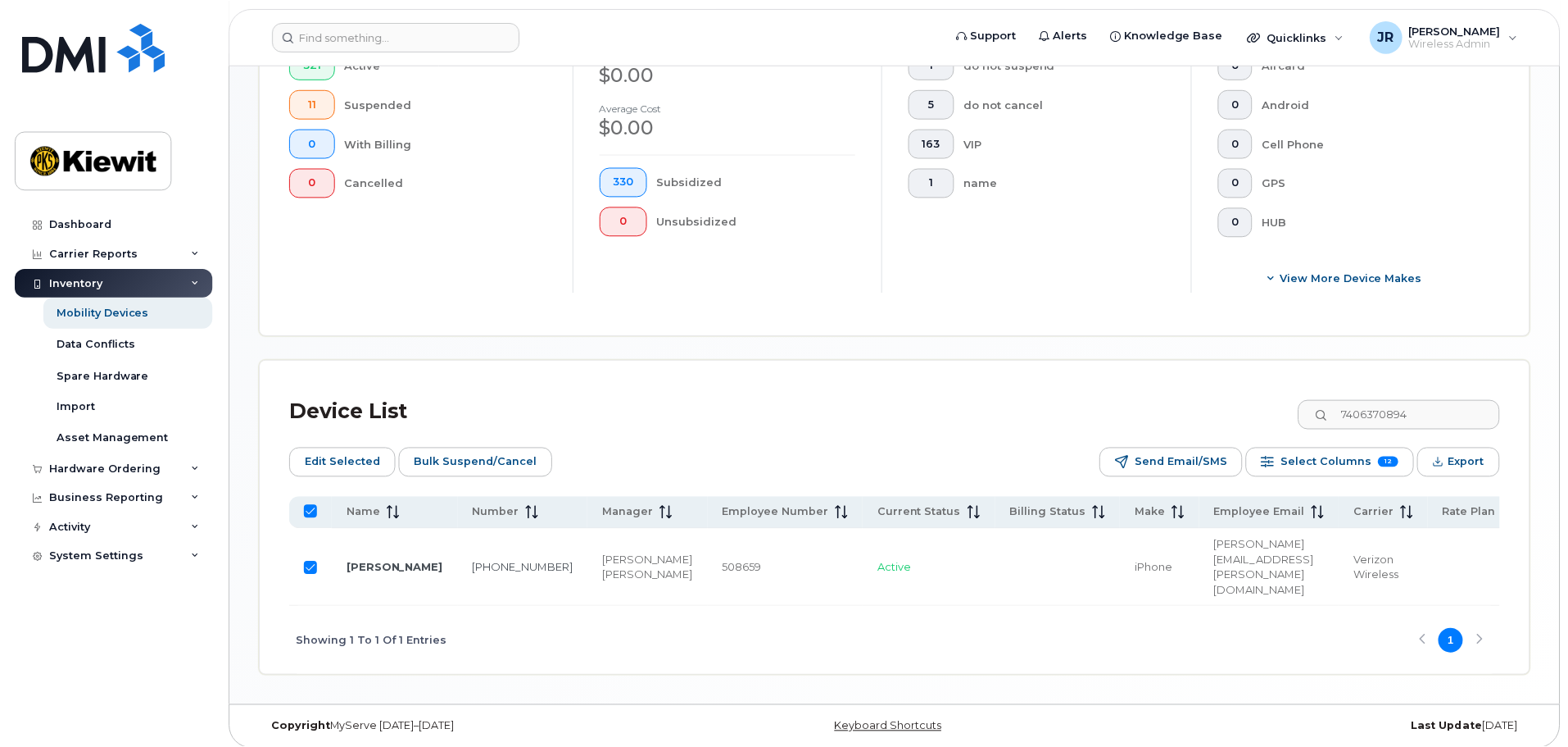
scroll to position [474, 0]
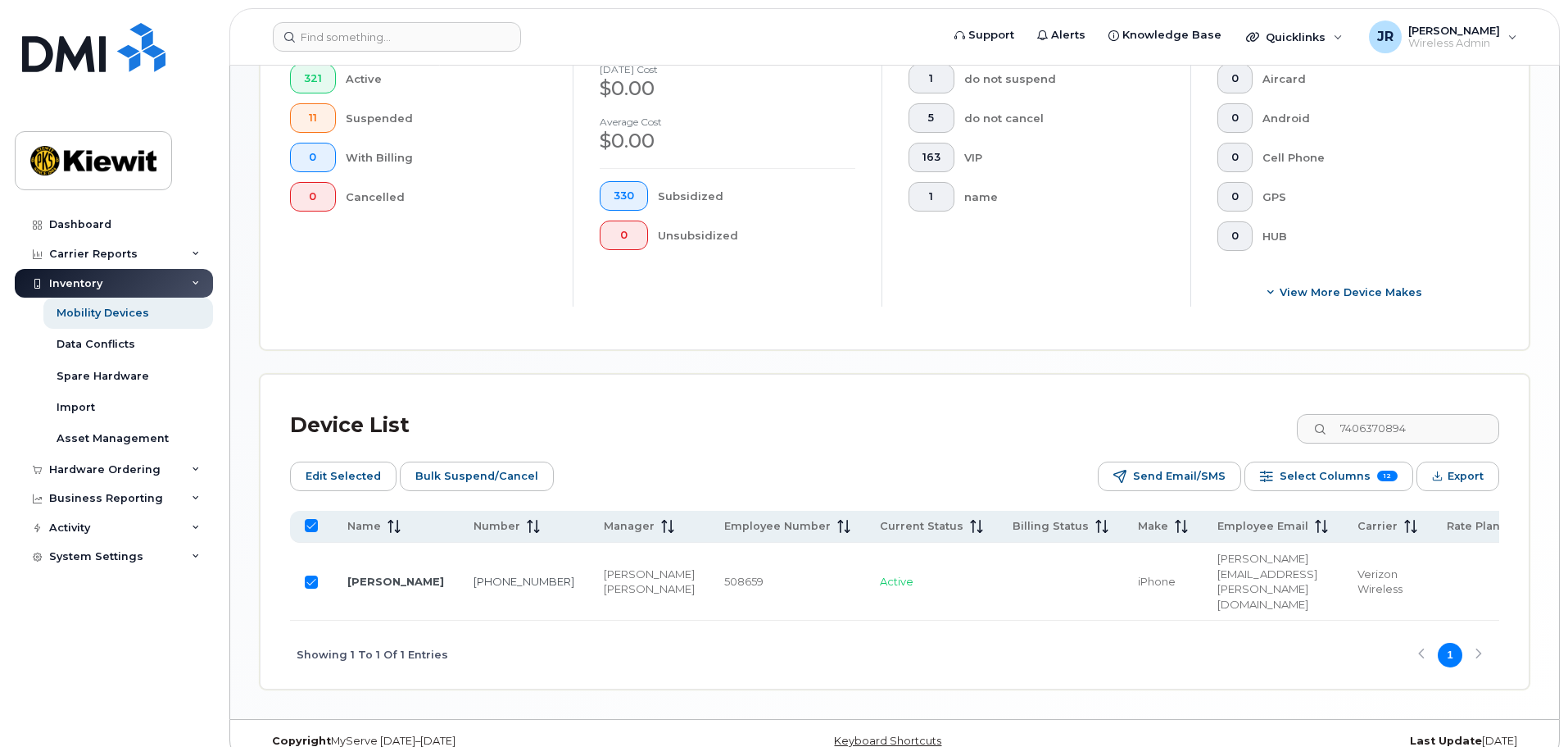
click at [309, 575] on input "Row Selected" at bounding box center [311, 582] width 13 height 13
checkbox input "false"
drag, startPoint x: 1464, startPoint y: 409, endPoint x: 1271, endPoint y: 408, distance: 193.0
click at [1271, 408] on div "Device List 7406370894" at bounding box center [895, 425] width 1209 height 43
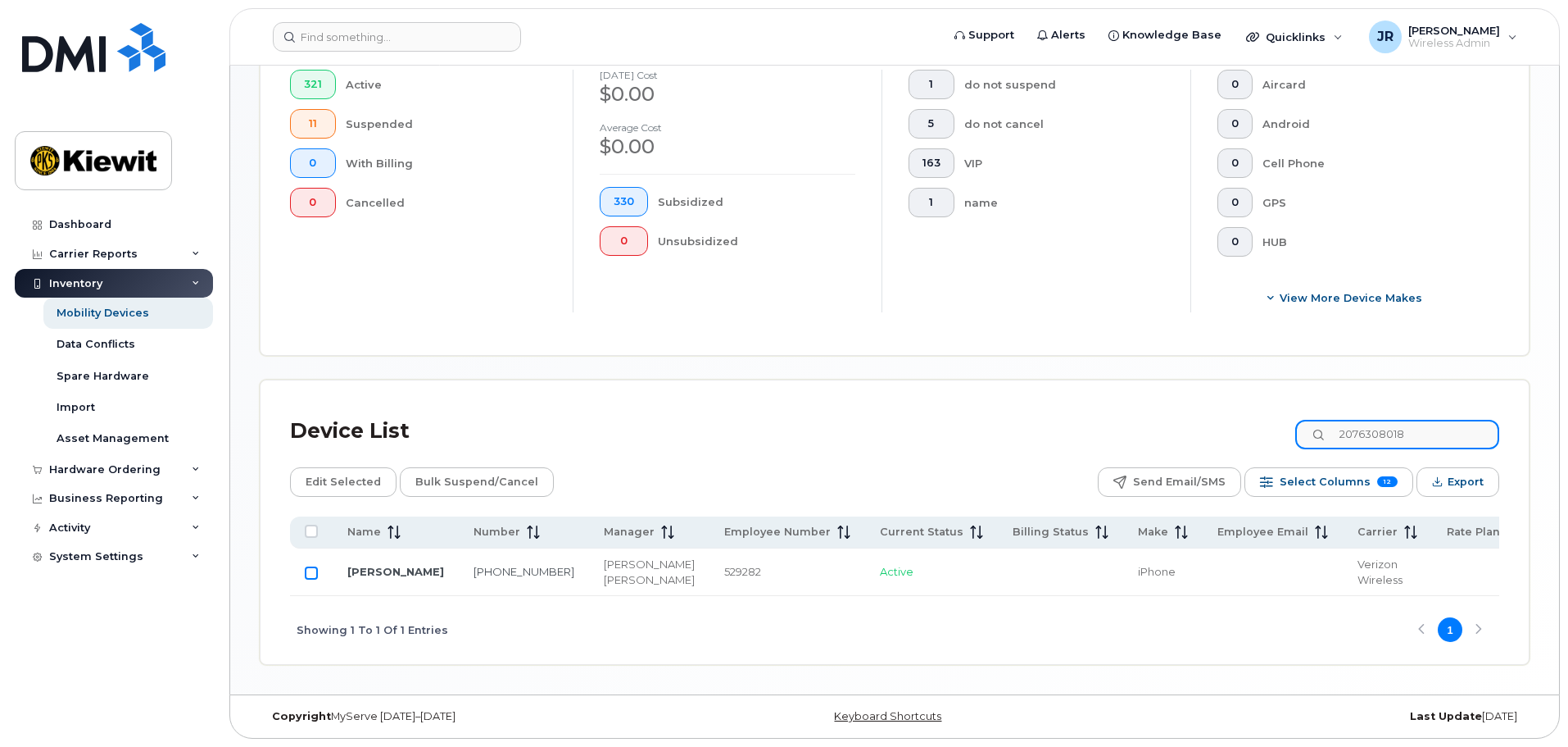
type input "2076308018"
click at [309, 566] on input "Row Unselected" at bounding box center [311, 573] width 13 height 13
checkbox input "true"
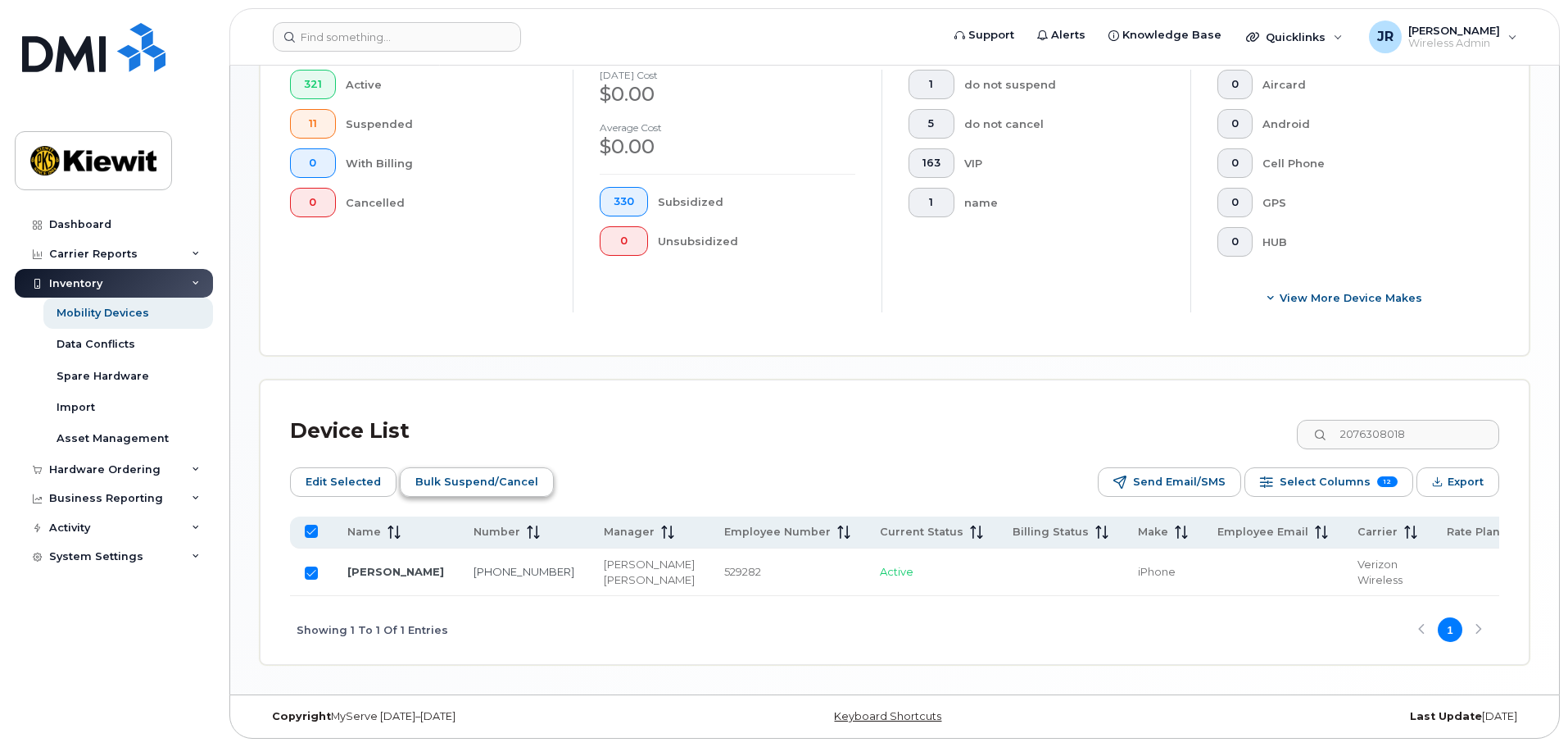
click at [490, 470] on span "Bulk Suspend/Cancel" at bounding box center [476, 482] width 123 height 24
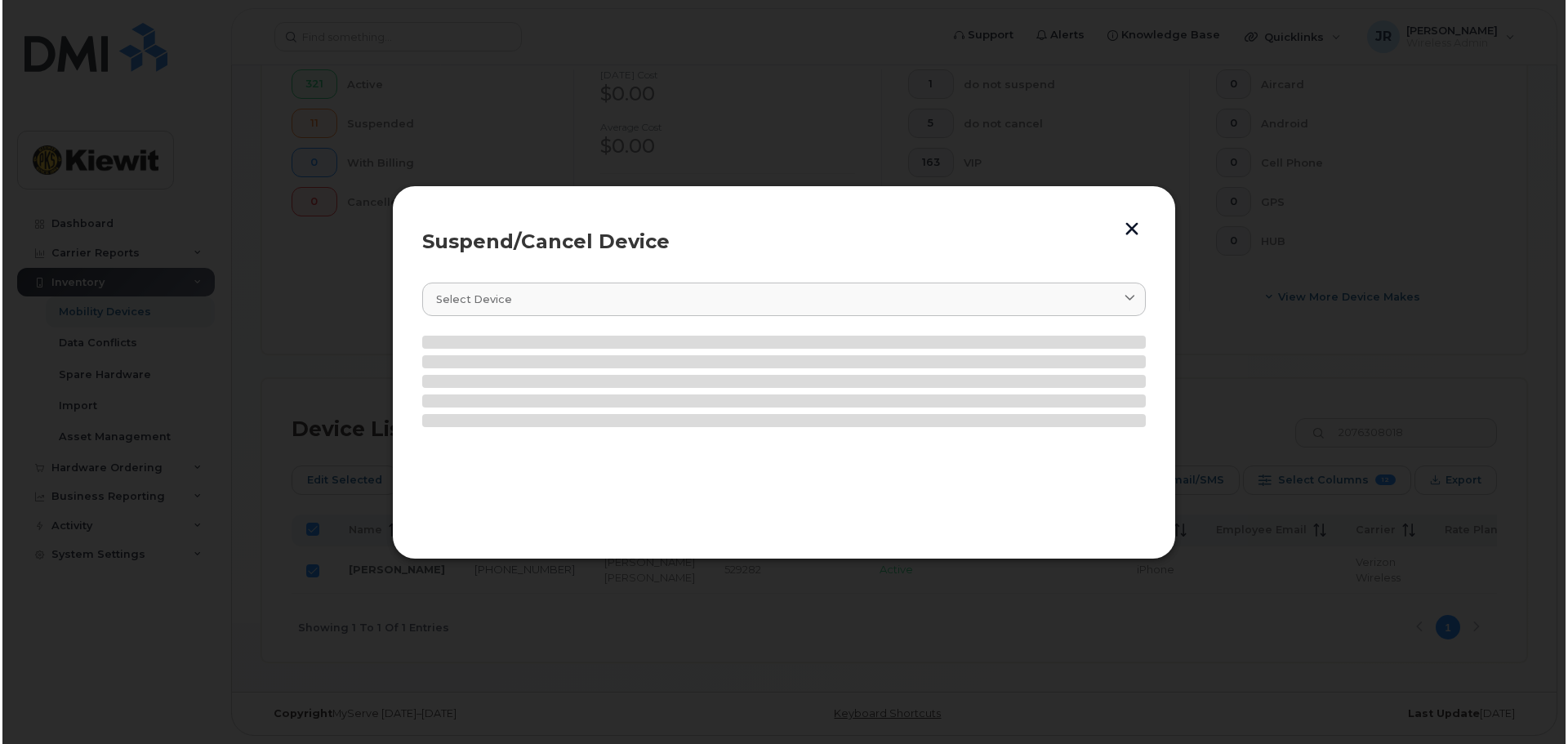
scroll to position [486, 0]
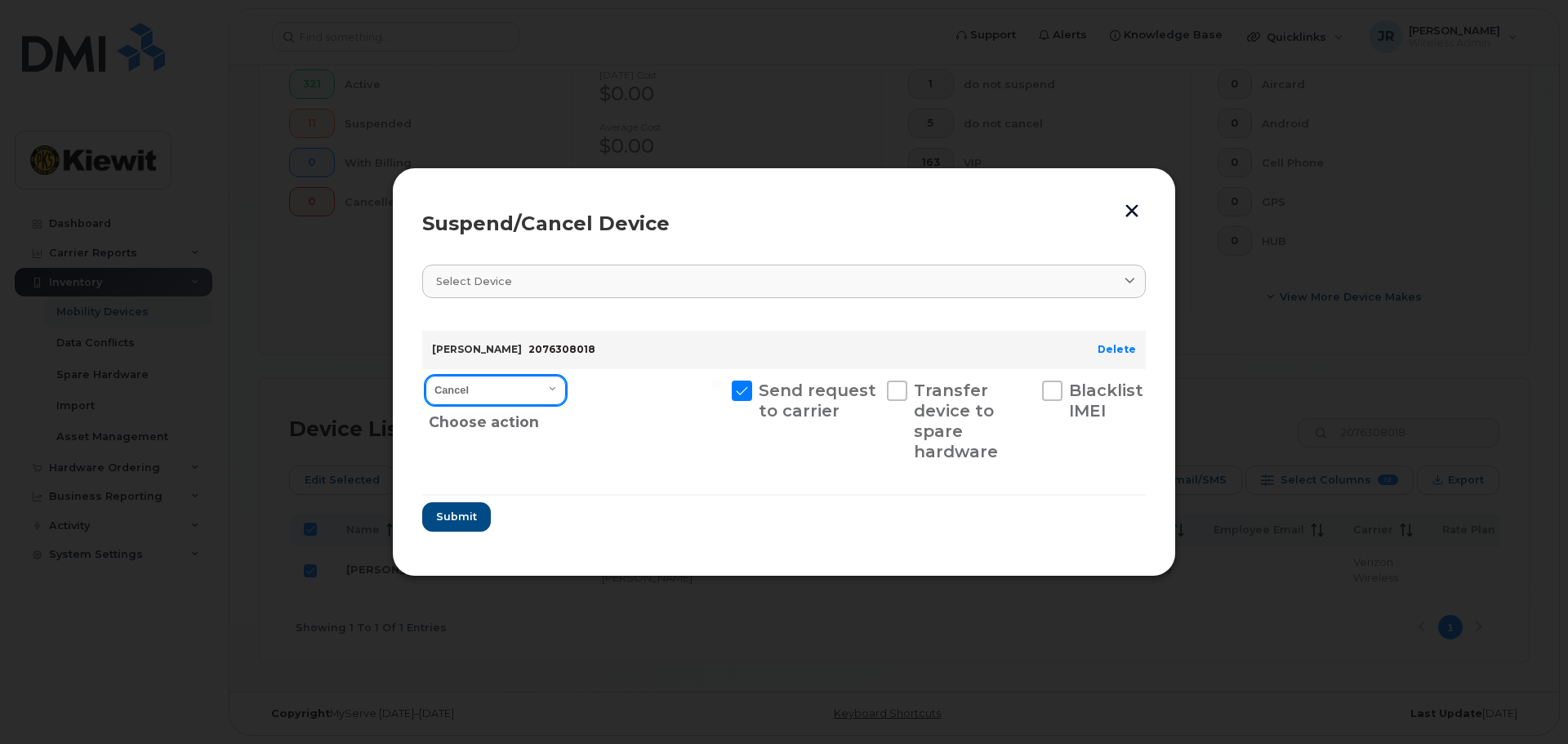
click at [501, 384] on select "Cancel Suspend - Reduced Rate Suspend - Full Rate Suspend - Lost Device/Stolen …" at bounding box center [495, 390] width 140 height 29
select select "[object Object]"
click at [425, 376] on select "Cancel Suspend - Reduced Rate Suspend - Full Rate Suspend - Lost Device/Stolen …" at bounding box center [495, 390] width 140 height 29
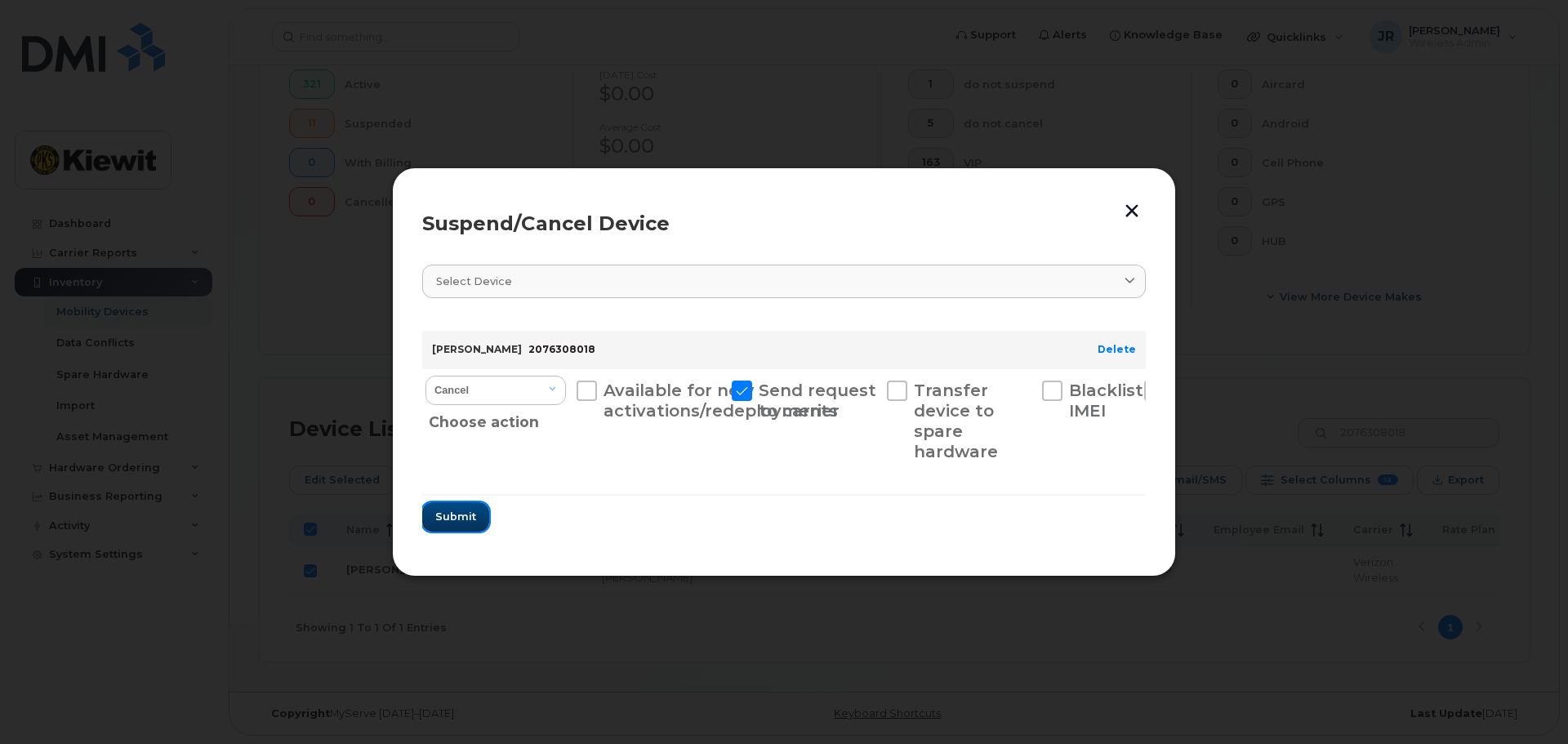
click at [467, 510] on button "Submit" at bounding box center [456, 517] width 67 height 29
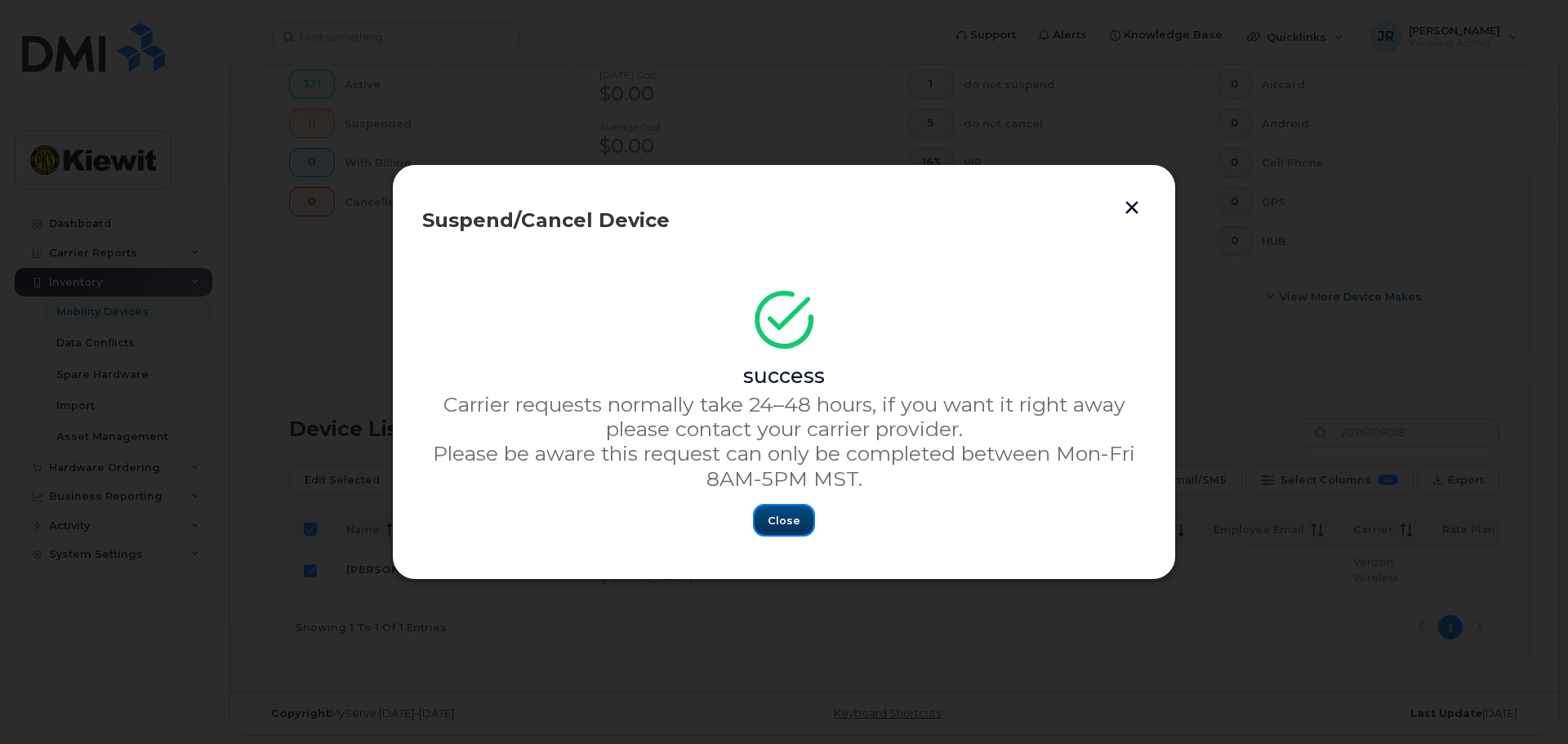
click at [802, 525] on button "Close" at bounding box center [784, 519] width 59 height 29
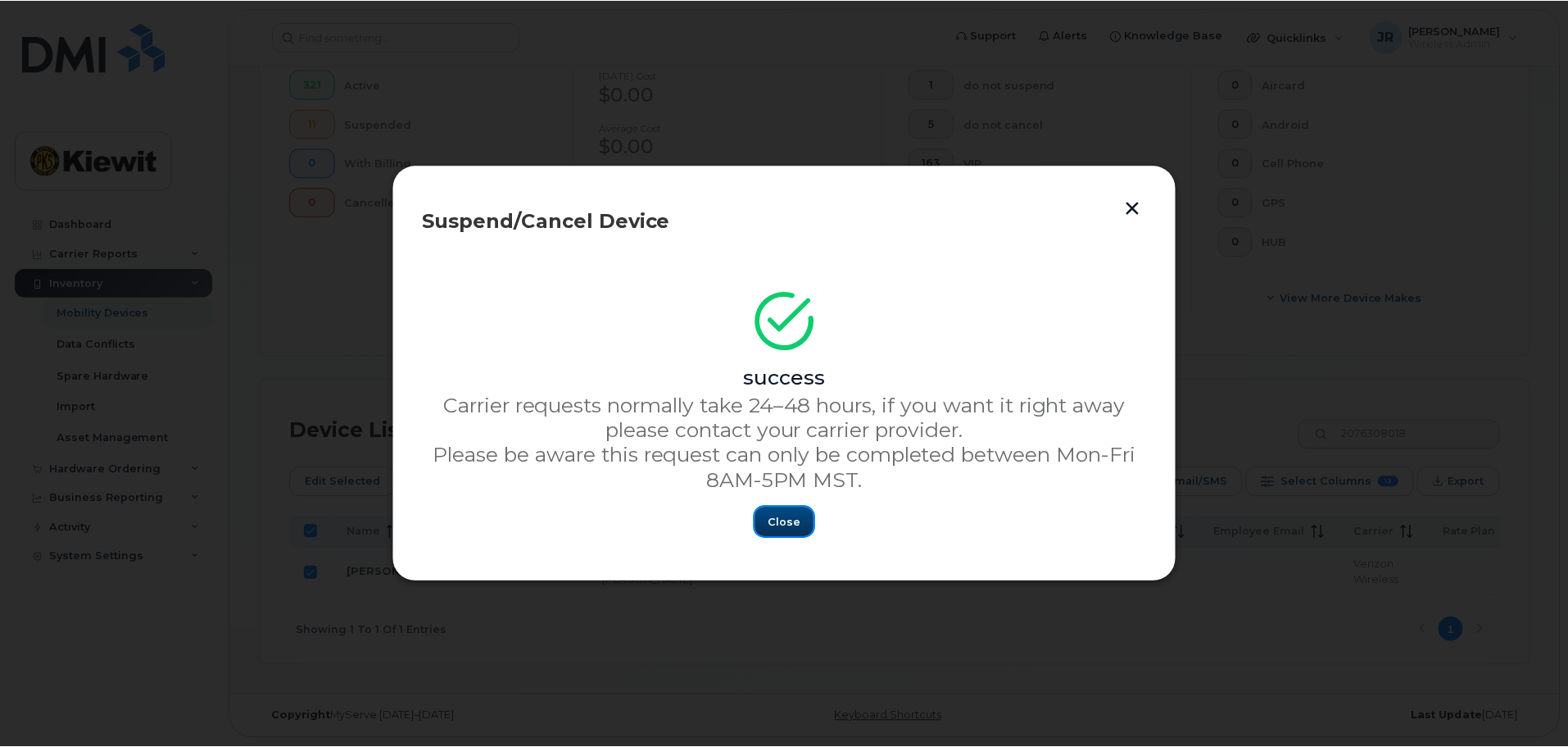
scroll to position [474, 0]
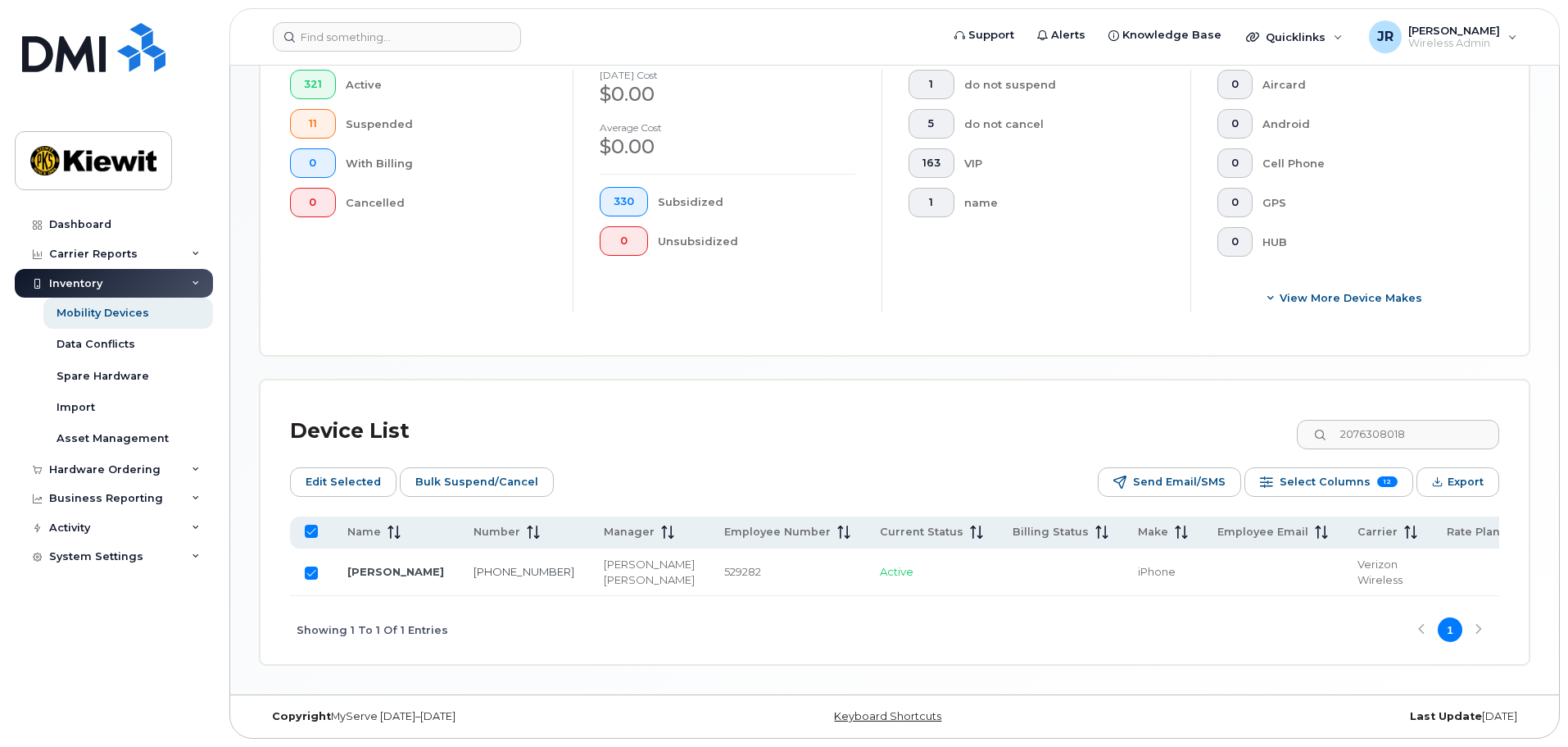
click at [314, 566] on input "Row Selected" at bounding box center [311, 573] width 13 height 13
checkbox input "false"
drag, startPoint x: 1416, startPoint y: 421, endPoint x: 1290, endPoint y: 425, distance: 126.1
click at [1291, 425] on div "Device List 2076308018" at bounding box center [895, 431] width 1209 height 43
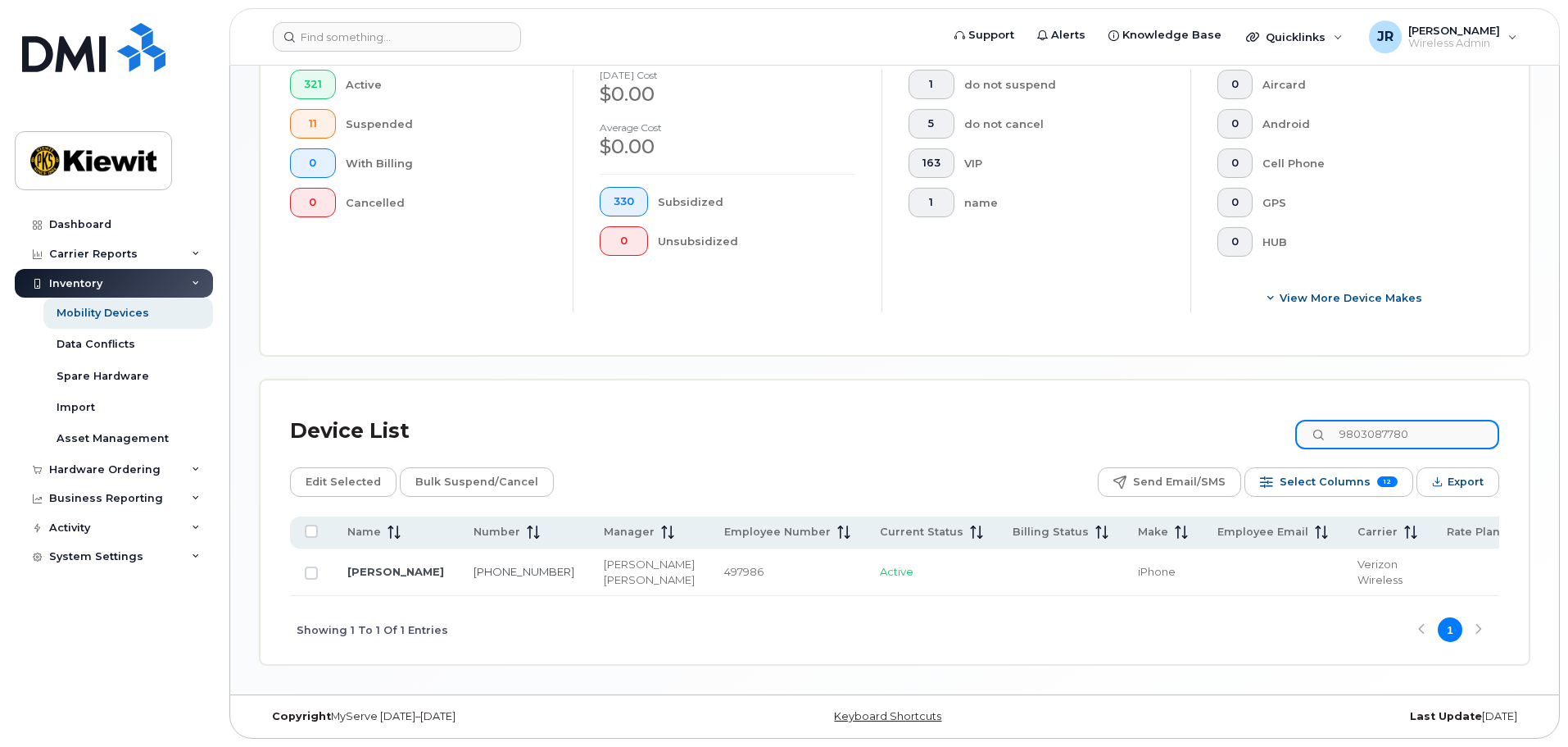
type input "9803087780"
click at [316, 566] on input "Row Unselected" at bounding box center [311, 573] width 13 height 13
checkbox input "true"
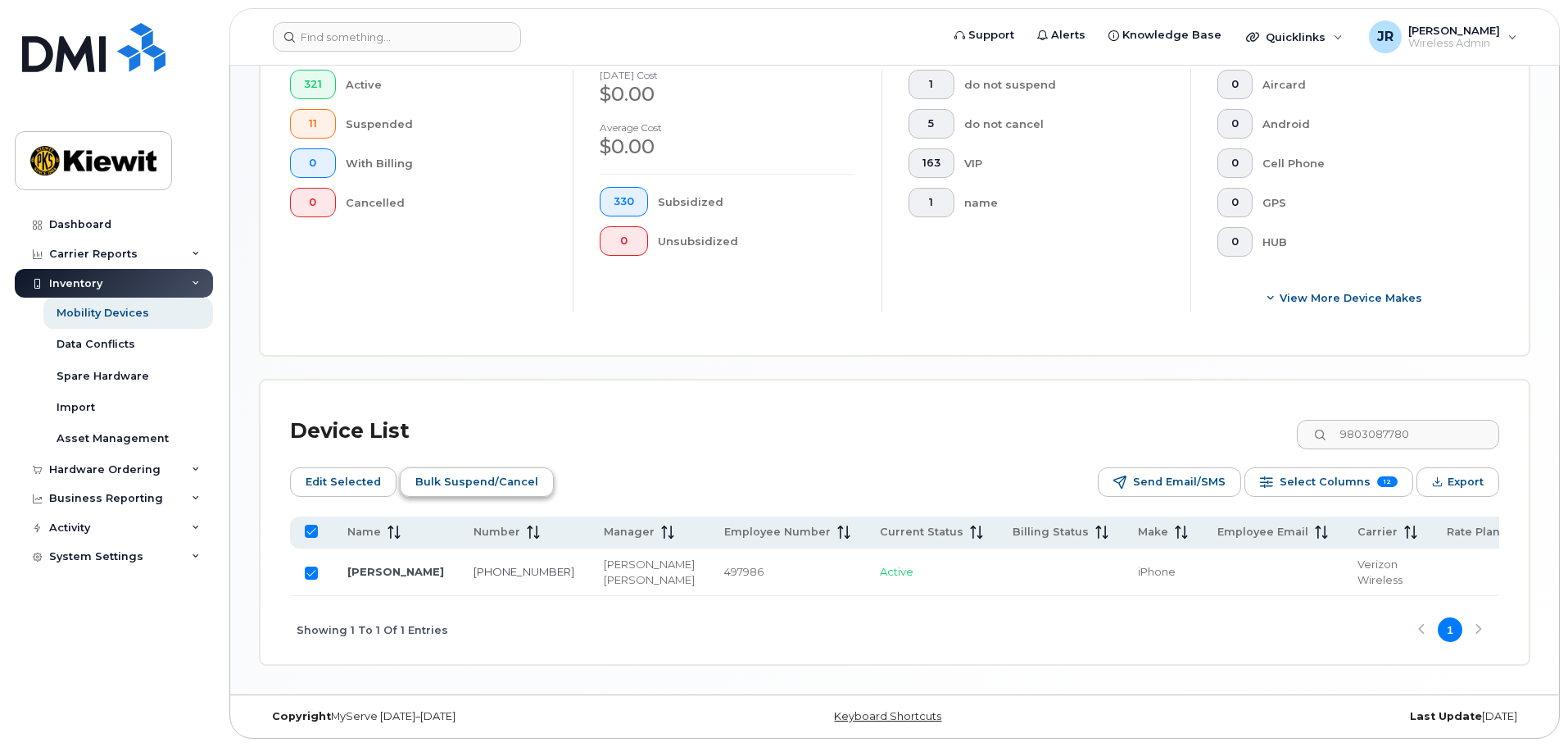
click at [454, 470] on span "Bulk Suspend/Cancel" at bounding box center [476, 482] width 123 height 24
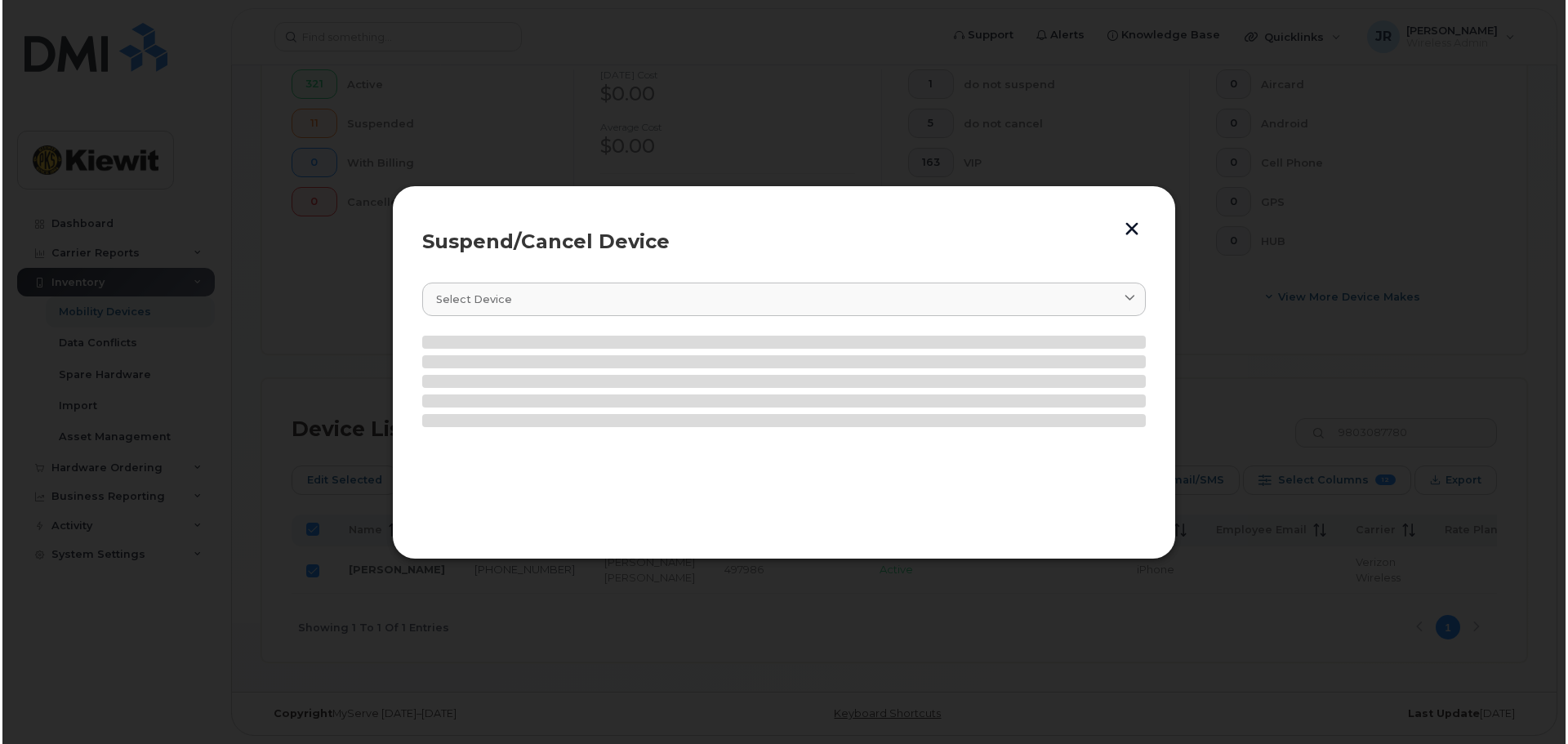
scroll to position [486, 0]
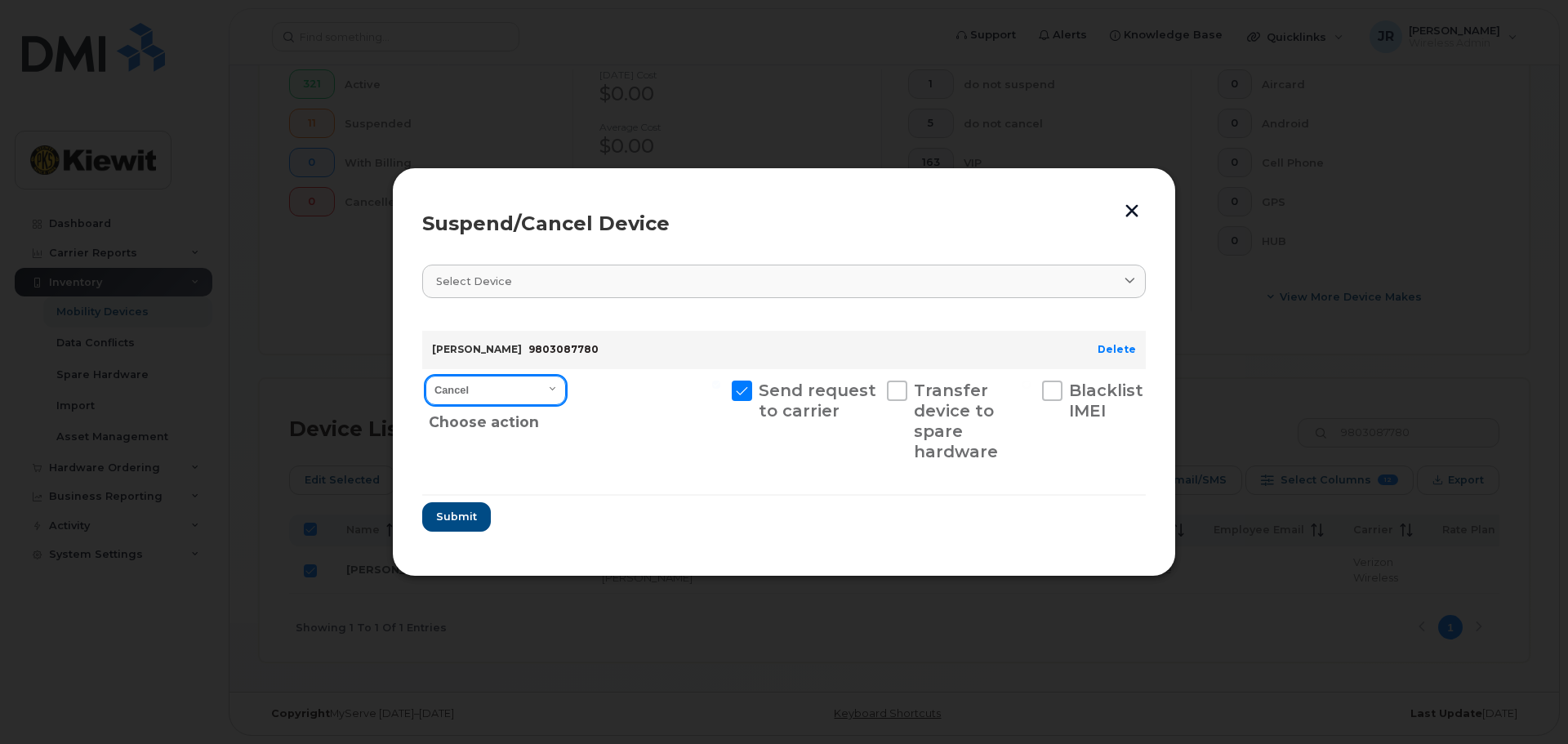
click at [534, 393] on select "Cancel Suspend - Reduced Rate Suspend - Full Rate Suspend - Lost Device/Stolen …" at bounding box center [495, 390] width 140 height 29
select select "[object Object]"
click at [425, 376] on select "Cancel Suspend - Reduced Rate Suspend - Full Rate Suspend - Lost Device/Stolen …" at bounding box center [495, 390] width 140 height 29
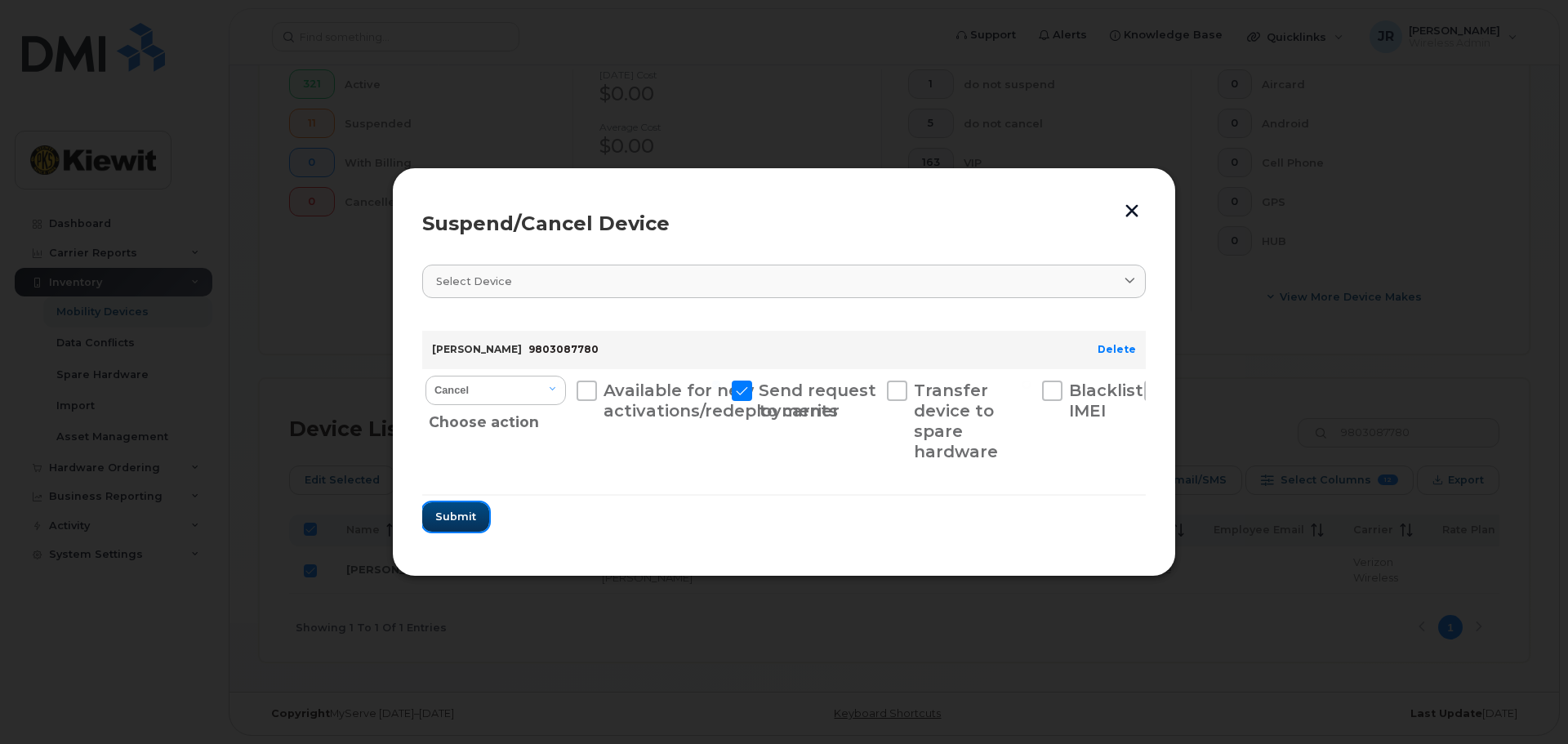
click at [471, 523] on span "Submit" at bounding box center [456, 516] width 41 height 15
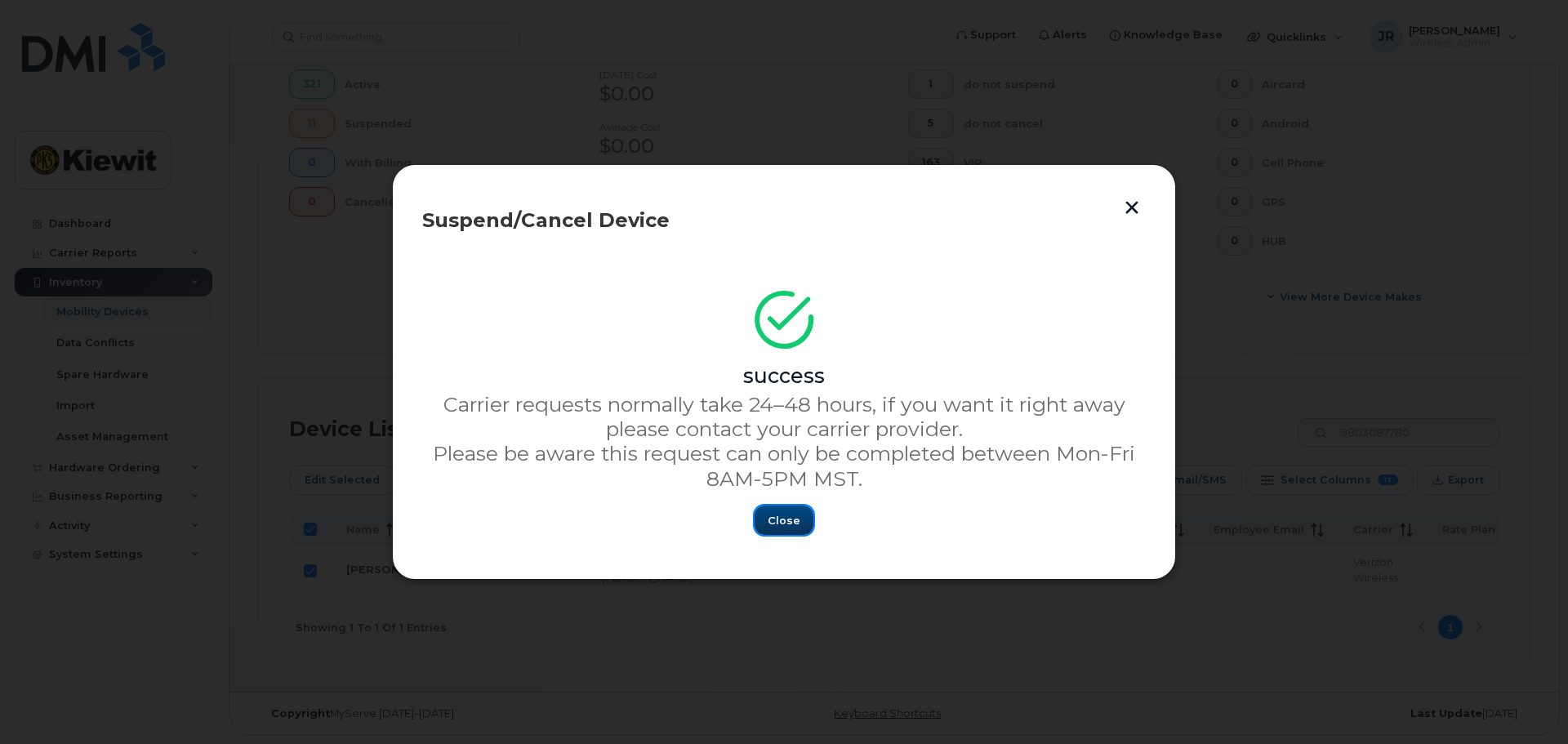
click at [778, 515] on span "Close" at bounding box center [784, 520] width 33 height 15
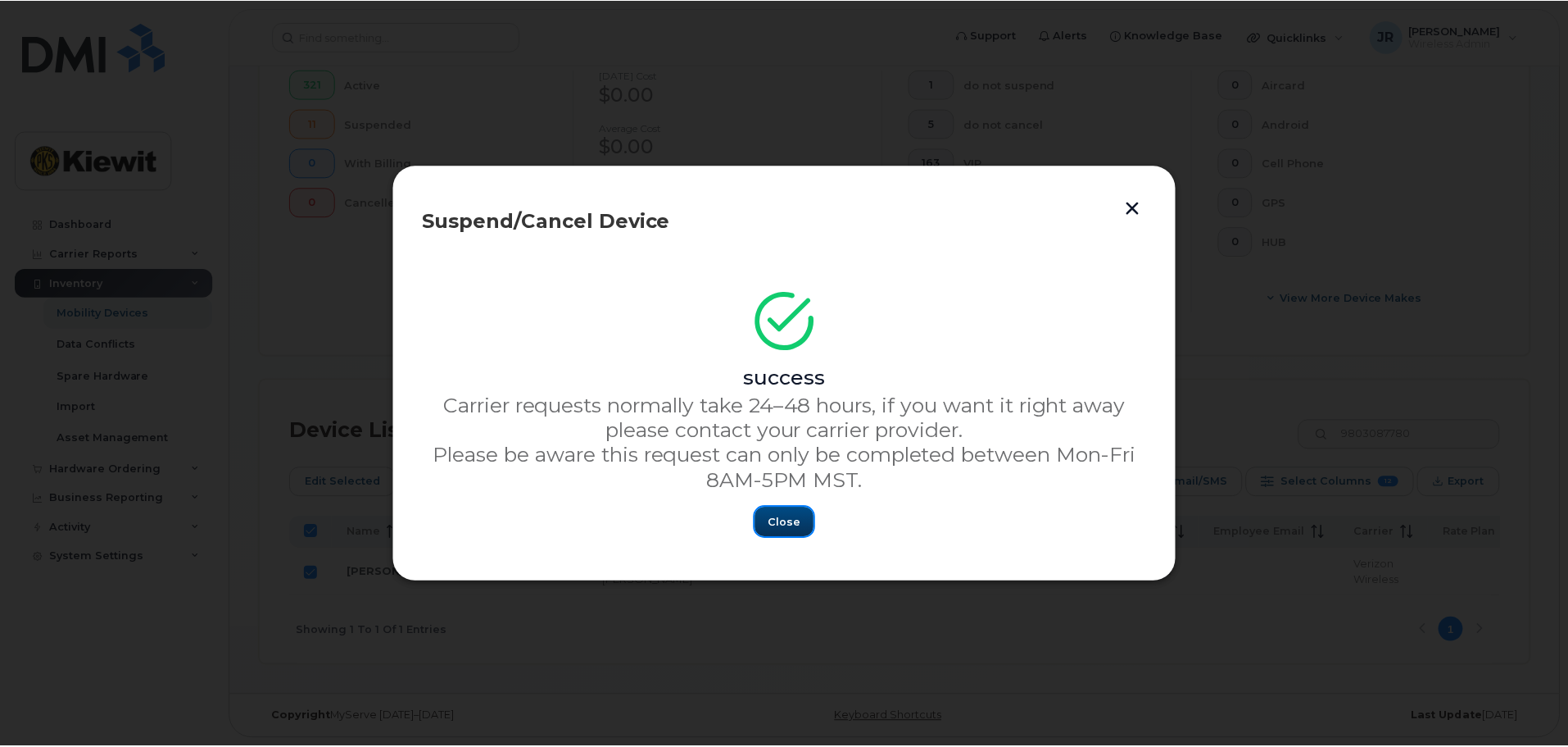
scroll to position [474, 0]
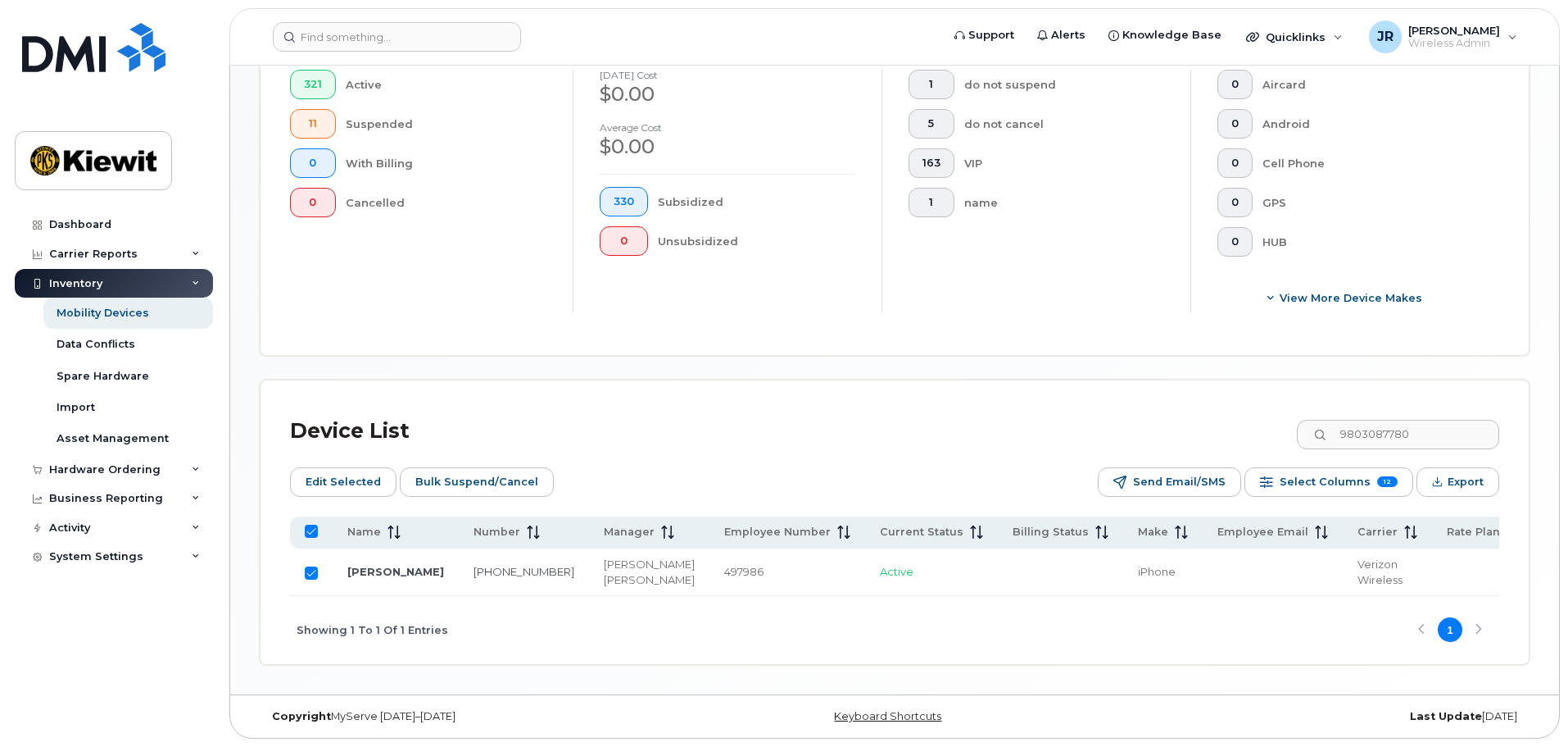
click at [311, 566] on input "Row Selected" at bounding box center [311, 573] width 13 height 13
checkbox input "false"
drag, startPoint x: 1454, startPoint y: 411, endPoint x: 1221, endPoint y: 414, distance: 233.0
click at [1221, 414] on div "Device List 9803087780" at bounding box center [895, 431] width 1209 height 43
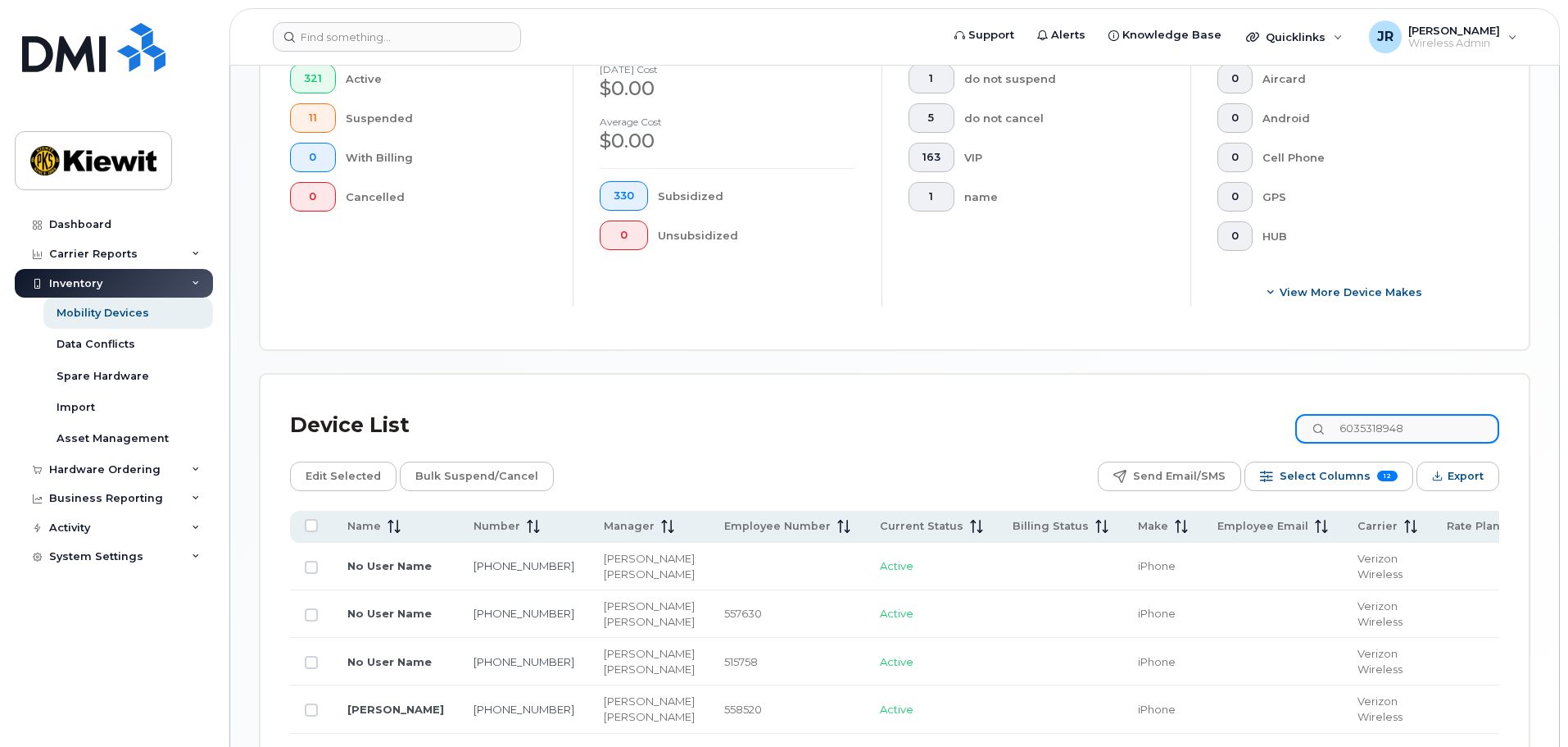
type input "6035318948"
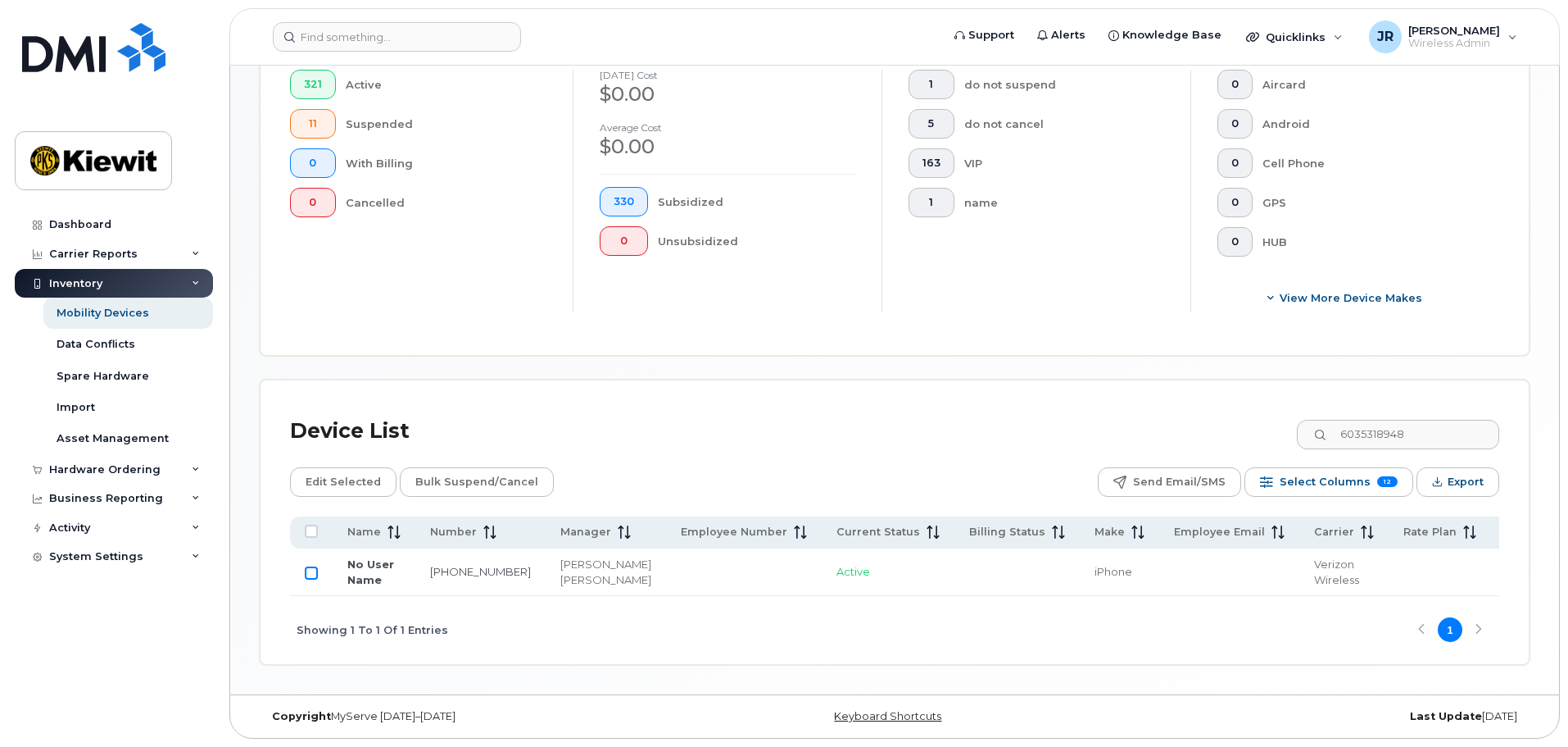
click at [306, 566] on input "Row Unselected" at bounding box center [311, 573] width 13 height 13
checkbox input "true"
click at [484, 470] on span "Bulk Suspend/Cancel" at bounding box center [476, 482] width 123 height 24
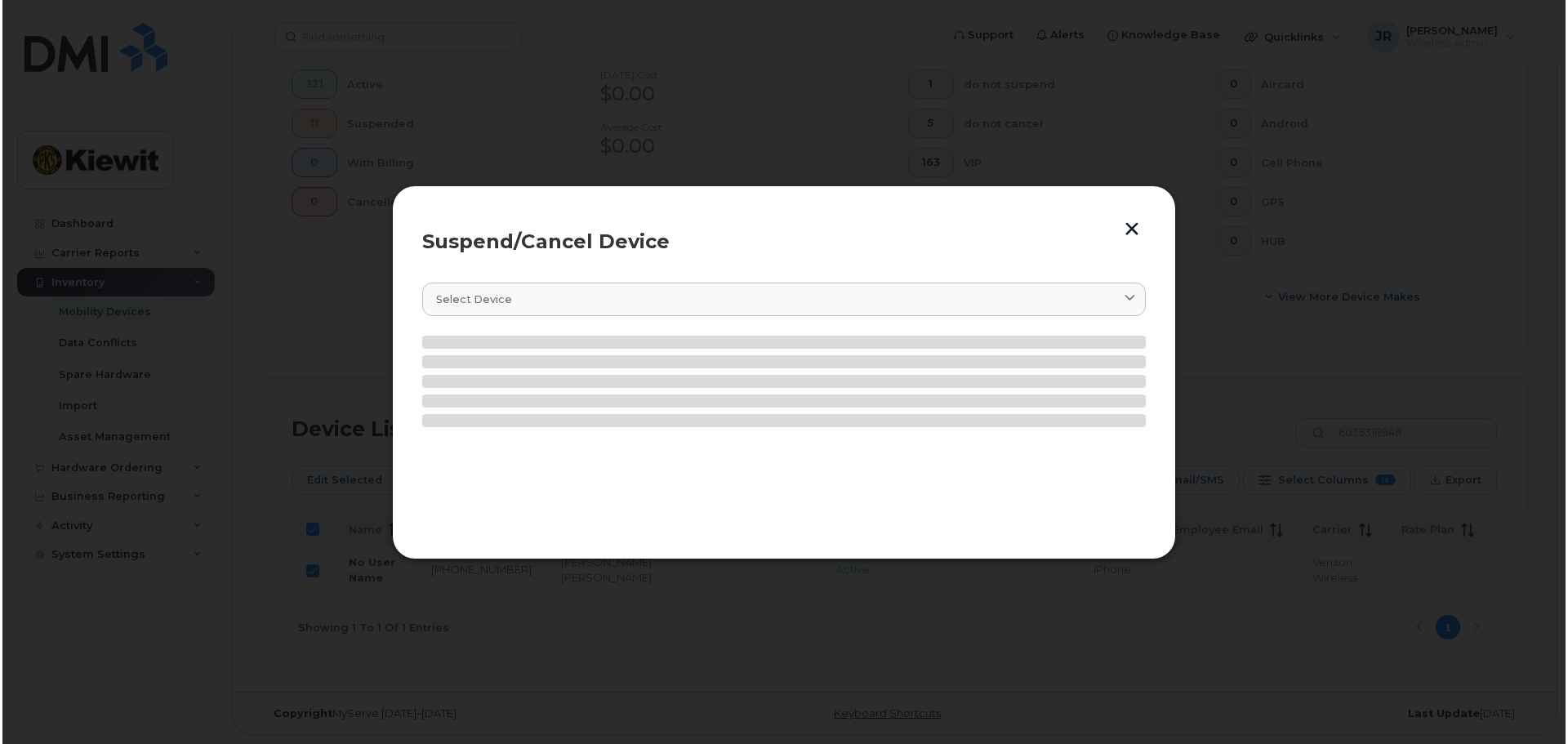
scroll to position [486, 0]
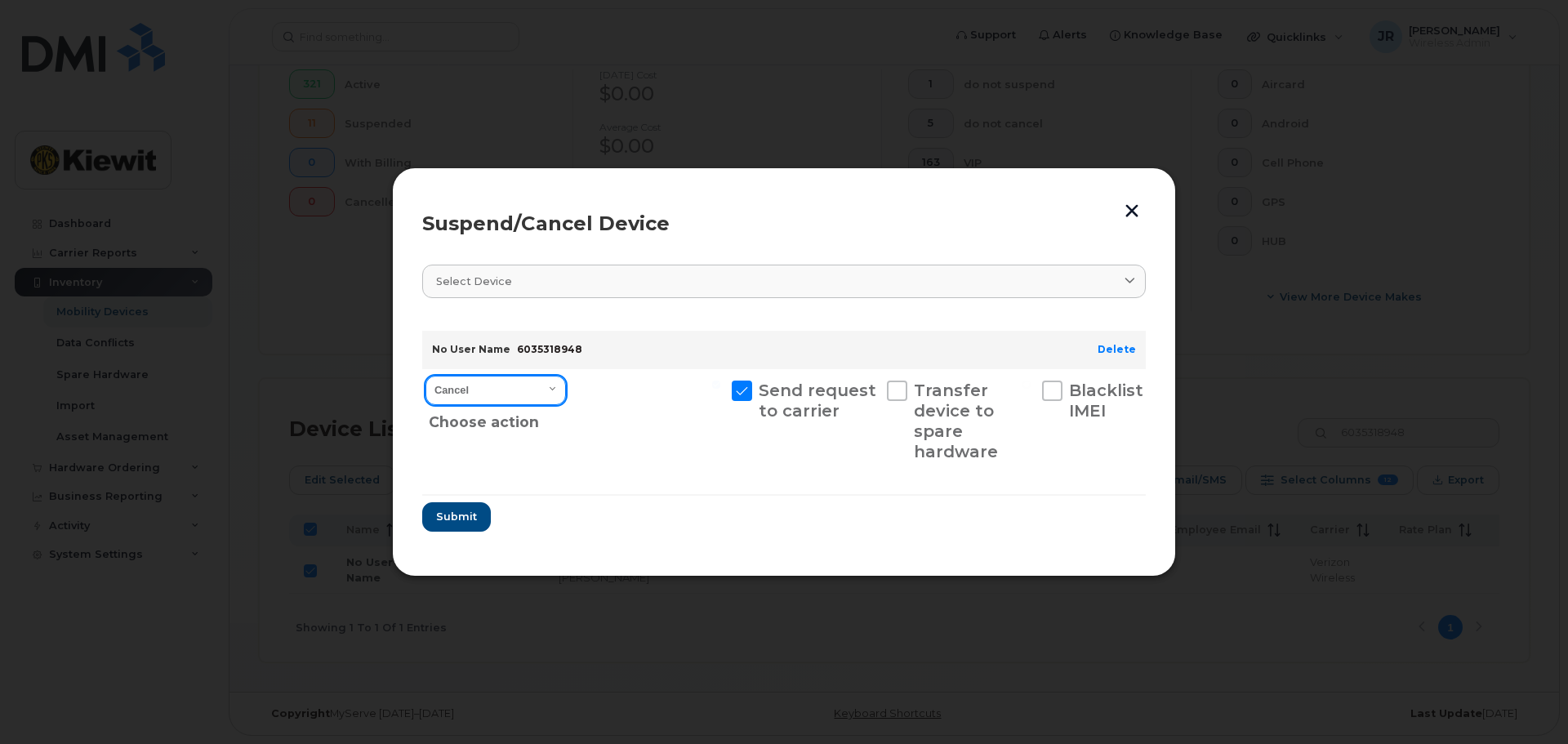
click at [555, 387] on select "Cancel Suspend - Reduced Rate Suspend - Full Rate Suspend - Lost Device/Stolen …" at bounding box center [495, 390] width 140 height 29
select select "[object Object]"
click at [425, 376] on select "Cancel Suspend - Reduced Rate Suspend - Full Rate Suspend - Lost Device/Stolen …" at bounding box center [495, 390] width 140 height 29
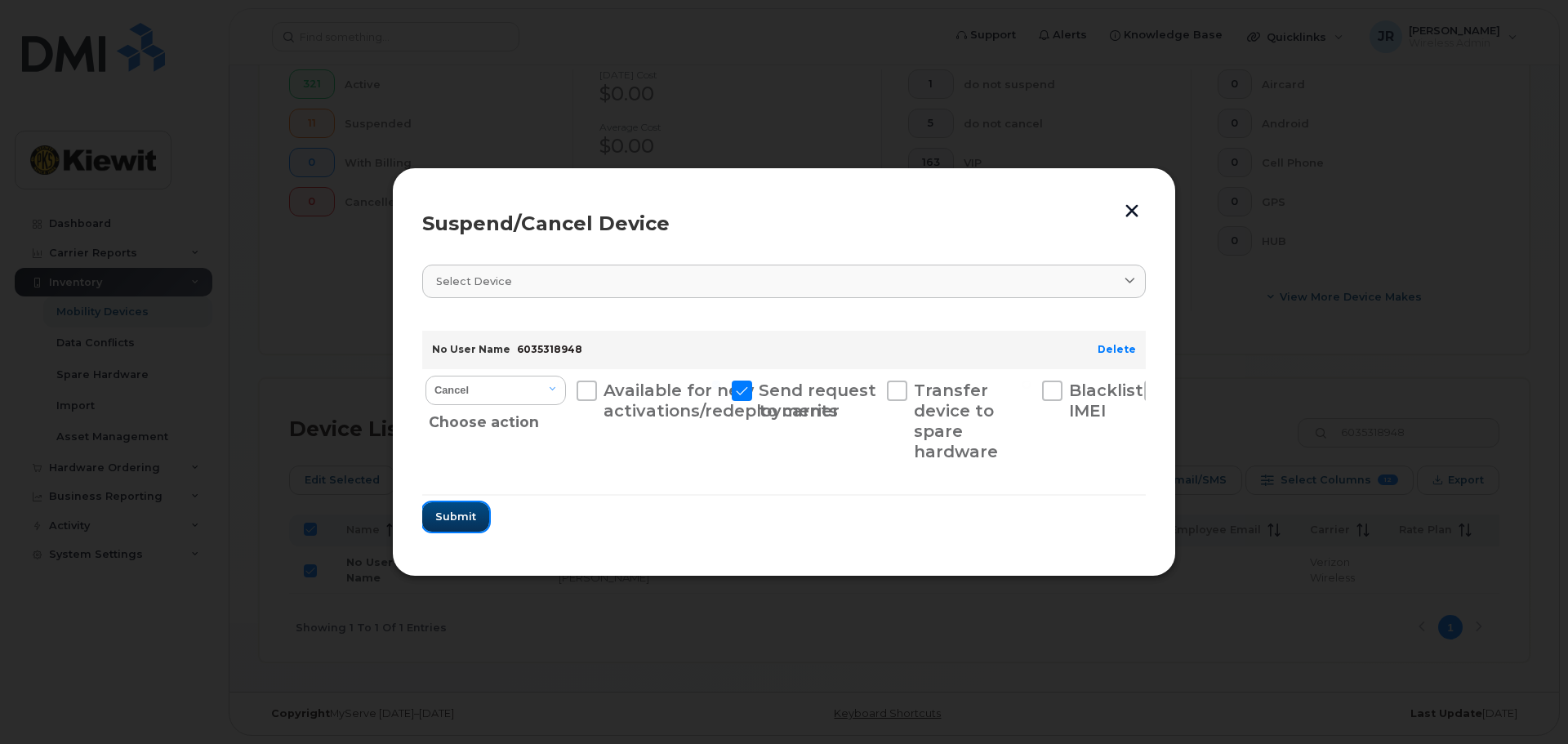
click at [451, 516] on span "Submit" at bounding box center [456, 516] width 41 height 15
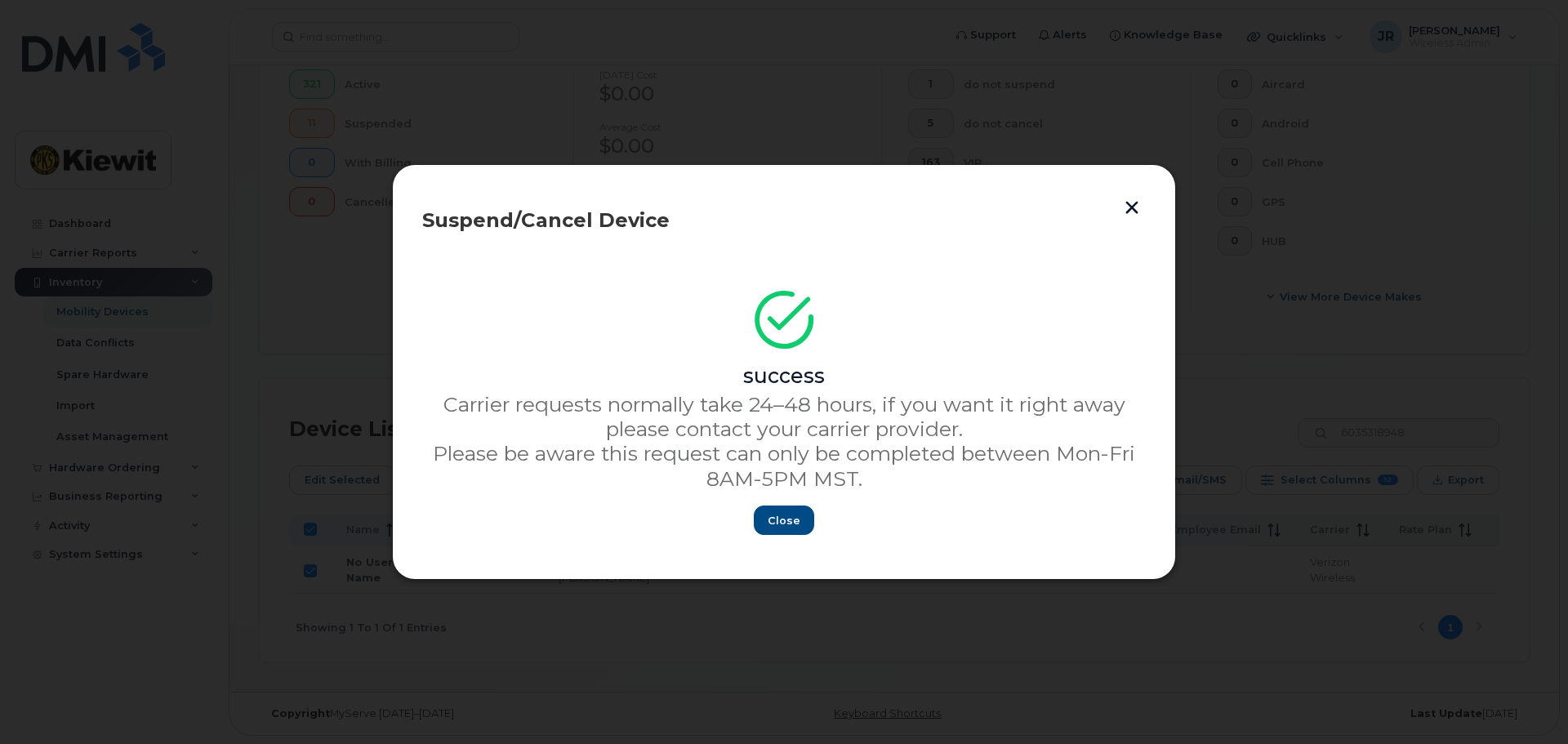
click at [1137, 206] on button "button" at bounding box center [1131, 207] width 24 height 27
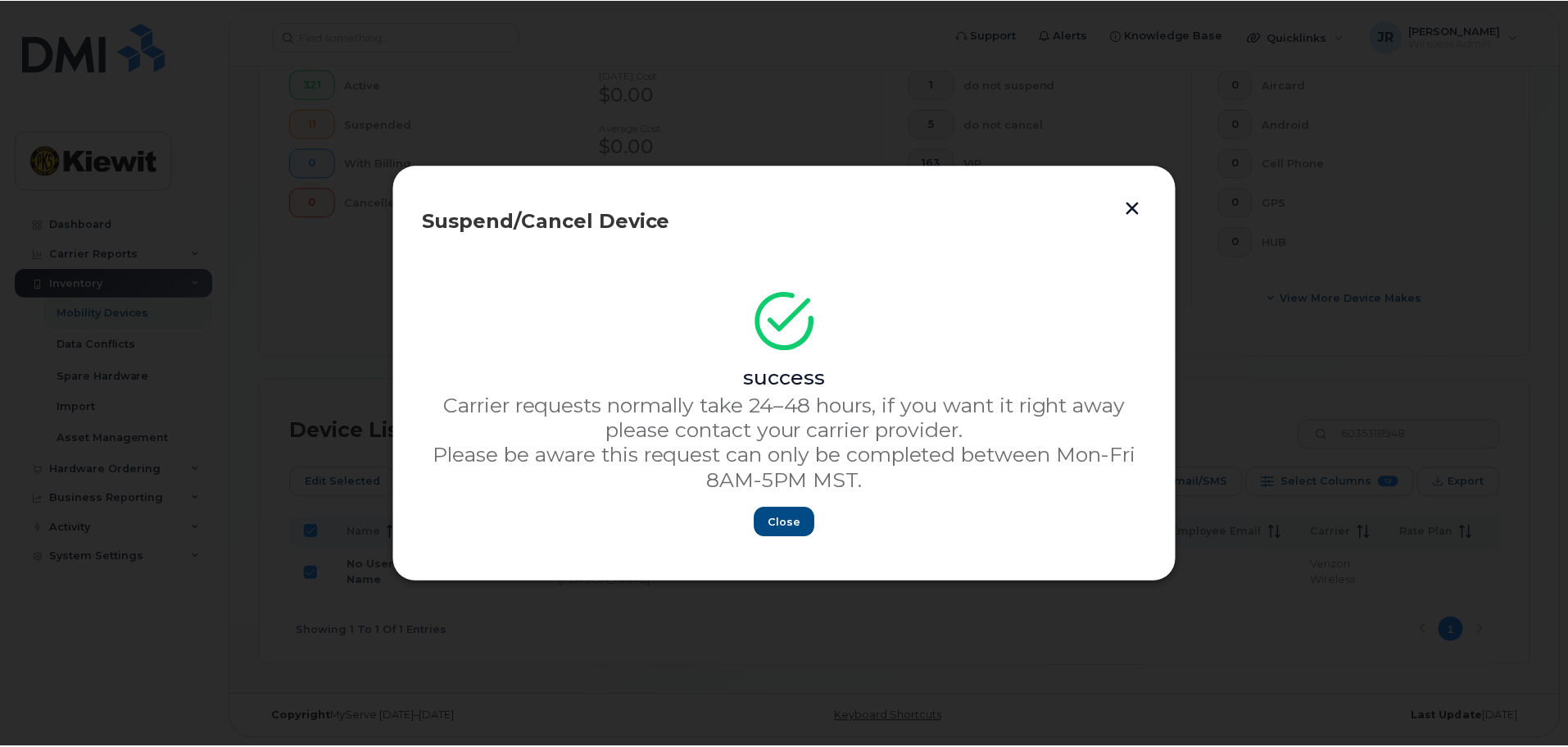
scroll to position [474, 0]
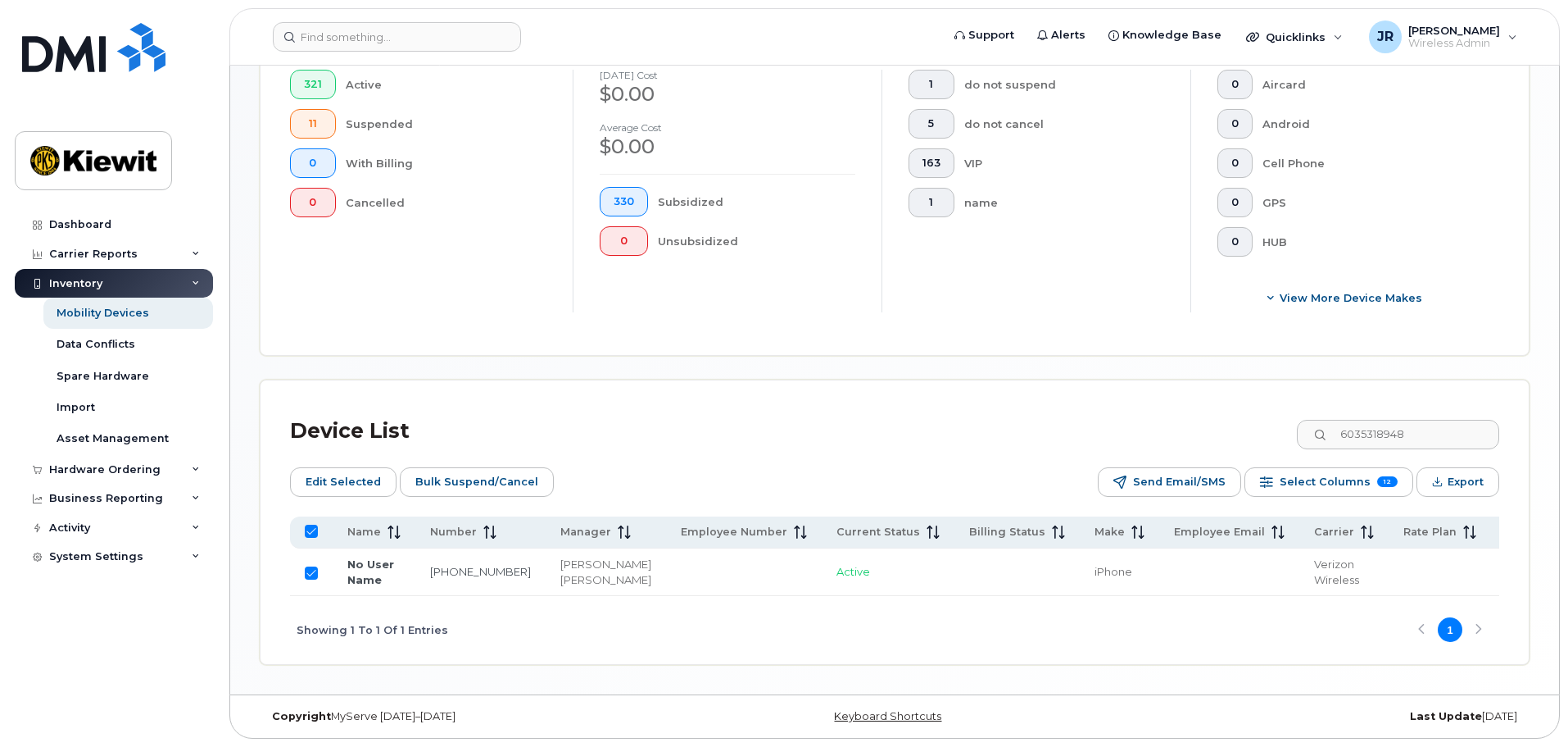
click at [311, 566] on input "Row Selected" at bounding box center [311, 573] width 13 height 13
checkbox input "false"
drag, startPoint x: 1466, startPoint y: 411, endPoint x: 1258, endPoint y: 418, distance: 208.1
click at [1258, 418] on div "Device List 6035318948" at bounding box center [895, 431] width 1209 height 43
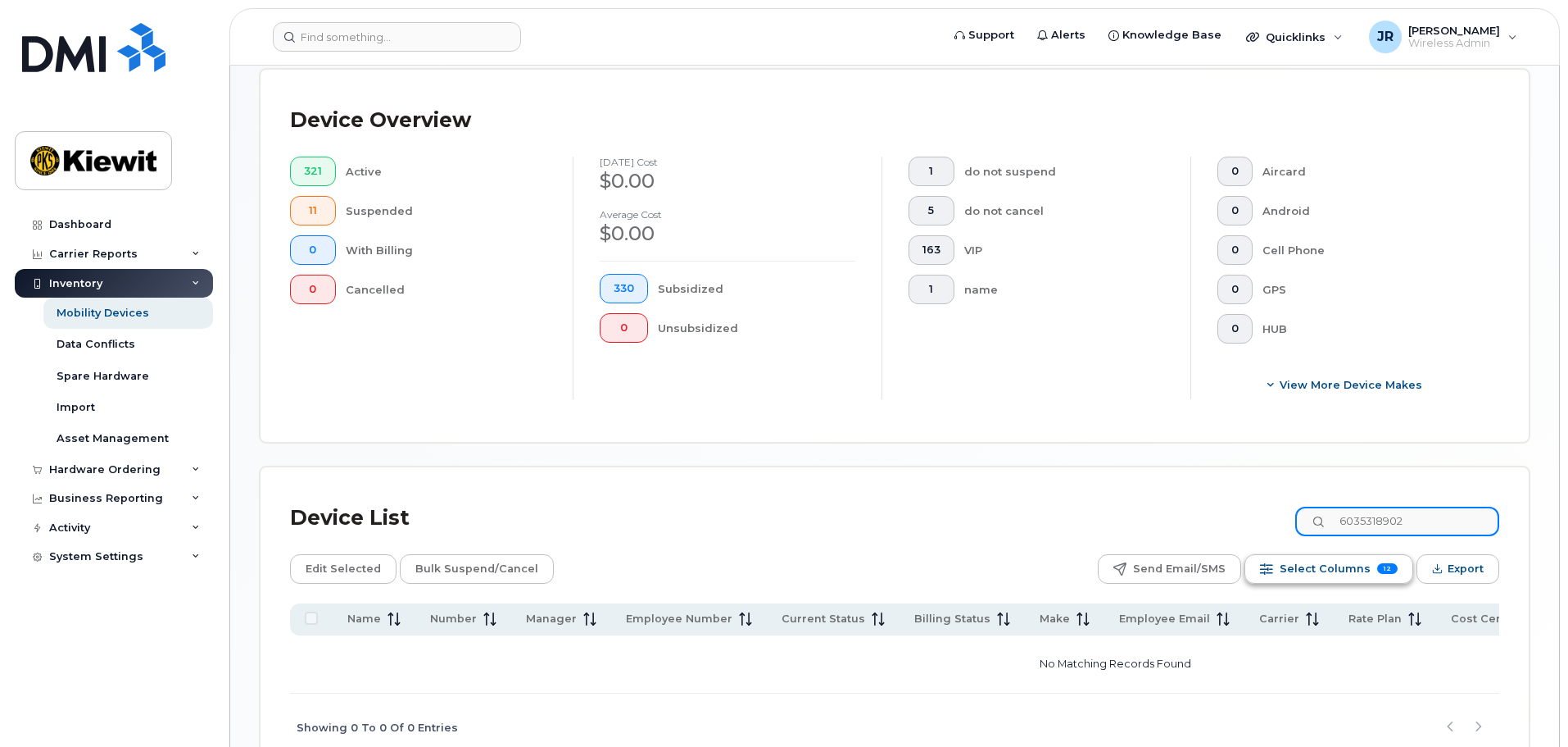
scroll to position [471, 0]
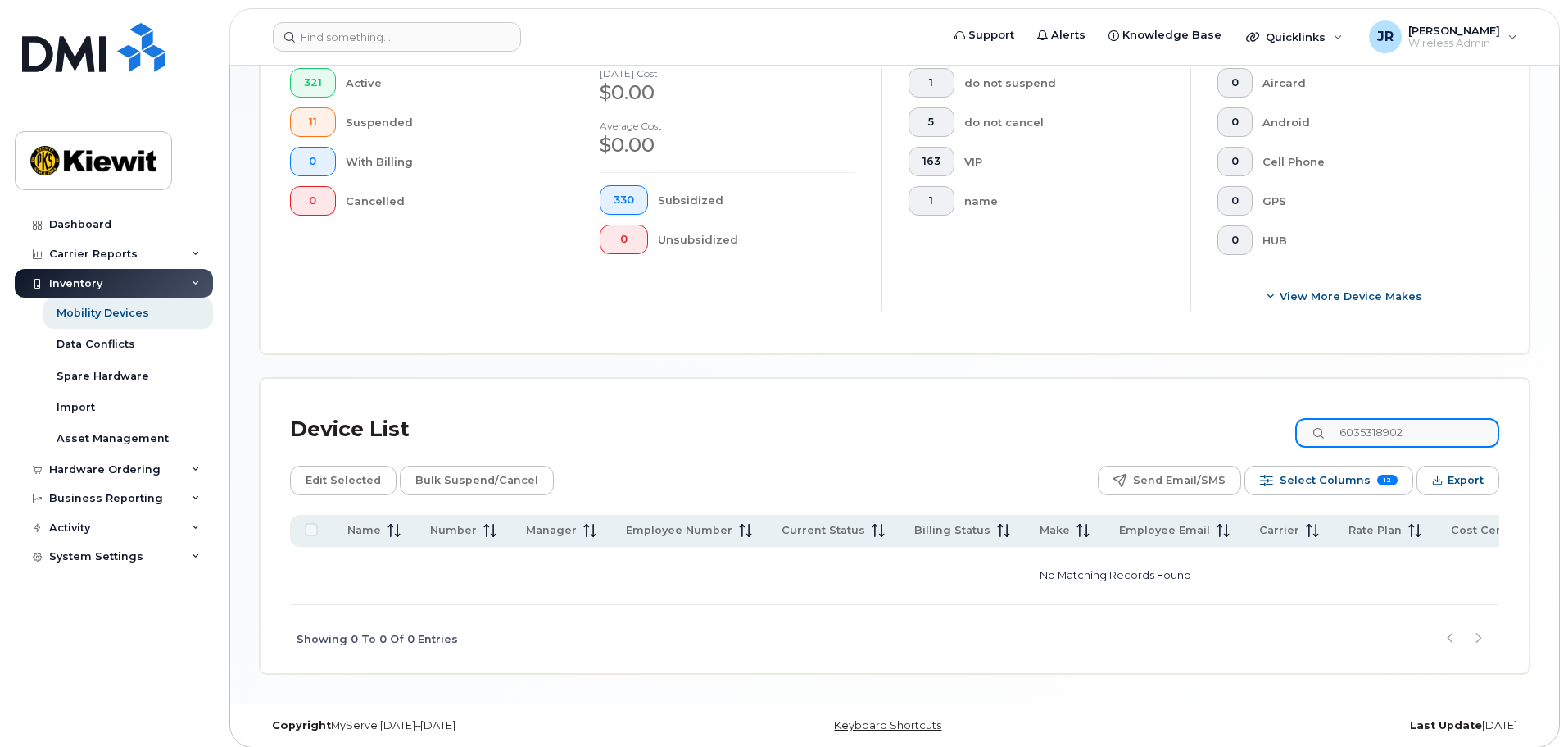
drag, startPoint x: 1462, startPoint y: 414, endPoint x: 1247, endPoint y: 413, distance: 215.0
click at [1247, 413] on div "Device List 6035318902" at bounding box center [895, 430] width 1209 height 43
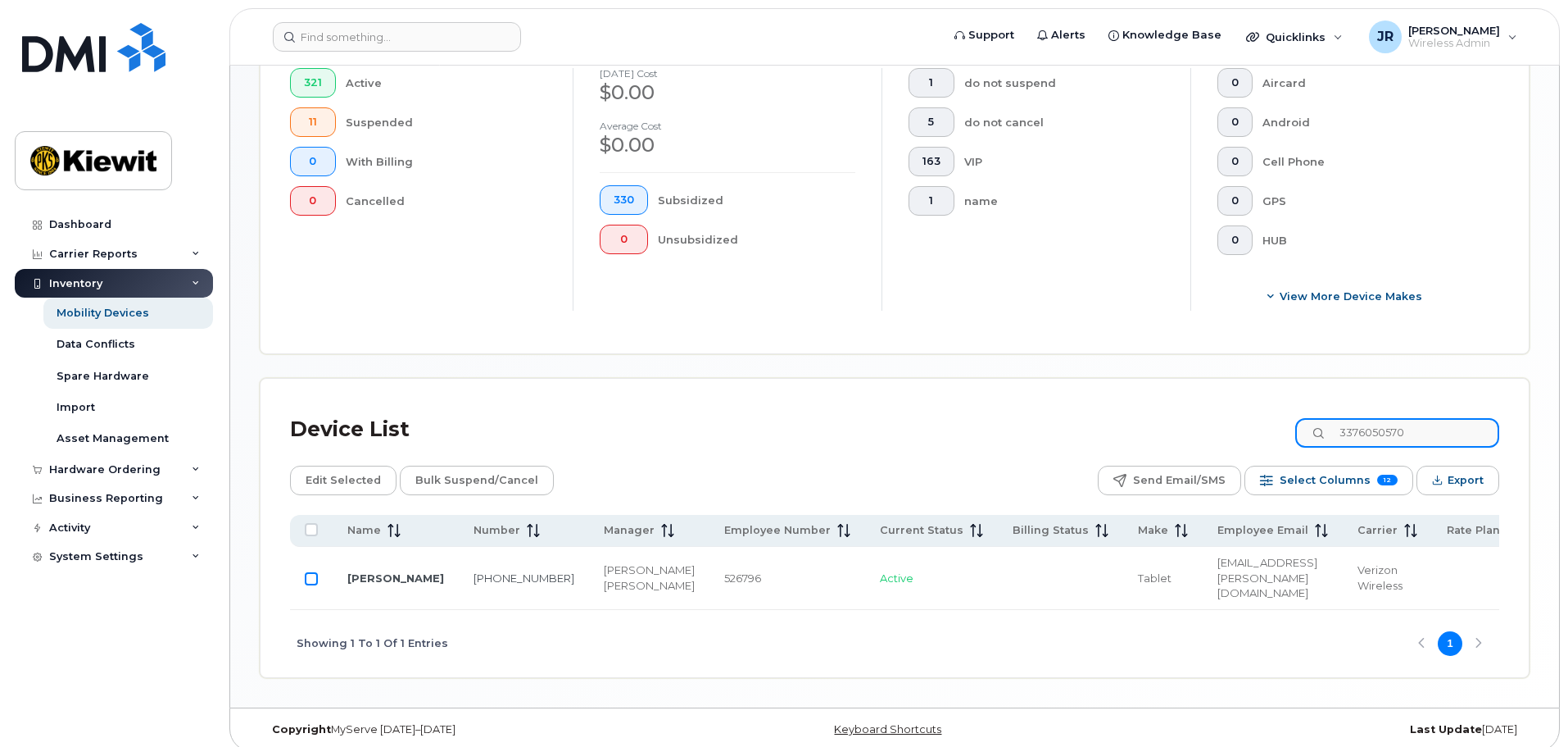
type input "3376050570"
click at [312, 572] on input "Row Unselected" at bounding box center [311, 579] width 13 height 13
checkbox input "true"
click at [465, 449] on div "Device List 3376050570 Edit Selected Bulk Suspend/Cancel Send Email/SMS Select …" at bounding box center [895, 542] width 1209 height 269
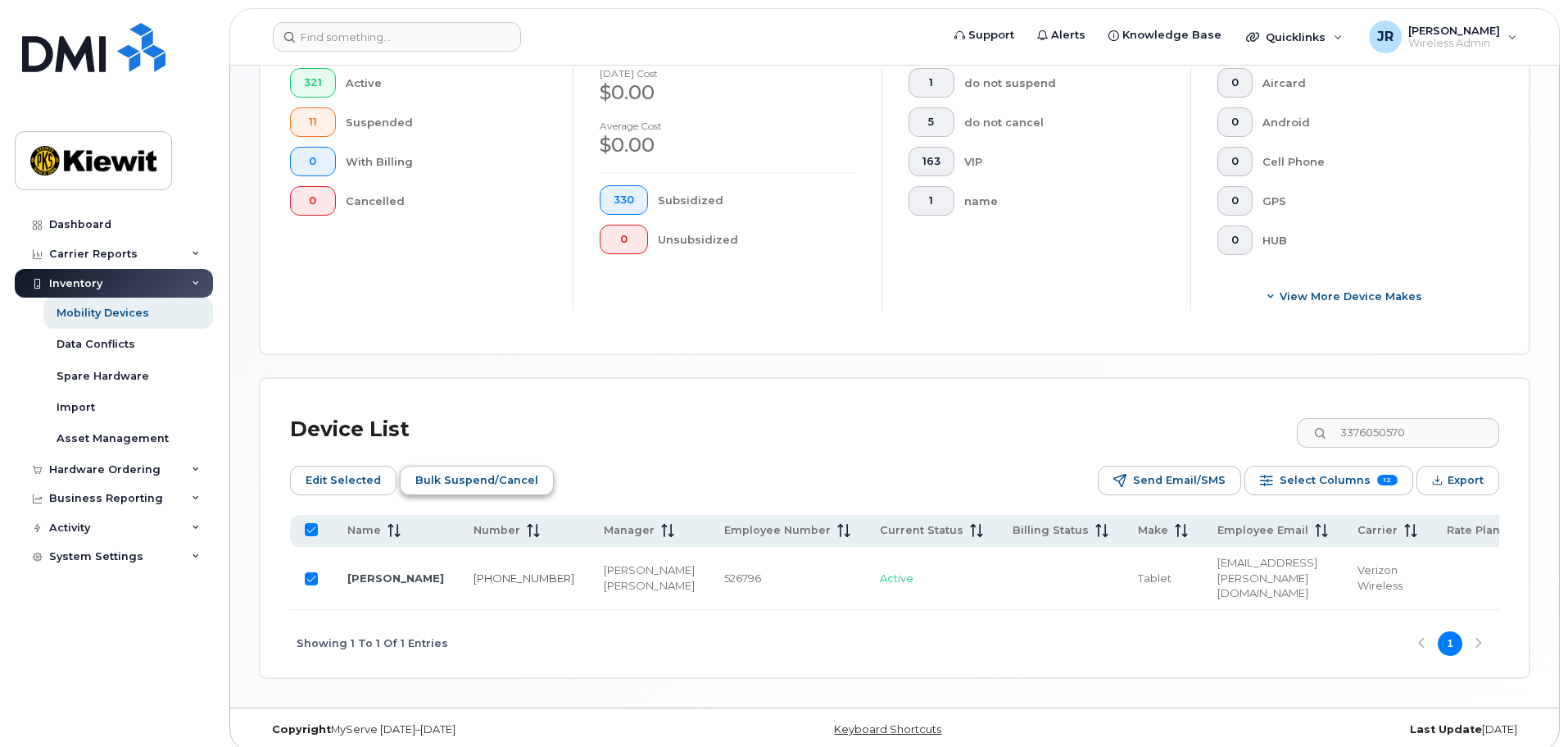
click at [463, 468] on span "Bulk Suspend/Cancel" at bounding box center [476, 480] width 123 height 24
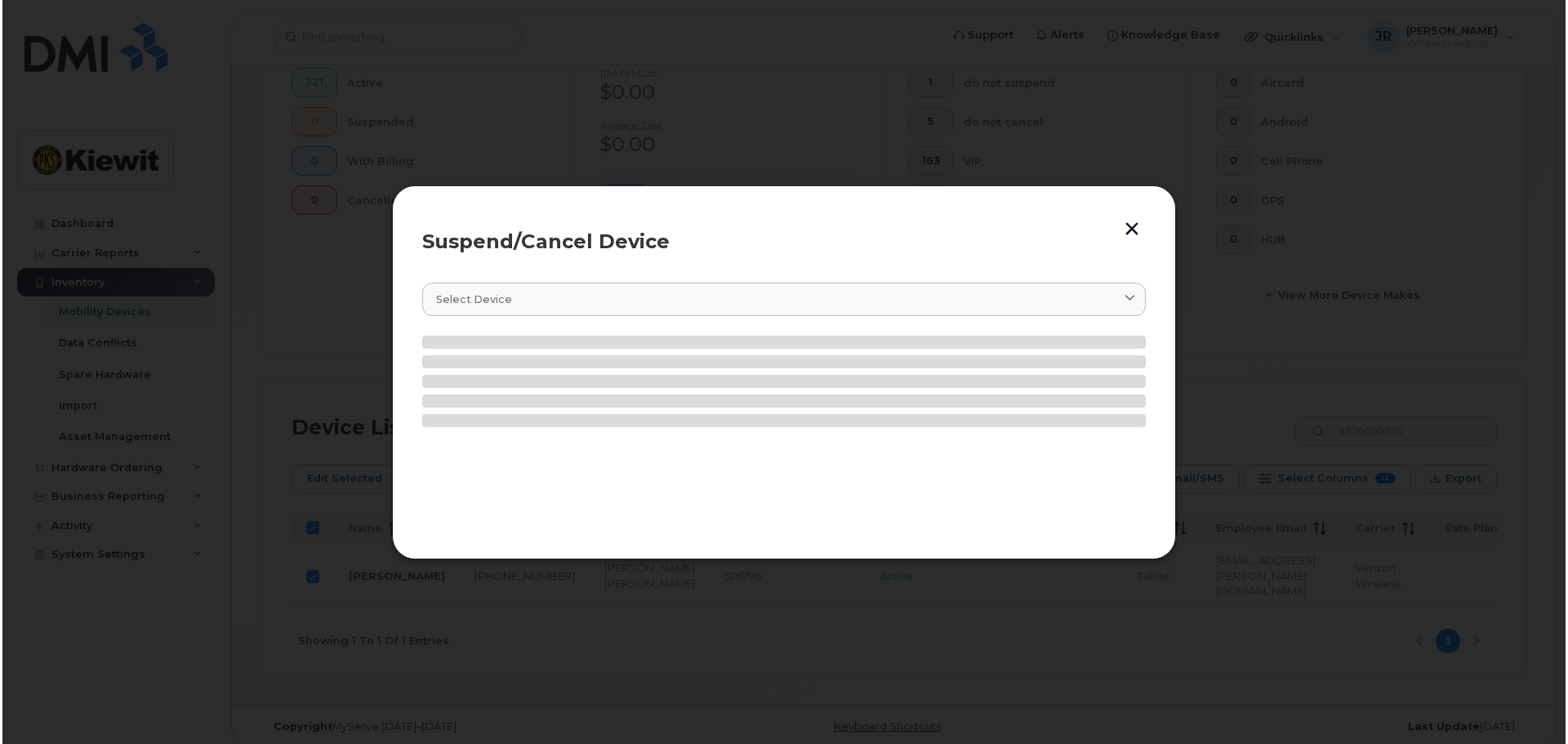
scroll to position [482, 0]
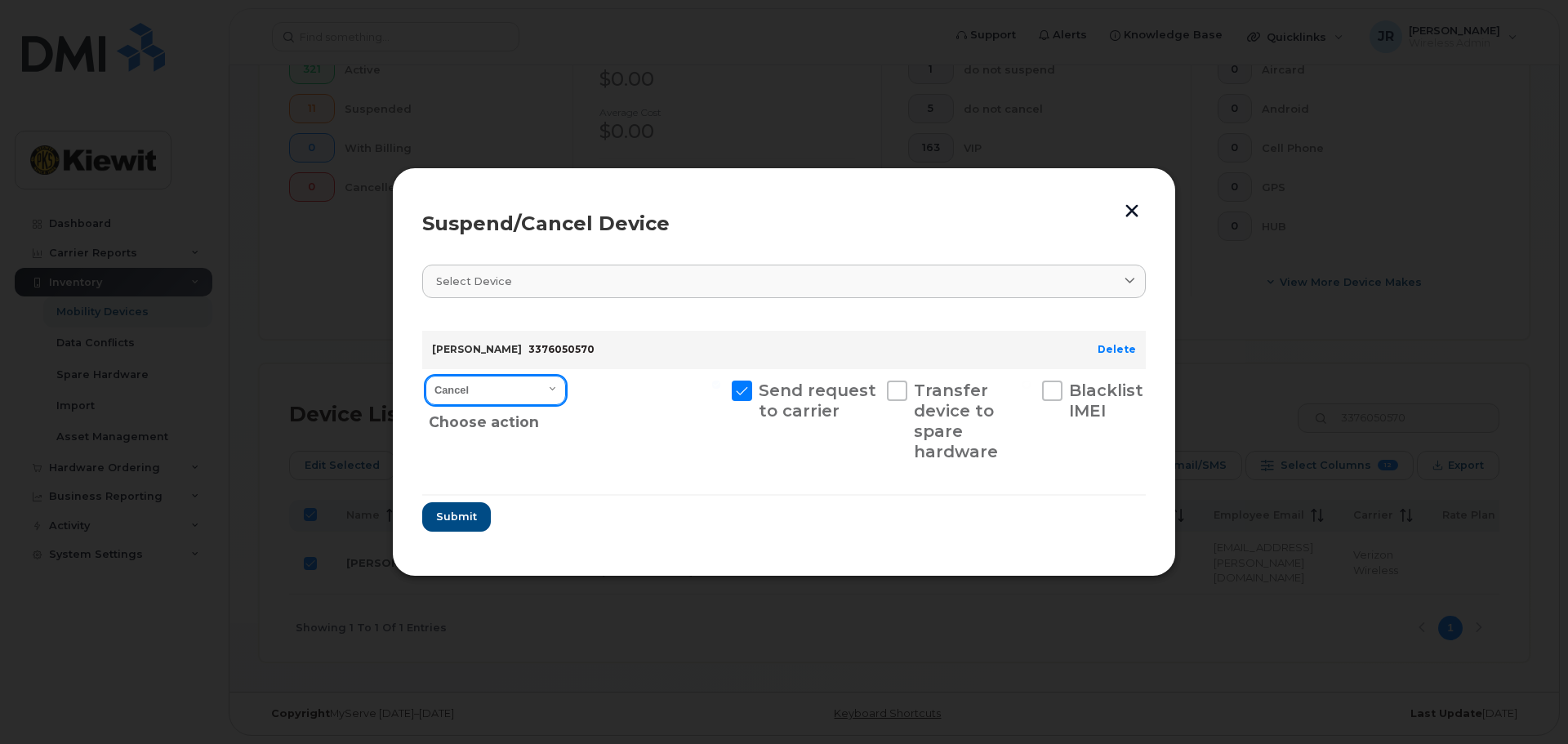
click at [517, 385] on select "Cancel Suspend - Reduced Rate Suspend - Full Rate Suspend - Lost Device/Stolen …" at bounding box center [495, 390] width 140 height 29
select select "[object Object]"
click at [425, 376] on select "Cancel Suspend - Reduced Rate Suspend - Full Rate Suspend - Lost Device/Stolen …" at bounding box center [495, 390] width 140 height 29
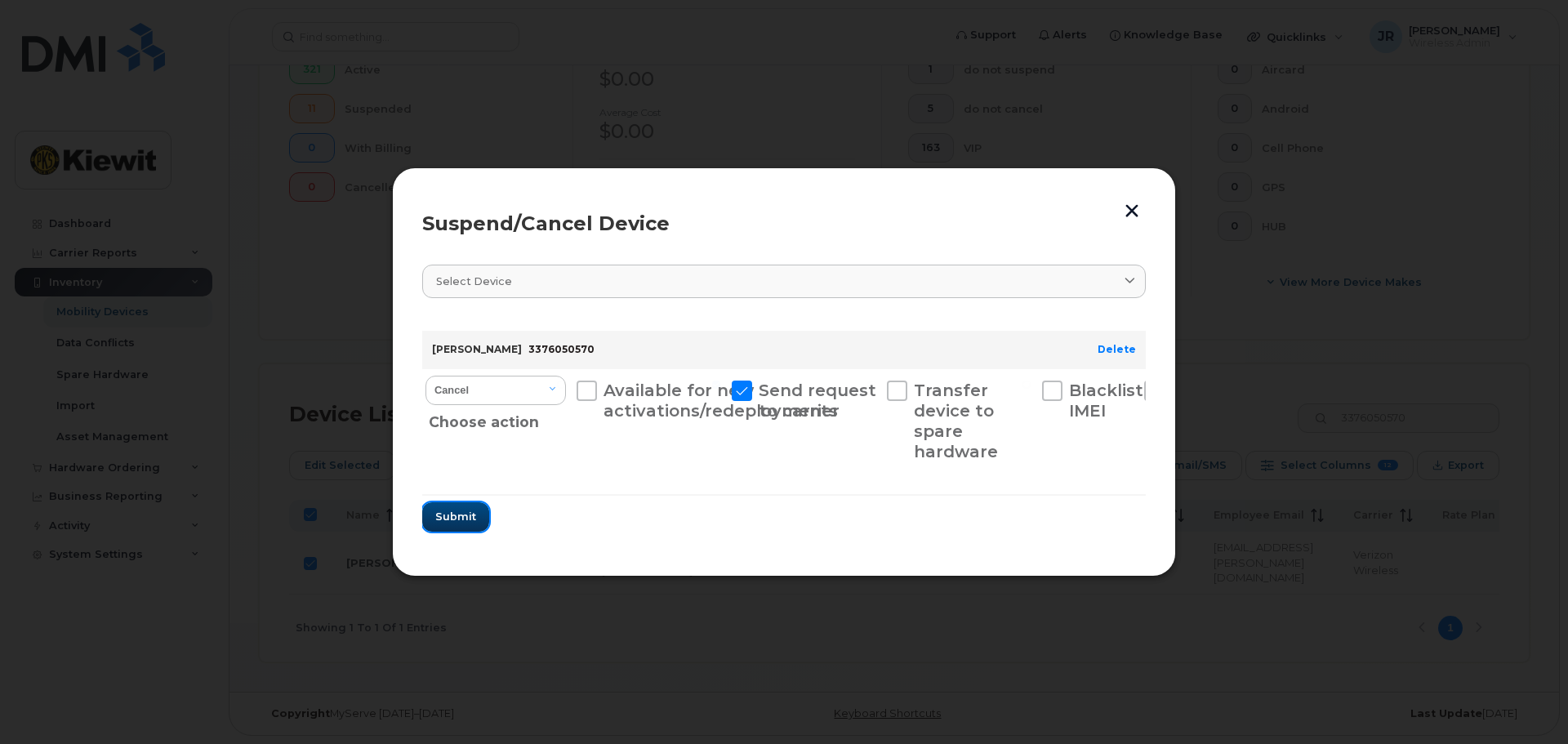
click at [458, 517] on span "Submit" at bounding box center [456, 516] width 41 height 15
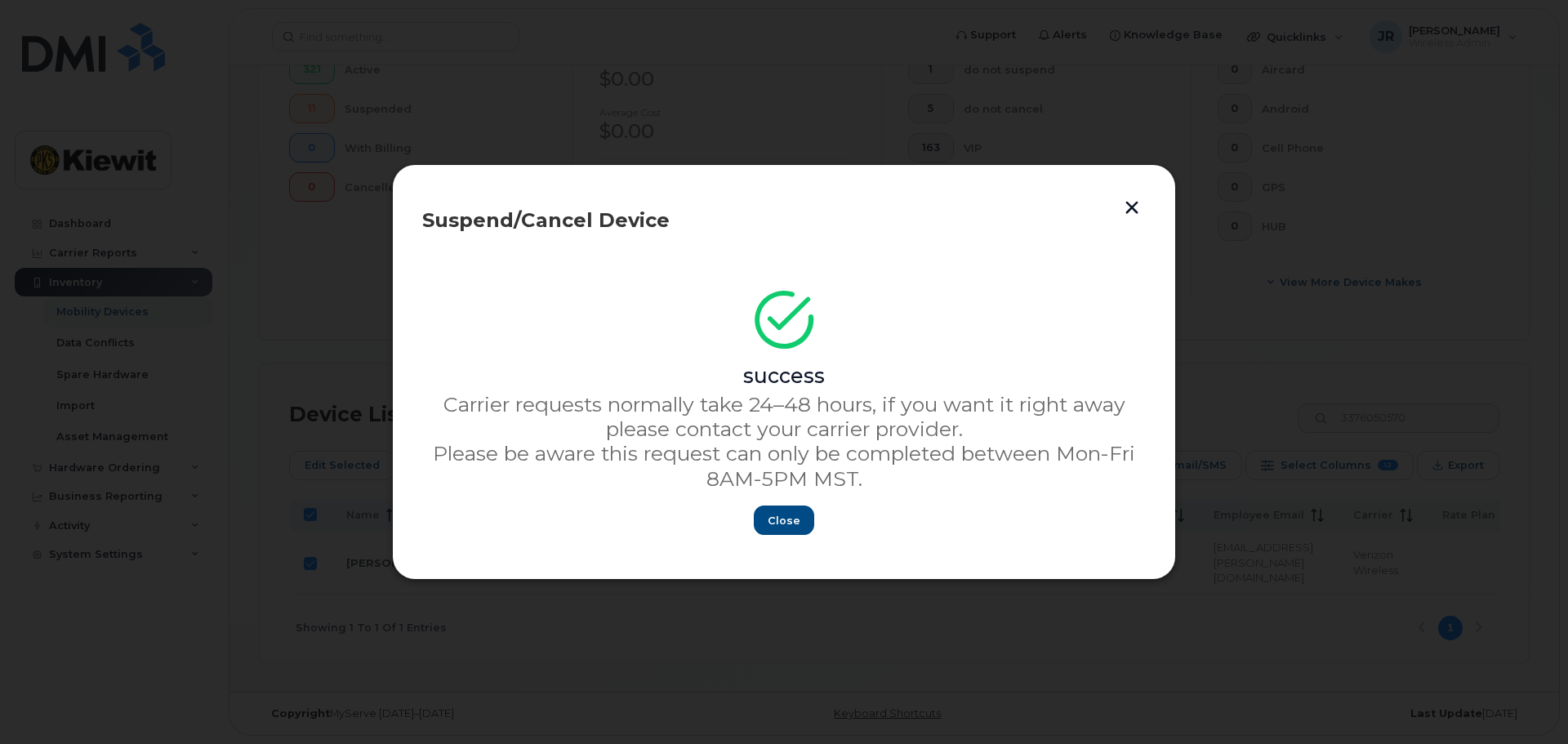
click at [1129, 205] on button "button" at bounding box center [1131, 207] width 24 height 27
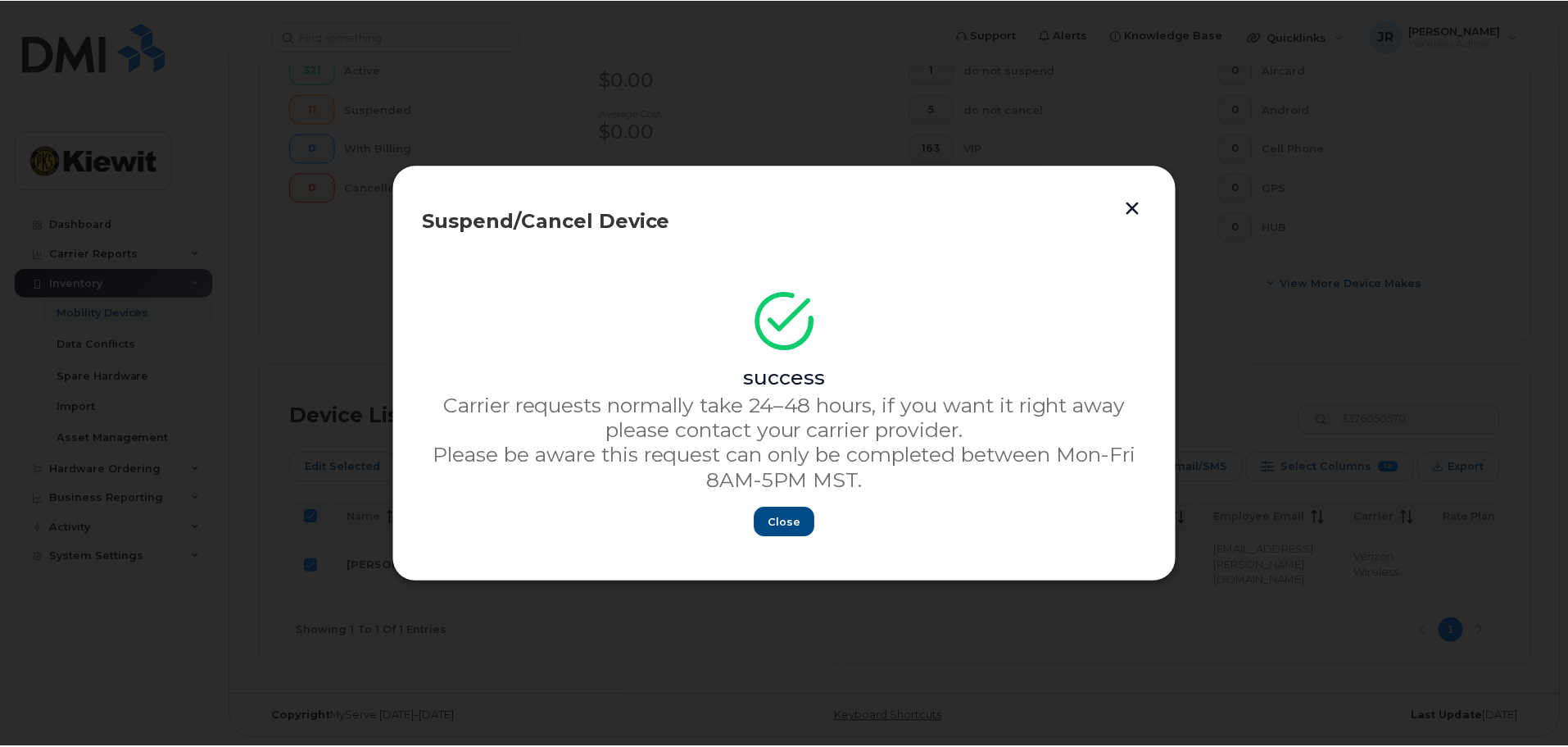
scroll to position [471, 0]
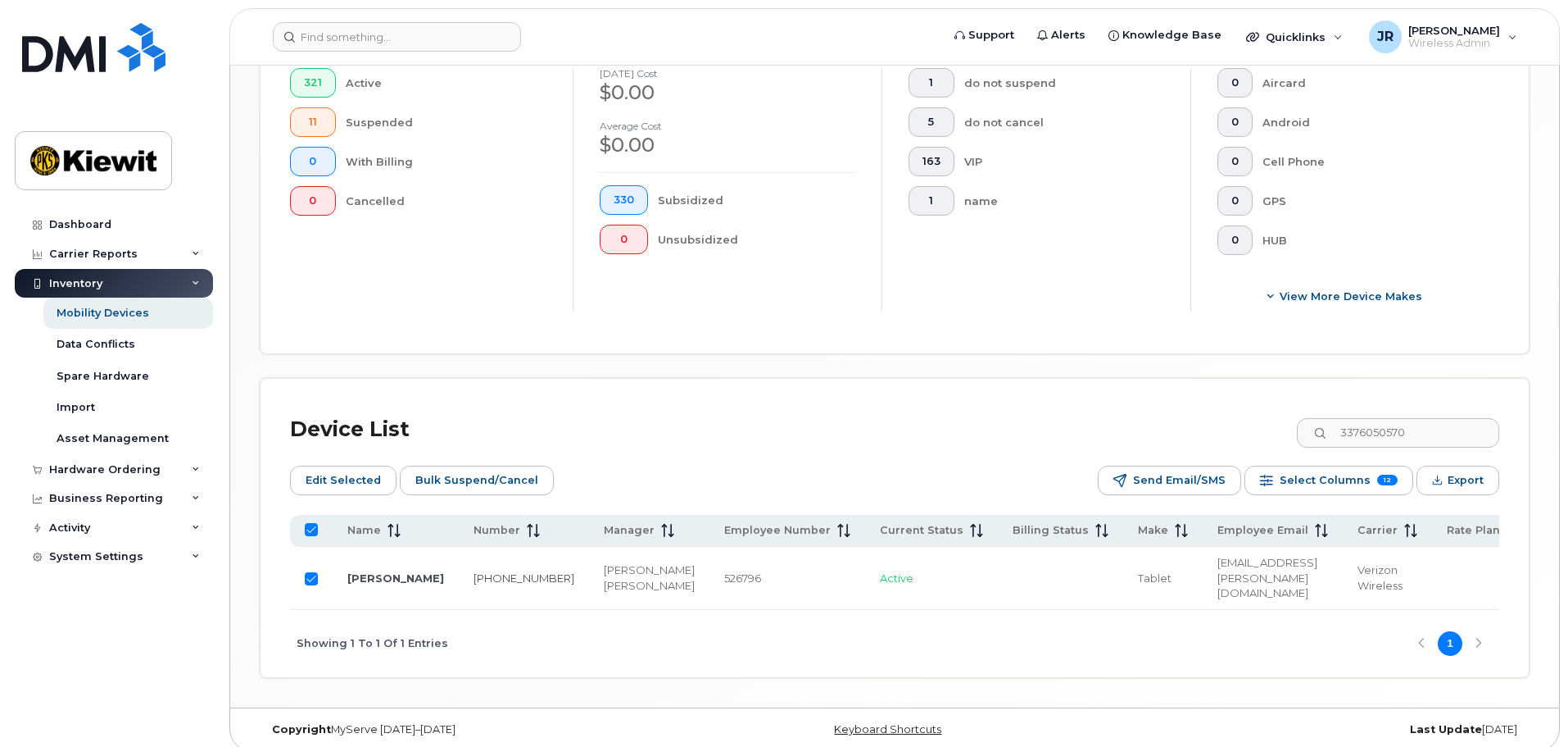
click at [316, 572] on input "Row Selected" at bounding box center [311, 579] width 13 height 13
checkbox input "false"
drag, startPoint x: 1455, startPoint y: 412, endPoint x: 1253, endPoint y: 391, distance: 203.1
click at [1253, 391] on div "Device List 3376050570 Edit Selected Bulk Suspend/Cancel Send Email/SMS Select …" at bounding box center [894, 528] width 1268 height 298
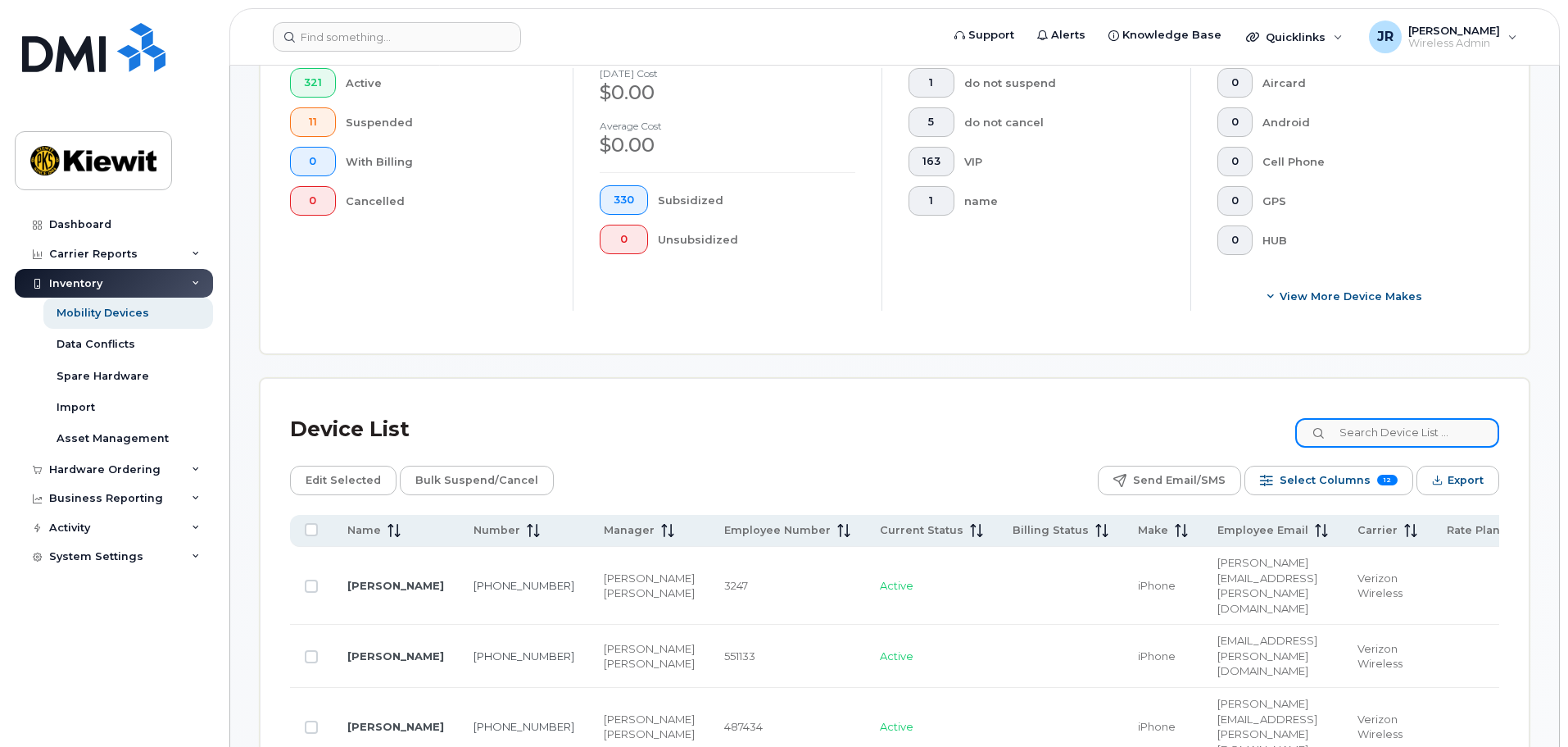
click at [1405, 426] on input at bounding box center [1397, 432] width 204 height 29
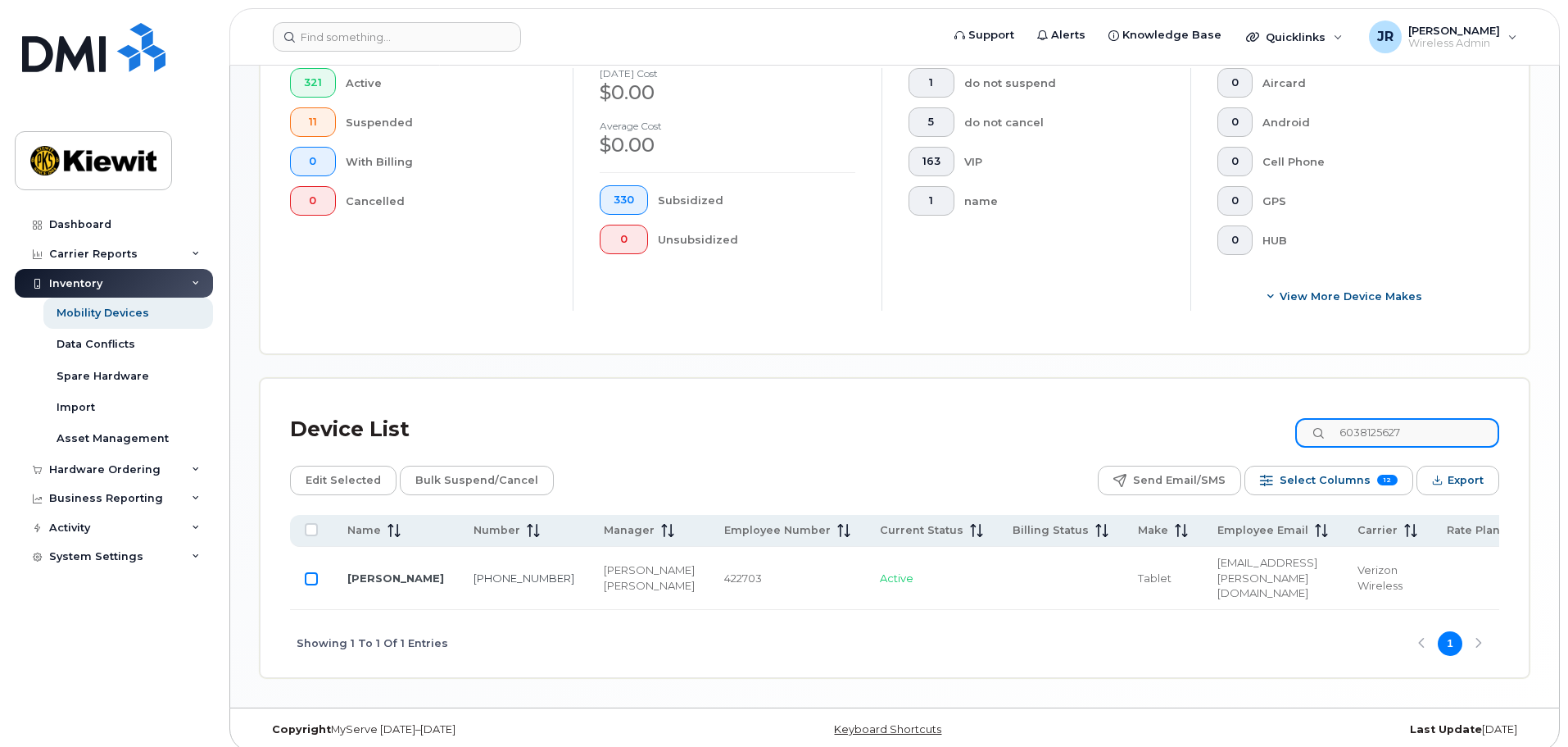
type input "6038125627"
click at [311, 572] on input "Row Unselected" at bounding box center [311, 579] width 13 height 13
checkbox input "true"
click at [504, 466] on button "Bulk Suspend/Cancel" at bounding box center [476, 480] width 154 height 29
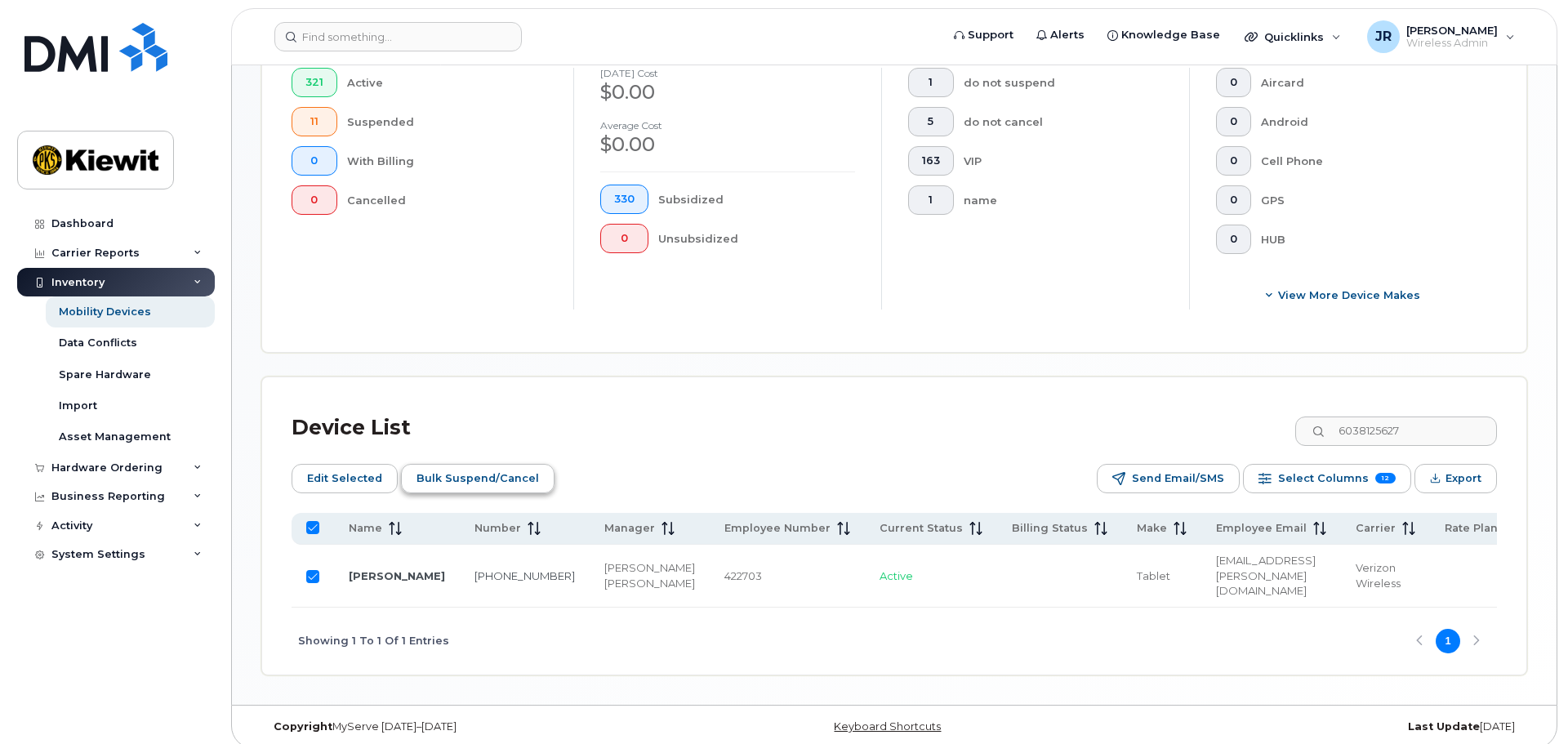
scroll to position [482, 0]
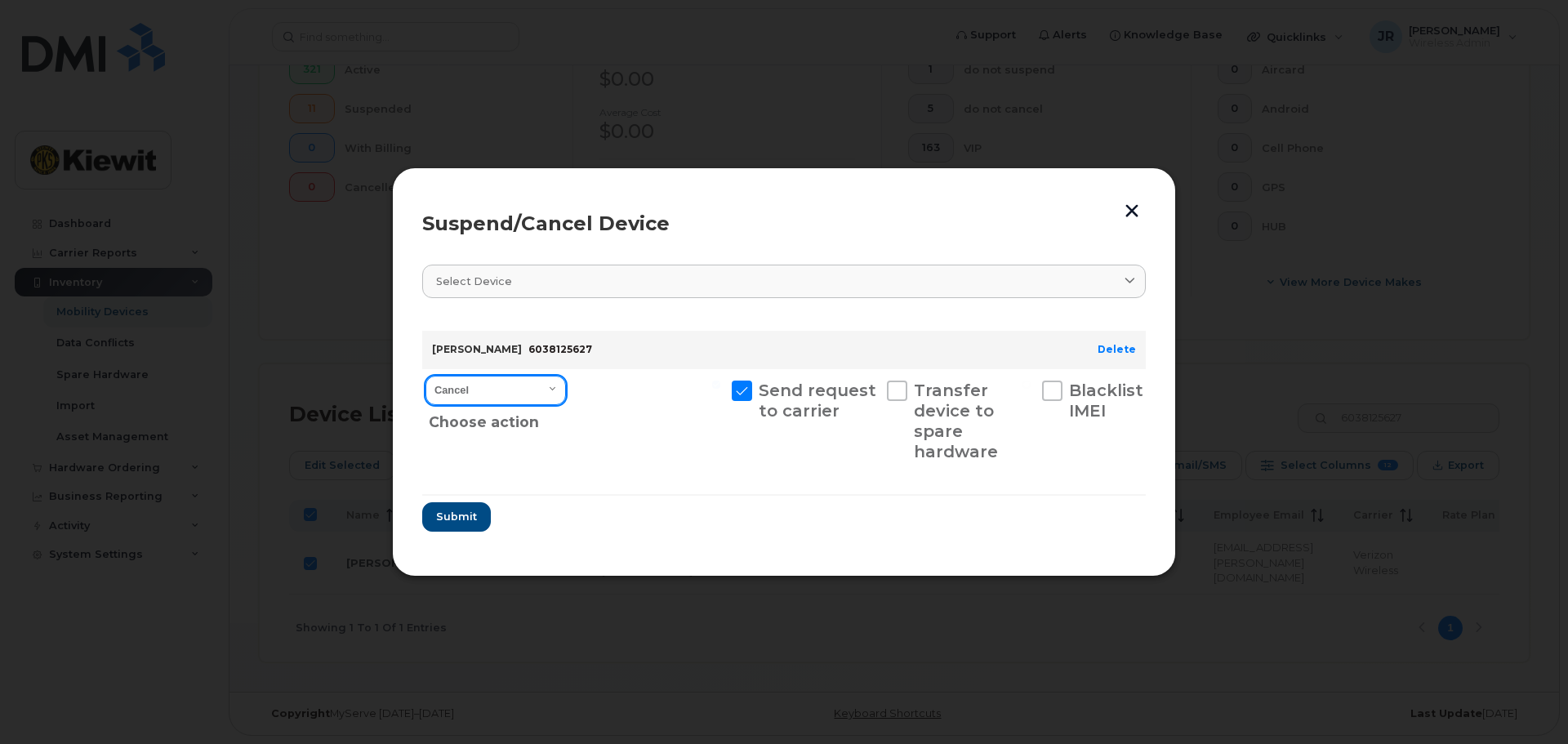
click at [540, 381] on select "Cancel Suspend - Reduced Rate Suspend - Full Rate Suspend - Lost Device/Stolen …" at bounding box center [495, 390] width 140 height 29
select select "[object Object]"
click at [425, 376] on select "Cancel Suspend - Reduced Rate Suspend - Full Rate Suspend - Lost Device/Stolen …" at bounding box center [495, 390] width 140 height 29
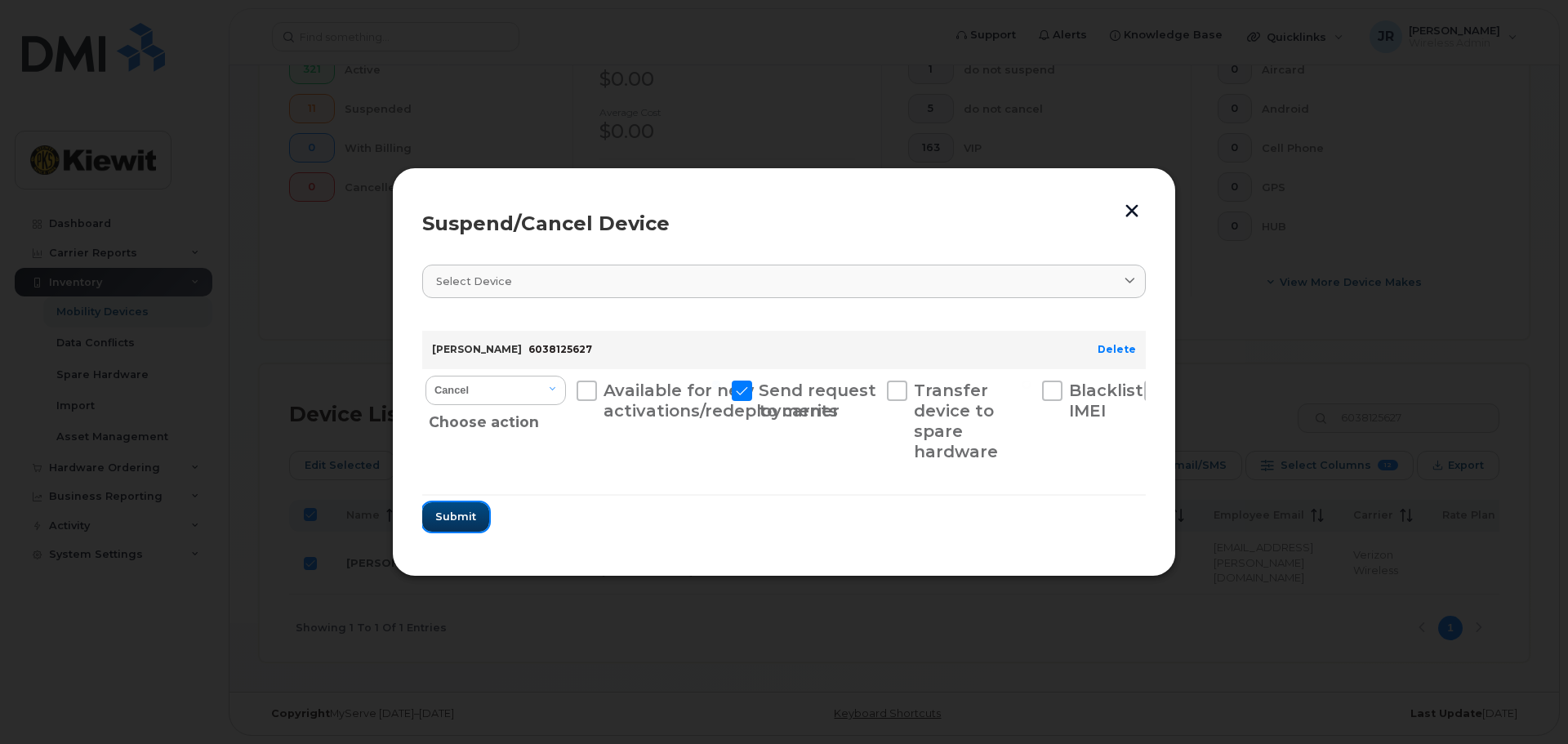
click at [474, 513] on button "Submit" at bounding box center [456, 517] width 67 height 29
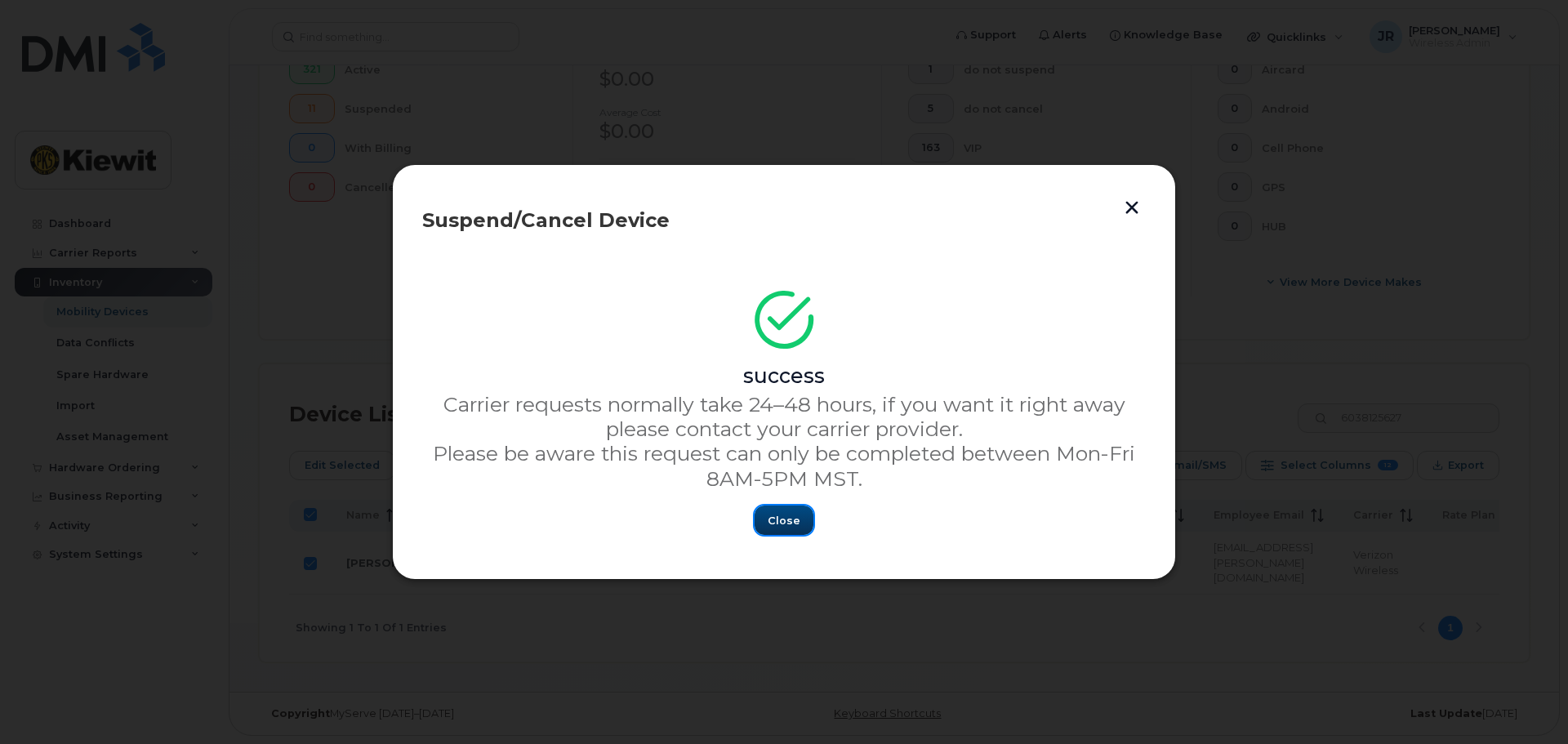
click at [784, 526] on span "Close" at bounding box center [784, 520] width 33 height 15
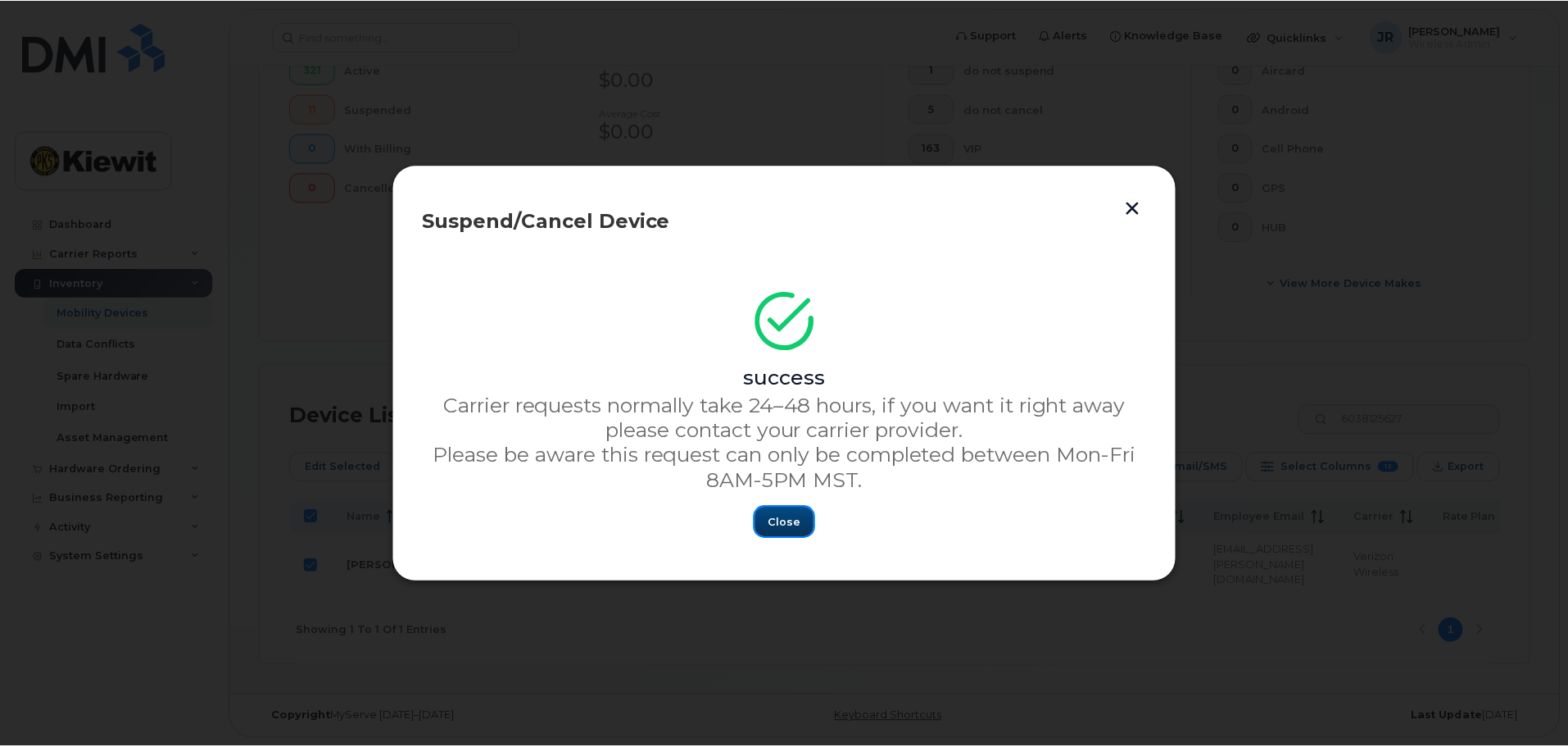
scroll to position [471, 0]
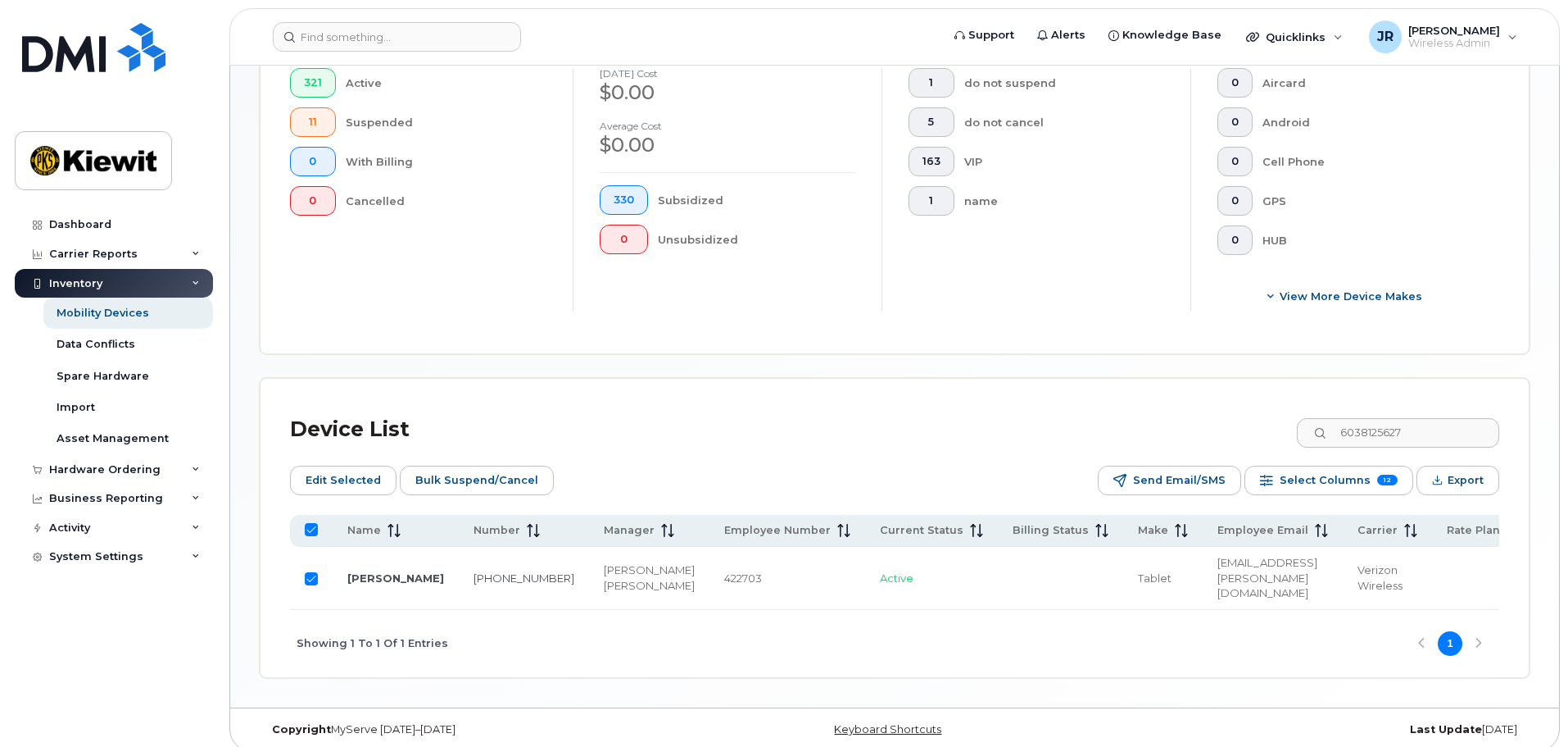
click at [310, 572] on input "Row Selected" at bounding box center [311, 579] width 13 height 13
checkbox input "false"
drag, startPoint x: 1461, startPoint y: 413, endPoint x: 1194, endPoint y: 413, distance: 267.0
click at [1194, 413] on div "Device List 6038125627" at bounding box center [895, 430] width 1209 height 43
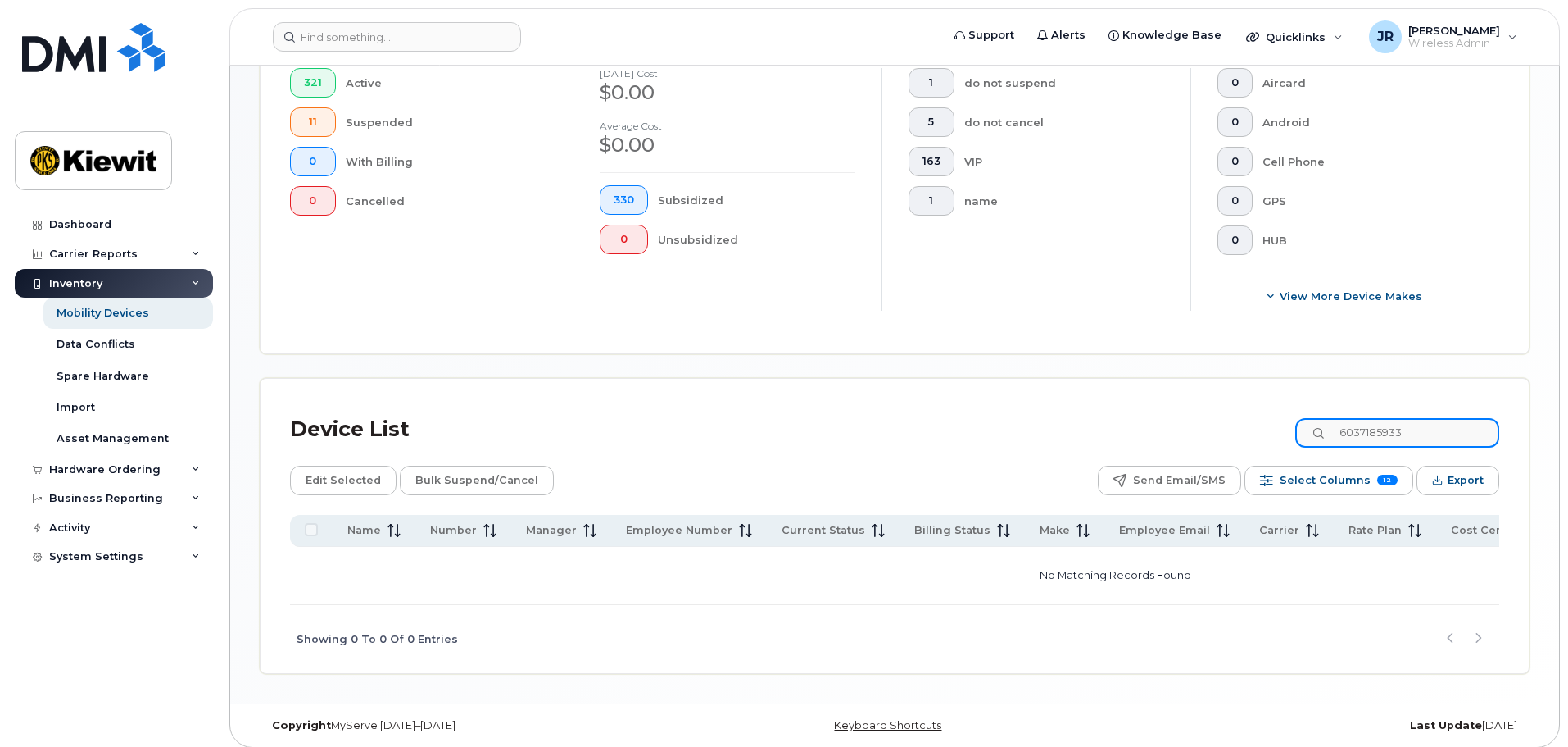
type input "6037185933"
drag, startPoint x: 1475, startPoint y: 401, endPoint x: 1281, endPoint y: 394, distance: 194.1
click at [1281, 408] on div "Device List 6037185933" at bounding box center [895, 430] width 1209 height 43
click at [1448, 418] on input "6037185933" at bounding box center [1397, 432] width 204 height 29
drag, startPoint x: 1445, startPoint y: 414, endPoint x: 1239, endPoint y: 414, distance: 206.0
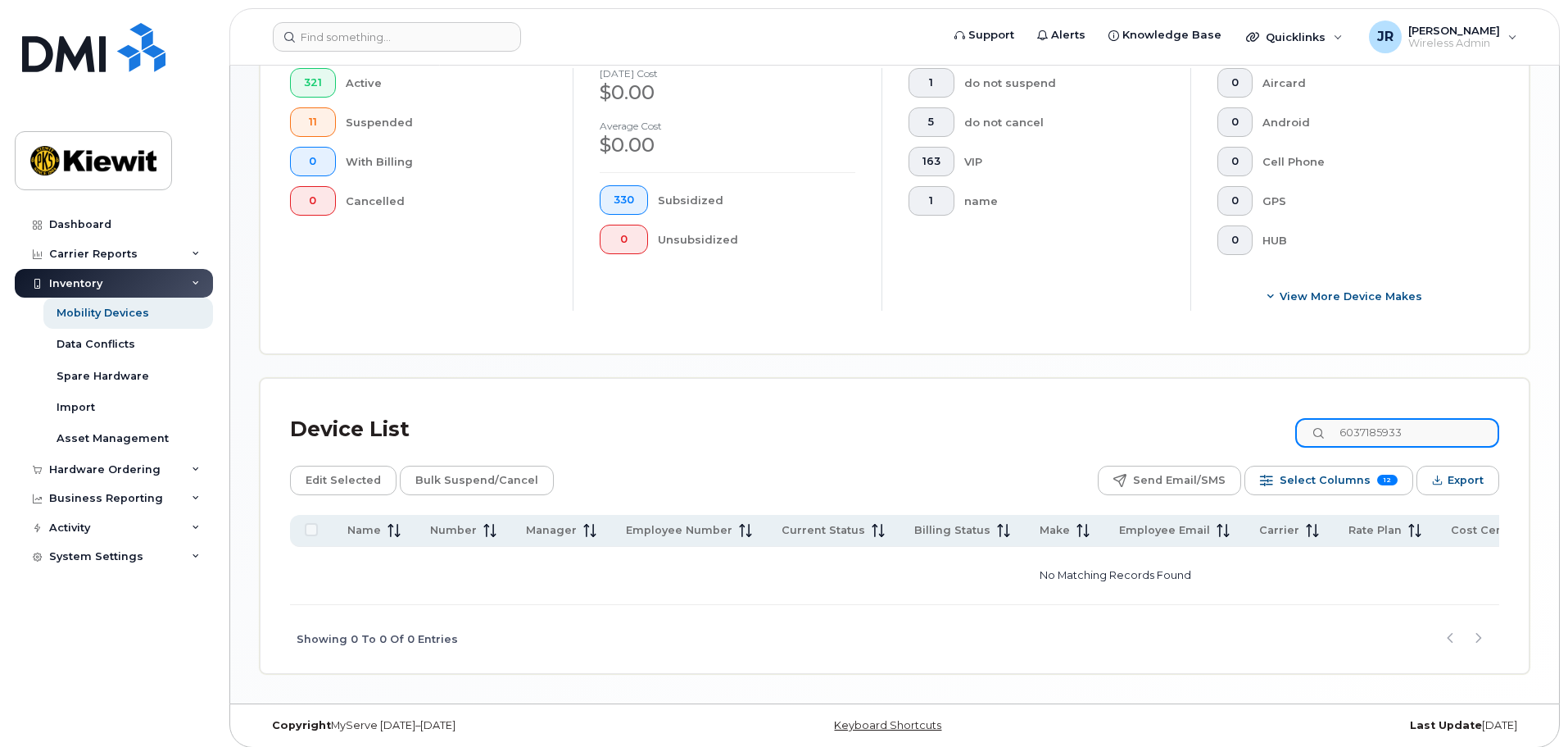
click at [1239, 414] on div "Device List 6037185933" at bounding box center [895, 430] width 1209 height 43
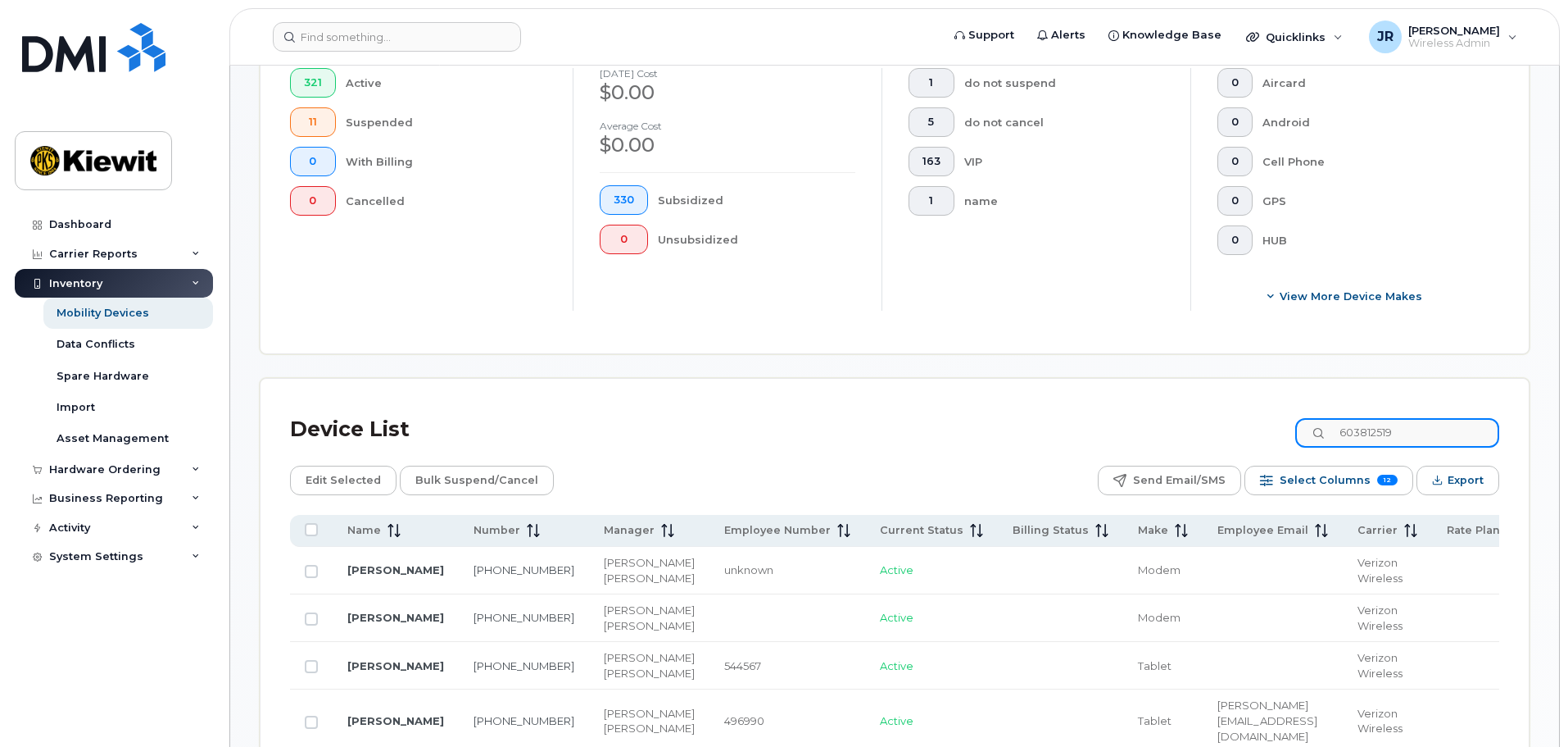
type input "6038125197"
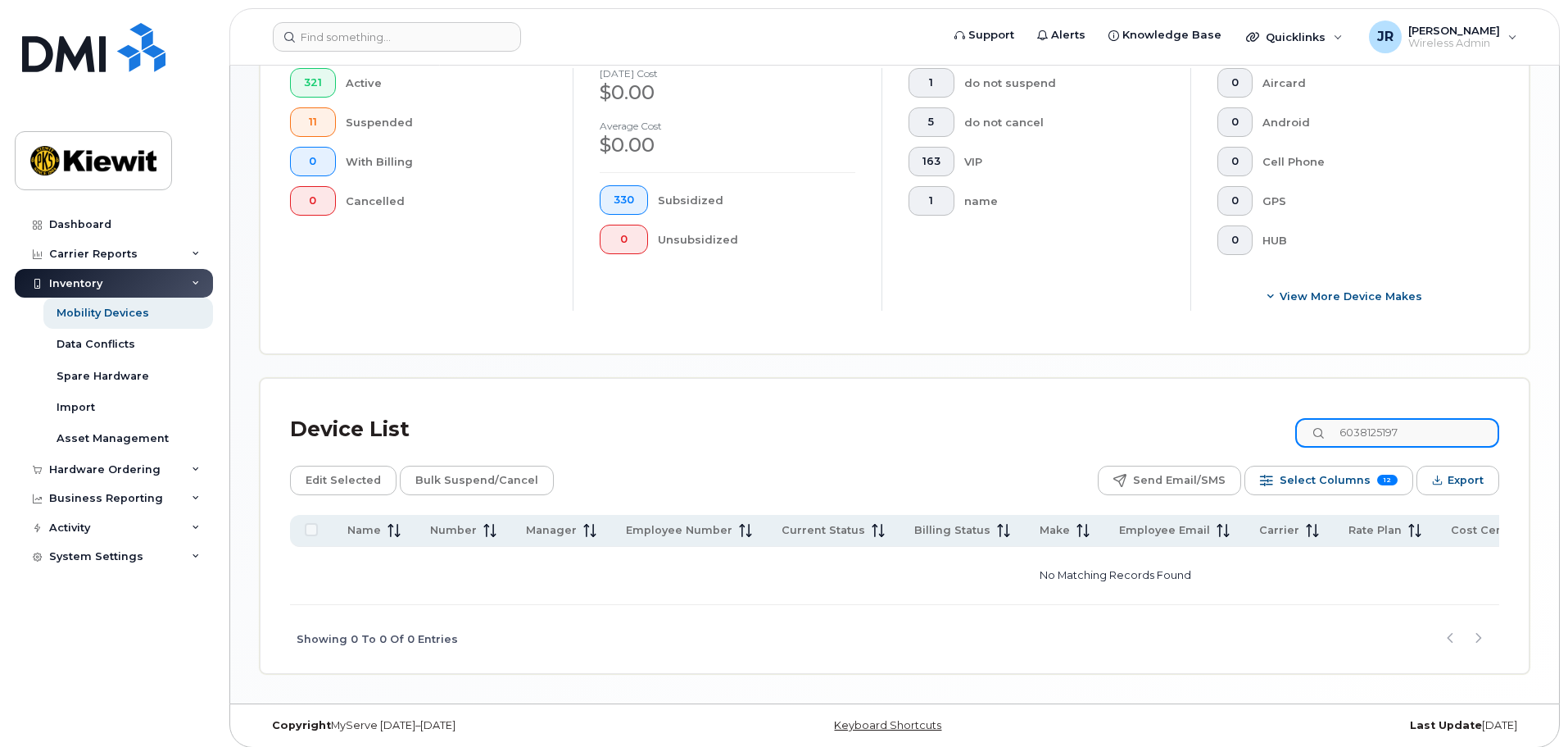
drag, startPoint x: 1448, startPoint y: 423, endPoint x: 1271, endPoint y: 431, distance: 177.2
click at [1276, 430] on div "Device List 6038125197" at bounding box center [895, 430] width 1209 height 43
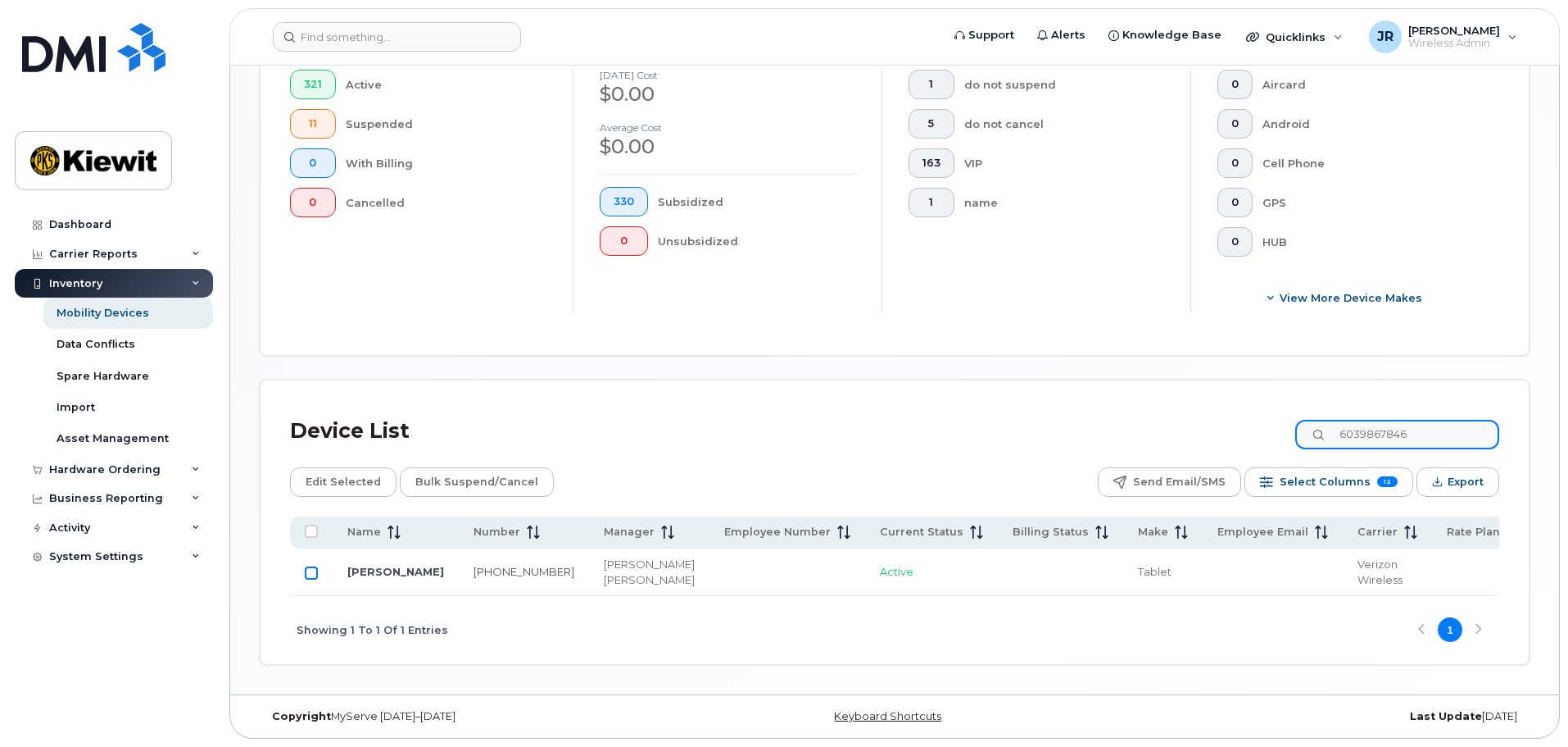
type input "6039867846"
click at [316, 568] on input "Row Unselected" at bounding box center [311, 573] width 13 height 13
checkbox input "true"
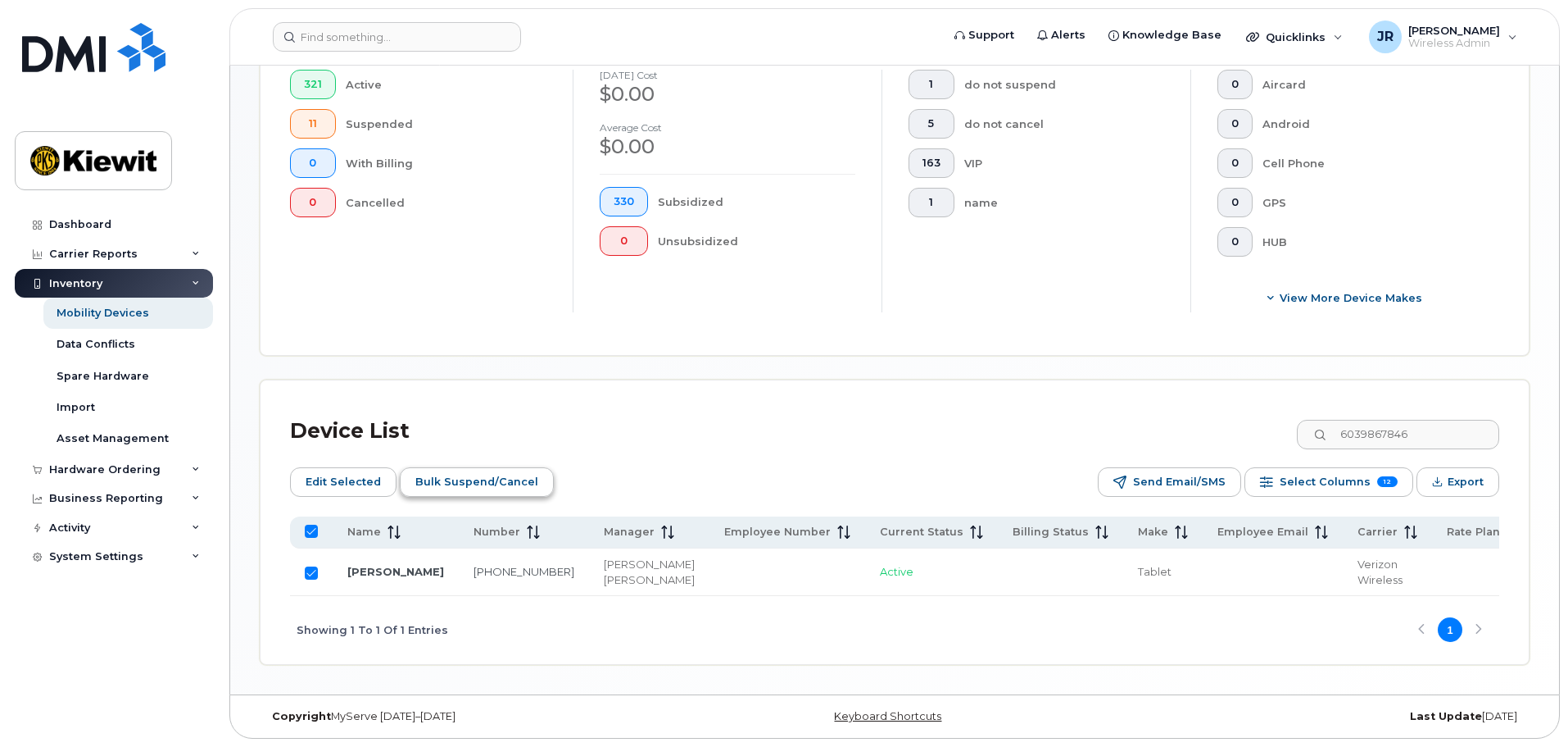
click at [457, 470] on span "Bulk Suspend/Cancel" at bounding box center [476, 482] width 123 height 24
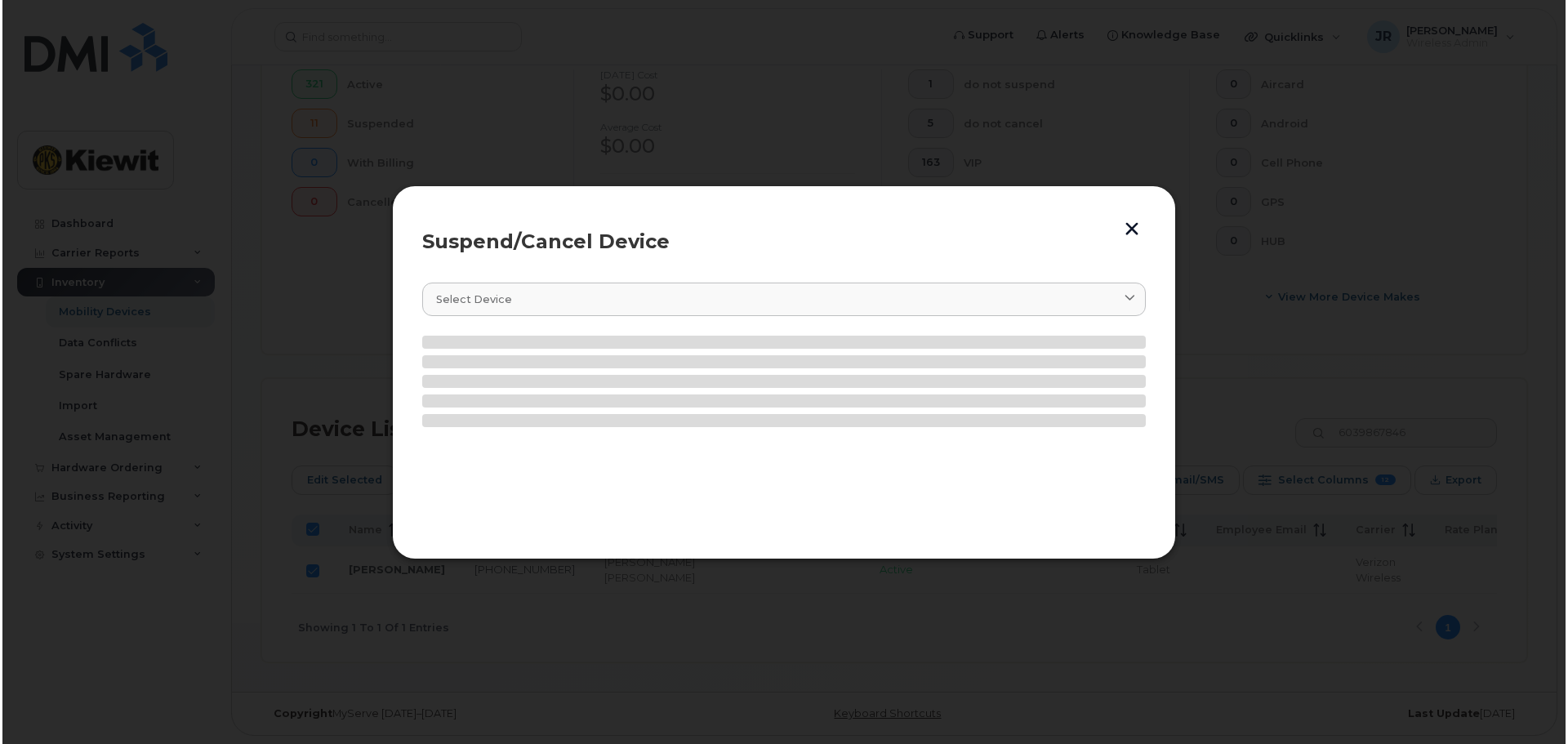
scroll to position [482, 0]
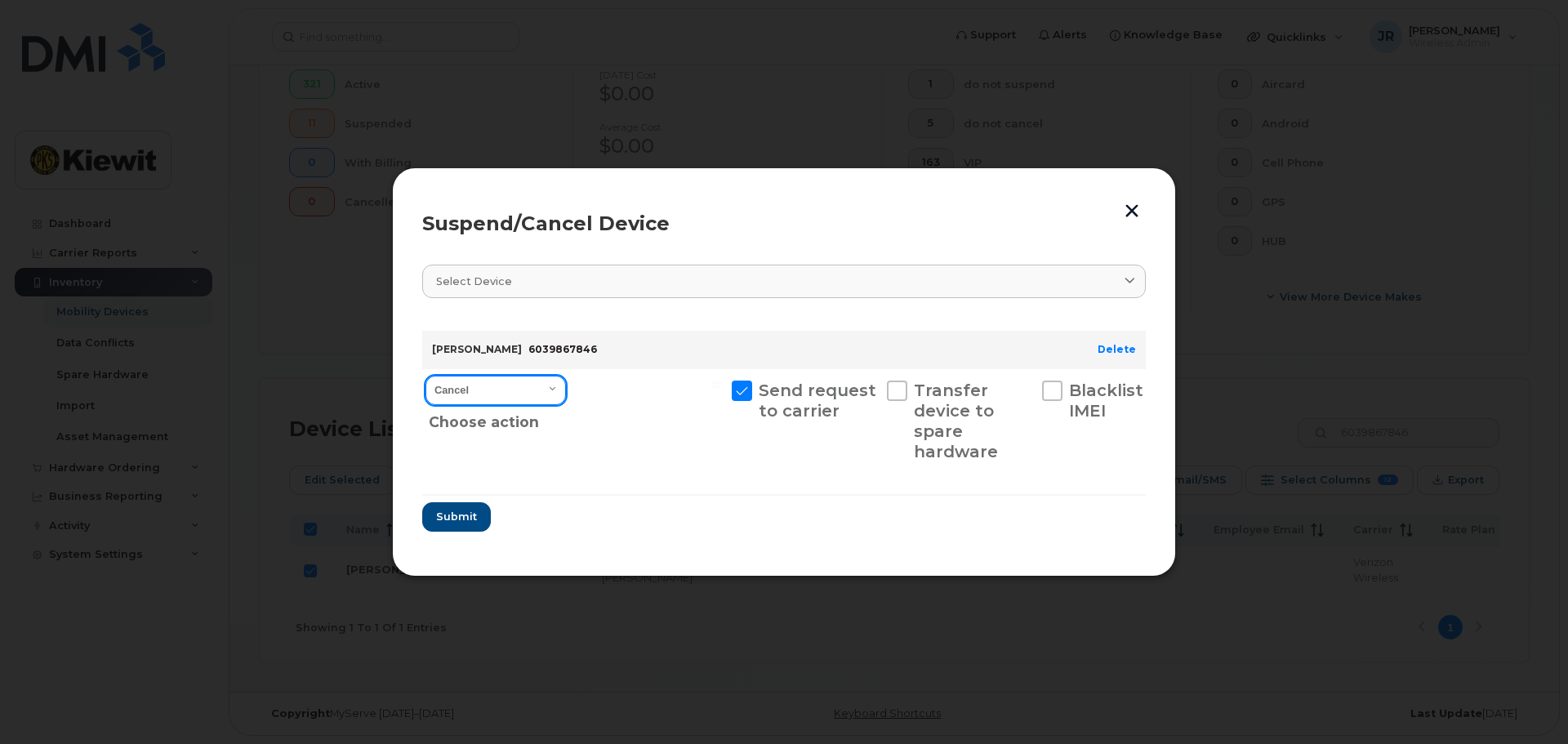
click at [511, 388] on select "Cancel Suspend - Reduced Rate Suspend - Full Rate Suspend - Lost Device/Stolen …" at bounding box center [495, 390] width 140 height 29
select select "[object Object]"
click at [425, 376] on select "Cancel Suspend - Reduced Rate Suspend - Full Rate Suspend - Lost Device/Stolen …" at bounding box center [495, 390] width 140 height 29
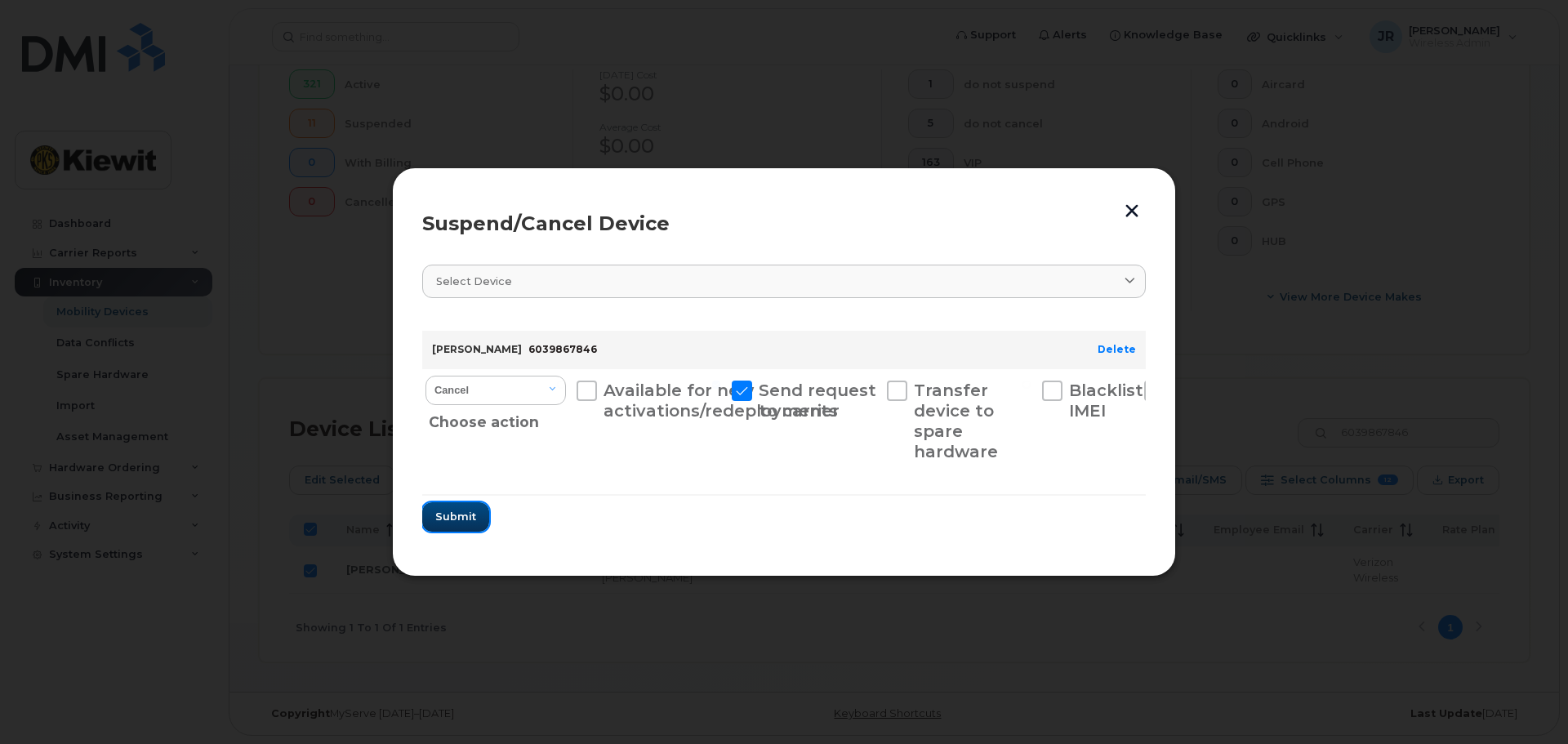
click at [466, 520] on span "Submit" at bounding box center [456, 516] width 41 height 15
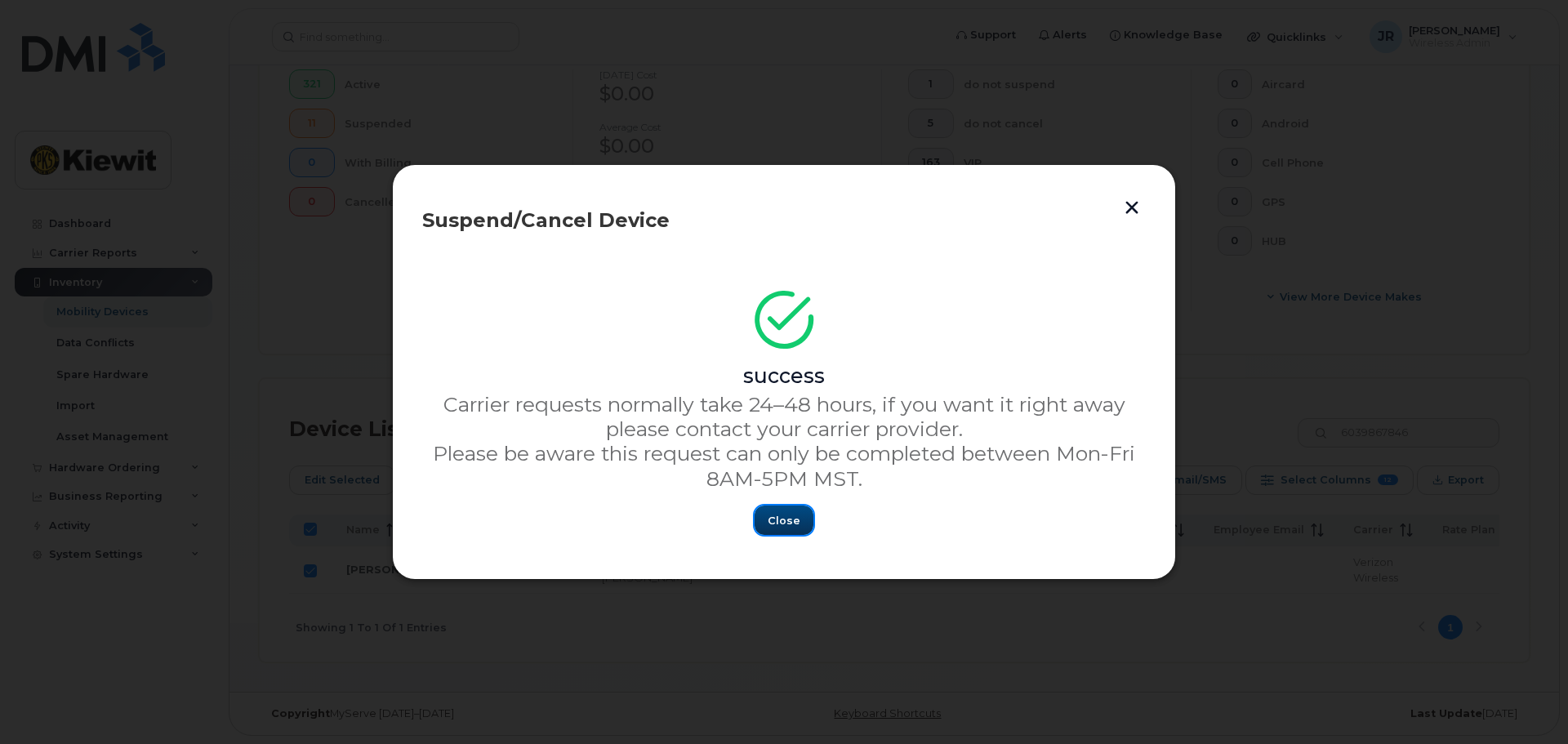
click at [792, 522] on span "Close" at bounding box center [784, 520] width 33 height 15
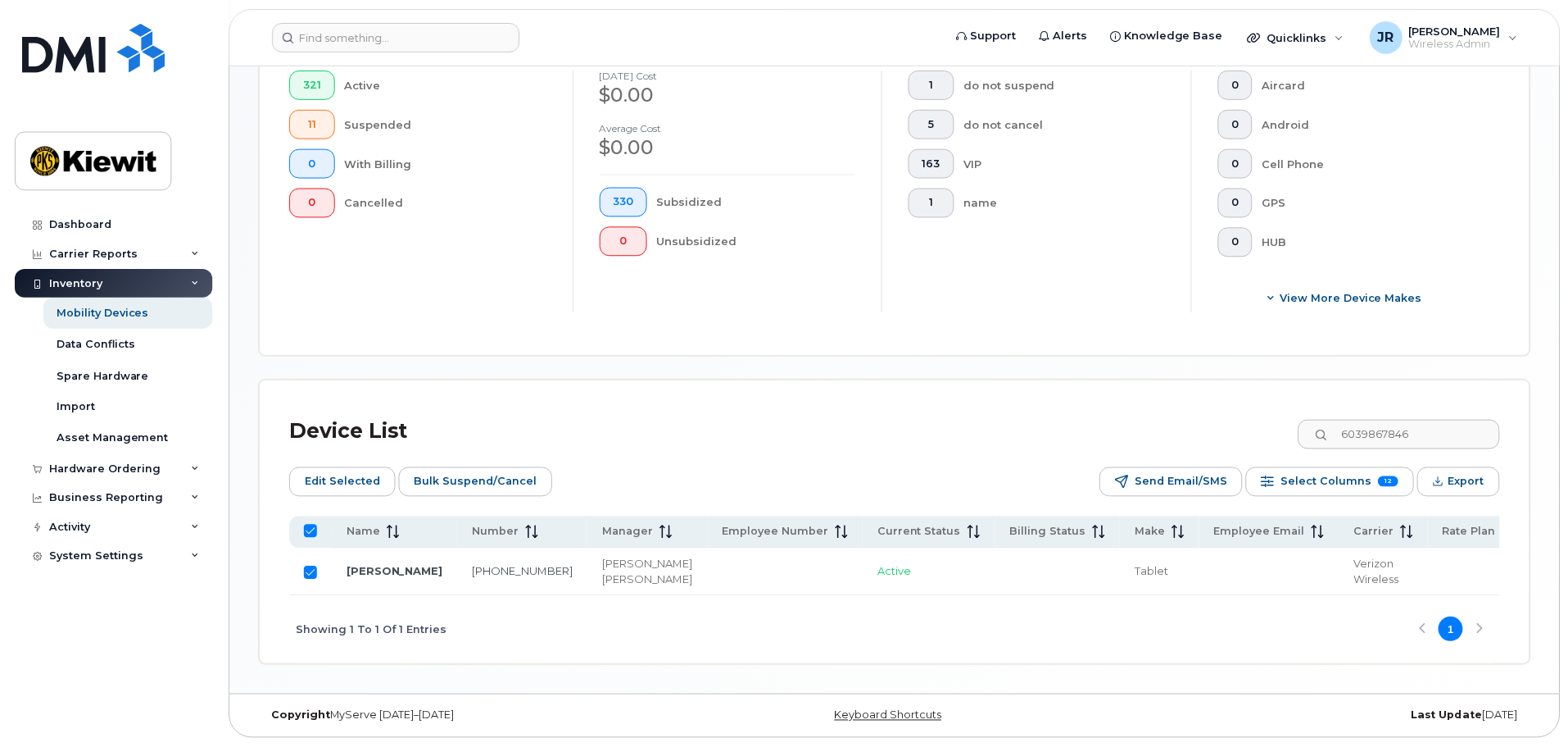
scroll to position [471, 0]
click at [312, 566] on input "Row Selected" at bounding box center [311, 573] width 13 height 13
checkbox input "false"
click at [1457, 419] on input "6039867846" at bounding box center [1397, 434] width 204 height 29
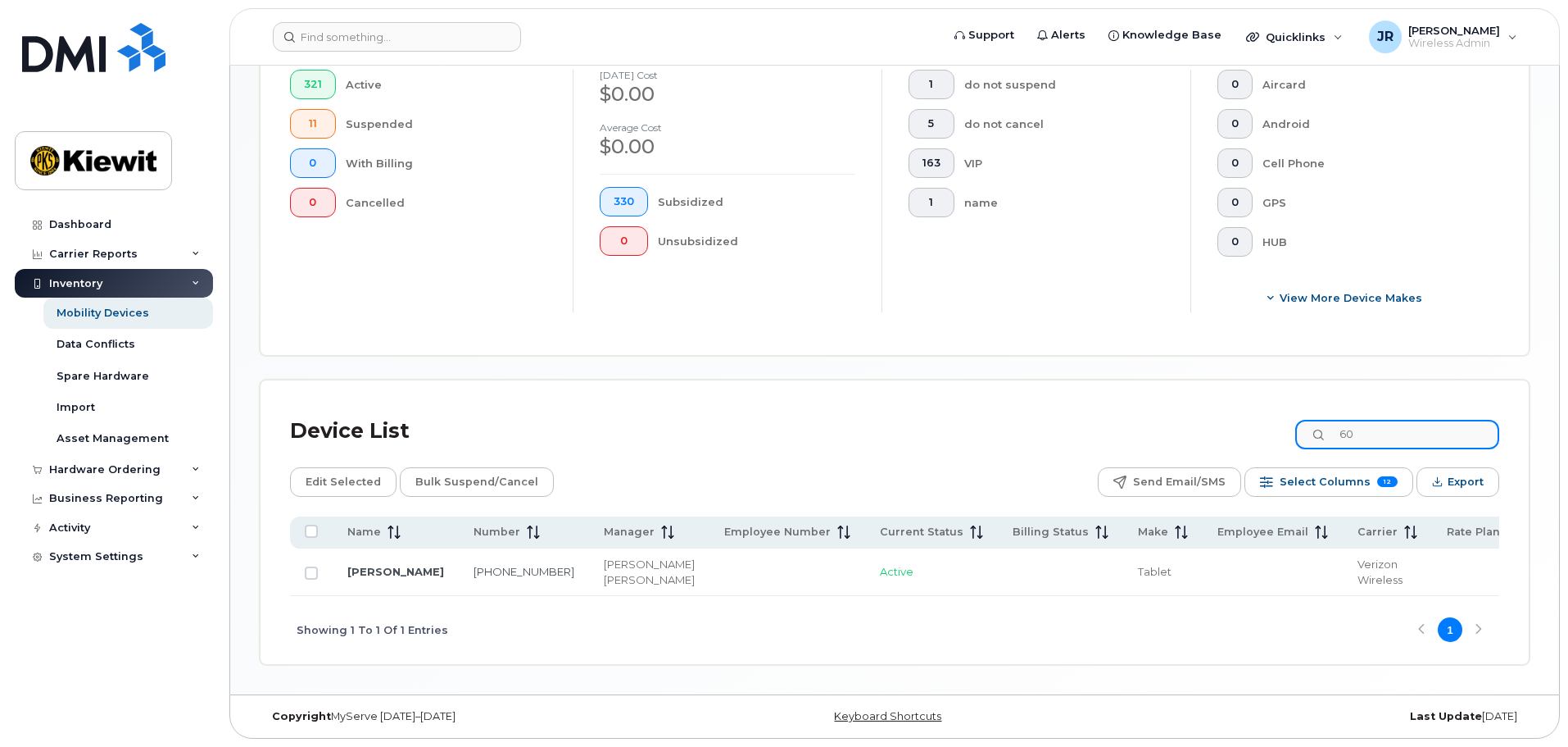
type input "6"
type input "6039867303"
drag, startPoint x: 309, startPoint y: 564, endPoint x: 318, endPoint y: 557, distance: 11.4
click at [309, 566] on input "Row Unselected" at bounding box center [311, 573] width 13 height 13
checkbox input "true"
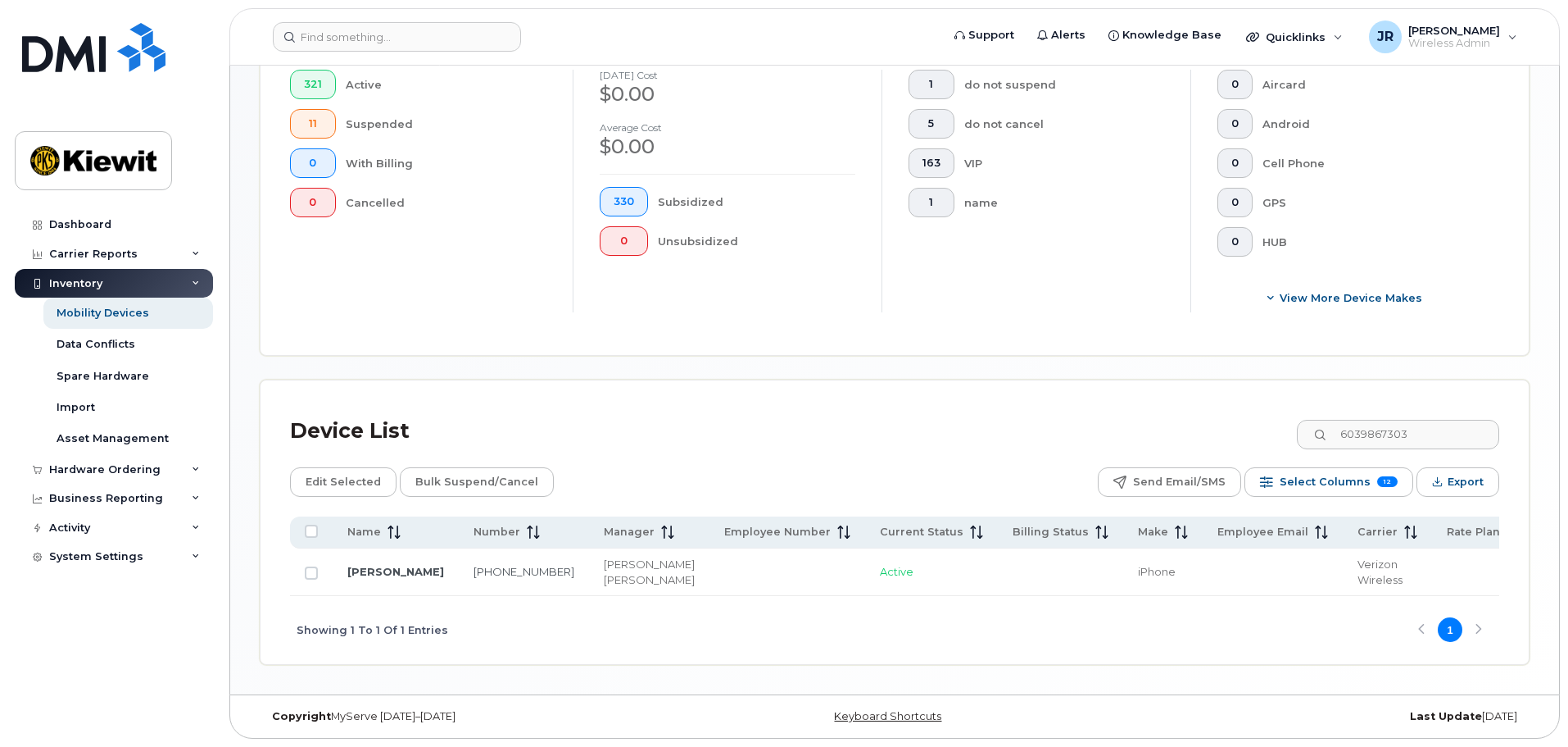
checkbox input "true"
click at [449, 481] on div "Device List 6039867303 Edit Selected Bulk Suspend/Cancel Send Email/SMS Select …" at bounding box center [895, 537] width 1209 height 254
click at [473, 470] on span "Bulk Suspend/Cancel" at bounding box center [476, 482] width 123 height 24
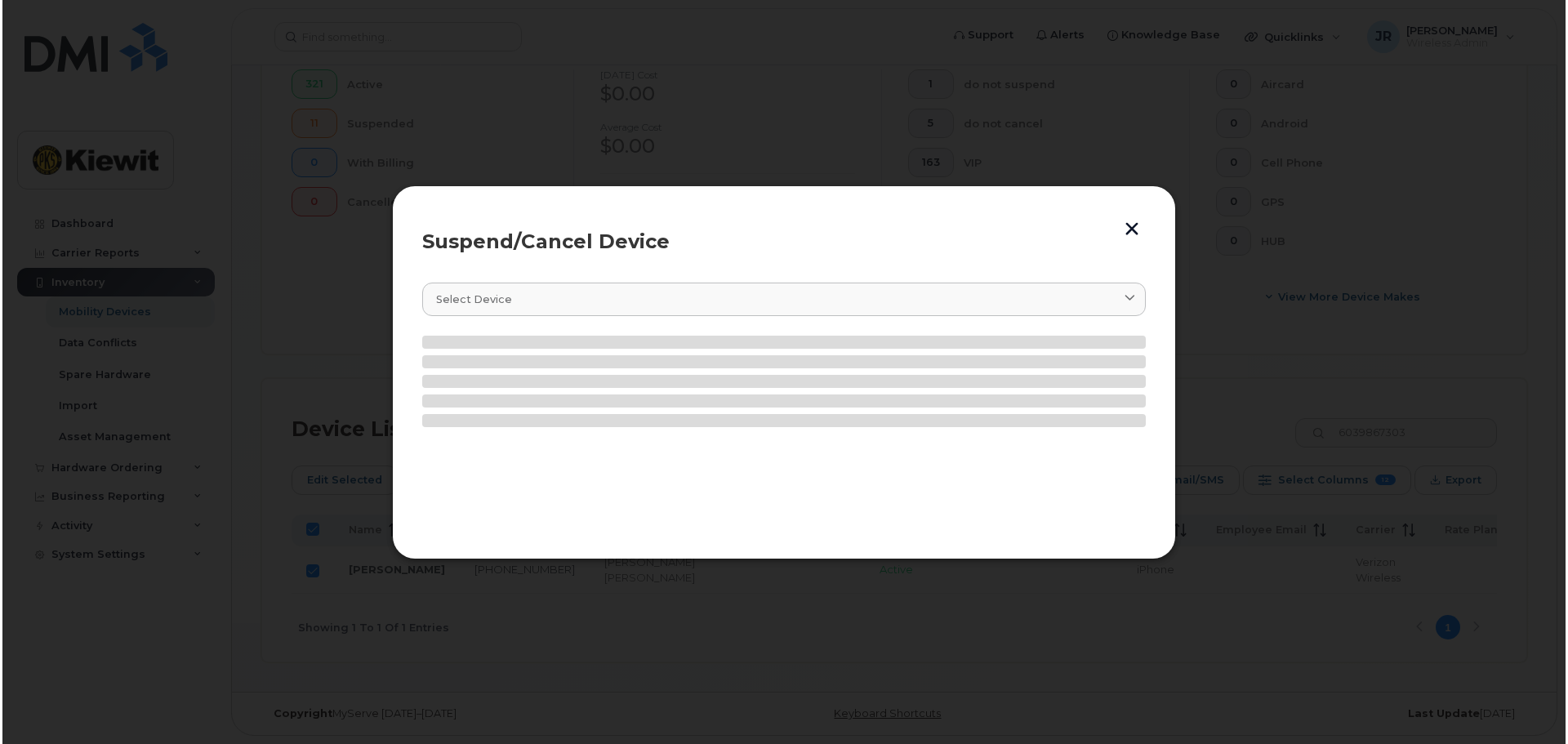
scroll to position [482, 0]
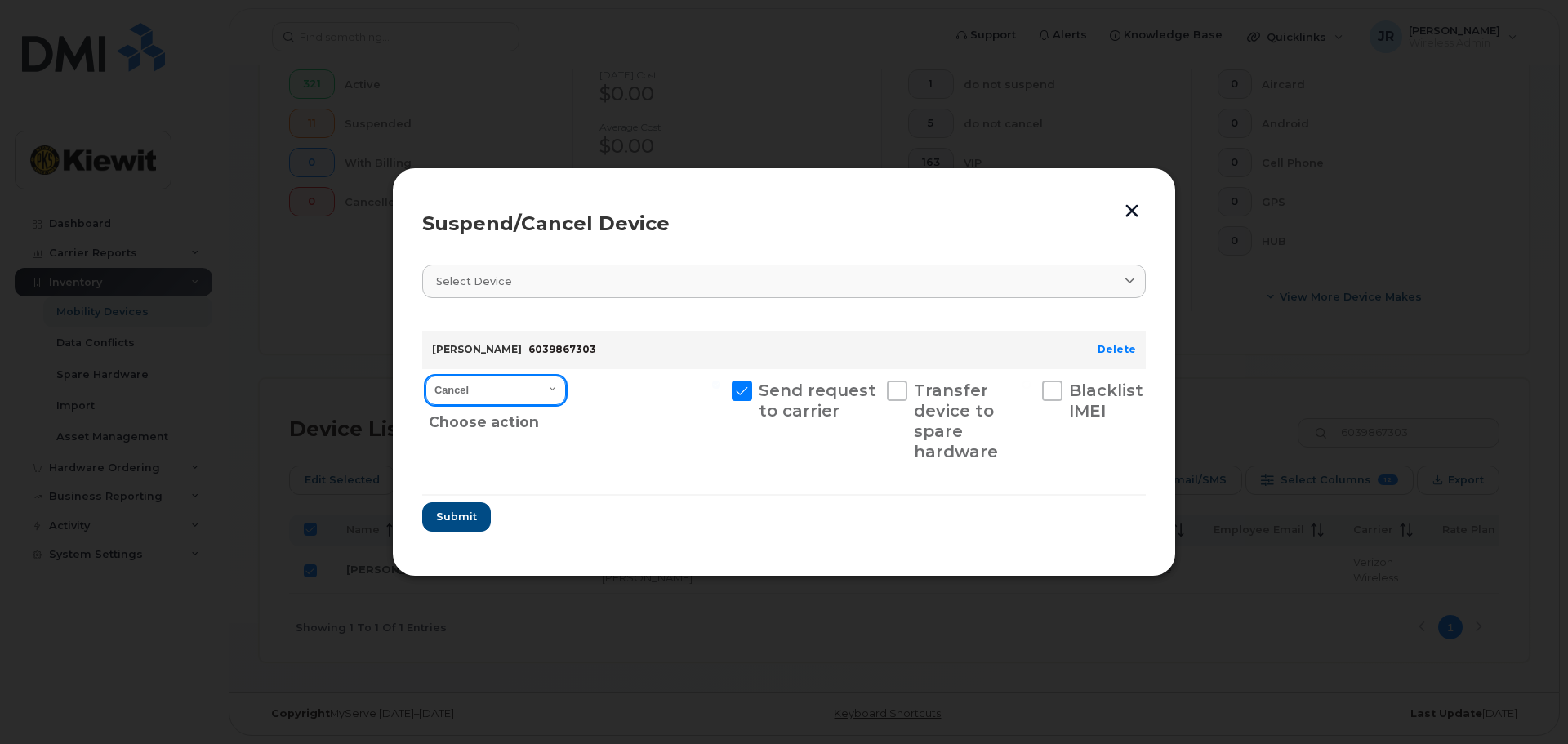
drag, startPoint x: 522, startPoint y: 376, endPoint x: 510, endPoint y: 382, distance: 13.4
click at [522, 376] on select "Cancel Suspend - Reduced Rate Suspend - Full Rate Suspend - Lost Device/Stolen …" at bounding box center [495, 390] width 140 height 29
select select "[object Object]"
click at [425, 376] on select "Cancel Suspend - Reduced Rate Suspend - Full Rate Suspend - Lost Device/Stolen …" at bounding box center [495, 390] width 140 height 29
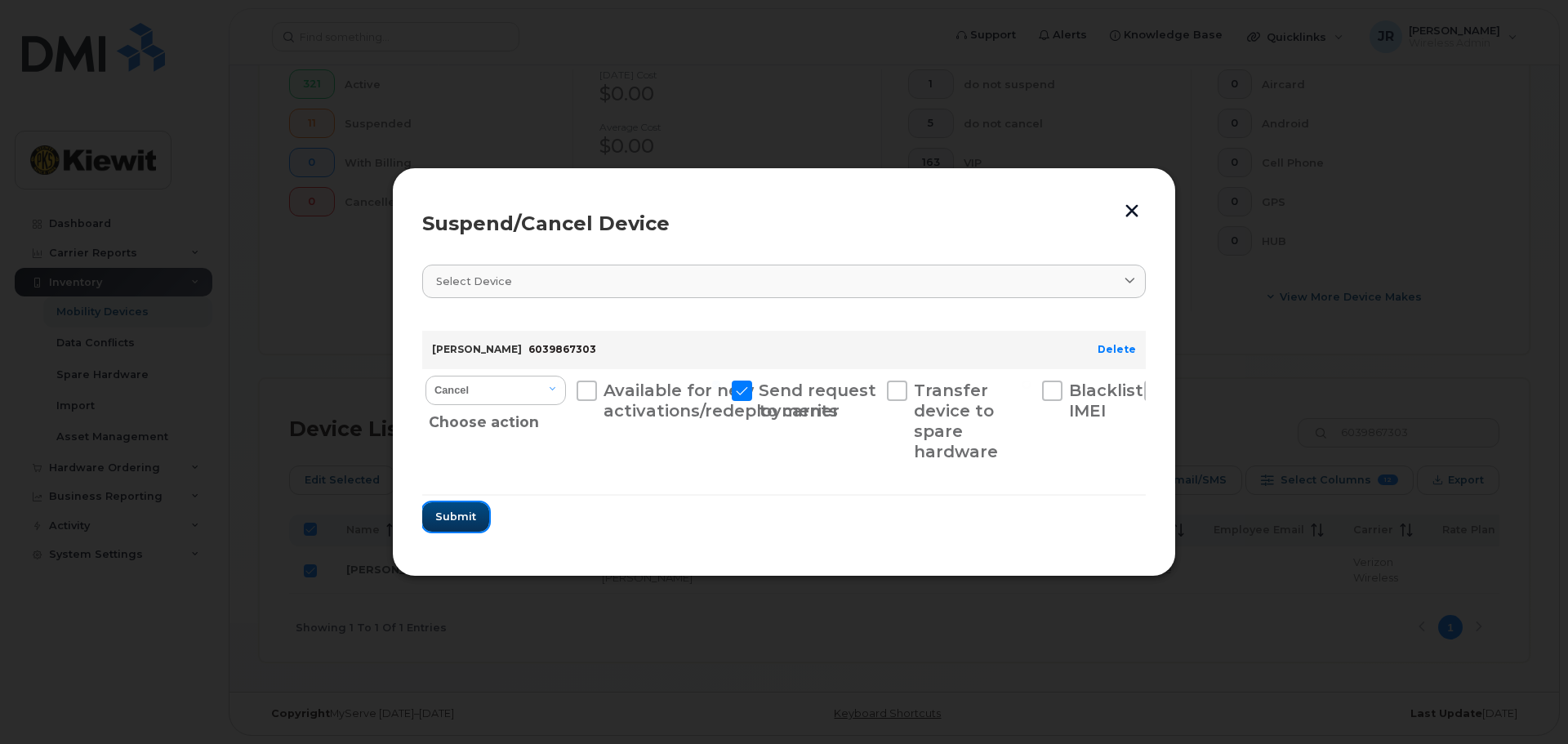
click at [461, 507] on button "Submit" at bounding box center [456, 517] width 67 height 29
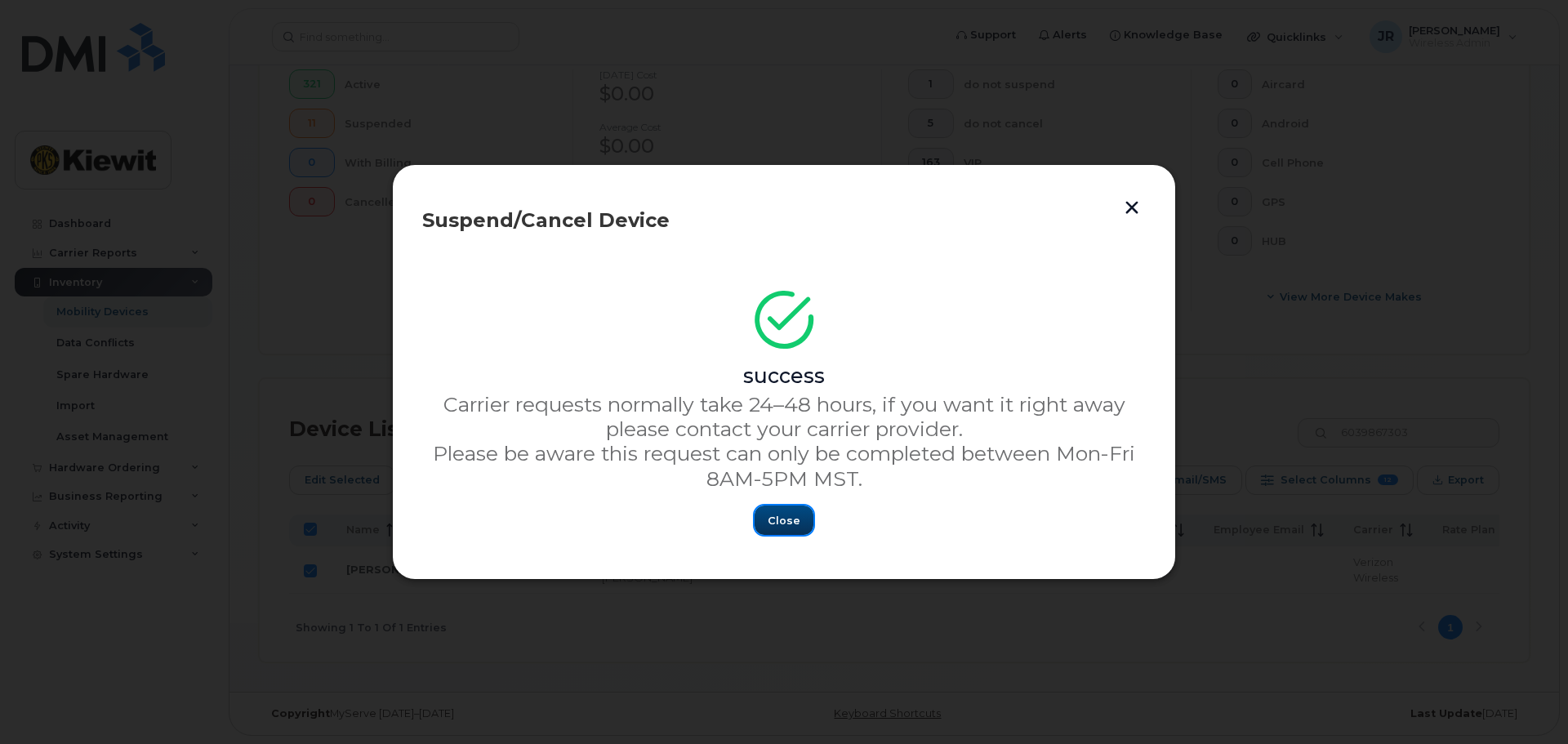
click at [792, 526] on span "Close" at bounding box center [784, 520] width 33 height 15
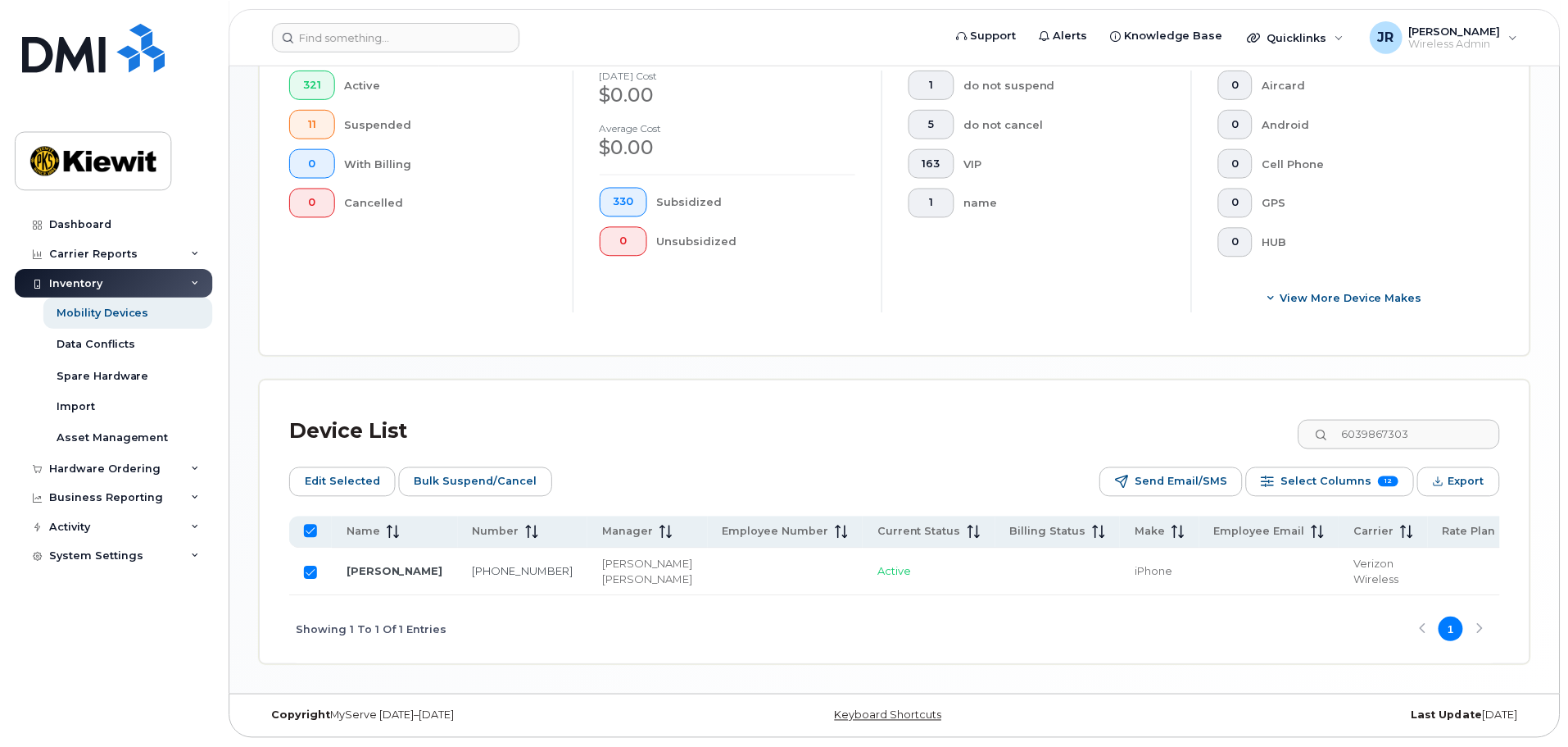
scroll to position [471, 0]
click at [313, 566] on input "Row Selected" at bounding box center [311, 573] width 13 height 13
checkbox input "false"
drag, startPoint x: 1310, startPoint y: 414, endPoint x: 1298, endPoint y: 414, distance: 12.0
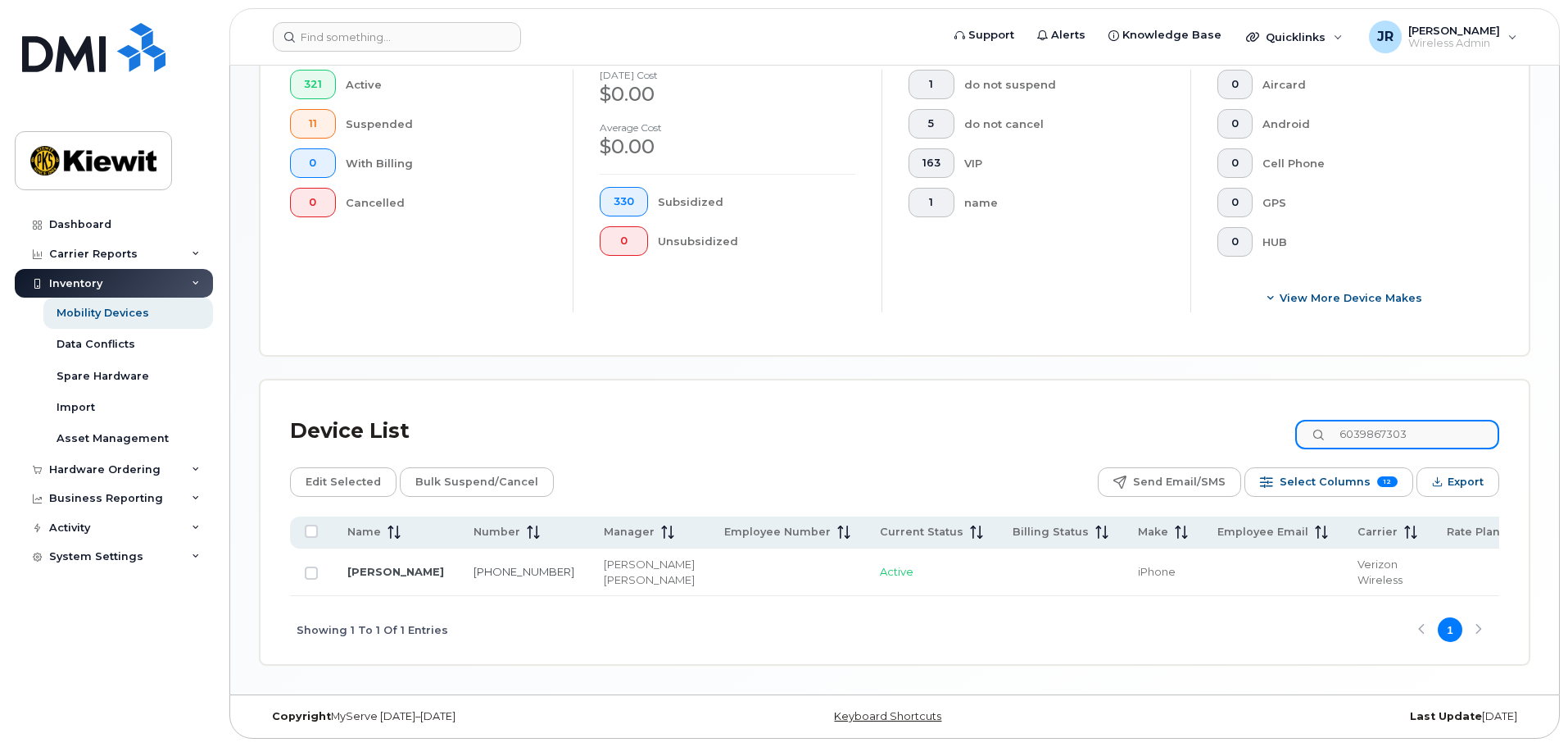
click at [1299, 414] on div "Device List 6039867303" at bounding box center [895, 431] width 1209 height 43
type input "6039865331"
click at [310, 570] on input "Row Unselected" at bounding box center [311, 573] width 13 height 13
checkbox input "true"
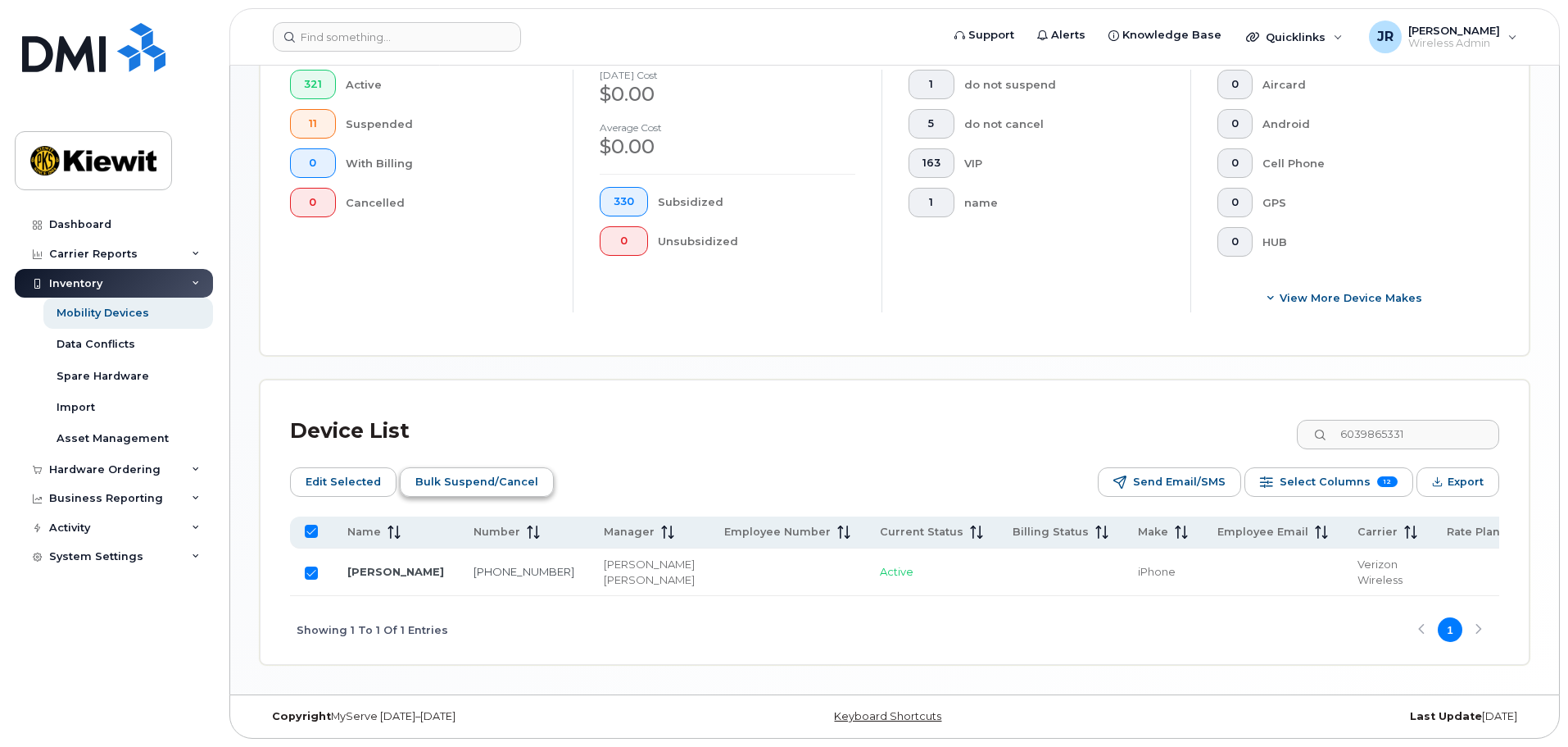
click at [499, 470] on span "Bulk Suspend/Cancel" at bounding box center [476, 482] width 123 height 24
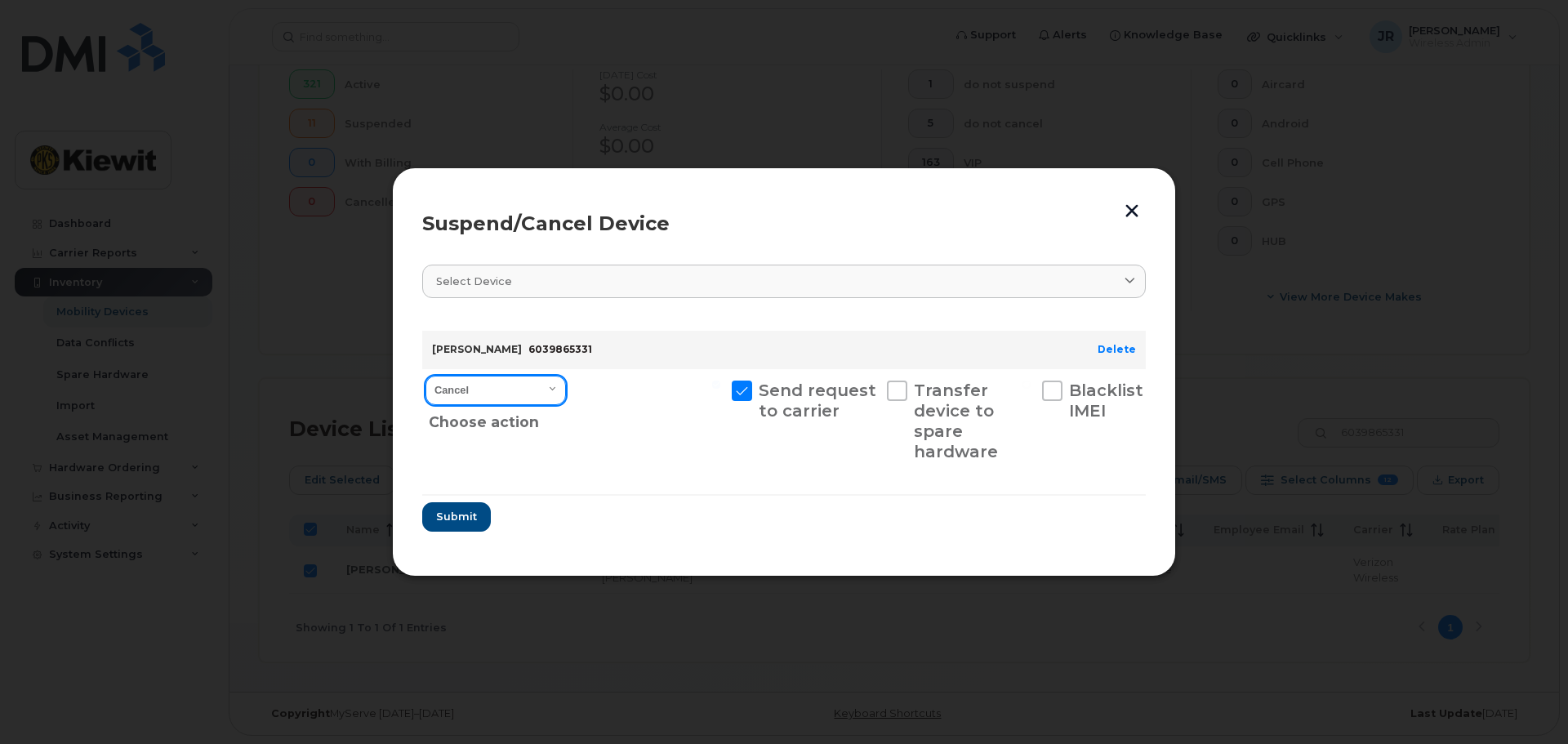
click at [550, 376] on select "Cancel Suspend - Reduced Rate Suspend - Full Rate Suspend - Lost Device/Stolen …" at bounding box center [495, 390] width 140 height 29
select select "[object Object]"
click at [425, 376] on select "Cancel Suspend - Reduced Rate Suspend - Full Rate Suspend - Lost Device/Stolen …" at bounding box center [495, 390] width 140 height 29
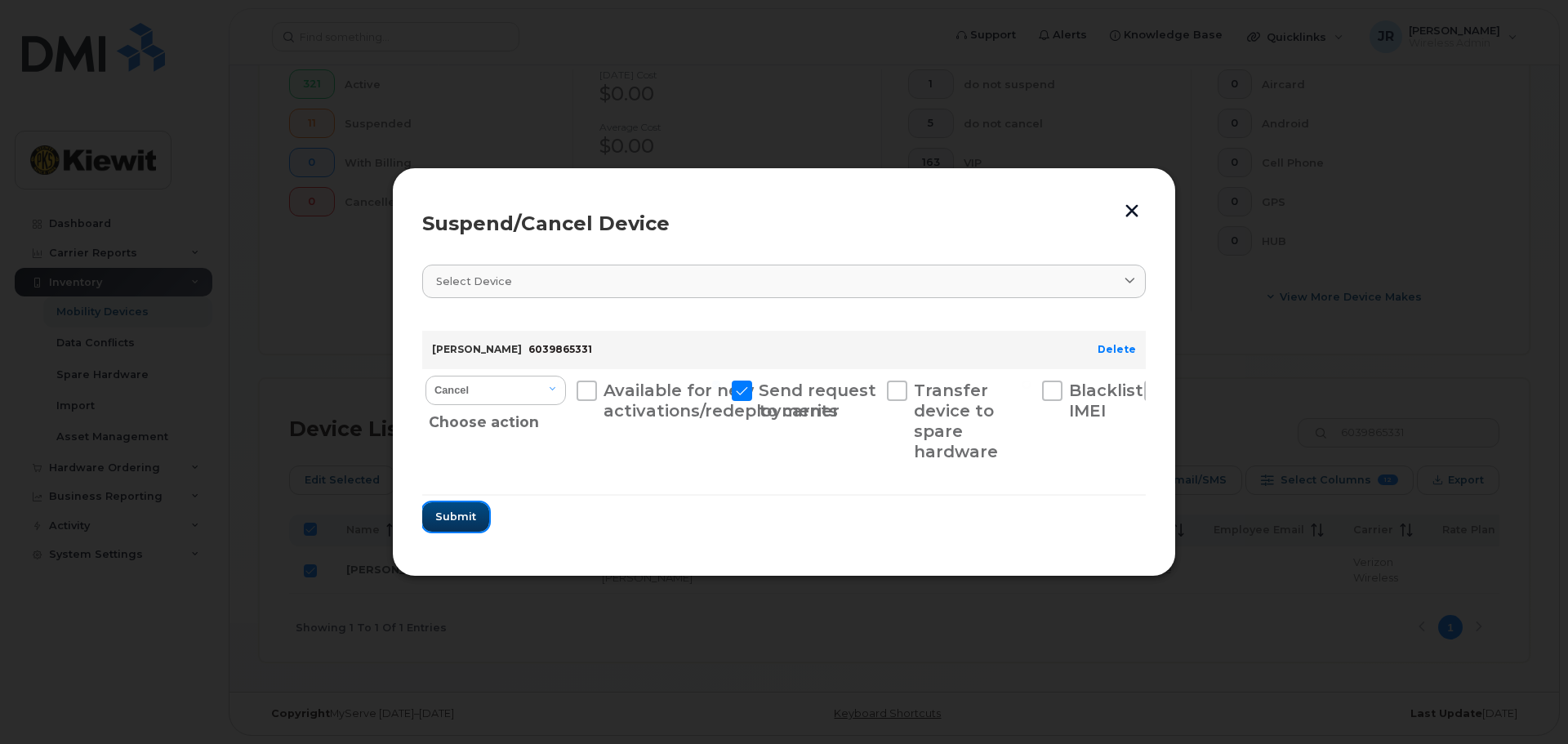
click at [453, 508] on button "Submit" at bounding box center [456, 517] width 67 height 29
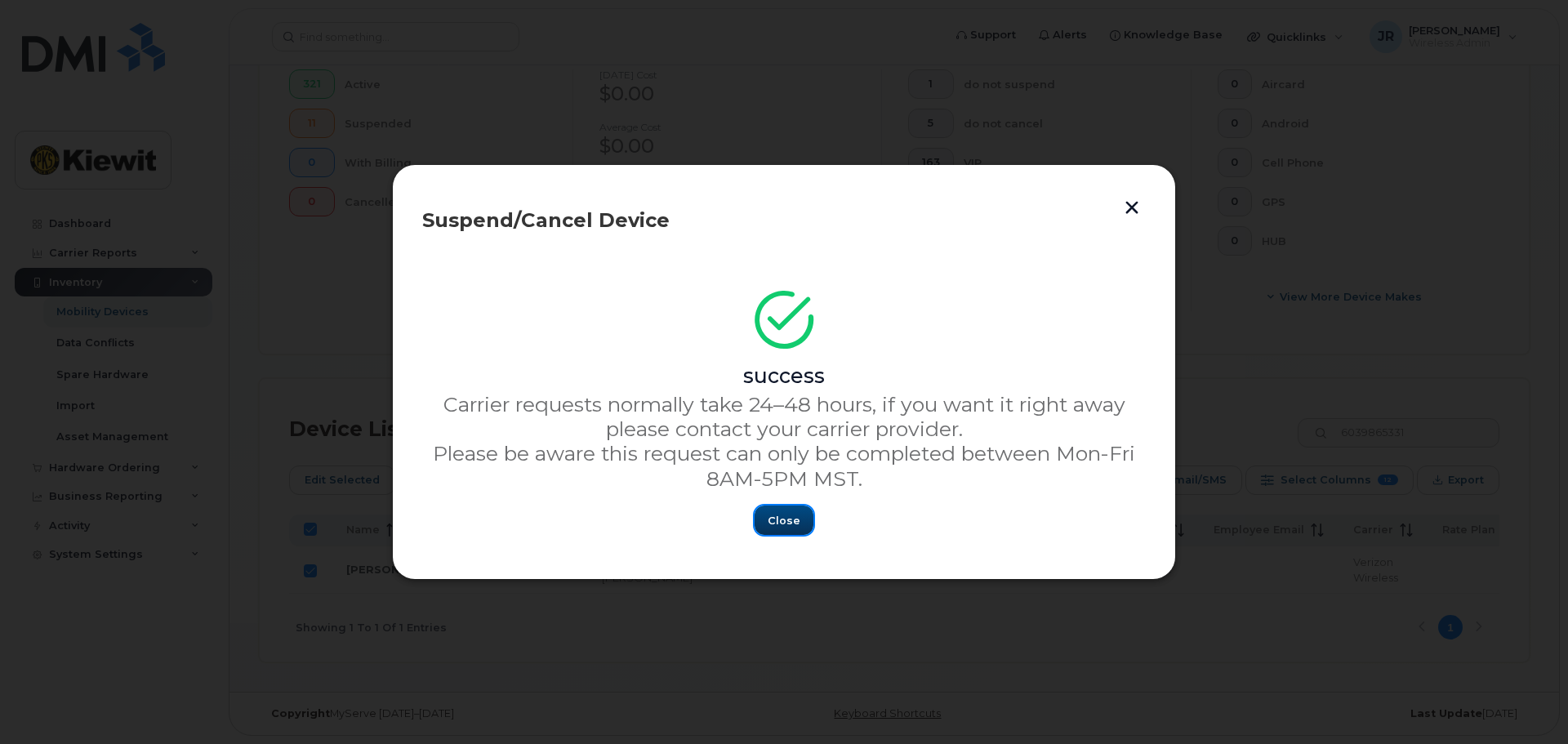
click at [785, 528] on span "Close" at bounding box center [784, 520] width 33 height 15
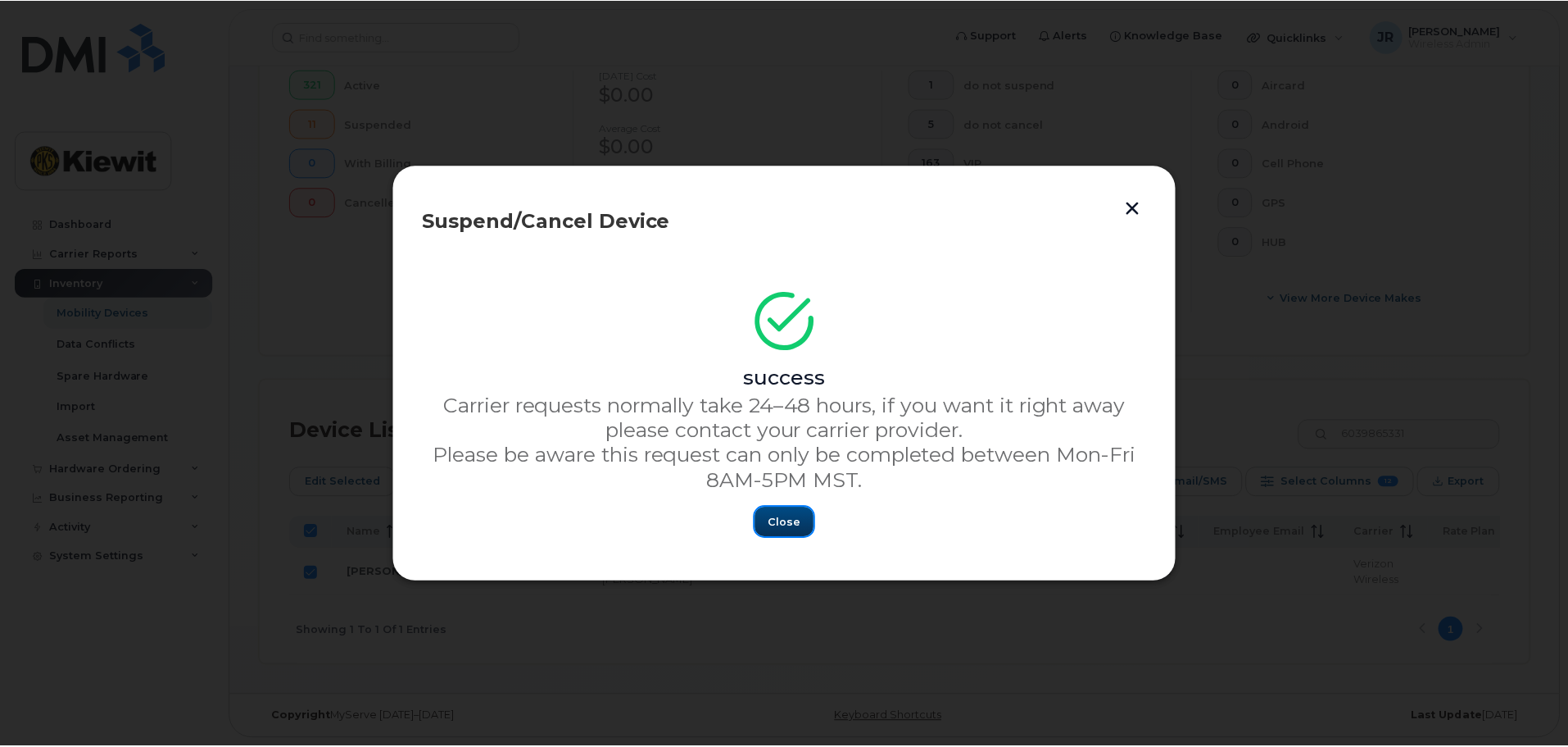
scroll to position [471, 0]
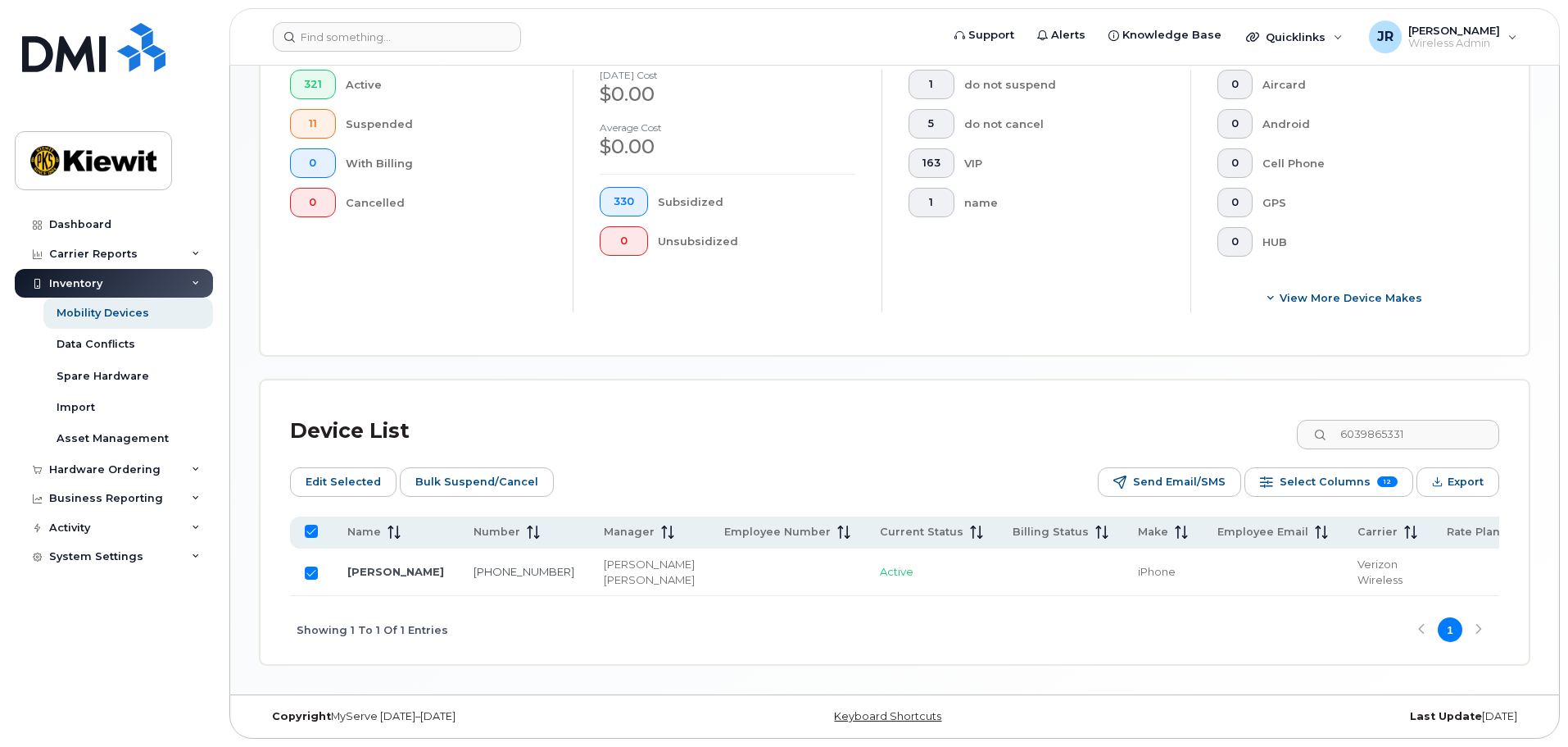
click at [316, 566] on input "Row Selected" at bounding box center [311, 573] width 13 height 13
checkbox input "false"
drag, startPoint x: 1446, startPoint y: 420, endPoint x: 1314, endPoint y: 423, distance: 132.0
click at [1314, 423] on input "6039865331" at bounding box center [1397, 434] width 204 height 29
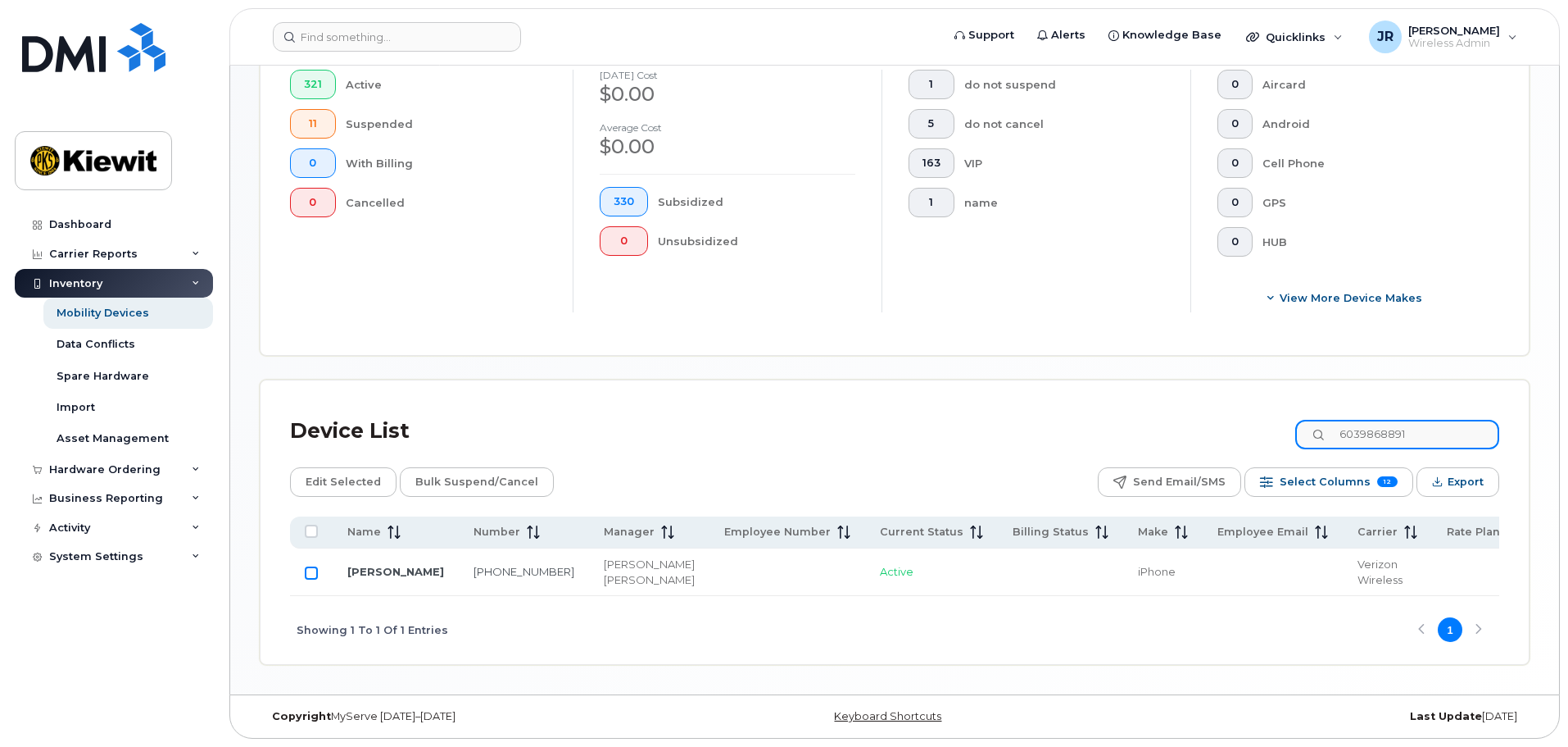
type input "6039868891"
click at [313, 566] on input "Row Unselected" at bounding box center [311, 573] width 13 height 13
checkbox input "true"
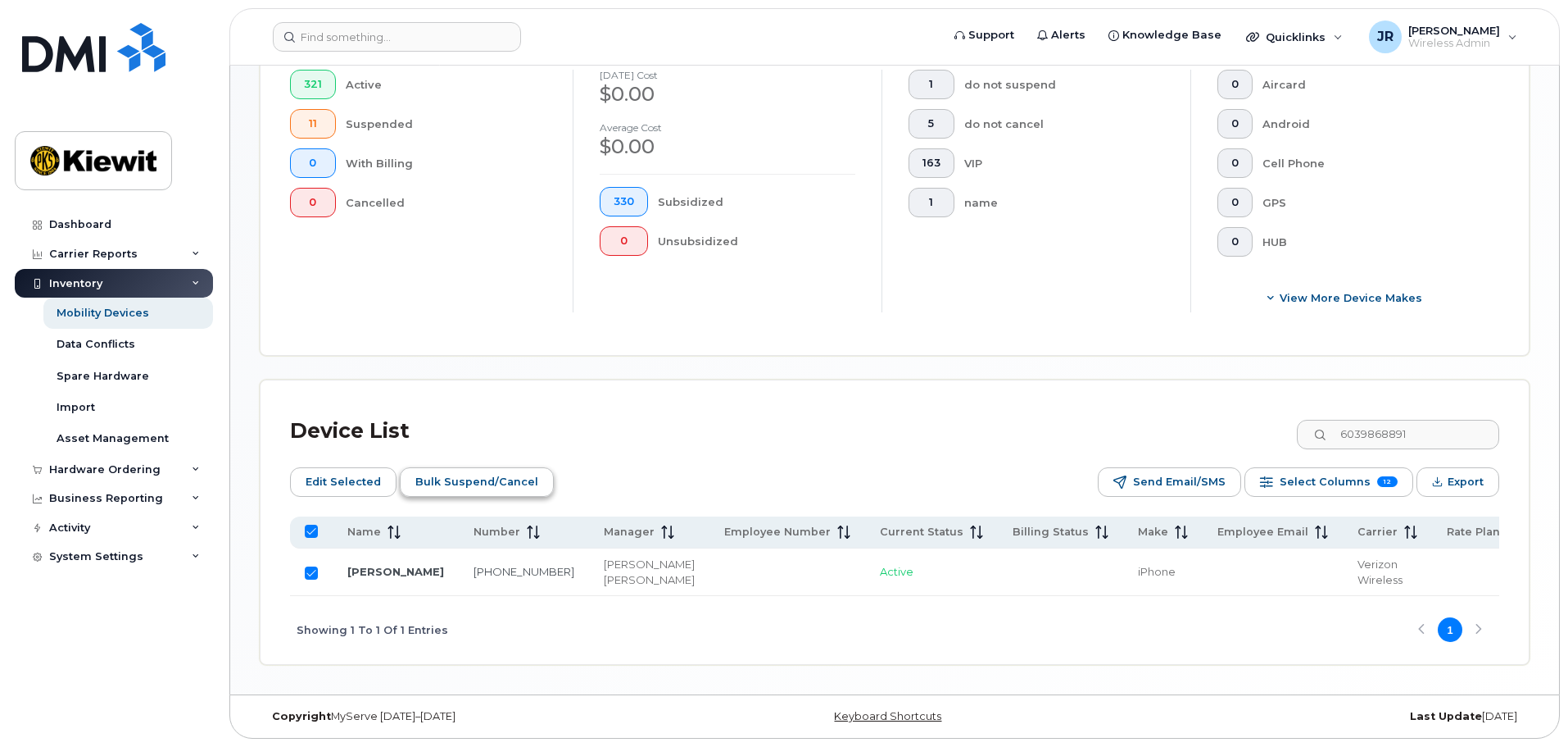
click at [476, 470] on span "Bulk Suspend/Cancel" at bounding box center [476, 482] width 123 height 24
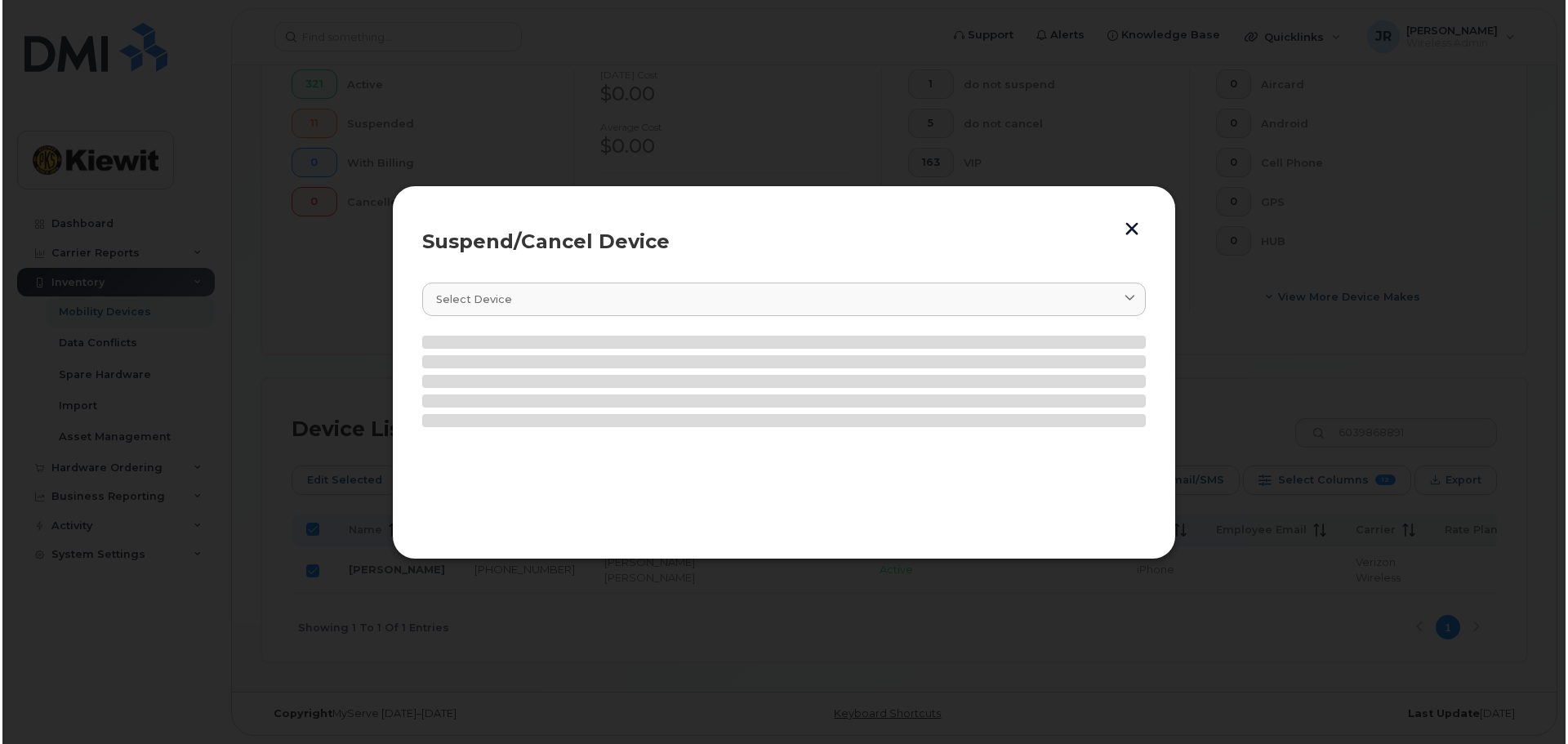
scroll to position [482, 0]
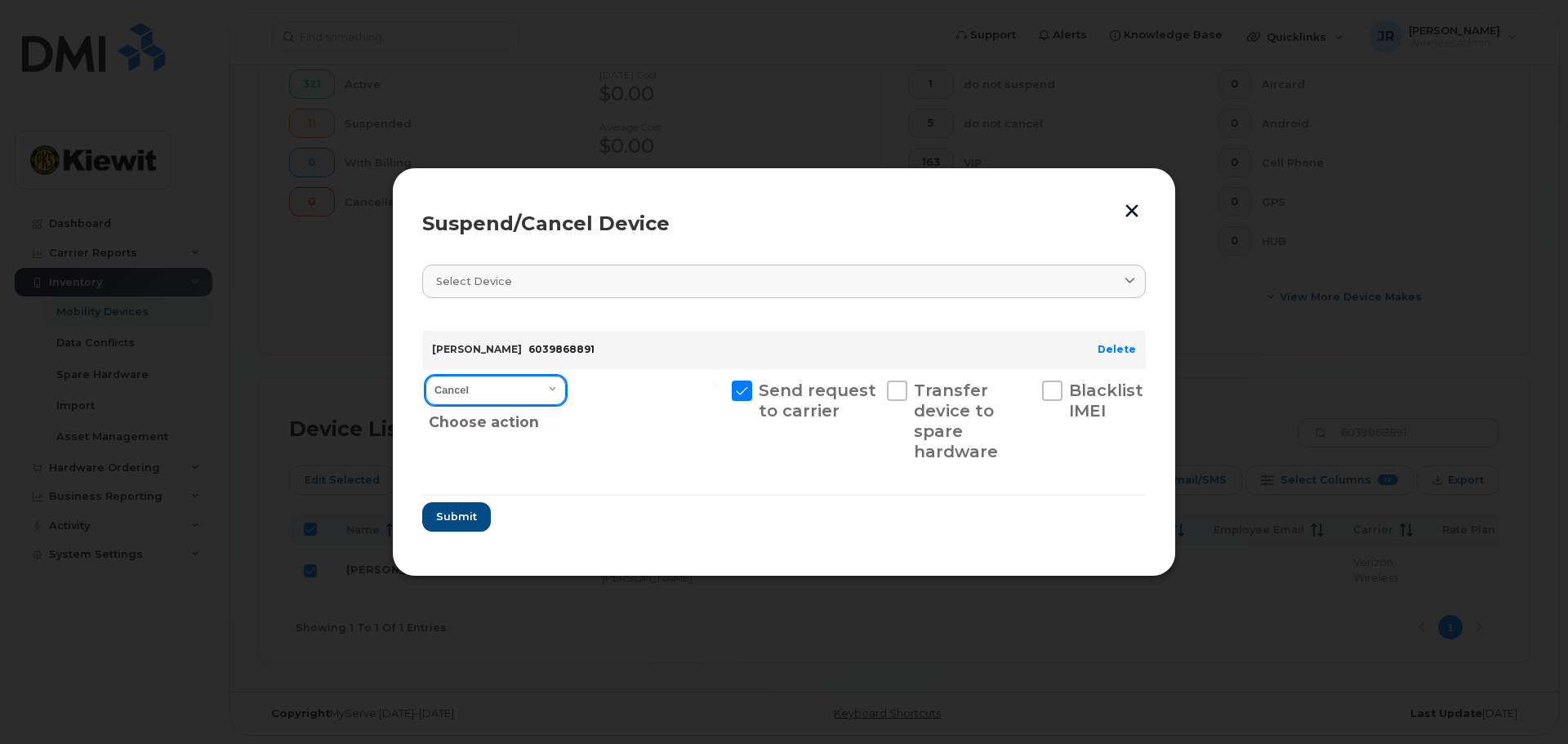
click at [483, 386] on select "Cancel Suspend - Reduced Rate Suspend - Full Rate Suspend - Lost Device/Stolen …" at bounding box center [495, 390] width 140 height 29
select select "[object Object]"
click at [425, 376] on select "Cancel Suspend - Reduced Rate Suspend - Full Rate Suspend - Lost Device/Stolen …" at bounding box center [495, 390] width 140 height 29
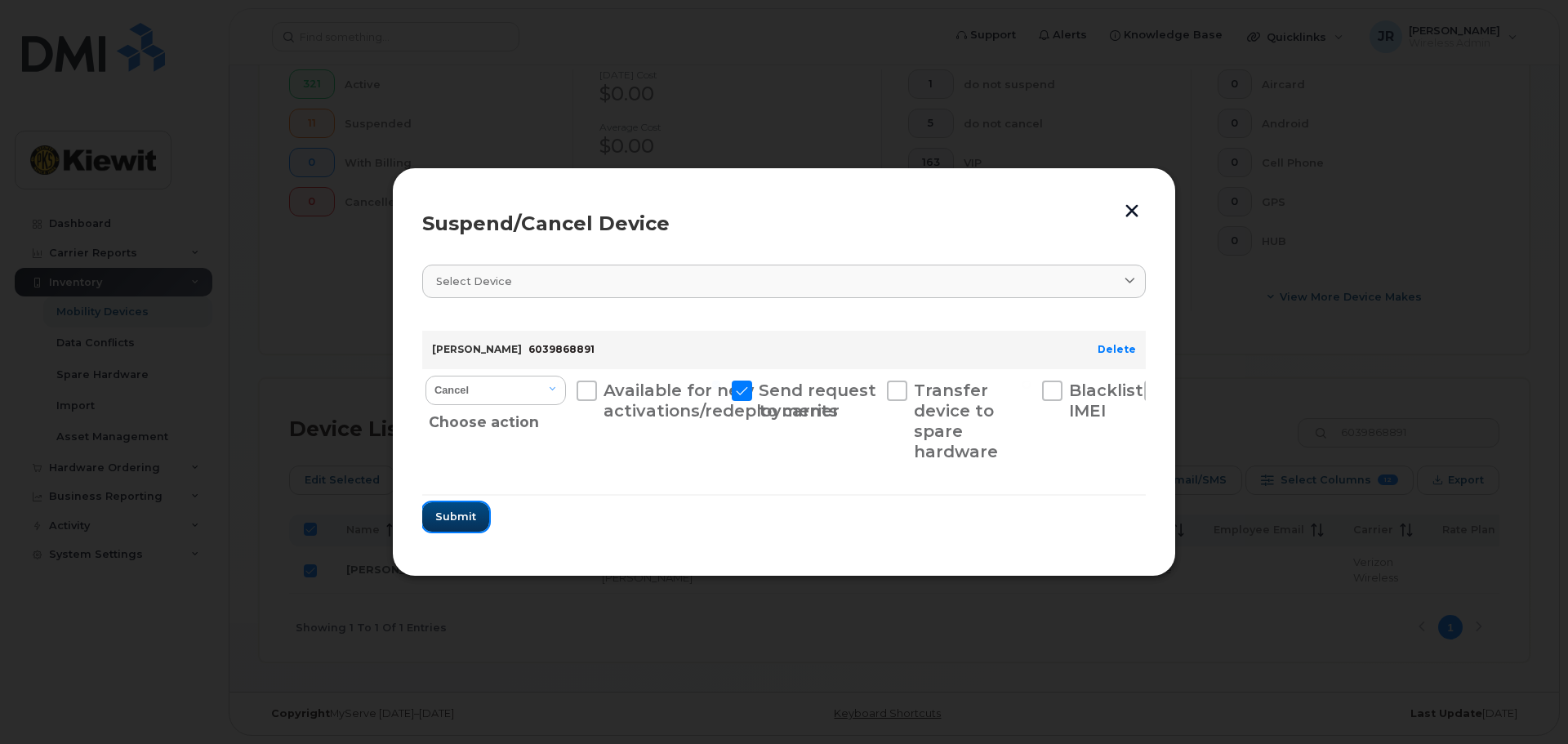
click at [466, 524] on span "Submit" at bounding box center [456, 516] width 41 height 15
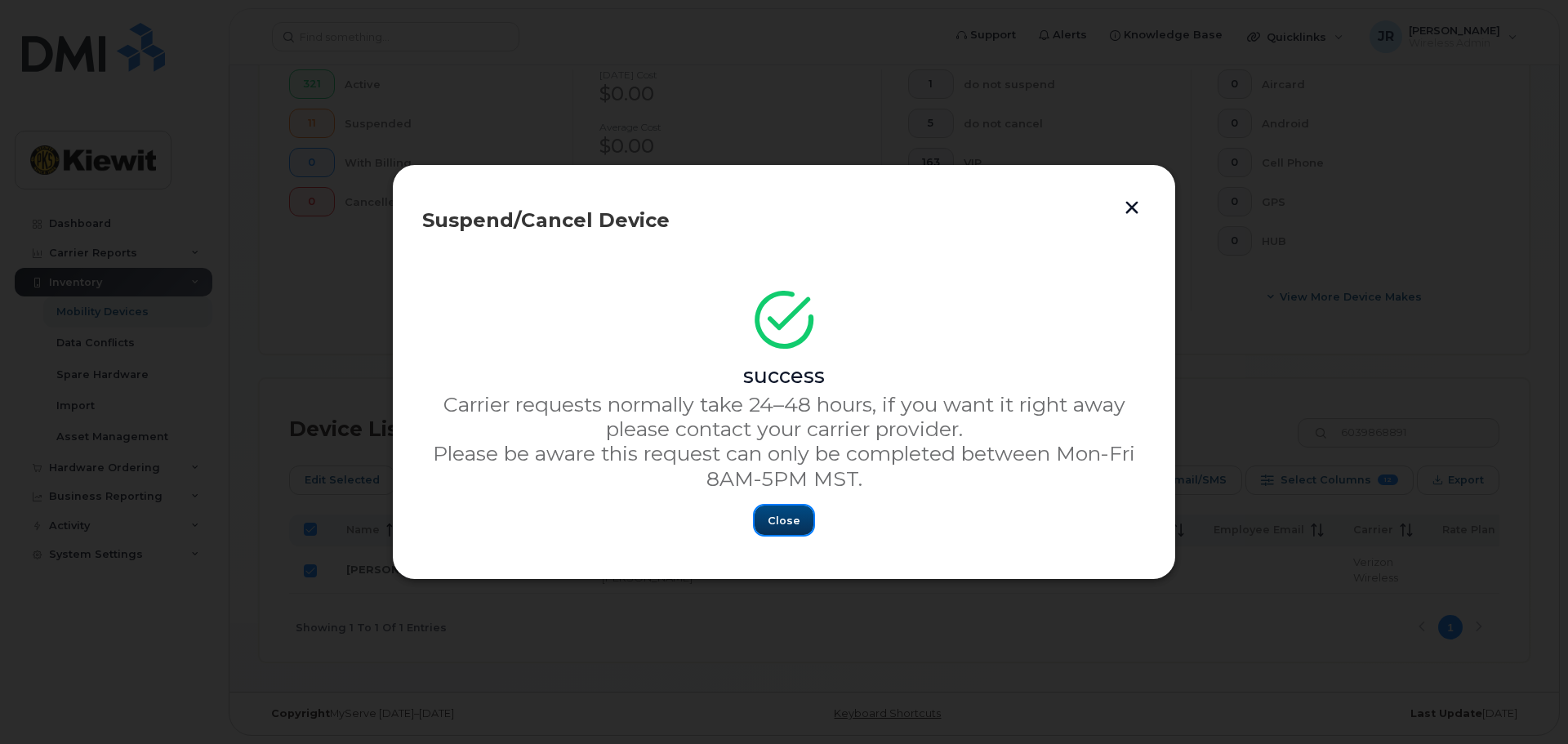
click at [778, 514] on span "Close" at bounding box center [784, 520] width 33 height 15
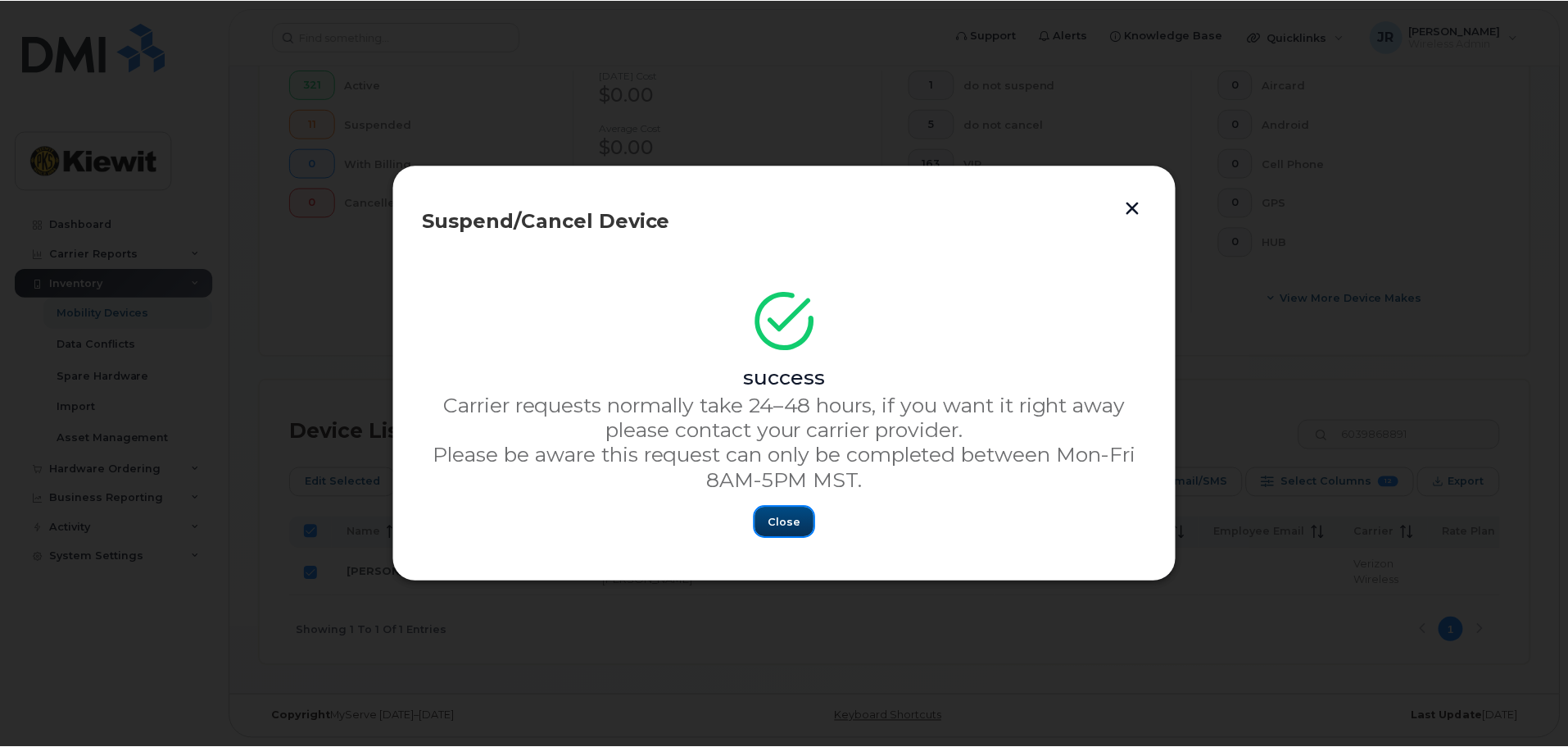
scroll to position [471, 0]
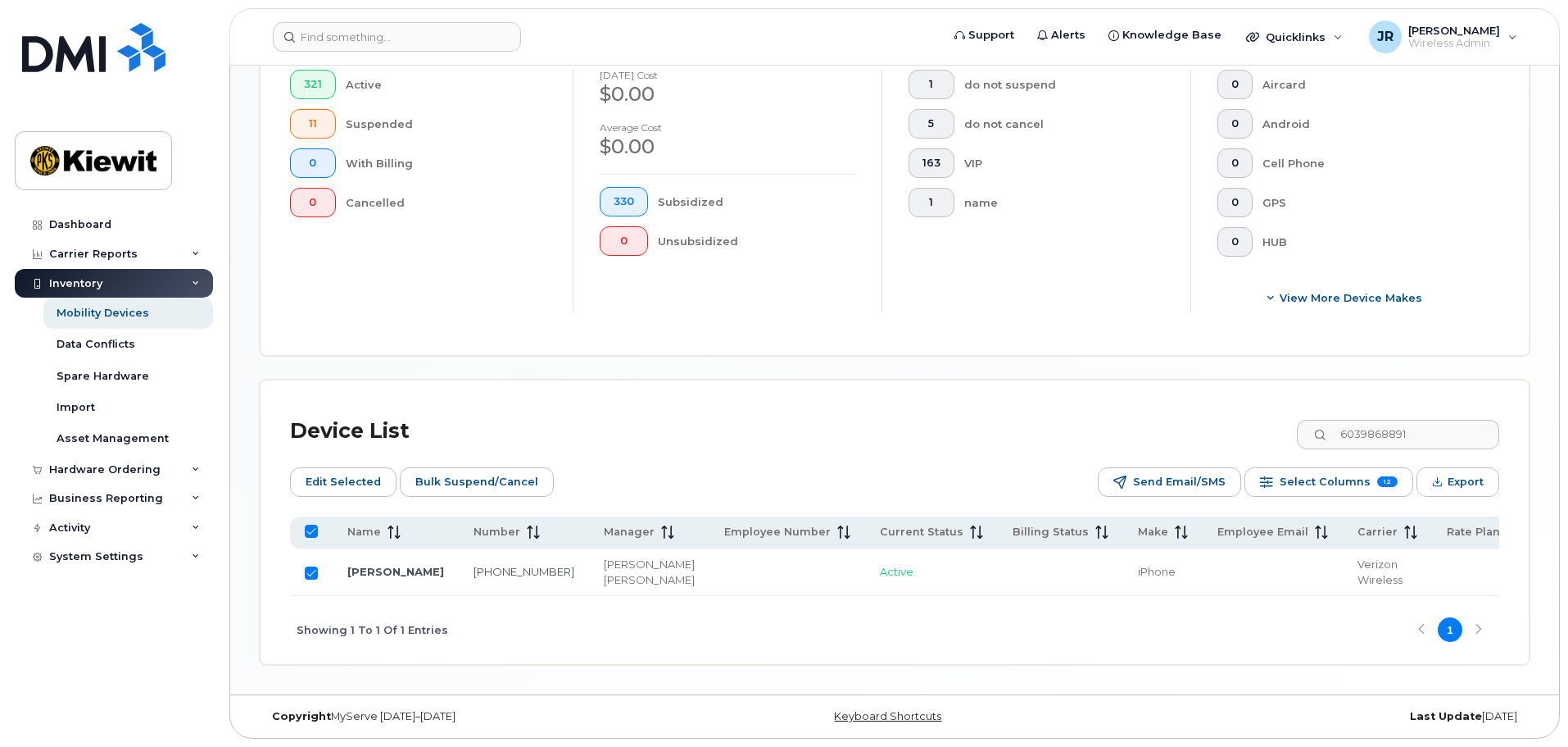
click at [303, 561] on td at bounding box center [311, 572] width 43 height 47
click at [311, 566] on input "Row Selected" at bounding box center [311, 573] width 13 height 13
checkbox input "false"
drag, startPoint x: 1425, startPoint y: 419, endPoint x: 1311, endPoint y: 417, distance: 114.0
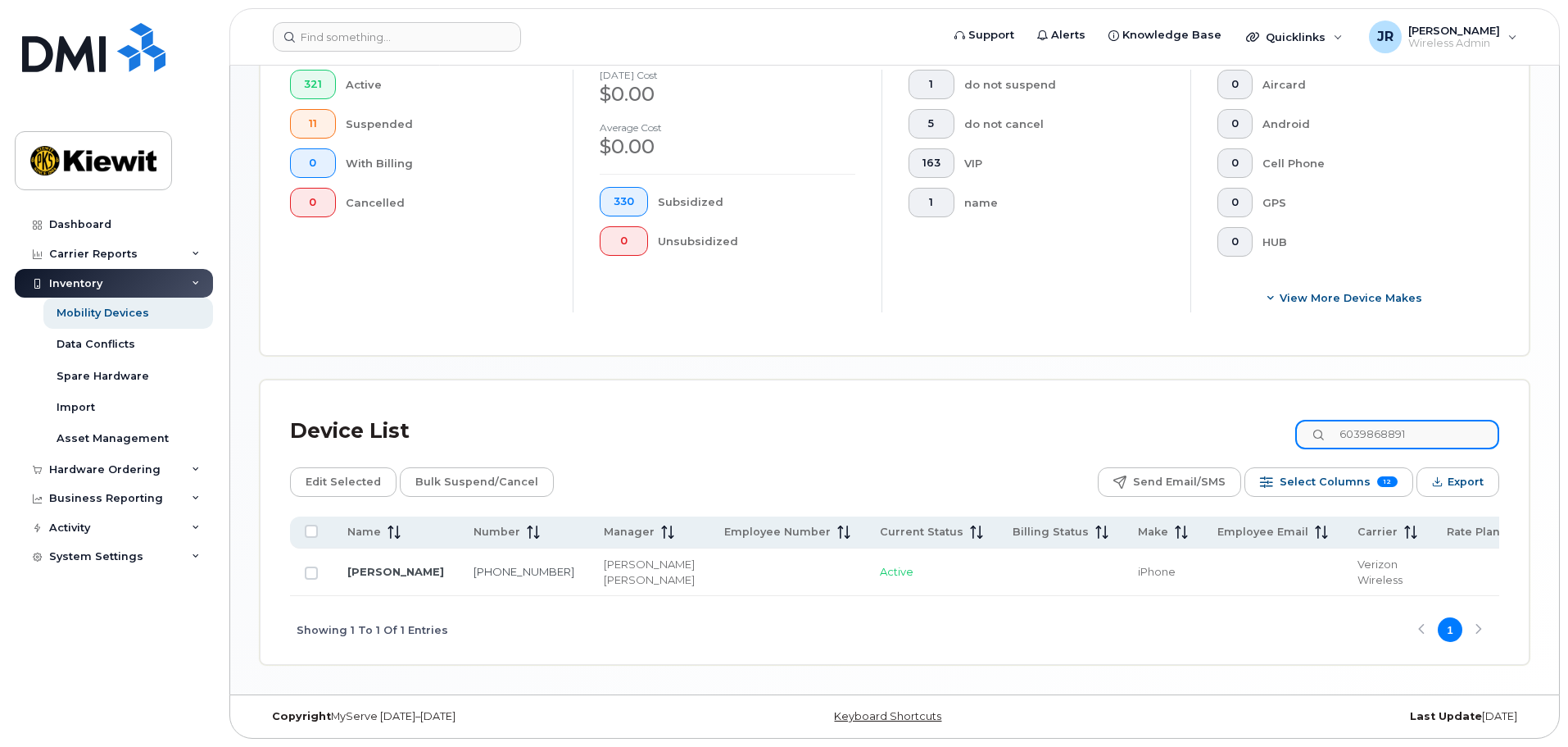
click at [1311, 419] on input "6039868891" at bounding box center [1397, 434] width 204 height 29
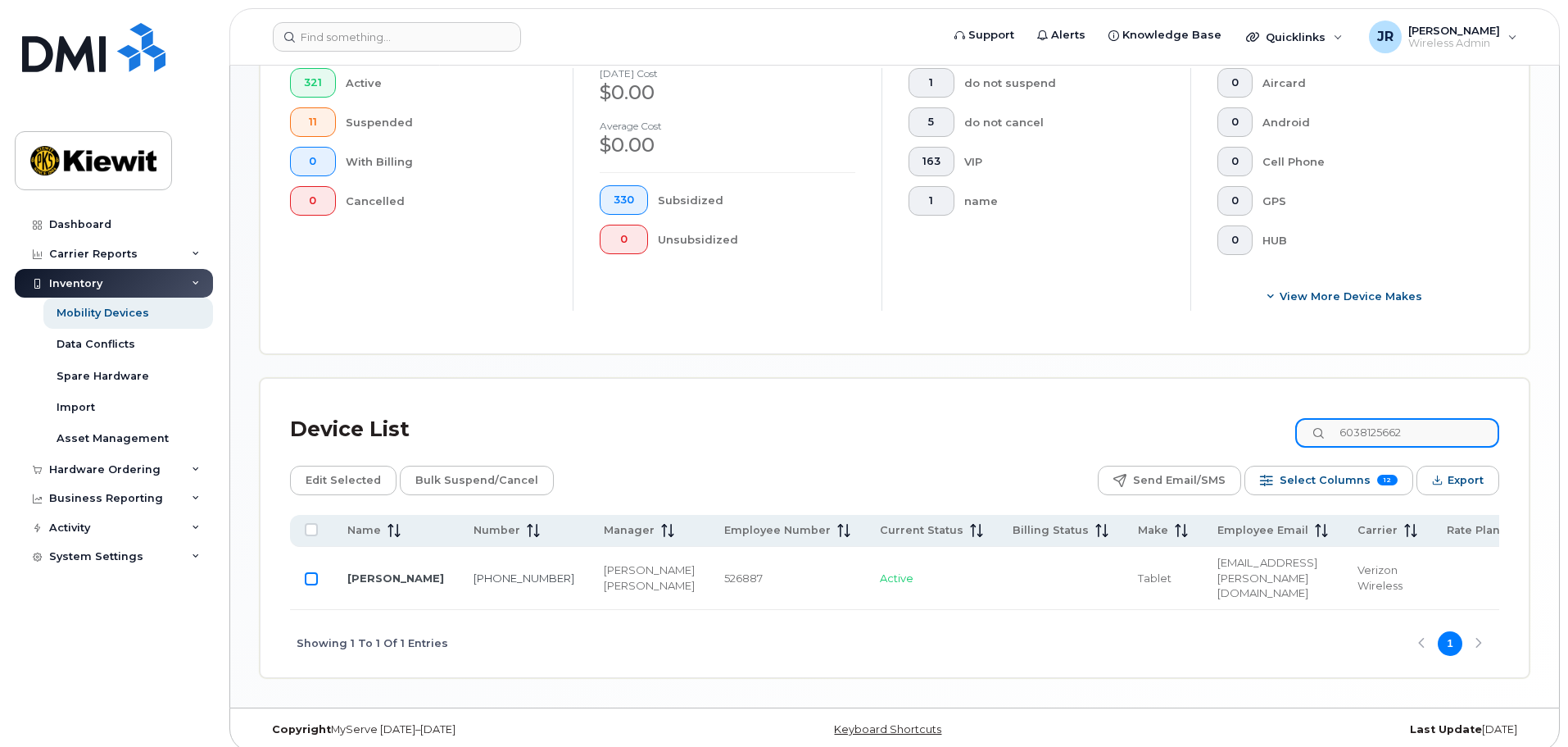
type input "6038125662"
click at [308, 572] on input "Row Unselected" at bounding box center [311, 579] width 13 height 13
checkbox input "true"
click at [311, 572] on input "Row Selected" at bounding box center [311, 579] width 13 height 13
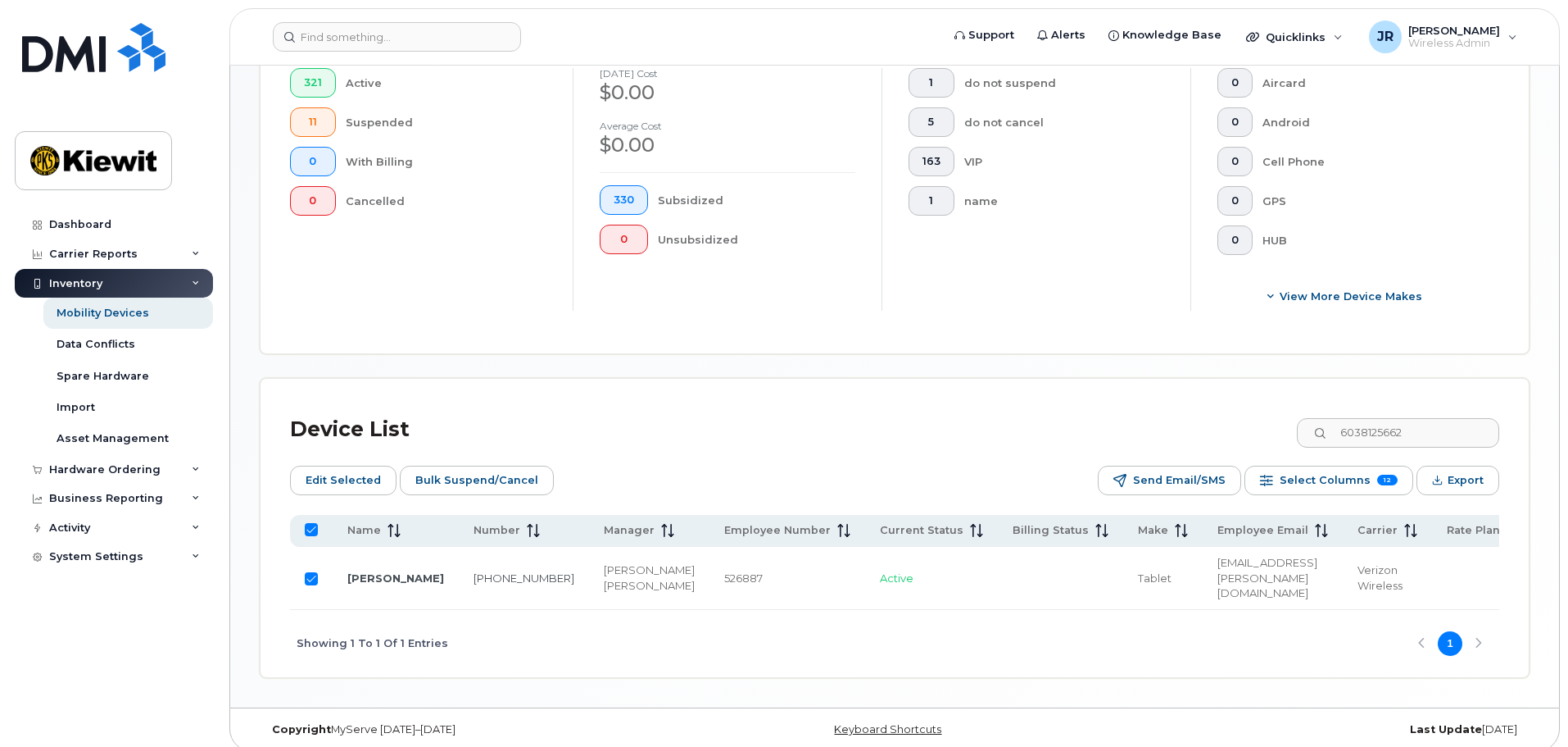
checkbox input "false"
drag, startPoint x: 1438, startPoint y: 414, endPoint x: 1326, endPoint y: 414, distance: 112.0
click at [1327, 418] on input "6038125662" at bounding box center [1397, 432] width 204 height 29
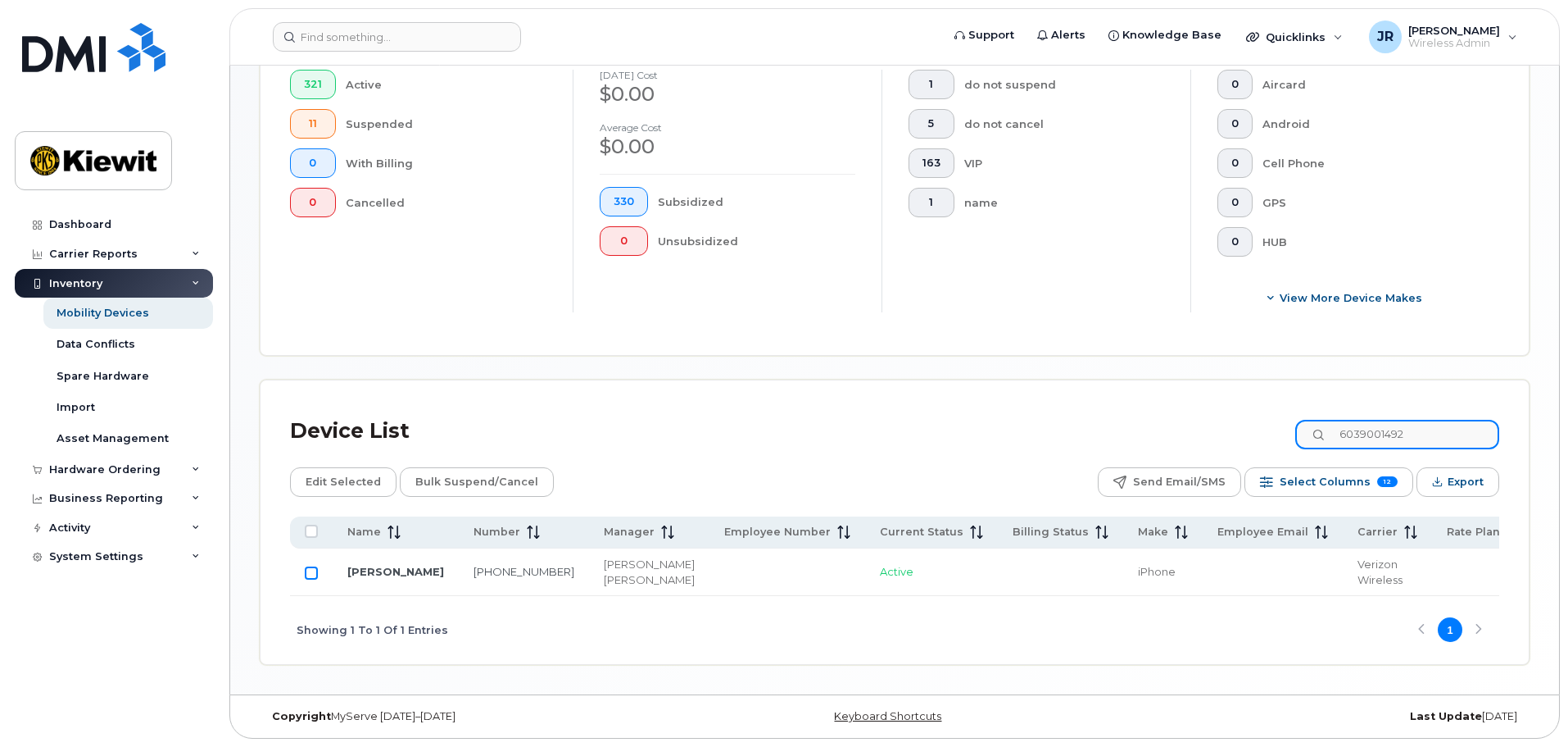
type input "6039001492"
click at [311, 568] on input "Row Unselected" at bounding box center [311, 573] width 13 height 13
checkbox input "true"
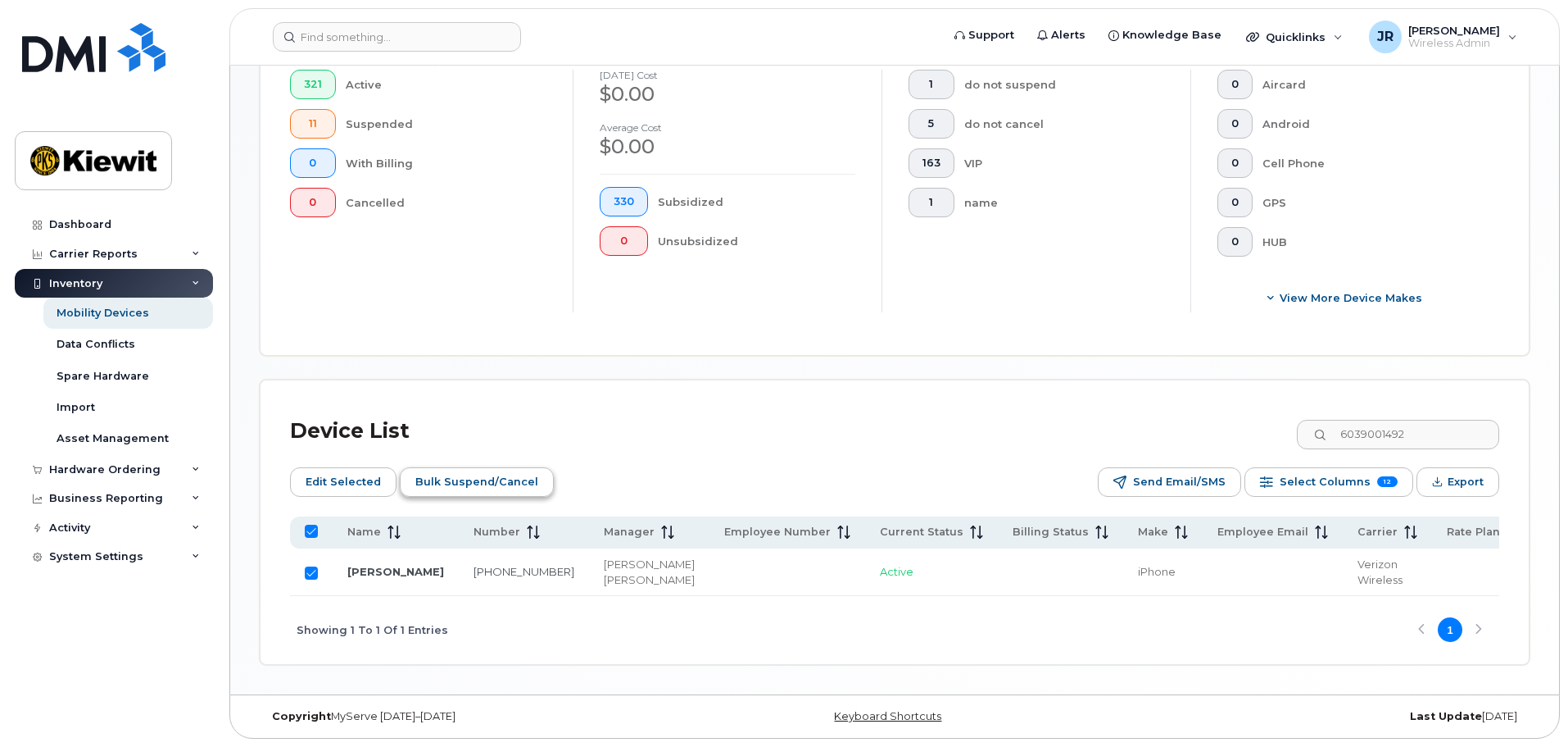
click at [484, 470] on span "Bulk Suspend/Cancel" at bounding box center [476, 482] width 123 height 24
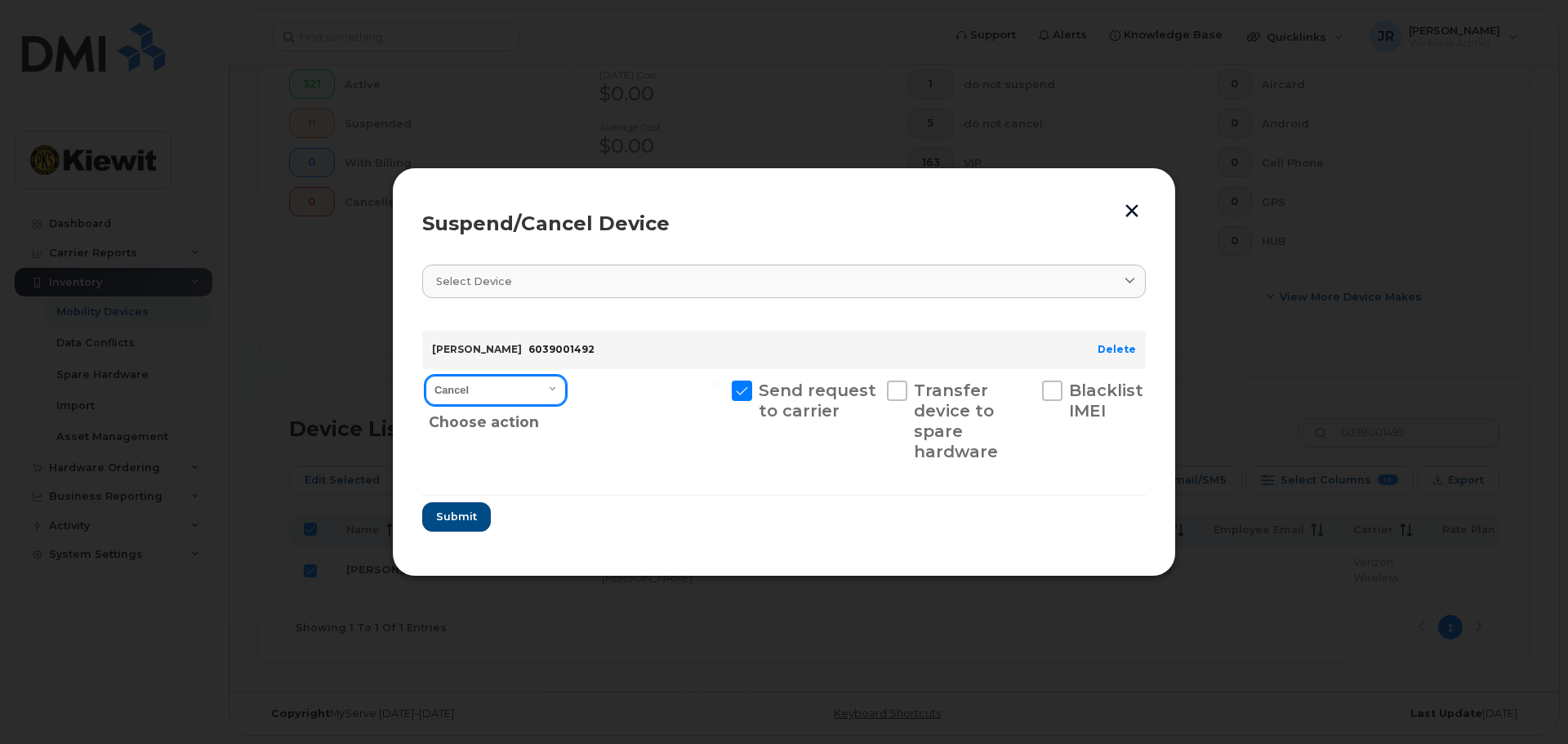
click at [499, 382] on select "Cancel Suspend - Reduced Rate Suspend - Full Rate Suspend - Lost Device/Stolen …" at bounding box center [495, 390] width 140 height 29
select select "[object Object]"
click at [425, 376] on select "Cancel Suspend - Reduced Rate Suspend - Full Rate Suspend - Lost Device/Stolen …" at bounding box center [495, 390] width 140 height 29
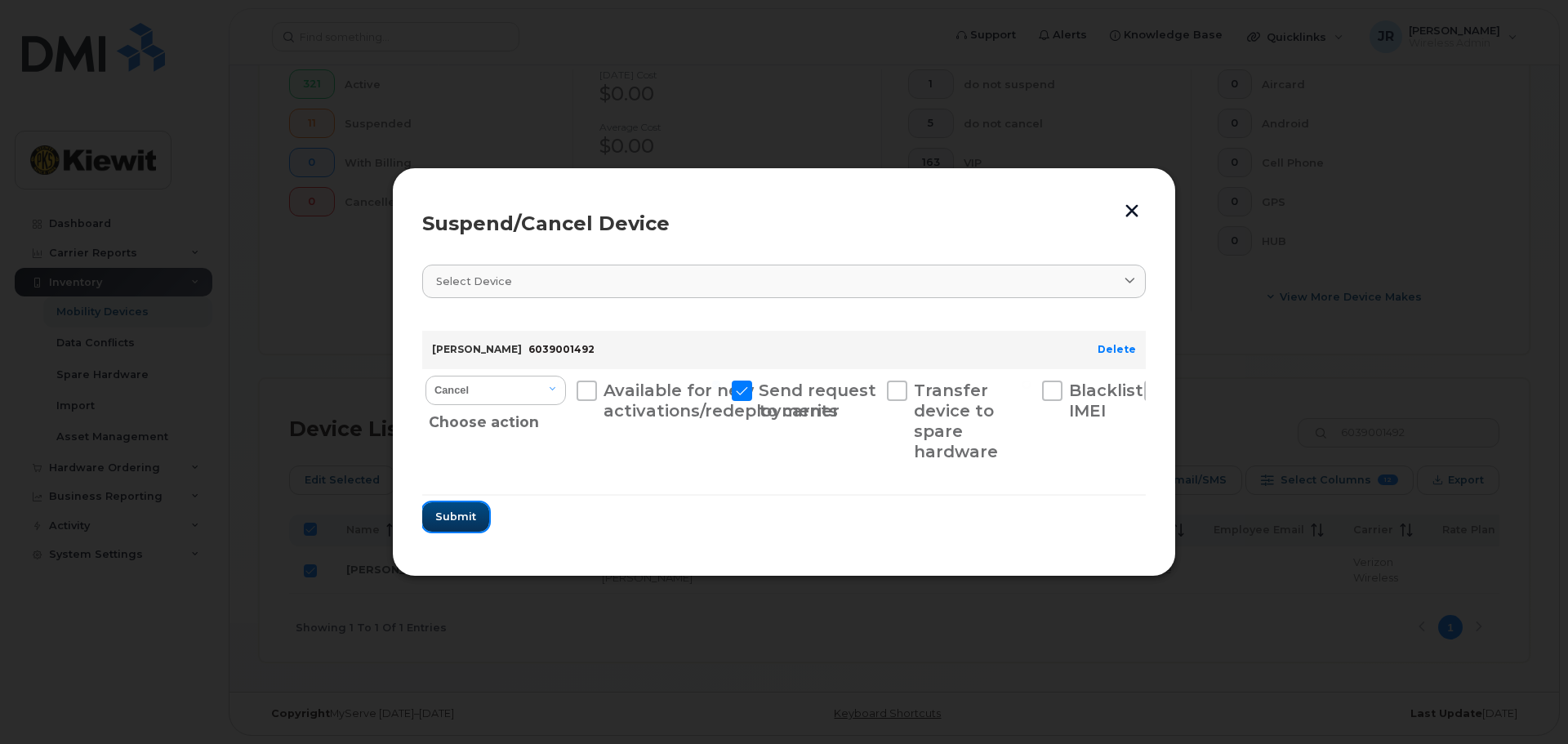
click at [460, 512] on span "Submit" at bounding box center [456, 516] width 41 height 15
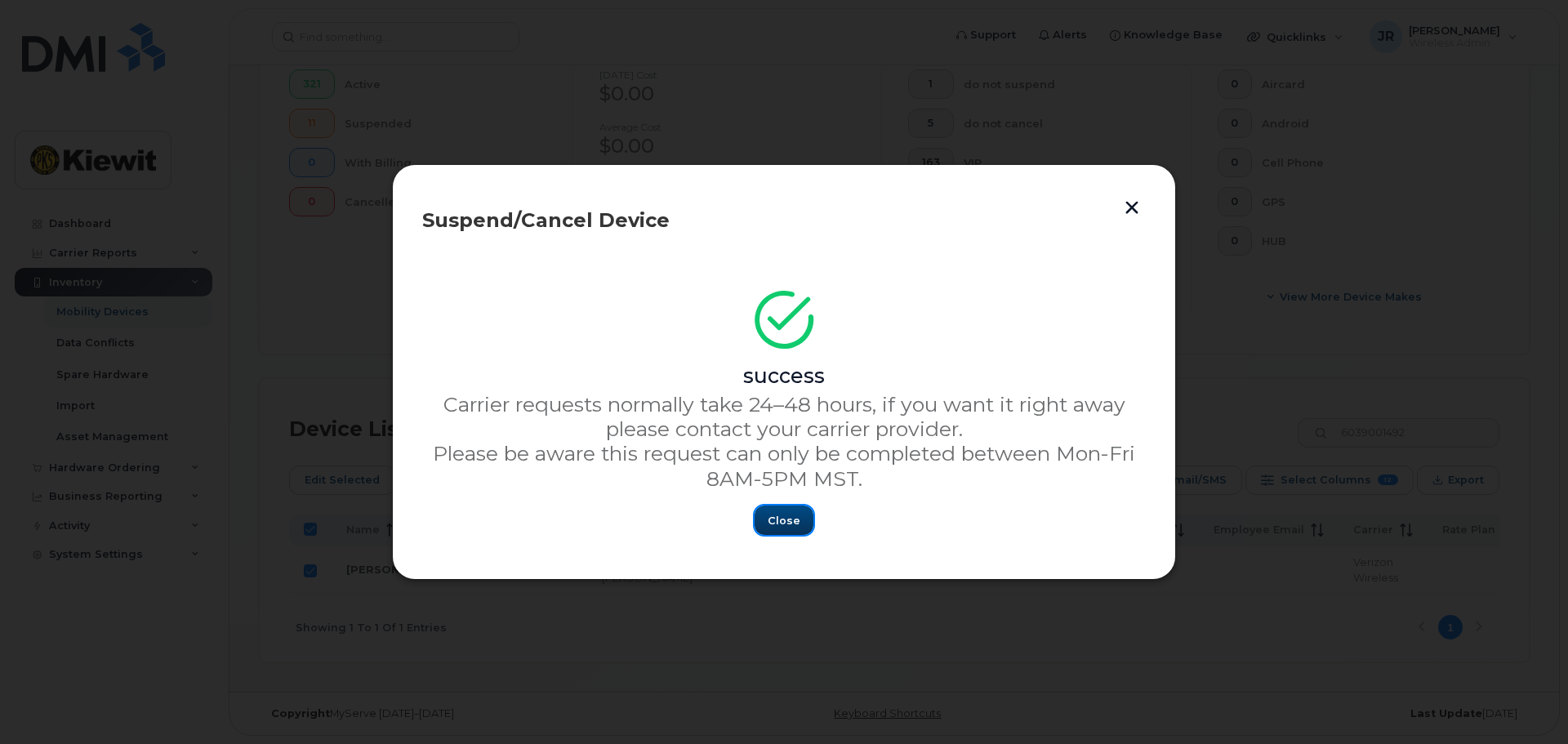
click at [801, 528] on button "Close" at bounding box center [784, 519] width 59 height 29
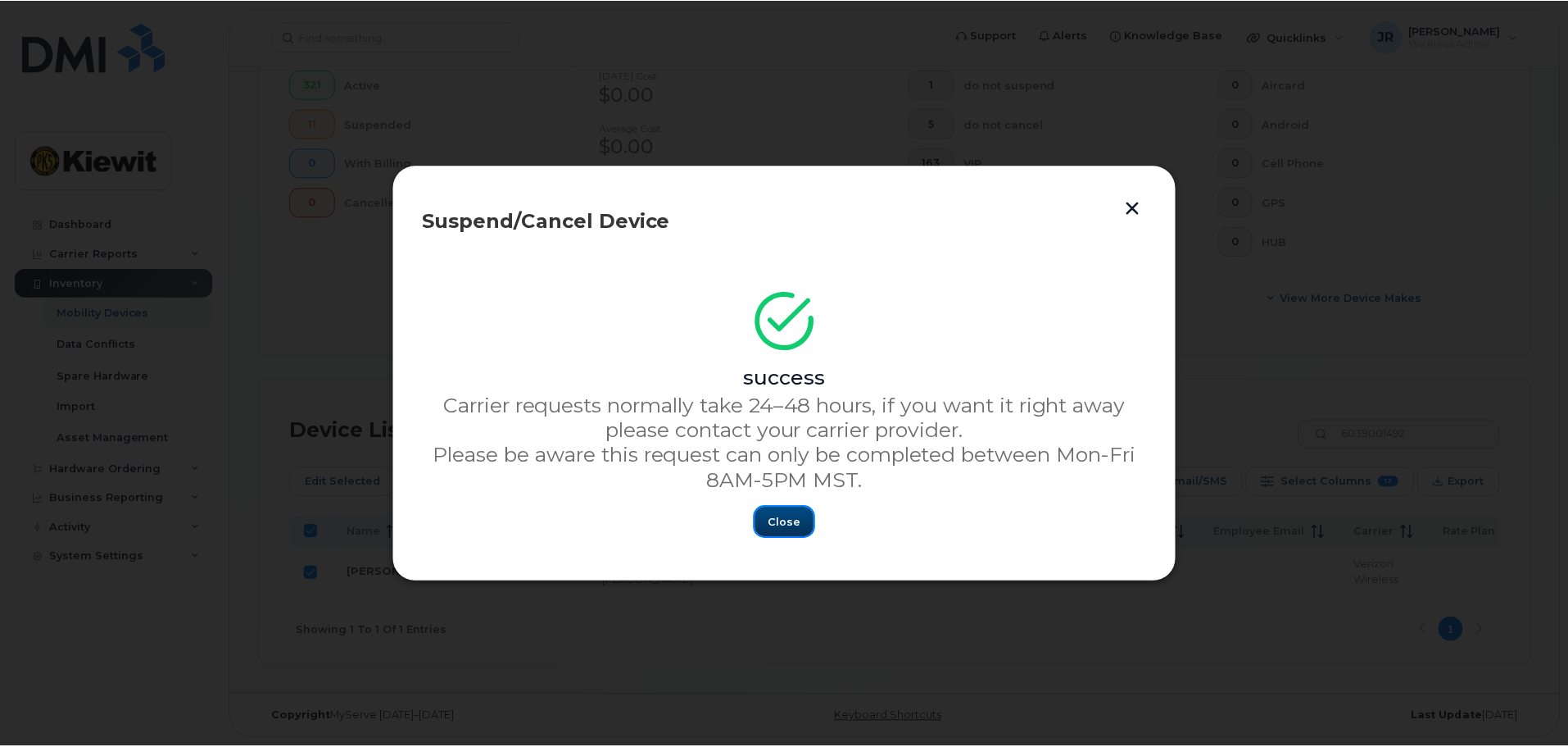
scroll to position [471, 0]
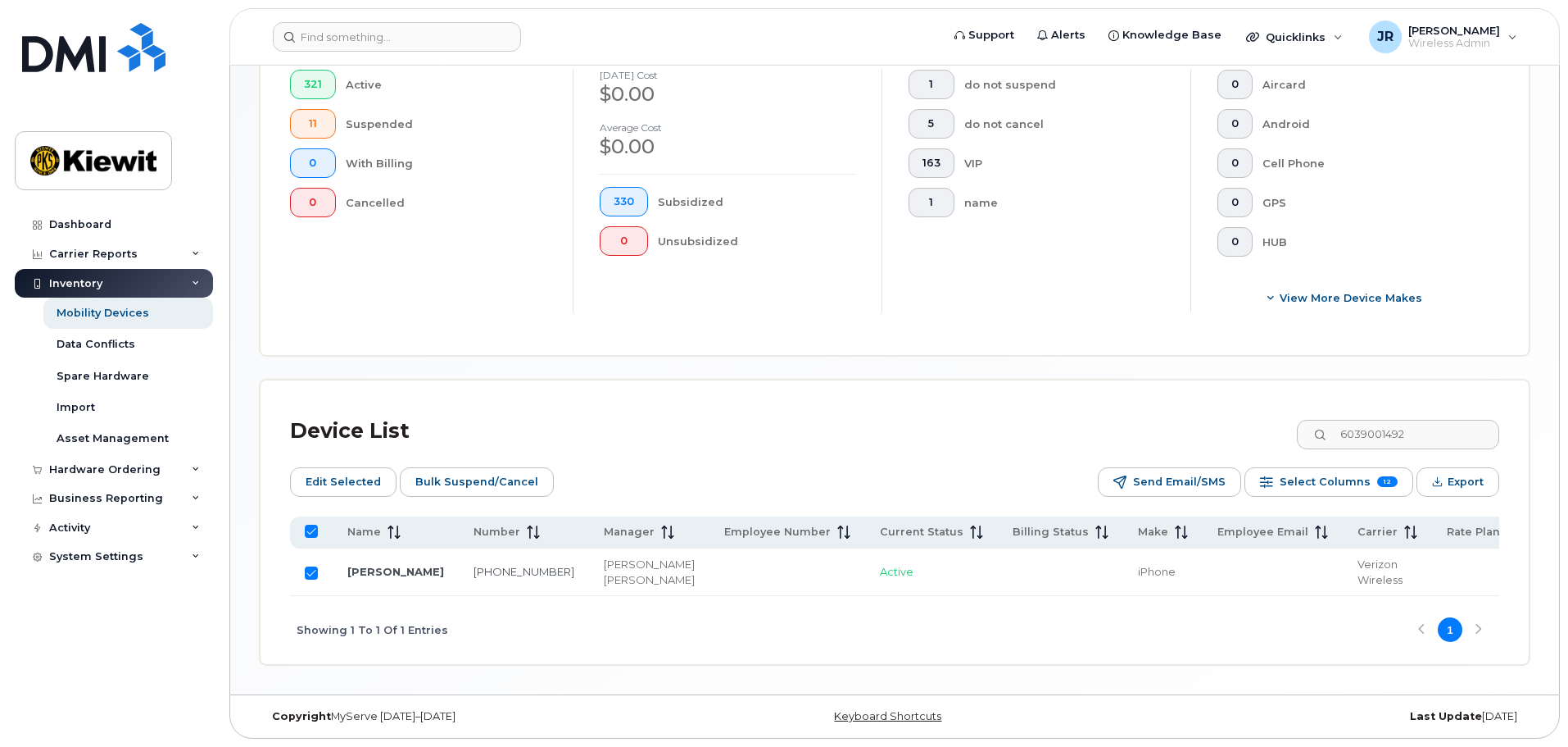
click at [311, 567] on input "Row Selected" at bounding box center [311, 573] width 13 height 13
checkbox input "false"
drag, startPoint x: 1454, startPoint y: 421, endPoint x: 1262, endPoint y: 419, distance: 192.0
click at [1266, 417] on div "Device List 6039001492" at bounding box center [895, 431] width 1209 height 43
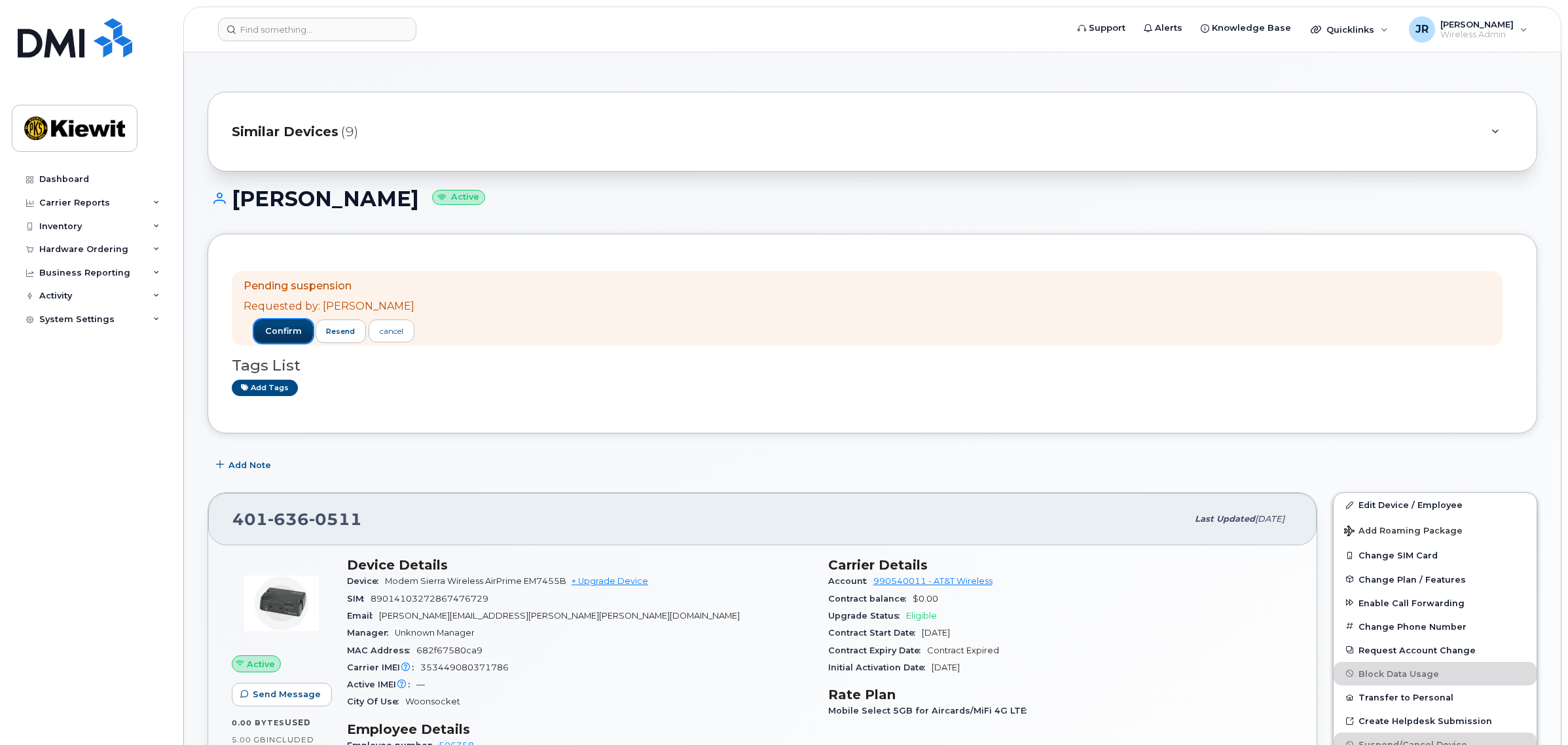
click at [278, 327] on span "confirm" at bounding box center [283, 331] width 37 height 12
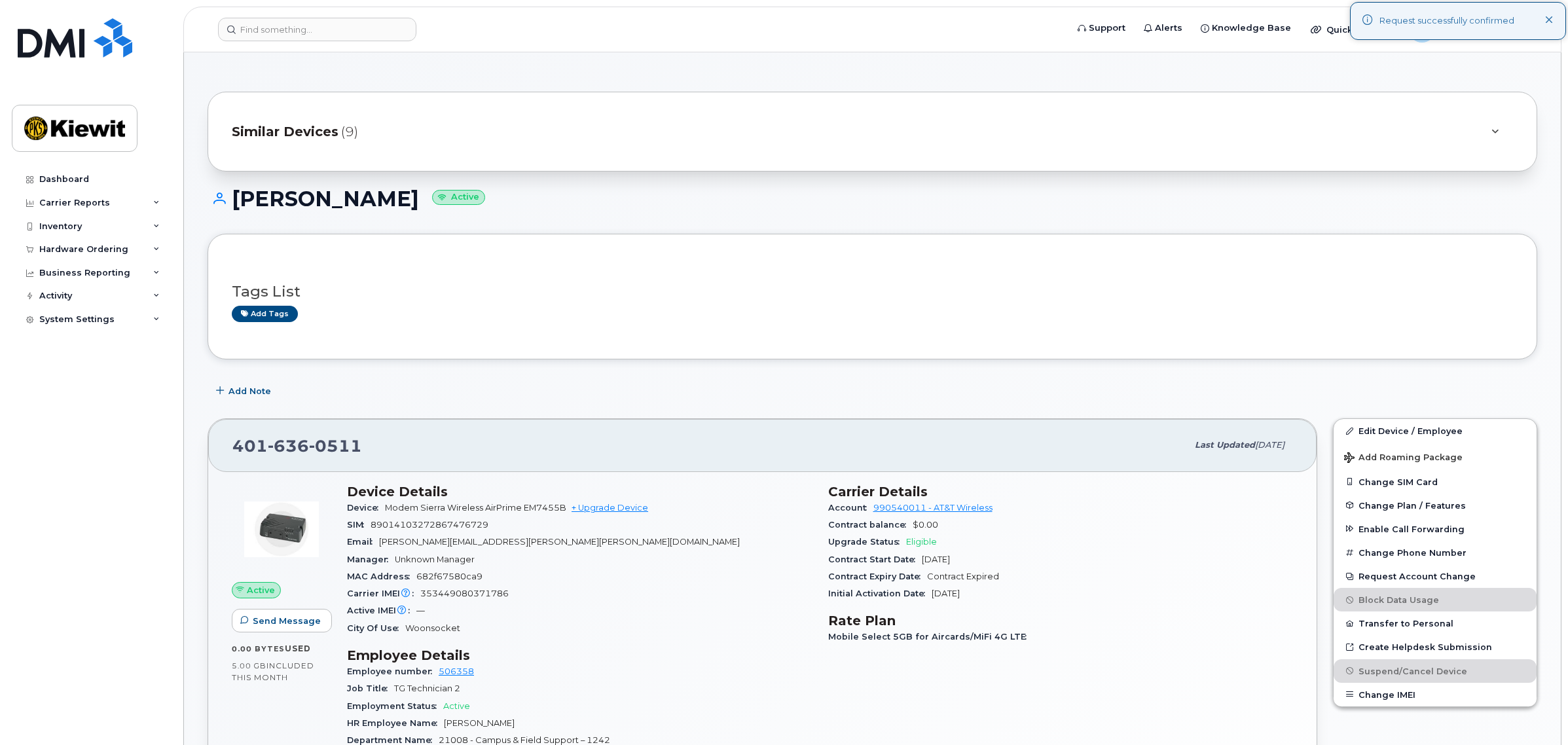
click at [377, 128] on div "Similar Devices (9)" at bounding box center [854, 131] width 1244 height 32
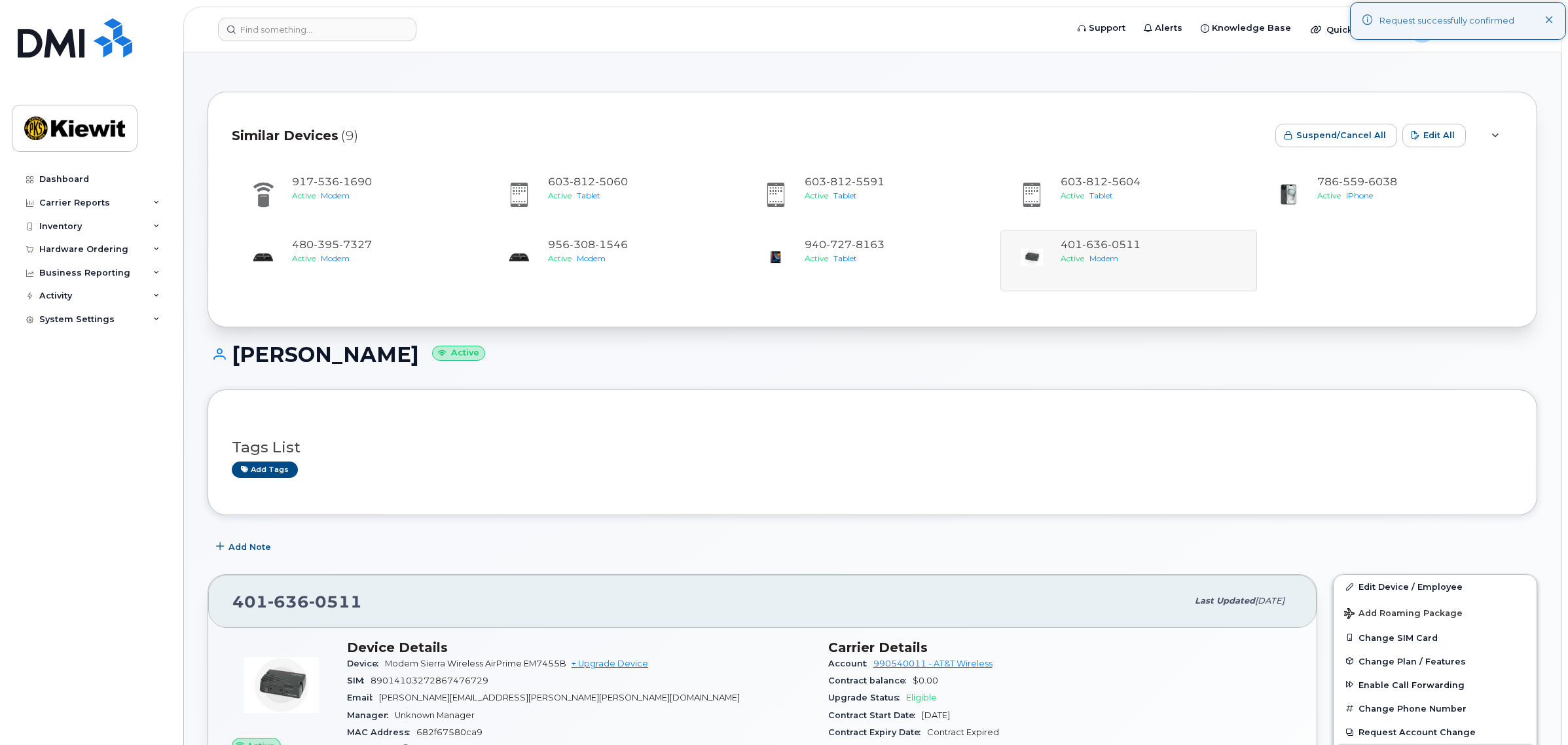
click at [380, 128] on div "Similar Devices (9)" at bounding box center [749, 135] width 1033 height 39
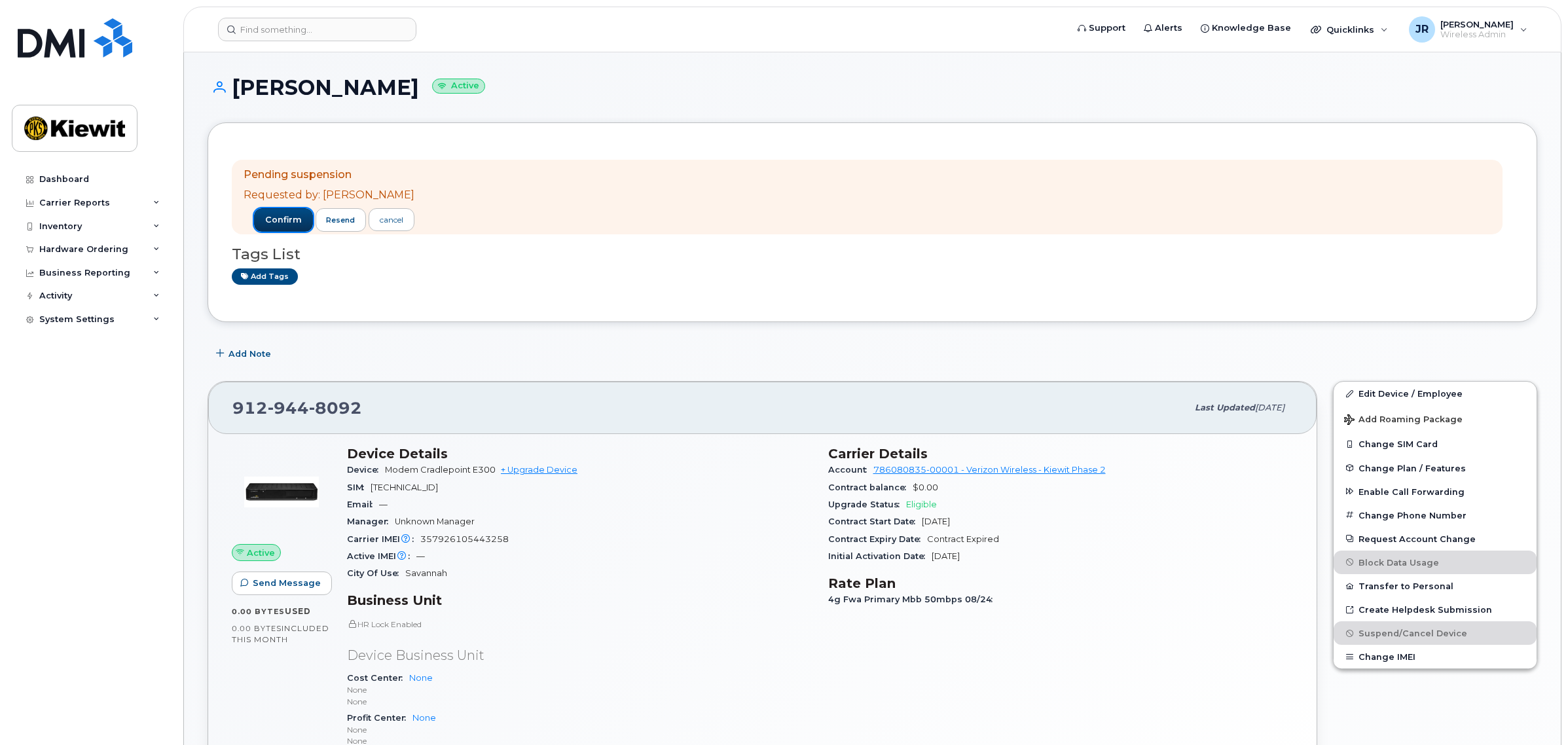
click at [276, 218] on span "confirm" at bounding box center [283, 220] width 37 height 12
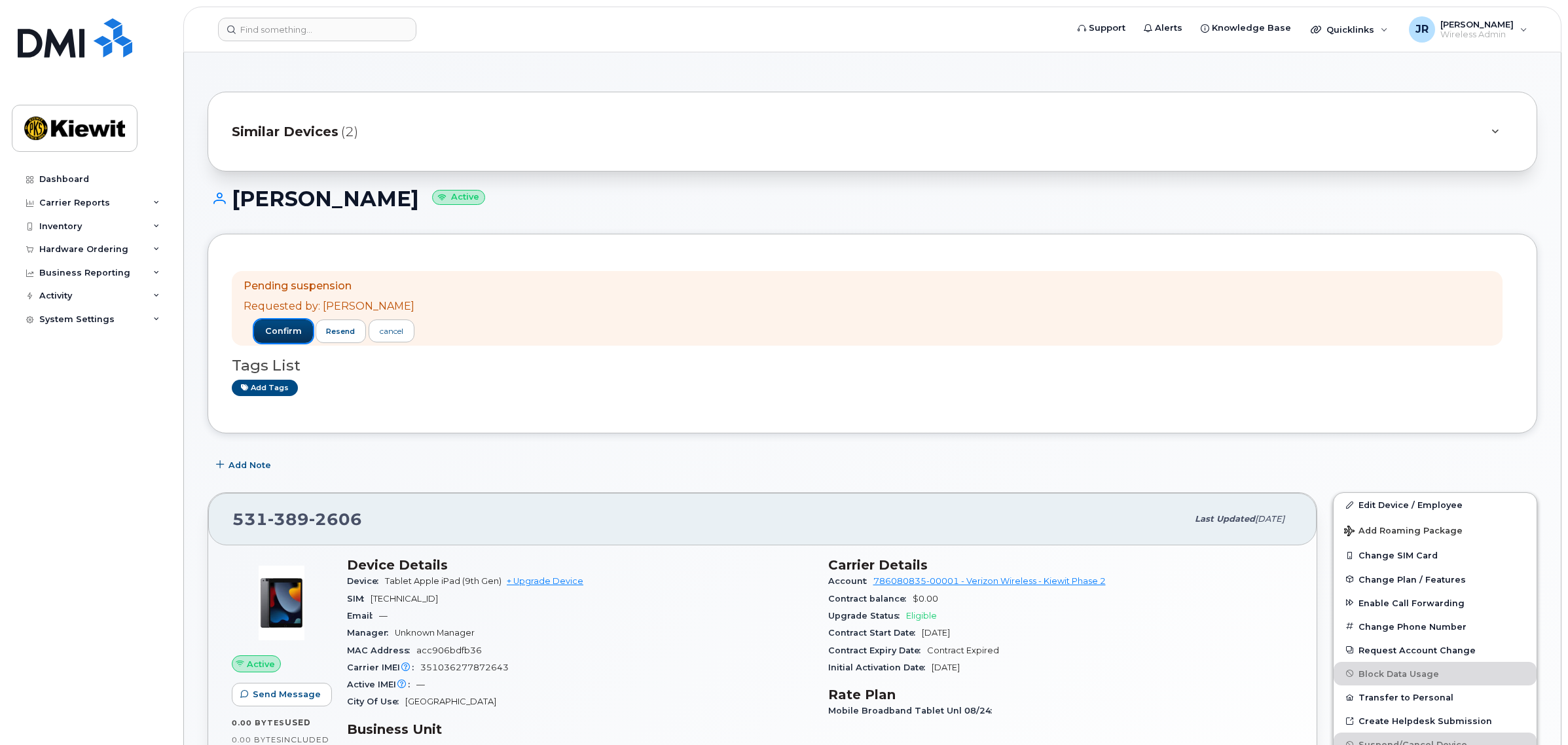
click at [273, 330] on span "confirm" at bounding box center [283, 331] width 37 height 12
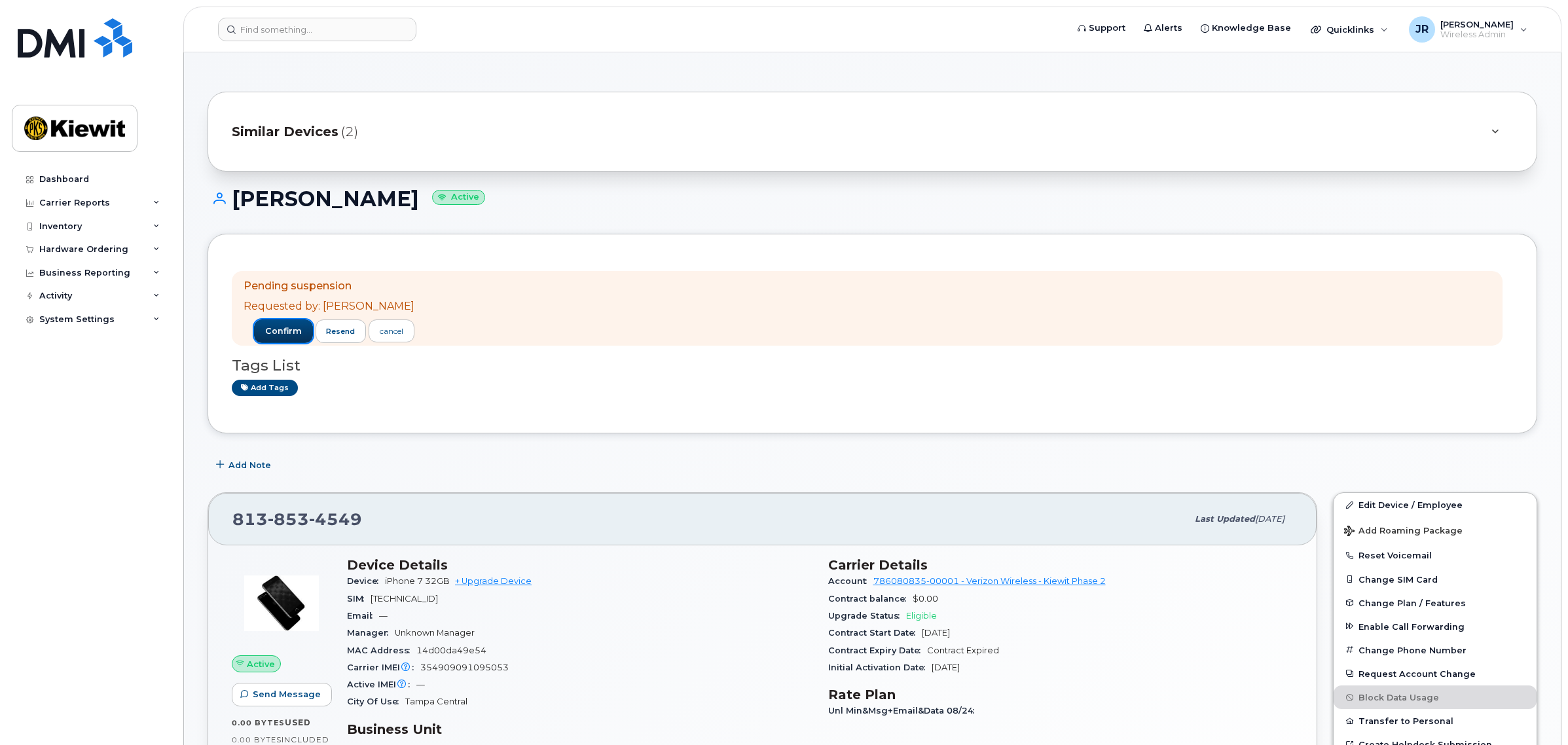
click at [272, 330] on span "confirm" at bounding box center [283, 331] width 37 height 12
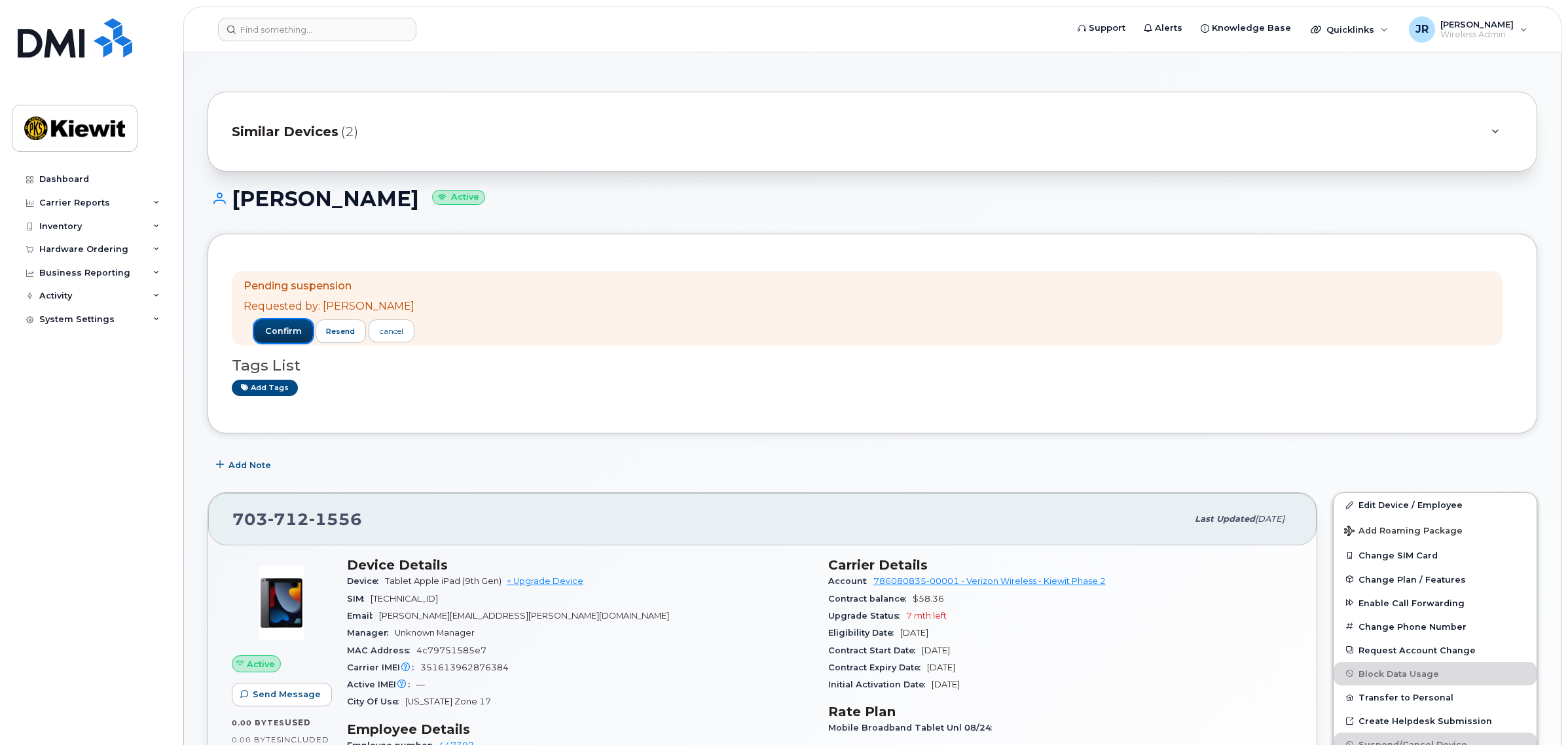
click at [270, 331] on span "confirm" at bounding box center [283, 331] width 37 height 12
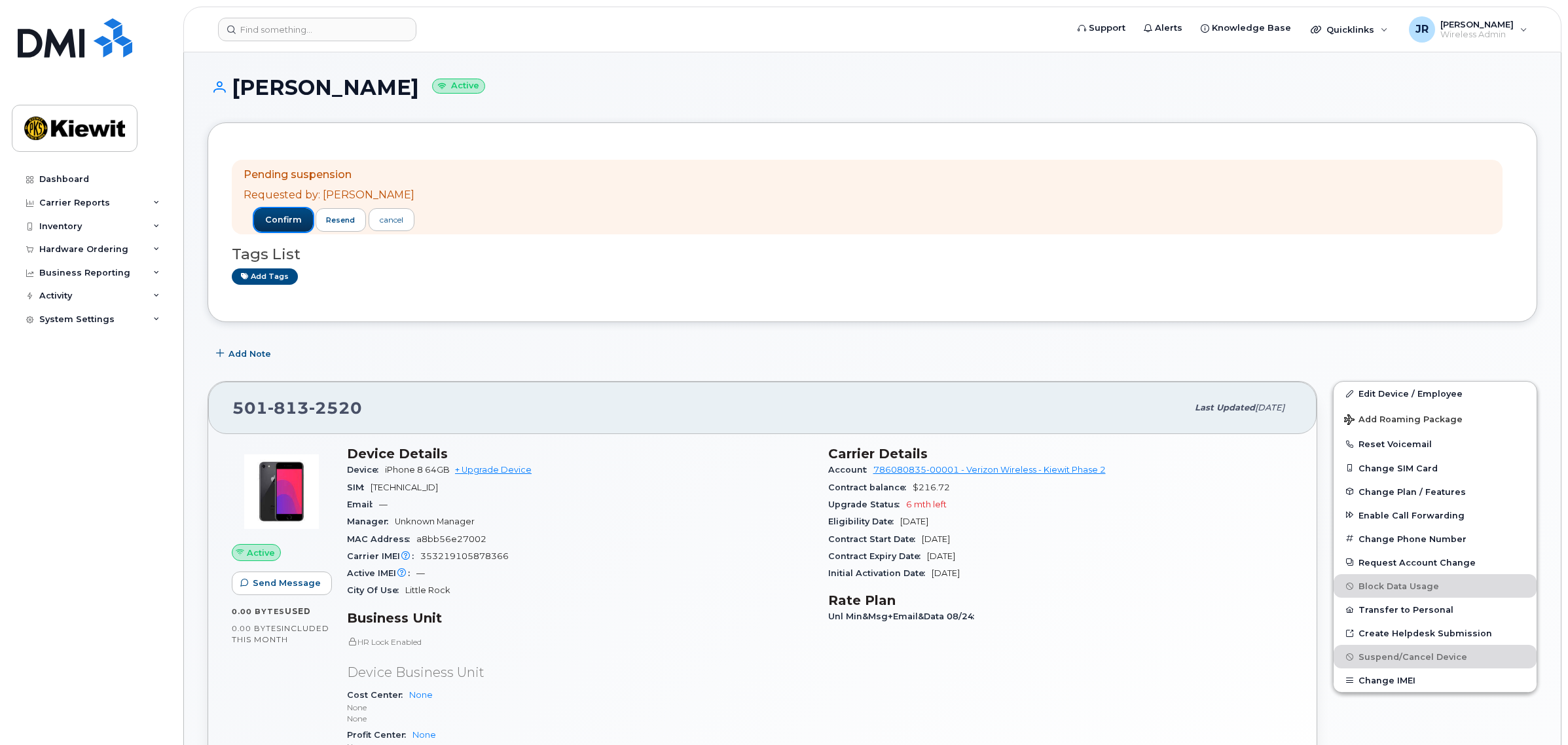
click at [287, 221] on span "confirm" at bounding box center [283, 220] width 37 height 12
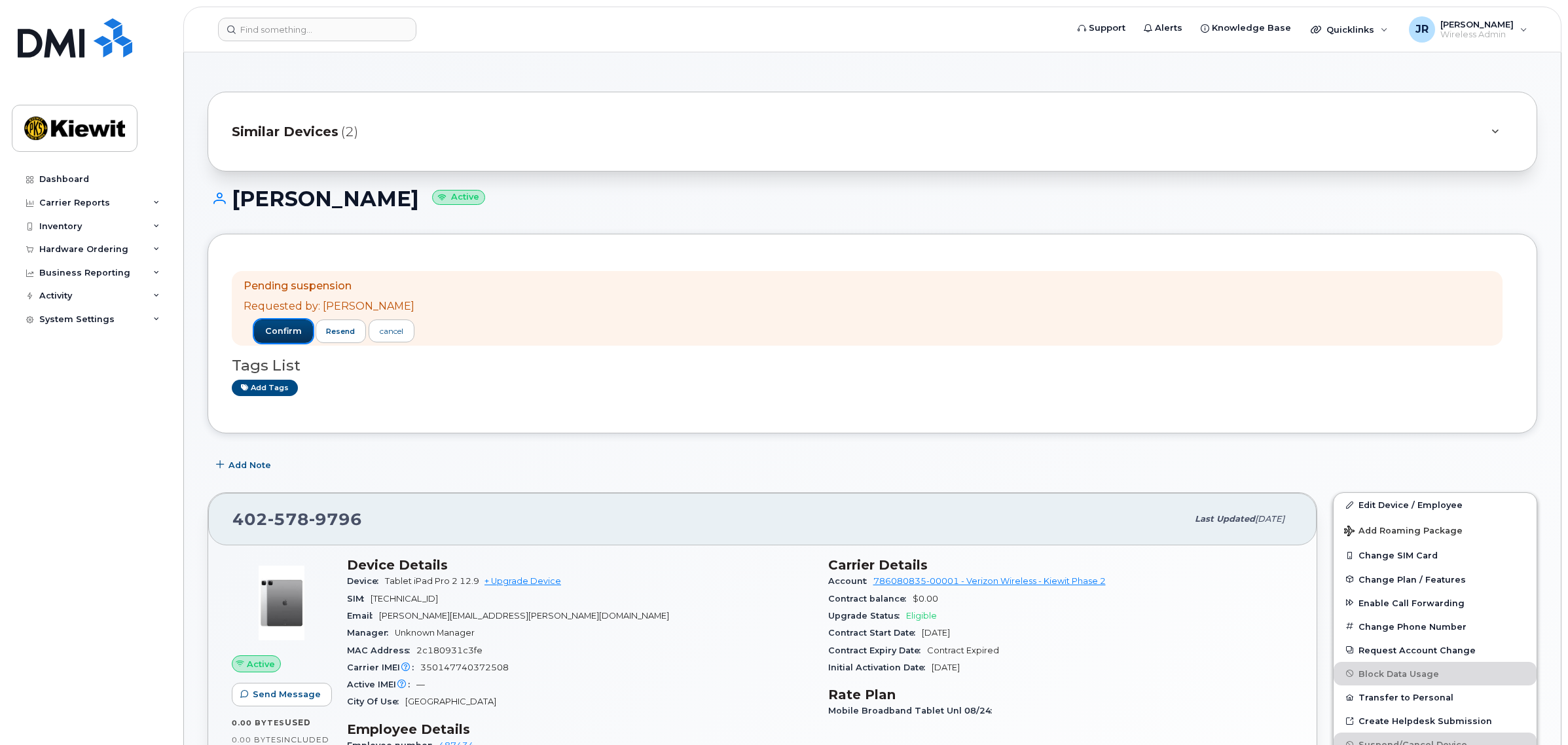
click at [265, 329] on span "confirm" at bounding box center [283, 331] width 37 height 12
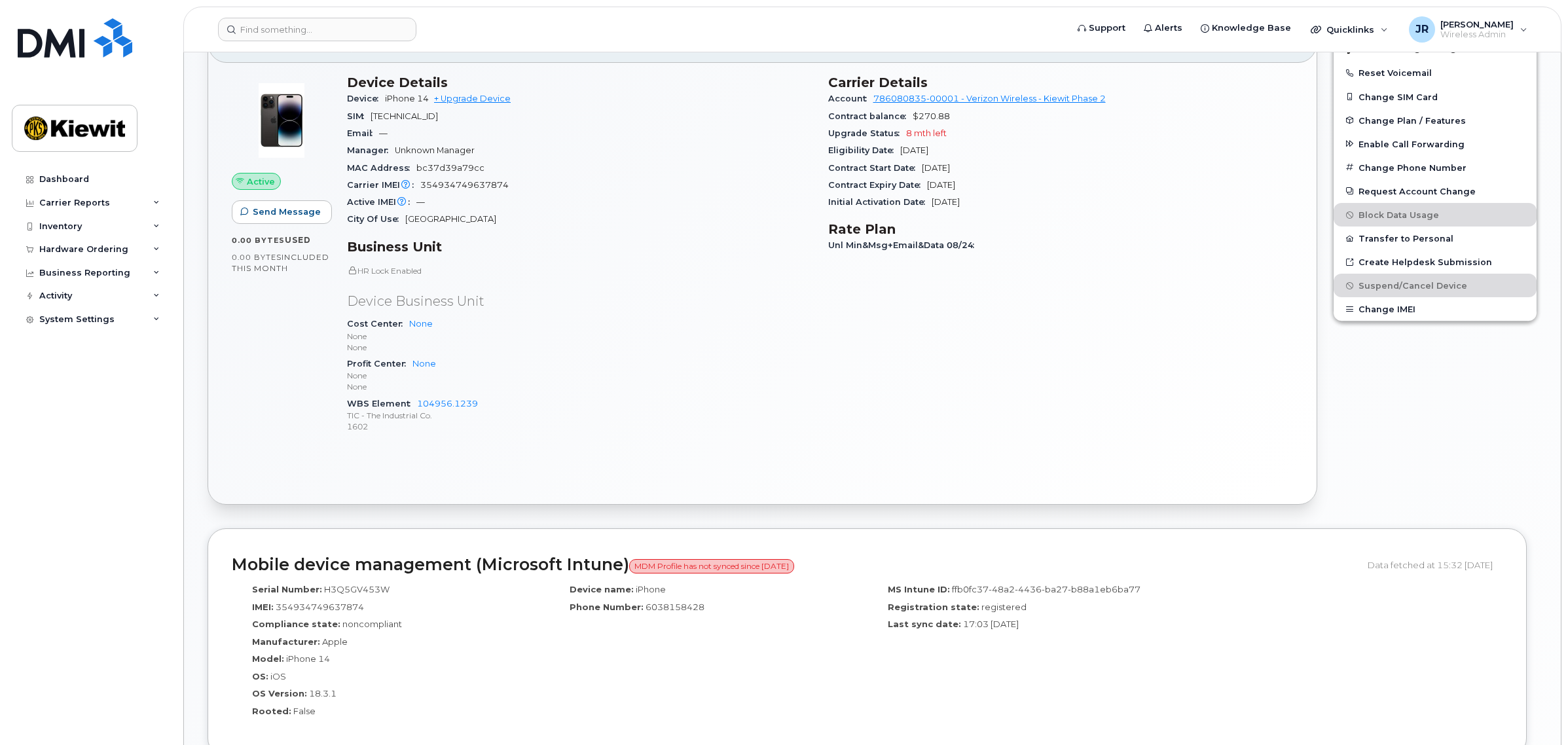
scroll to position [156, 0]
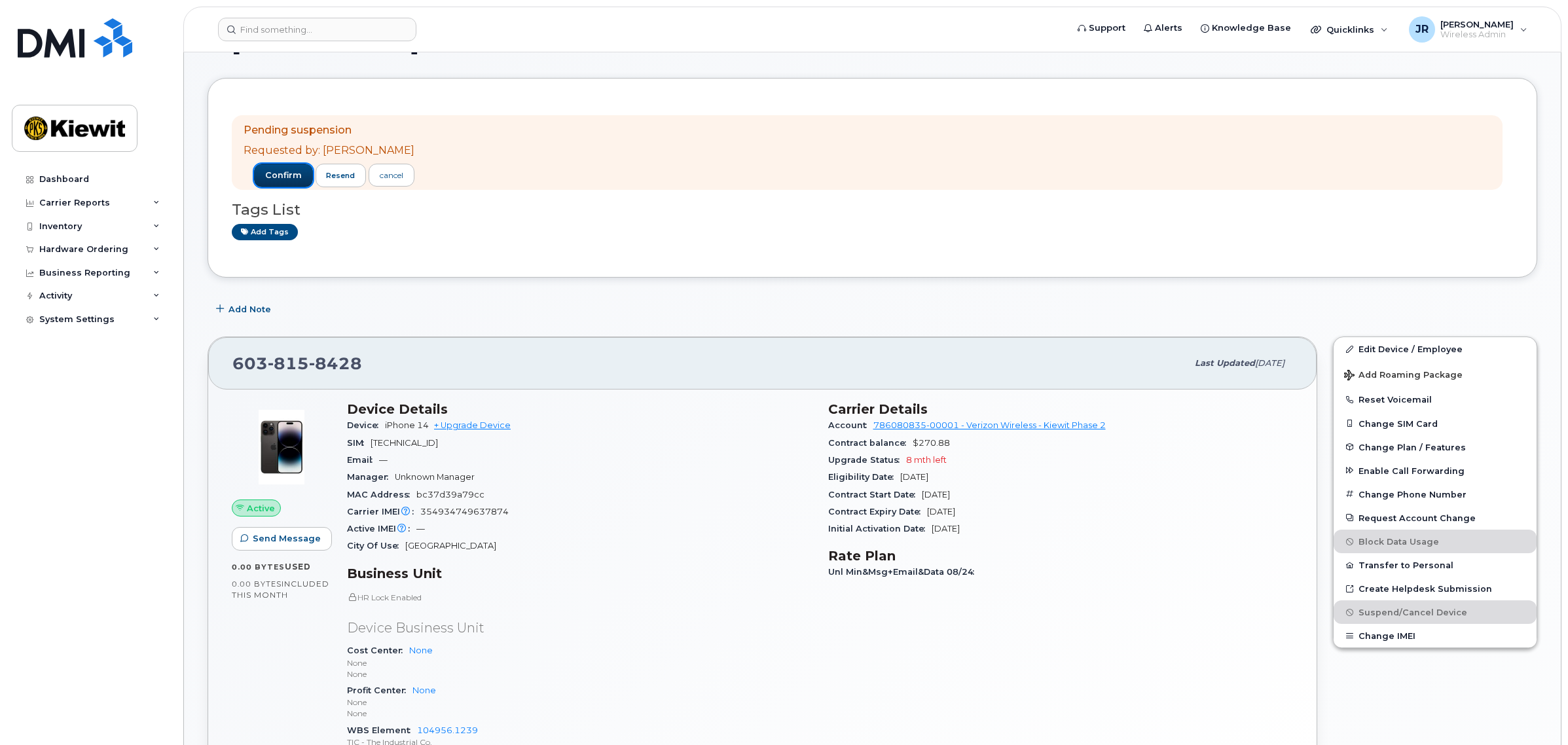
click at [274, 174] on span "confirm" at bounding box center [283, 175] width 37 height 12
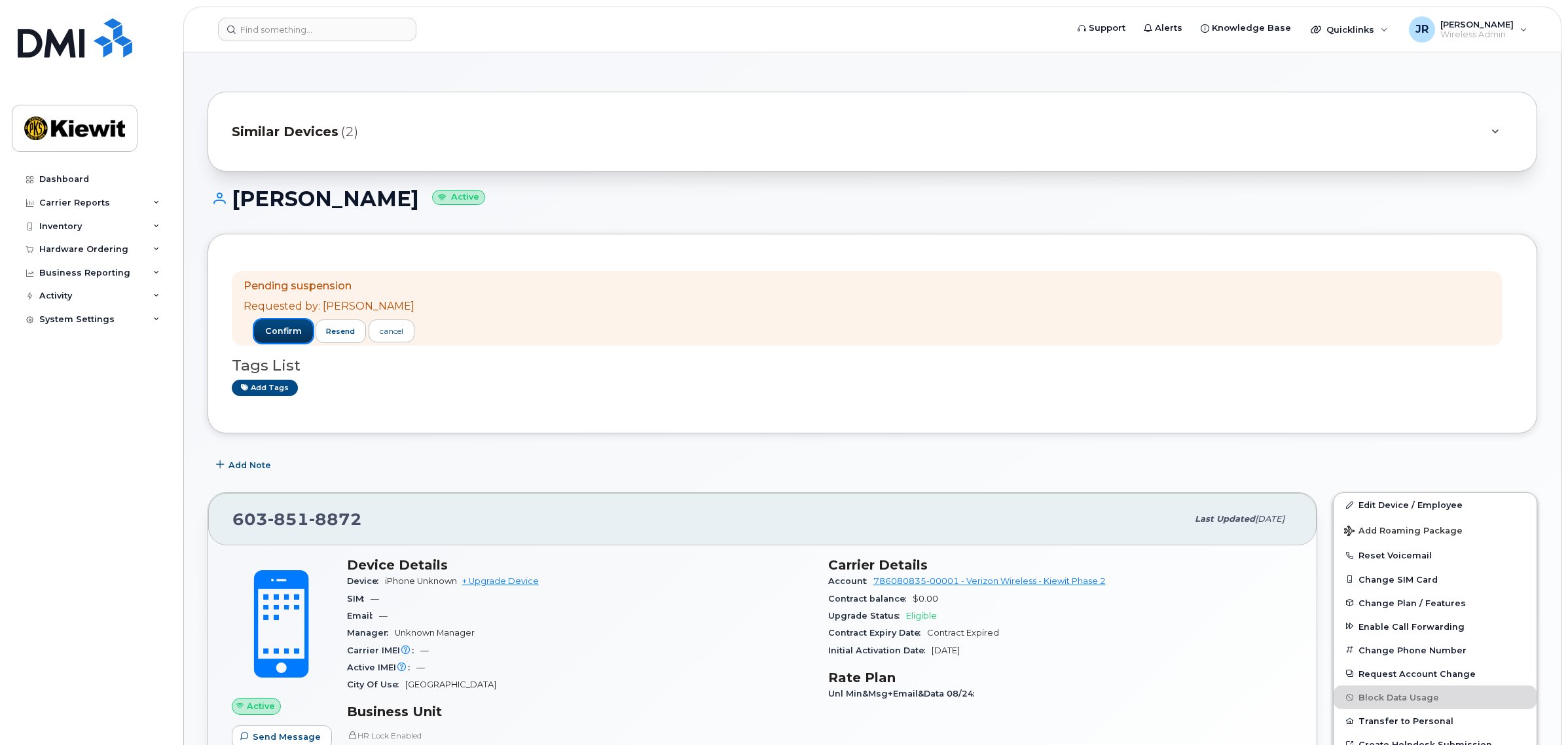
click at [270, 330] on span "confirm" at bounding box center [283, 331] width 37 height 12
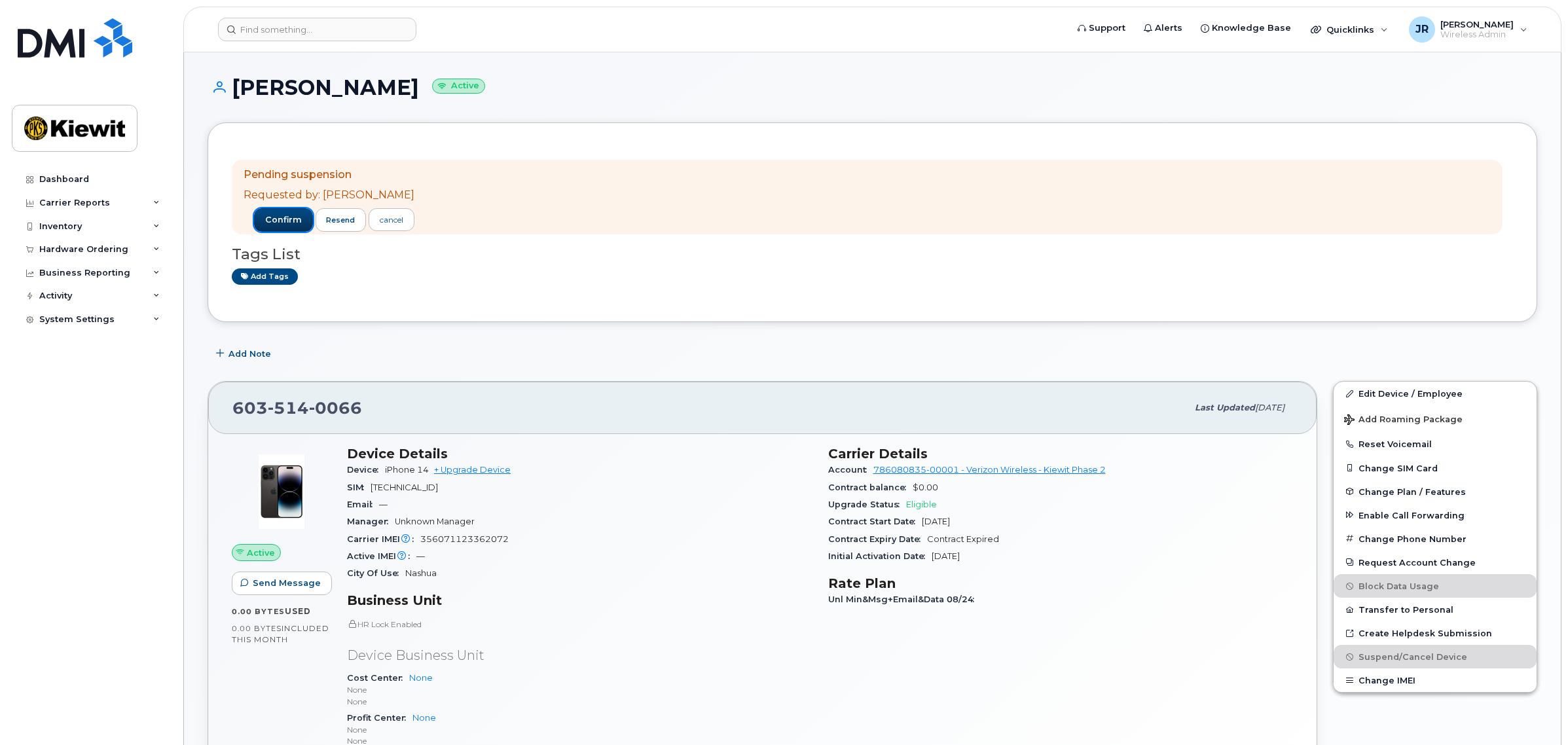
click at [281, 216] on span "confirm" at bounding box center [283, 220] width 37 height 12
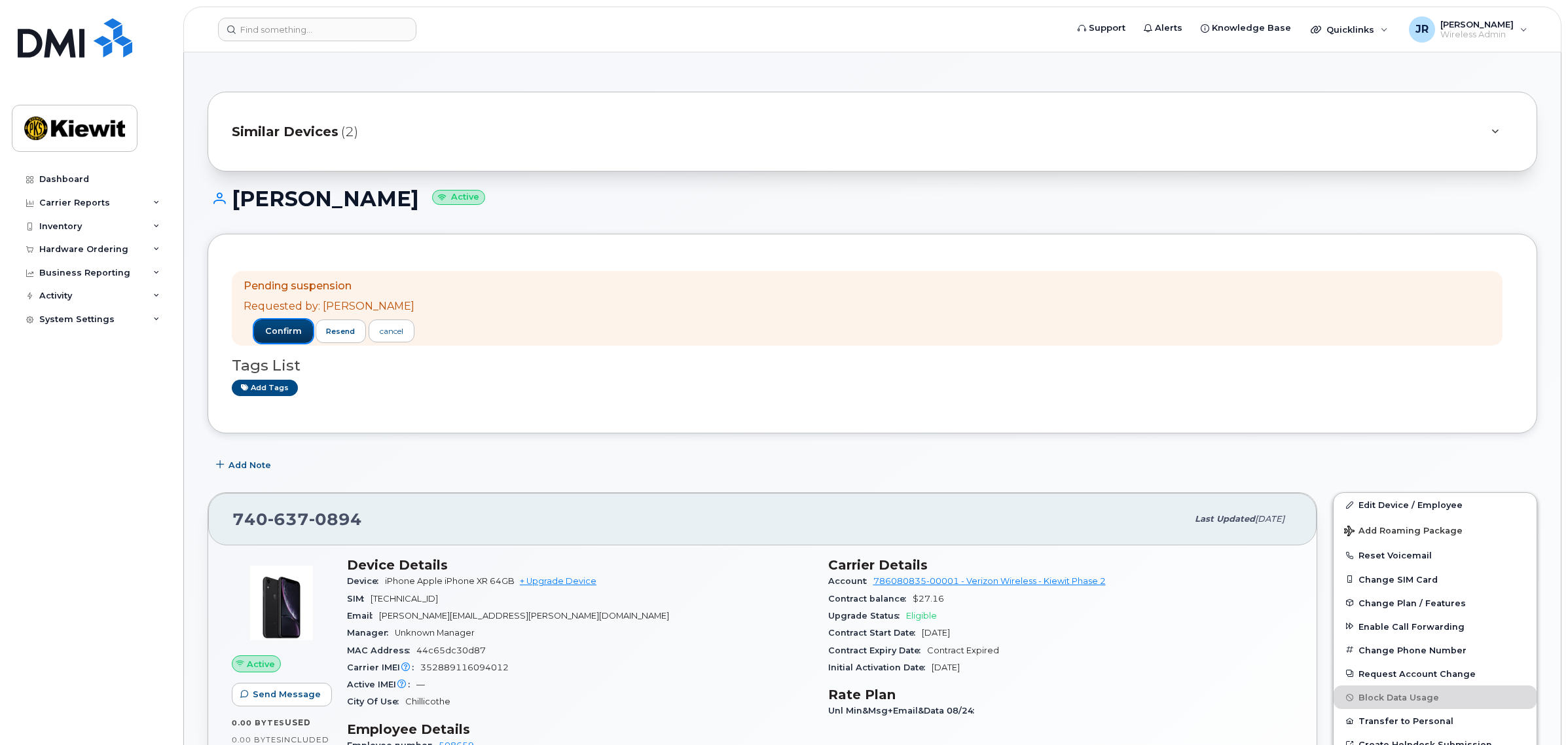
click at [280, 330] on span "confirm" at bounding box center [283, 331] width 37 height 12
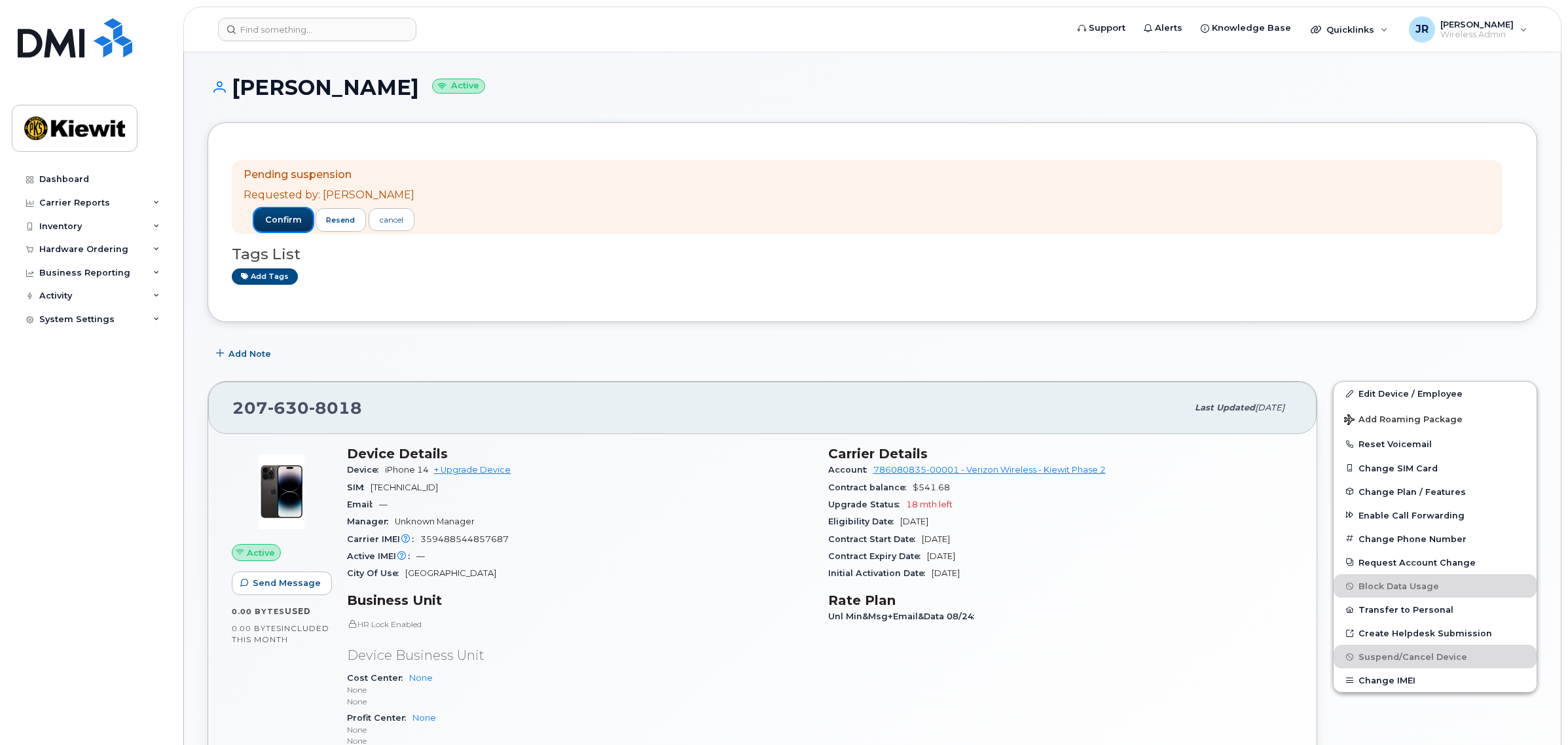
click at [277, 220] on span "confirm" at bounding box center [283, 220] width 37 height 12
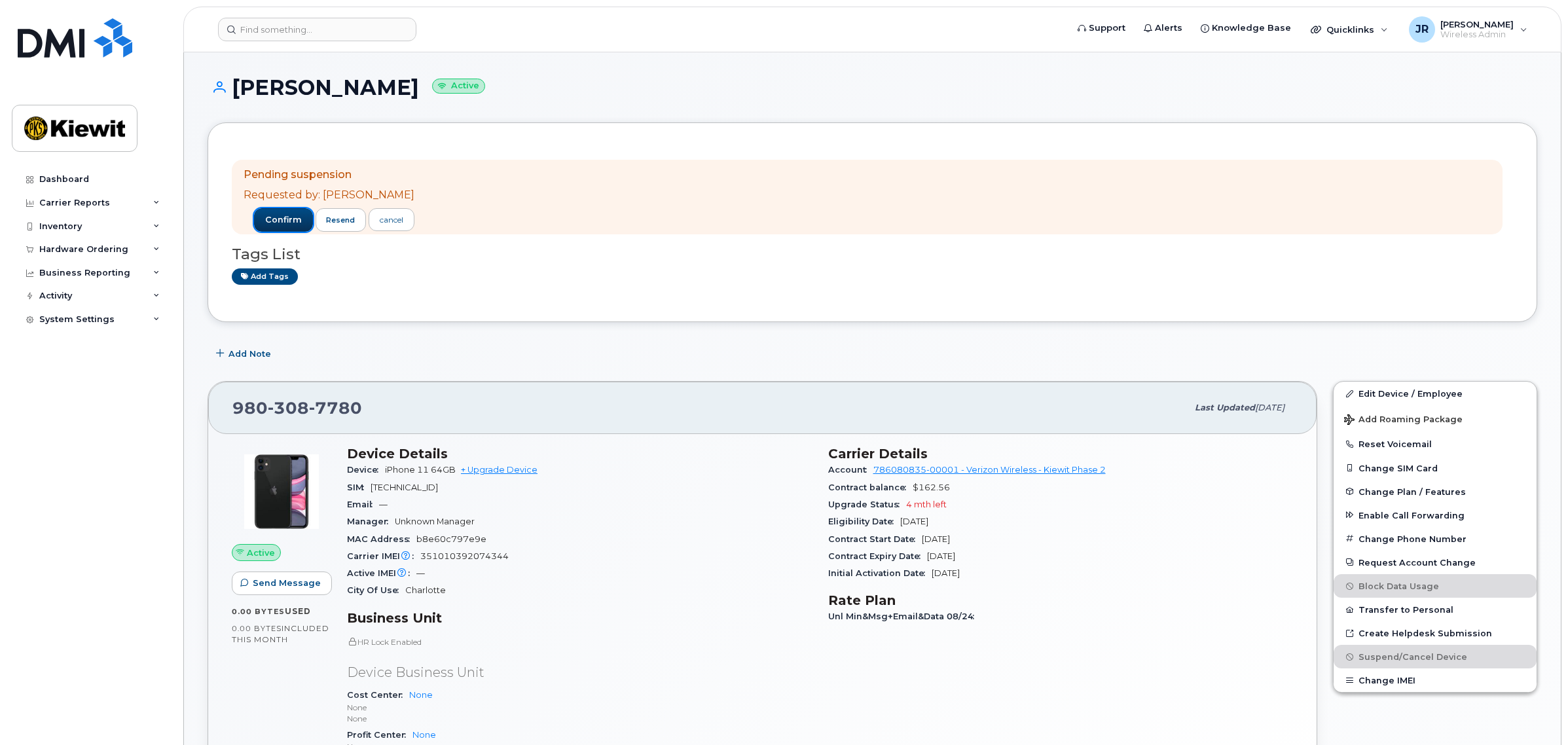
click at [276, 217] on span "confirm" at bounding box center [283, 220] width 37 height 12
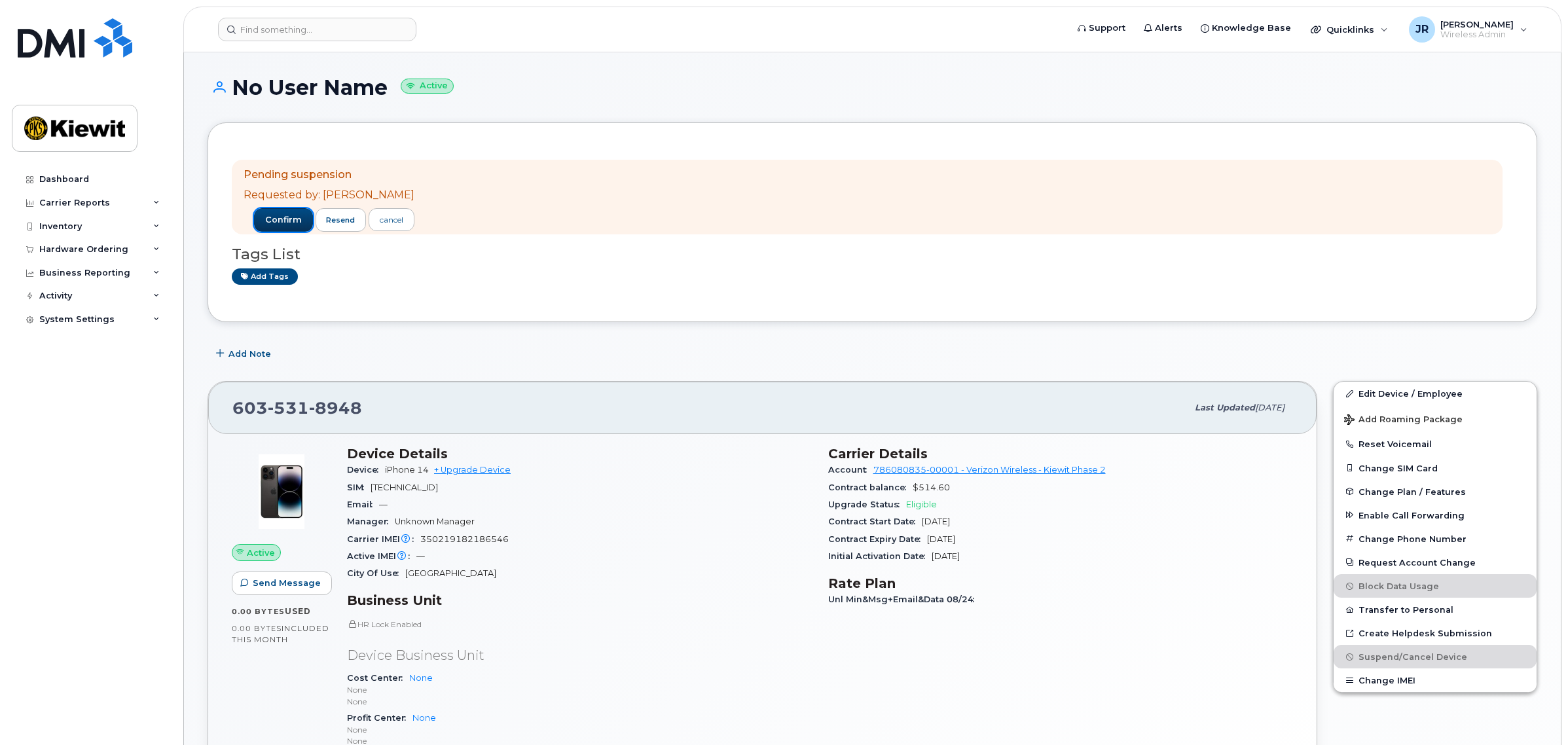
click at [281, 221] on span "confirm" at bounding box center [283, 220] width 37 height 12
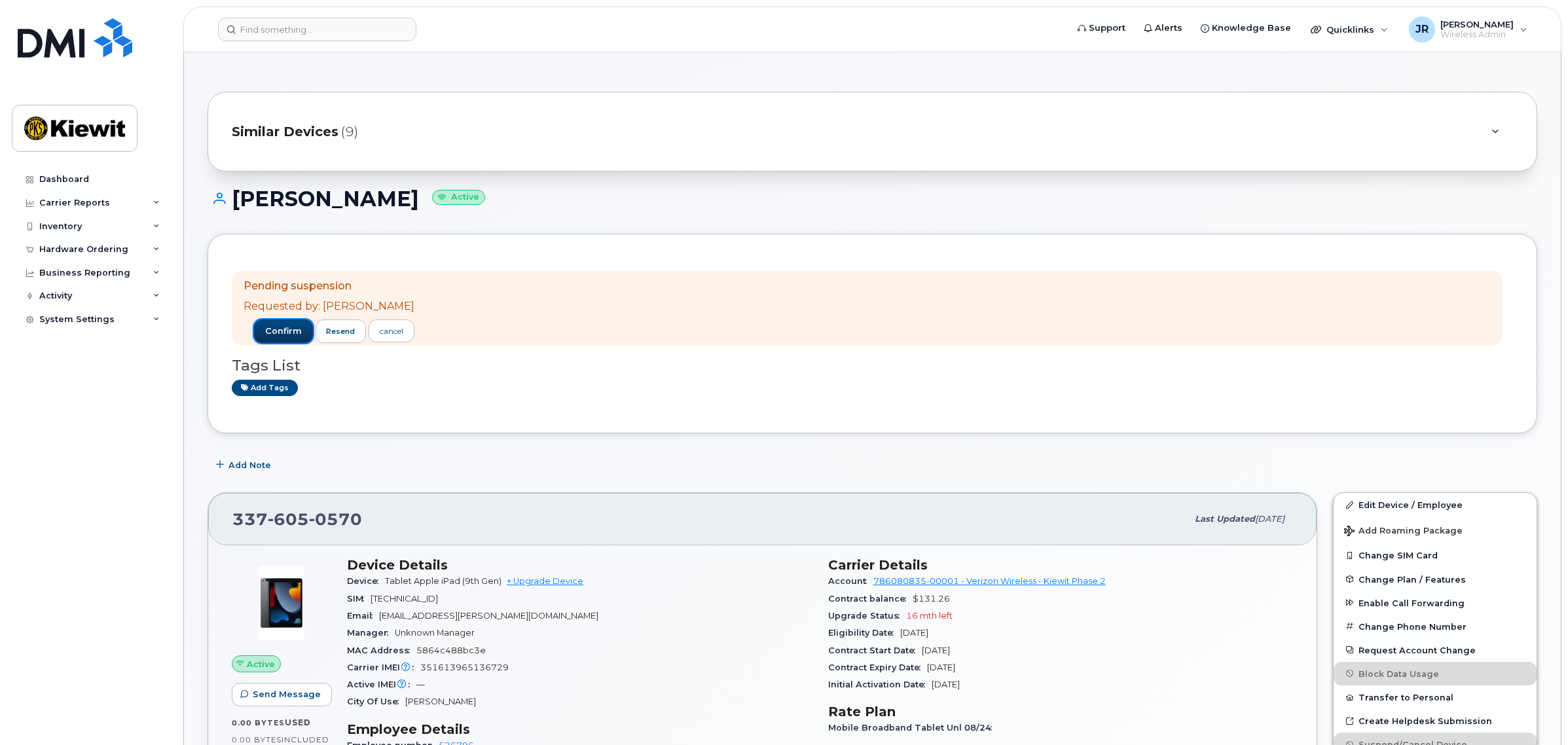
click at [272, 321] on button "confirm" at bounding box center [284, 331] width 59 height 24
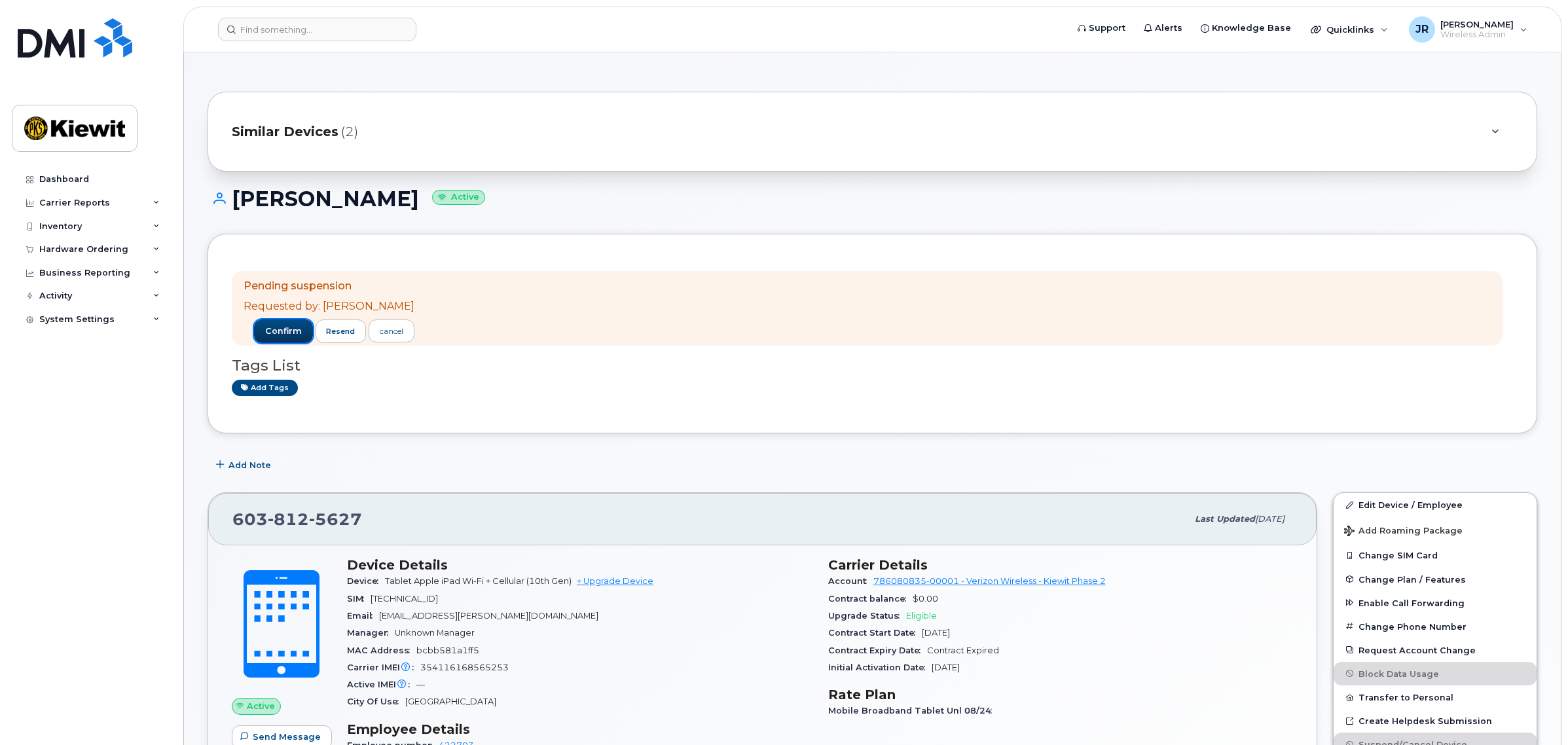
click at [267, 334] on span "confirm" at bounding box center [283, 331] width 37 height 12
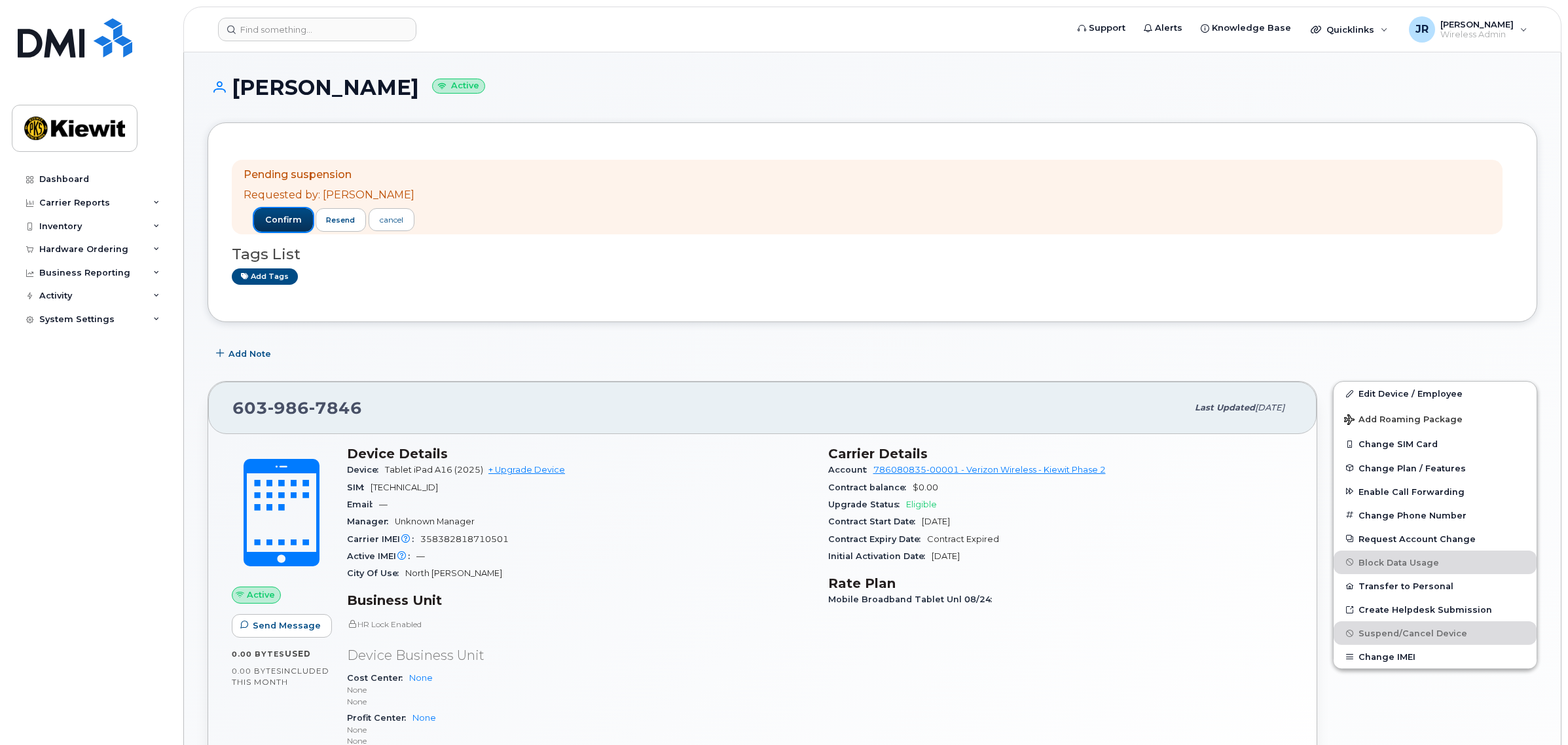
click at [281, 220] on span "confirm" at bounding box center [283, 220] width 37 height 12
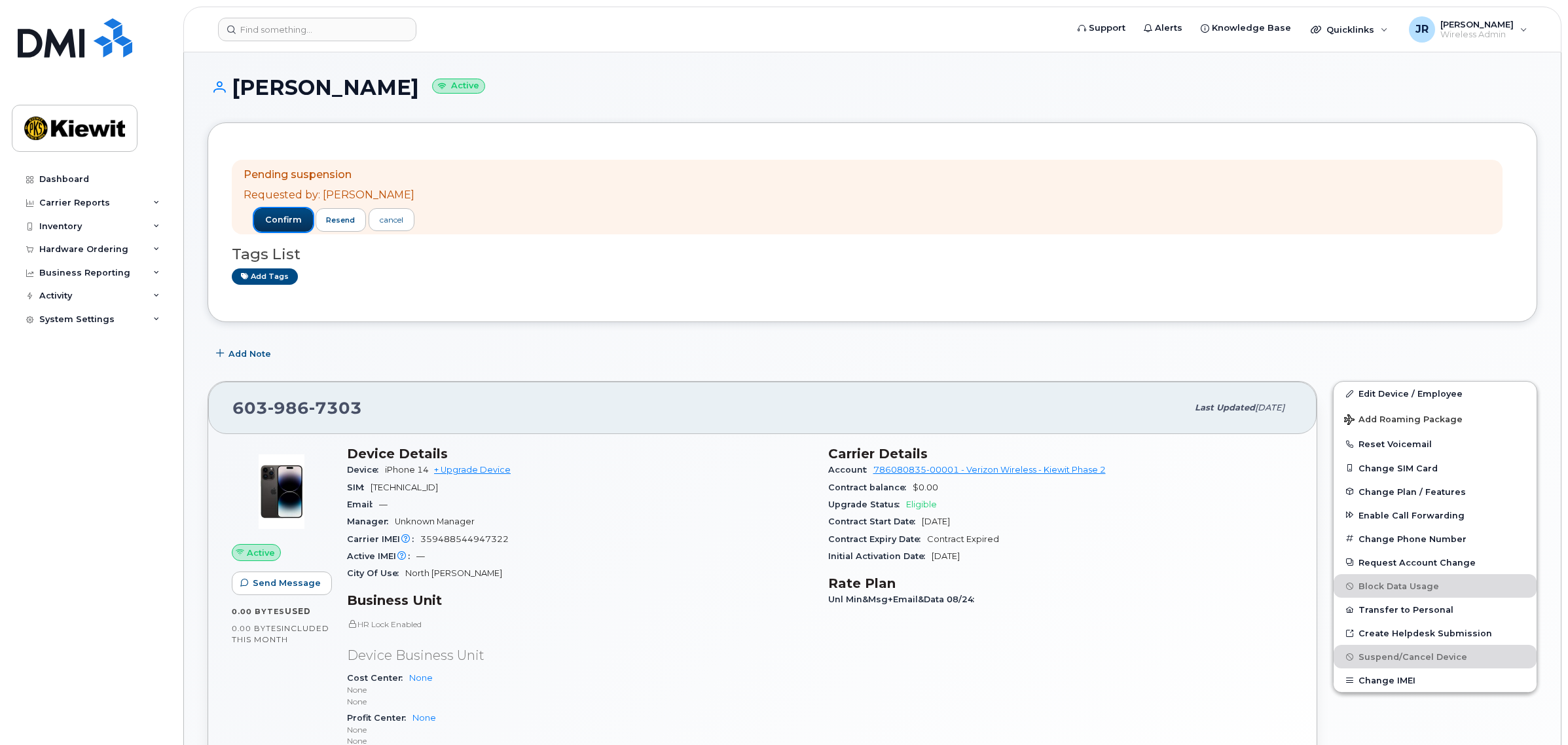
click at [276, 221] on span "confirm" at bounding box center [283, 220] width 37 height 12
click at [281, 214] on span "confirm" at bounding box center [283, 220] width 37 height 12
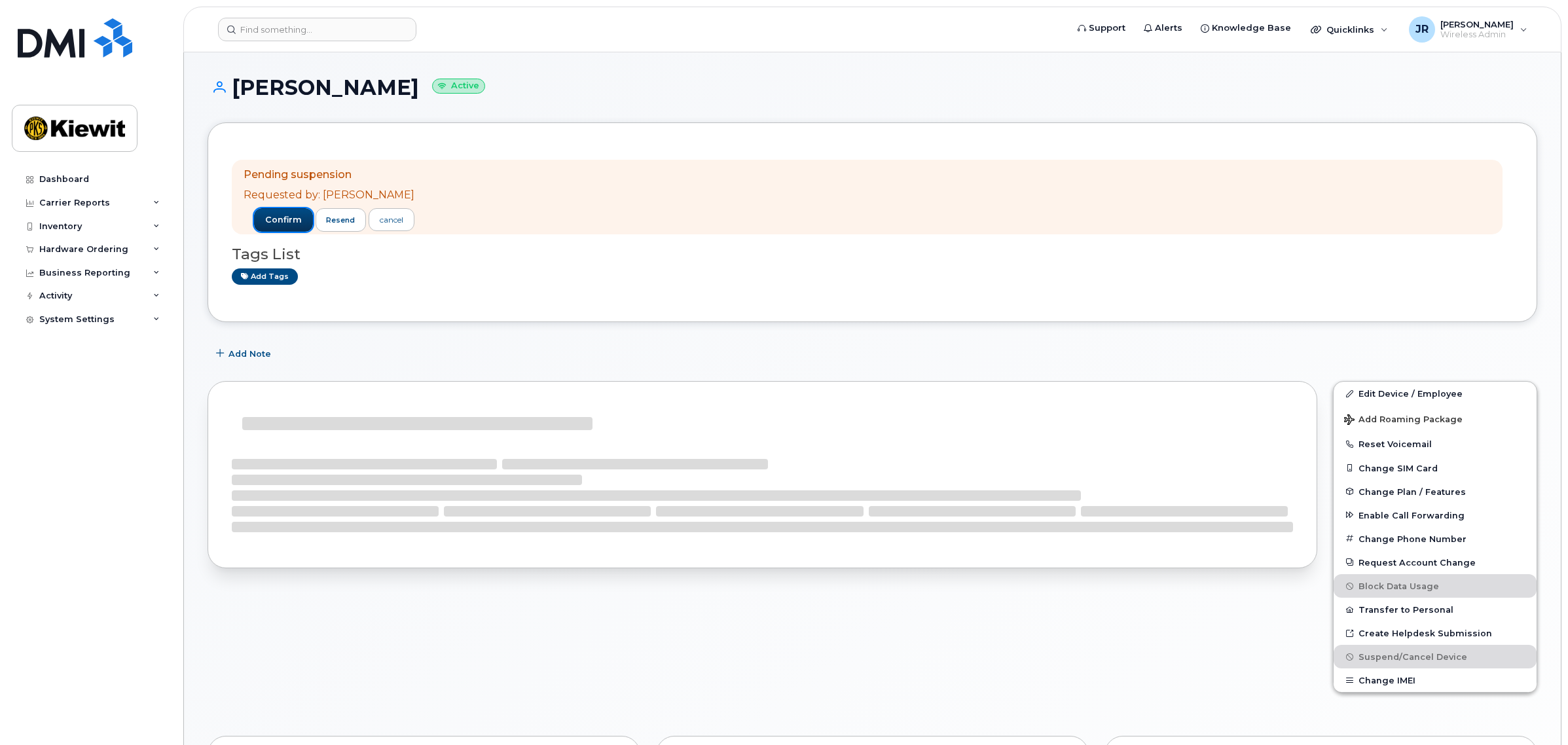
click at [279, 217] on span "confirm" at bounding box center [283, 220] width 37 height 12
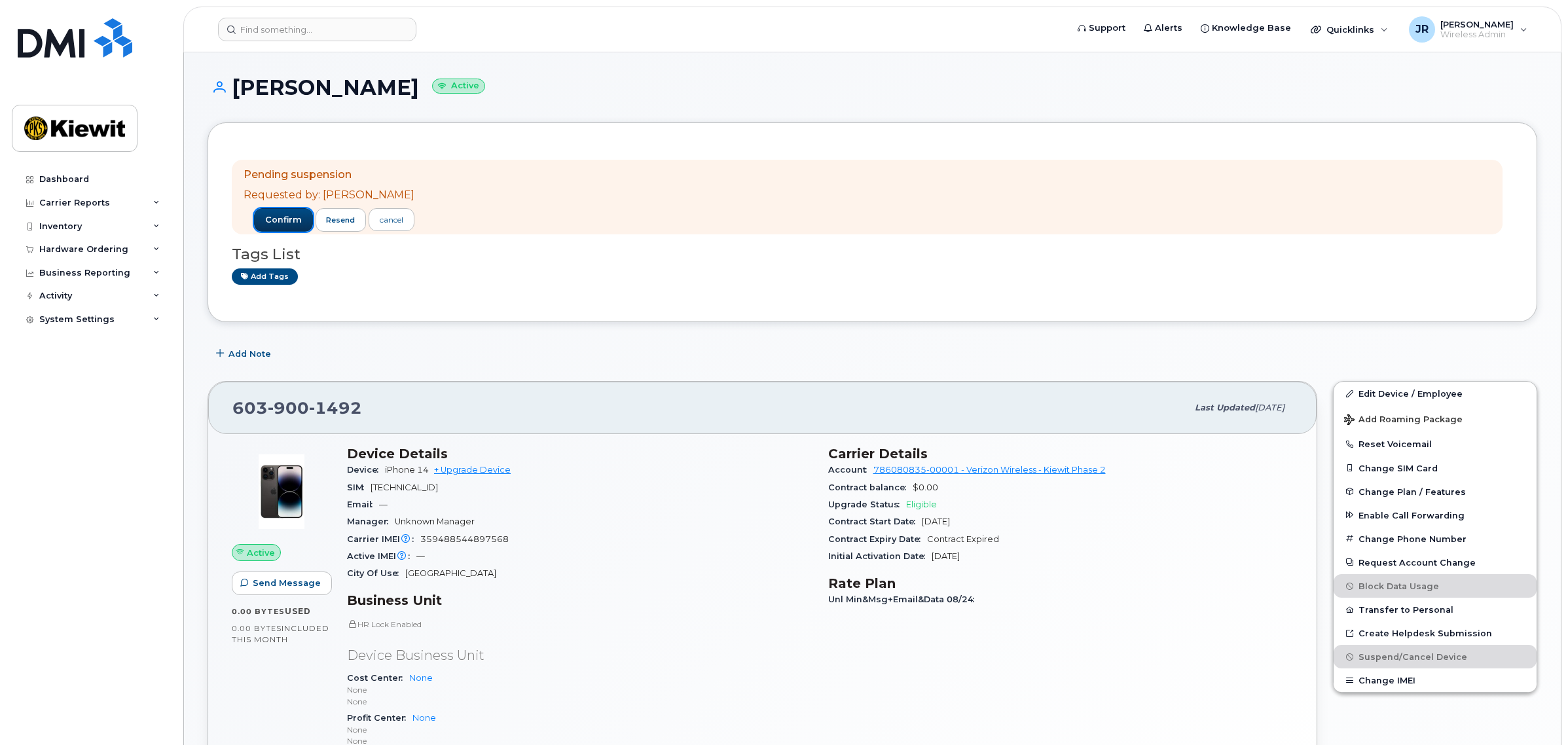
click at [279, 214] on span "confirm" at bounding box center [283, 220] width 37 height 12
